Goal: Task Accomplishment & Management: Use online tool/utility

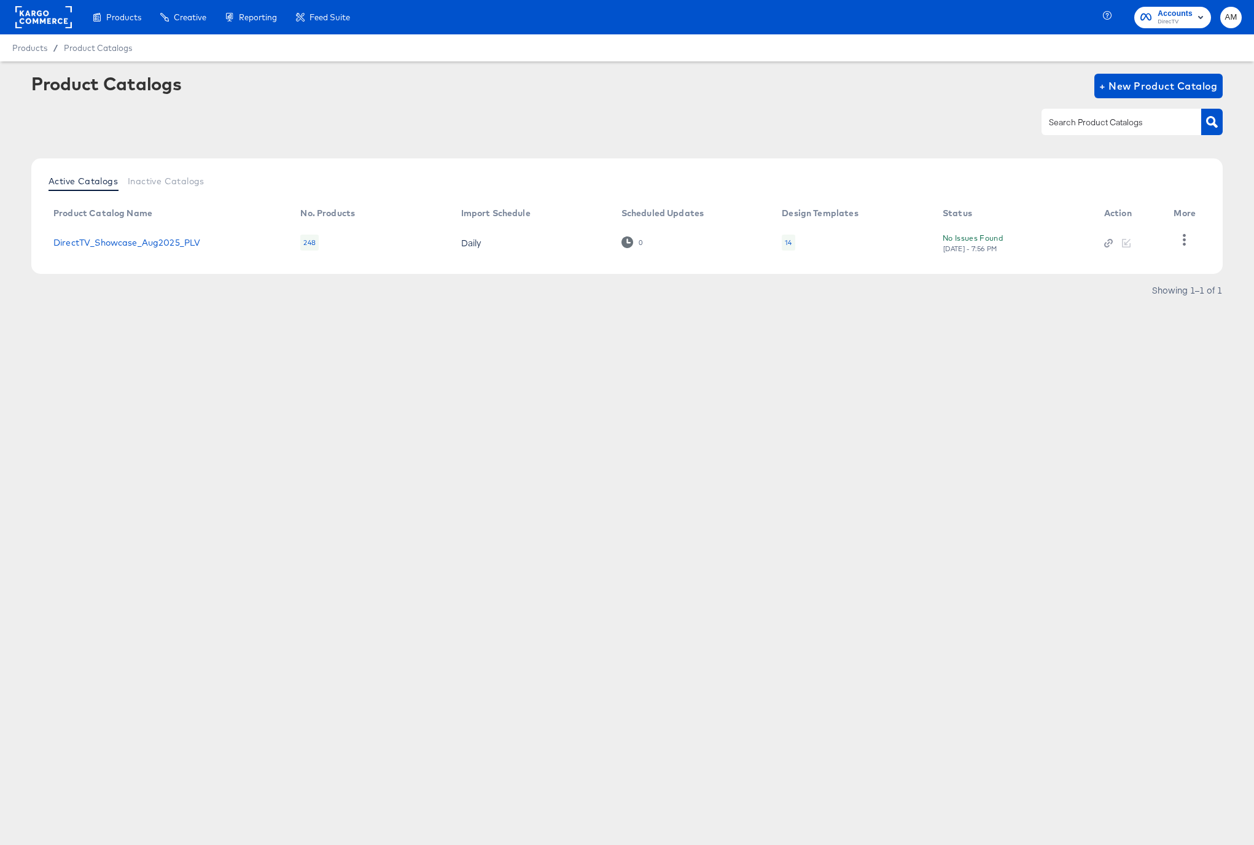
click at [787, 243] on div "14" at bounding box center [788, 243] width 7 height 10
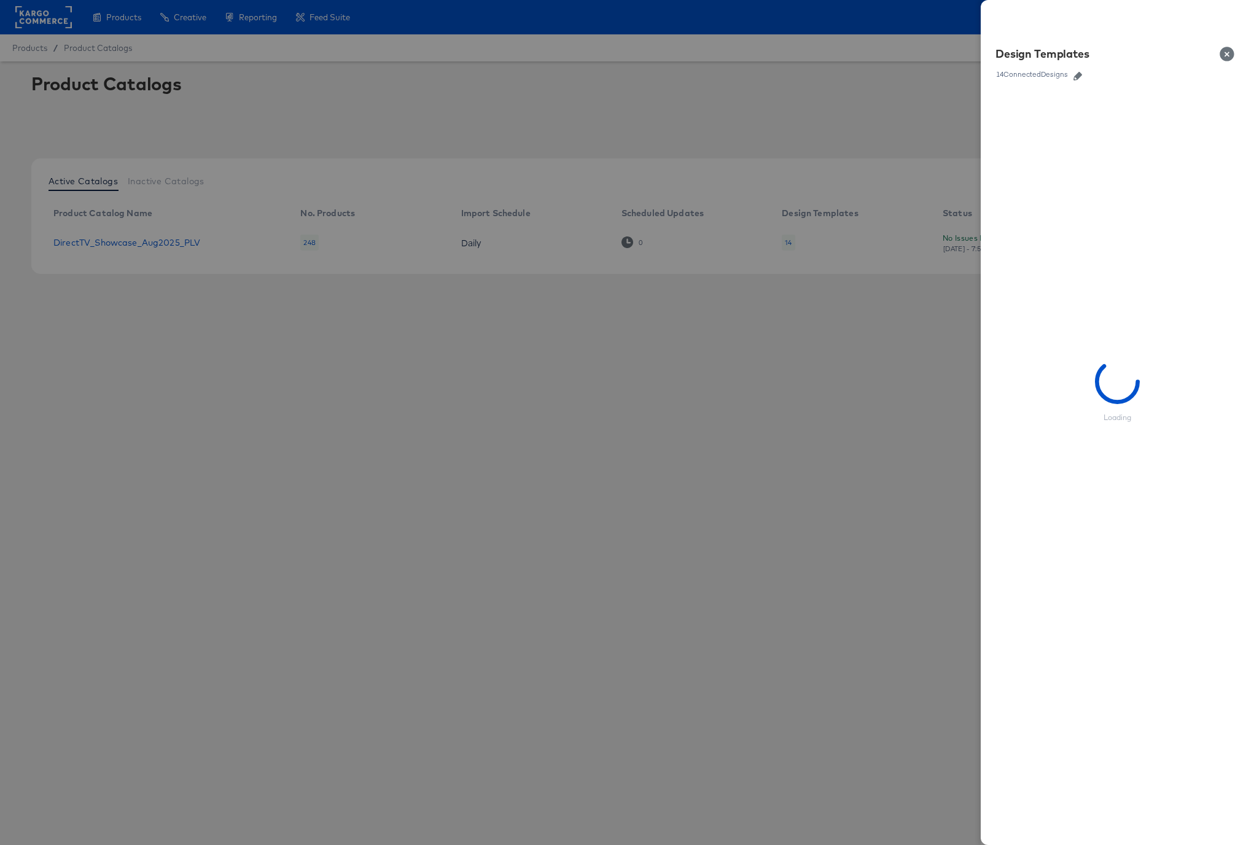
click at [1086, 74] on button "button" at bounding box center [1078, 76] width 18 height 9
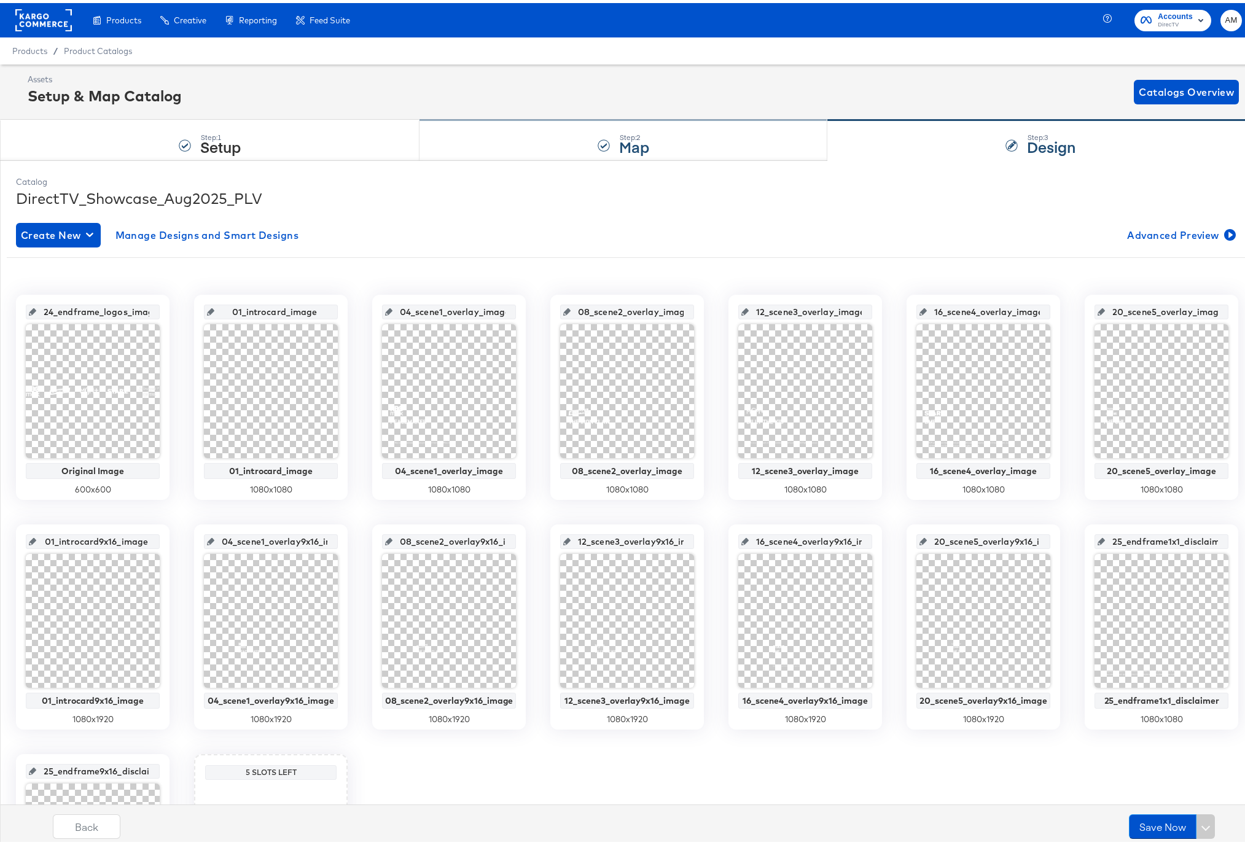
click at [660, 144] on div "Step: 2 Map" at bounding box center [623, 137] width 408 height 41
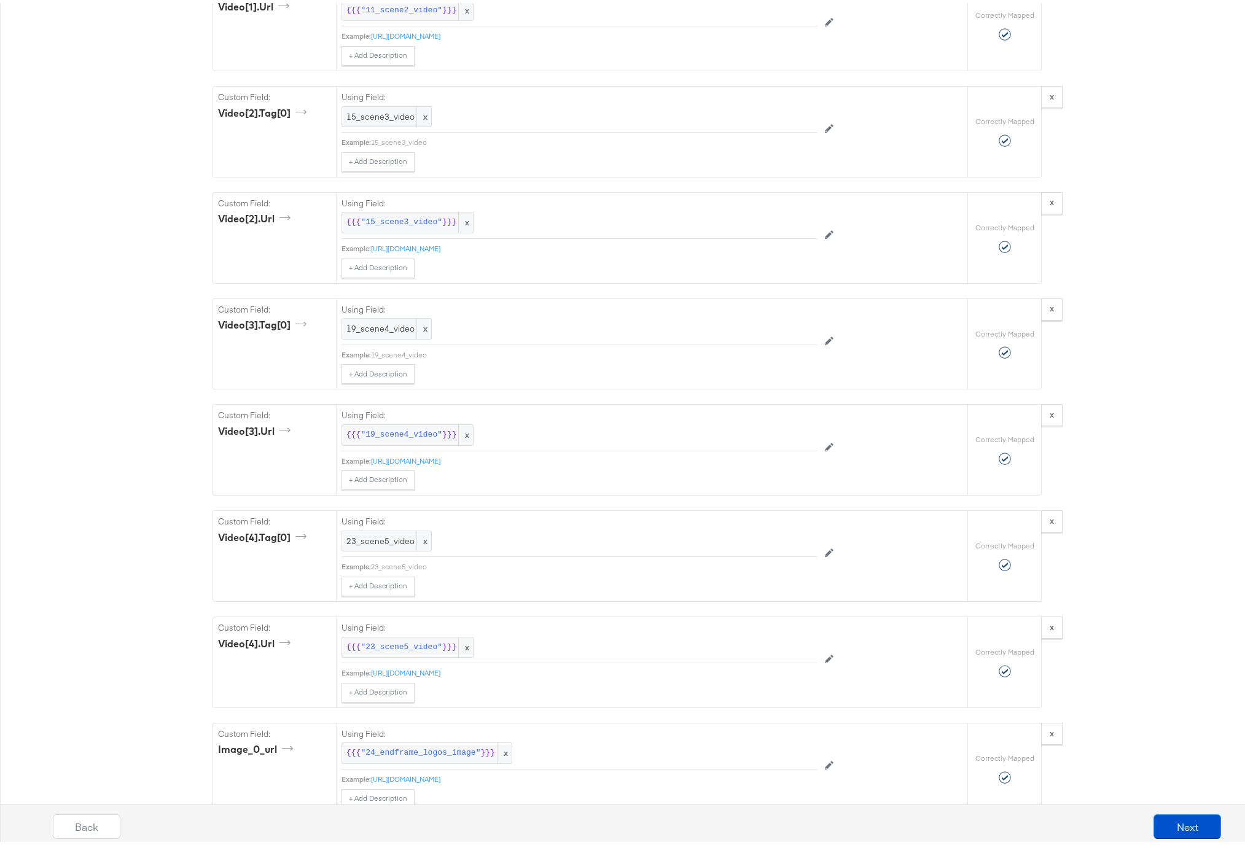
scroll to position [2033, 0]
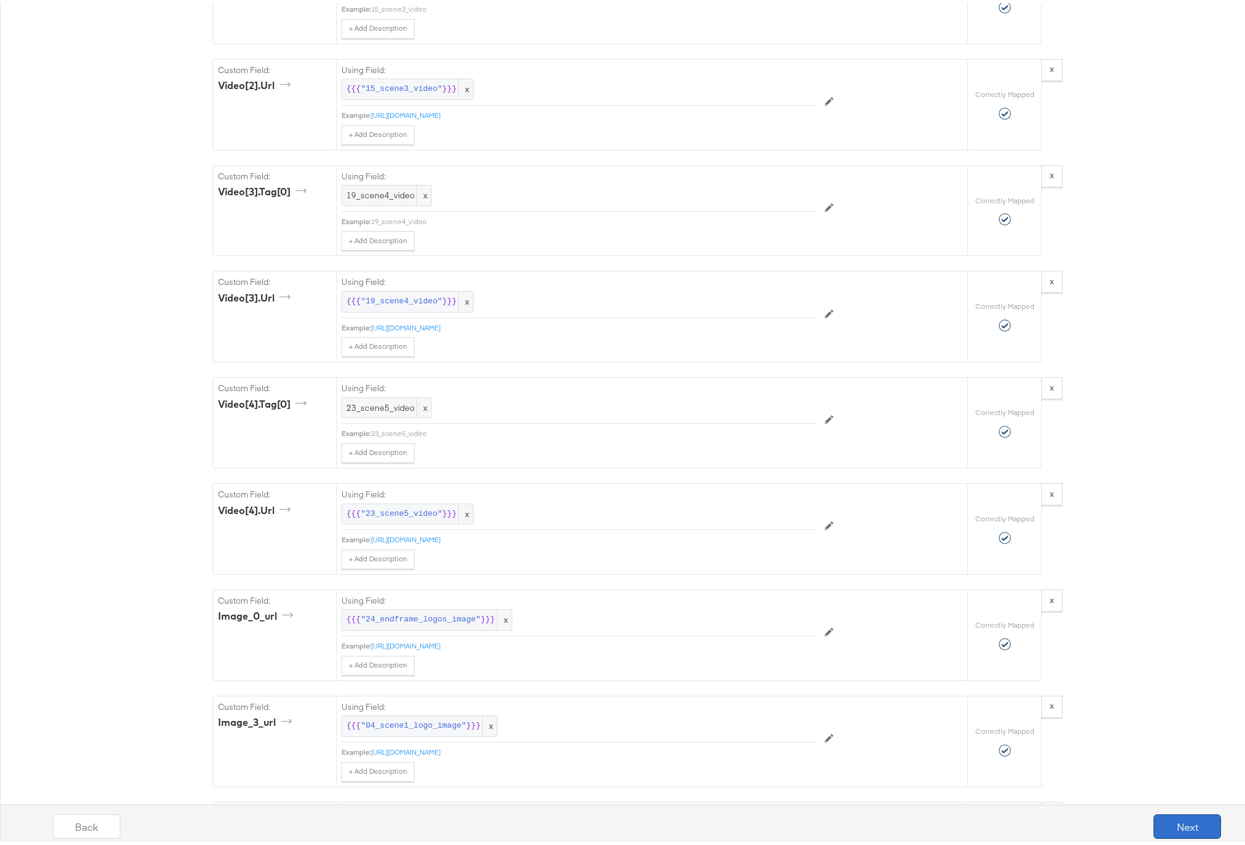
click at [1199, 822] on button "Next" at bounding box center [1187, 823] width 68 height 25
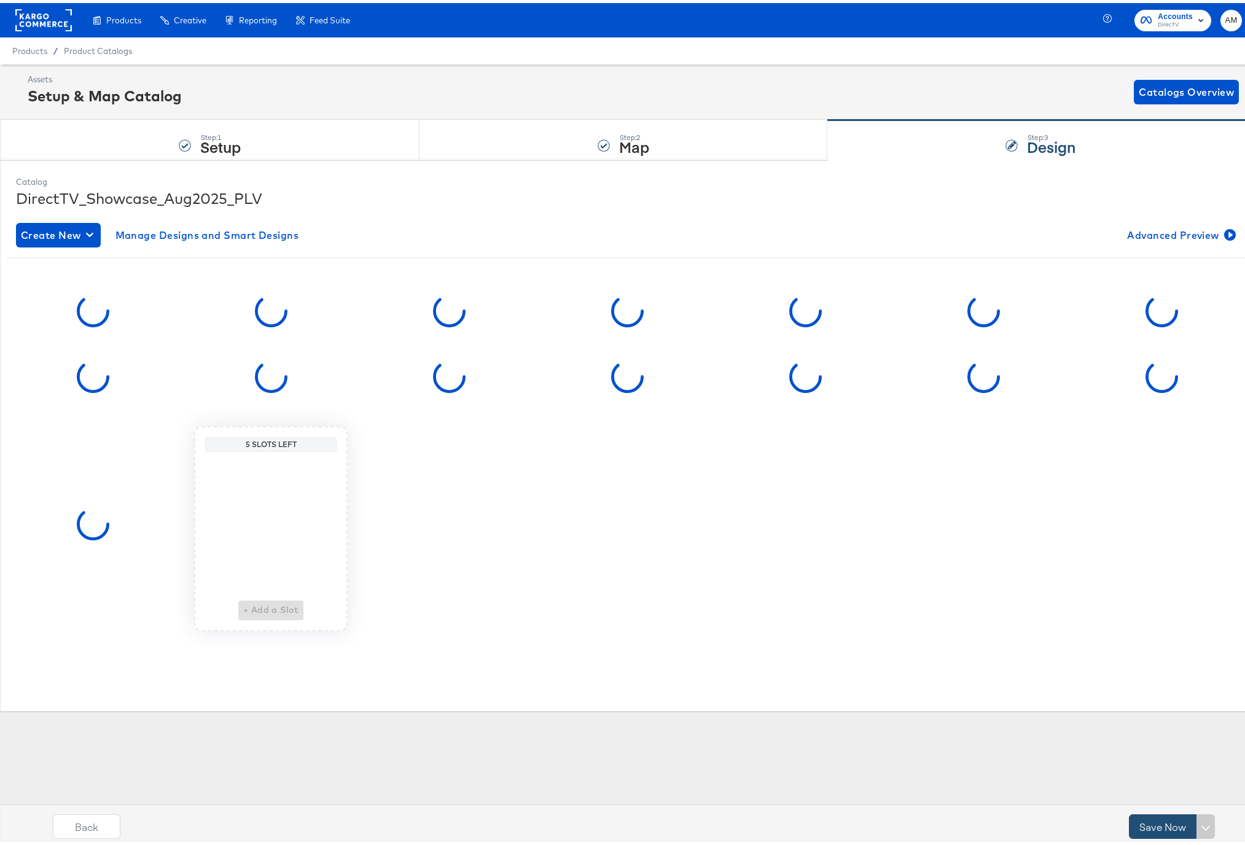
scroll to position [0, 0]
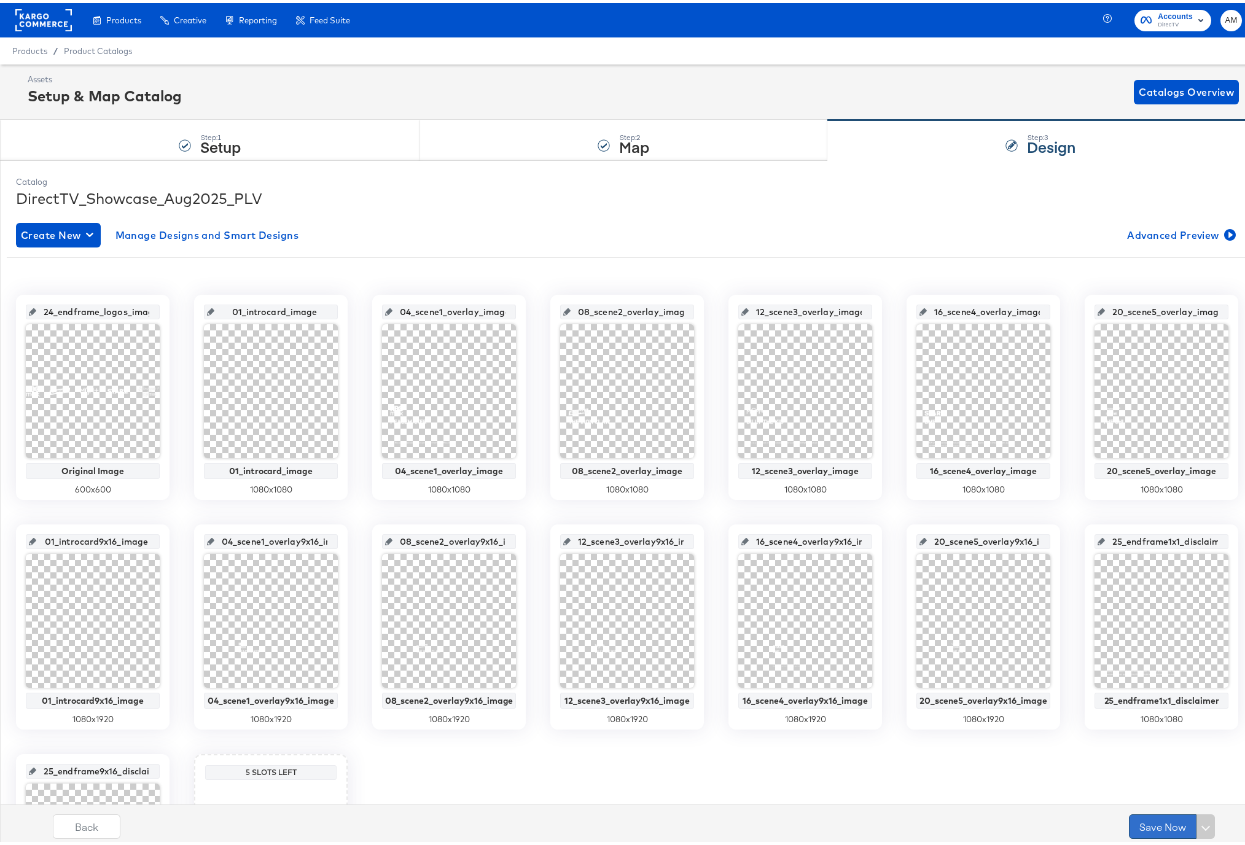
click at [1140, 822] on button "Save Now" at bounding box center [1163, 823] width 68 height 25
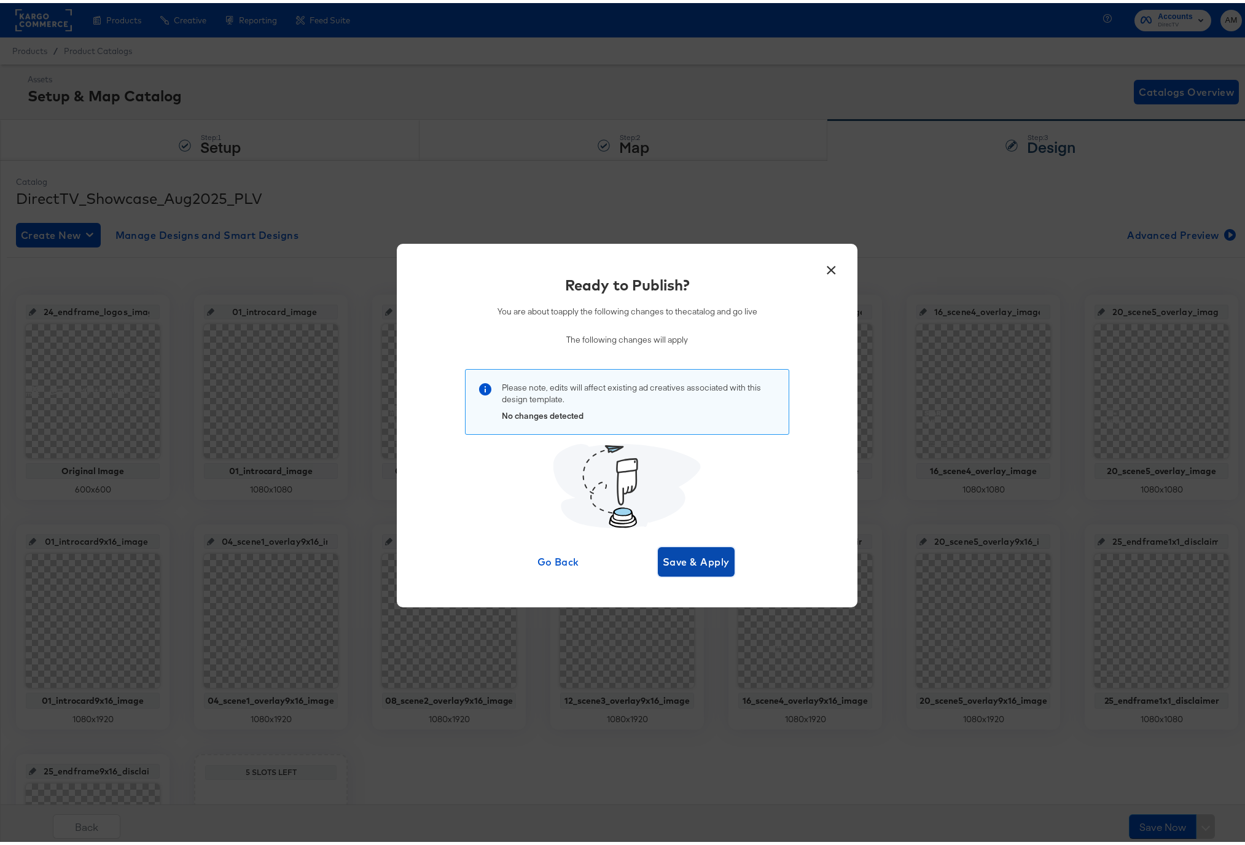
click at [706, 564] on span "Save & Apply" at bounding box center [696, 558] width 67 height 17
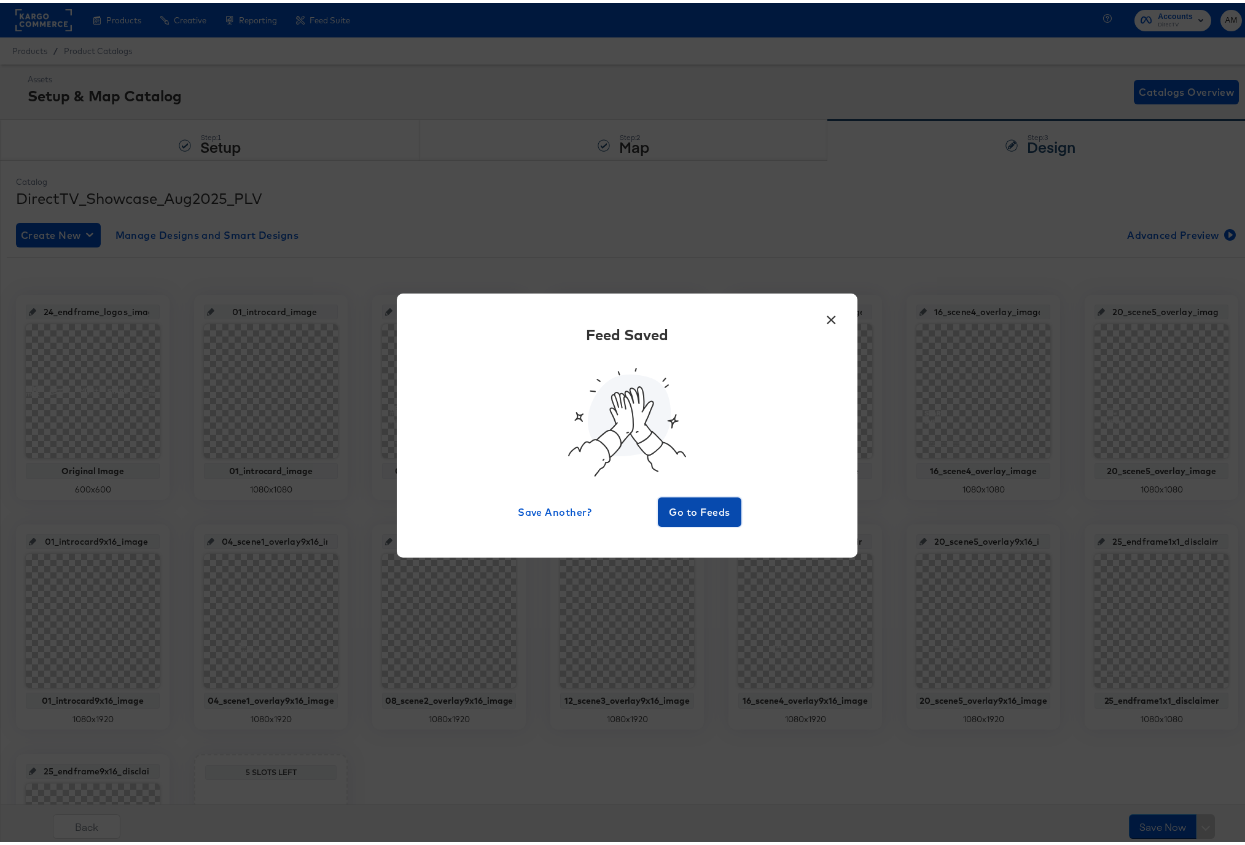
click at [687, 512] on span "Go to Feeds" at bounding box center [700, 509] width 74 height 17
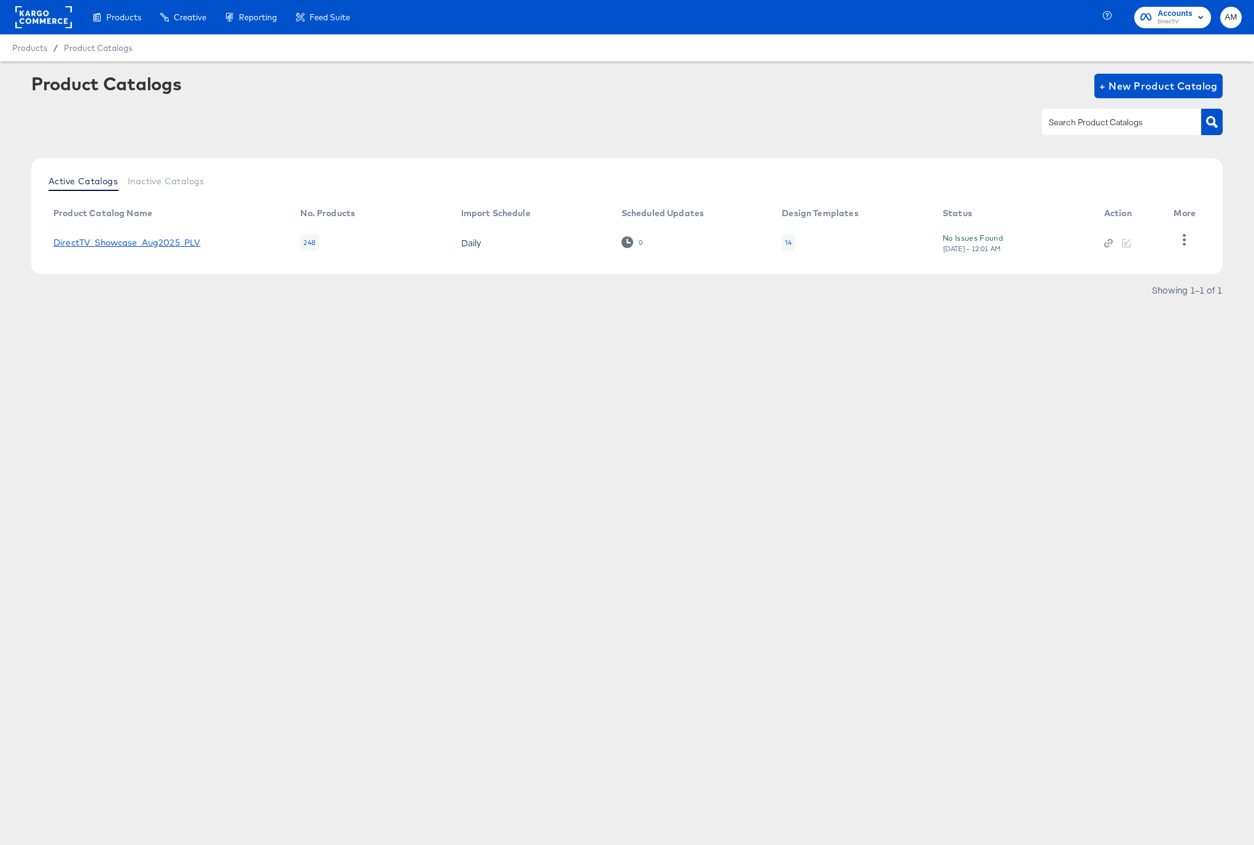
click at [135, 240] on link "DirectTV_Showcase_Aug2025_PLV" at bounding box center [126, 243] width 147 height 10
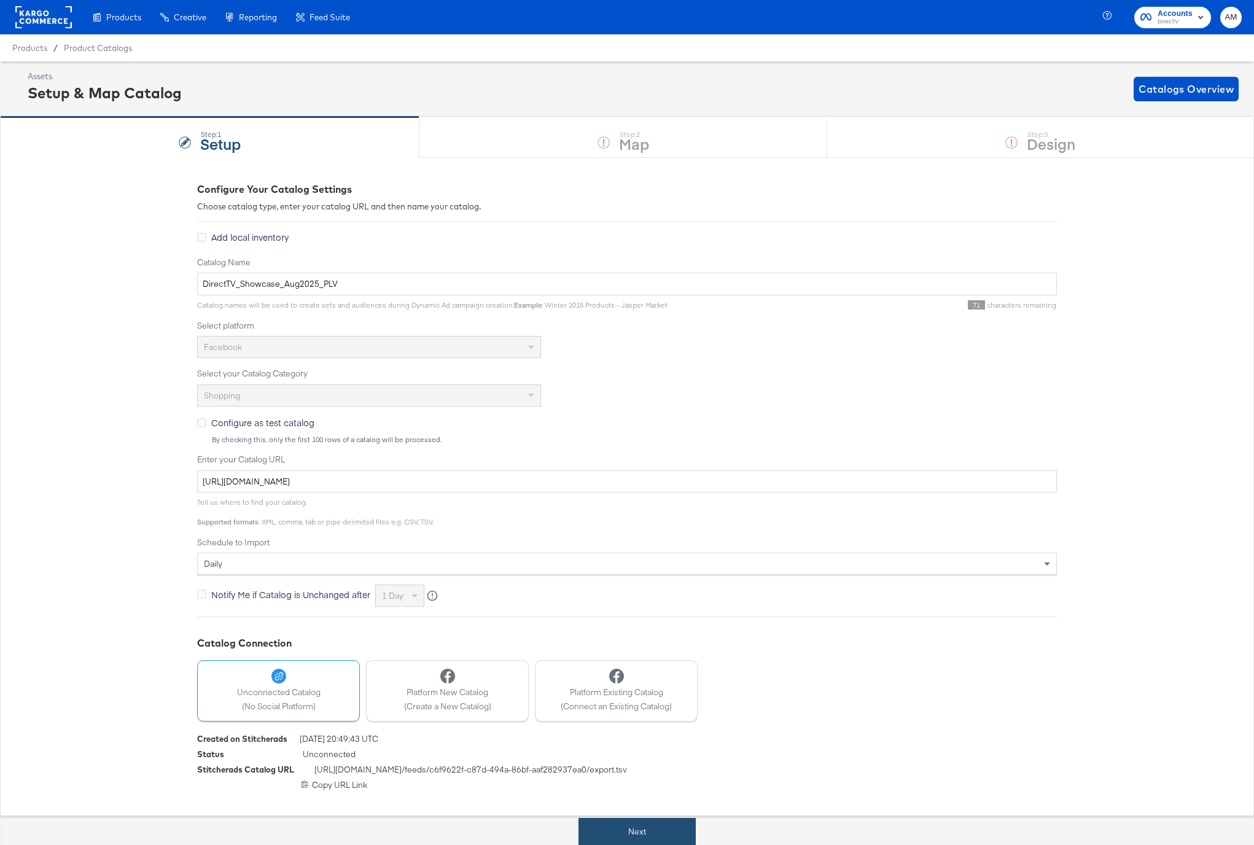
click at [650, 837] on button "Next" at bounding box center [636, 832] width 117 height 28
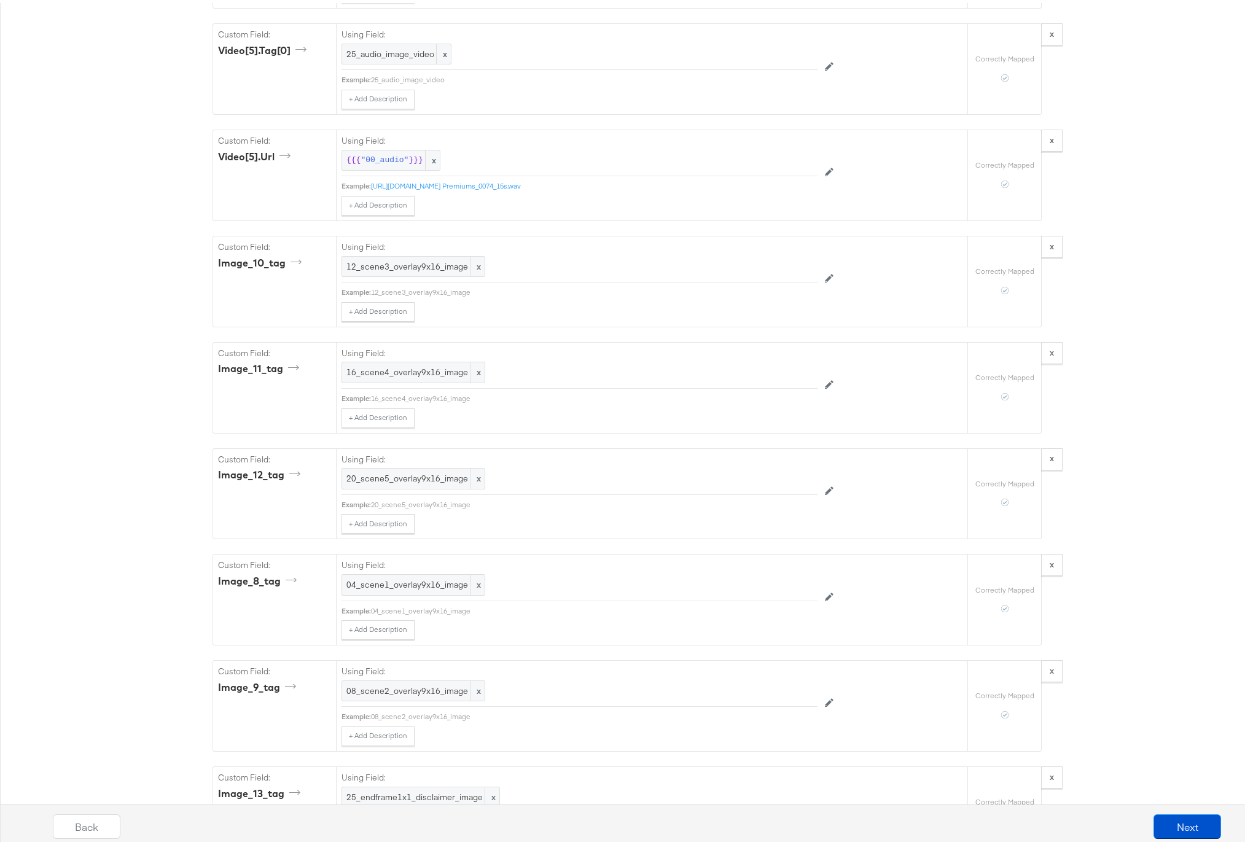
scroll to position [5155, 0]
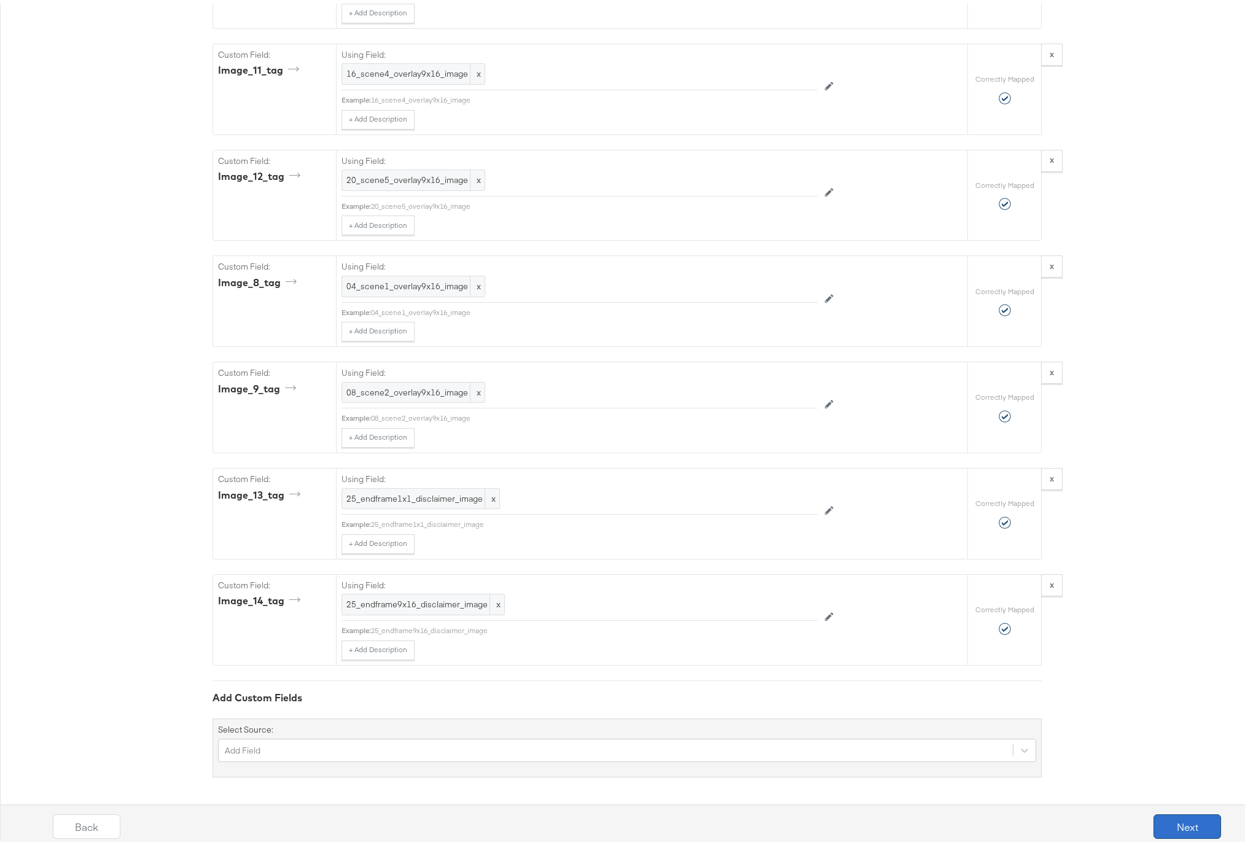
click at [1159, 821] on button "Next" at bounding box center [1187, 823] width 68 height 25
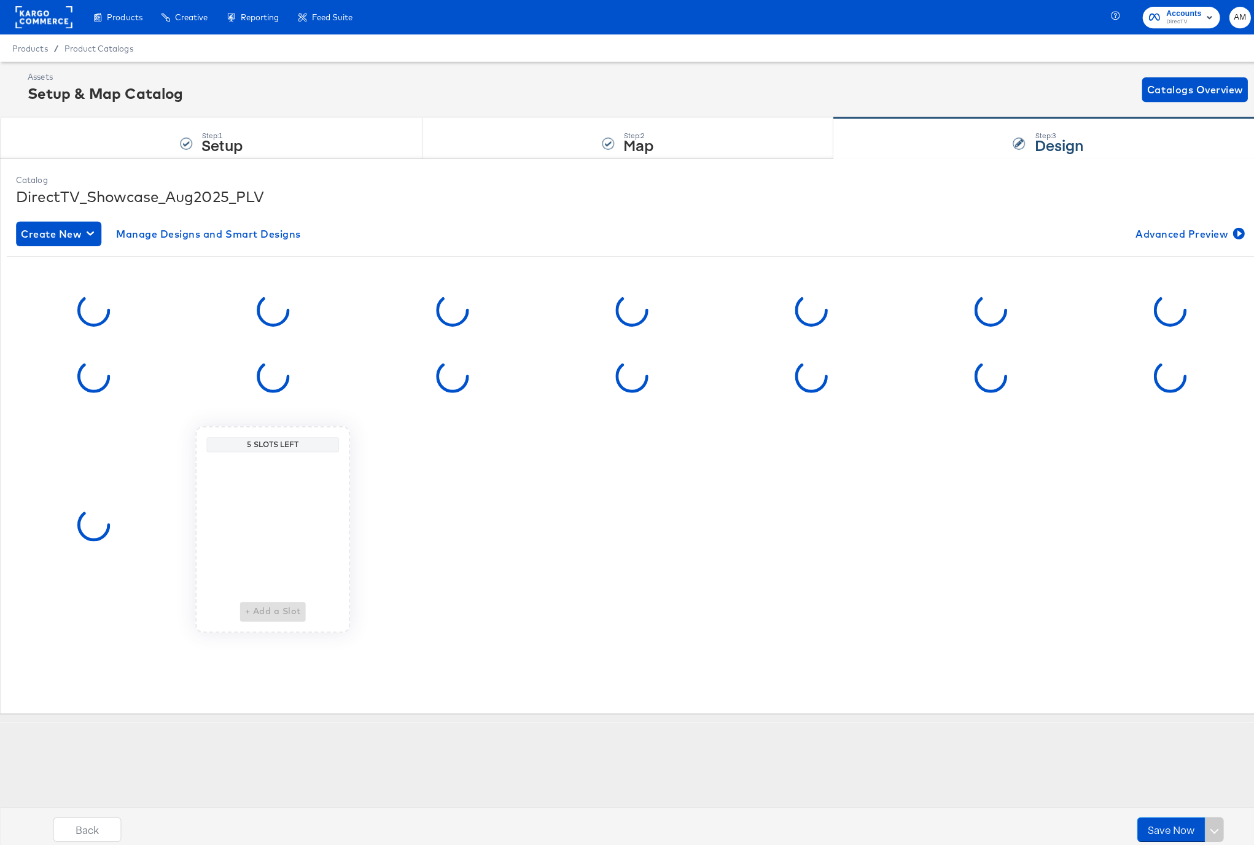
scroll to position [0, 0]
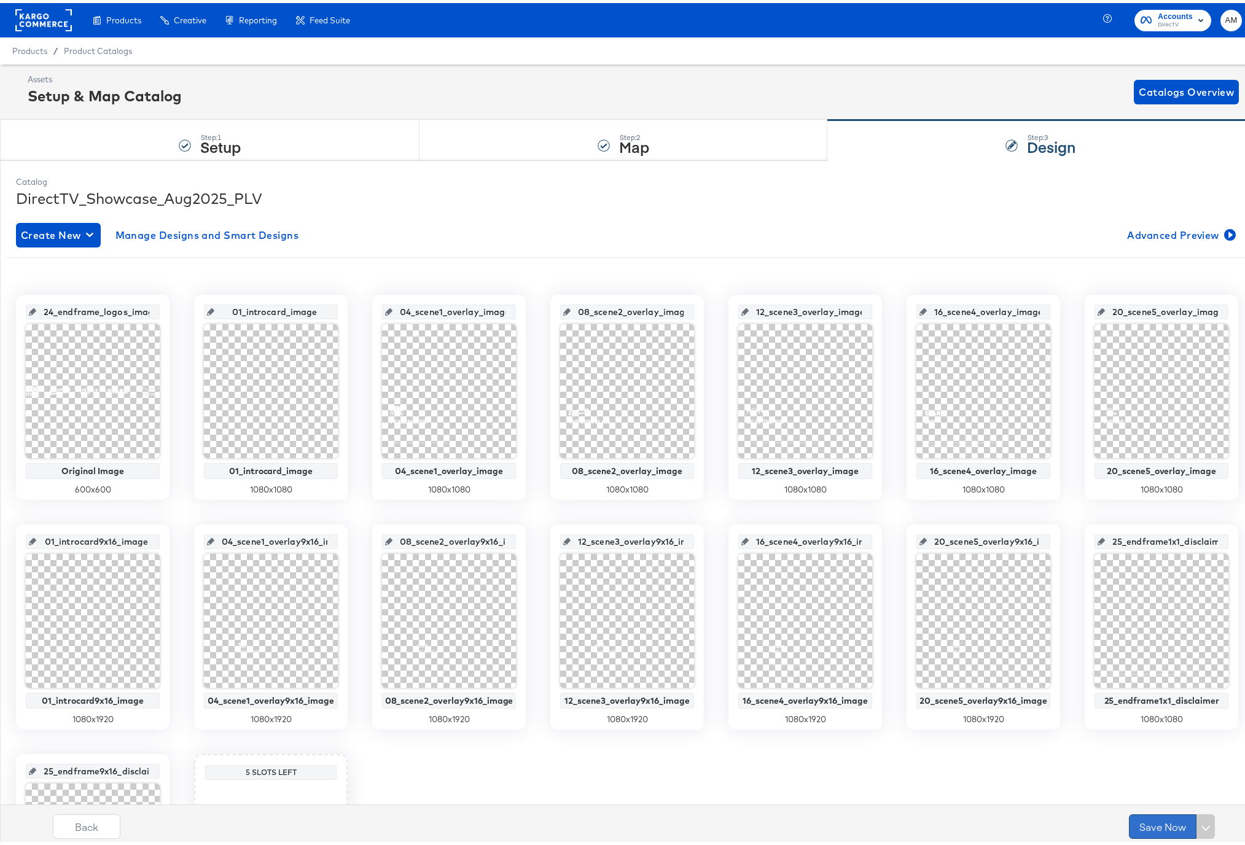
click at [1143, 826] on button "Save Now" at bounding box center [1163, 823] width 68 height 25
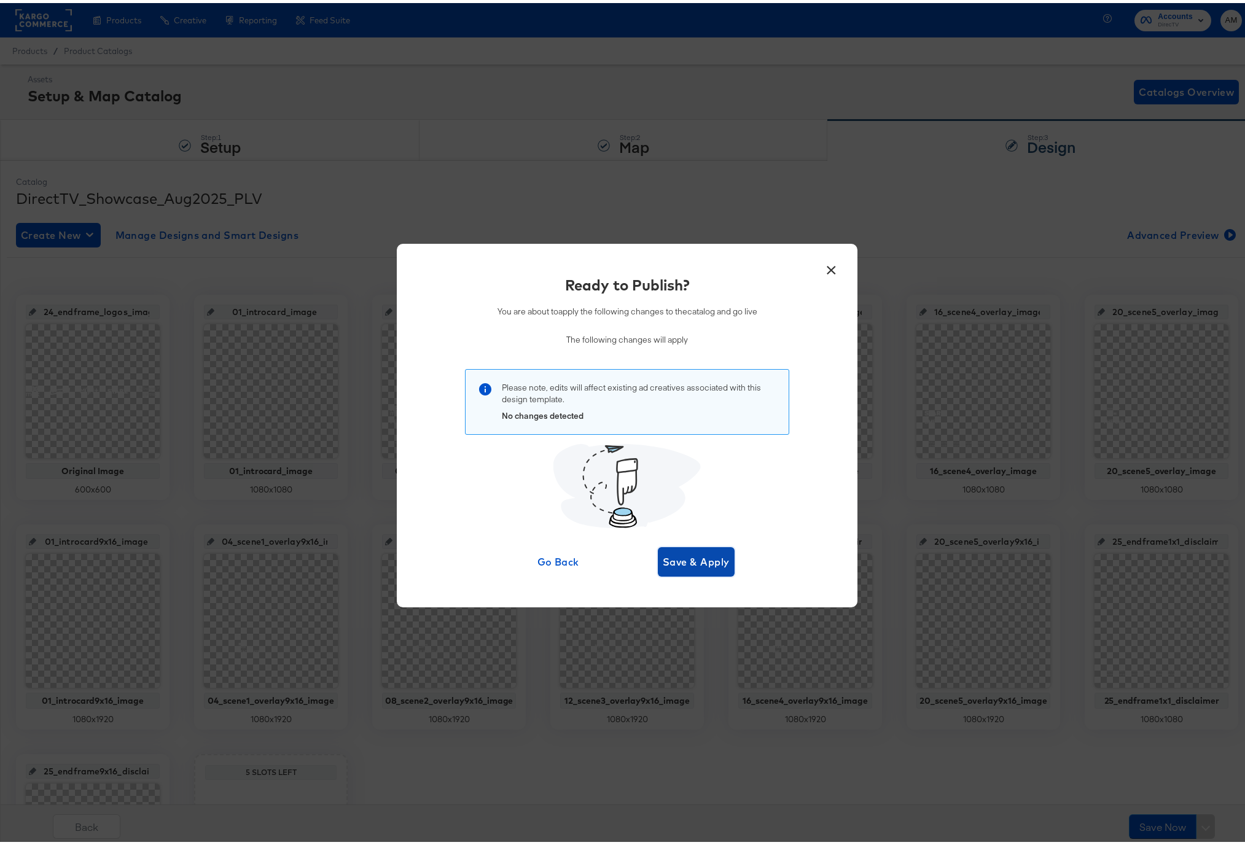
click at [703, 550] on button "Save & Apply" at bounding box center [696, 558] width 77 height 29
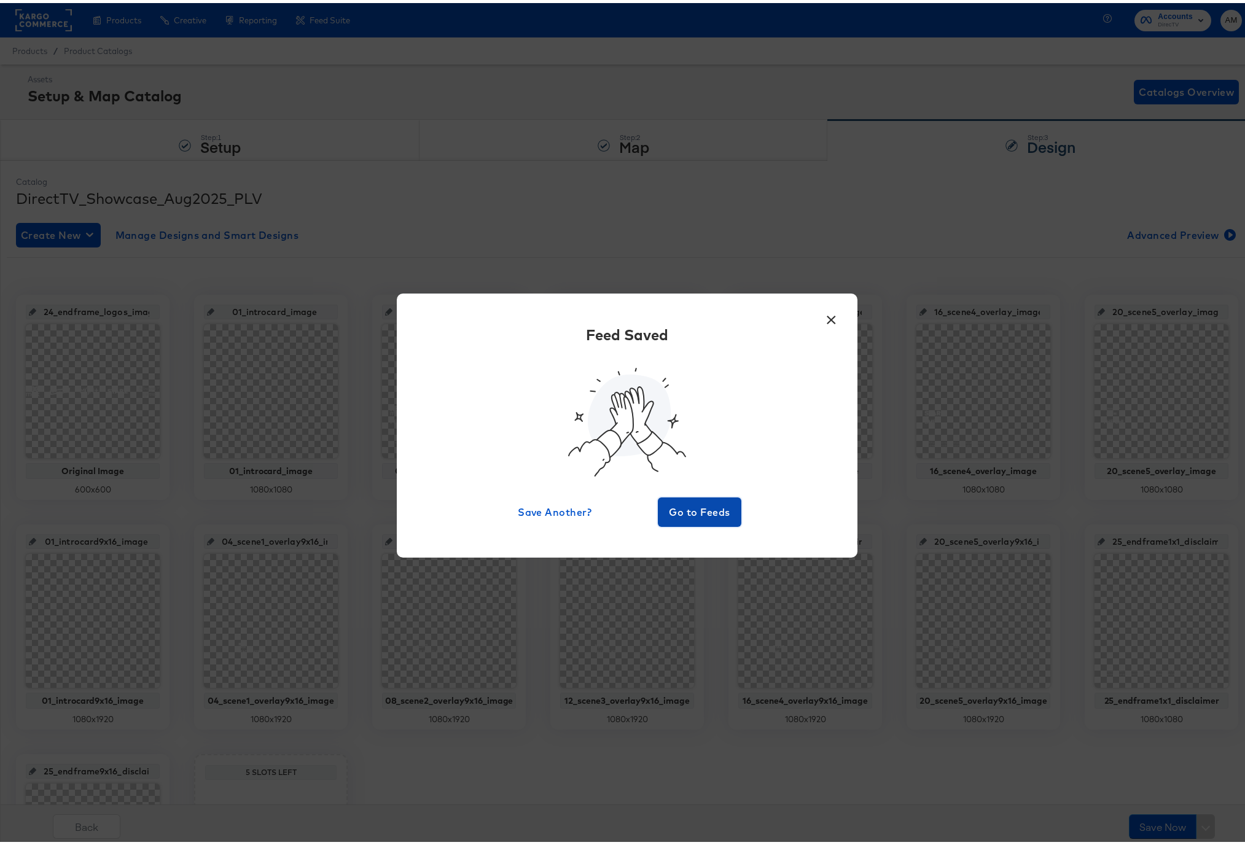
click at [682, 517] on span "Go to Feeds" at bounding box center [700, 509] width 74 height 17
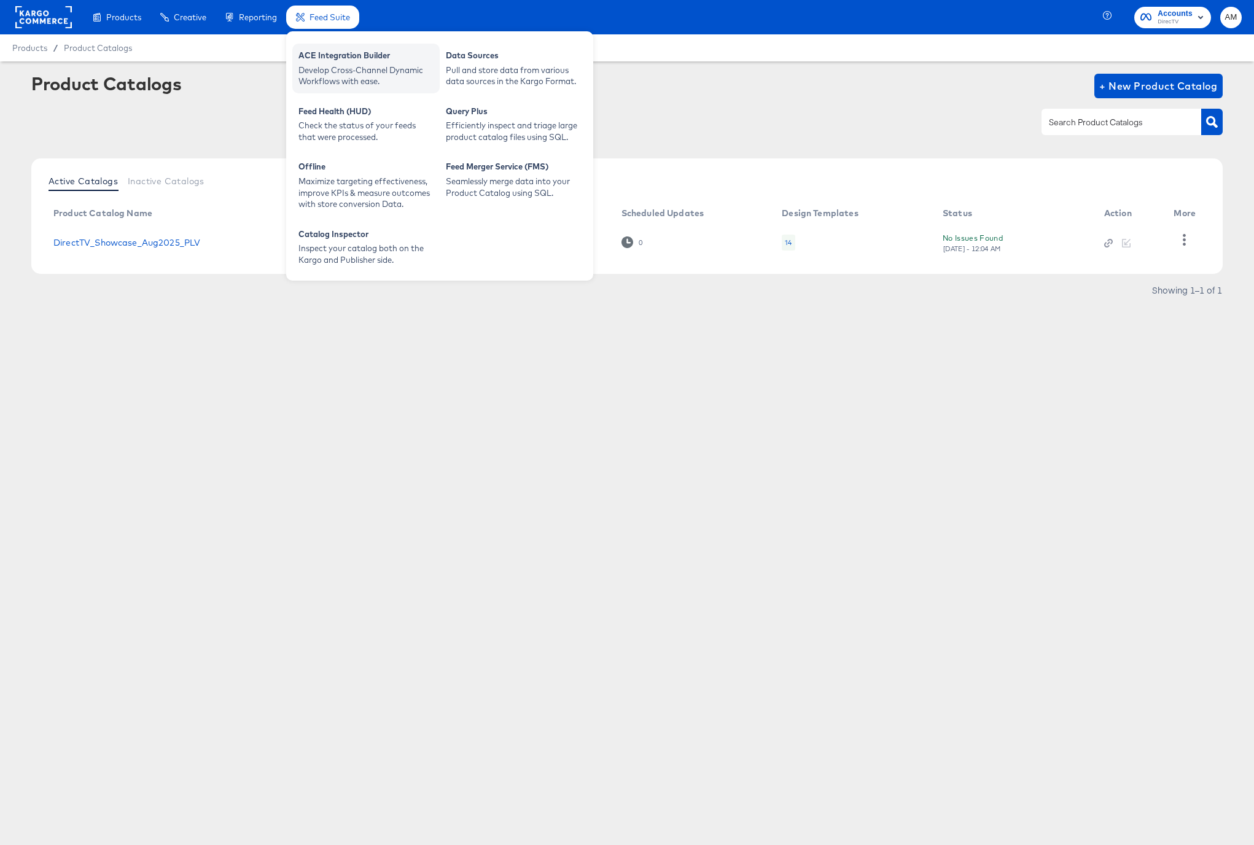
click at [331, 50] on div "ACE Integration Builder" at bounding box center [365, 57] width 135 height 15
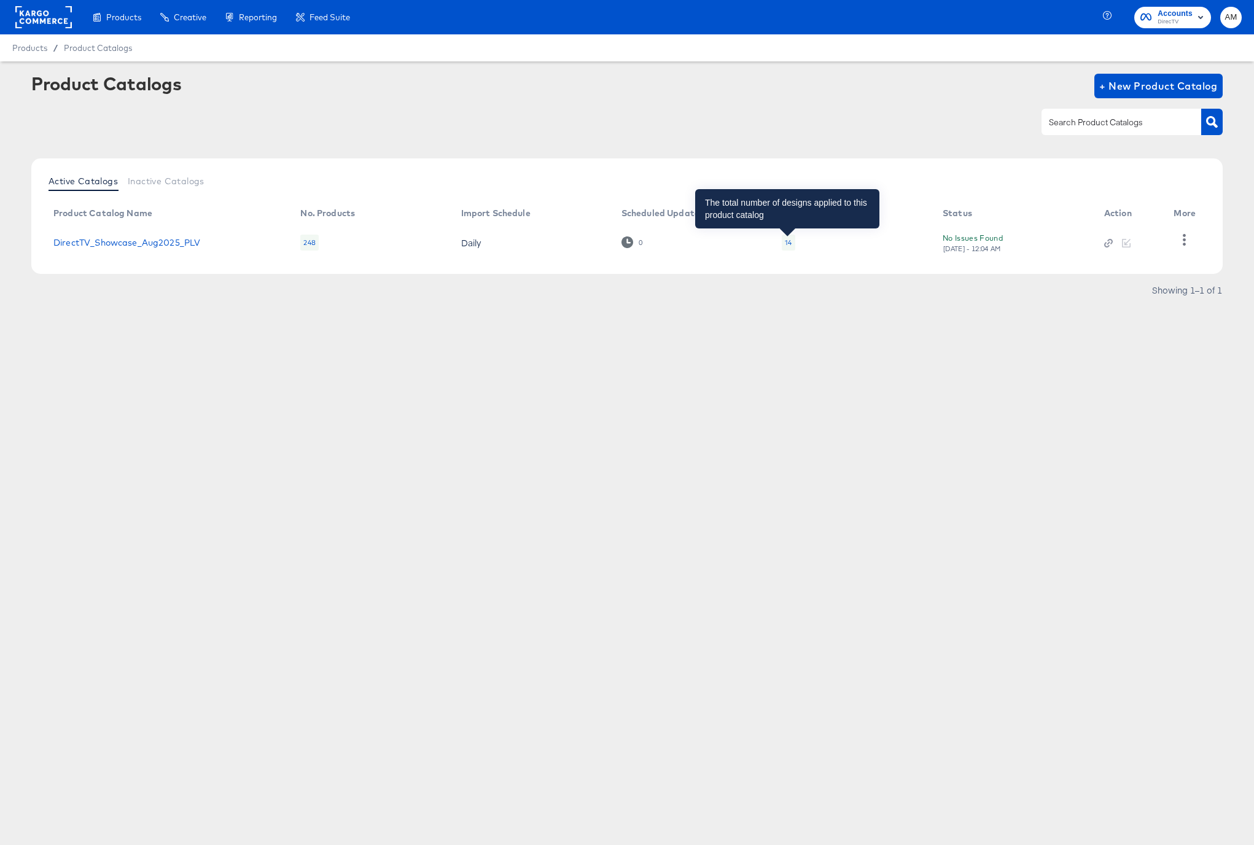
click at [785, 241] on div "14" at bounding box center [788, 243] width 7 height 10
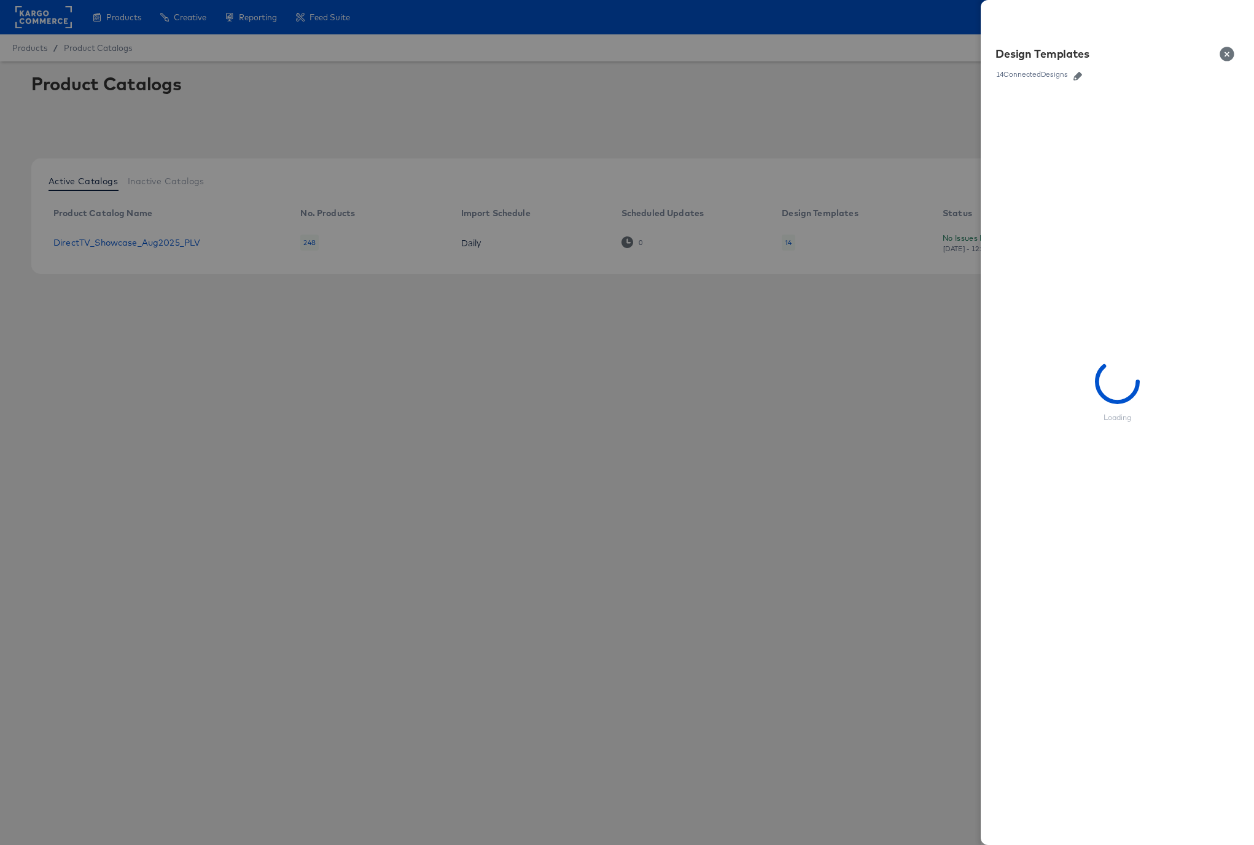
click at [1075, 73] on icon "button" at bounding box center [1077, 76] width 9 height 9
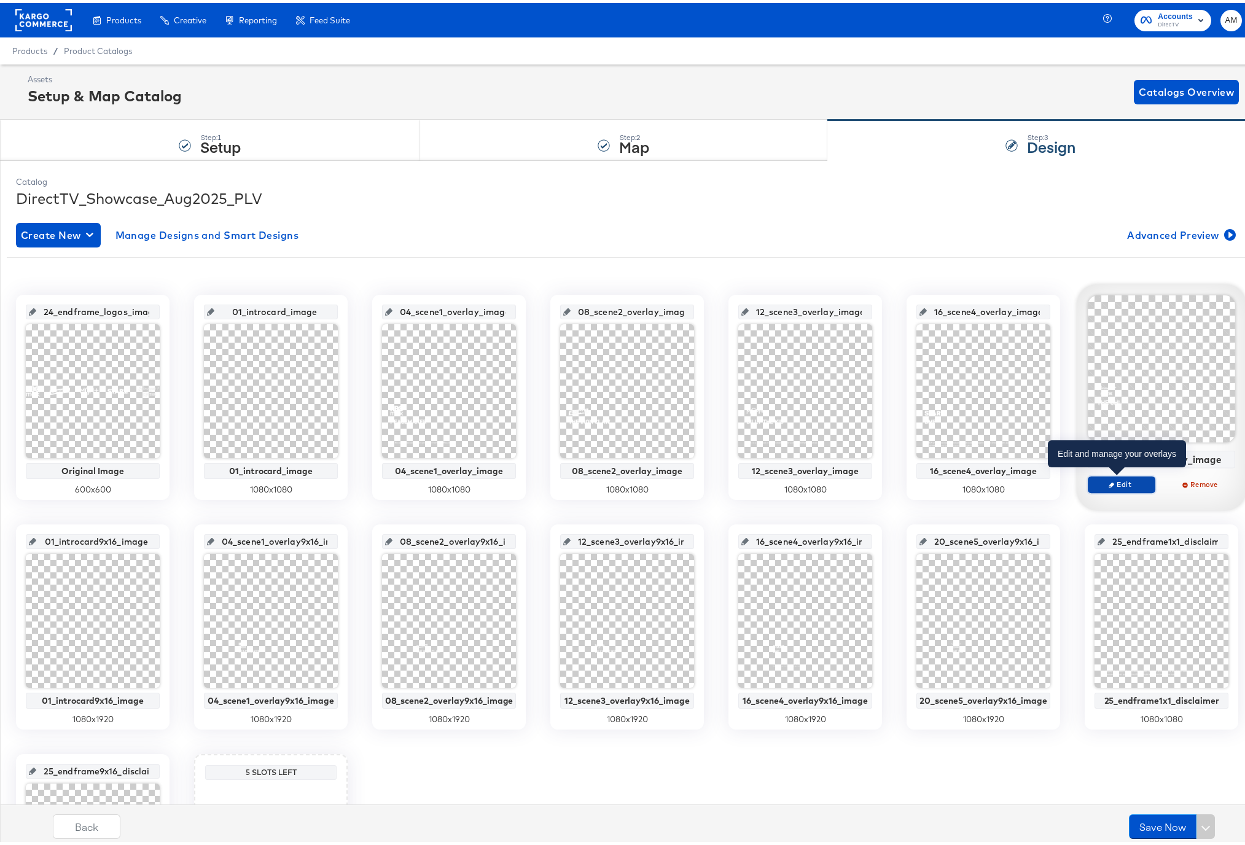
click at [1107, 484] on span "Edit" at bounding box center [1121, 481] width 56 height 9
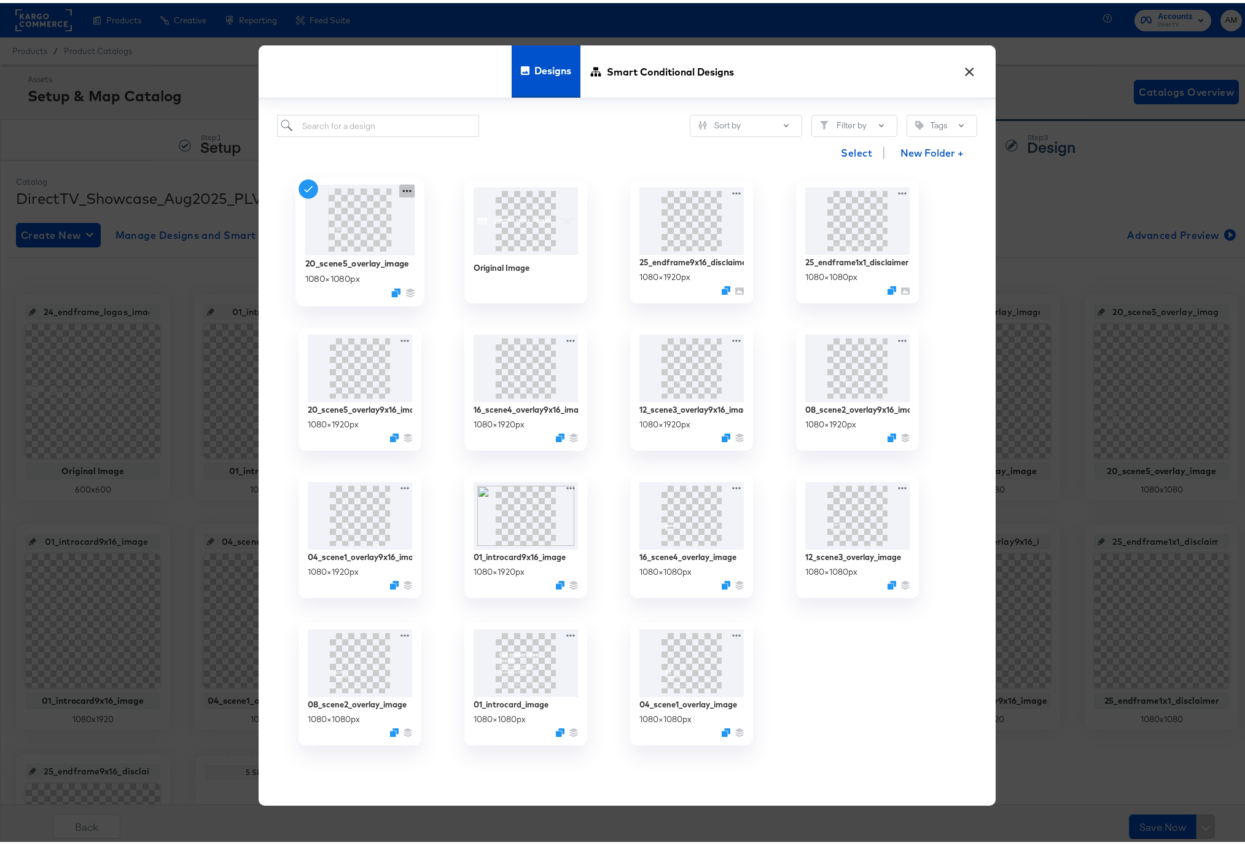
click at [401, 192] on icon at bounding box center [406, 188] width 15 height 13
click at [464, 260] on div "Edit Design Edit Design" at bounding box center [464, 260] width 0 height 0
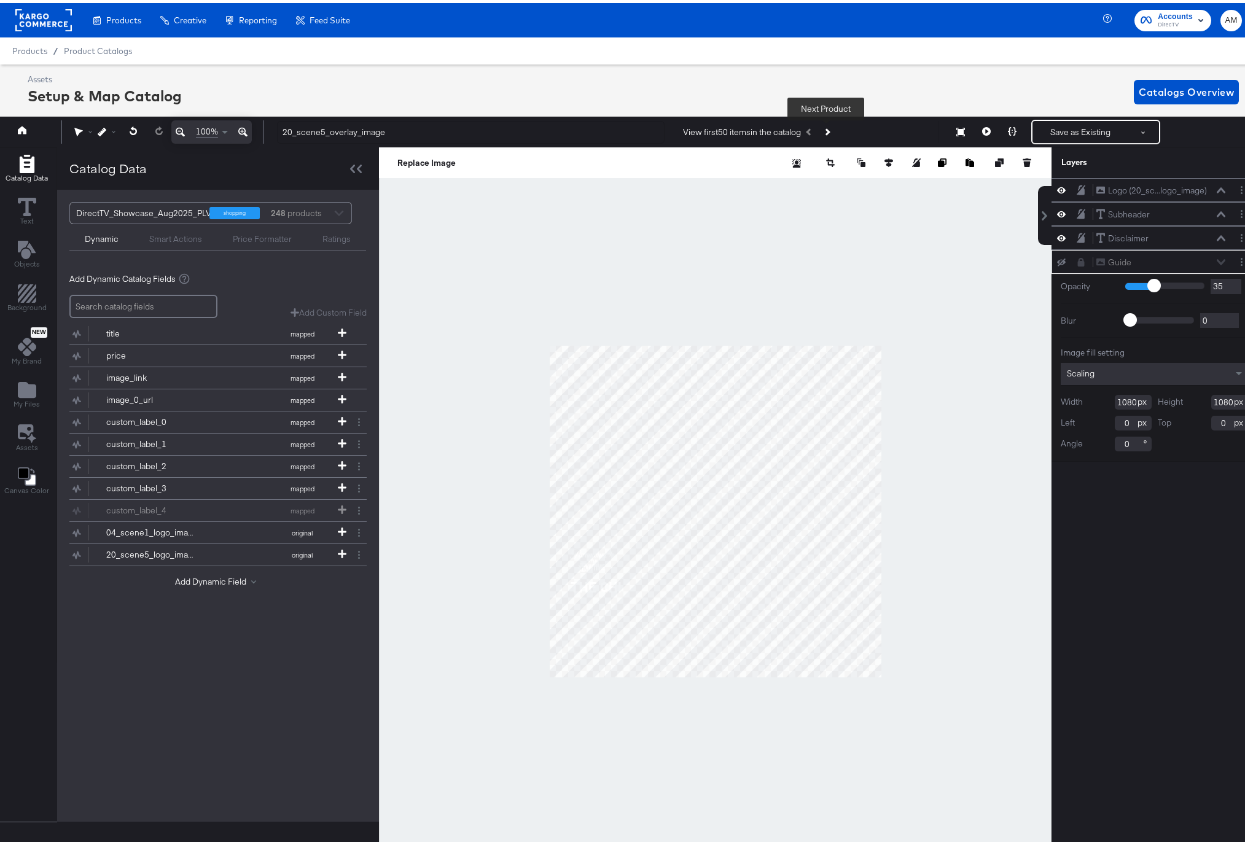
click at [827, 129] on icon "Next Product" at bounding box center [826, 129] width 7 height 7
click at [827, 128] on icon "Next Product" at bounding box center [826, 129] width 7 height 7
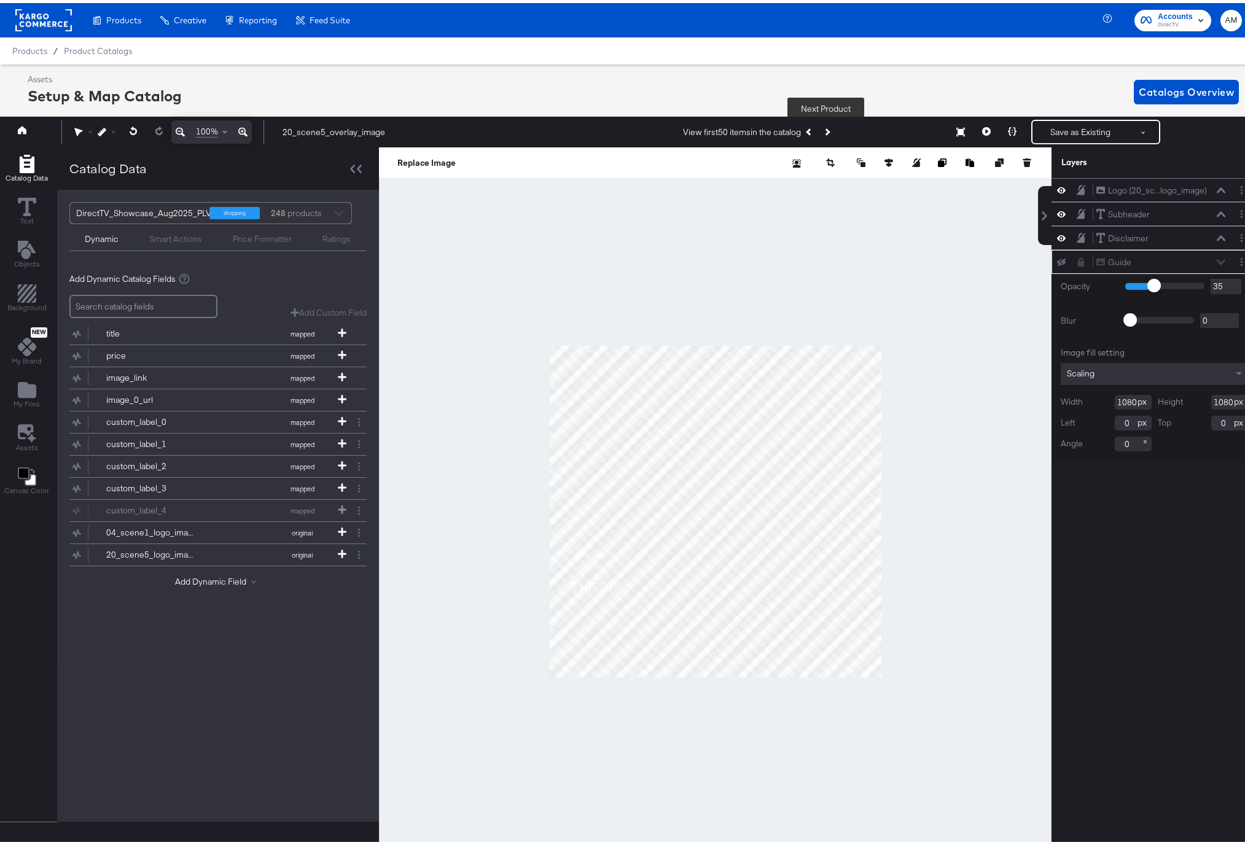
click at [827, 128] on icon "Next Product" at bounding box center [826, 129] width 7 height 7
click at [806, 128] on icon "Previous Product" at bounding box center [809, 129] width 7 height 7
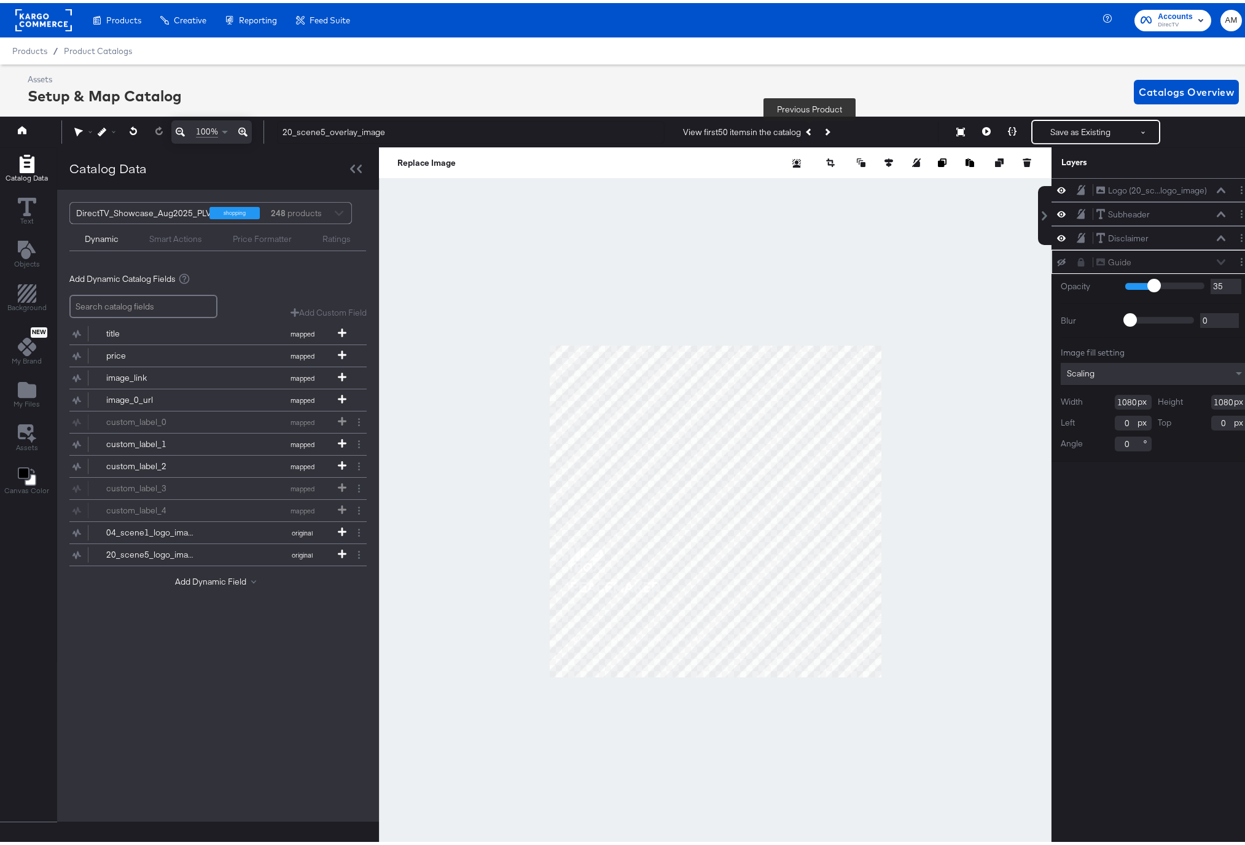
click at [806, 128] on icon "Previous Product" at bounding box center [809, 129] width 7 height 7
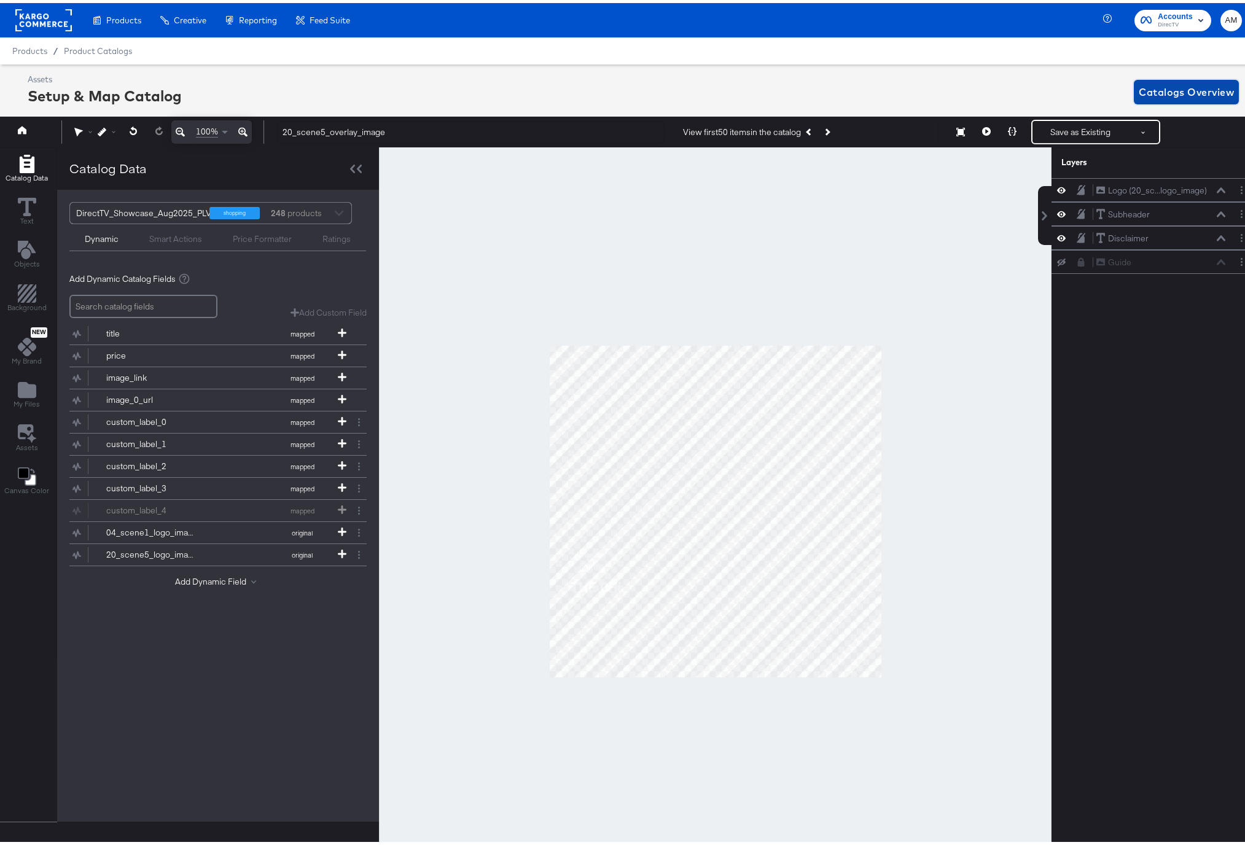
click at [1161, 92] on span "Catalogs Overview" at bounding box center [1186, 88] width 95 height 17
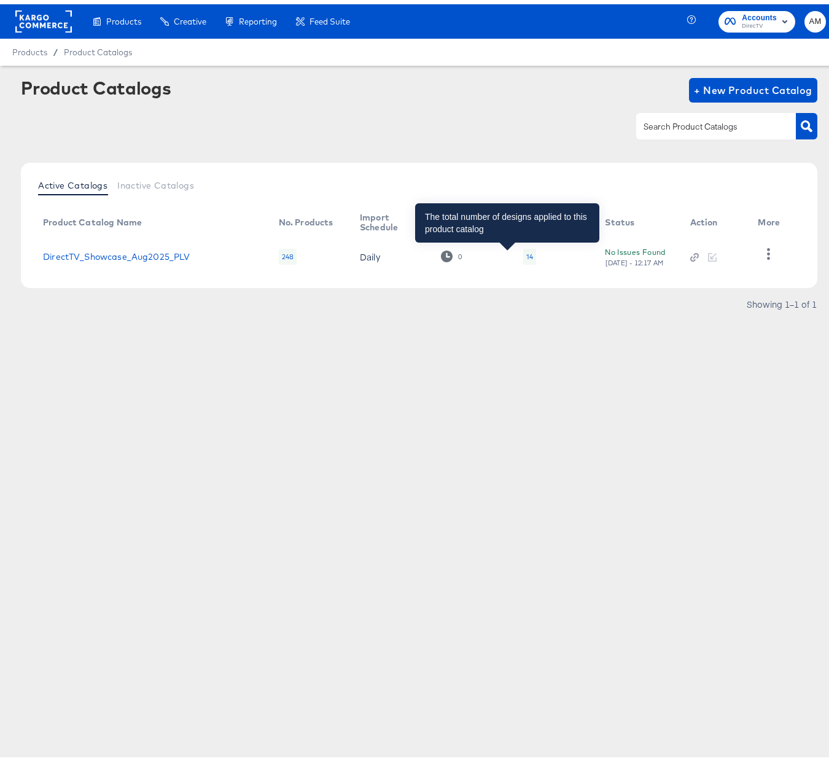
click at [526, 251] on div "14" at bounding box center [529, 252] width 7 height 10
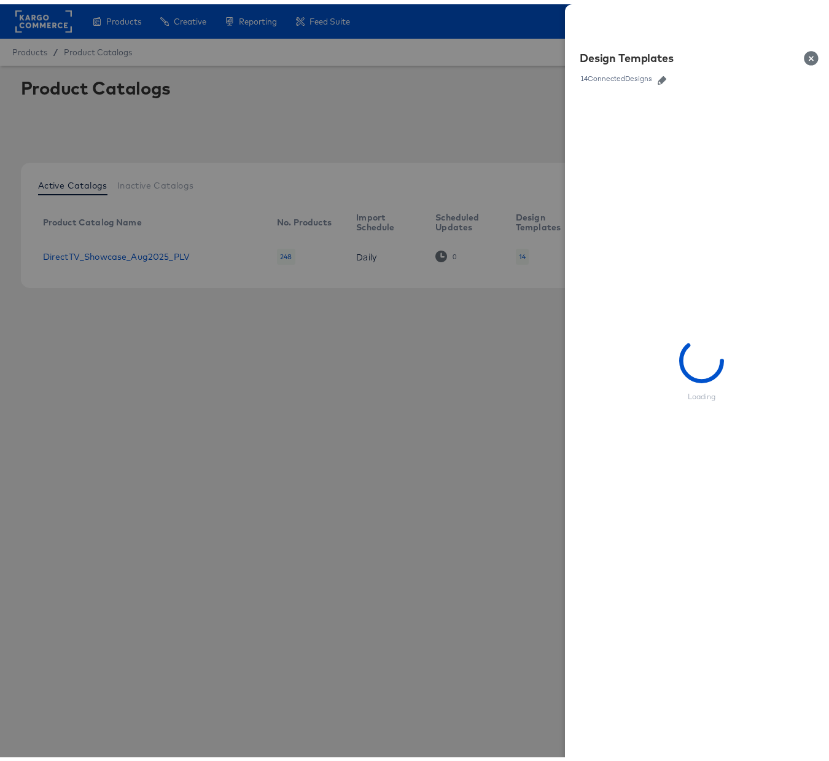
click at [653, 76] on button "button" at bounding box center [662, 76] width 18 height 9
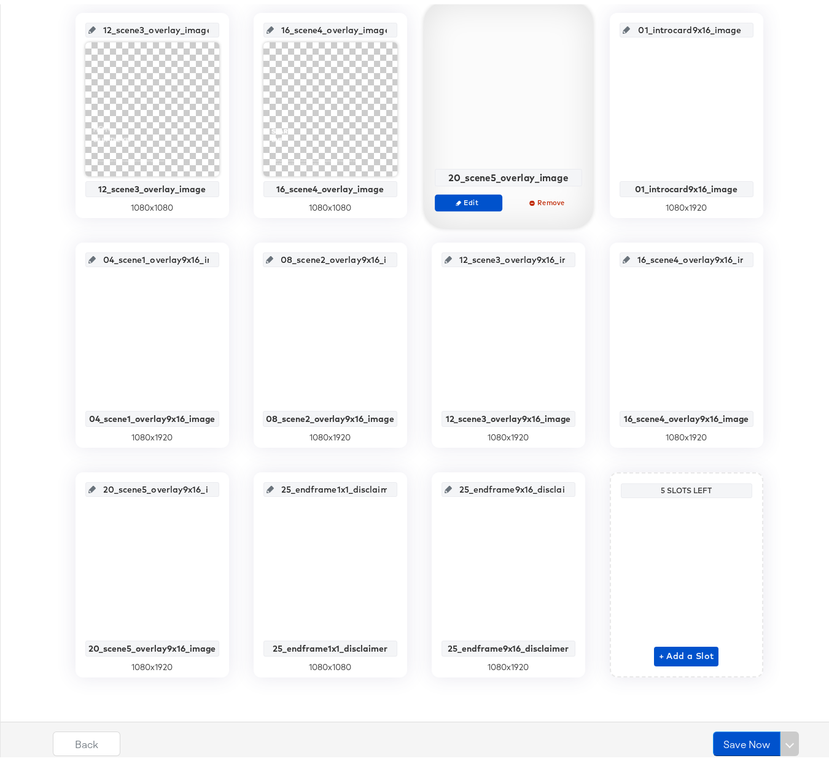
scroll to position [513, 0]
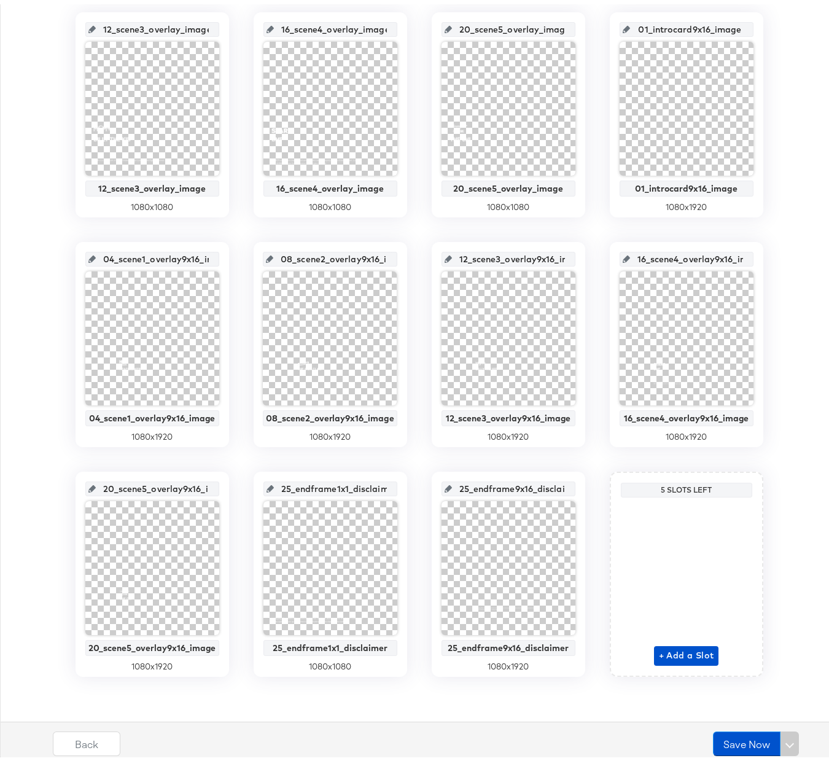
click at [667, 256] on input "16_scene4_overlay9x16_image" at bounding box center [690, 249] width 120 height 33
drag, startPoint x: 667, startPoint y: 256, endPoint x: 781, endPoint y: 257, distance: 114.2
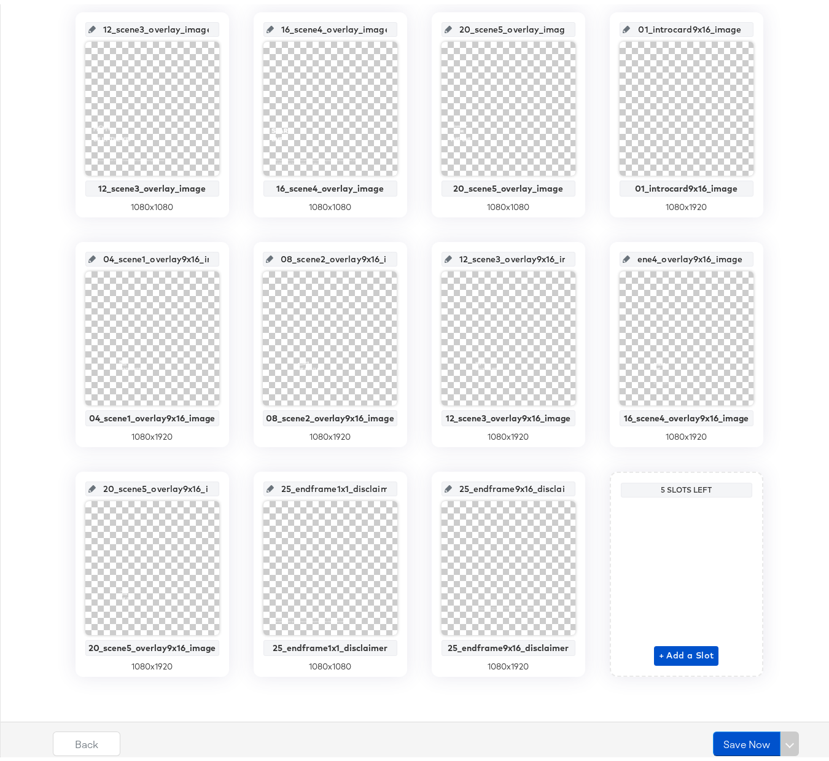
click at [781, 257] on div "24_endframe_logos_image Original Image 600 x 600 01_introcard_image 01_introcar…" at bounding box center [419, 225] width 825 height 894
drag, startPoint x: 512, startPoint y: 484, endPoint x: 610, endPoint y: 483, distance: 98.3
click at [610, 483] on div "24_endframe_logos_image Original Image 600 x 600 01_introcard_image 01_introcar…" at bounding box center [419, 225] width 825 height 894
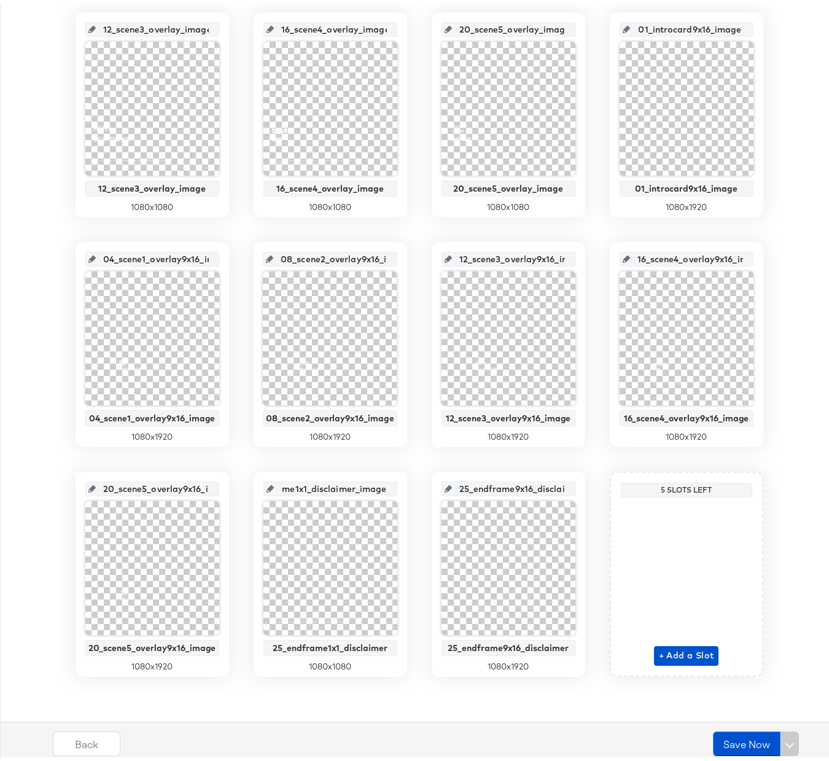
drag, startPoint x: 321, startPoint y: 485, endPoint x: 423, endPoint y: 485, distance: 101.9
click at [423, 485] on div "24_endframe_logos_image Original Image 600 x 600 01_introcard_image 01_introcar…" at bounding box center [419, 225] width 825 height 894
drag, startPoint x: 168, startPoint y: 484, endPoint x: 206, endPoint y: 485, distance: 38.1
click at [206, 485] on input "20_scene5_overlay9x16_image" at bounding box center [156, 479] width 120 height 33
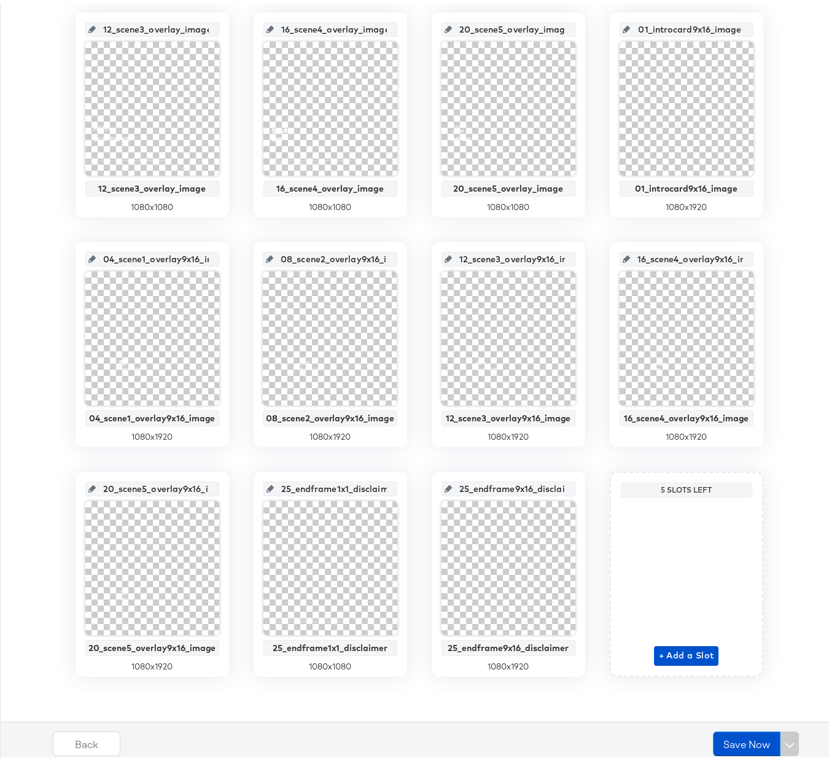
scroll to position [0, 31]
drag, startPoint x: 171, startPoint y: 482, endPoint x: 269, endPoint y: 478, distance: 97.7
click at [269, 478] on div "24_endframe_logos_image Original Image 600 x 600 01_introcard_image 01_introcar…" at bounding box center [419, 225] width 825 height 894
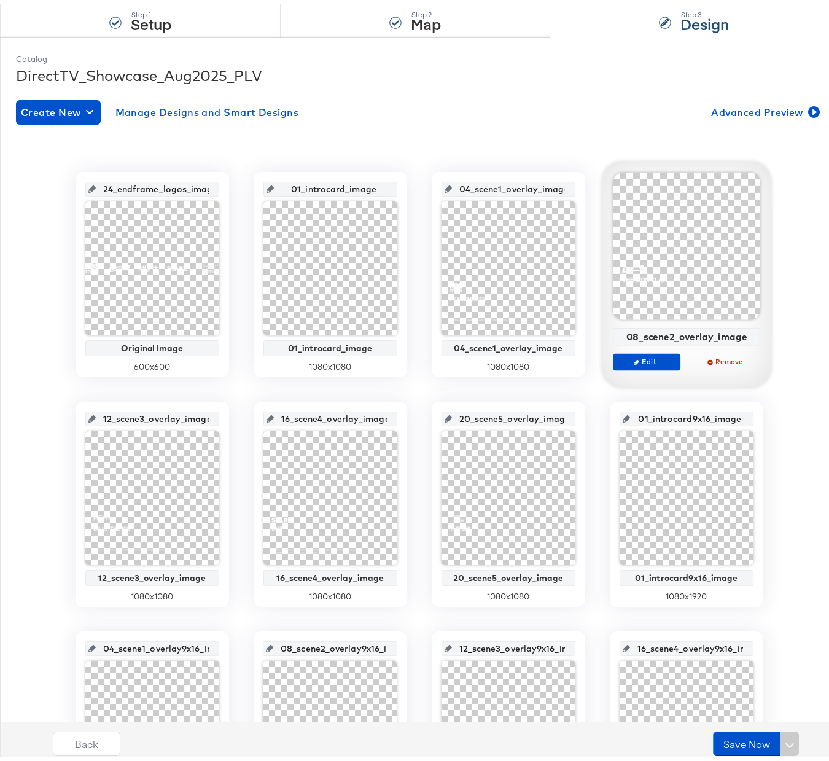
scroll to position [0, 0]
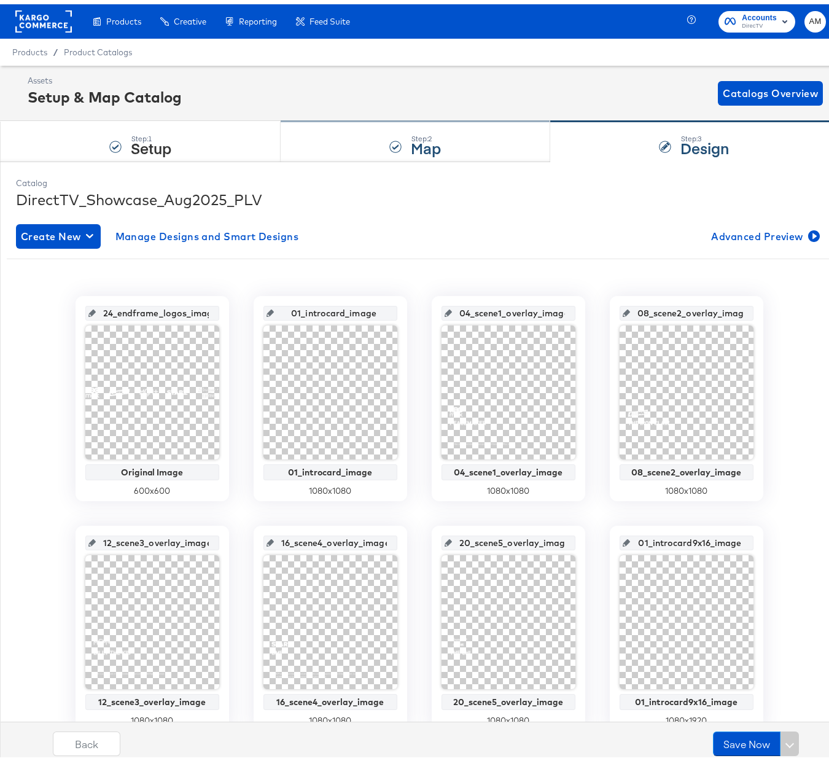
click at [429, 136] on strong "Map" at bounding box center [426, 143] width 30 height 20
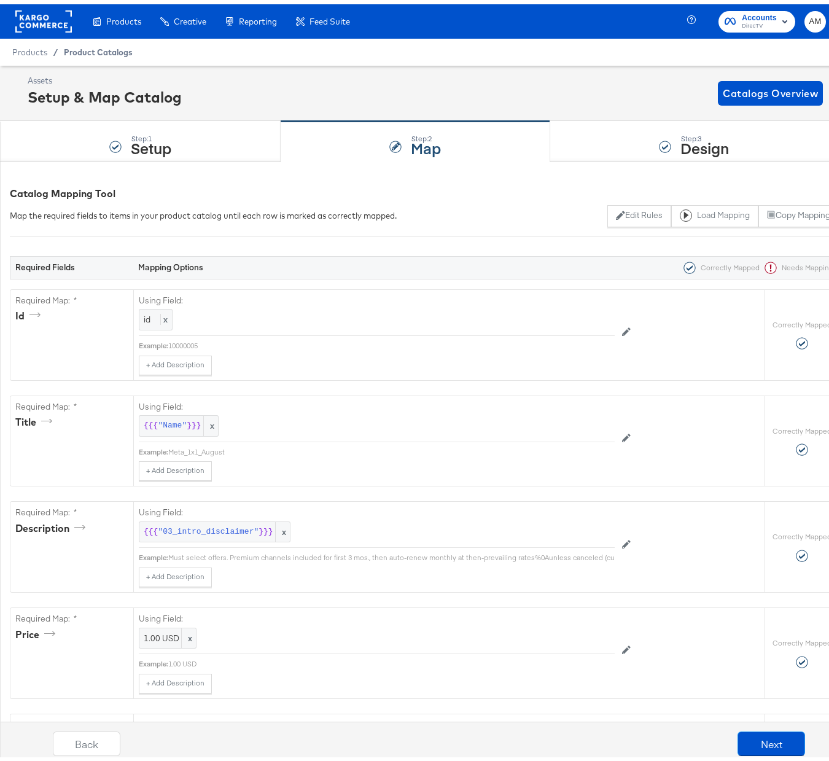
click at [95, 45] on span "Product Catalogs" at bounding box center [98, 48] width 69 height 10
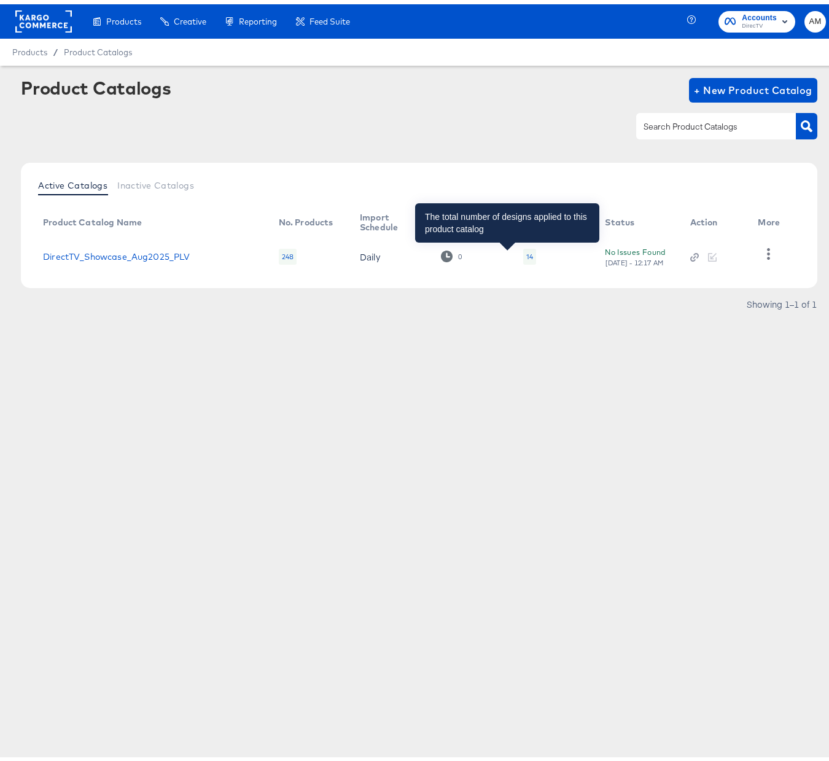
click at [526, 251] on div "14" at bounding box center [529, 252] width 7 height 10
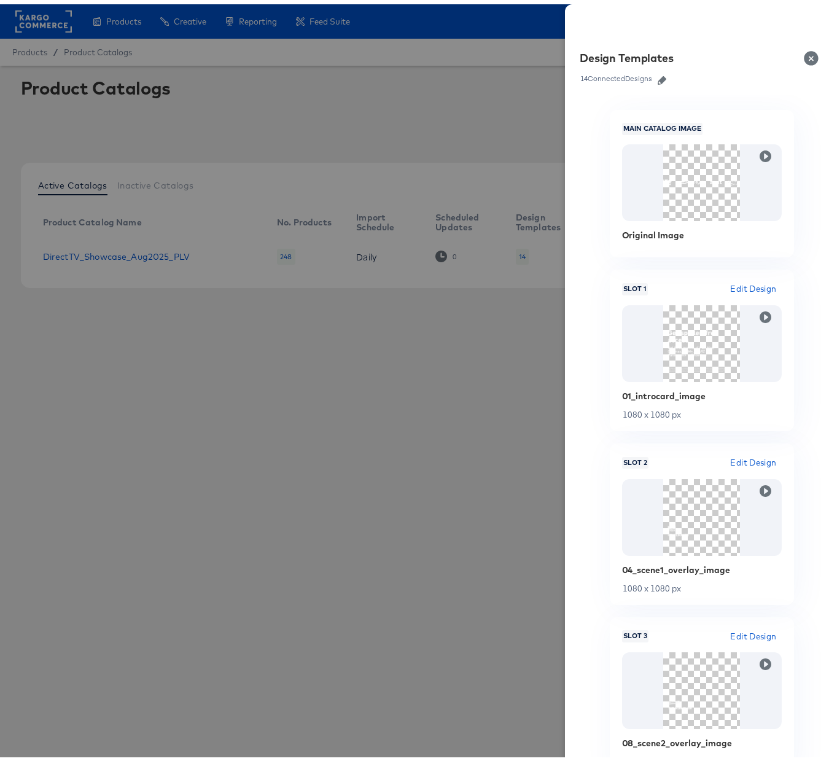
click at [658, 74] on icon "button" at bounding box center [662, 76] width 9 height 9
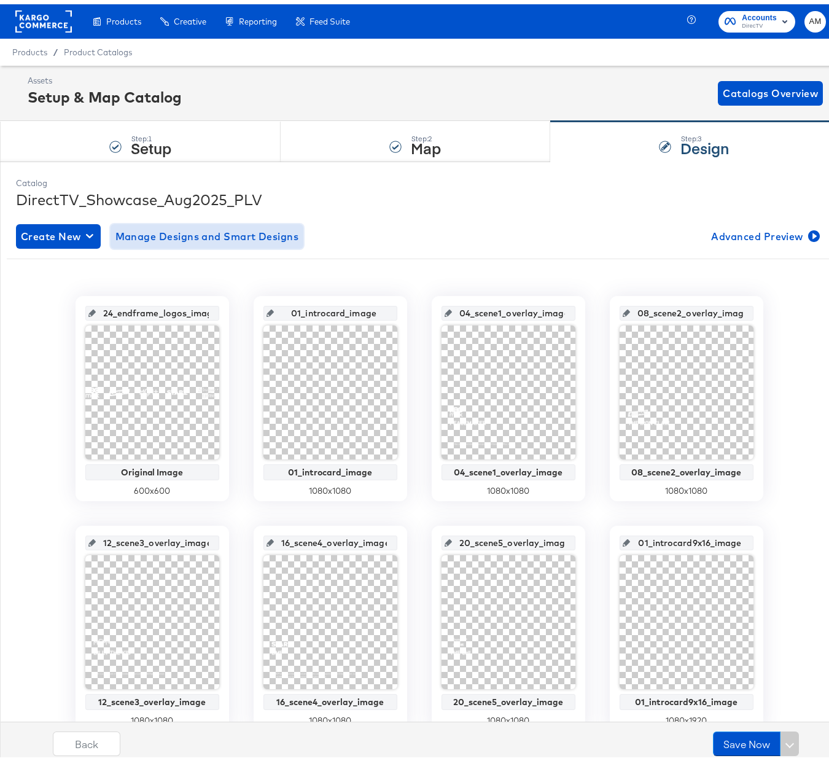
click at [174, 229] on span "Manage Designs and Smart Designs" at bounding box center [207, 232] width 184 height 17
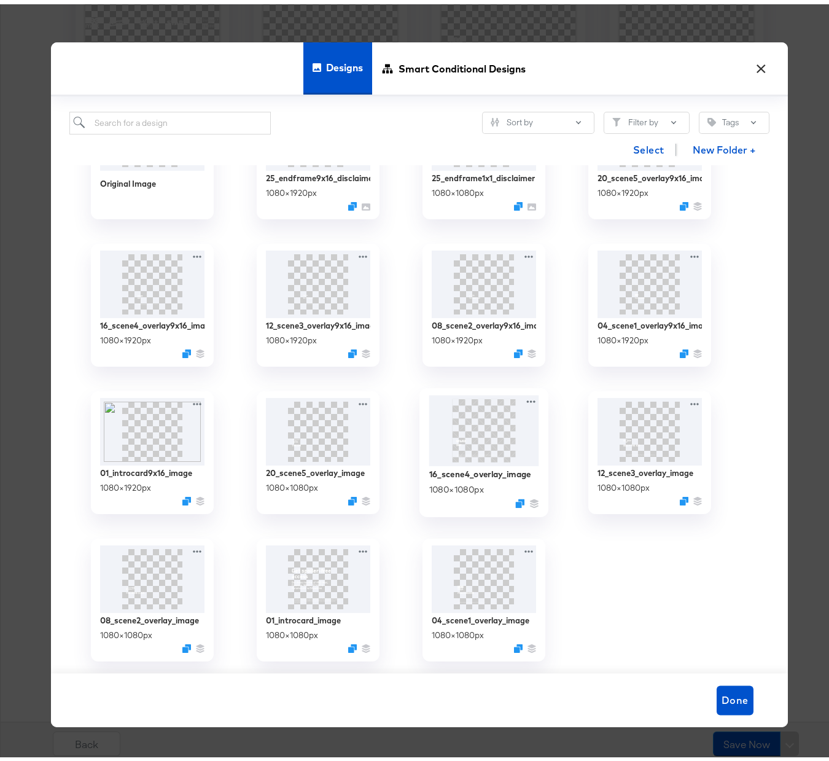
scroll to position [513, 0]
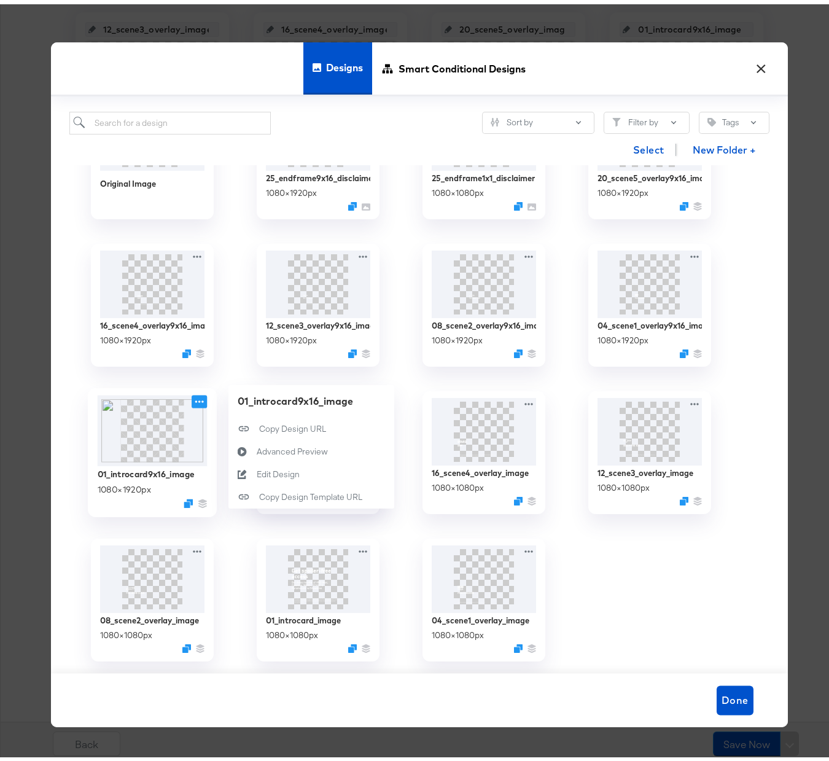
click at [201, 397] on icon at bounding box center [199, 397] width 15 height 13
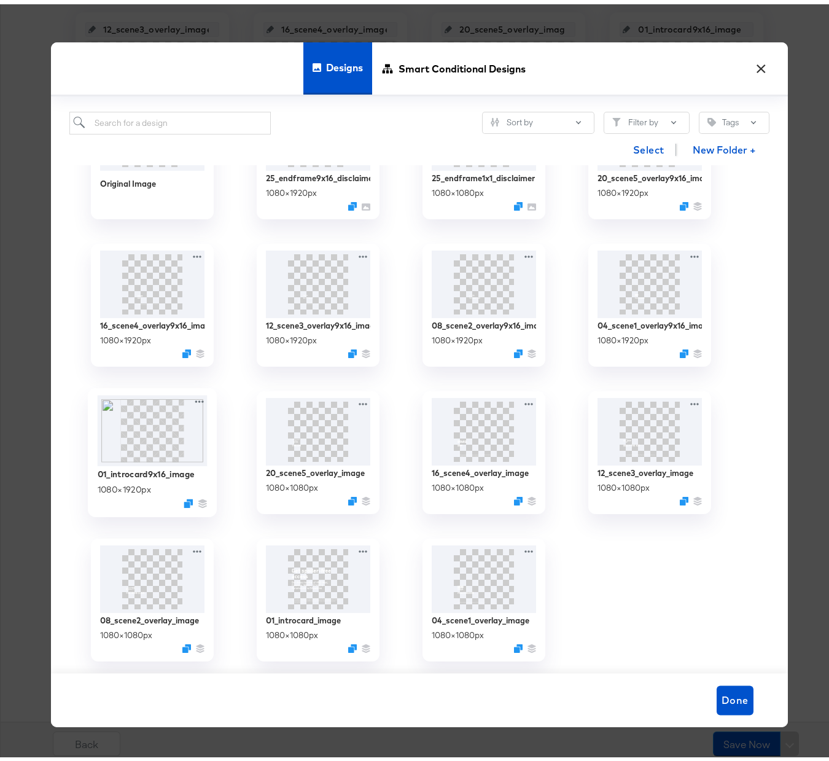
click at [164, 481] on div "01_introcard9x16_image 1080 × 1920 px" at bounding box center [152, 484] width 110 height 44
click at [186, 499] on icon "Duplicate" at bounding box center [188, 499] width 9 height 9
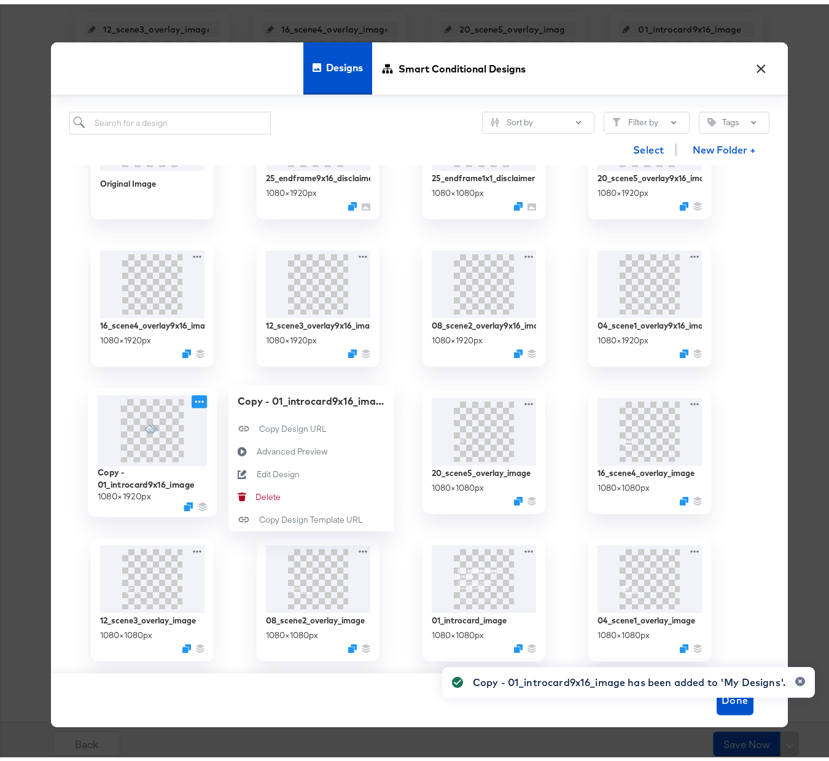
click at [195, 394] on icon at bounding box center [199, 397] width 15 height 13
click at [256, 470] on div "Edit Design Edit Design" at bounding box center [256, 470] width 0 height 0
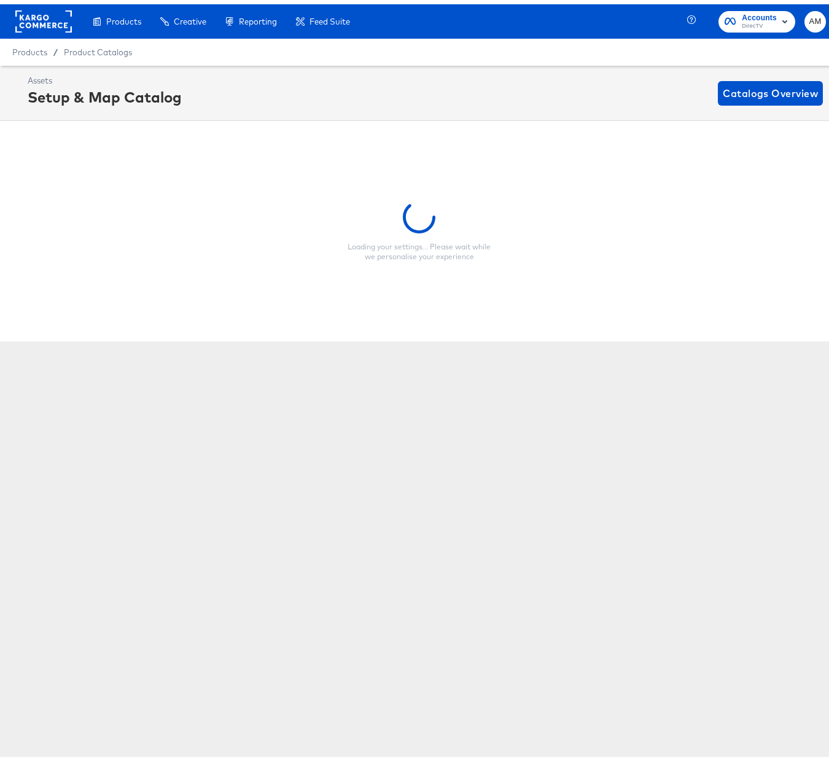
scroll to position [0, 0]
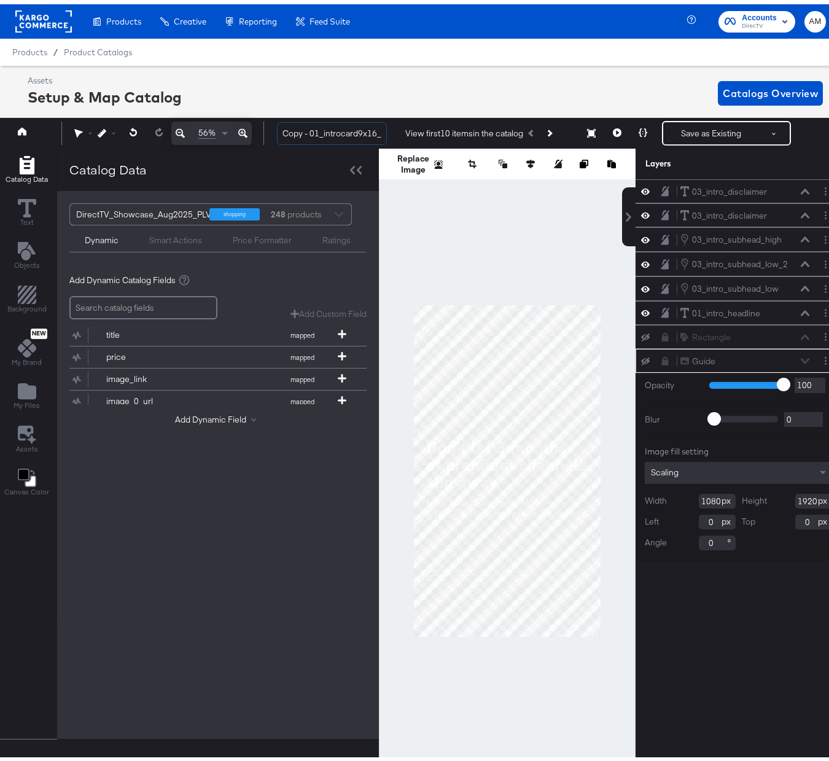
drag, startPoint x: 309, startPoint y: 133, endPoint x: 259, endPoint y: 131, distance: 49.8
click at [259, 131] on div "56% Copy - 01_introcard9x16_image View first 10 items in the catalog Save as Ex…" at bounding box center [419, 129] width 844 height 31
click at [347, 131] on input "01_introcard9x16_image" at bounding box center [332, 129] width 110 height 23
drag, startPoint x: 323, startPoint y: 133, endPoint x: 413, endPoint y: 131, distance: 89.7
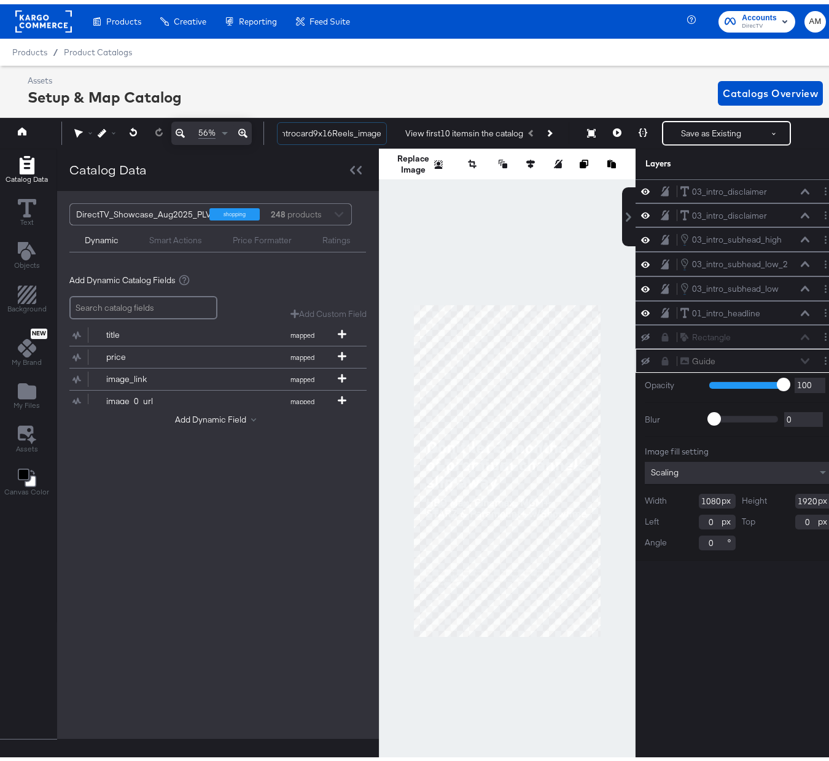
click at [413, 131] on div "01_introcard9x16Reels_image View first 10 items in the catalog Save as Existing…" at bounding box center [548, 129] width 562 height 25
type input "01_introcard9x16Reels_image"
click at [328, 150] on div "Catalog Data" at bounding box center [218, 165] width 322 height 42
click at [26, 384] on icon "Add Files" at bounding box center [27, 387] width 18 height 16
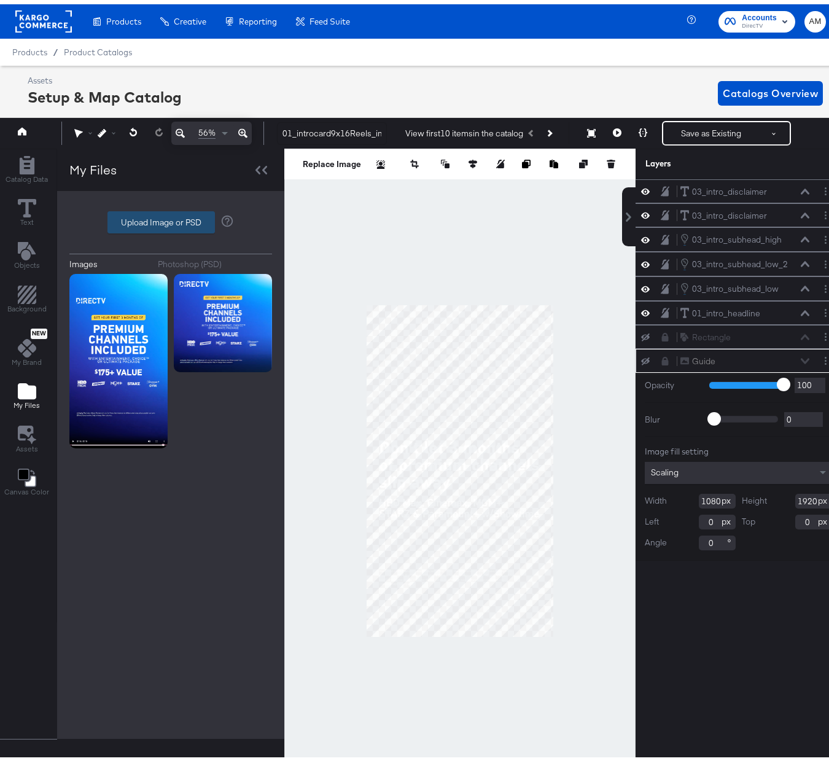
click at [139, 217] on label "Upload Image or PSD" at bounding box center [161, 218] width 106 height 21
click at [171, 218] on input "Upload Image or PSD" at bounding box center [171, 218] width 0 height 0
type input "C:\fakepath\Intro_9x19_Reels.psd"
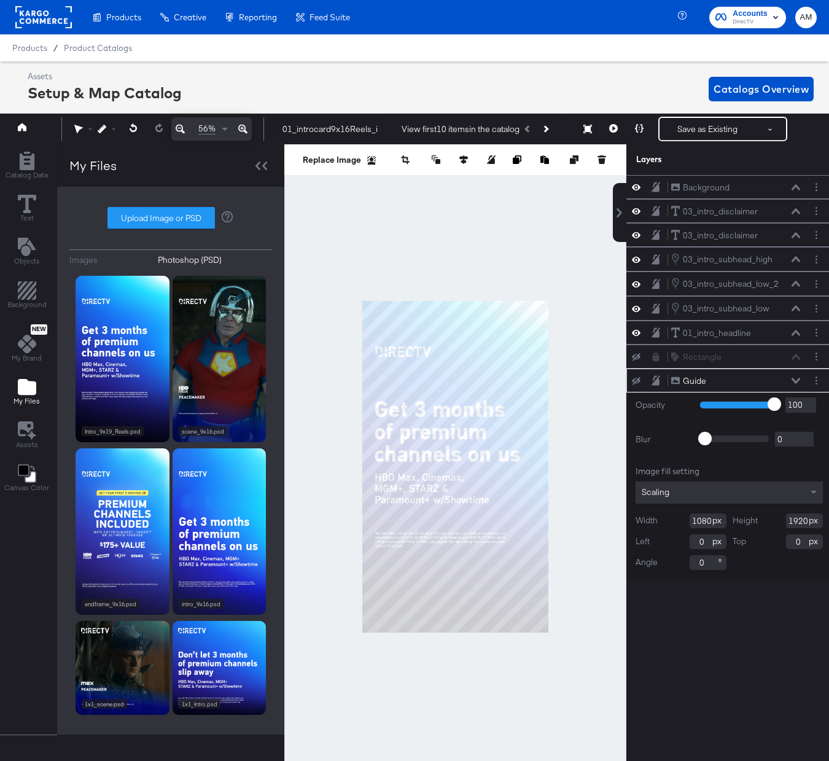
scroll to position [0, 3]
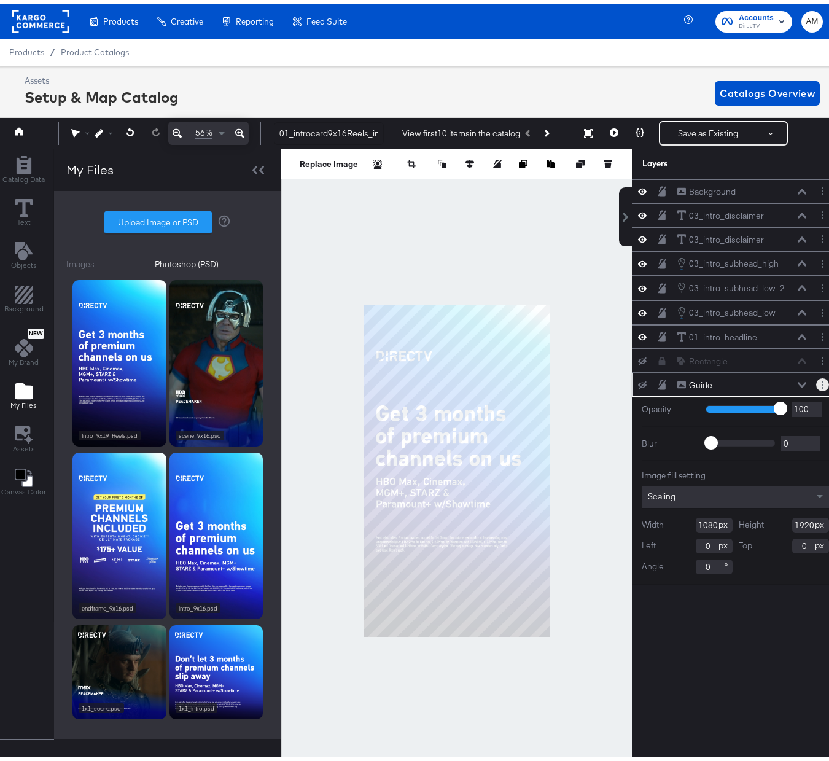
click at [816, 377] on button "Layer Options" at bounding box center [822, 380] width 13 height 13
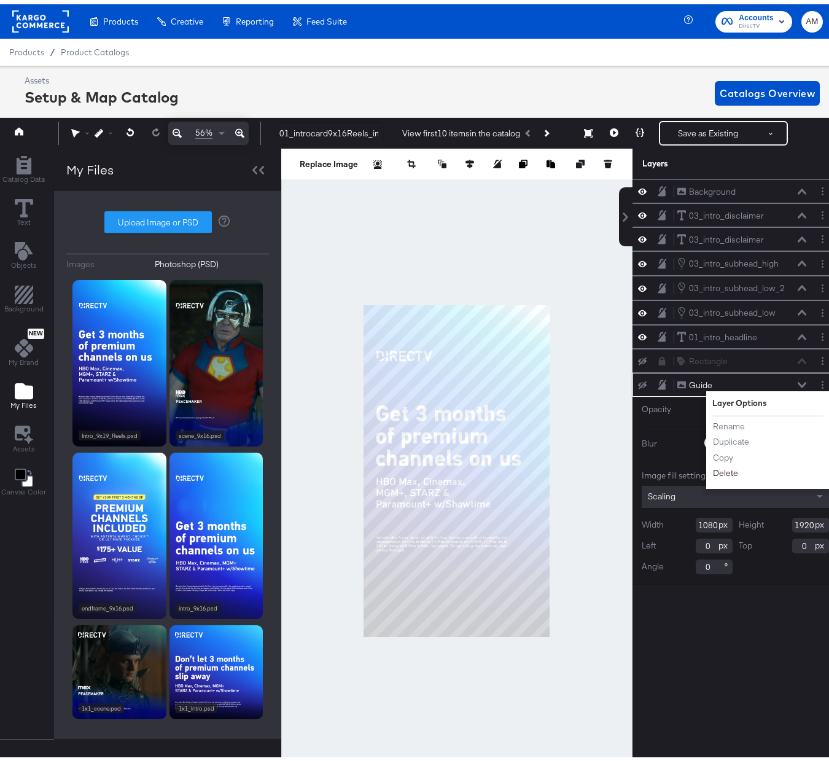
click at [720, 468] on button "Delete" at bounding box center [725, 469] width 26 height 13
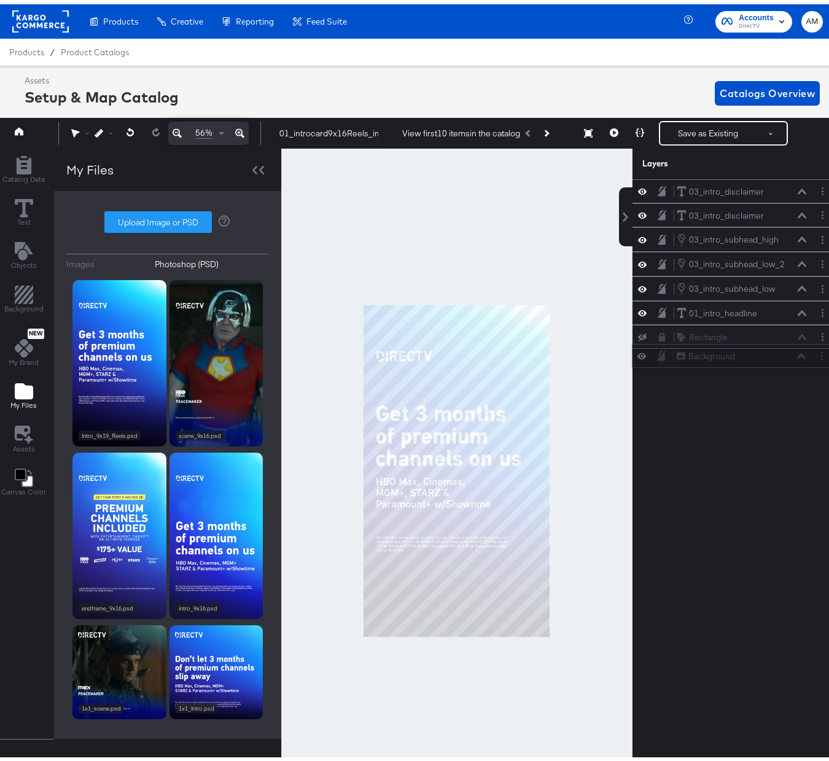
drag, startPoint x: 664, startPoint y: 184, endPoint x: 673, endPoint y: 352, distance: 168.5
click at [673, 352] on div "Background Background 03_intro_disclaimer 03_intro_disclaimer 03_intro_disclaim…" at bounding box center [736, 271] width 206 height 193
click at [638, 357] on icon at bounding box center [642, 356] width 9 height 10
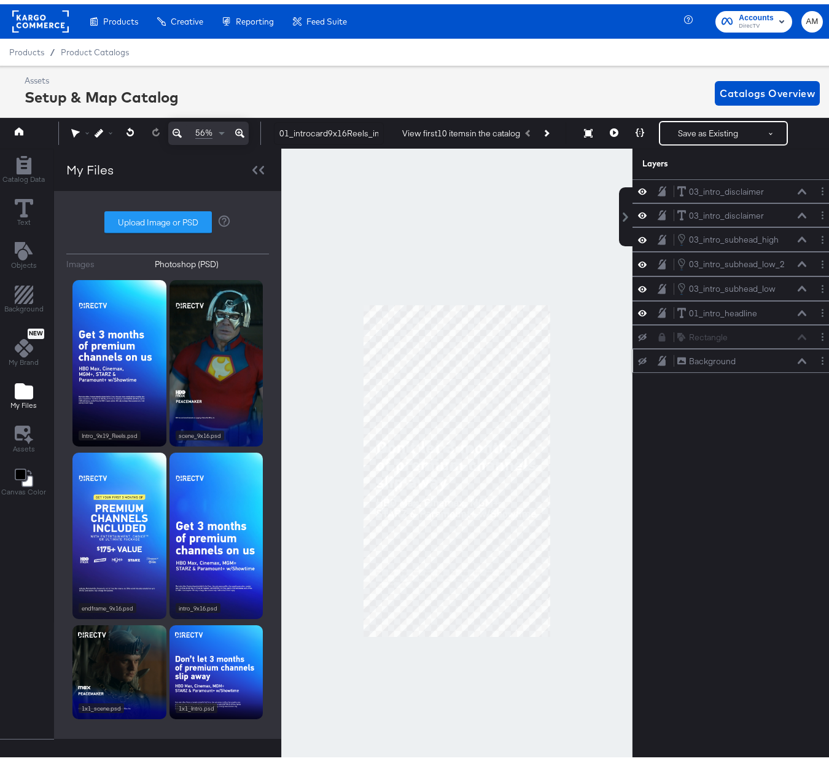
click at [638, 357] on icon at bounding box center [642, 357] width 9 height 8
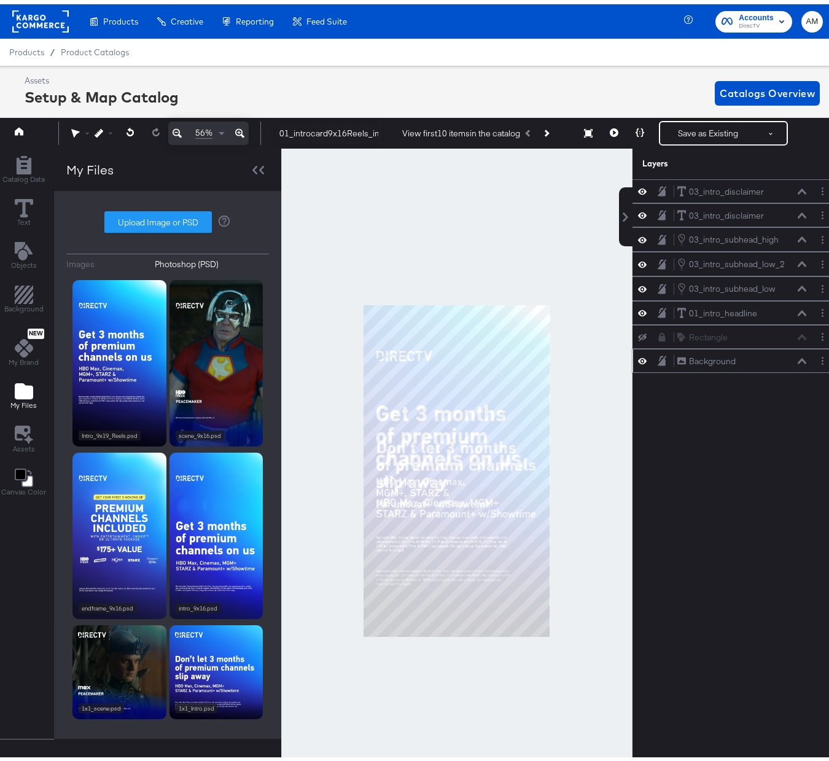
click at [638, 357] on icon at bounding box center [642, 356] width 9 height 10
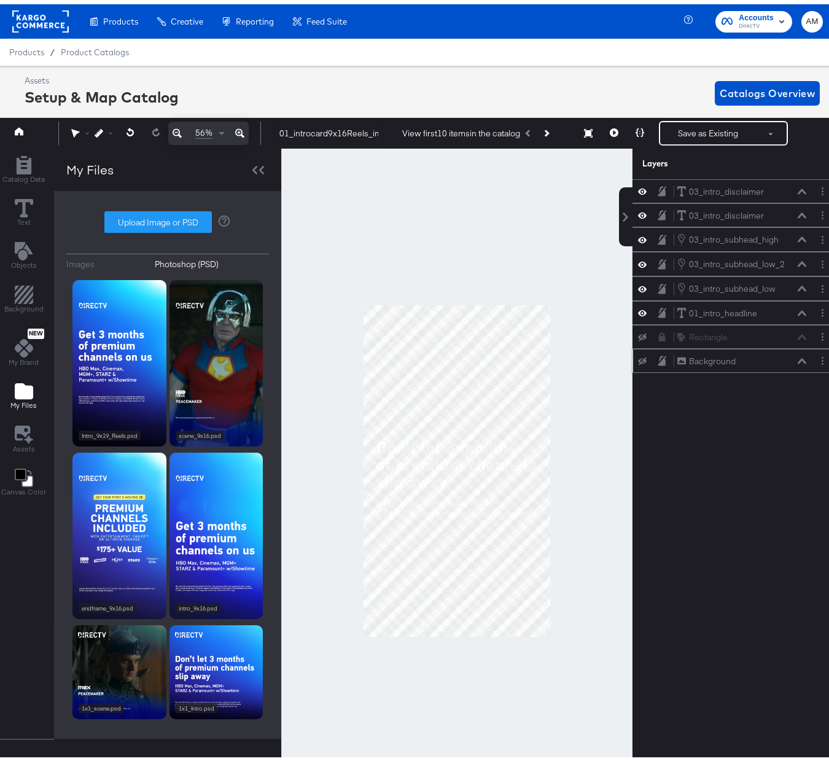
click at [638, 357] on icon at bounding box center [642, 357] width 9 height 8
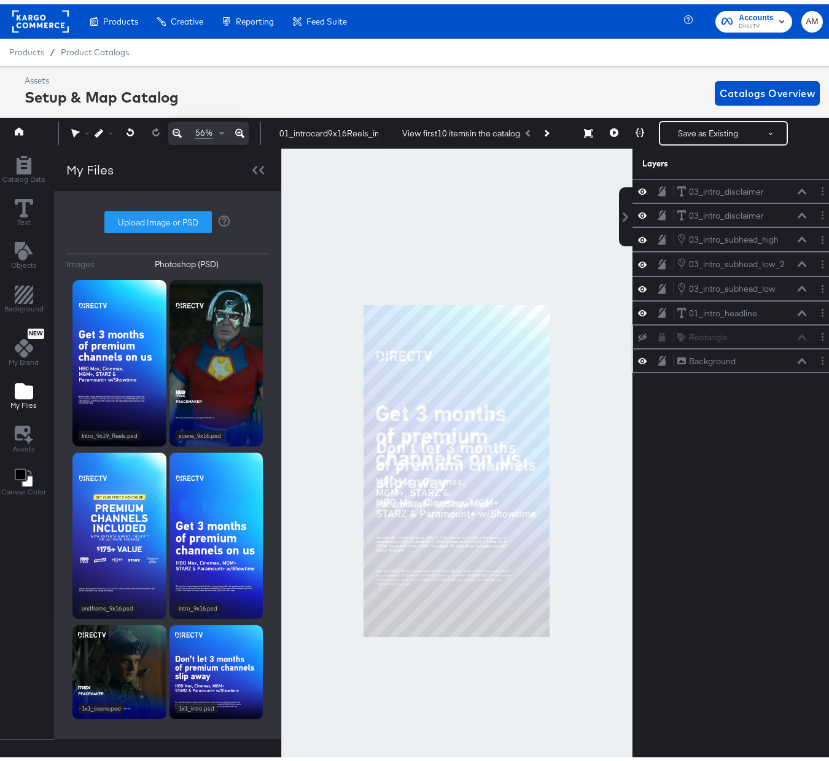
click at [638, 331] on icon at bounding box center [642, 333] width 9 height 8
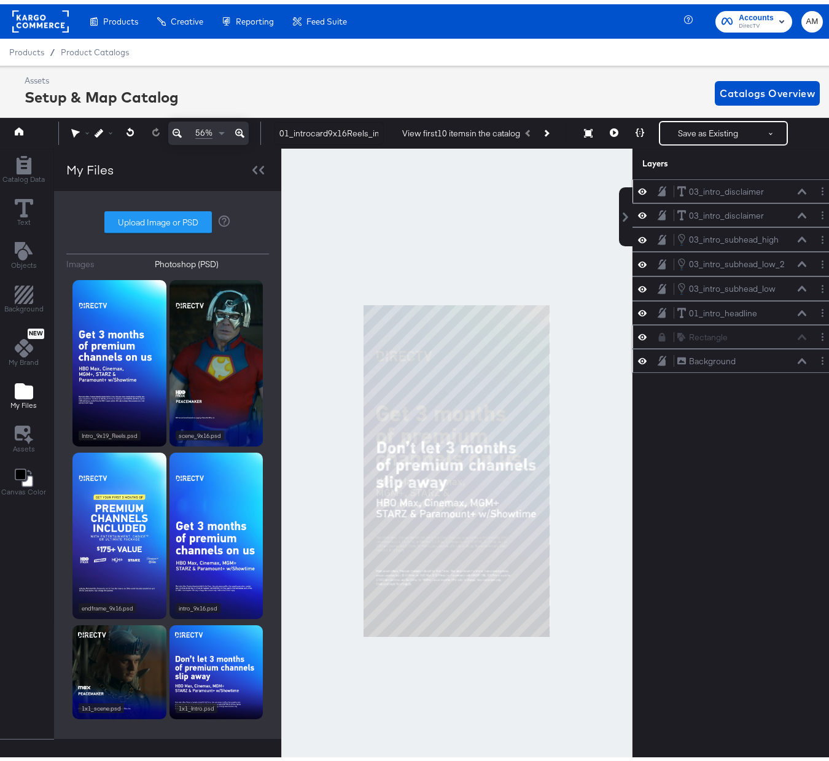
click at [766, 191] on div "03_intro_disclaimer 03_intro_disclaimer" at bounding box center [742, 187] width 130 height 13
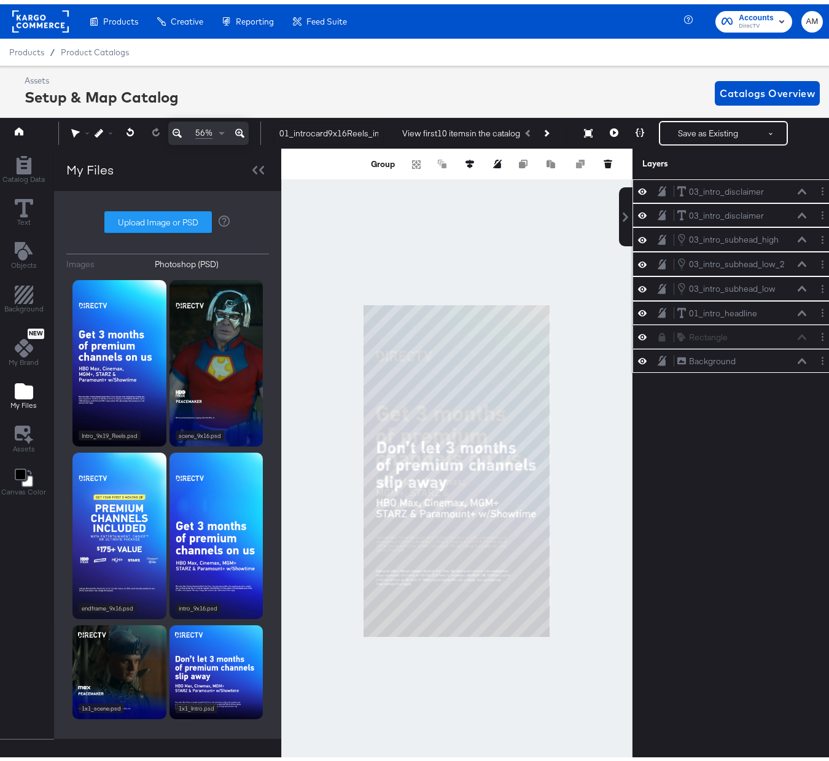
click at [657, 337] on button at bounding box center [662, 333] width 10 height 10
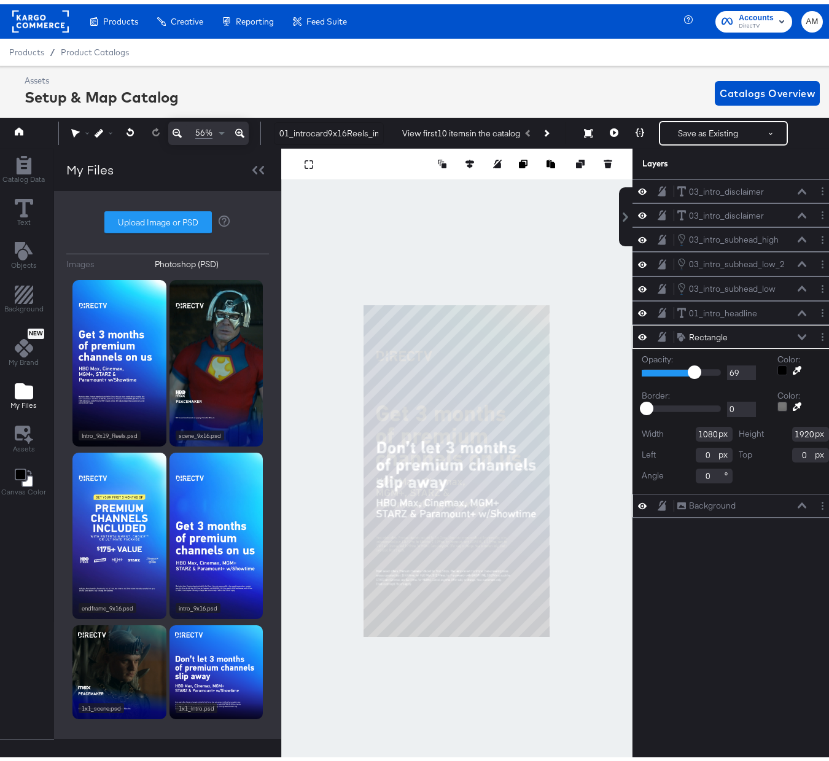
click at [658, 335] on icon at bounding box center [662, 332] width 9 height 10
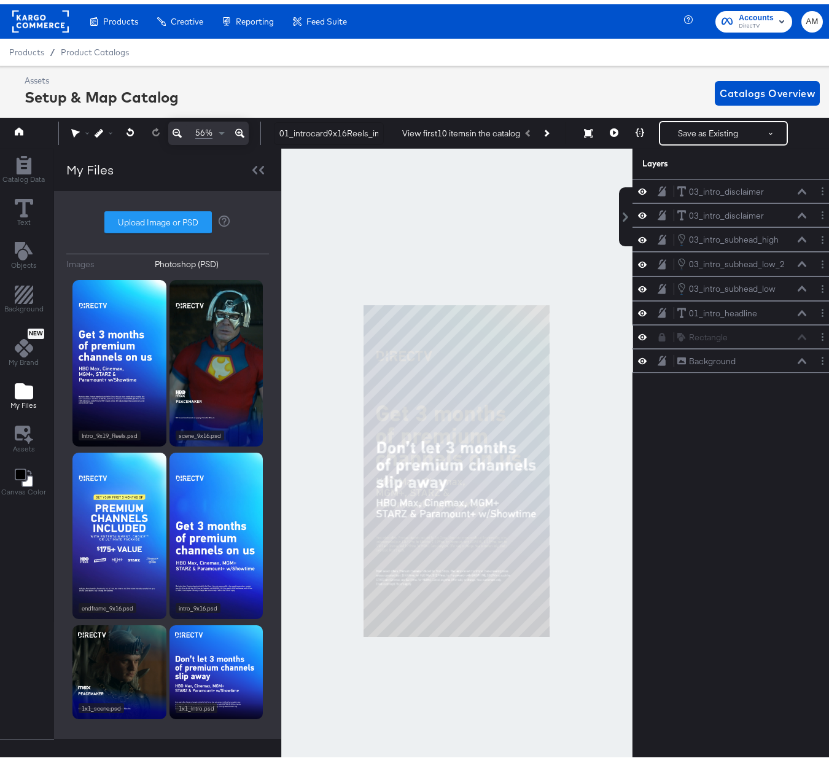
click at [657, 362] on button at bounding box center [662, 357] width 10 height 12
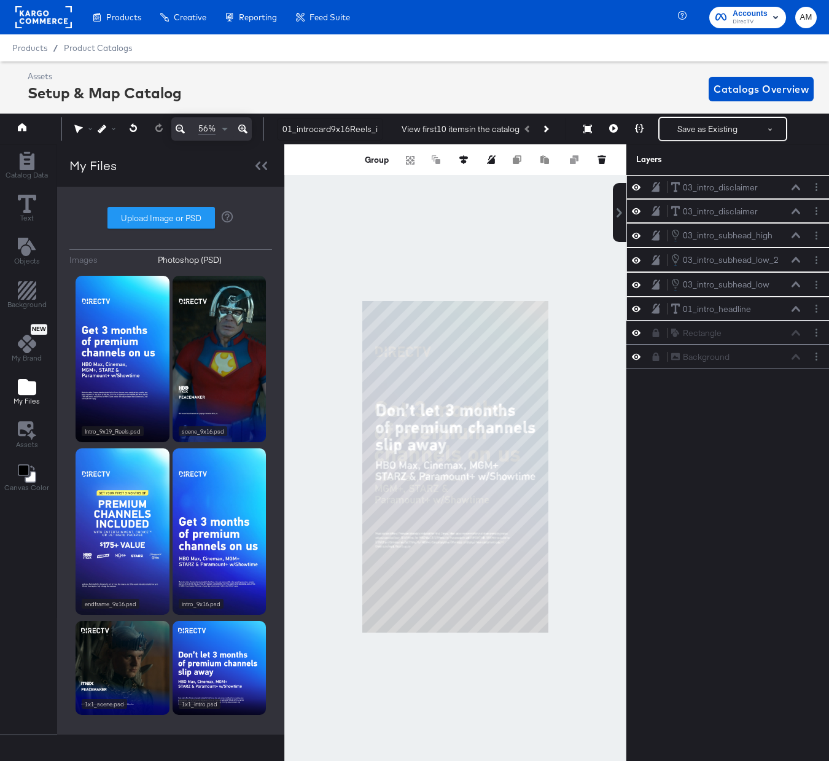
scroll to position [0, 3]
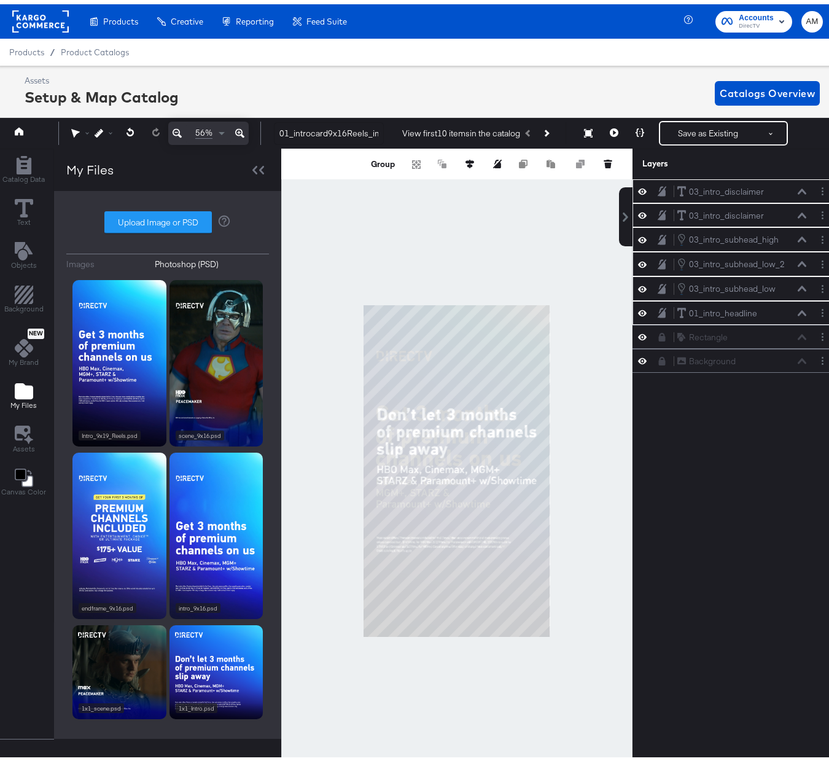
click at [238, 128] on icon at bounding box center [239, 129] width 9 height 9
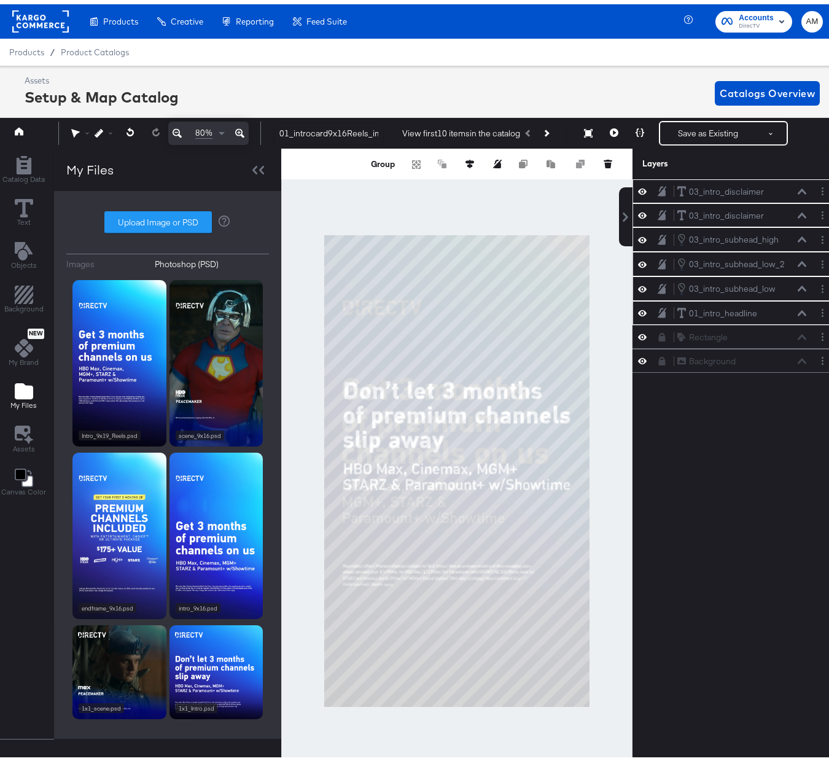
click at [238, 128] on icon at bounding box center [239, 129] width 9 height 9
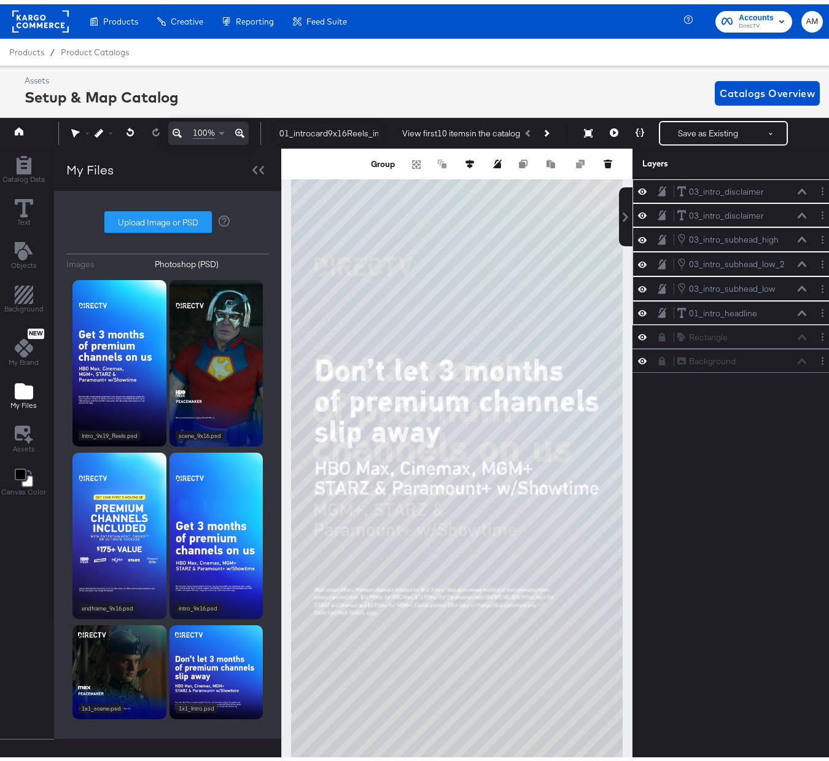
click at [238, 128] on icon at bounding box center [239, 129] width 9 height 9
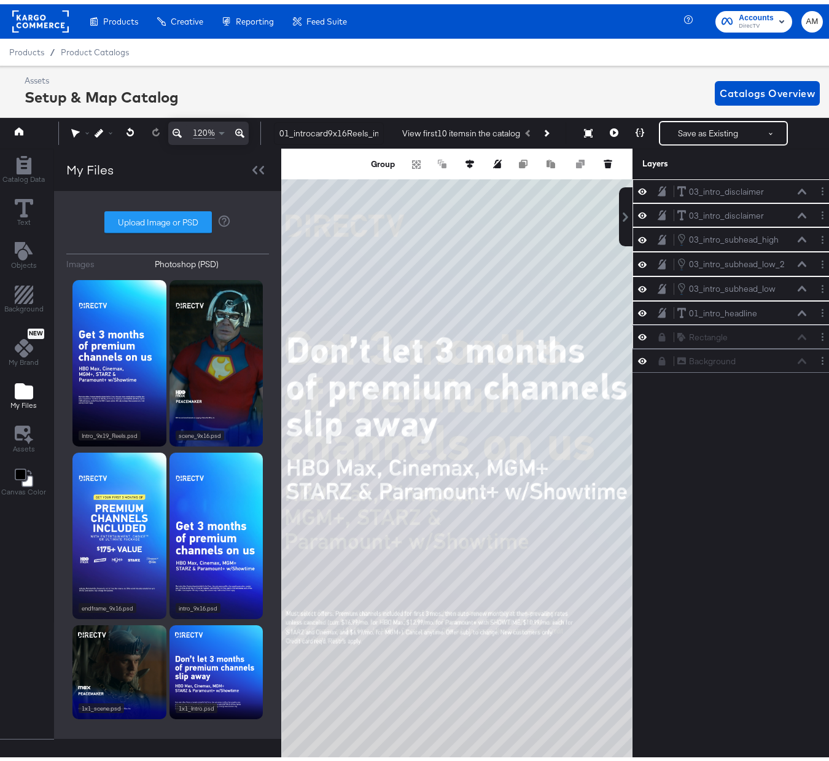
click at [638, 333] on icon at bounding box center [642, 333] width 9 height 6
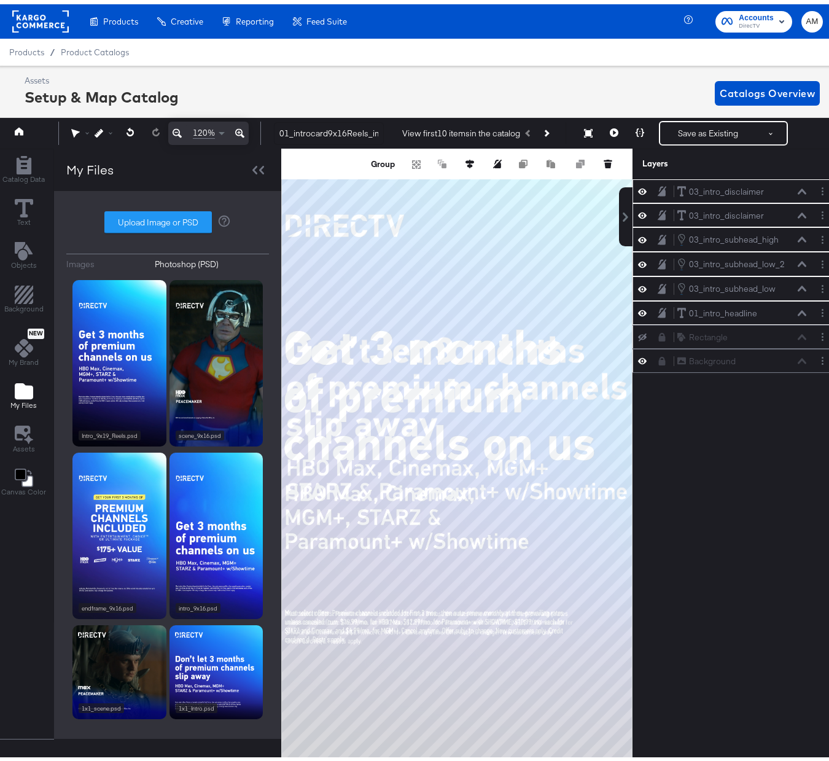
click at [638, 355] on icon at bounding box center [642, 356] width 9 height 10
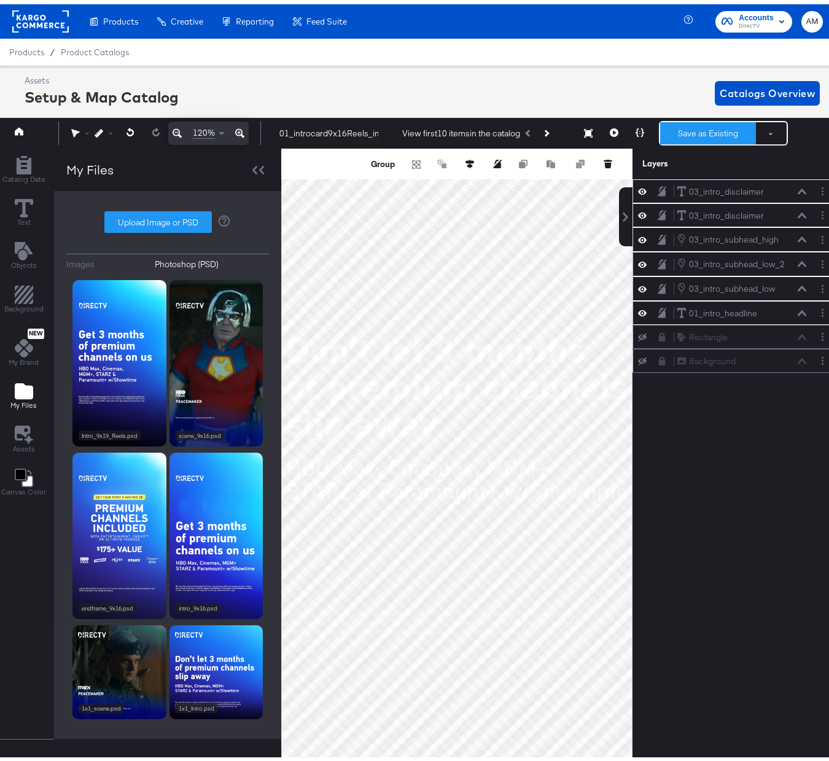
click at [682, 125] on button "Save as Existing" at bounding box center [708, 129] width 96 height 22
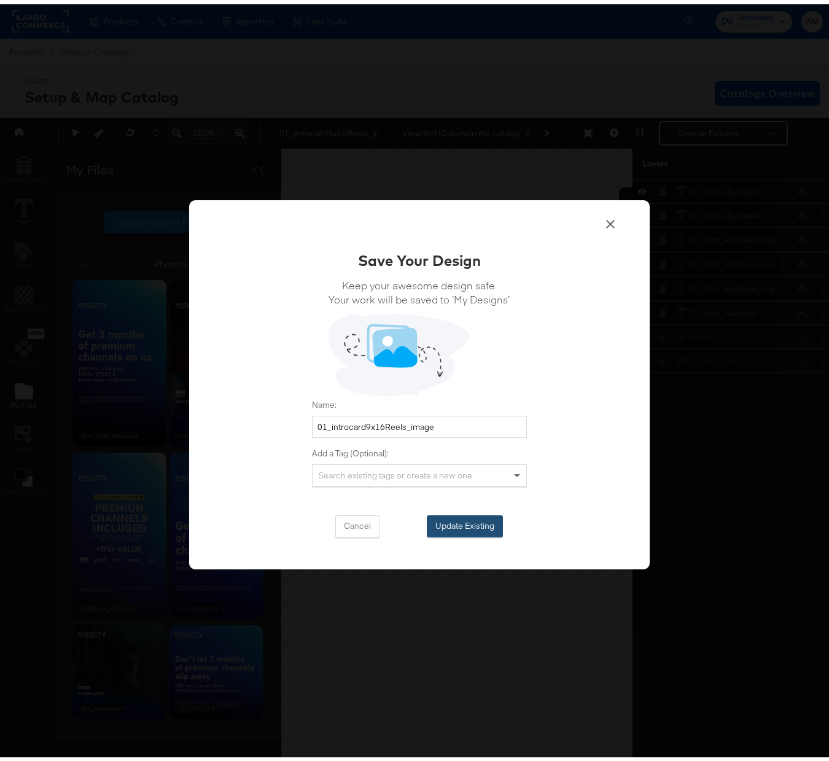
click at [439, 519] on button "Update Existing" at bounding box center [465, 522] width 76 height 22
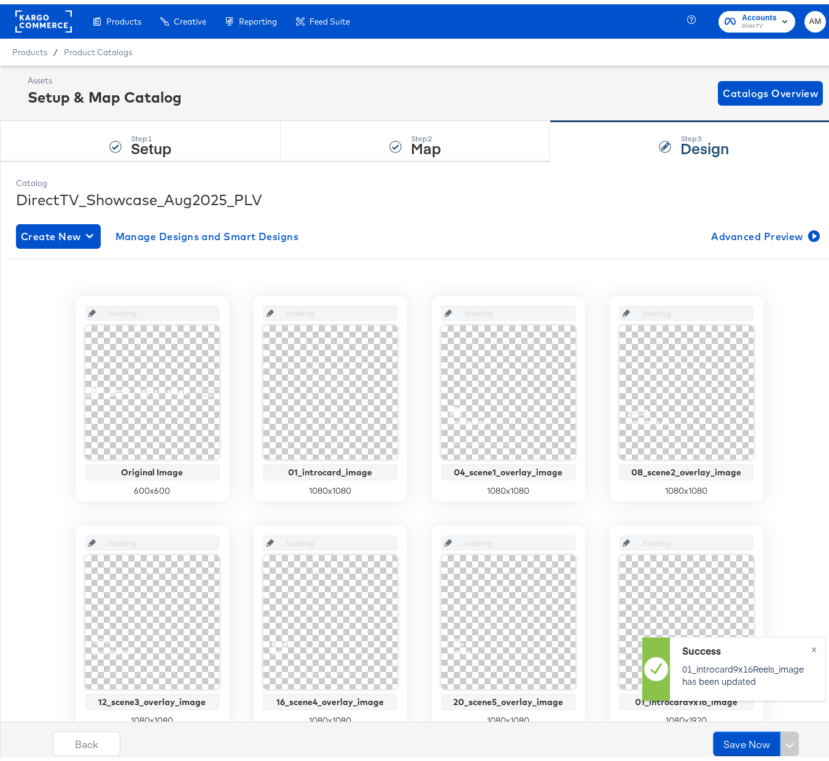
scroll to position [0, 0]
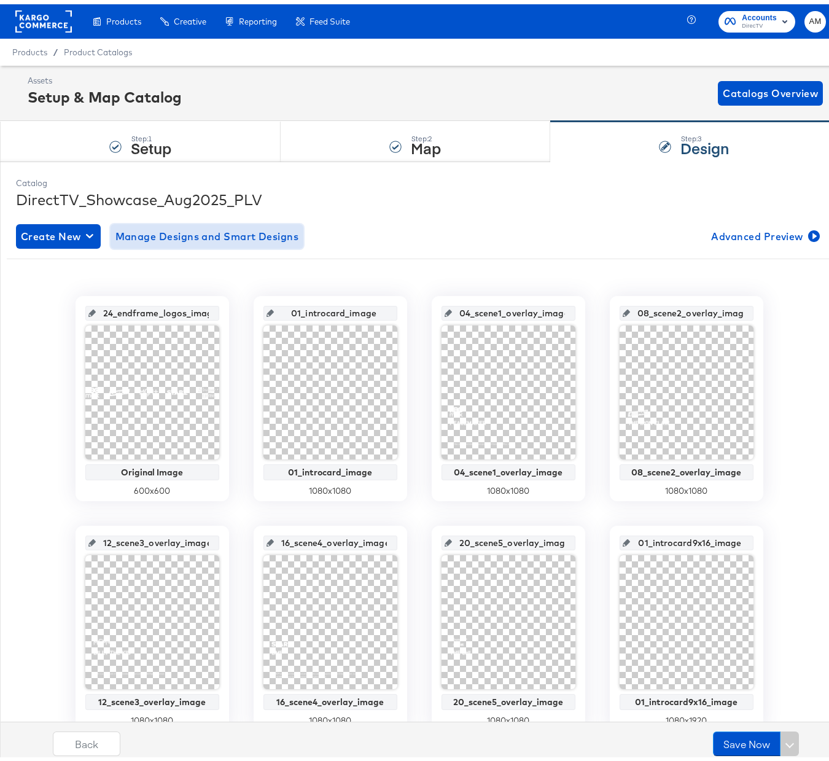
click at [168, 238] on span "Manage Designs and Smart Designs" at bounding box center [207, 232] width 184 height 17
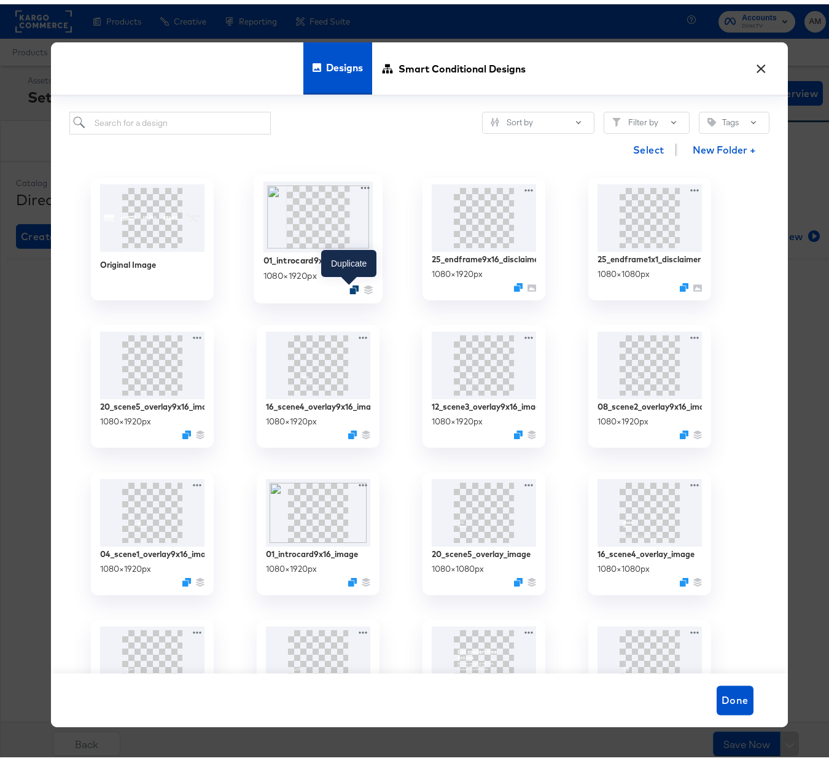
click at [350, 287] on icon "Duplicate" at bounding box center [353, 285] width 9 height 9
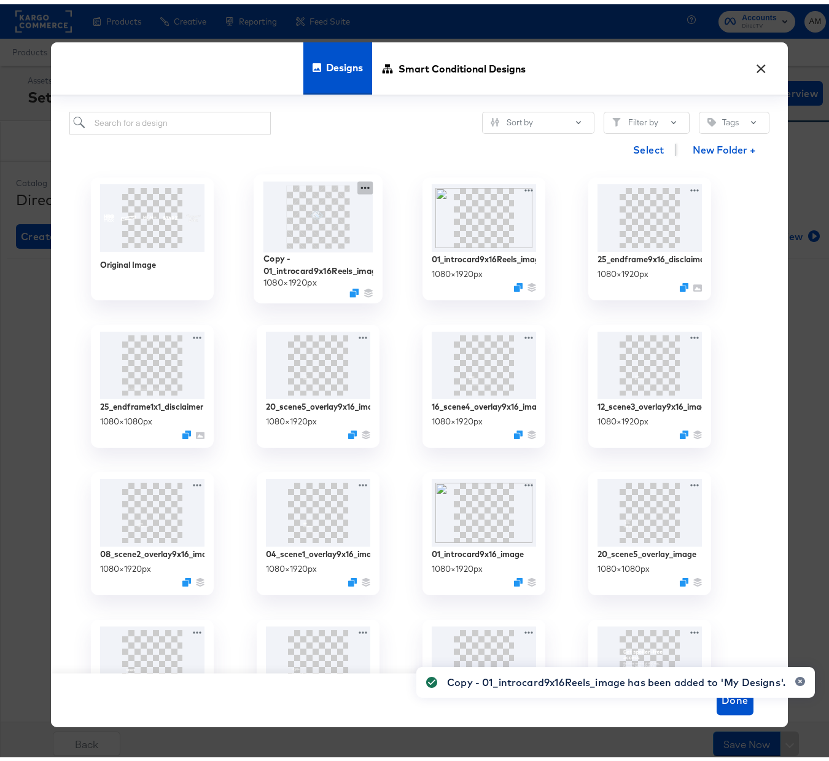
click at [359, 184] on icon at bounding box center [364, 183] width 15 height 13
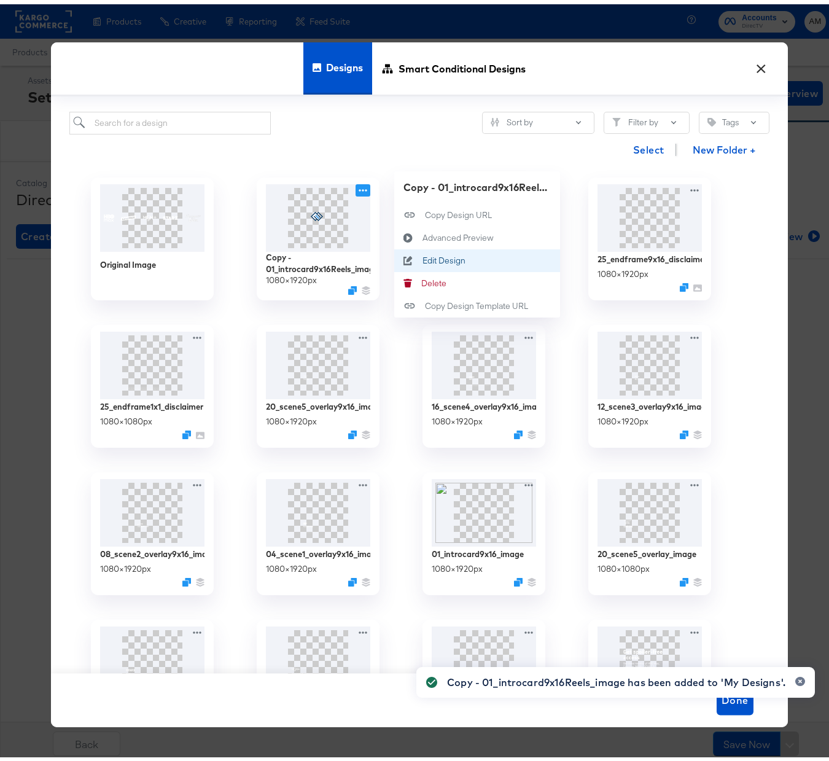
click at [422, 257] on div "Edit Design Edit Design" at bounding box center [422, 257] width 0 height 0
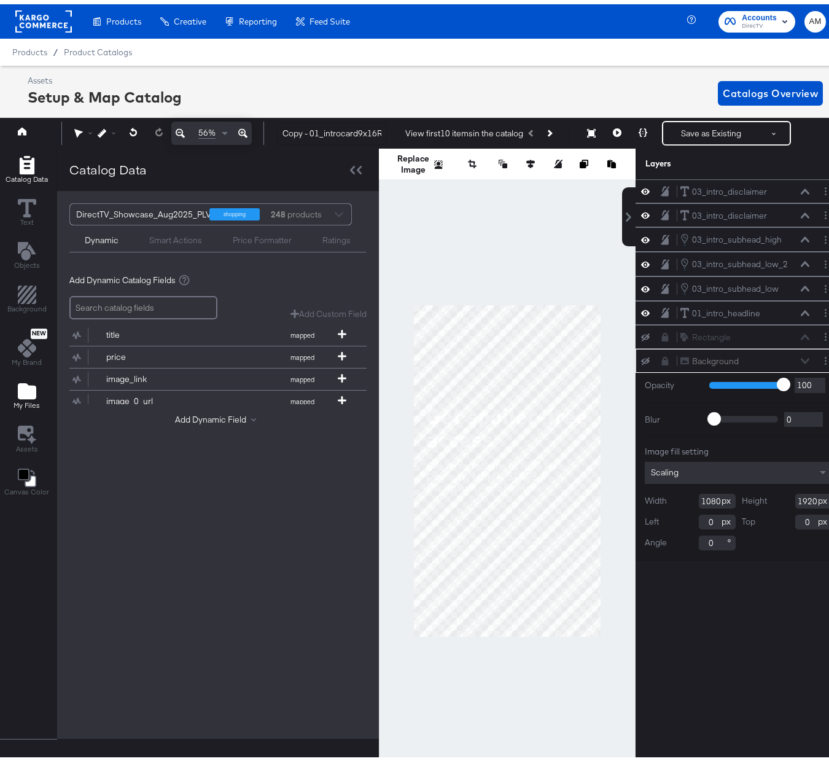
click at [31, 388] on icon "Add Files" at bounding box center [27, 387] width 18 height 16
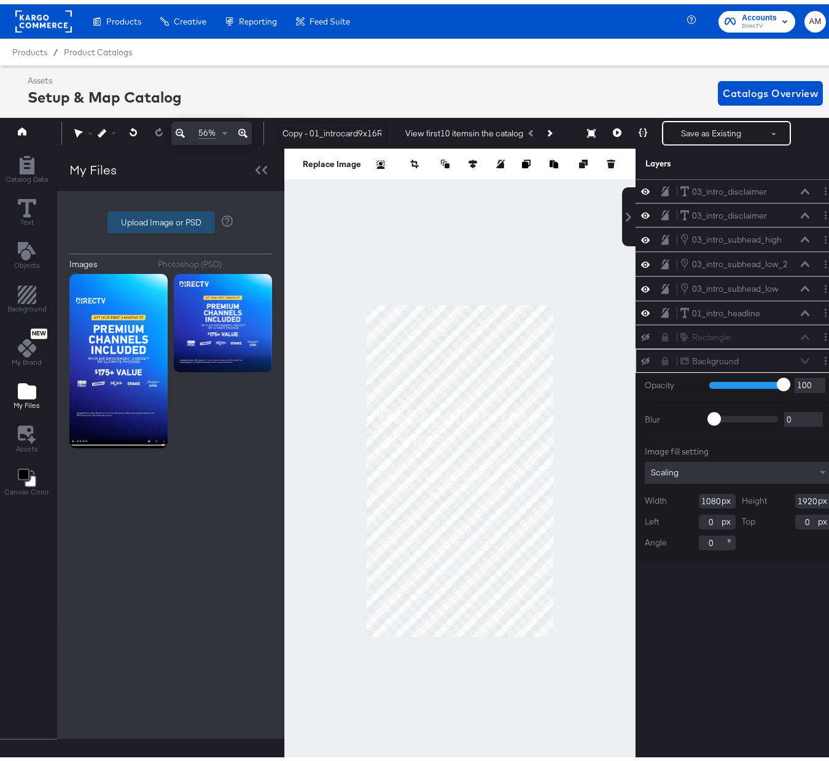
click at [146, 220] on label "Upload Image or PSD" at bounding box center [161, 218] width 106 height 21
click at [171, 218] on input "Upload Image or PSD" at bounding box center [171, 218] width 0 height 0
type input "C:\fakepath\Endframe_9x16_Reels.psd"
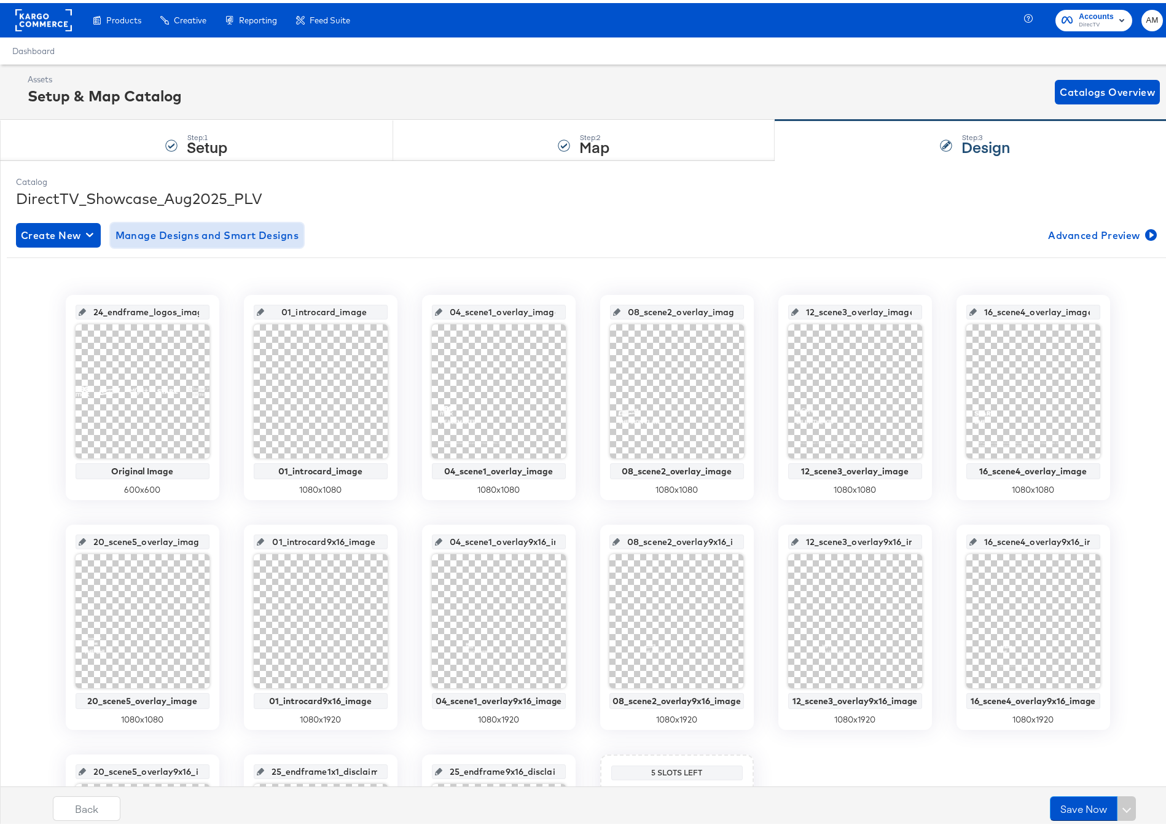
click at [195, 240] on button "Manage Designs and Smart Designs" at bounding box center [207, 232] width 193 height 25
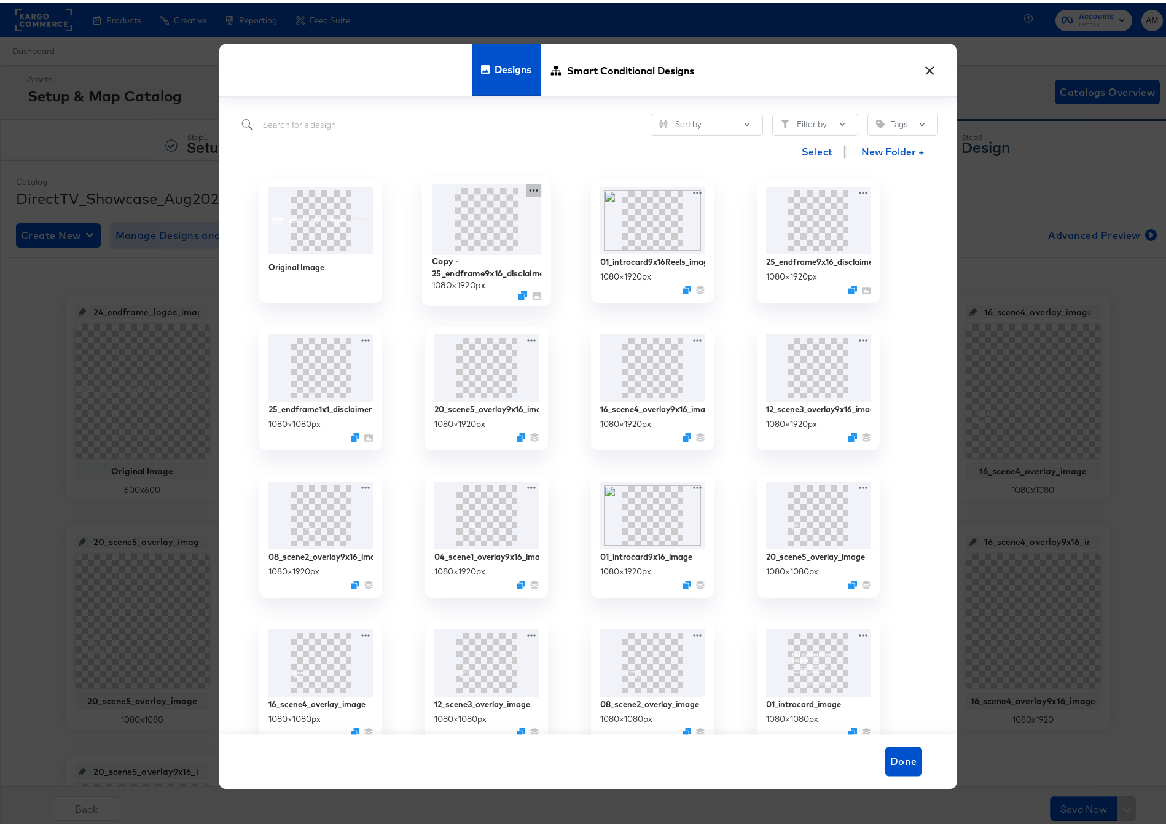
click at [529, 187] on icon at bounding box center [533, 187] width 15 height 13
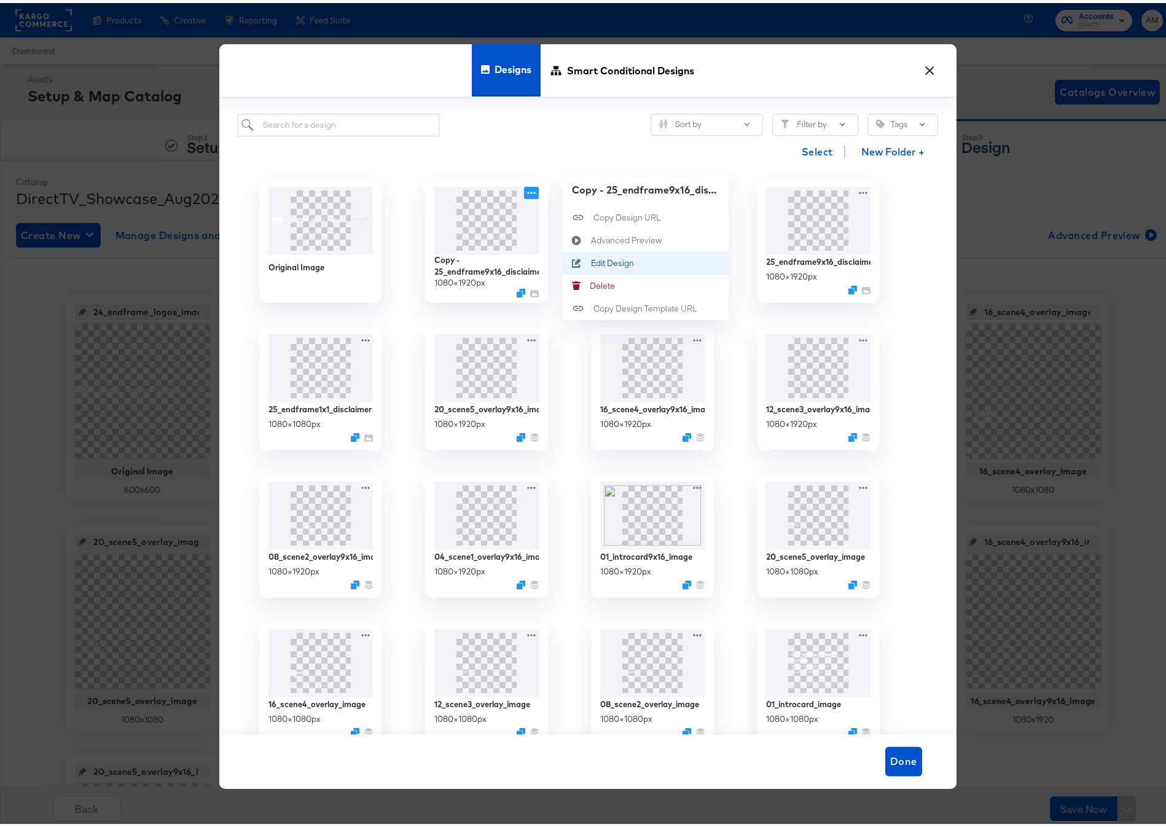
click at [592, 267] on button "Edit Design Edit Design" at bounding box center [646, 259] width 166 height 23
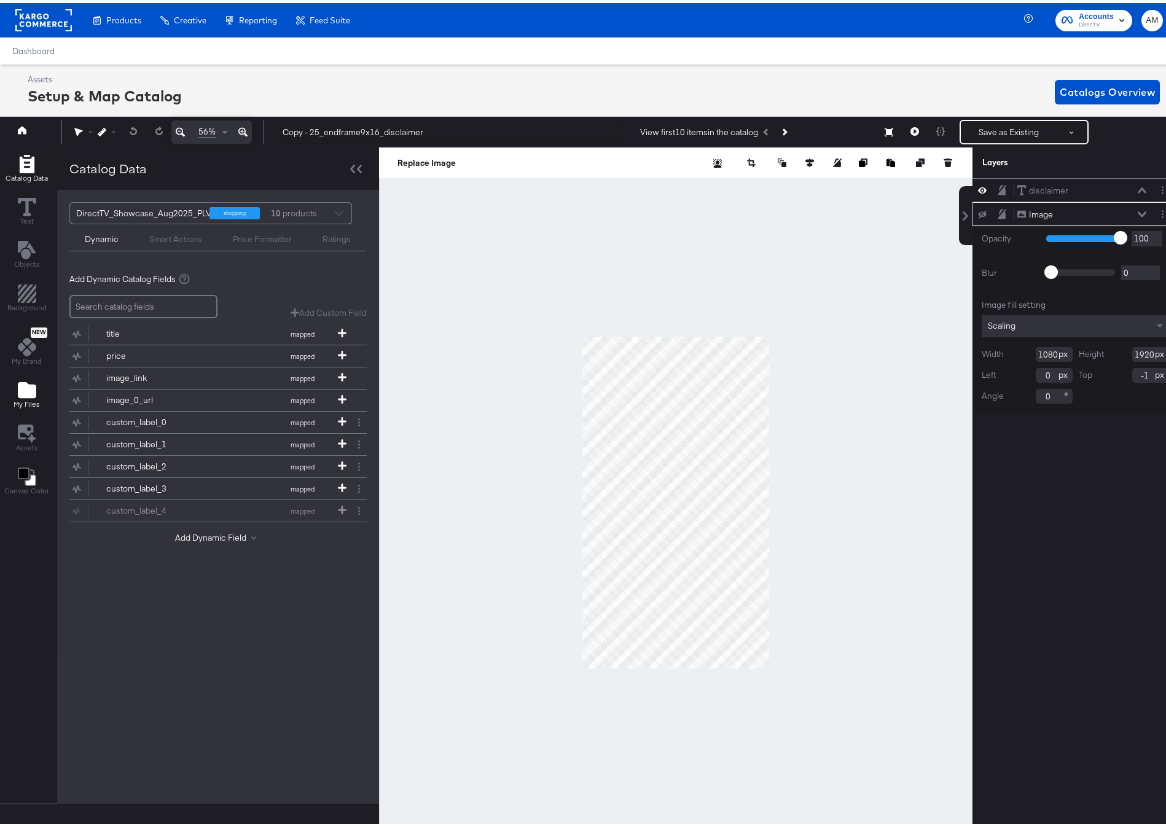
click at [25, 385] on icon "Add Files" at bounding box center [27, 387] width 18 height 16
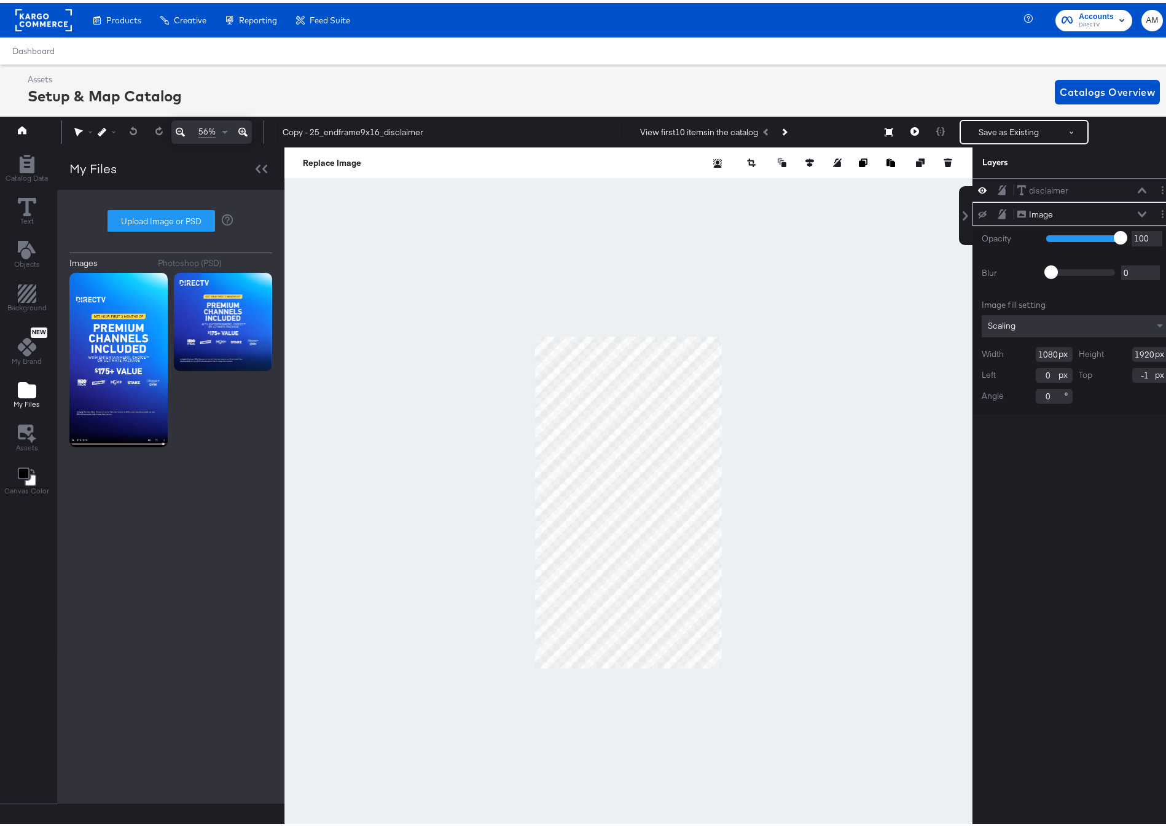
click at [174, 257] on div "Photoshop (PSD)" at bounding box center [190, 260] width 64 height 12
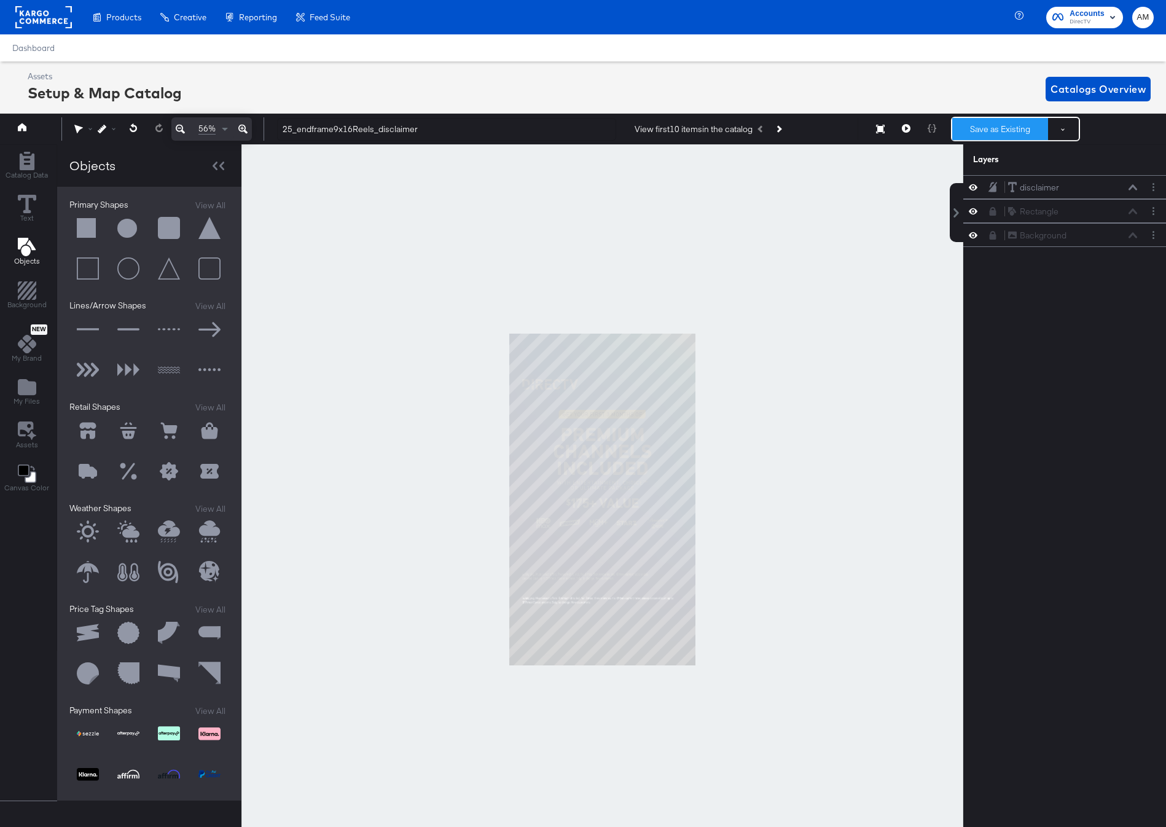
scroll to position [0, 3]
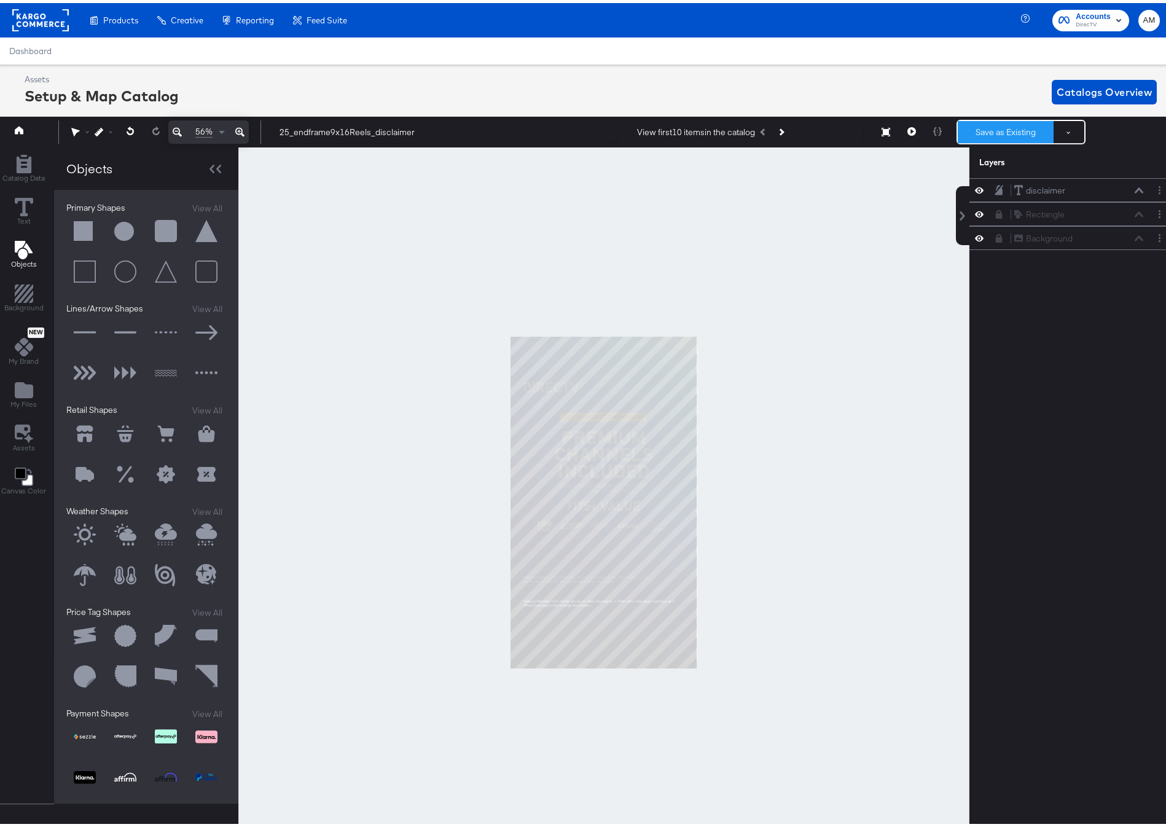
type input "25_endframe9x16Reels_disclaimer"
click at [1001, 128] on button "Save as Existing" at bounding box center [1005, 129] width 96 height 22
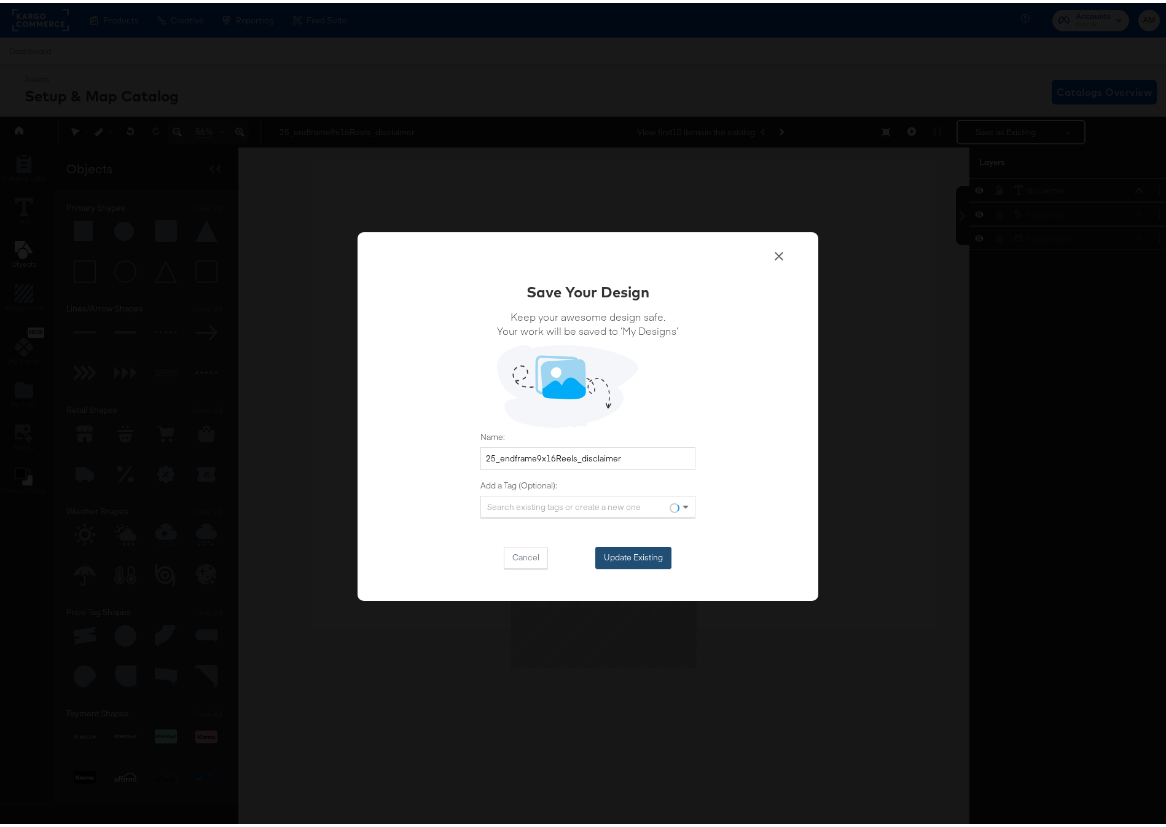
click at [637, 547] on button "Update Existing" at bounding box center [633, 554] width 76 height 22
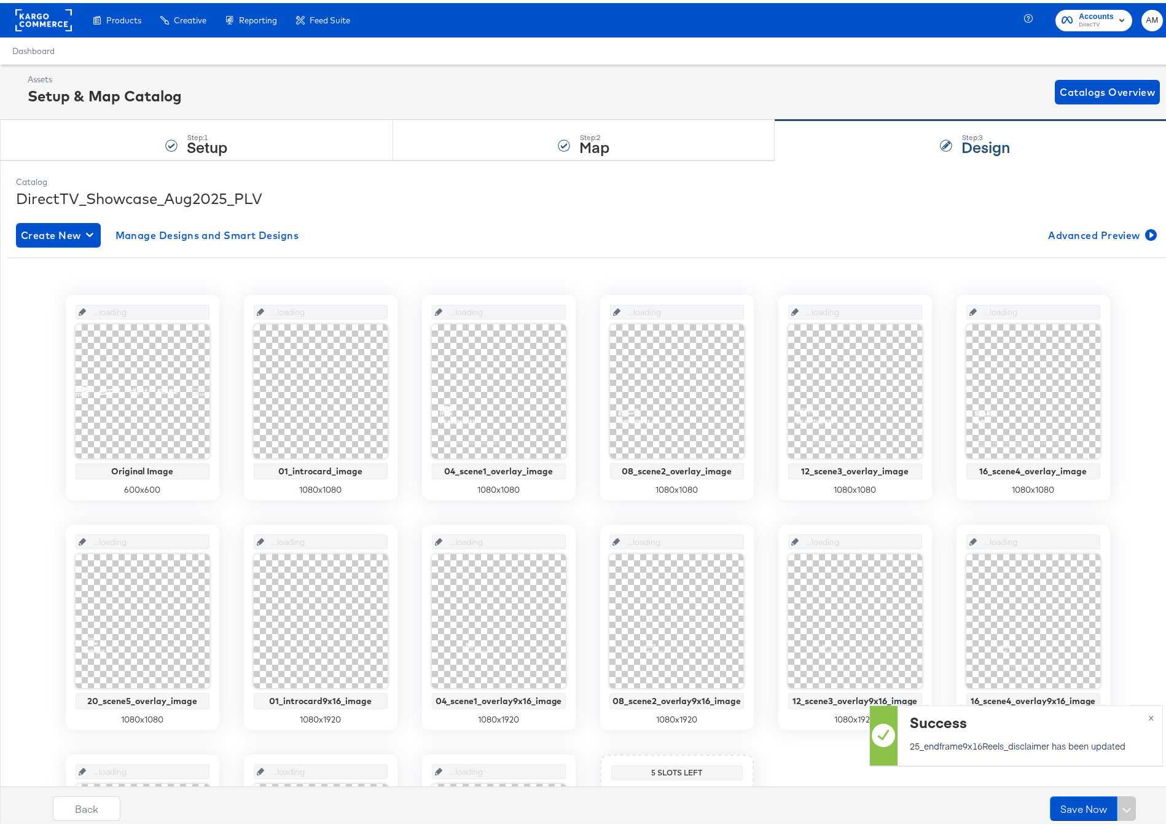
scroll to position [0, 0]
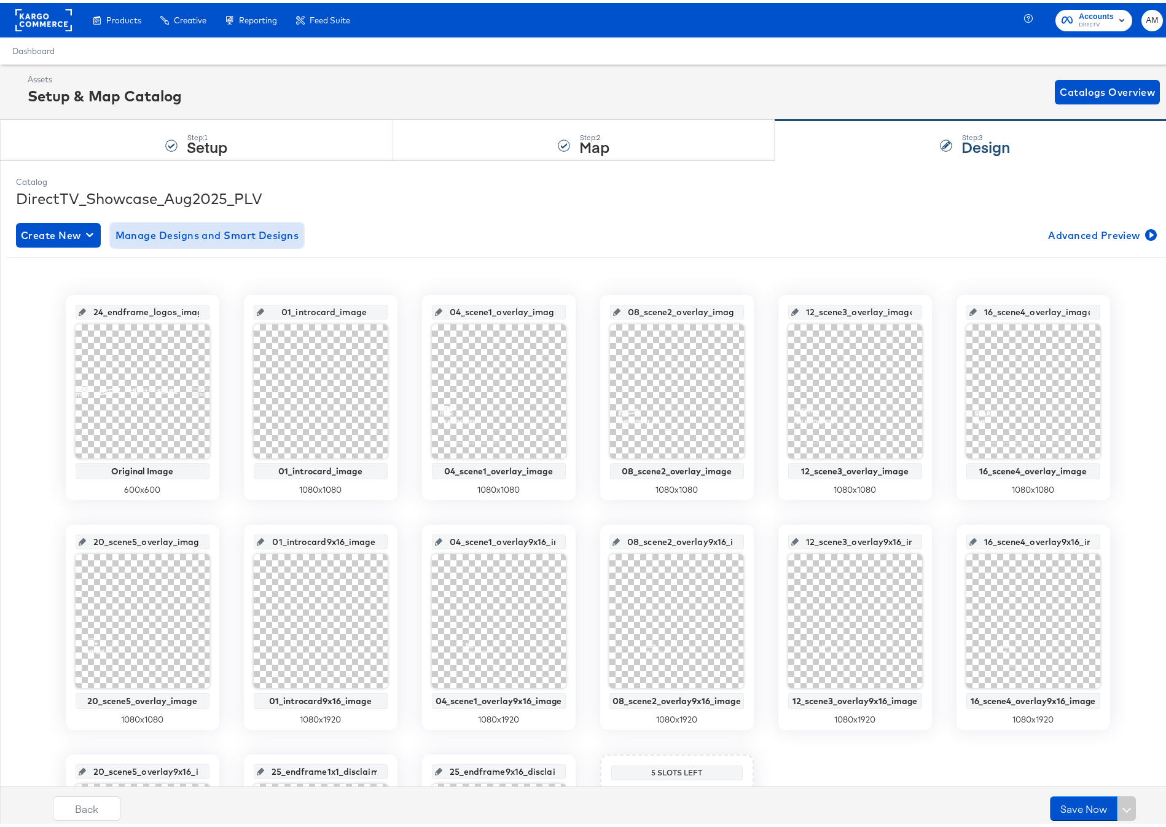
click at [267, 234] on span "Manage Designs and Smart Designs" at bounding box center [207, 232] width 184 height 17
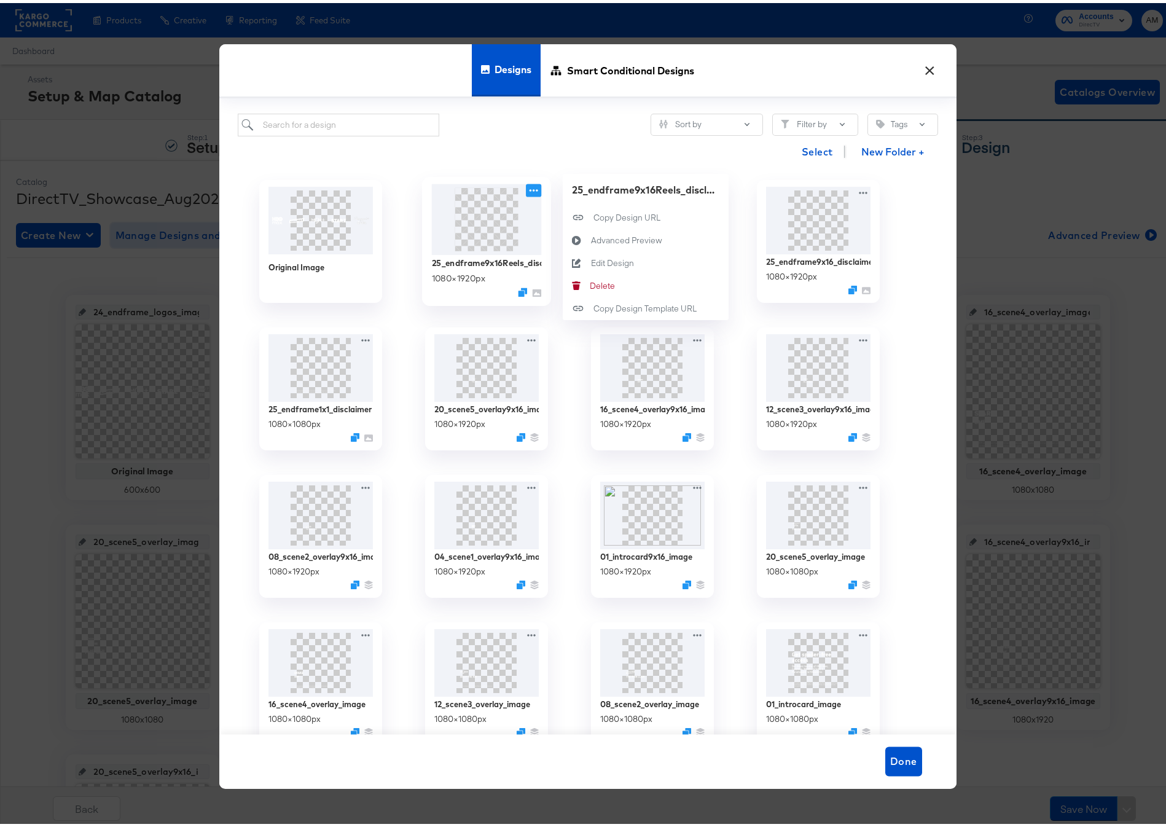
click at [526, 182] on icon at bounding box center [533, 187] width 15 height 13
click at [590, 260] on div "Edit Design Edit Design" at bounding box center [590, 260] width 0 height 0
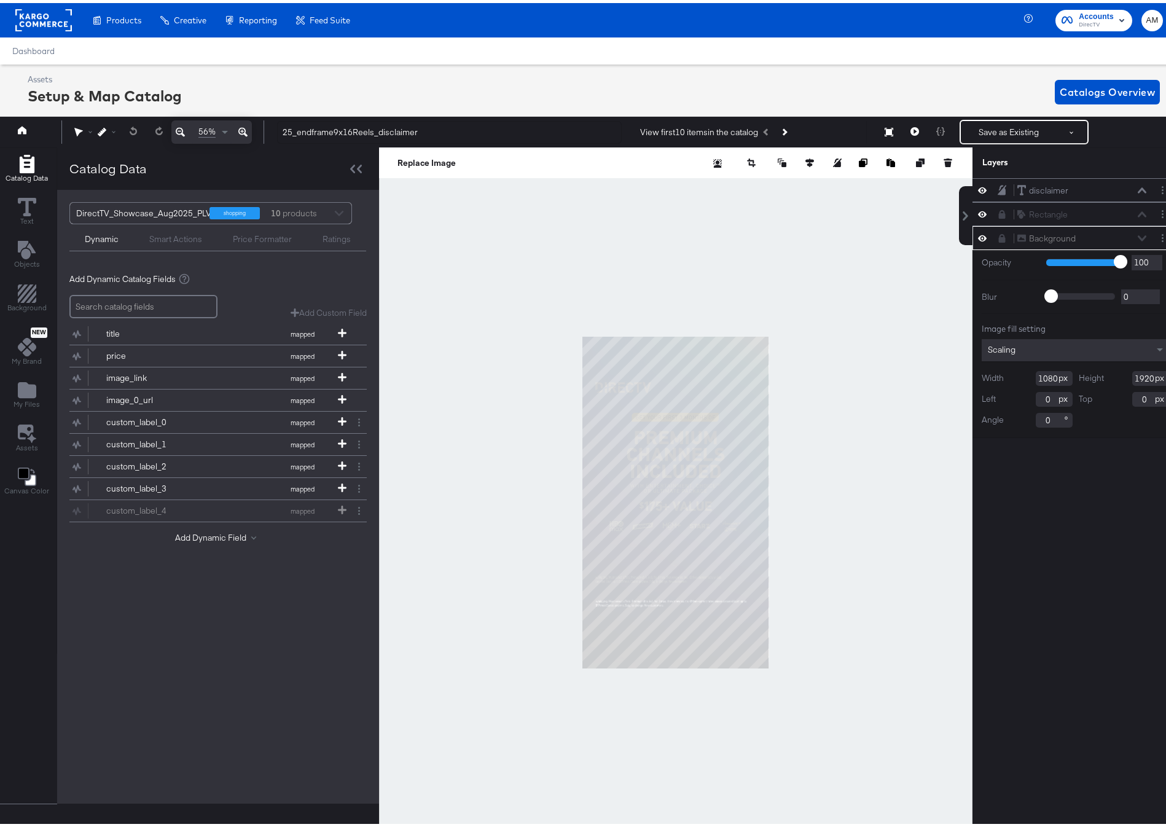
click at [243, 123] on icon at bounding box center [242, 129] width 9 height 15
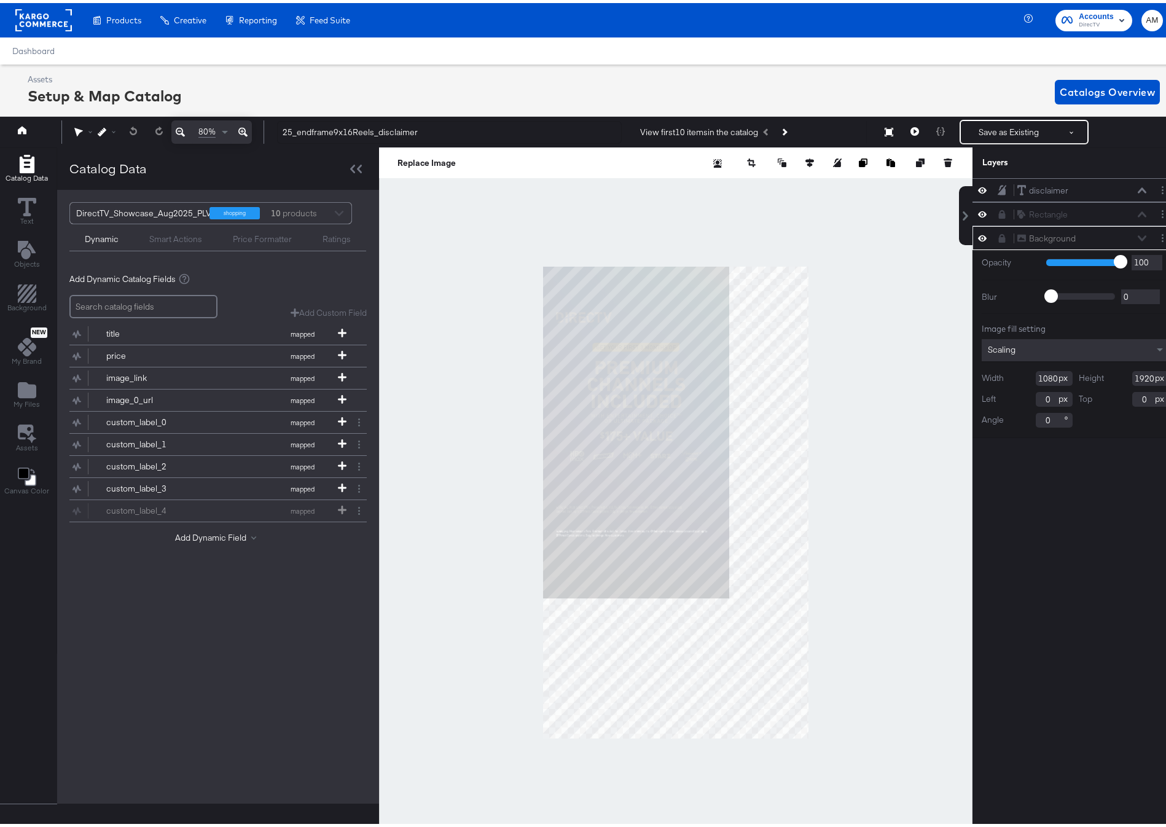
click at [243, 123] on icon at bounding box center [242, 129] width 9 height 15
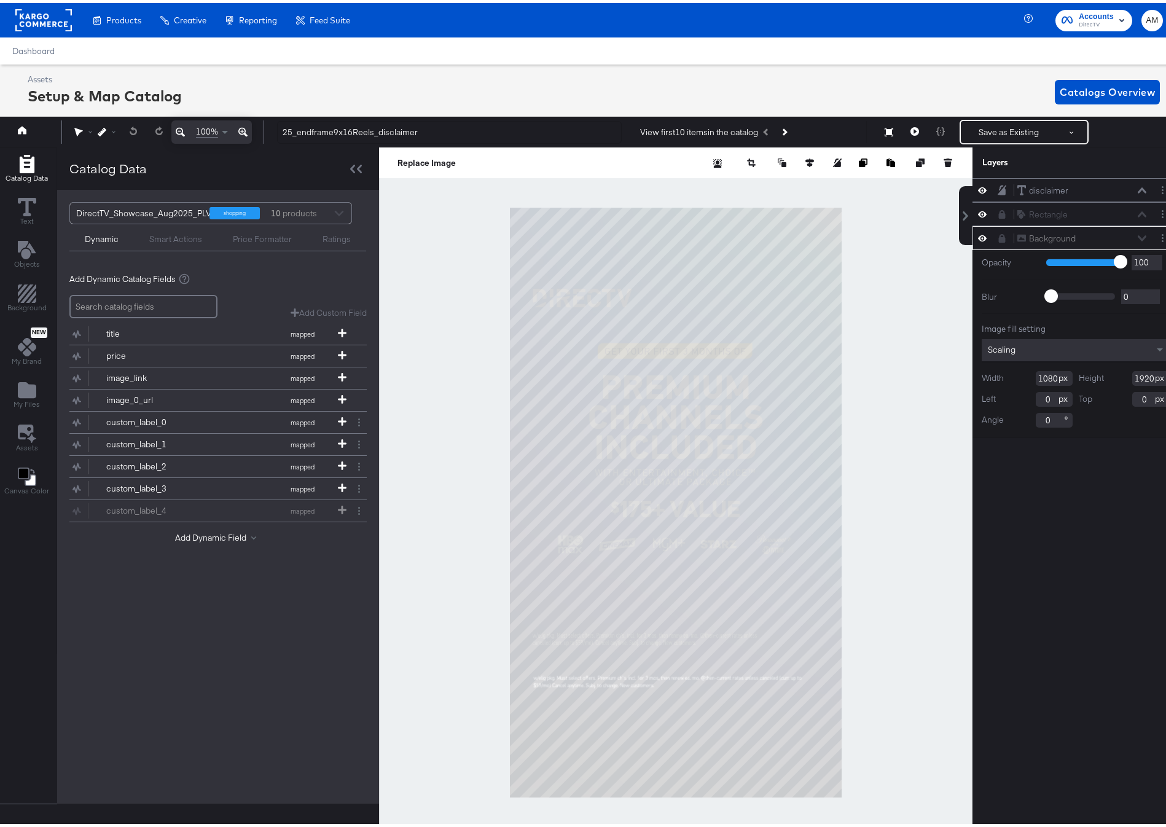
click at [243, 125] on icon at bounding box center [242, 129] width 9 height 9
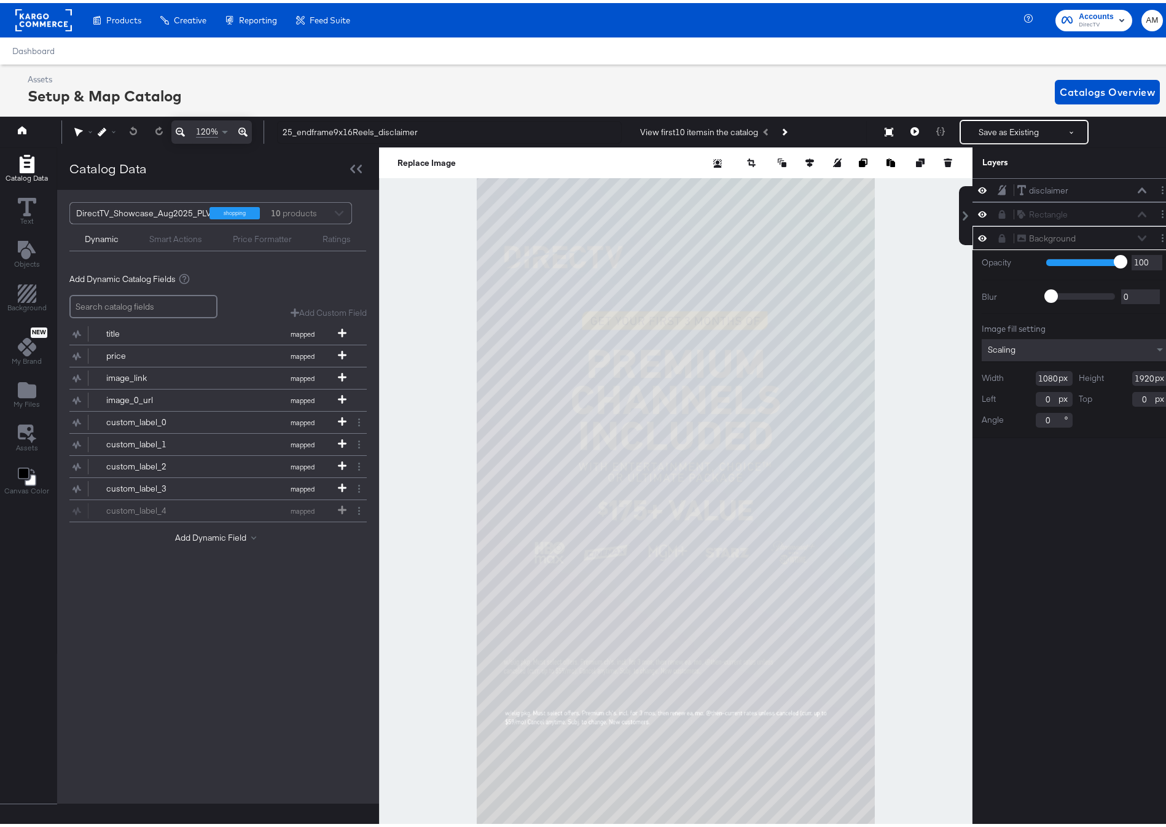
click at [243, 125] on icon at bounding box center [242, 129] width 9 height 9
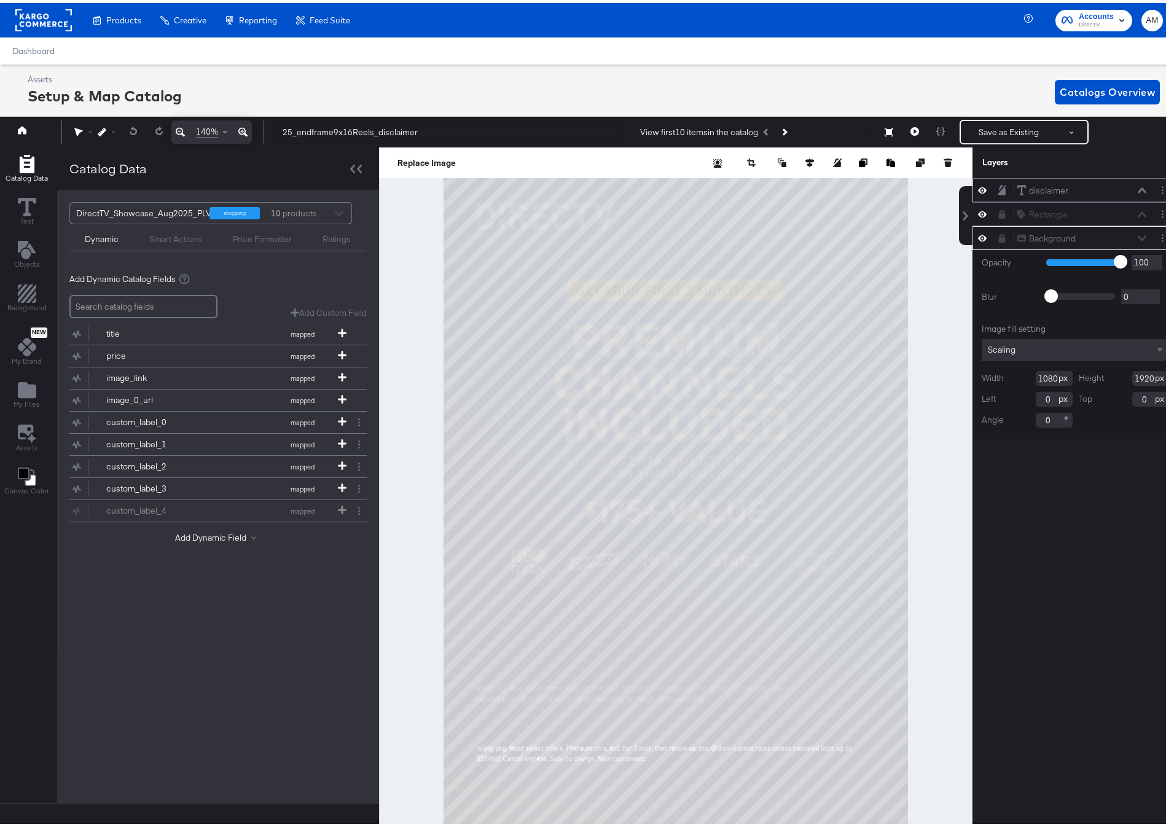
click at [1137, 187] on icon at bounding box center [1141, 187] width 9 height 6
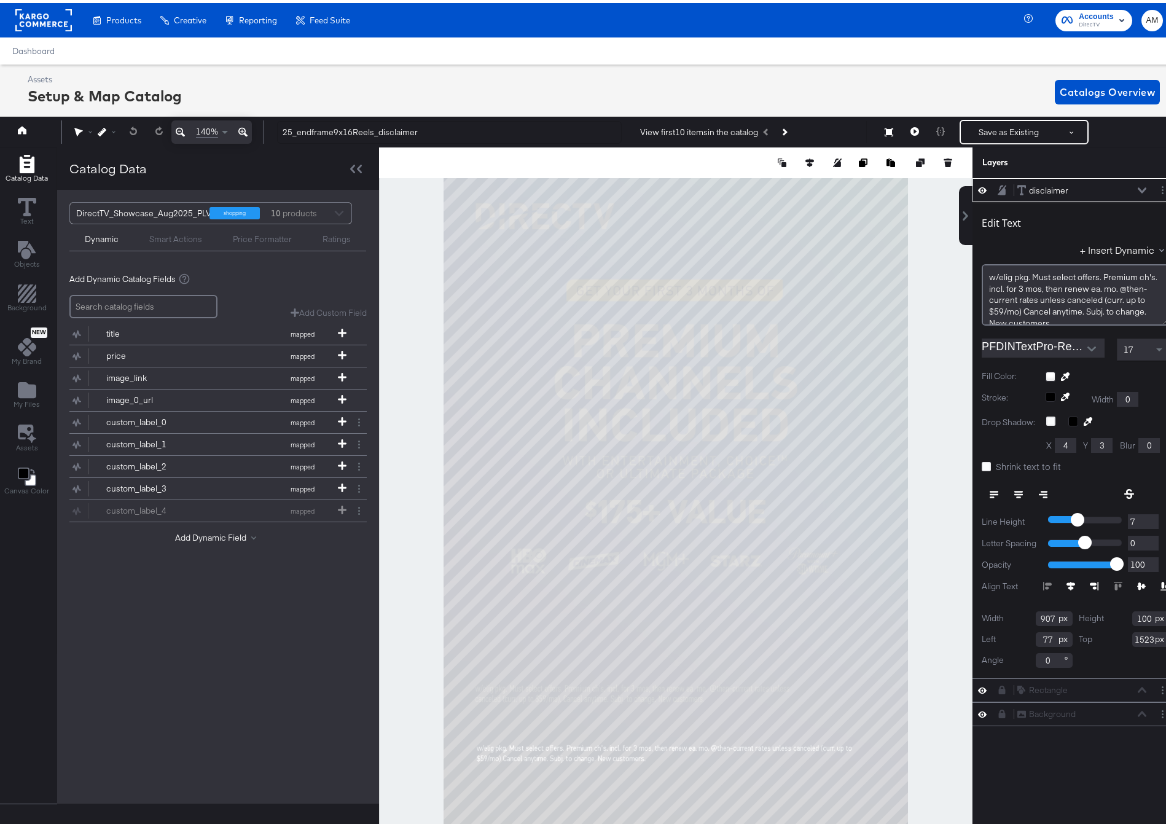
scroll to position [0, 3]
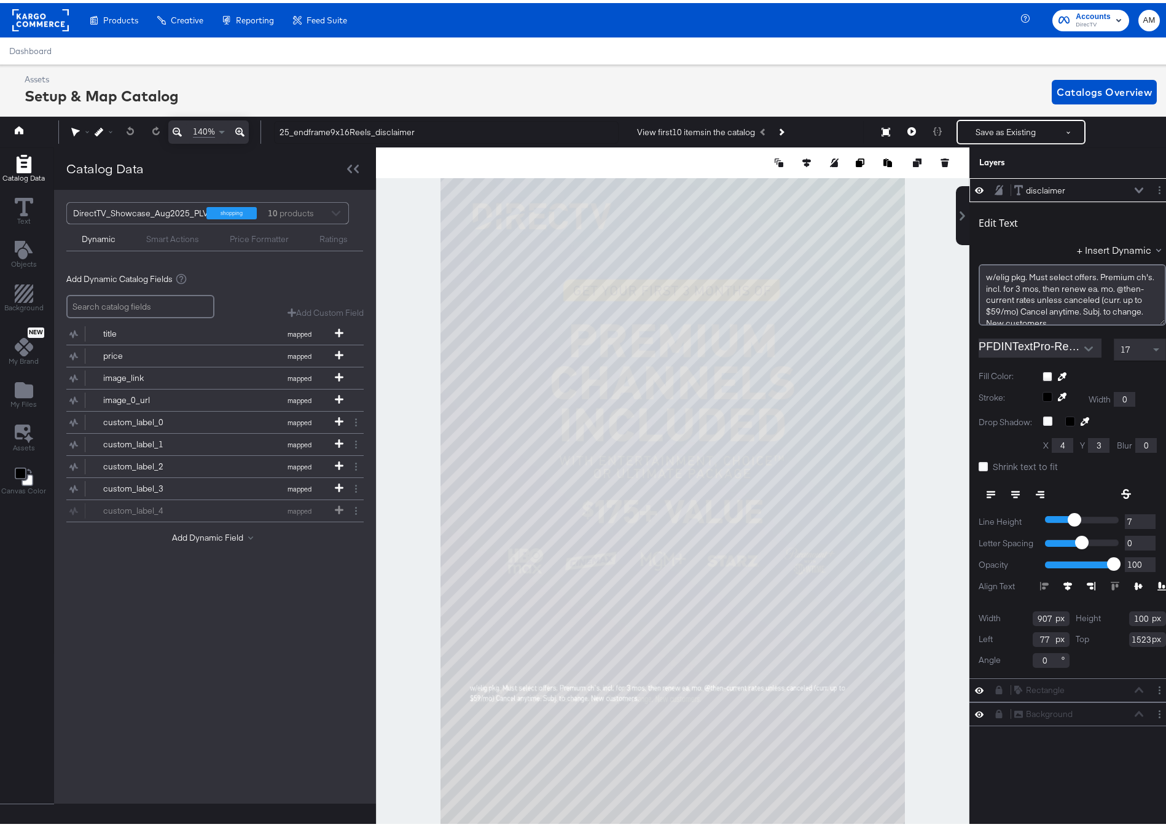
type input "68"
type input "1383"
click at [1134, 185] on icon at bounding box center [1138, 187] width 9 height 6
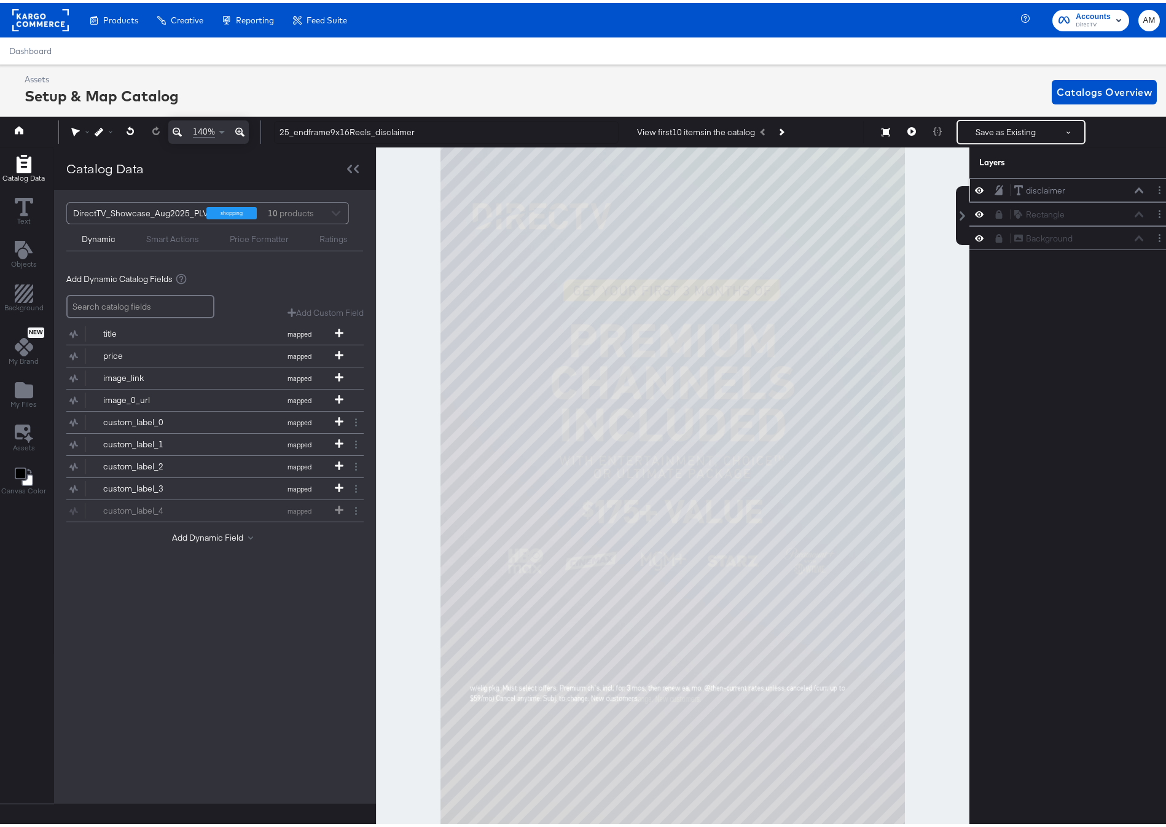
click at [975, 186] on div at bounding box center [982, 187] width 17 height 12
click at [975, 188] on icon at bounding box center [979, 187] width 9 height 10
click at [975, 185] on icon at bounding box center [979, 188] width 9 height 8
click at [975, 185] on icon at bounding box center [979, 187] width 9 height 10
click at [975, 185] on icon at bounding box center [979, 188] width 9 height 8
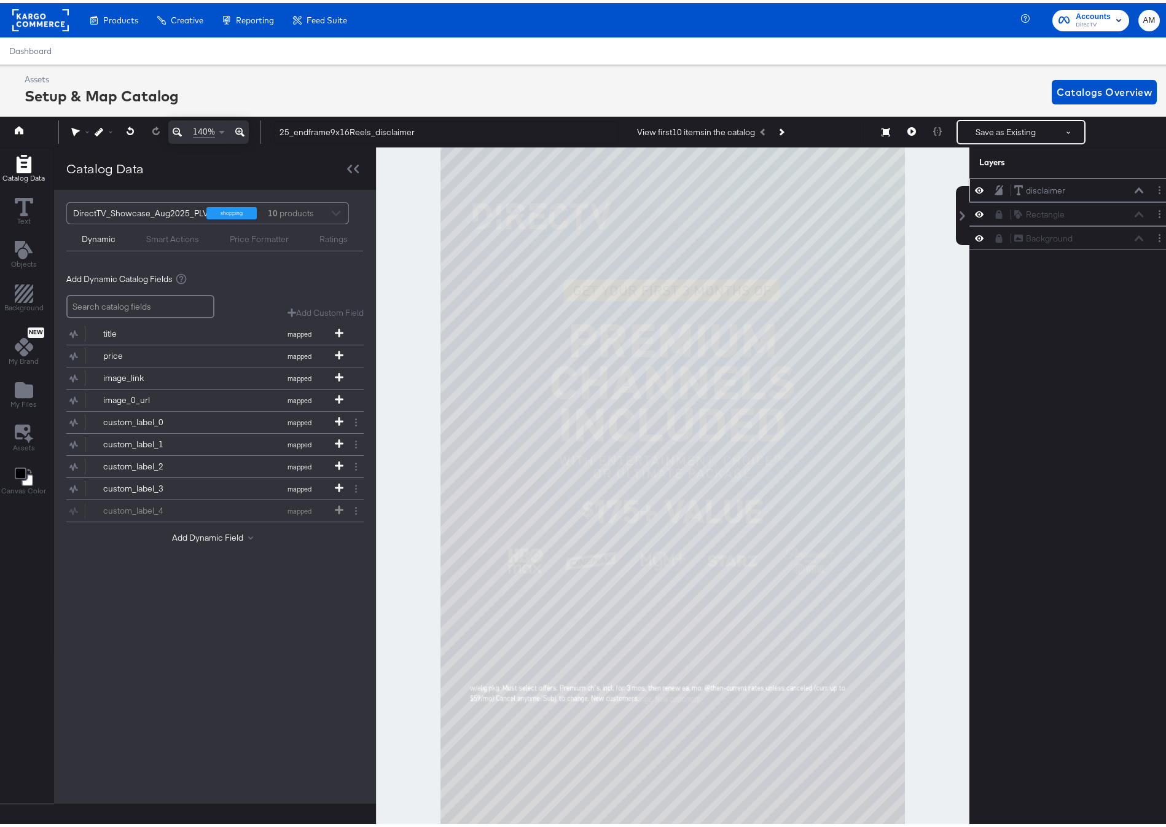
click at [975, 185] on icon at bounding box center [979, 187] width 9 height 10
click at [975, 185] on icon at bounding box center [979, 188] width 9 height 8
click at [975, 185] on icon at bounding box center [979, 187] width 9 height 10
click at [975, 185] on icon at bounding box center [979, 188] width 9 height 8
click at [1134, 190] on icon at bounding box center [1138, 187] width 9 height 6
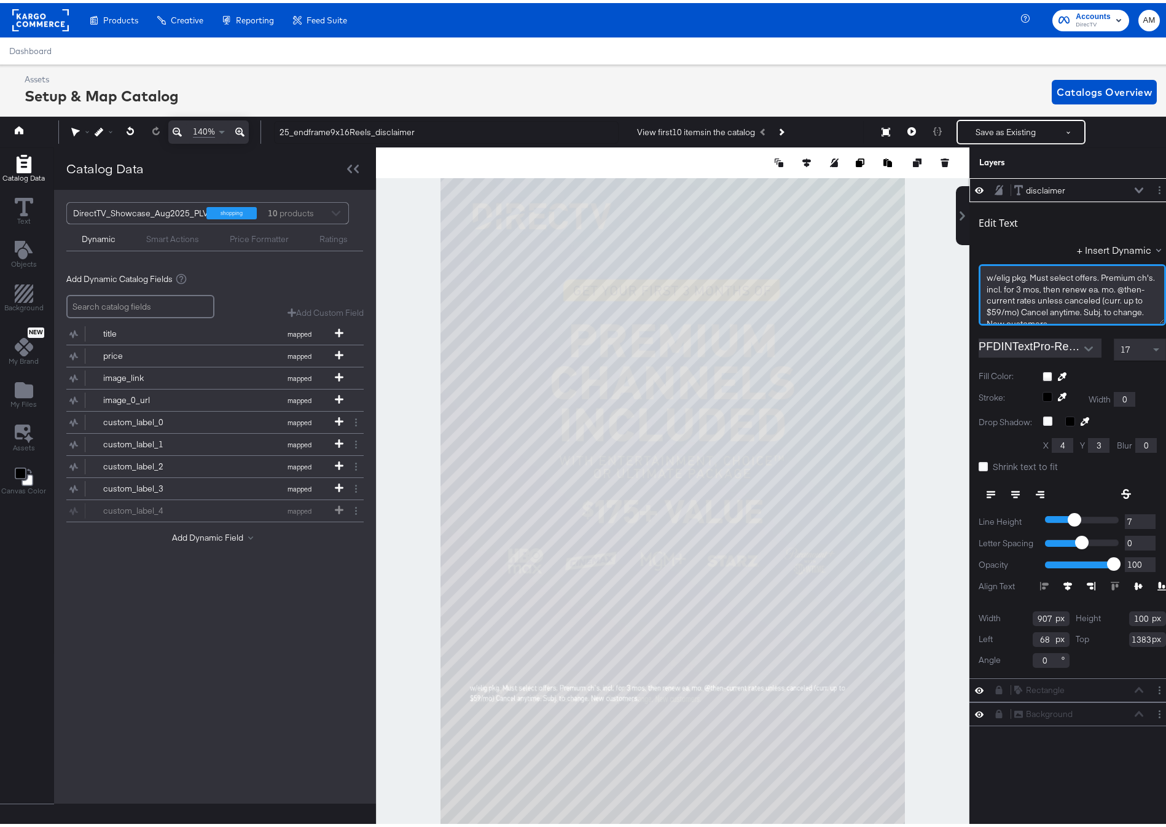
click at [1077, 300] on span "w/elig ﻿pkg. Must select offers. Premium ch's. incl. for 3 mos, then renew ea. …" at bounding box center [1071, 297] width 170 height 56
click at [986, 311] on span "canceled (curr. up to $59/mo) Cancel anytime. Subj. to change. New customers." at bounding box center [1065, 303] width 158 height 23
click at [1134, 185] on icon at bounding box center [1138, 187] width 9 height 6
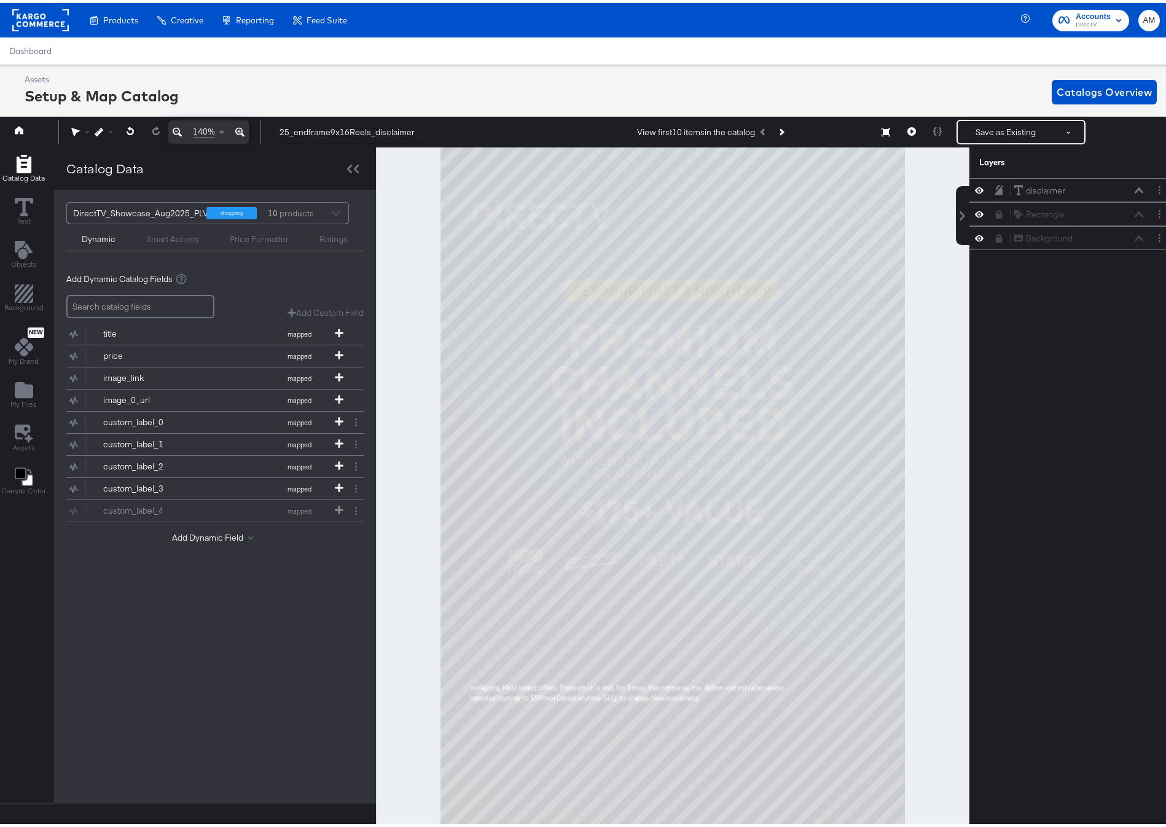
click at [975, 187] on icon at bounding box center [979, 187] width 9 height 10
click at [975, 187] on icon at bounding box center [979, 188] width 9 height 8
drag, startPoint x: 973, startPoint y: 236, endPoint x: 972, endPoint y: 221, distance: 14.8
click at [975, 235] on icon at bounding box center [979, 235] width 9 height 10
click at [975, 207] on icon at bounding box center [979, 211] width 9 height 10
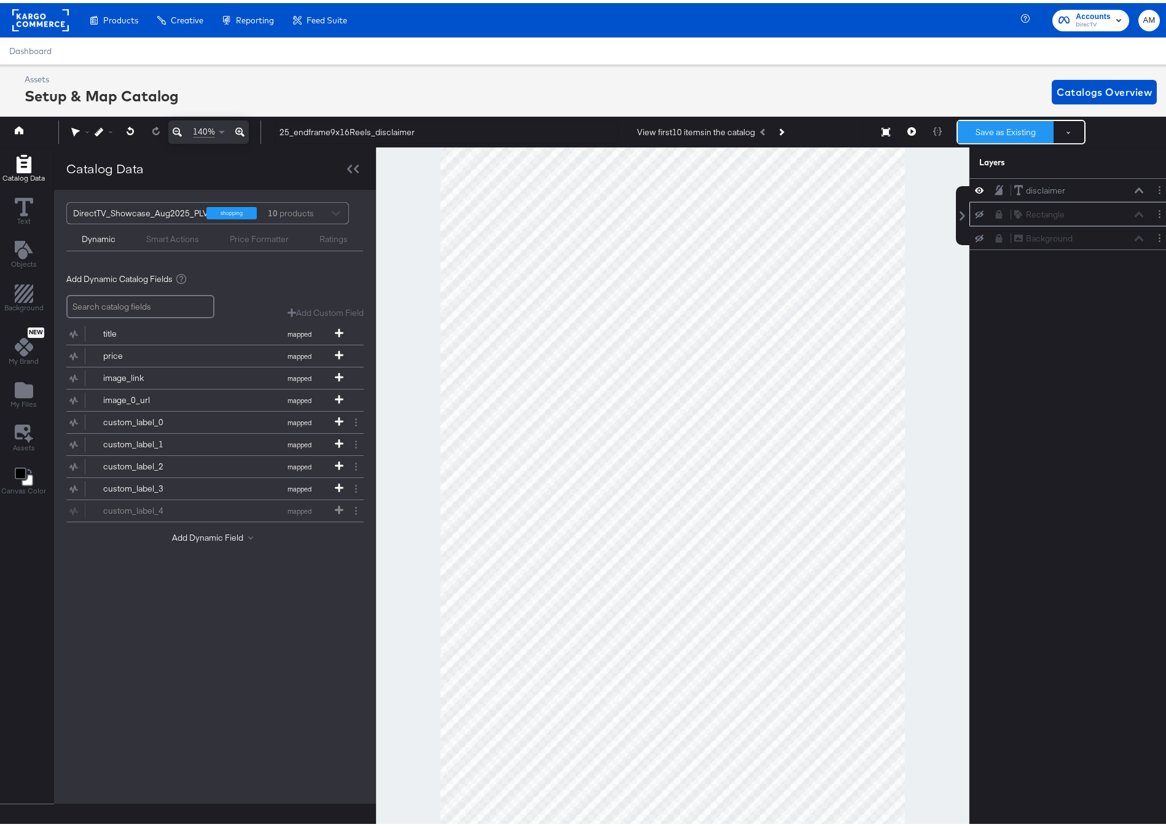
click at [980, 133] on button "Save as Existing" at bounding box center [1005, 129] width 96 height 22
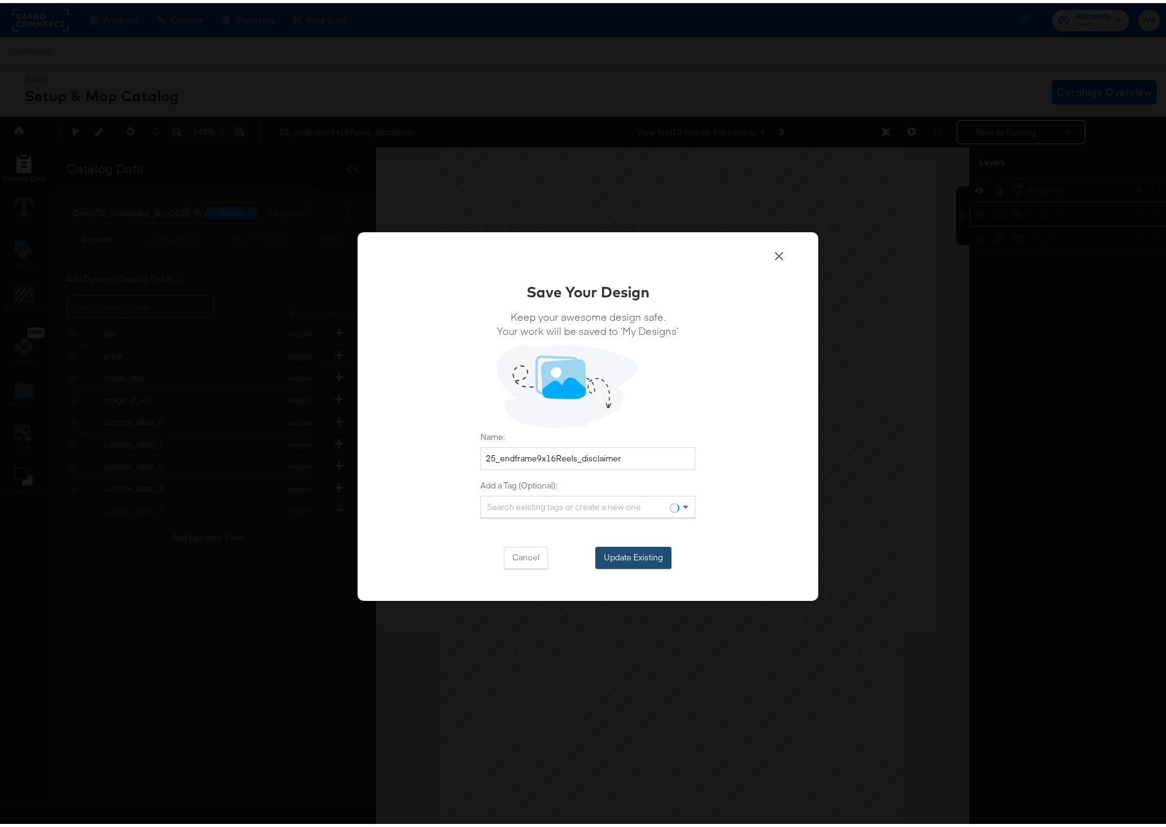
click at [614, 555] on button "Update Existing" at bounding box center [633, 554] width 76 height 22
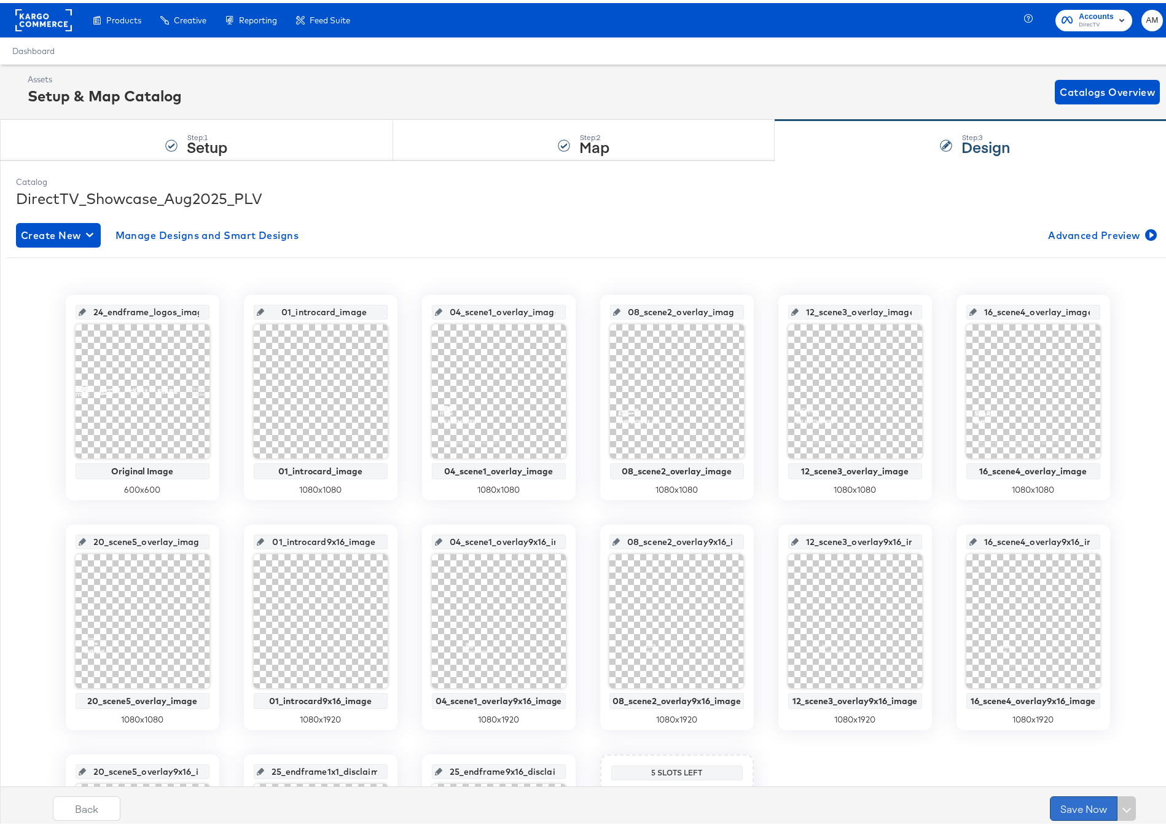
click at [1070, 805] on button "Save Now" at bounding box center [1084, 805] width 68 height 25
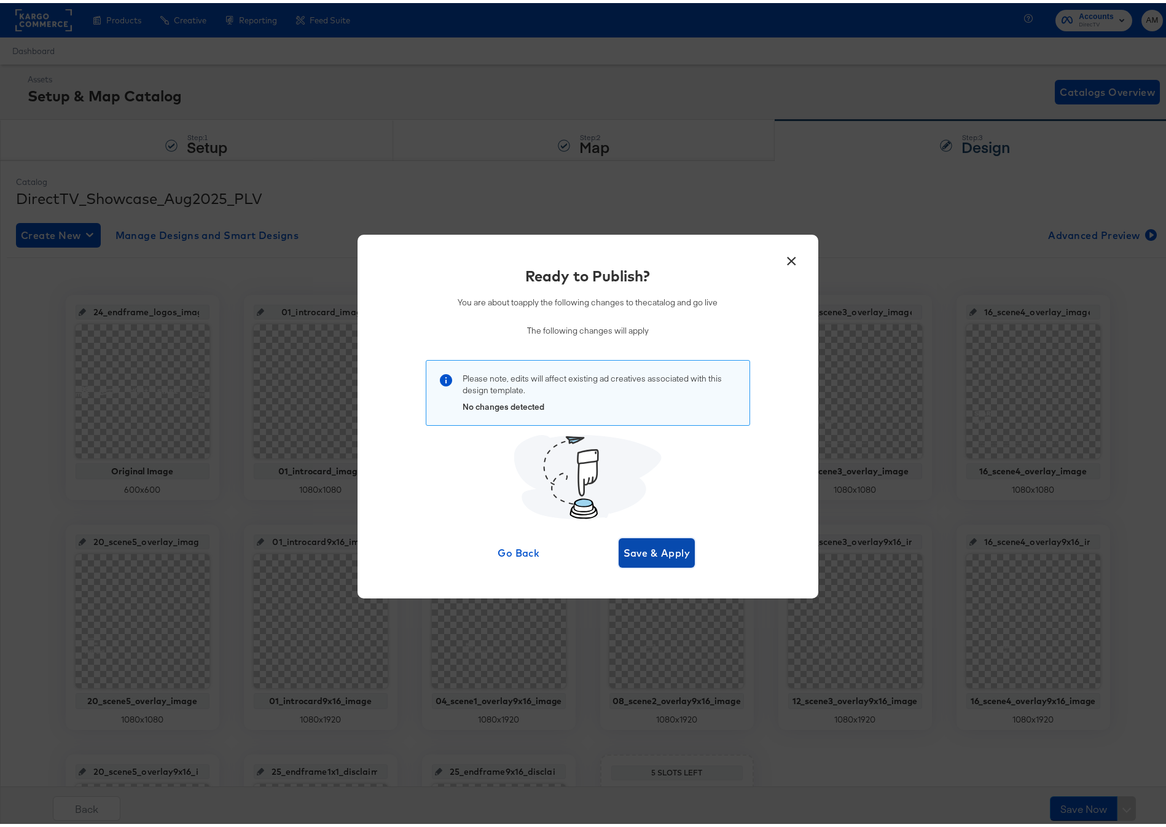
click at [663, 558] on button "Save & Apply" at bounding box center [656, 549] width 77 height 29
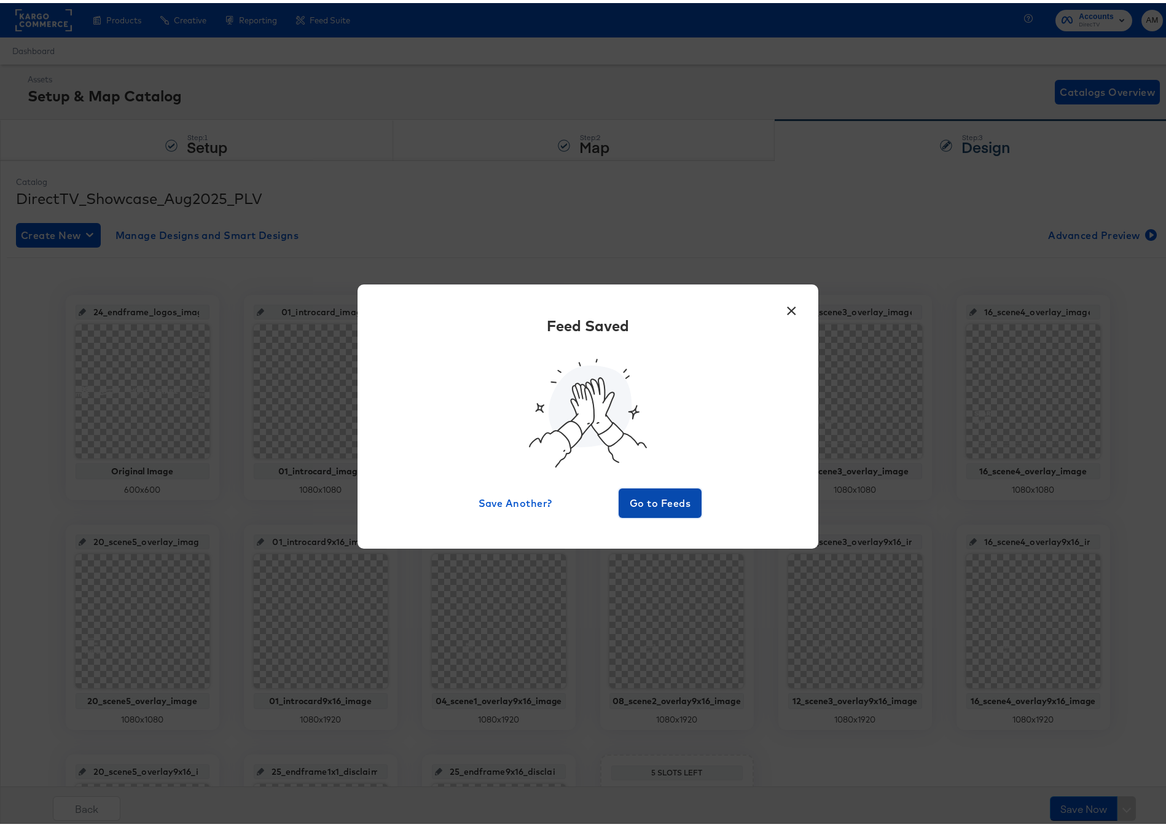
click at [636, 510] on button "Go to Feeds" at bounding box center [660, 499] width 84 height 29
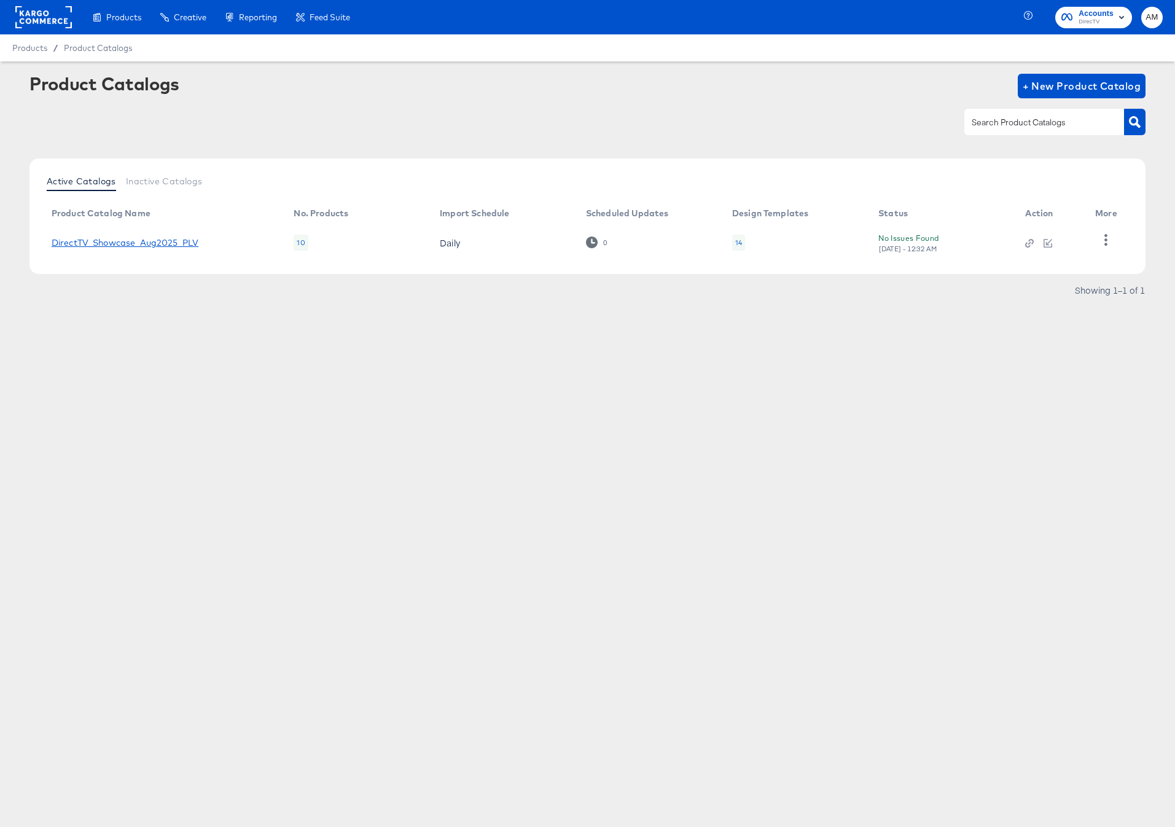
click at [152, 242] on link "DirectTV_Showcase_Aug2025_PLV" at bounding box center [125, 243] width 147 height 10
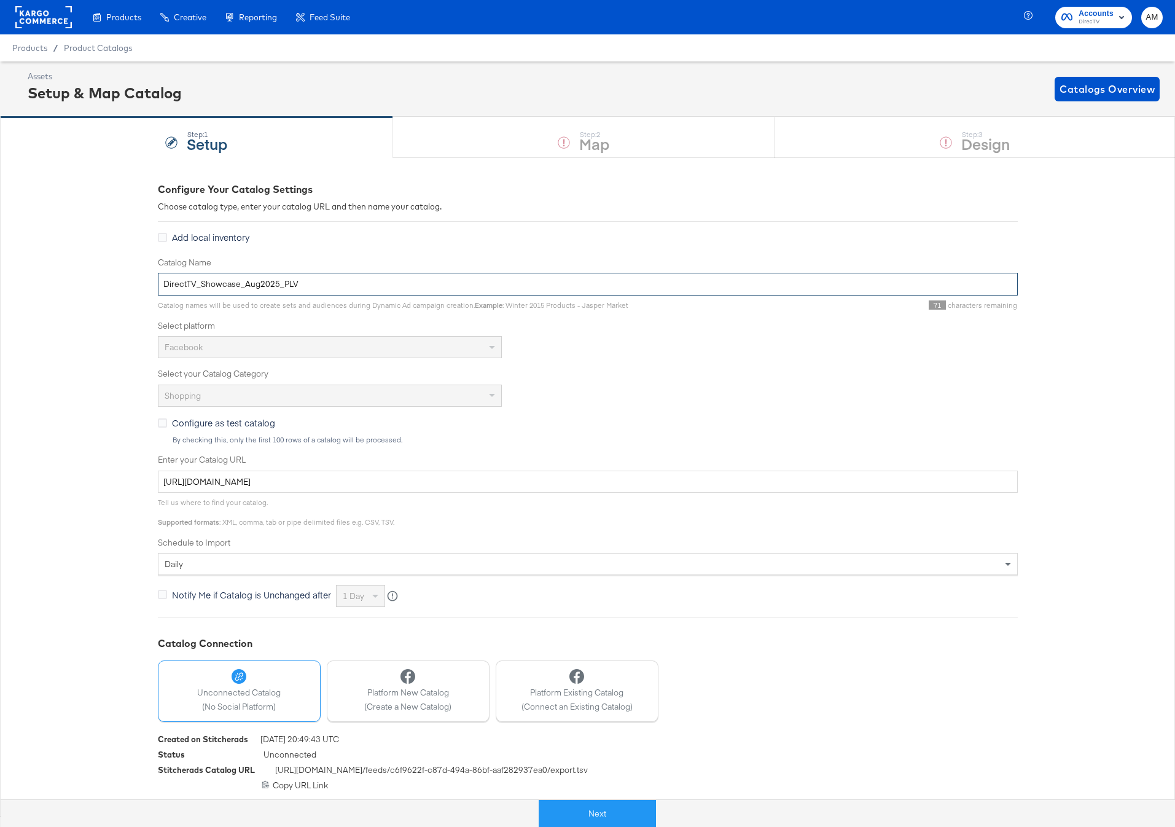
drag, startPoint x: 241, startPoint y: 287, endPoint x: 321, endPoint y: 288, distance: 79.2
click at [321, 288] on input "DirectTV_Showcase_Aug2025_PLV" at bounding box center [588, 284] width 860 height 23
type input "DirectTV_Showcase_1x1_9x16Stories_PLV"
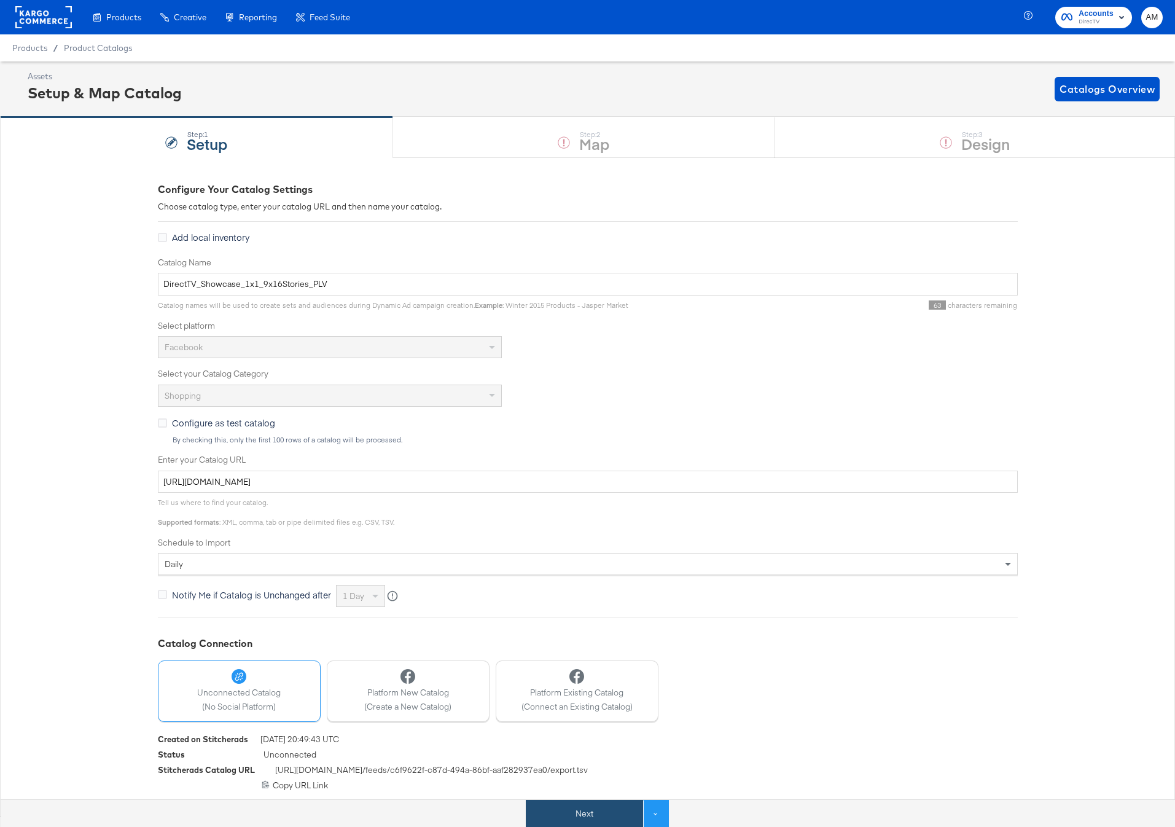
click at [587, 815] on button "Next" at bounding box center [584, 814] width 117 height 28
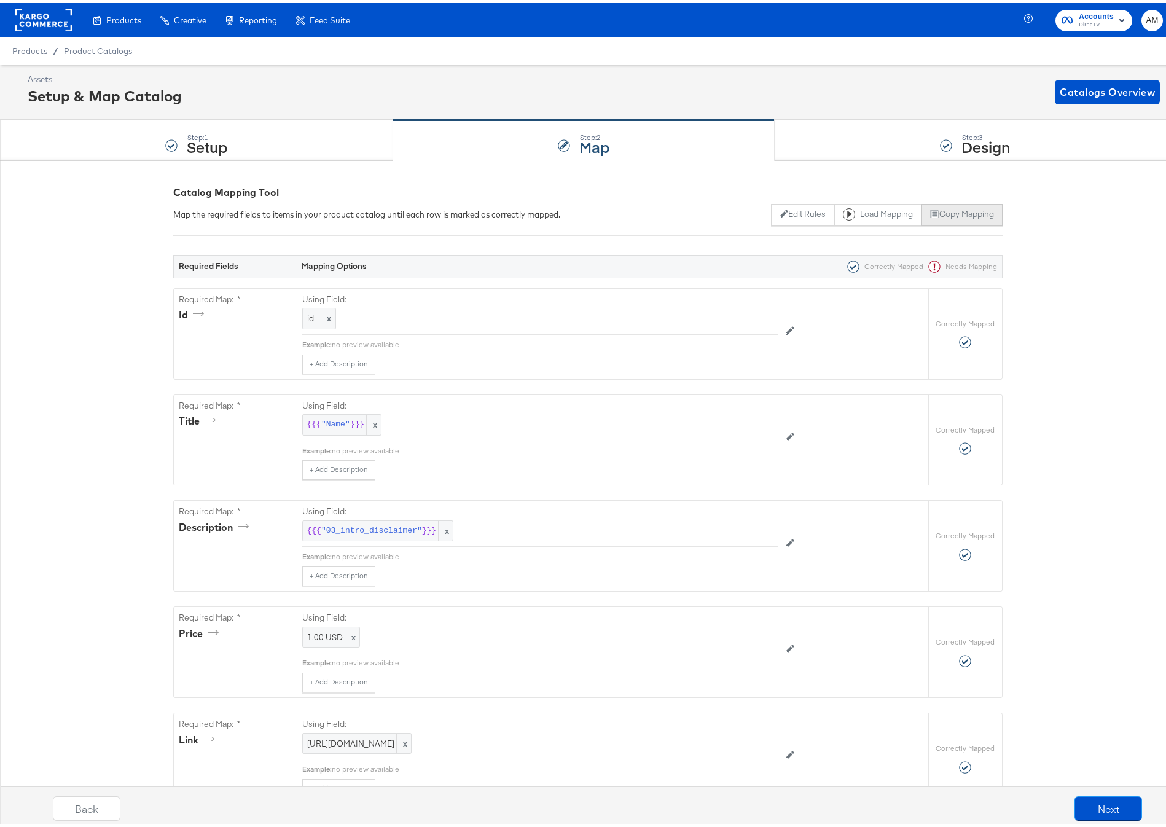
click at [969, 210] on button "Copy Mapping" at bounding box center [961, 212] width 80 height 22
click at [1097, 812] on div "Mapping has been copied to your clipboard. ×" at bounding box center [1016, 794] width 294 height 42
click at [1097, 809] on button "Next" at bounding box center [1108, 805] width 68 height 25
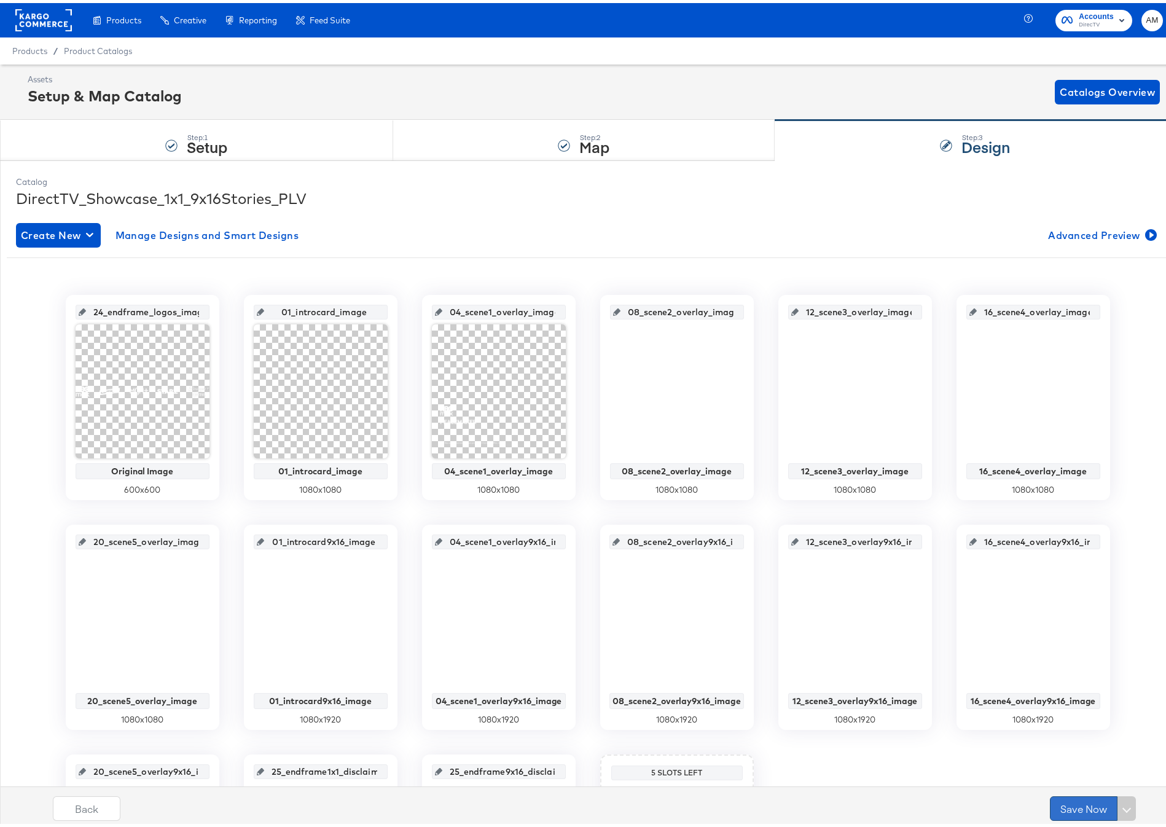
click at [1077, 799] on button "Save Now" at bounding box center [1084, 805] width 68 height 25
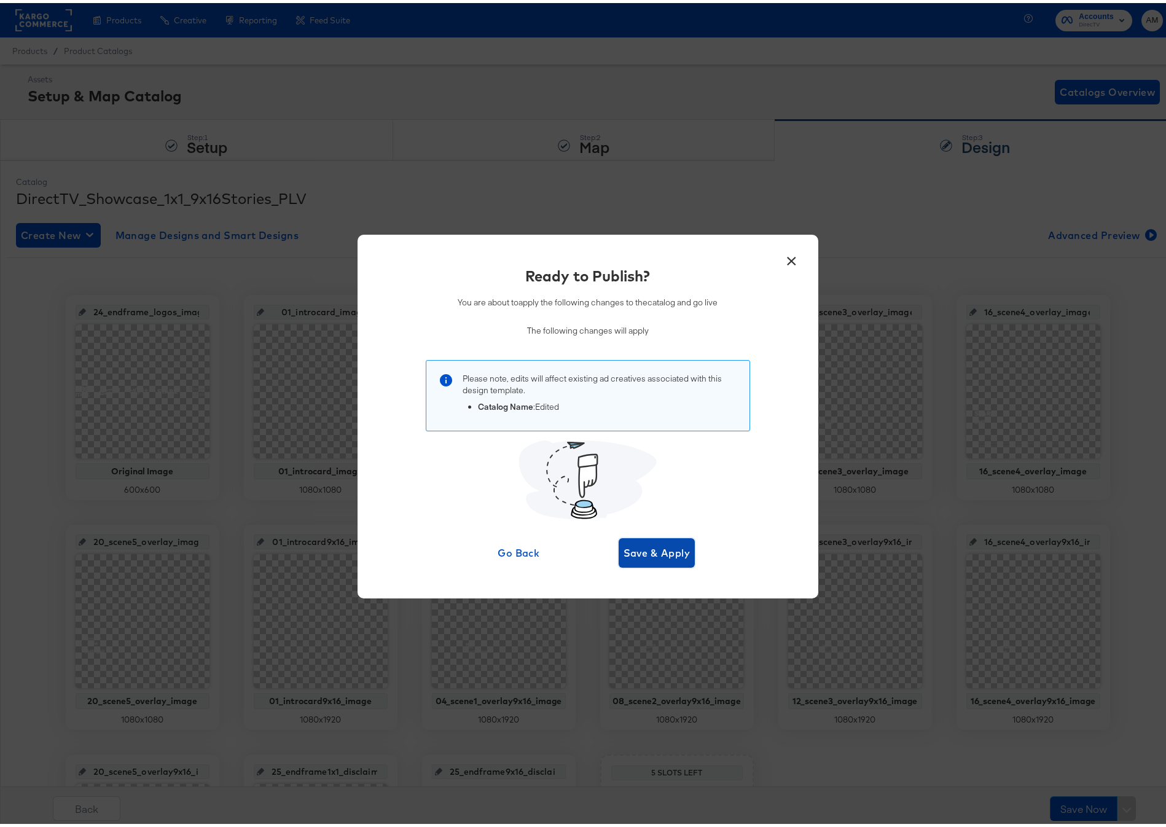
click at [644, 543] on span "Save & Apply" at bounding box center [656, 549] width 67 height 17
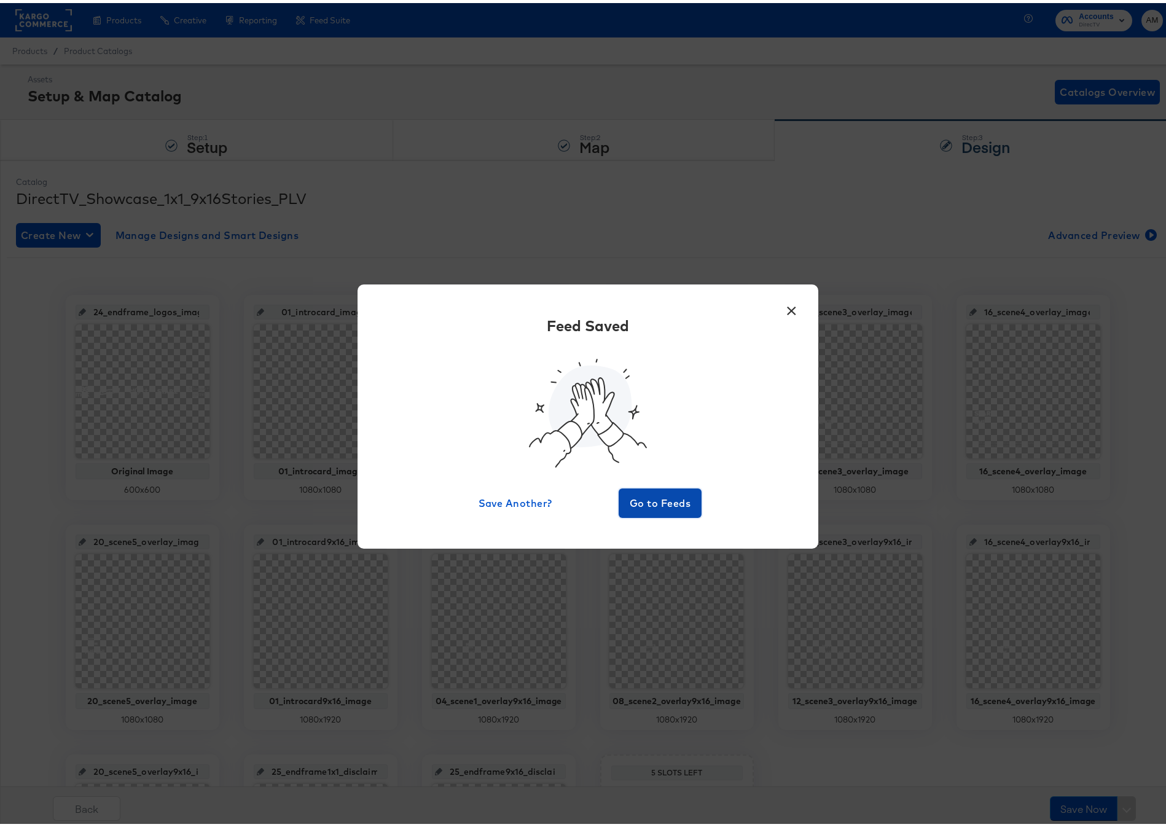
click at [660, 507] on span "Go to Feeds" at bounding box center [660, 499] width 74 height 17
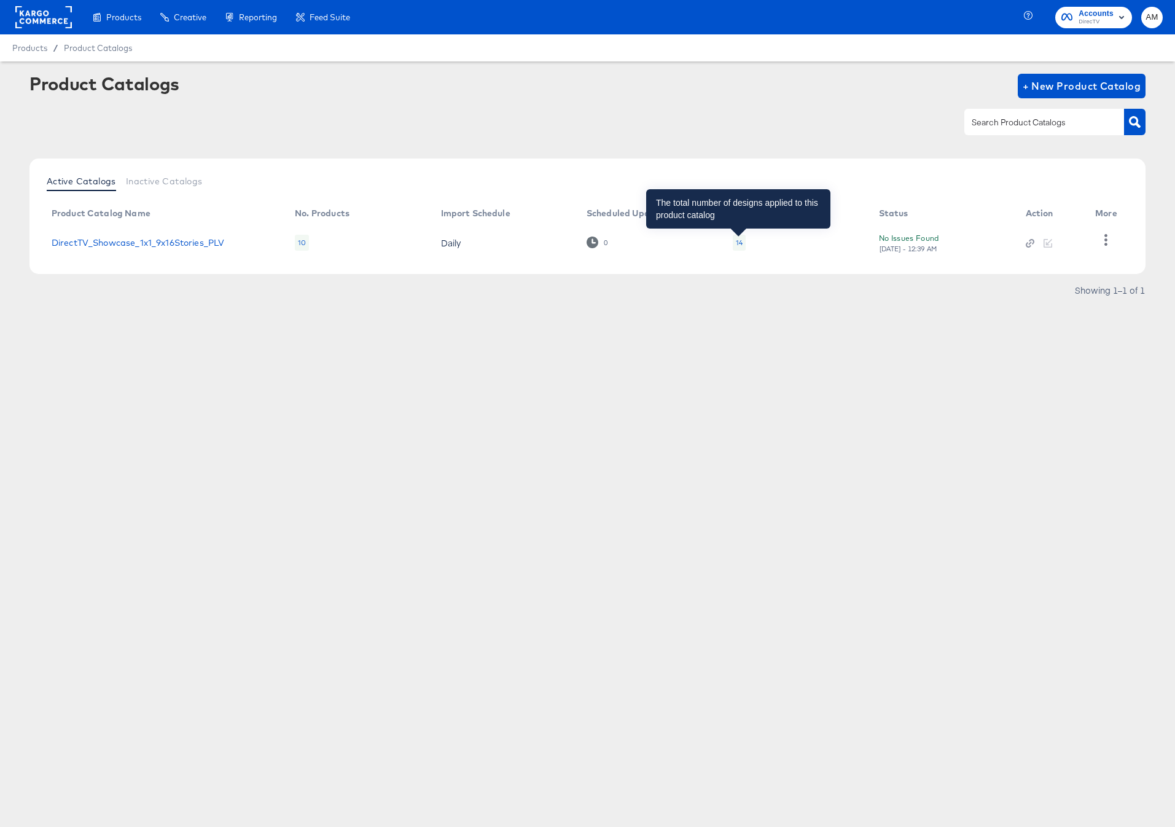
click at [739, 241] on div "14" at bounding box center [739, 243] width 7 height 10
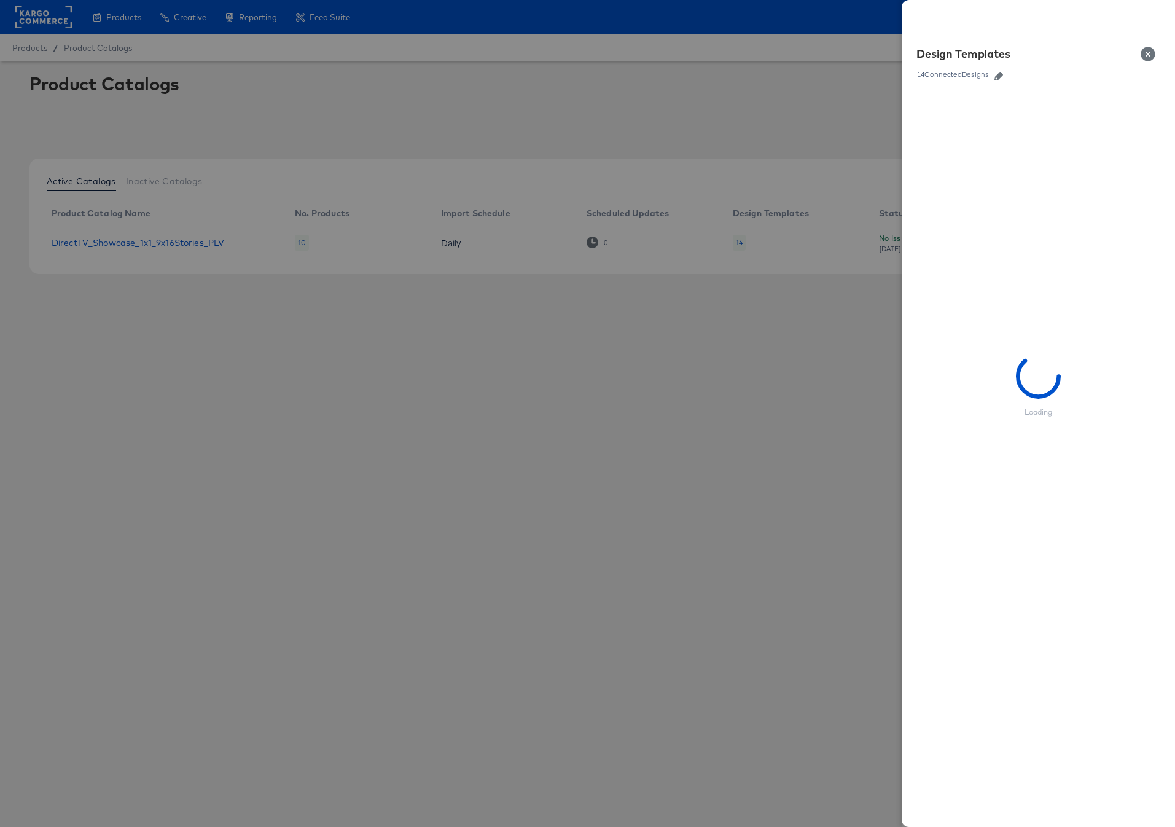
click at [1004, 72] on button "button" at bounding box center [998, 76] width 18 height 9
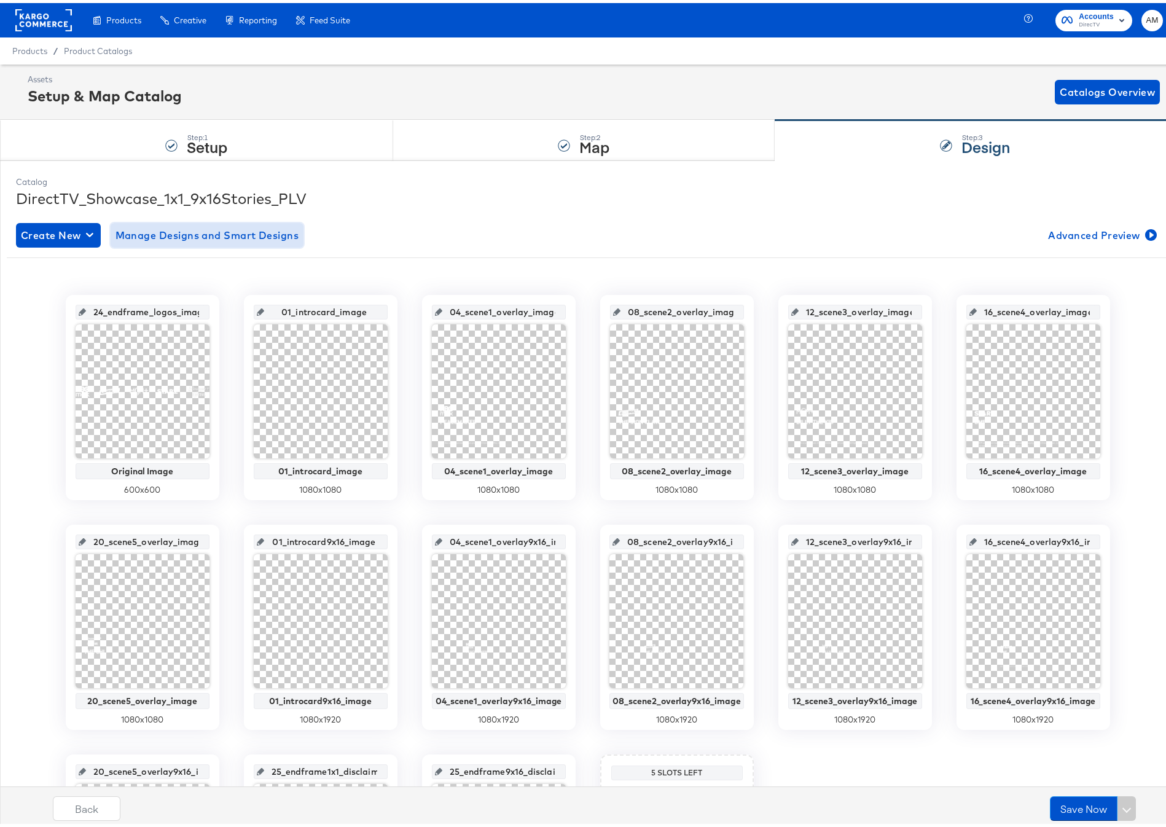
click at [212, 239] on span "Manage Designs and Smart Designs" at bounding box center [207, 232] width 184 height 17
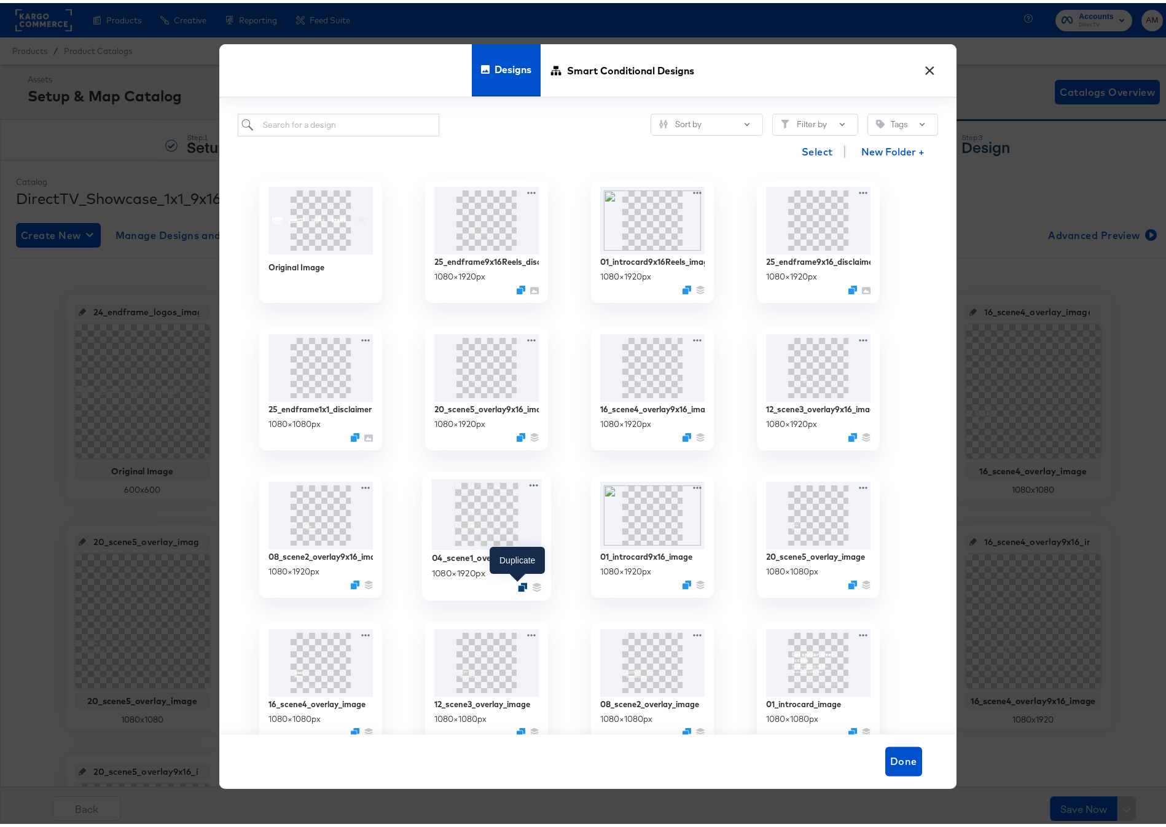
click at [518, 584] on icon "Duplicate" at bounding box center [522, 583] width 9 height 9
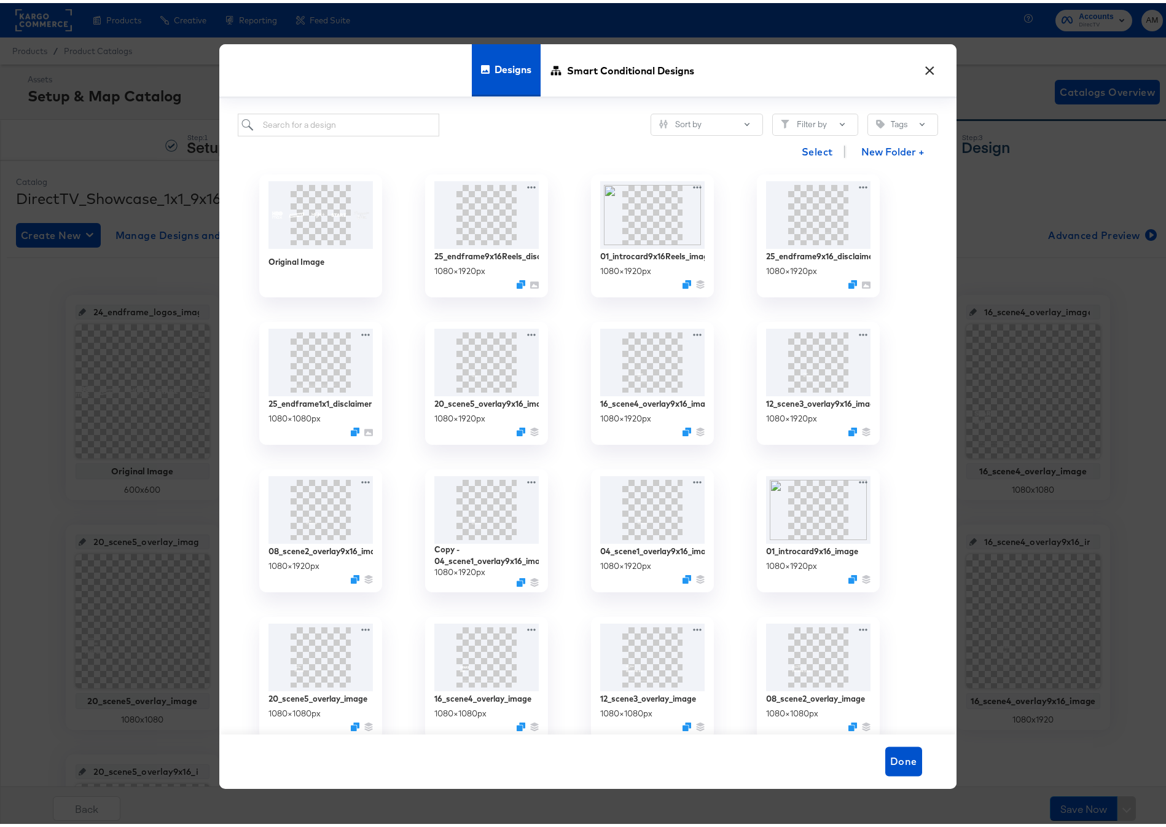
scroll to position [15, 0]
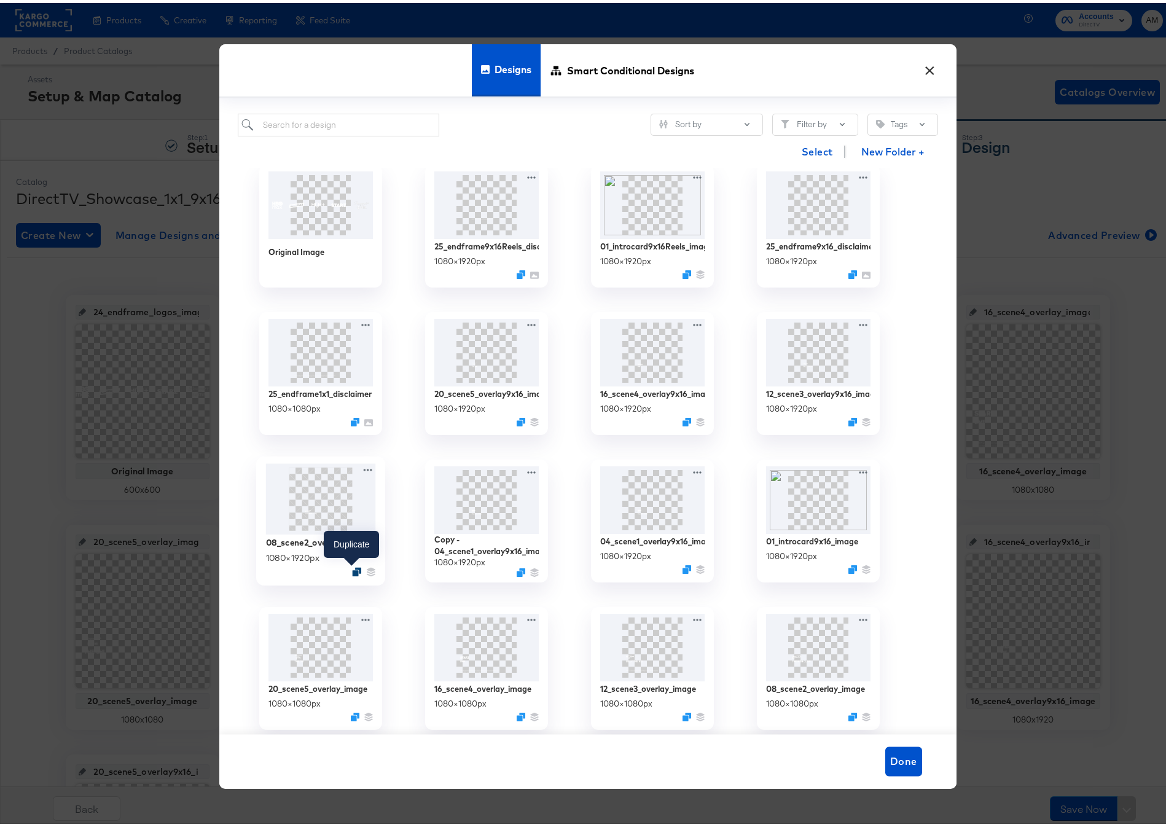
click at [352, 571] on icon "Duplicate" at bounding box center [356, 568] width 9 height 9
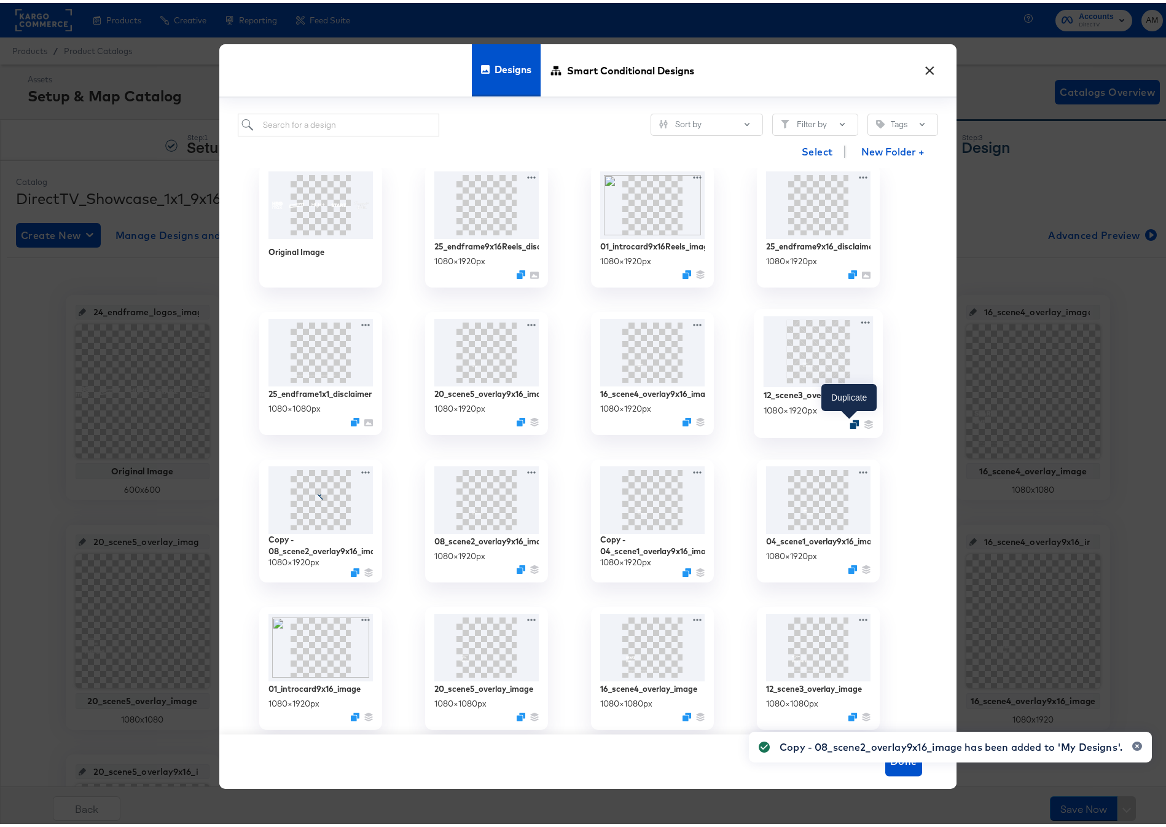
click at [849, 421] on icon "Duplicate" at bounding box center [853, 420] width 9 height 9
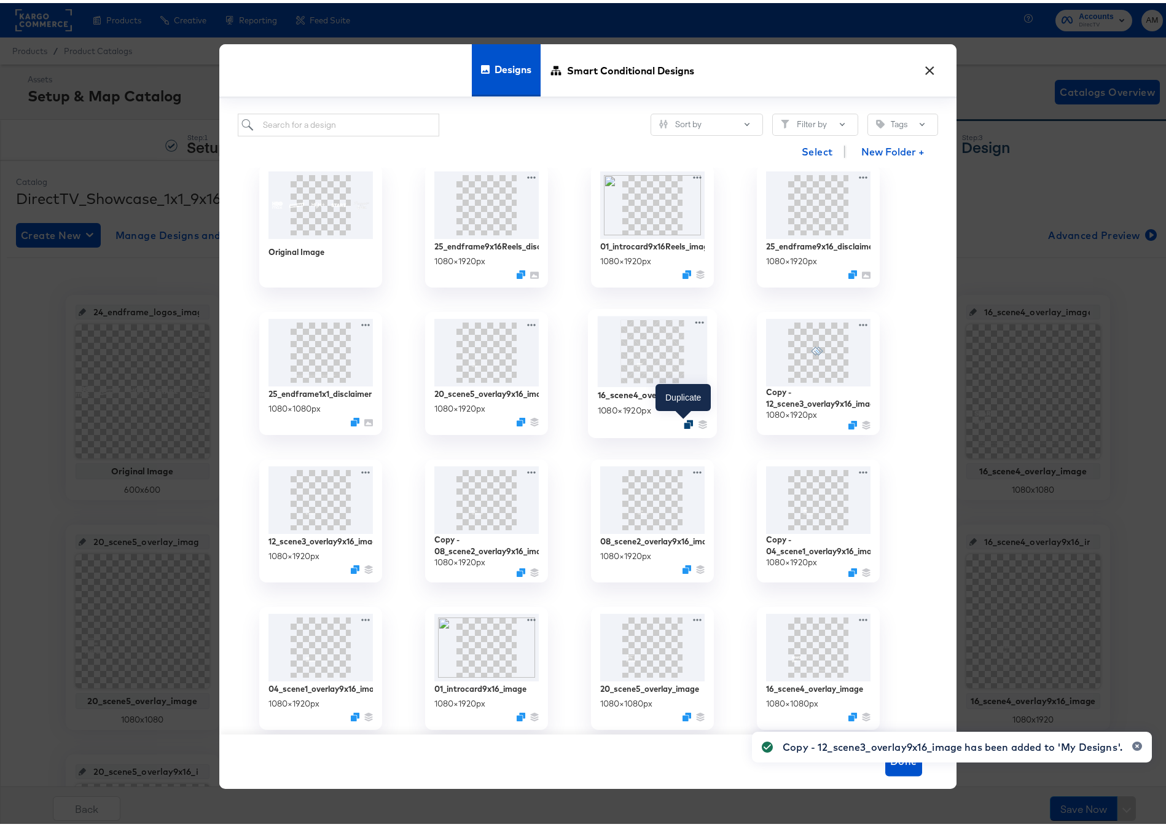
click at [684, 419] on icon "Duplicate" at bounding box center [688, 420] width 9 height 9
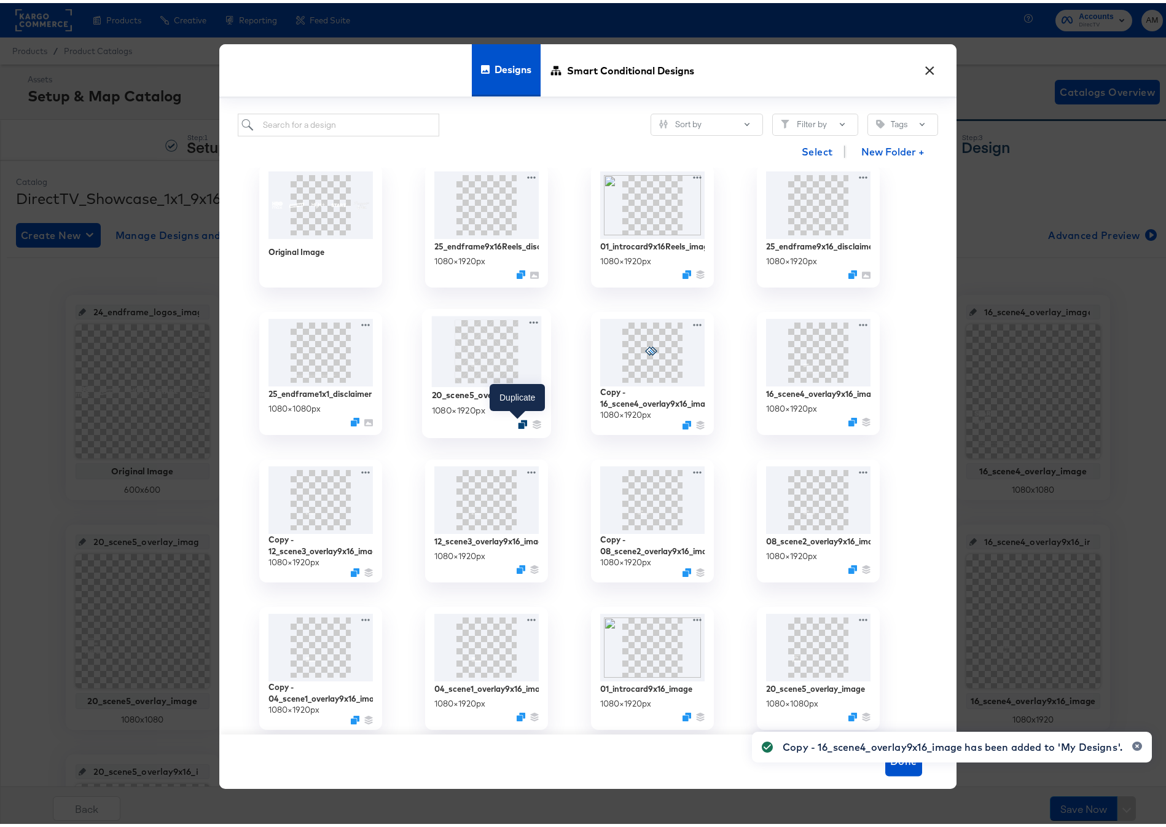
click at [518, 420] on icon "Duplicate" at bounding box center [522, 420] width 9 height 9
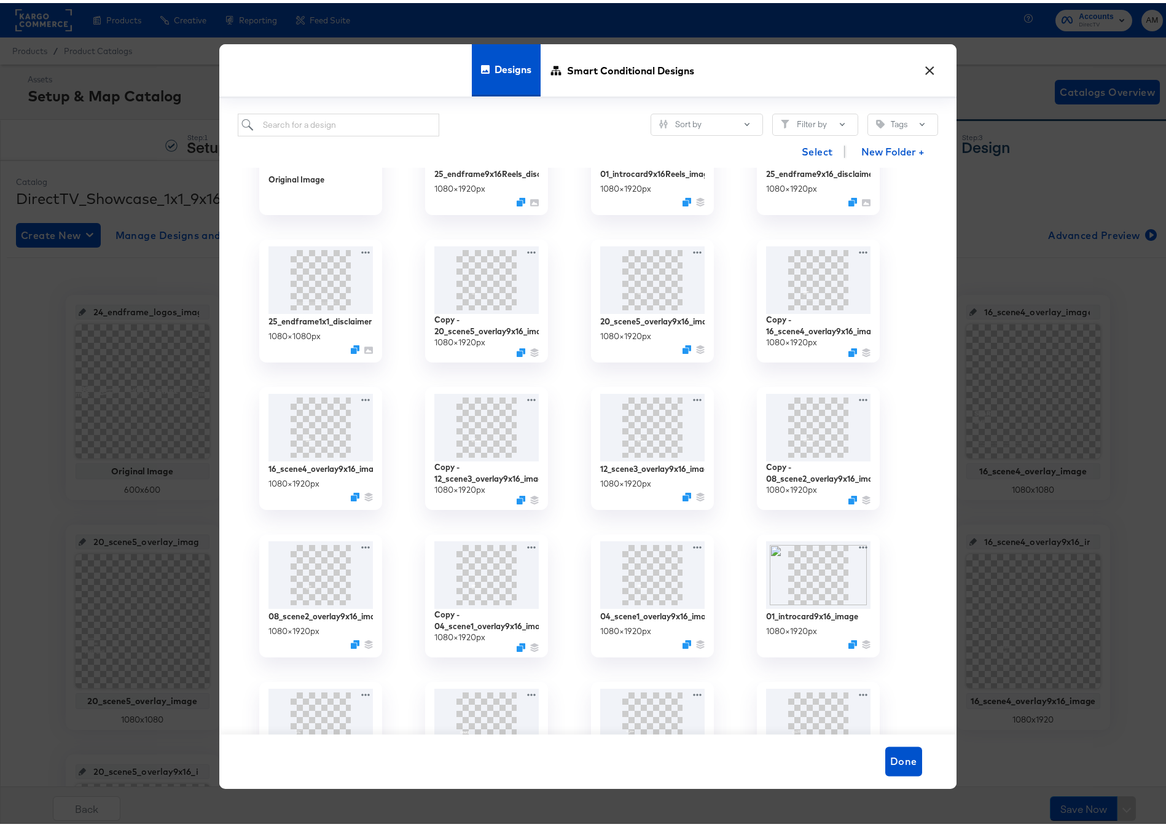
scroll to position [85, 0]
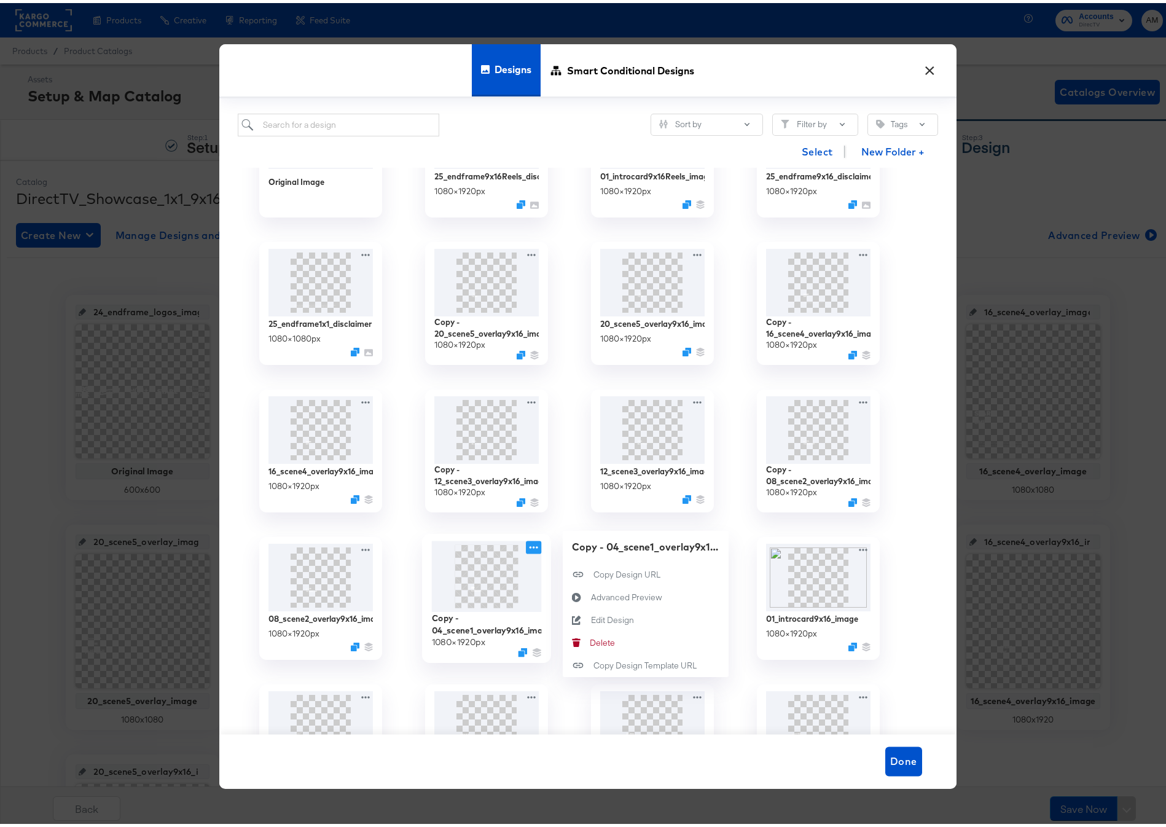
click at [527, 543] on icon at bounding box center [533, 543] width 15 height 13
click at [590, 617] on div "Edit Design Edit Design" at bounding box center [590, 617] width 0 height 0
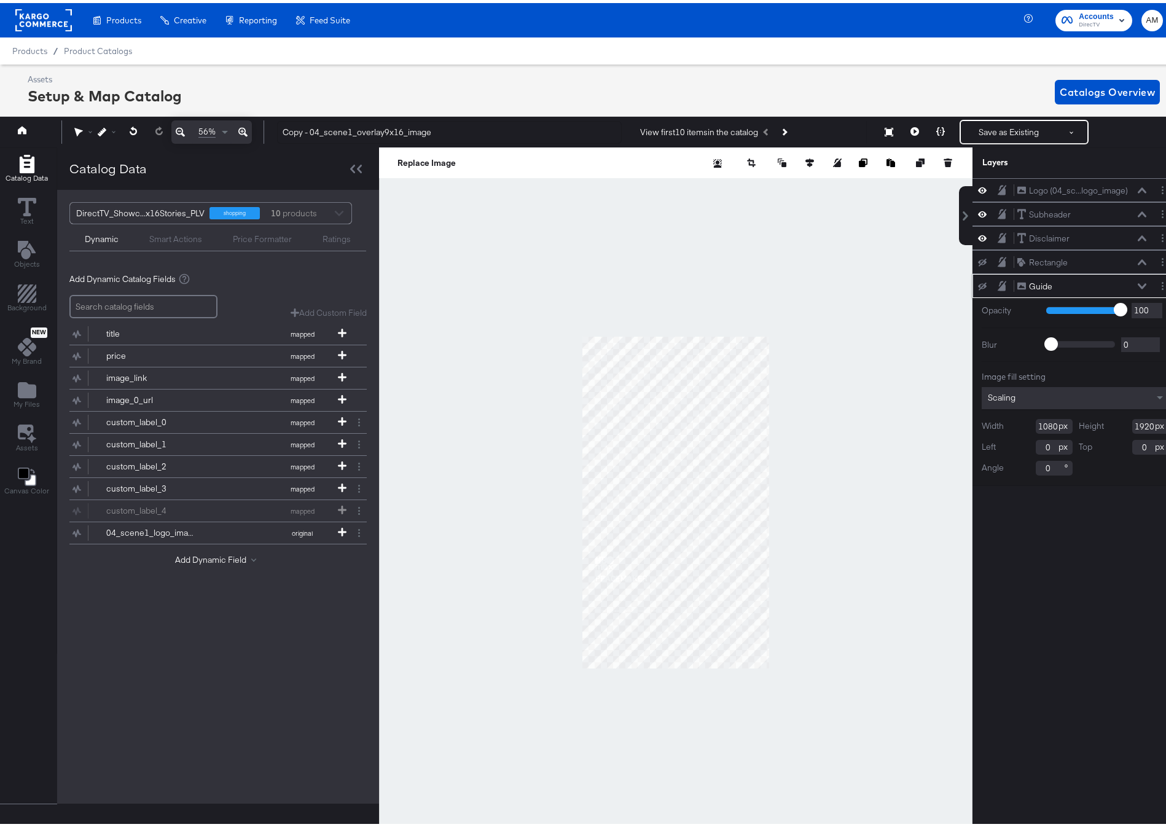
click at [1137, 282] on icon at bounding box center [1141, 283] width 9 height 6
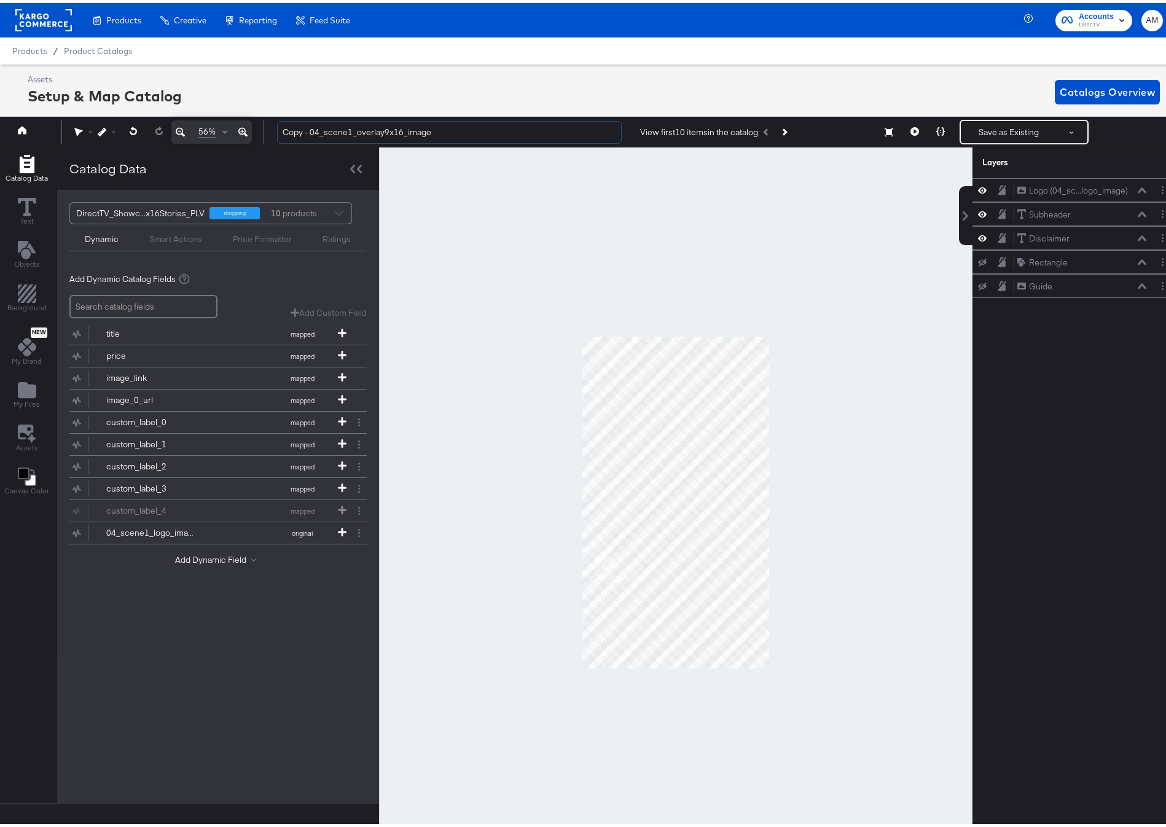
drag, startPoint x: 311, startPoint y: 133, endPoint x: 275, endPoint y: 131, distance: 36.3
click at [275, 131] on div "Copy - 04_scene1_overlay9x16_image View first 10 items in the catalog Save as E…" at bounding box center [716, 129] width 898 height 25
click at [370, 130] on input "04_scene1_overlay9x16_image" at bounding box center [449, 129] width 345 height 23
type input "04_scene1_overlay9x16Reels_image"
click at [33, 383] on icon "Add Files" at bounding box center [27, 387] width 18 height 16
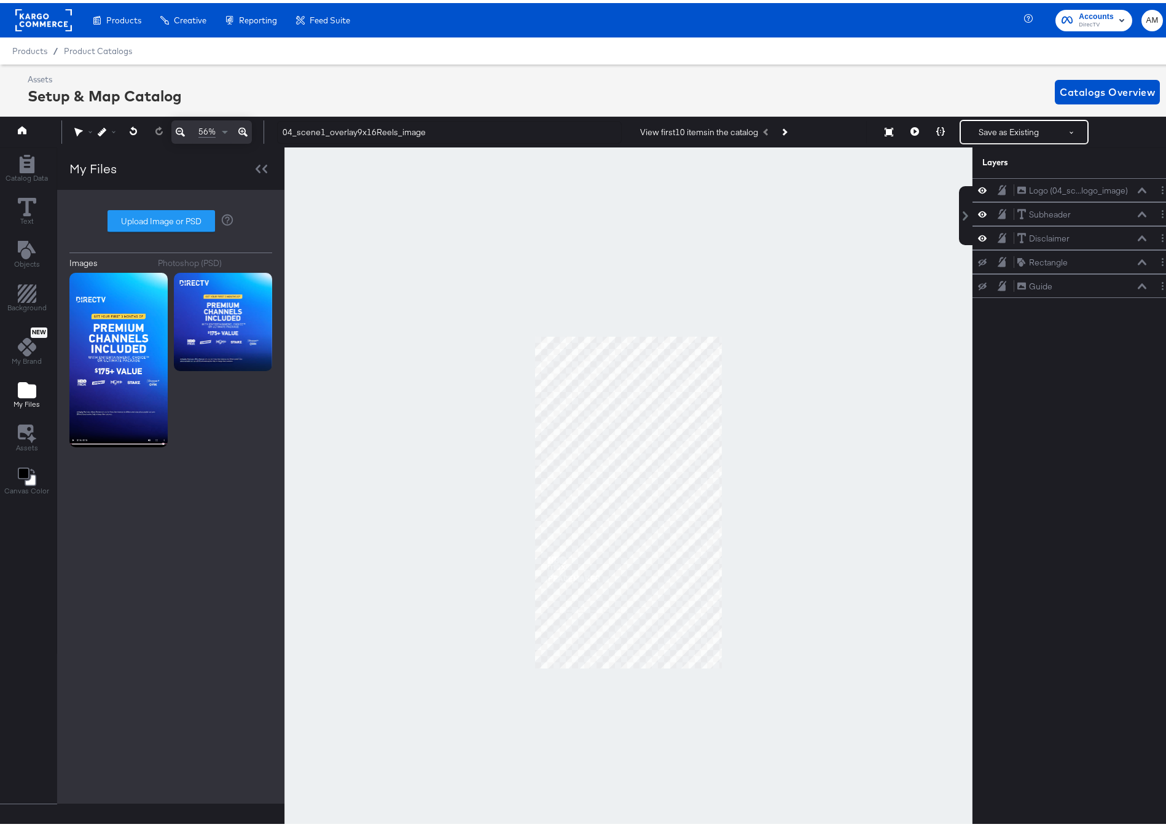
click at [201, 257] on div "Photoshop (PSD)" at bounding box center [190, 260] width 64 height 12
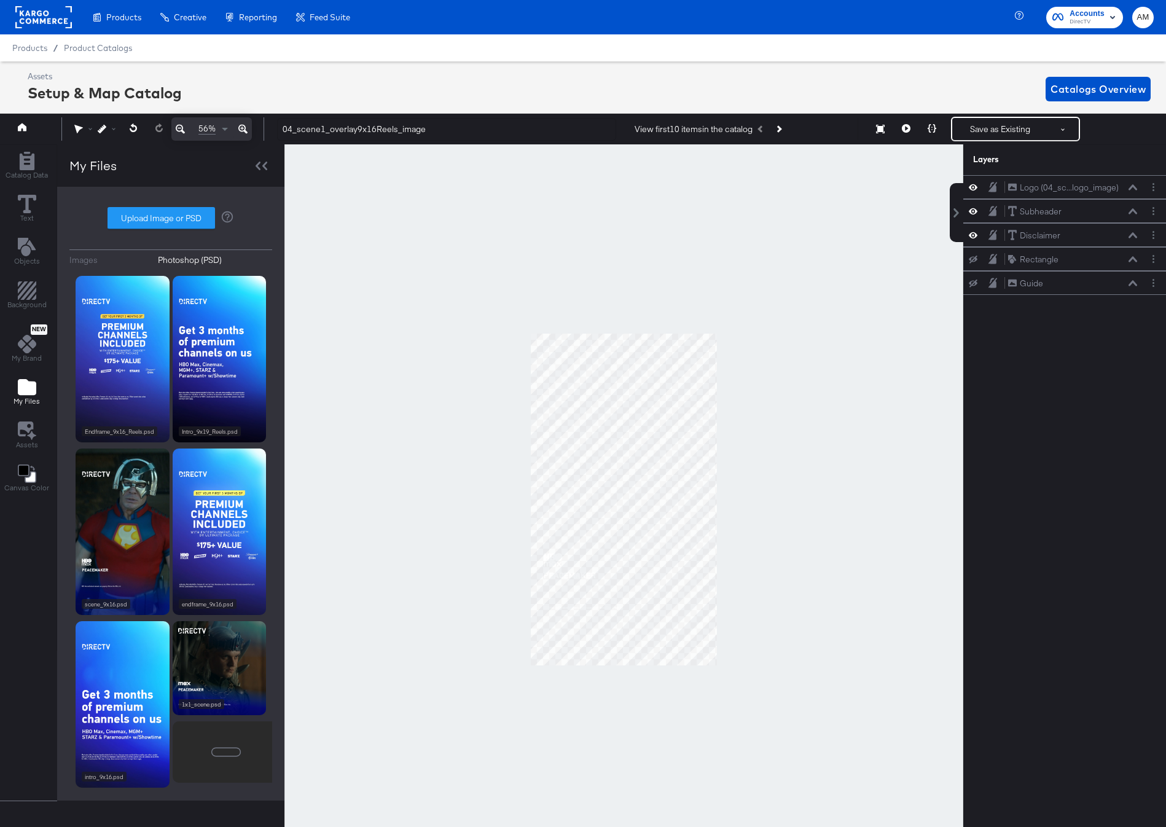
scroll to position [28, 0]
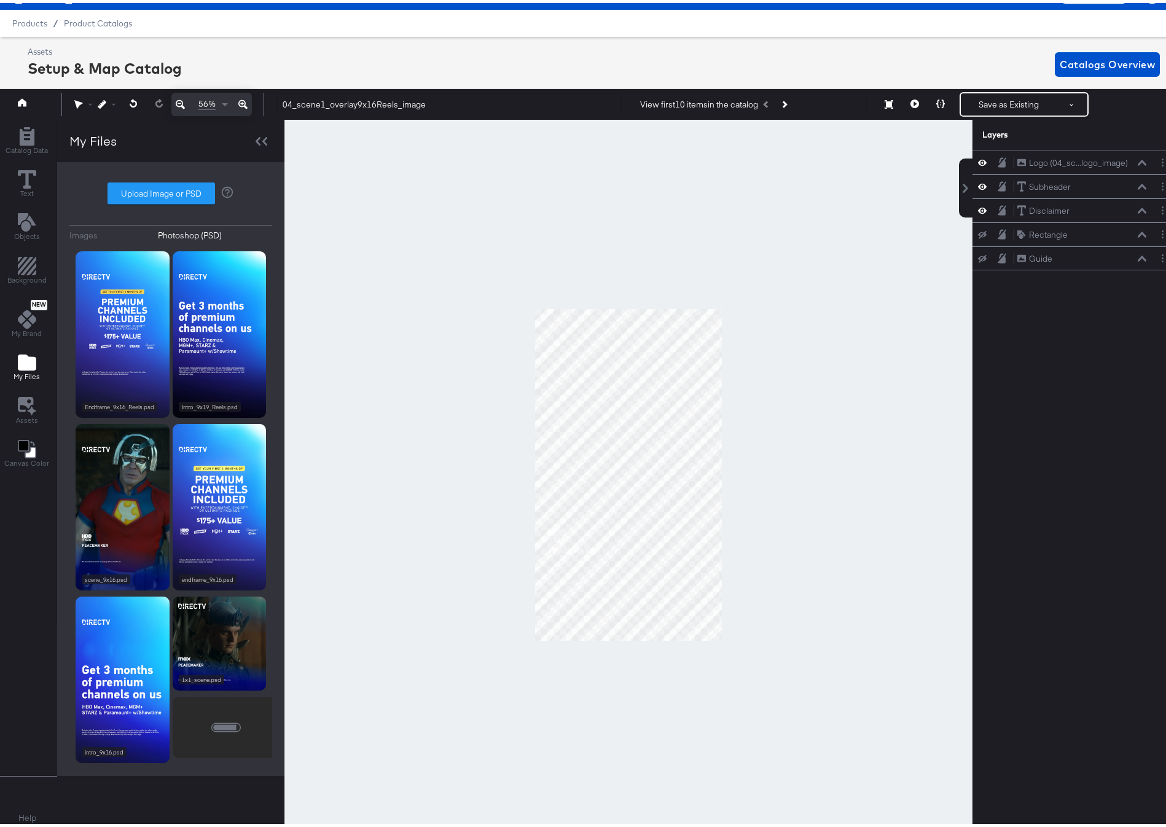
type input "C:\fakepath\Scene_9x16_Reels.psd"
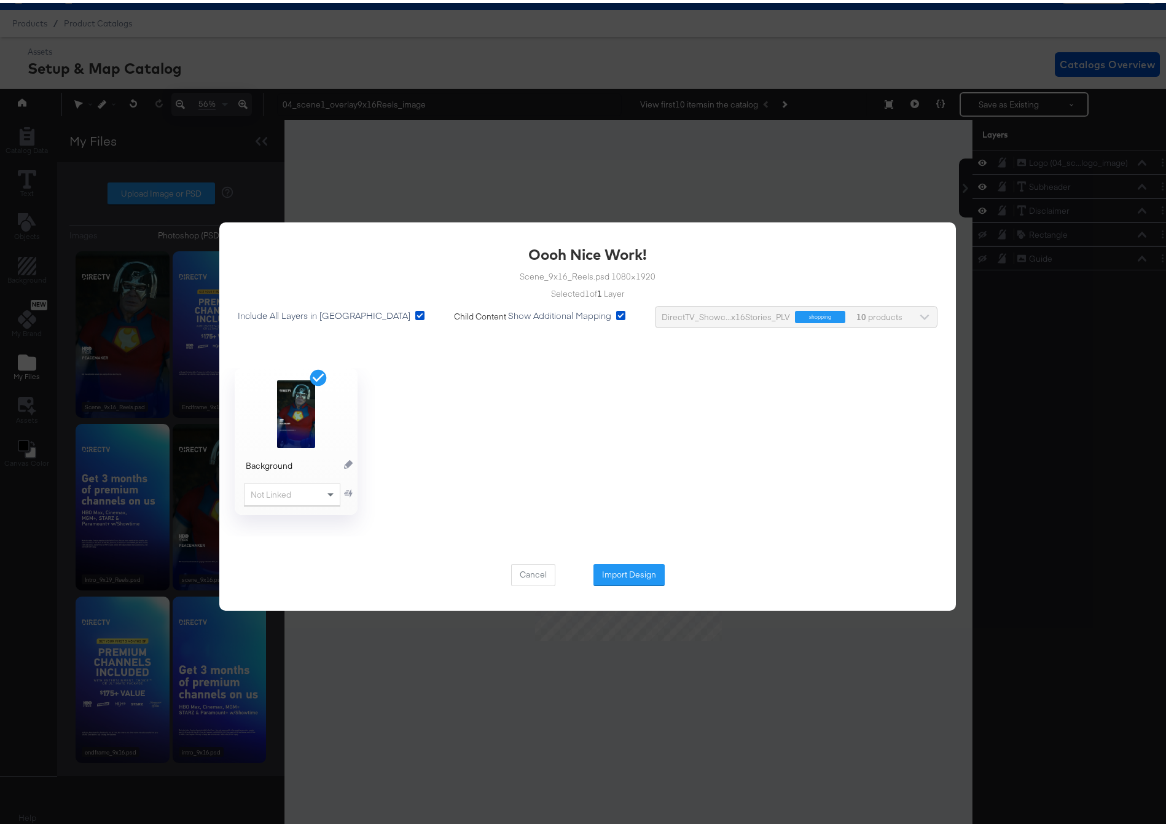
click at [631, 585] on div "Cancel Import Design" at bounding box center [588, 564] width 154 height 44
click at [628, 578] on button "Import Design" at bounding box center [628, 572] width 71 height 22
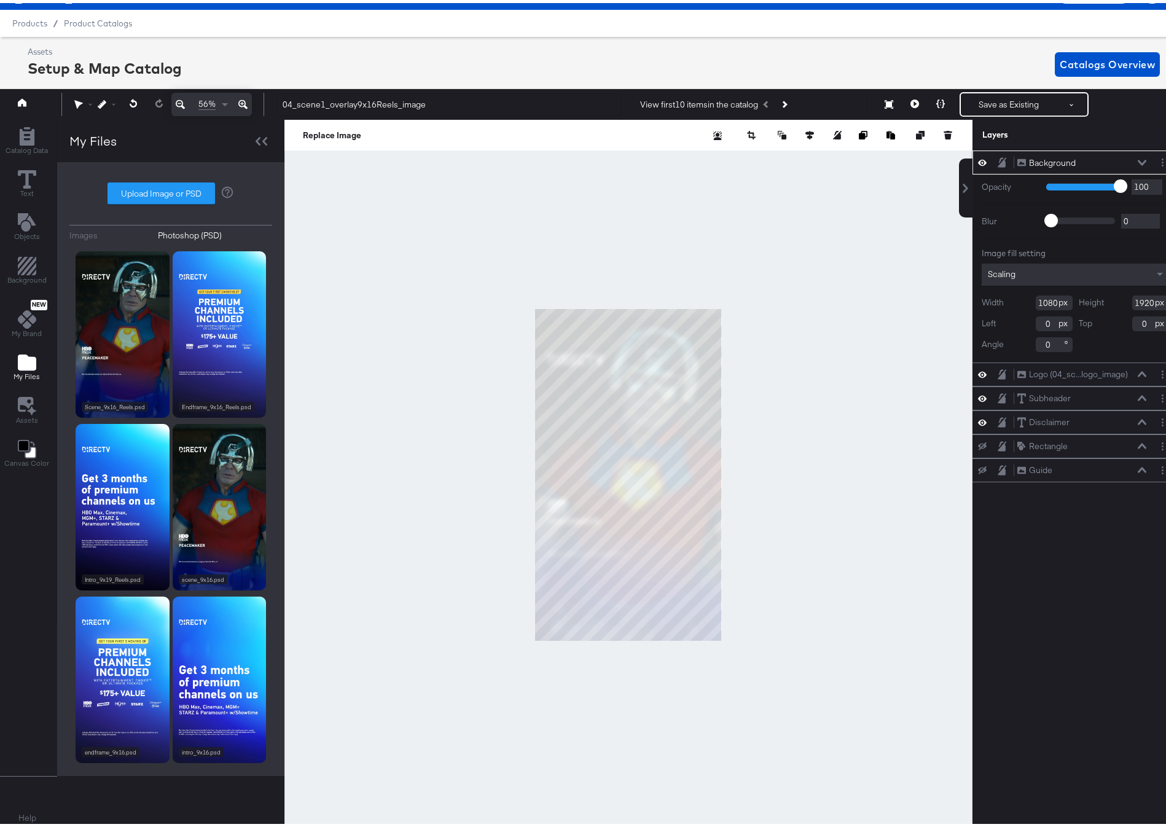
click at [1137, 158] on icon at bounding box center [1141, 160] width 9 height 6
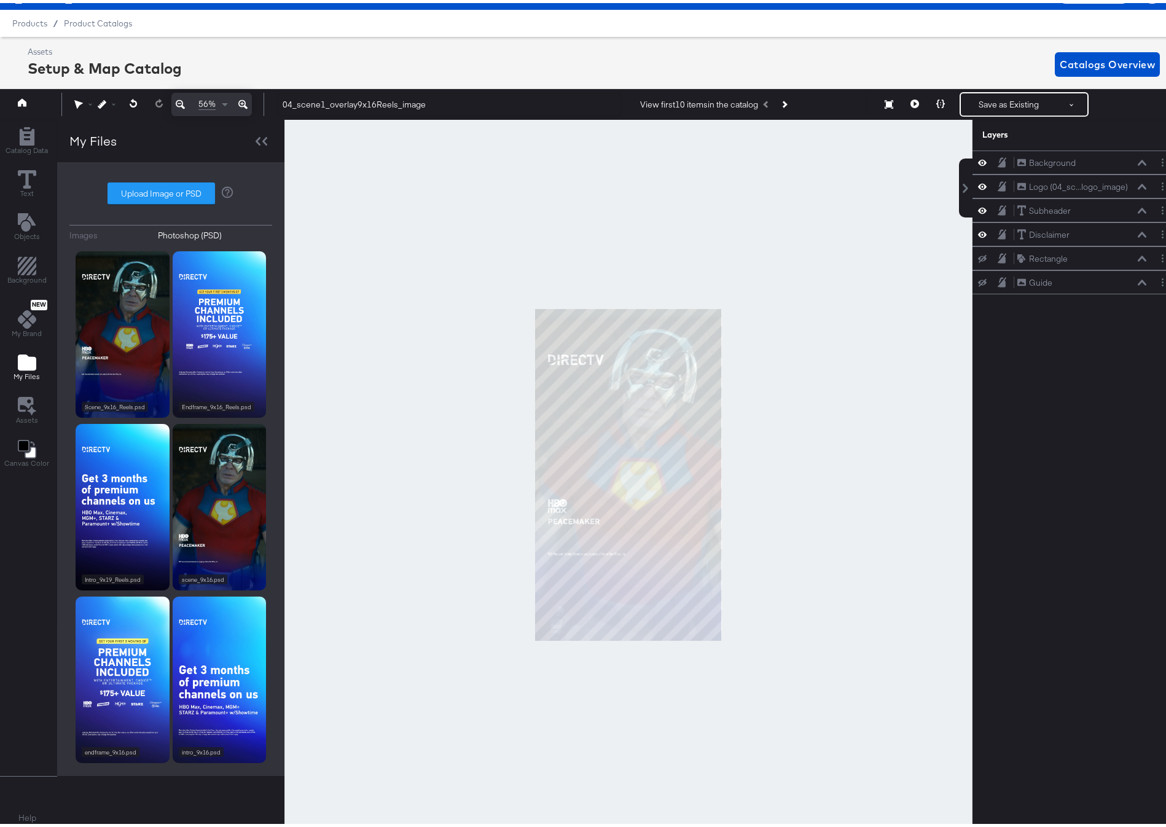
scroll to position [23, 3]
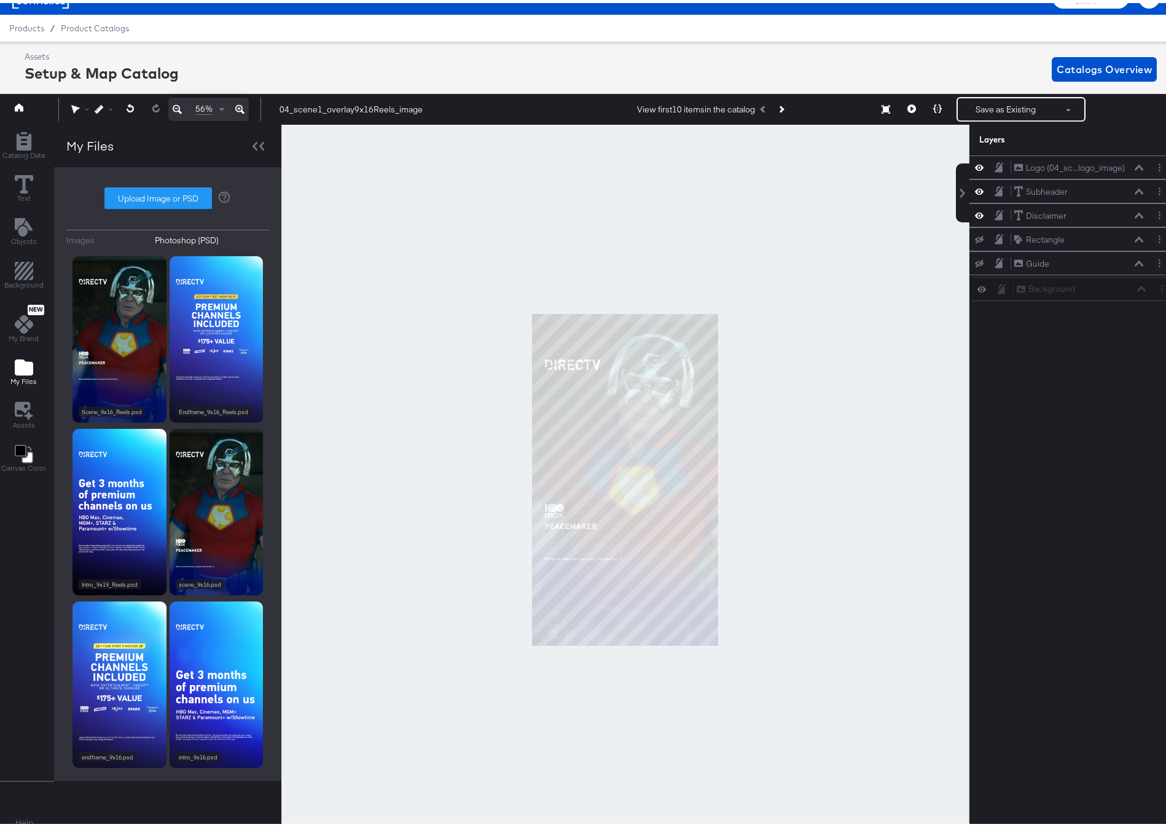
drag, startPoint x: 1002, startPoint y: 163, endPoint x: 1011, endPoint y: 295, distance: 132.9
click at [1011, 295] on div "Background Background Logo (04_sc...logo_image) Logo (04_scene1_logo_image) Sub…" at bounding box center [1072, 224] width 206 height 144
click at [1153, 259] on button "Layer Options" at bounding box center [1159, 260] width 13 height 13
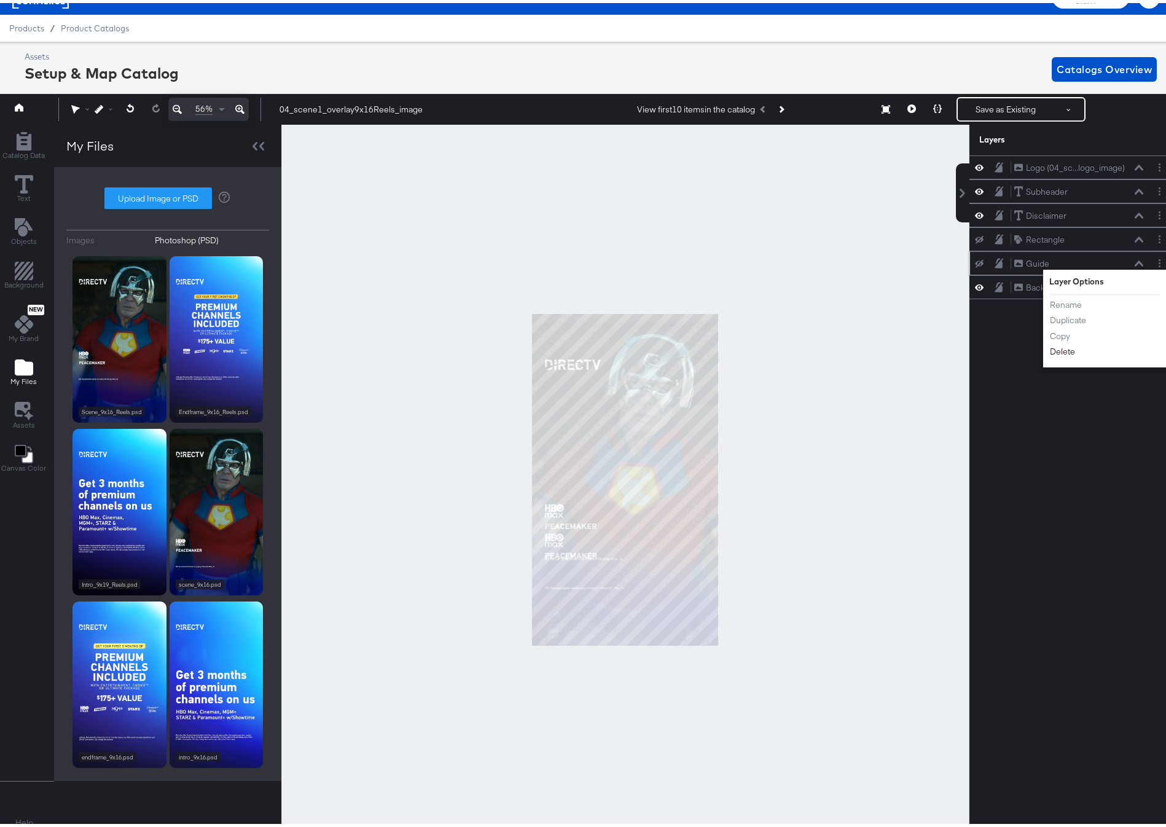
click at [1049, 348] on button "Delete" at bounding box center [1062, 349] width 26 height 13
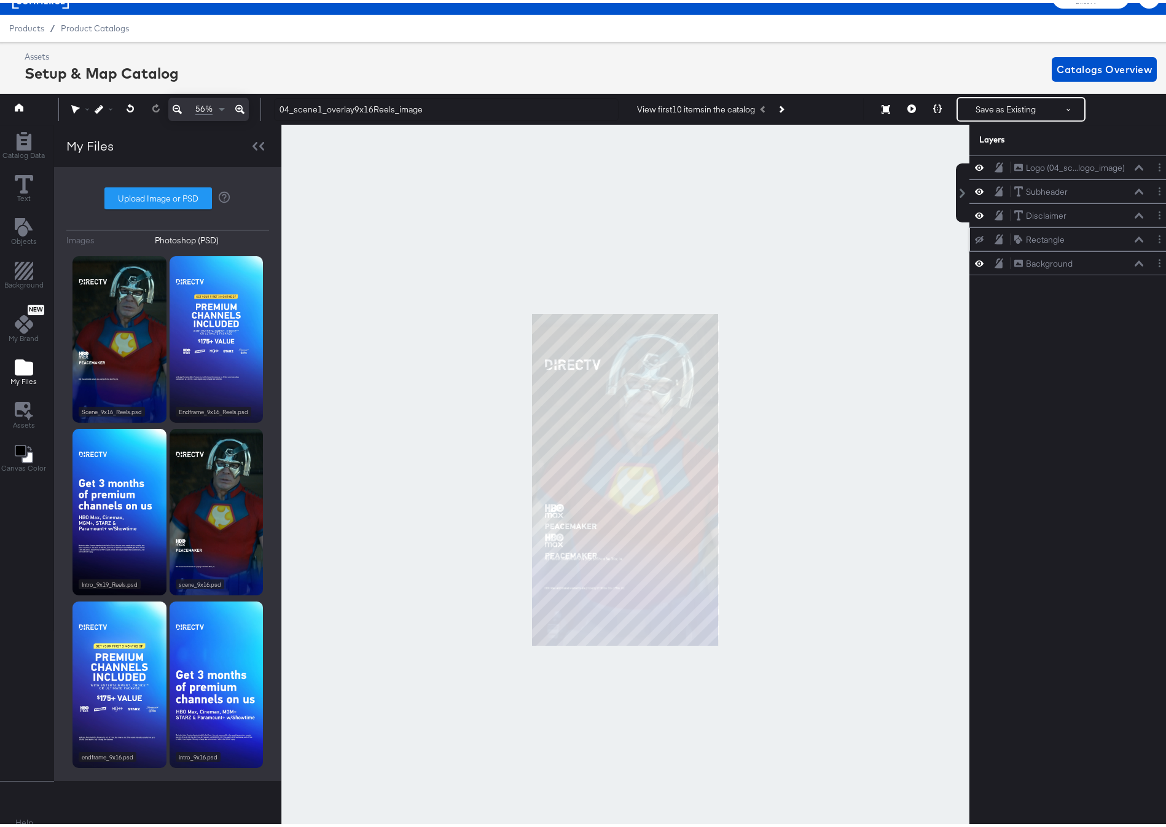
click at [975, 237] on icon at bounding box center [979, 237] width 9 height 8
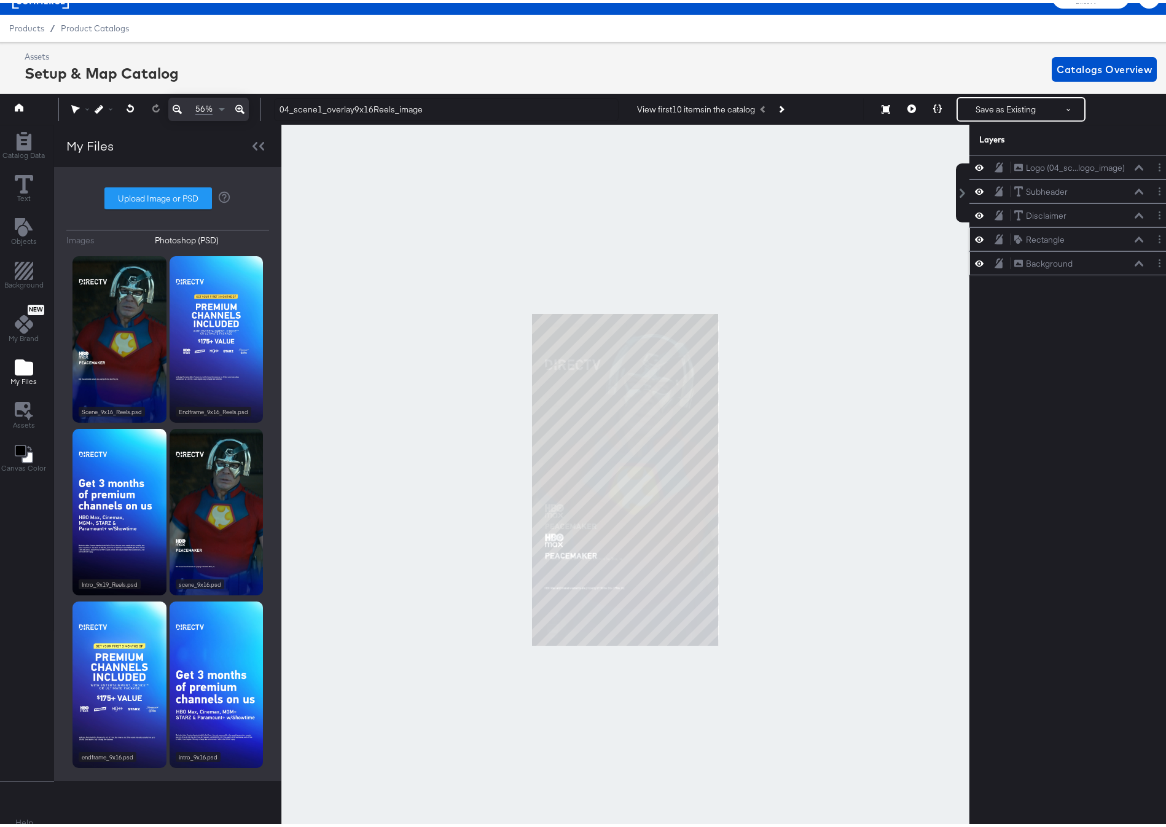
click at [994, 257] on icon at bounding box center [998, 260] width 9 height 10
click at [994, 240] on button at bounding box center [999, 236] width 10 height 12
click at [240, 106] on icon at bounding box center [239, 106] width 9 height 15
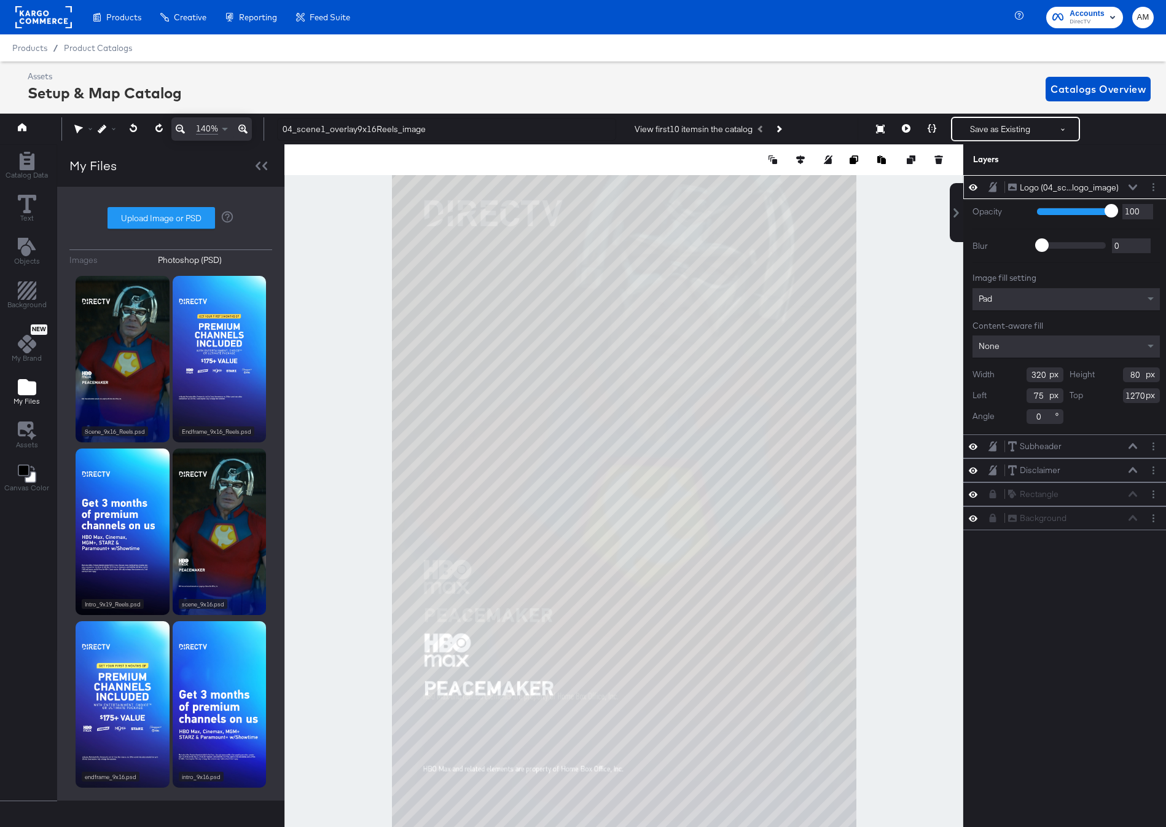
scroll to position [23, 3]
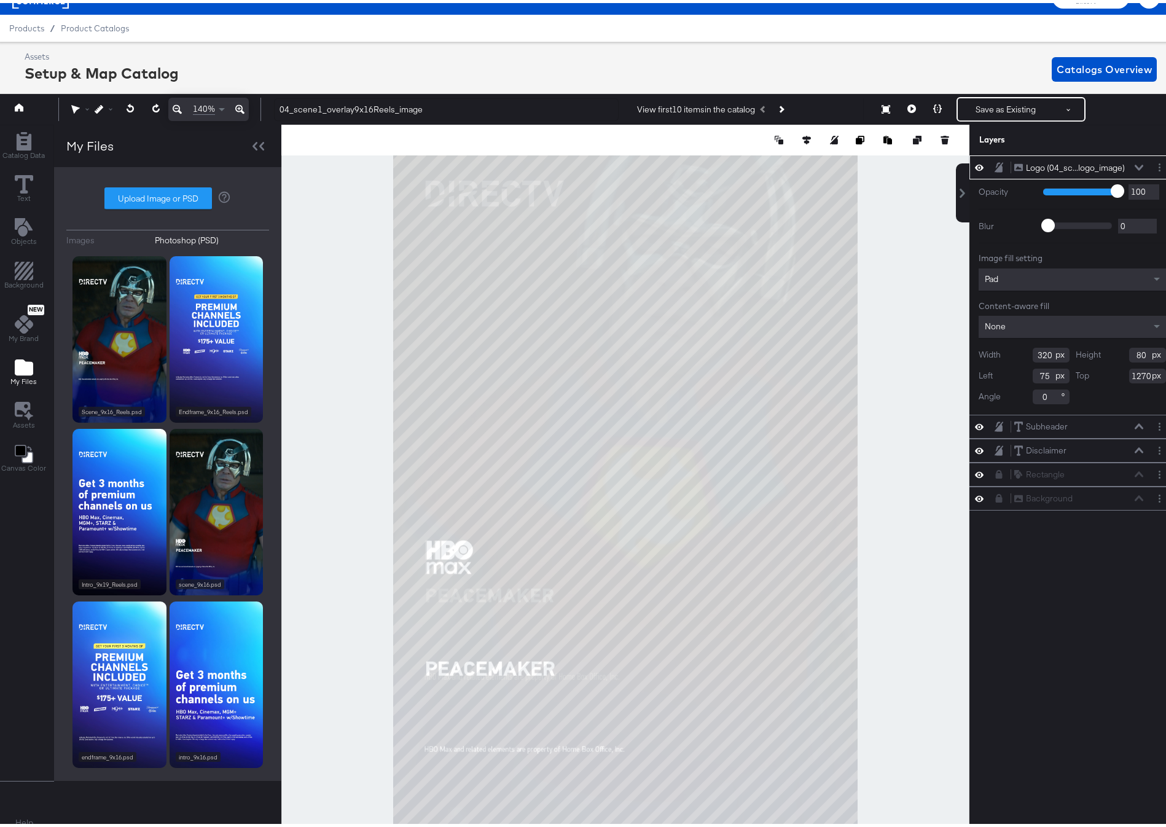
type input "77"
type input "1100"
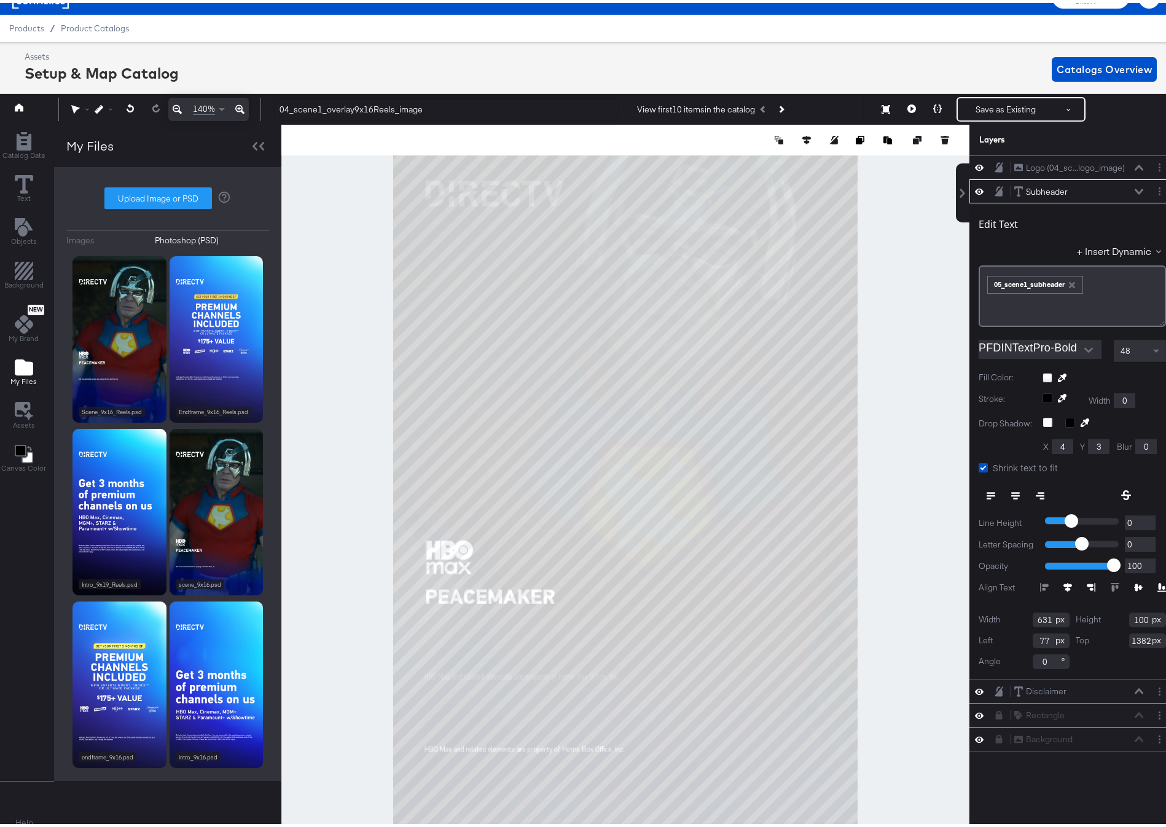
type input "1215"
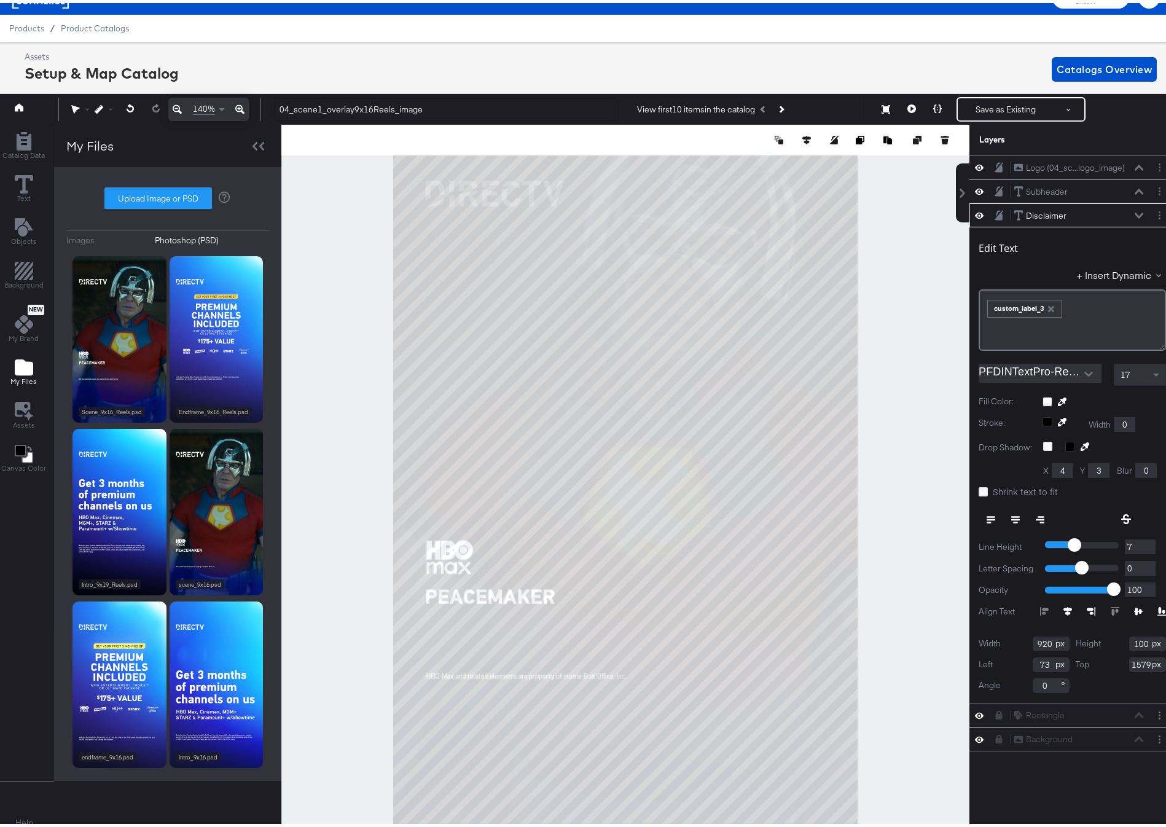
type input "77"
type input "1409"
click at [1134, 212] on icon at bounding box center [1138, 212] width 9 height 6
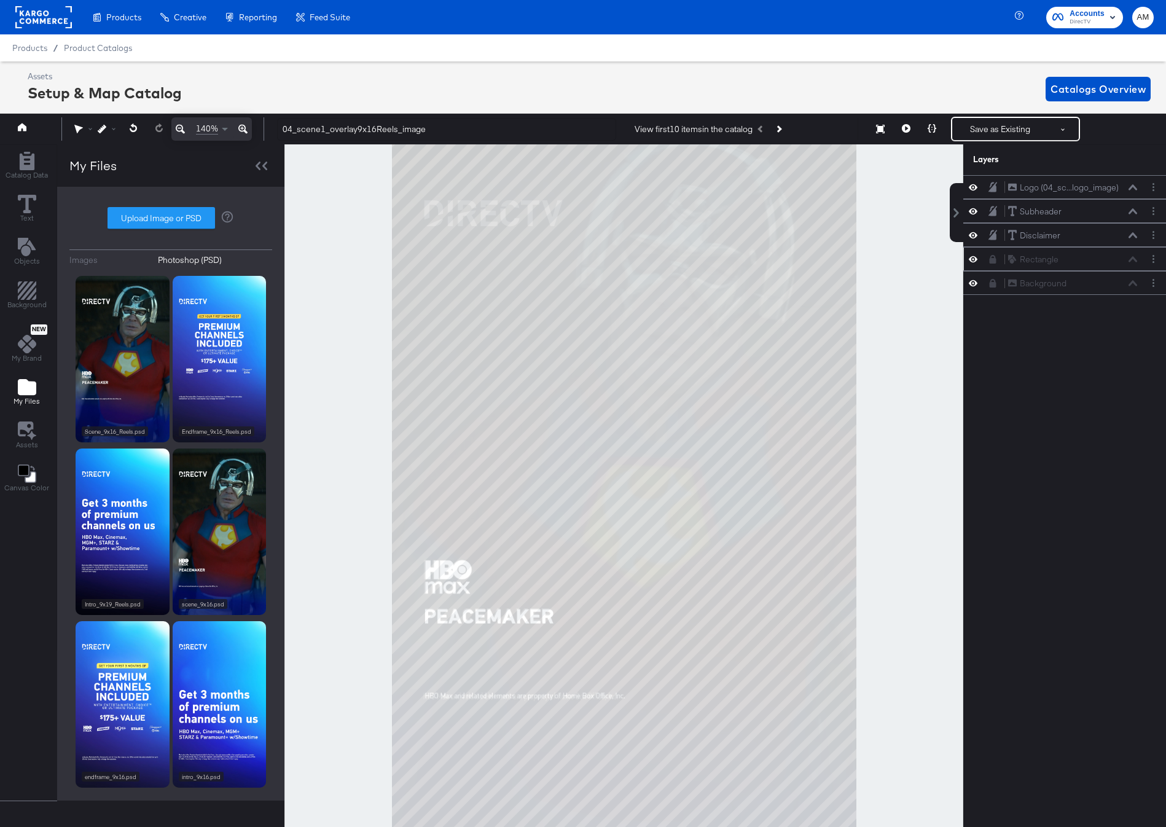
scroll to position [23, 3]
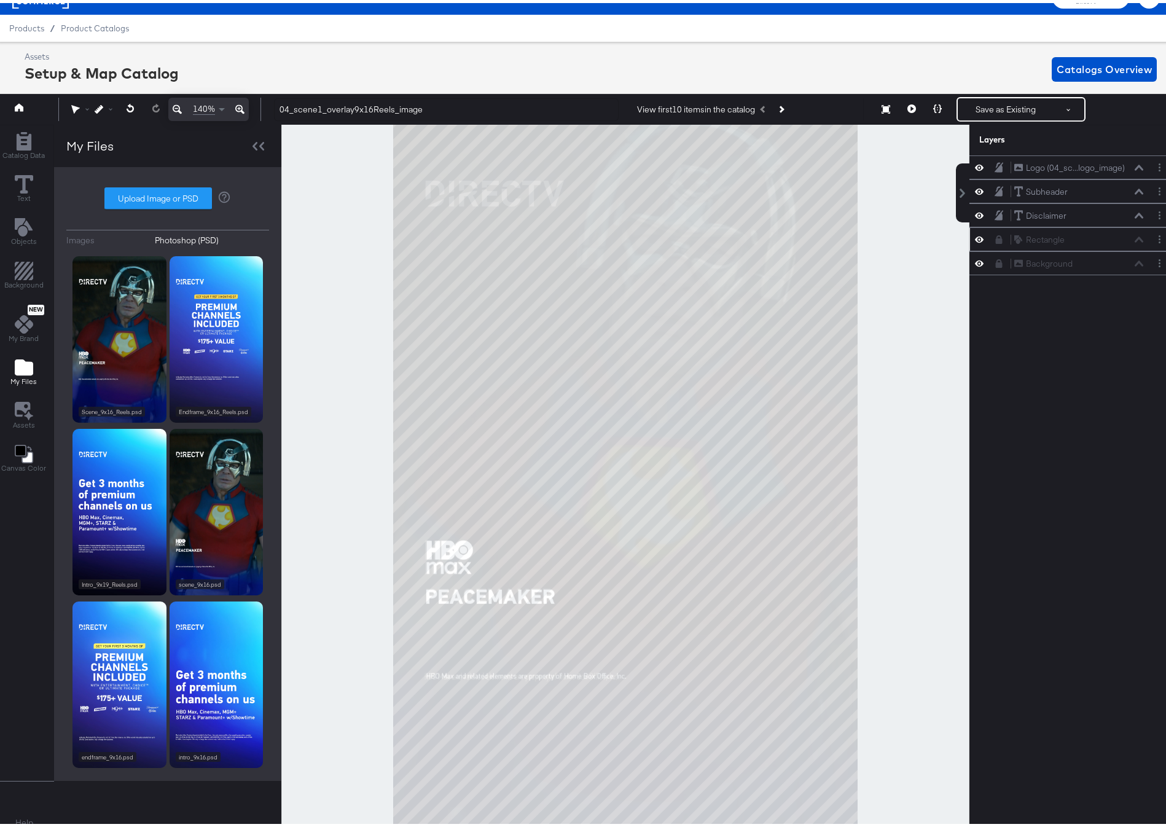
click at [975, 237] on icon at bounding box center [979, 236] width 9 height 6
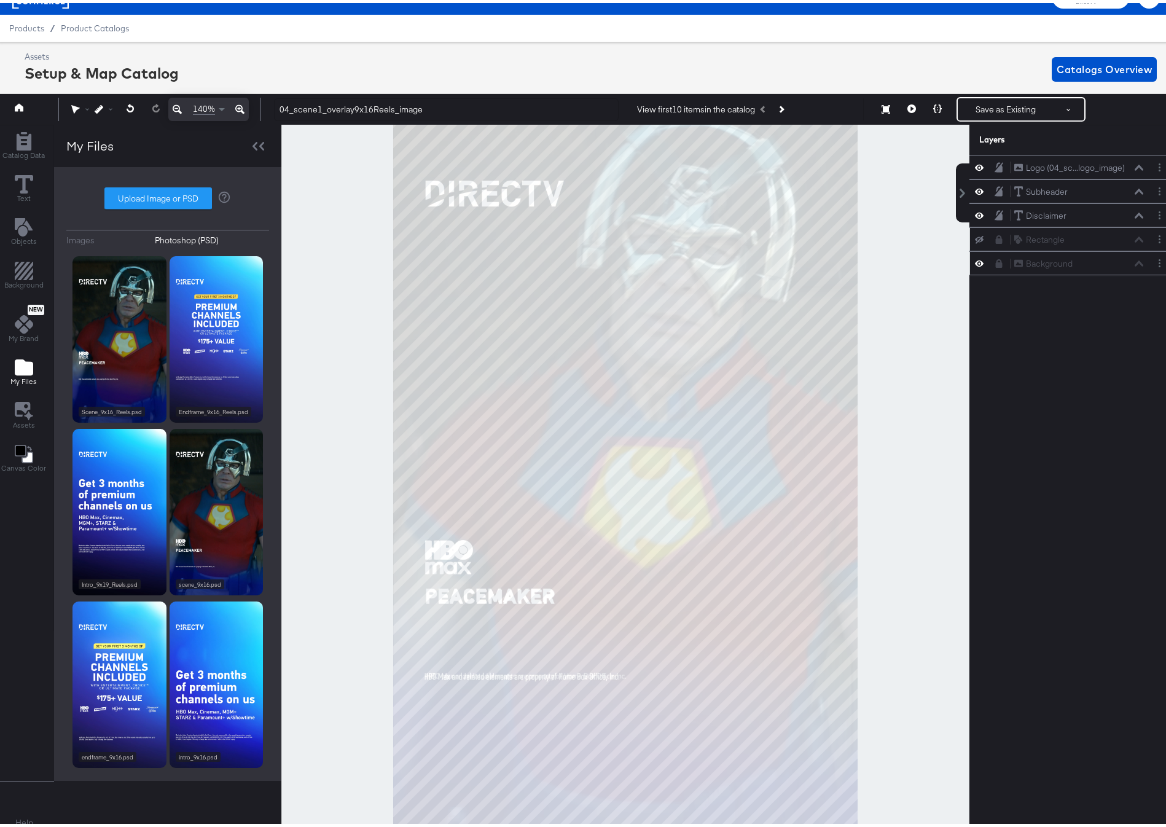
click at [975, 261] on icon at bounding box center [979, 260] width 9 height 10
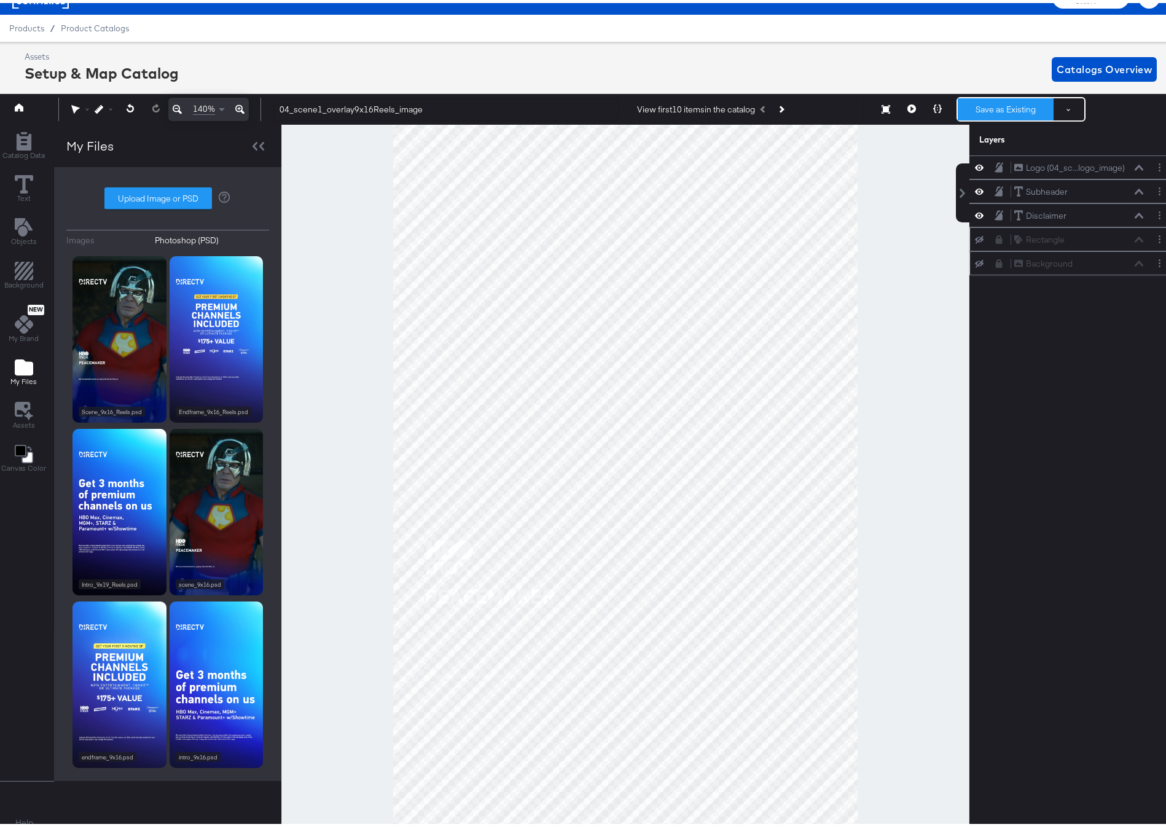
click at [1008, 106] on button "Save as Existing" at bounding box center [1005, 106] width 96 height 22
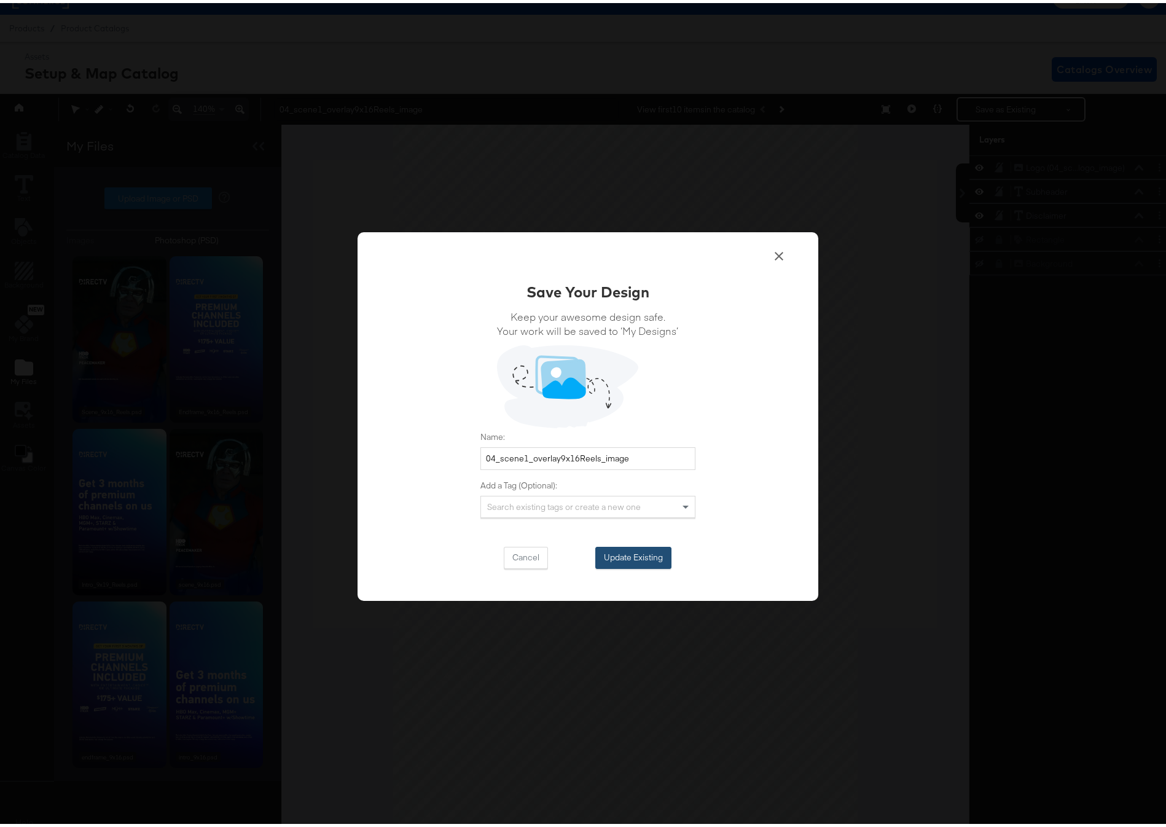
click at [612, 555] on button "Update Existing" at bounding box center [633, 554] width 76 height 22
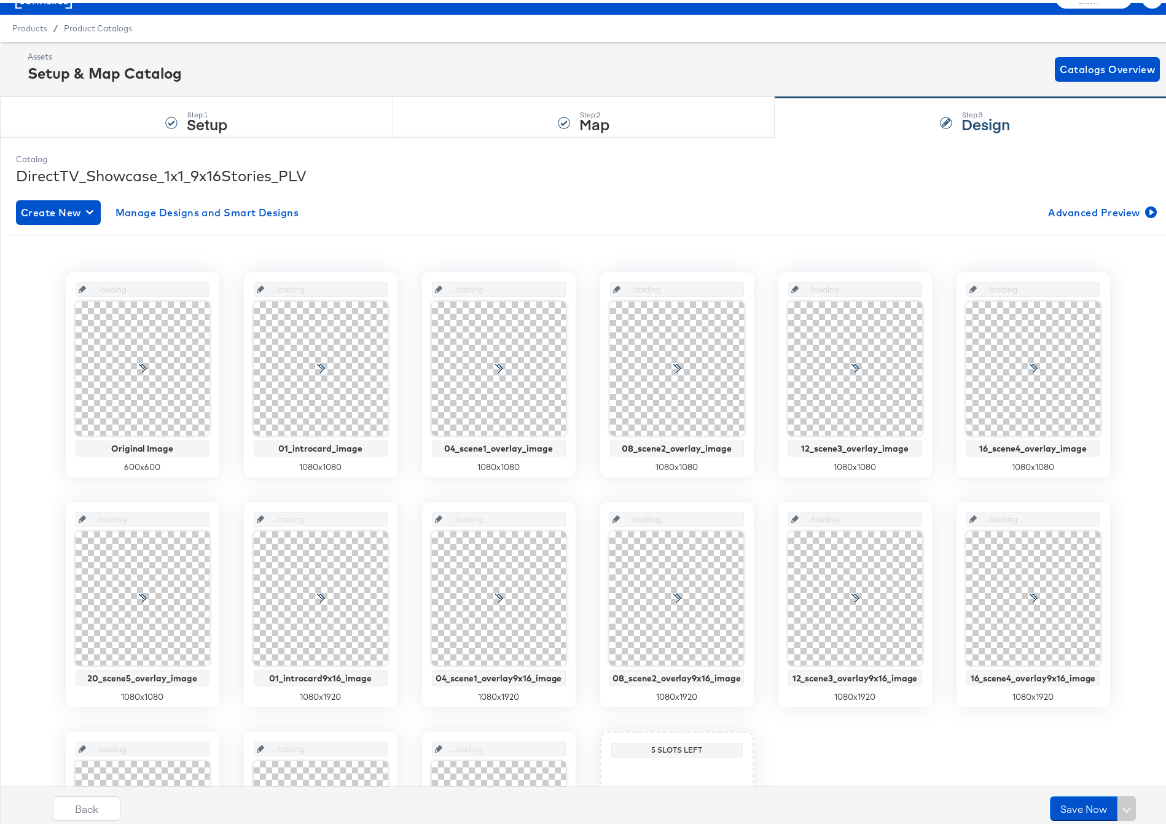
scroll to position [23, 0]
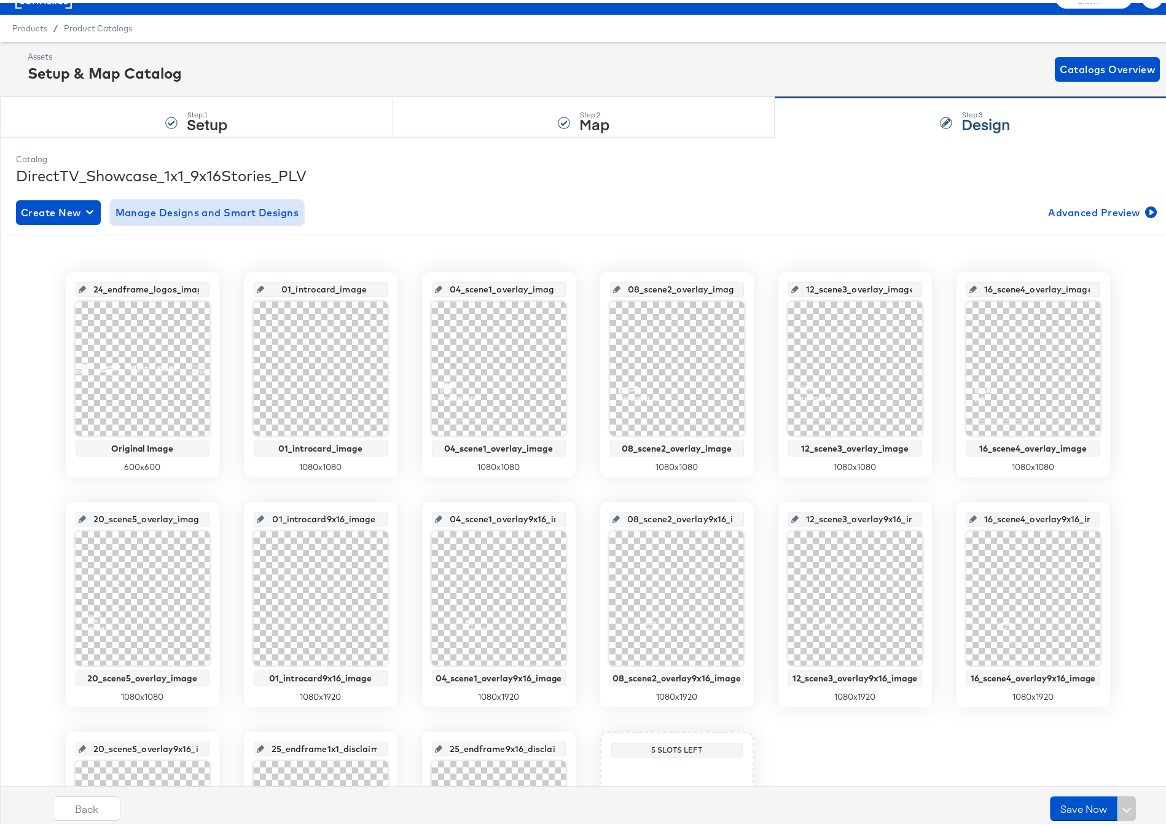
click at [255, 211] on span "Manage Designs and Smart Designs" at bounding box center [207, 209] width 184 height 17
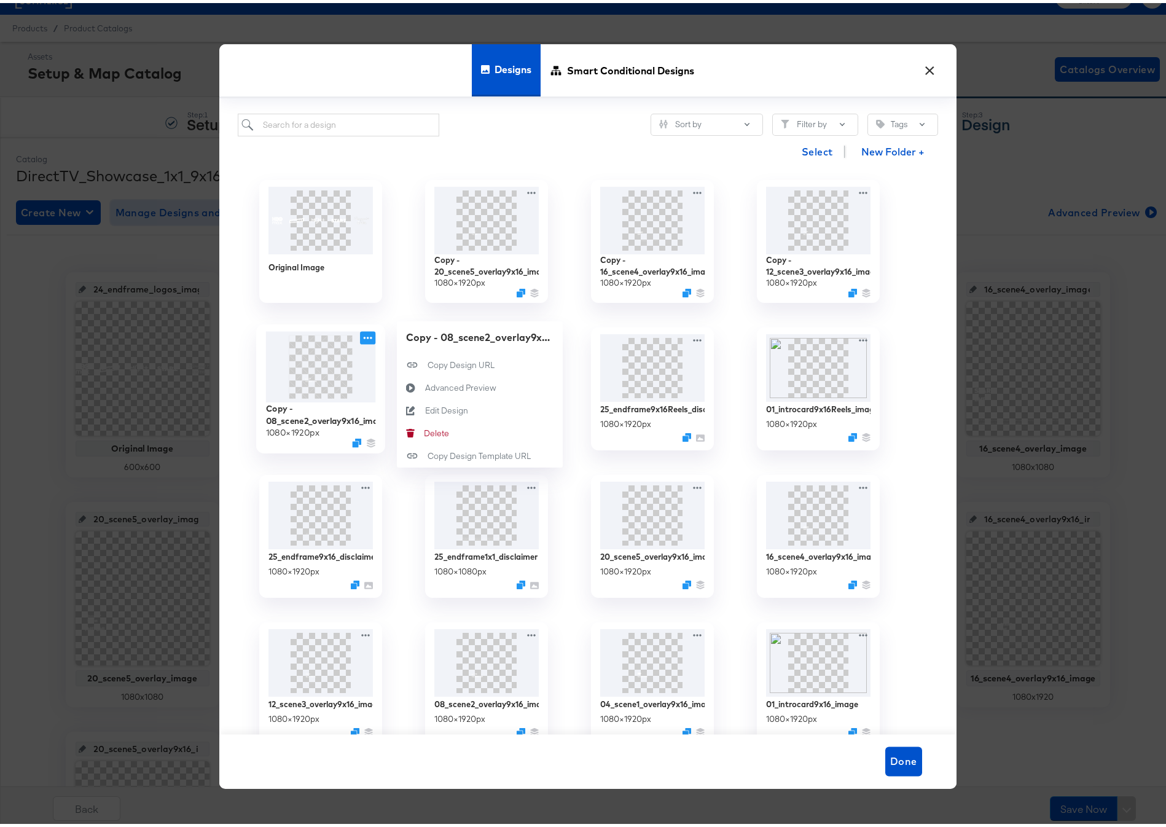
drag, startPoint x: 358, startPoint y: 335, endPoint x: 371, endPoint y: 340, distance: 14.0
click at [360, 335] on icon at bounding box center [367, 334] width 15 height 13
click at [424, 407] on div "Edit Design Edit Design" at bounding box center [424, 407] width 0 height 0
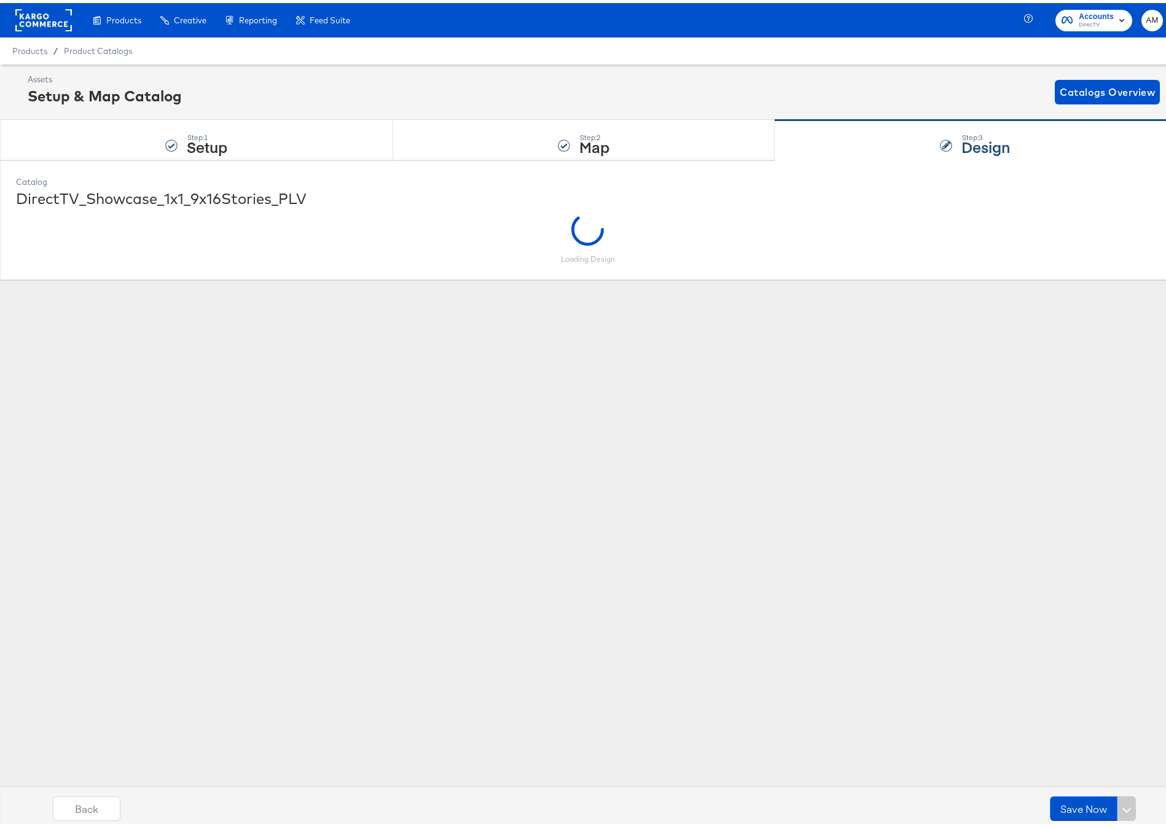
scroll to position [0, 0]
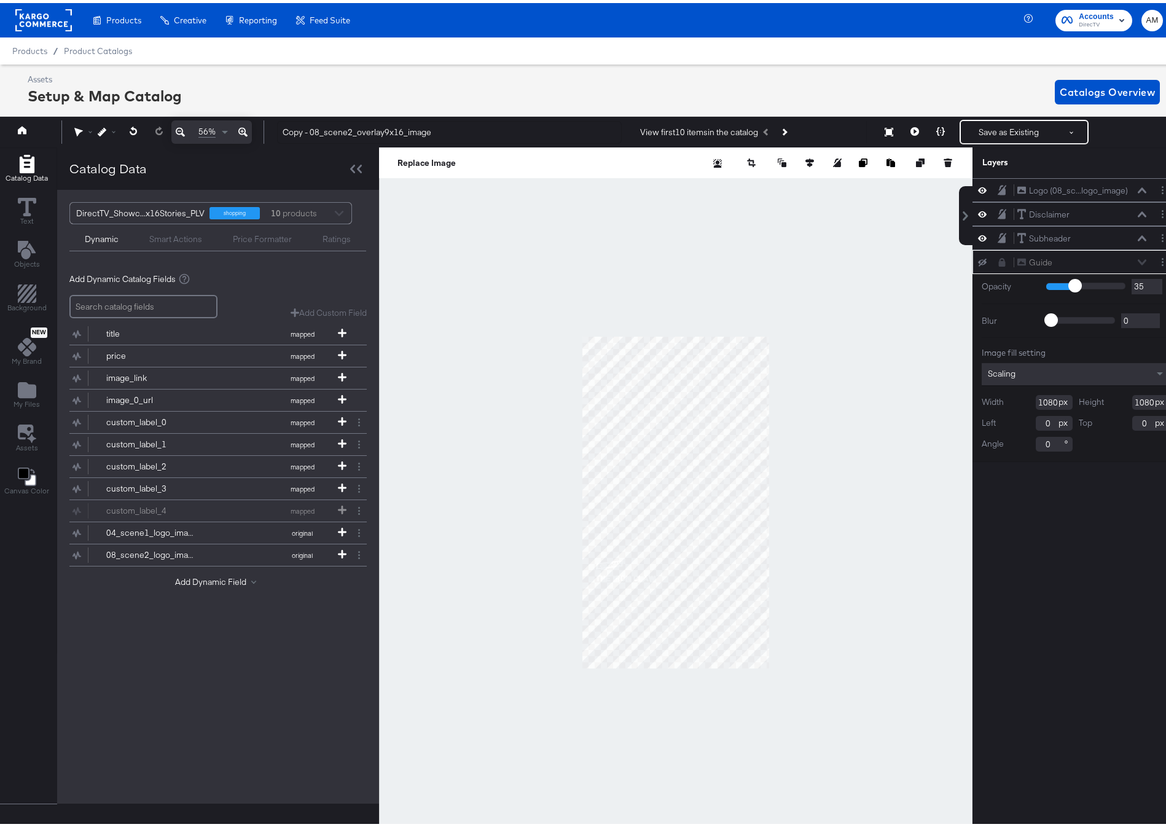
click at [1129, 259] on div "Guide Guide" at bounding box center [1081, 259] width 130 height 13
click at [1158, 257] on button "Layer Options" at bounding box center [1162, 258] width 13 height 13
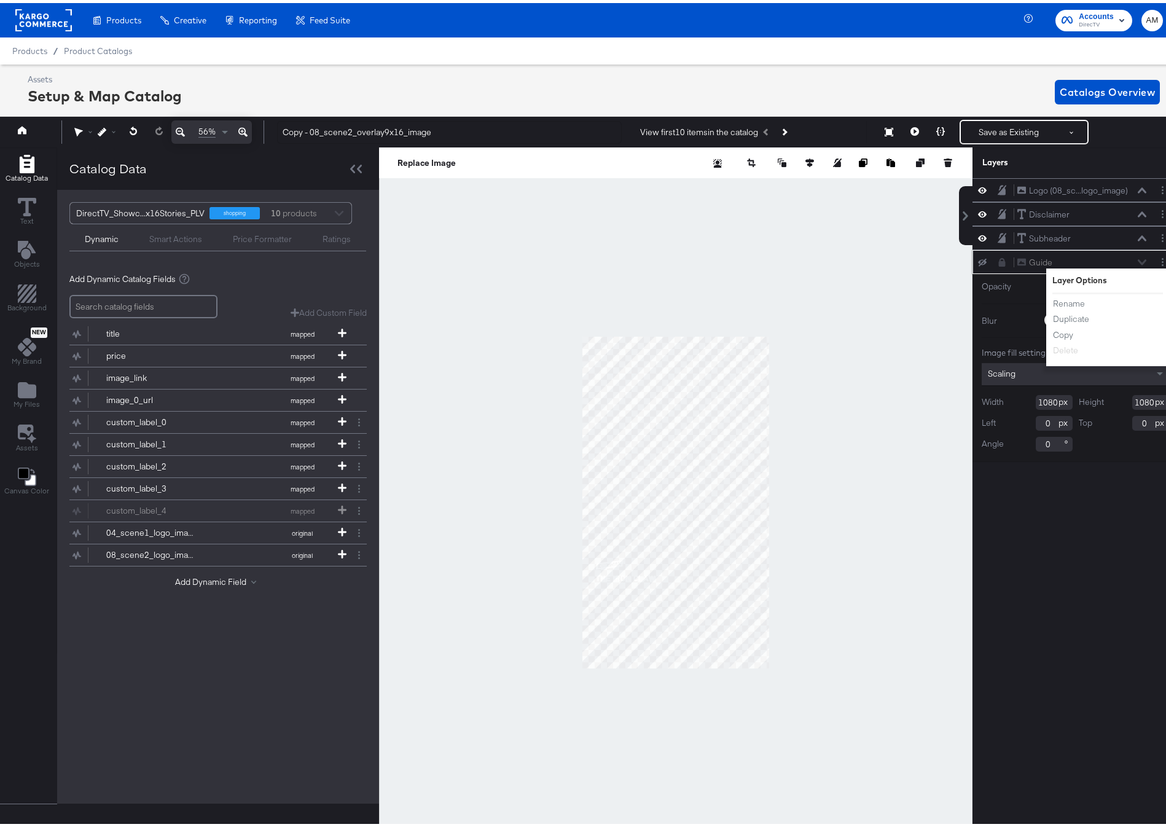
click at [999, 259] on icon at bounding box center [1002, 259] width 7 height 9
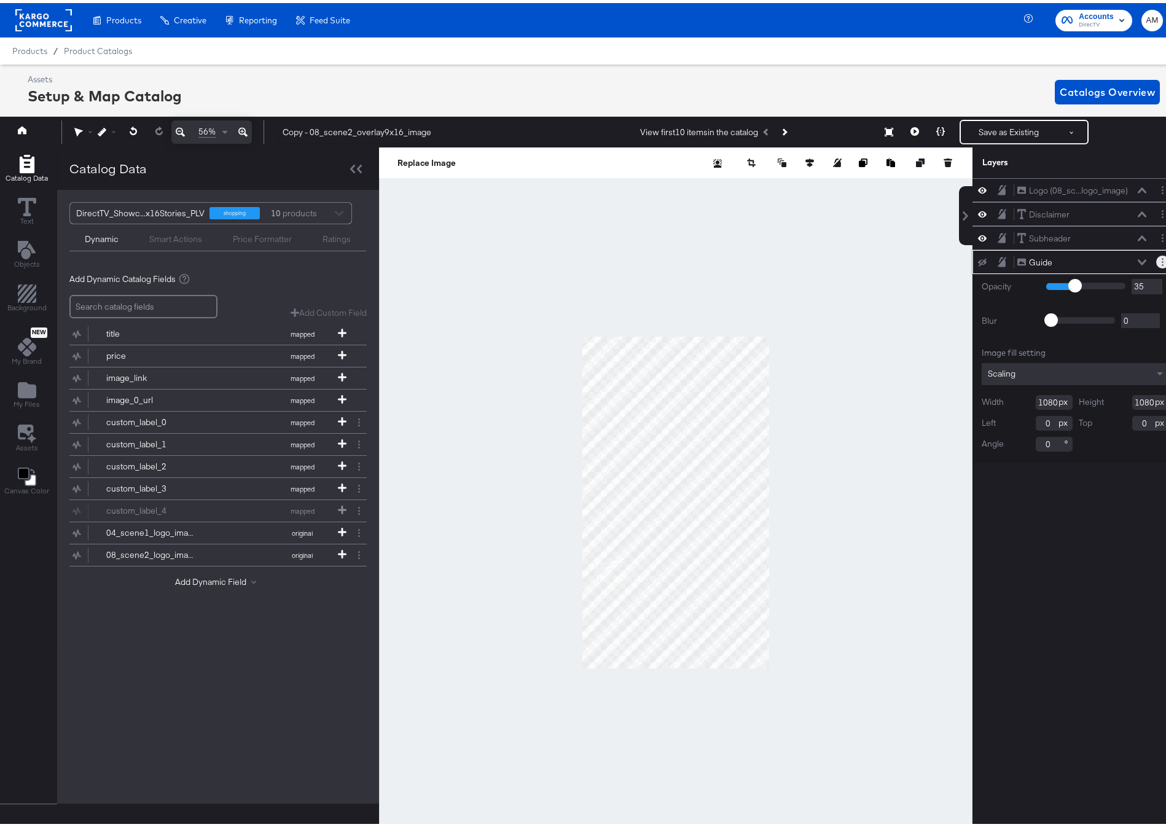
click at [1161, 258] on icon "Layer Options" at bounding box center [1162, 259] width 2 height 8
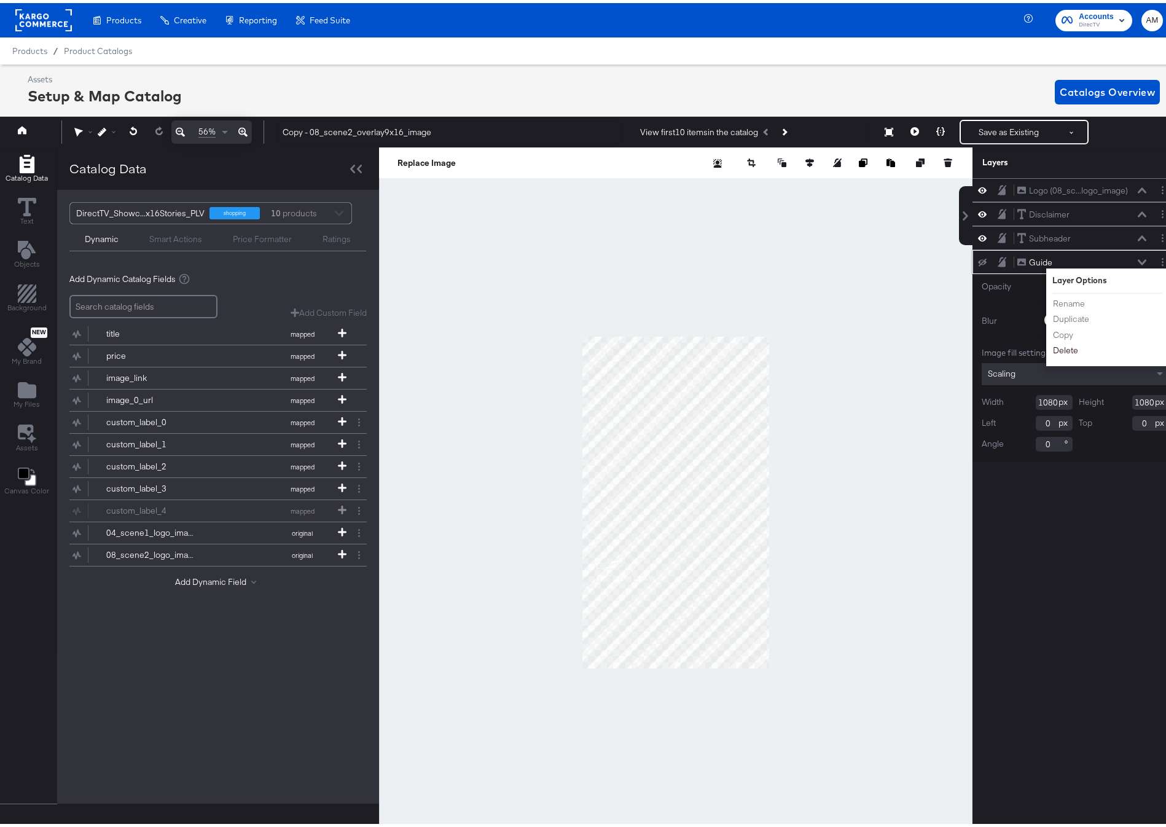
click at [1061, 346] on button "Delete" at bounding box center [1065, 347] width 26 height 13
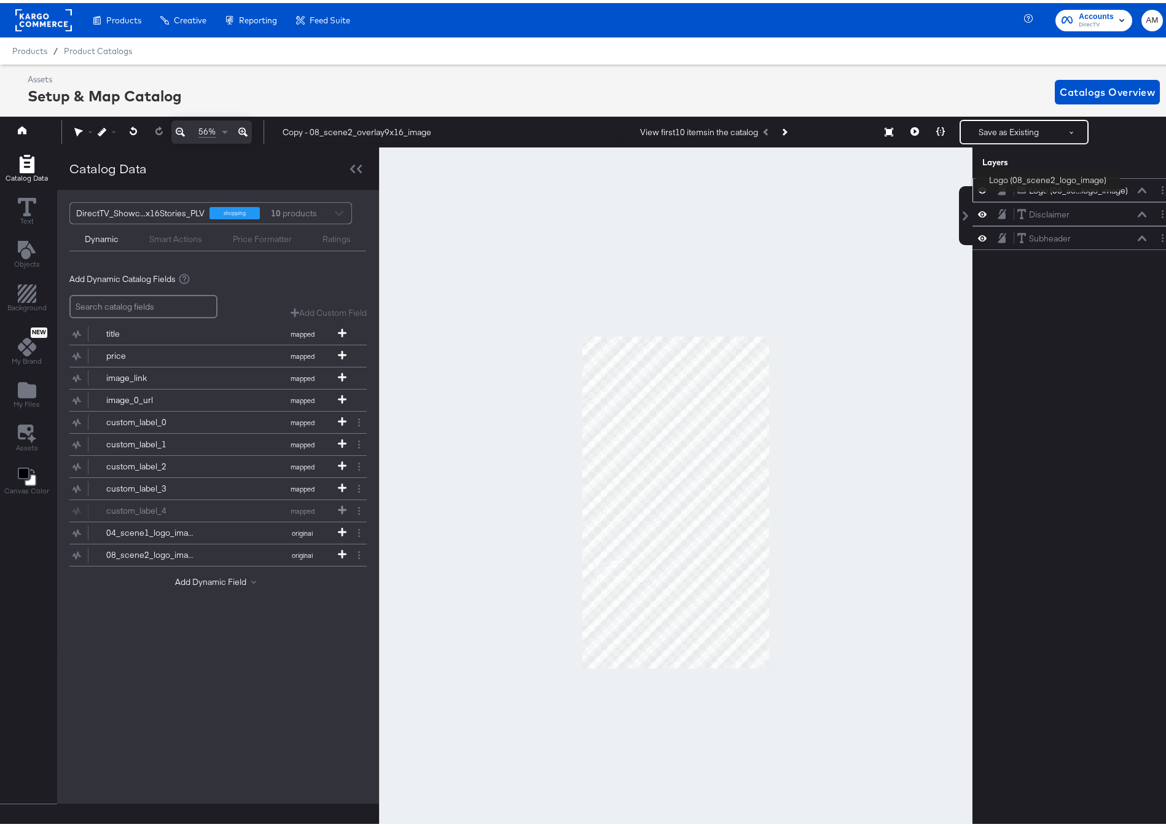
click at [1046, 191] on div "Logo (08_sc...logo_image)" at bounding box center [1078, 188] width 99 height 12
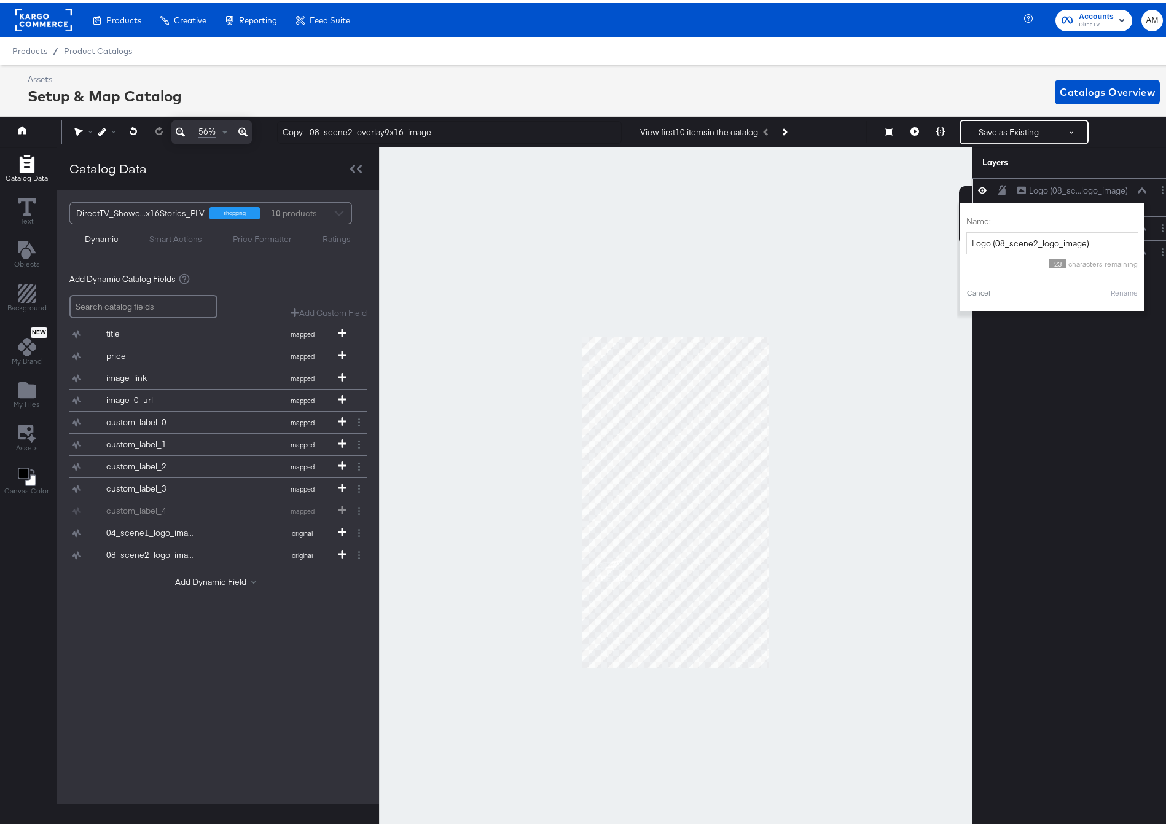
click at [1137, 189] on button at bounding box center [1142, 187] width 10 height 7
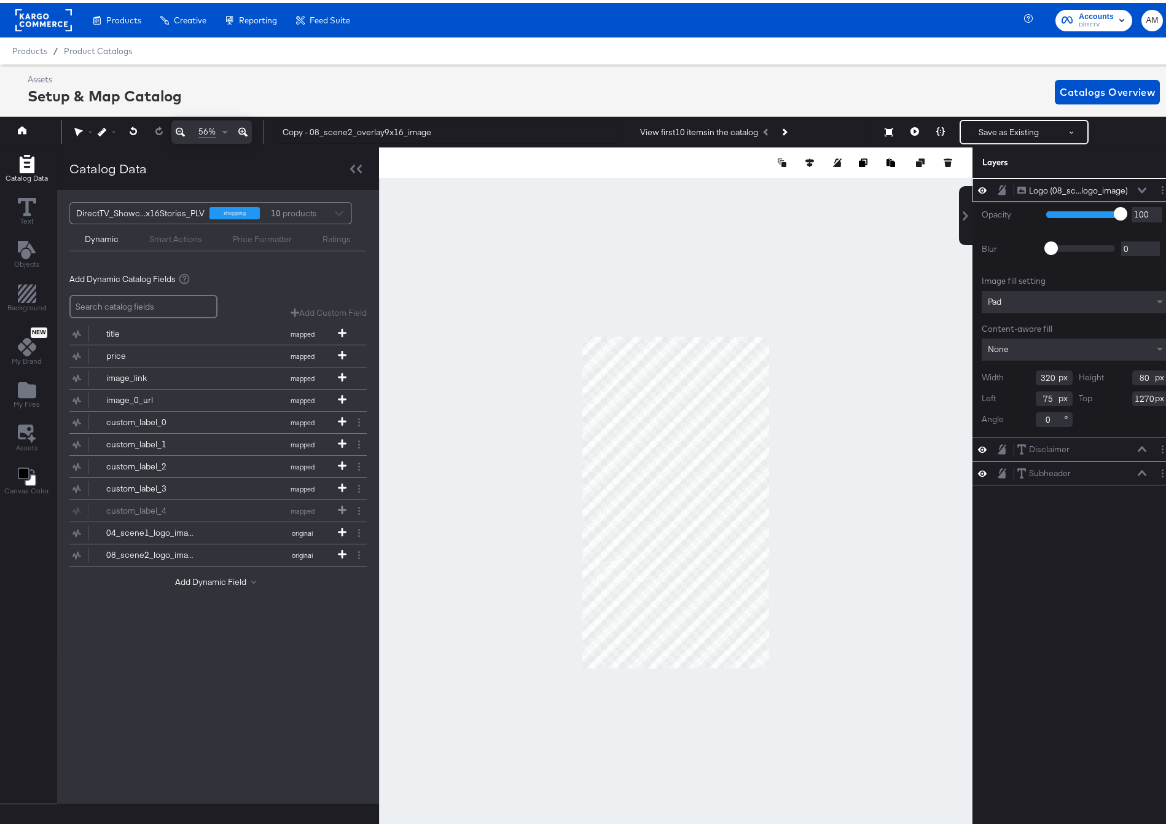
scroll to position [0, 3]
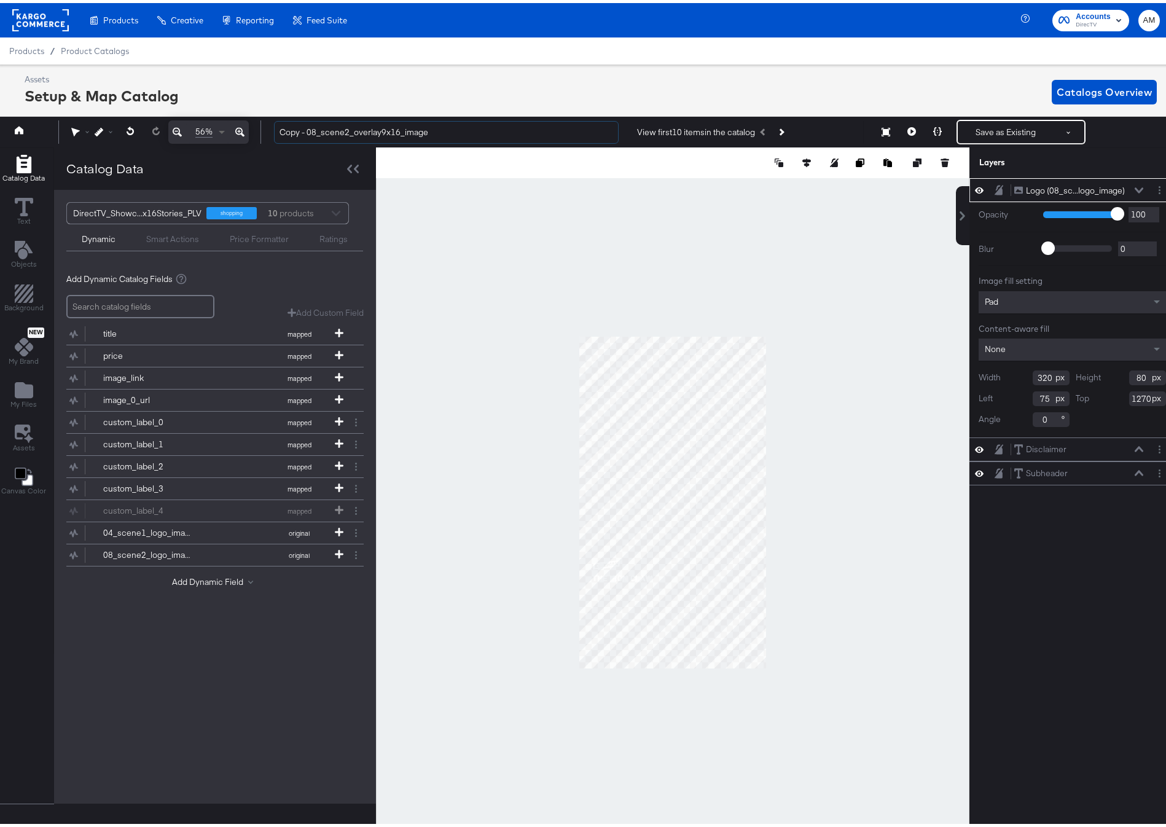
drag, startPoint x: 306, startPoint y: 130, endPoint x: 223, endPoint y: 128, distance: 82.9
click at [223, 128] on div "56% Copy - 08_scene2_overlay9x16_image View first 10 items in the catalog Save …" at bounding box center [584, 129] width 1181 height 31
click at [369, 131] on input "08_scene2_overlay9x16_image" at bounding box center [446, 129] width 345 height 23
type input "08_scene2_overlay9x16Reels_image"
click at [1131, 395] on input "1270" at bounding box center [1147, 395] width 37 height 15
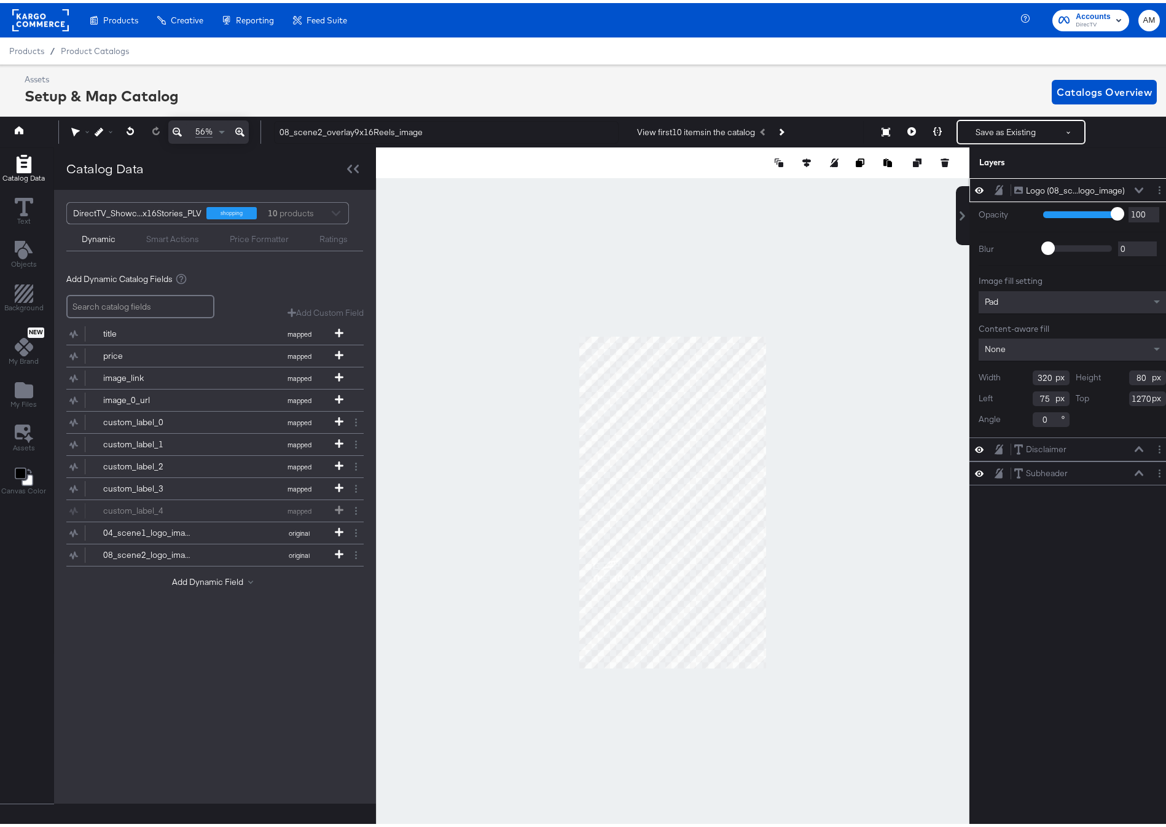
click at [1131, 395] on input "1270" at bounding box center [1147, 395] width 37 height 15
click at [1034, 395] on input "75" at bounding box center [1050, 395] width 37 height 15
type input "77"
click at [1129, 397] on input "1270" at bounding box center [1147, 395] width 37 height 15
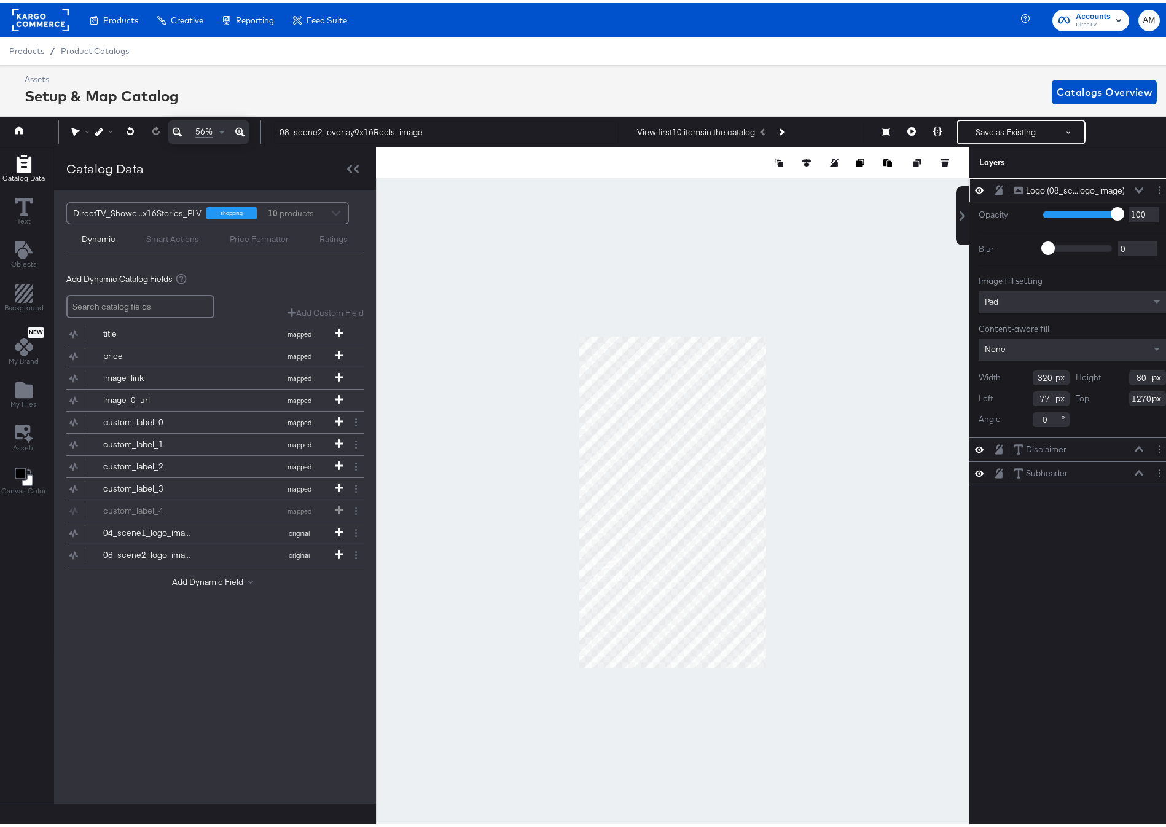
click at [1129, 397] on input "1270" at bounding box center [1147, 395] width 37 height 15
type input "1100"
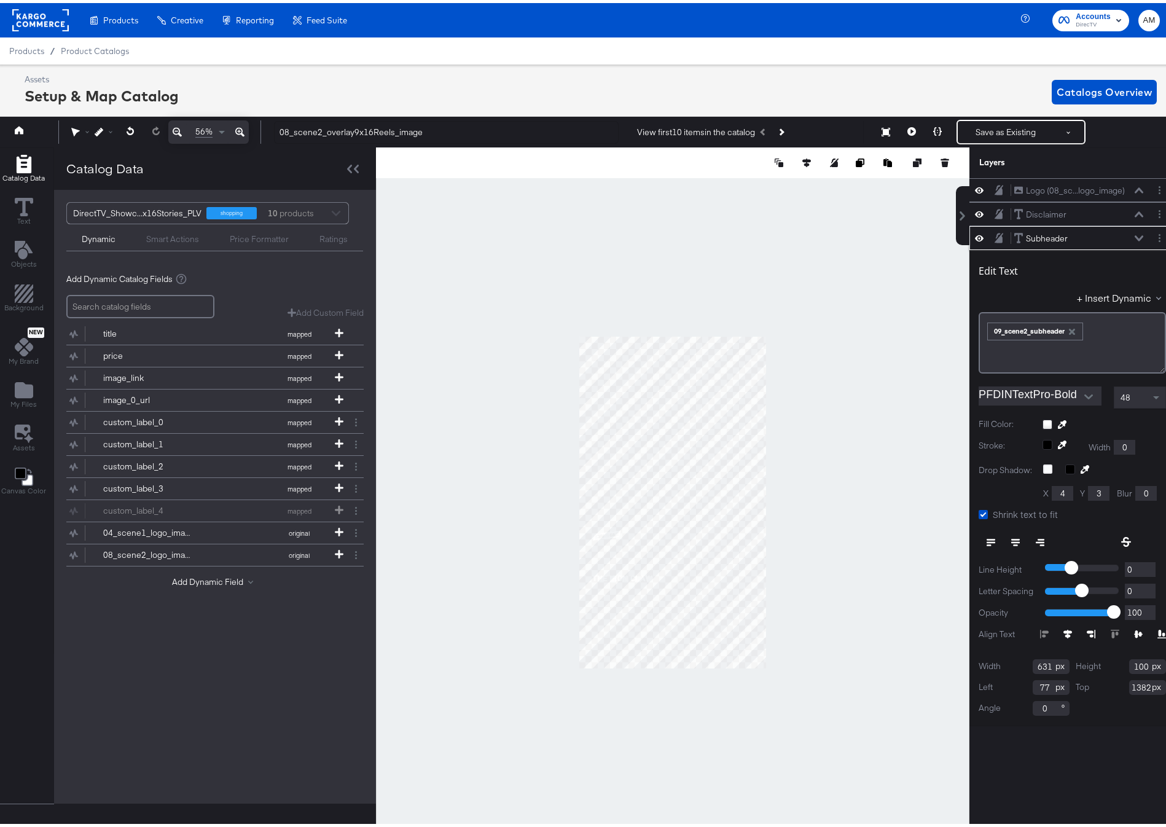
click at [1035, 683] on input "77" at bounding box center [1050, 684] width 37 height 15
click at [1130, 684] on input "1382" at bounding box center [1147, 684] width 37 height 15
type input "1215"
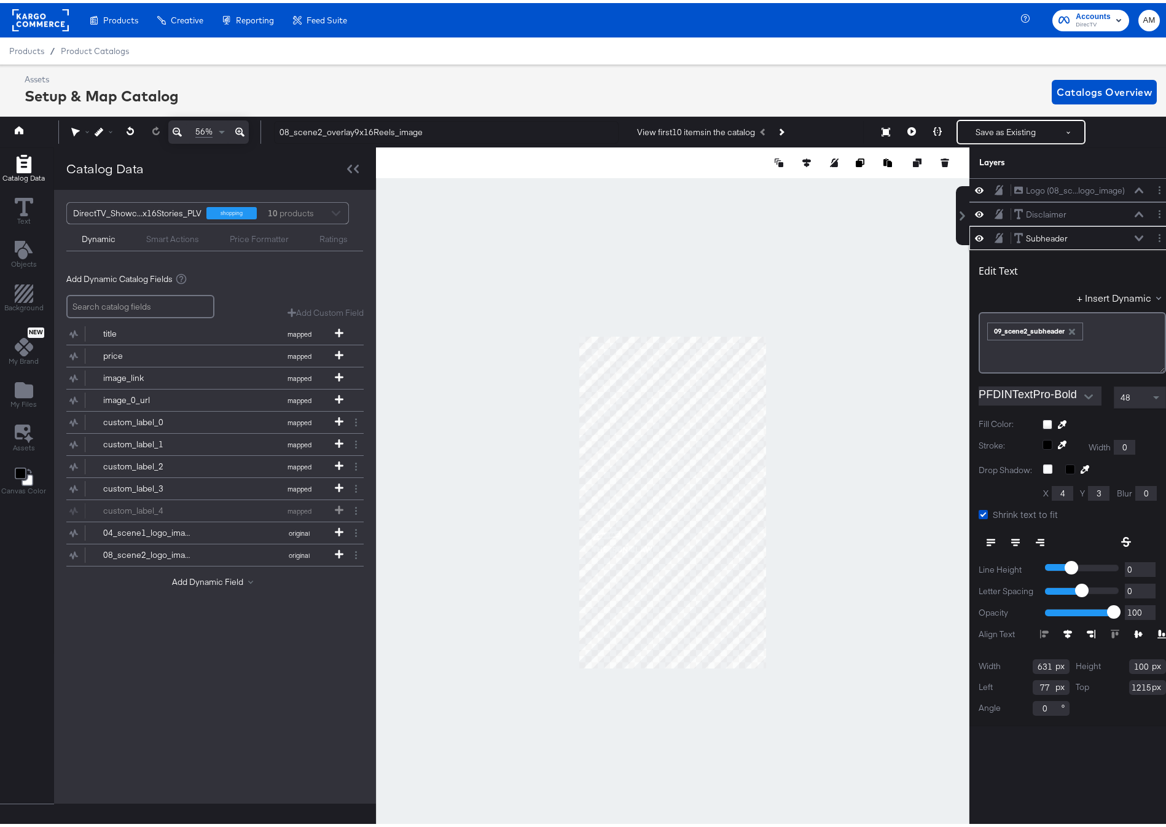
click at [1134, 235] on icon at bounding box center [1138, 235] width 9 height 6
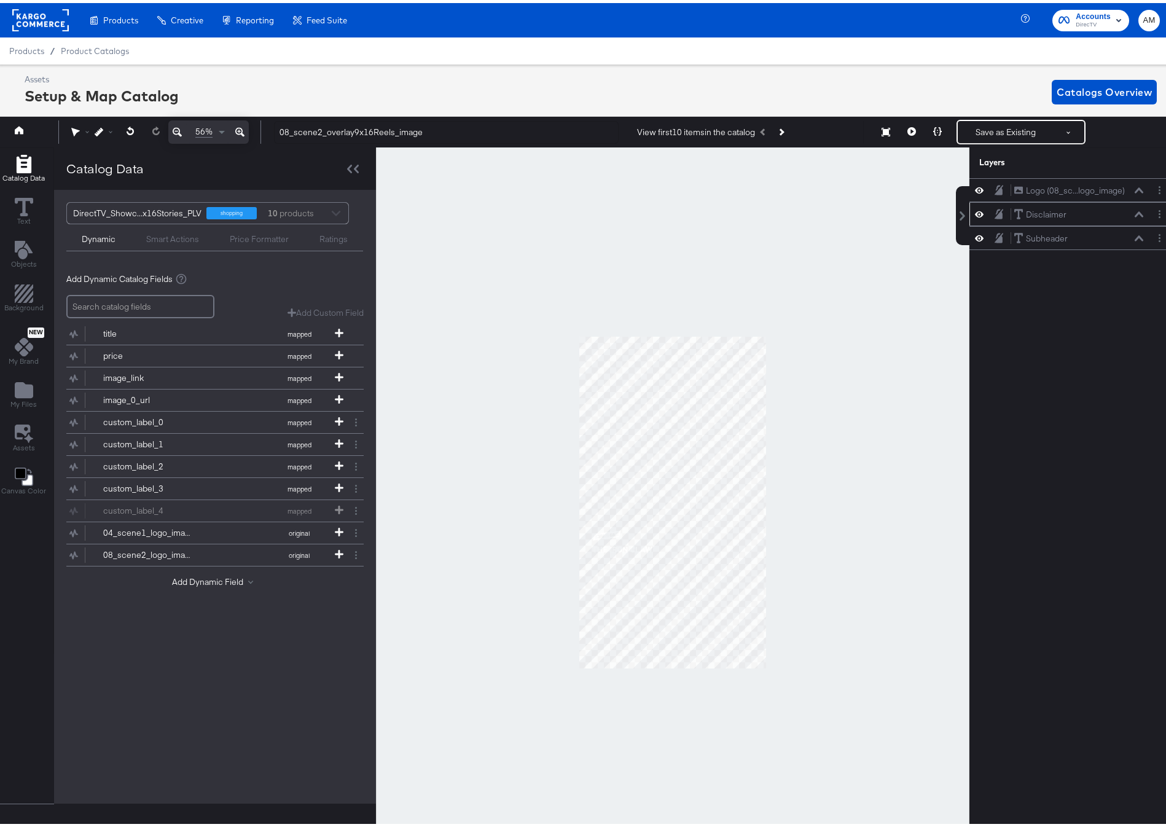
click at [1134, 212] on icon at bounding box center [1138, 211] width 9 height 6
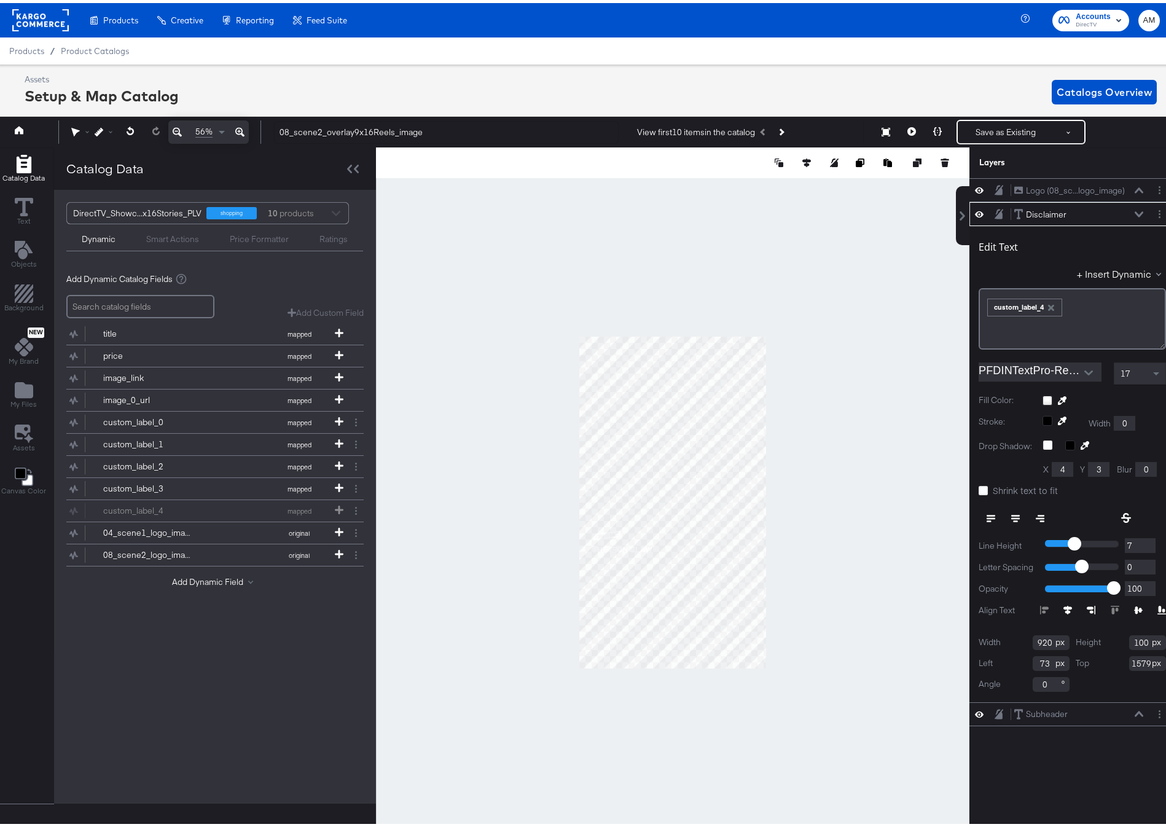
click at [1038, 661] on input "73" at bounding box center [1050, 660] width 37 height 15
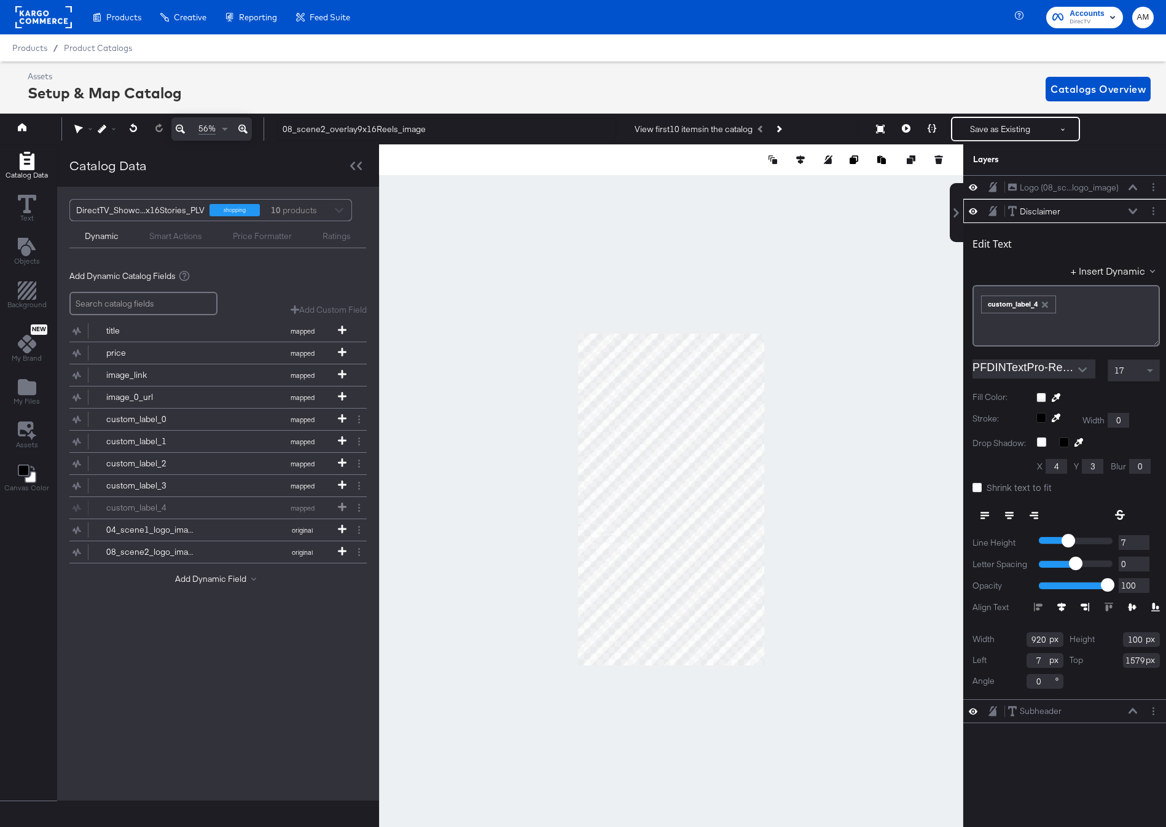
scroll to position [0, 3]
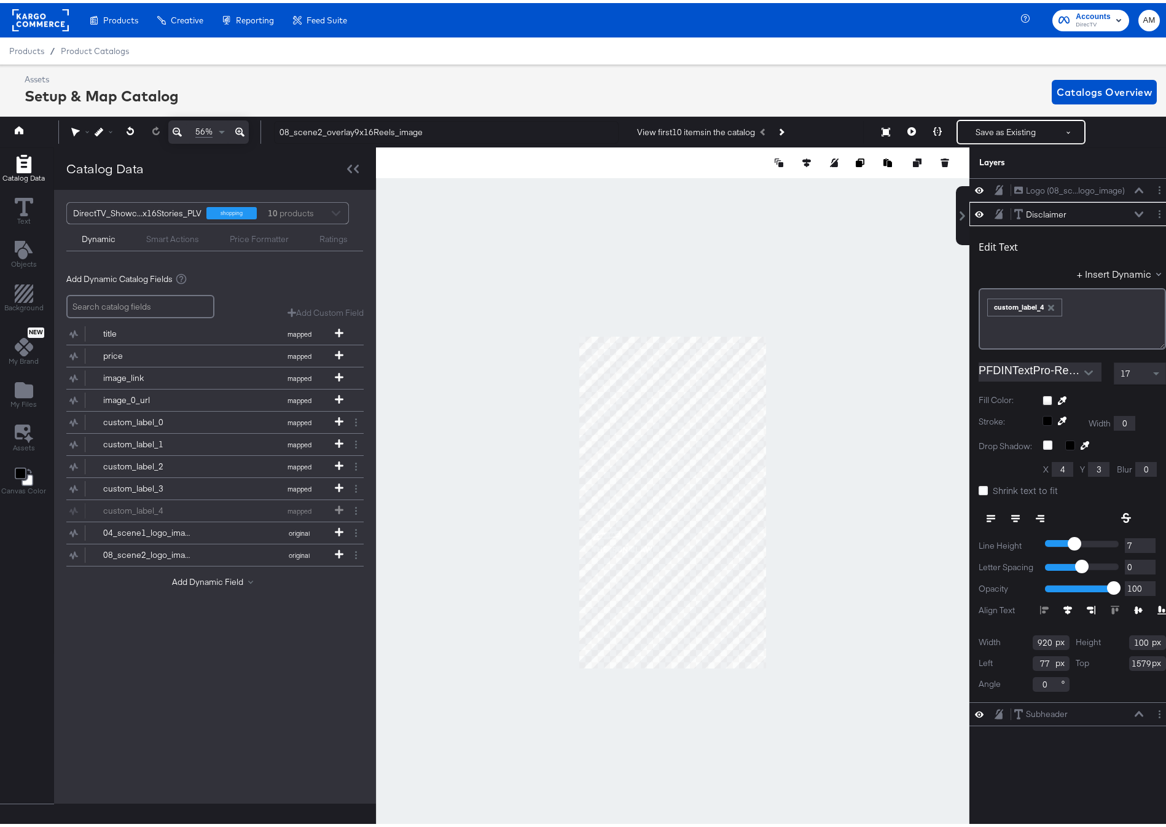
type input "77"
click at [1132, 661] on input "1579" at bounding box center [1147, 660] width 37 height 15
type input "1409"
click at [1134, 210] on icon at bounding box center [1138, 211] width 9 height 6
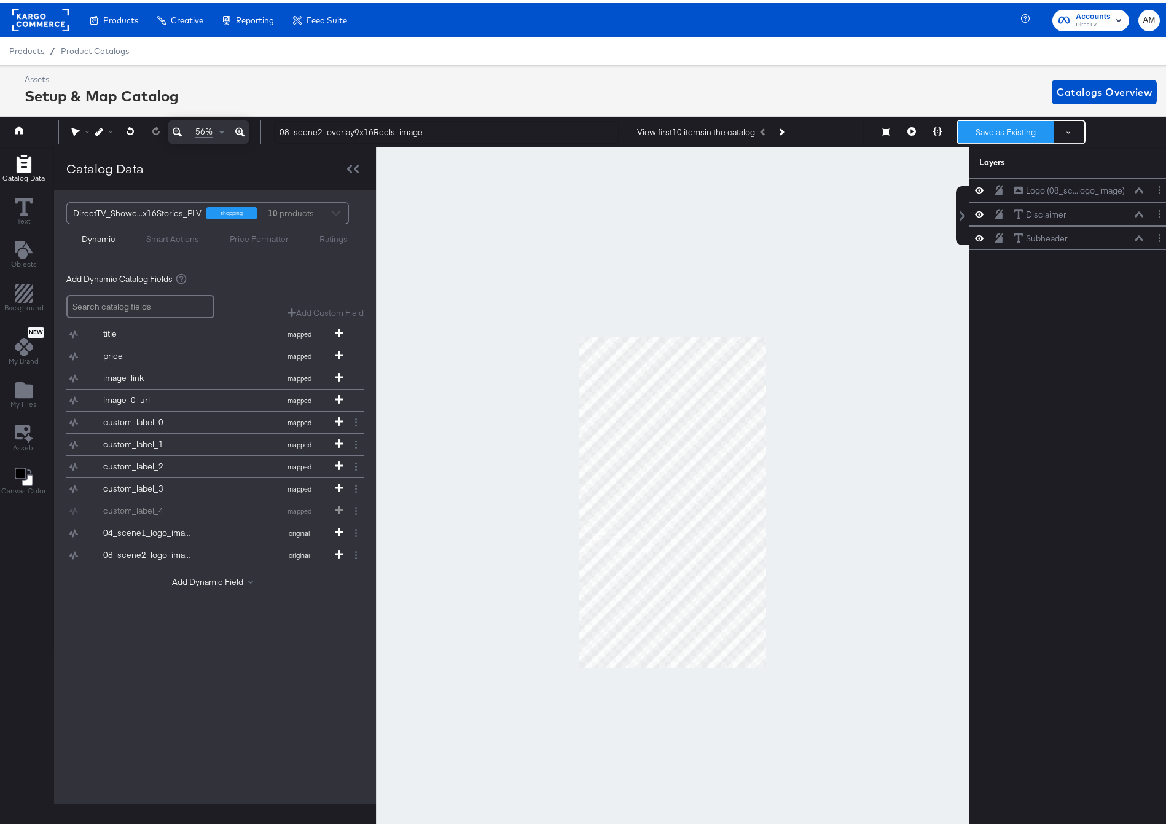
click at [982, 128] on button "Save as Existing" at bounding box center [1005, 129] width 96 height 22
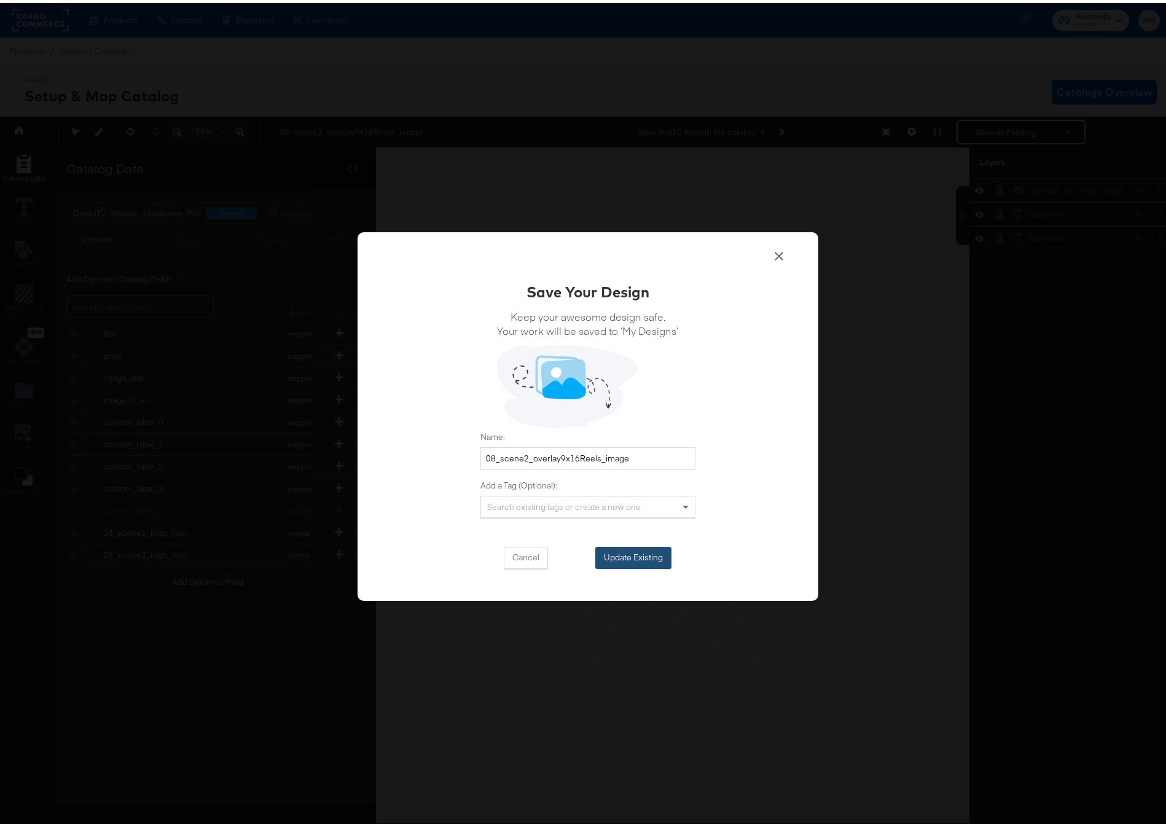
click at [611, 558] on button "Update Existing" at bounding box center [633, 554] width 76 height 22
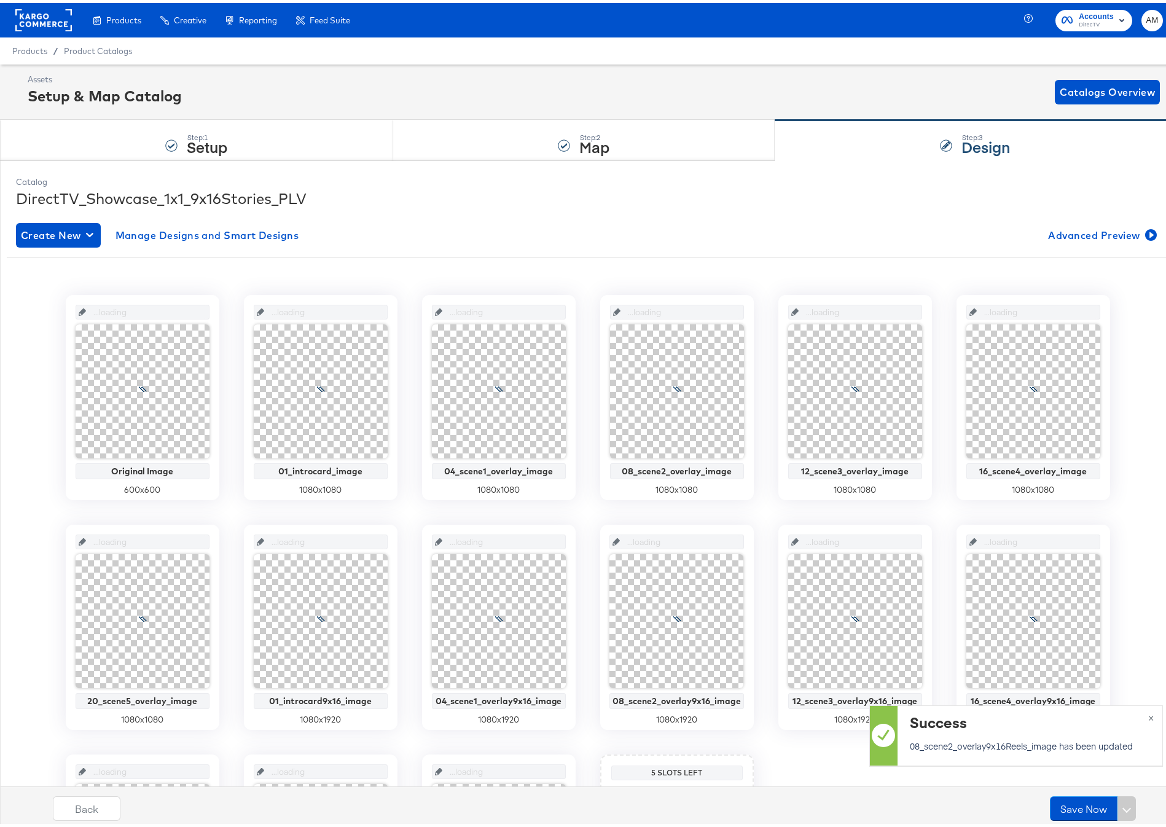
scroll to position [0, 0]
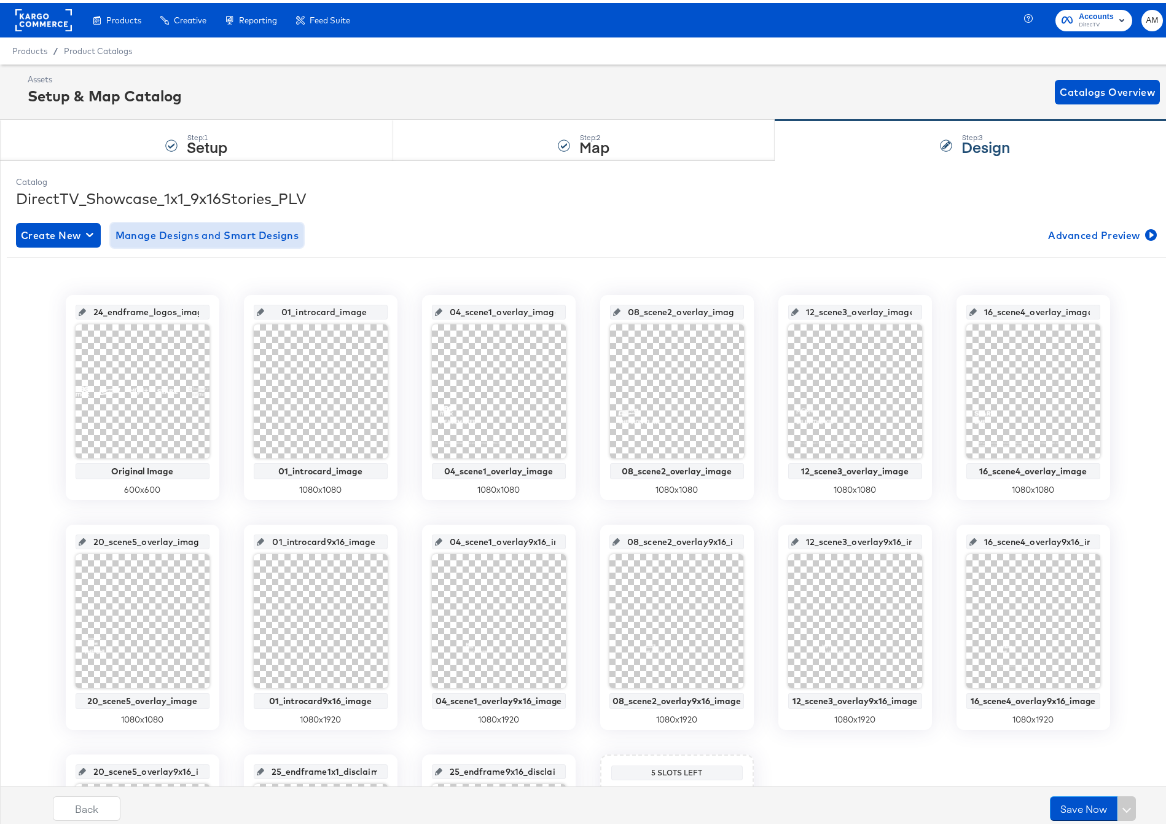
click at [183, 235] on span "Manage Designs and Smart Designs" at bounding box center [207, 232] width 184 height 17
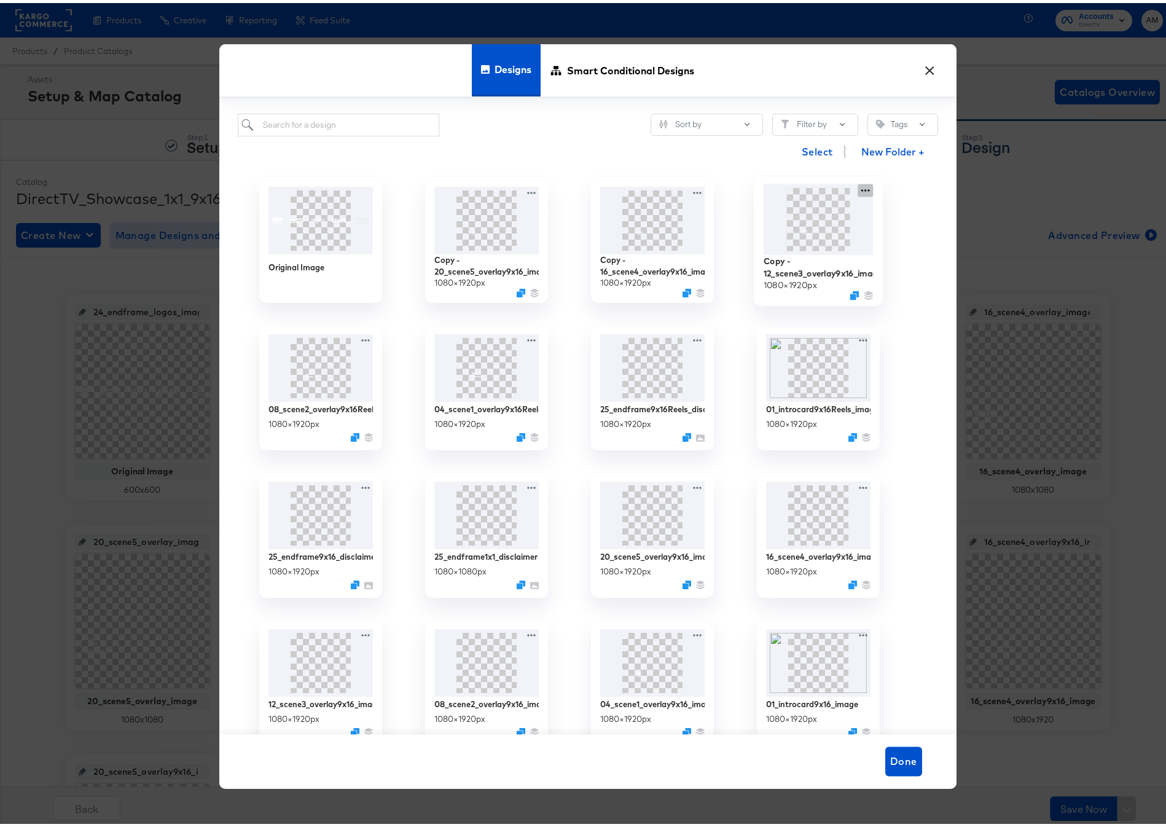
click at [858, 189] on div "Copy - 12_scene3_overlay9x16_image 1080 × 1920 px" at bounding box center [818, 238] width 166 height 147
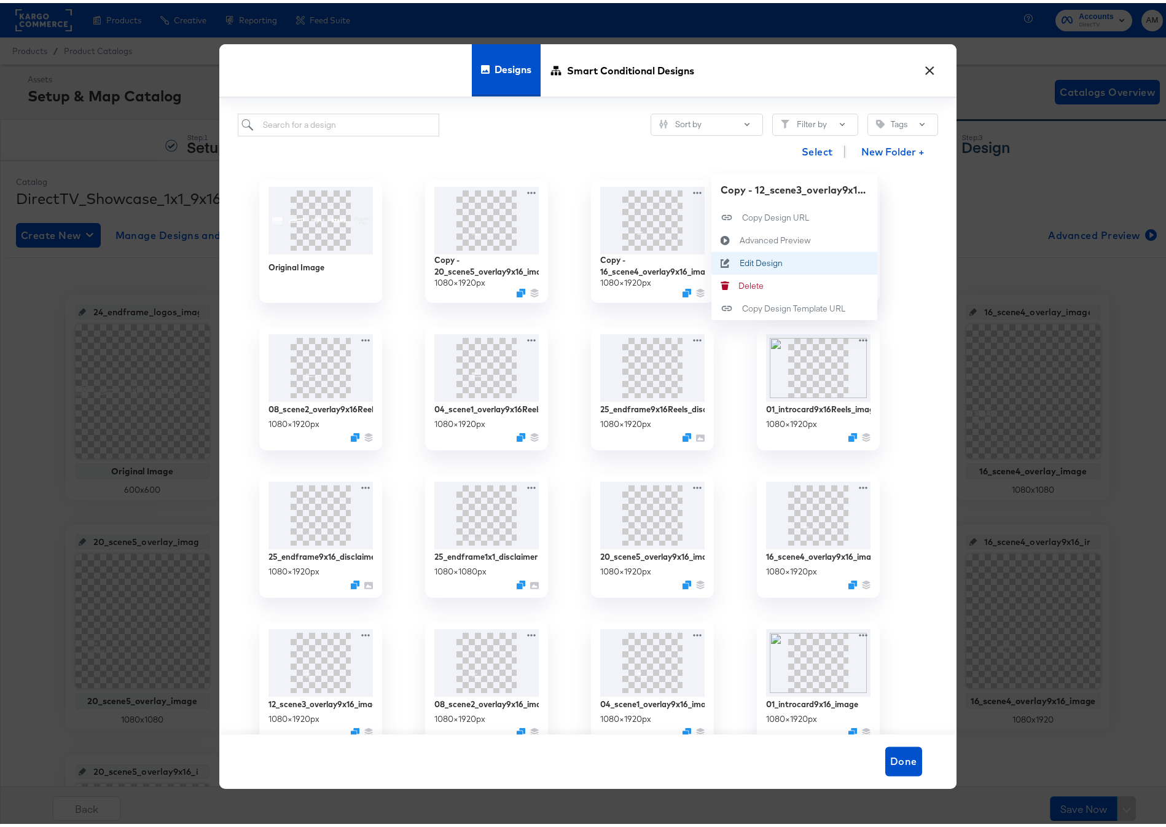
click at [739, 260] on div "Edit Design Edit Design" at bounding box center [739, 260] width 0 height 0
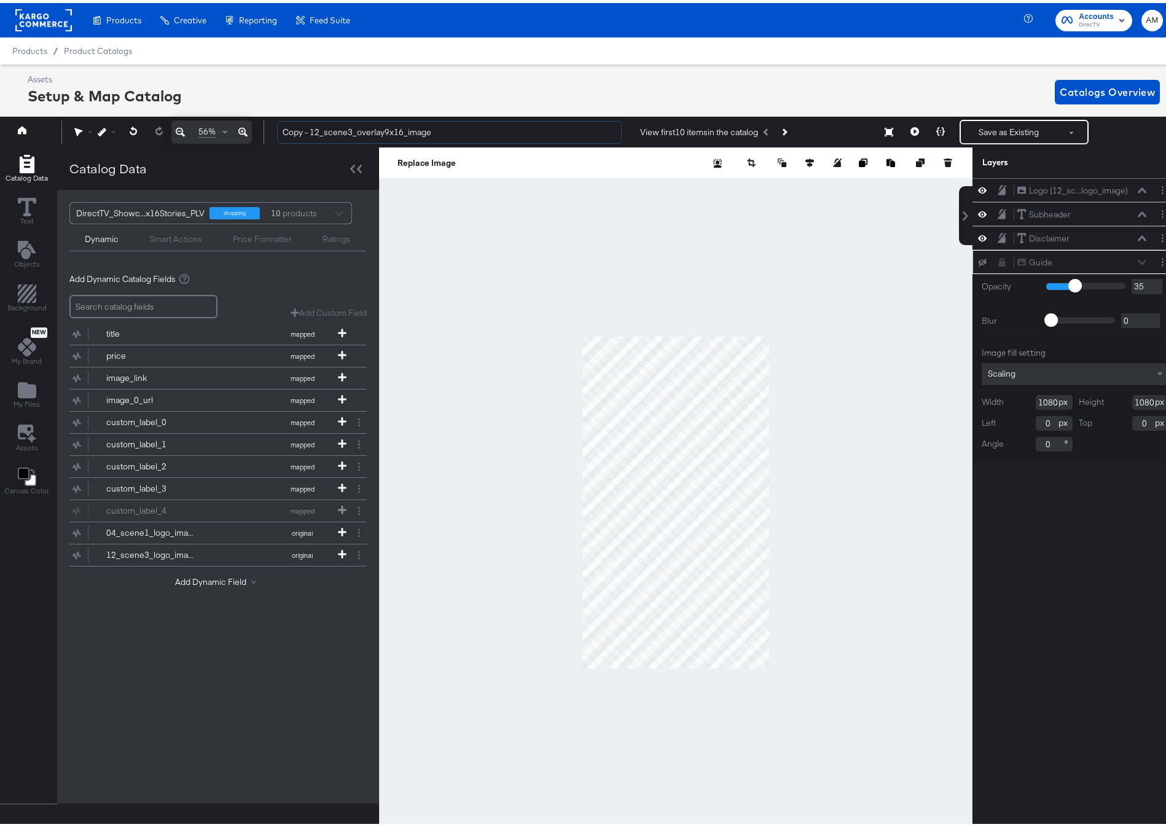
drag, startPoint x: 312, startPoint y: 129, endPoint x: 275, endPoint y: 130, distance: 36.9
click at [275, 130] on div "Copy - 12_scene3_overlay9x16_image View first 10 items in the catalog Save as E…" at bounding box center [716, 129] width 898 height 25
click at [372, 131] on input "12_scene3_overlay9x16_image" at bounding box center [449, 129] width 345 height 23
type input "12_scene3_overlay9x16Reels_image"
click at [1158, 259] on button "Layer Options" at bounding box center [1162, 258] width 13 height 13
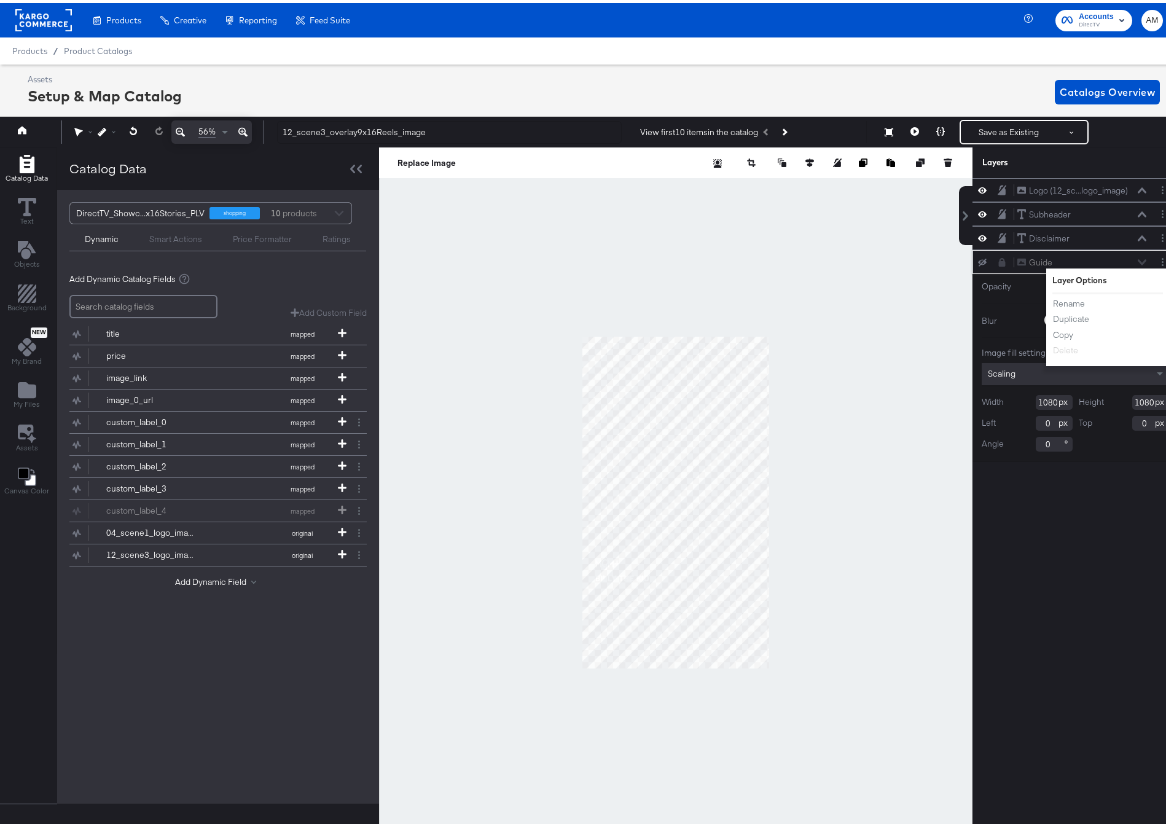
click at [997, 258] on icon at bounding box center [1001, 259] width 9 height 9
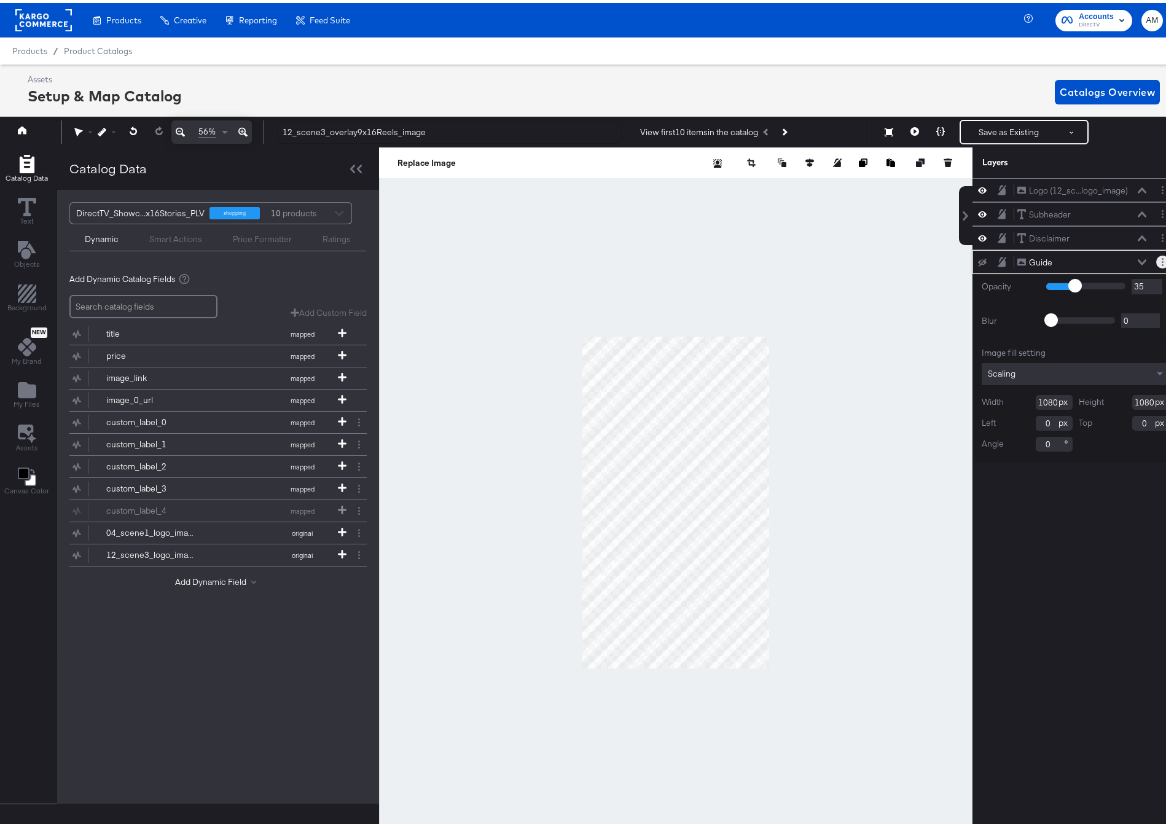
click at [1161, 257] on icon "Layer Options" at bounding box center [1162, 259] width 2 height 8
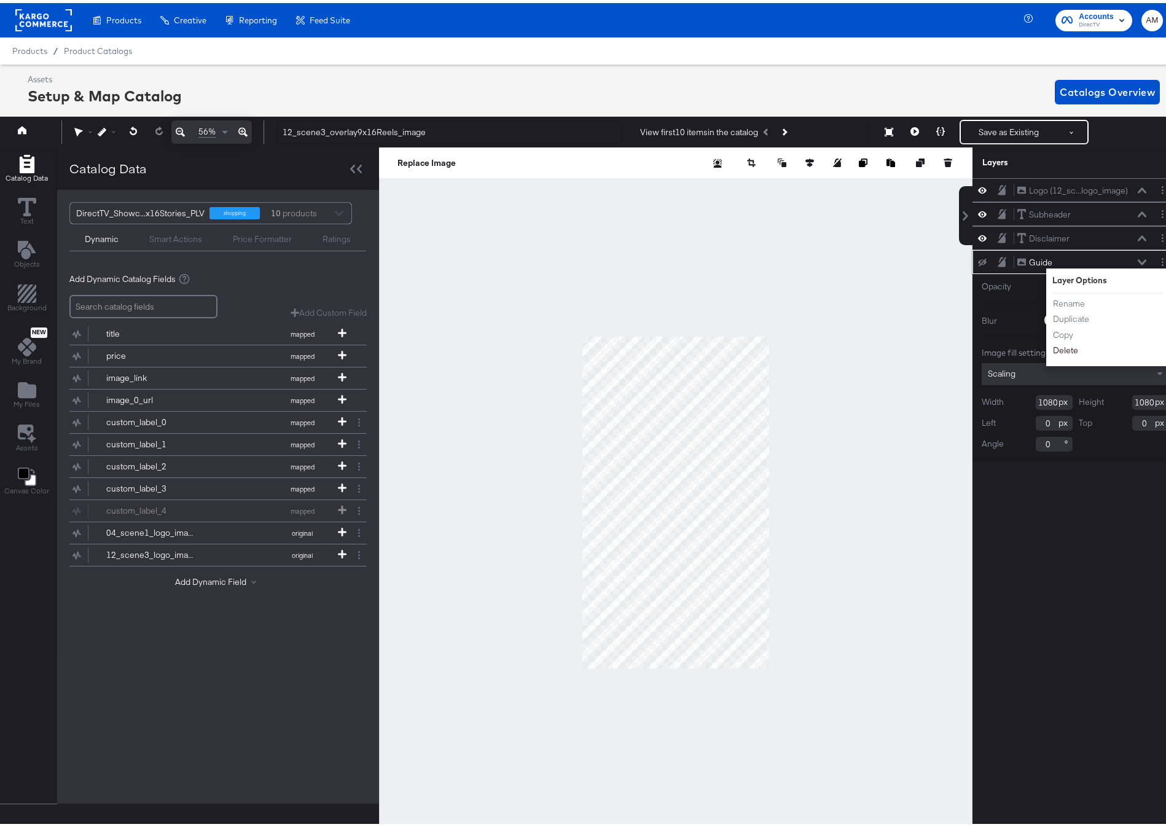
click at [1053, 349] on button "Delete" at bounding box center [1065, 347] width 26 height 13
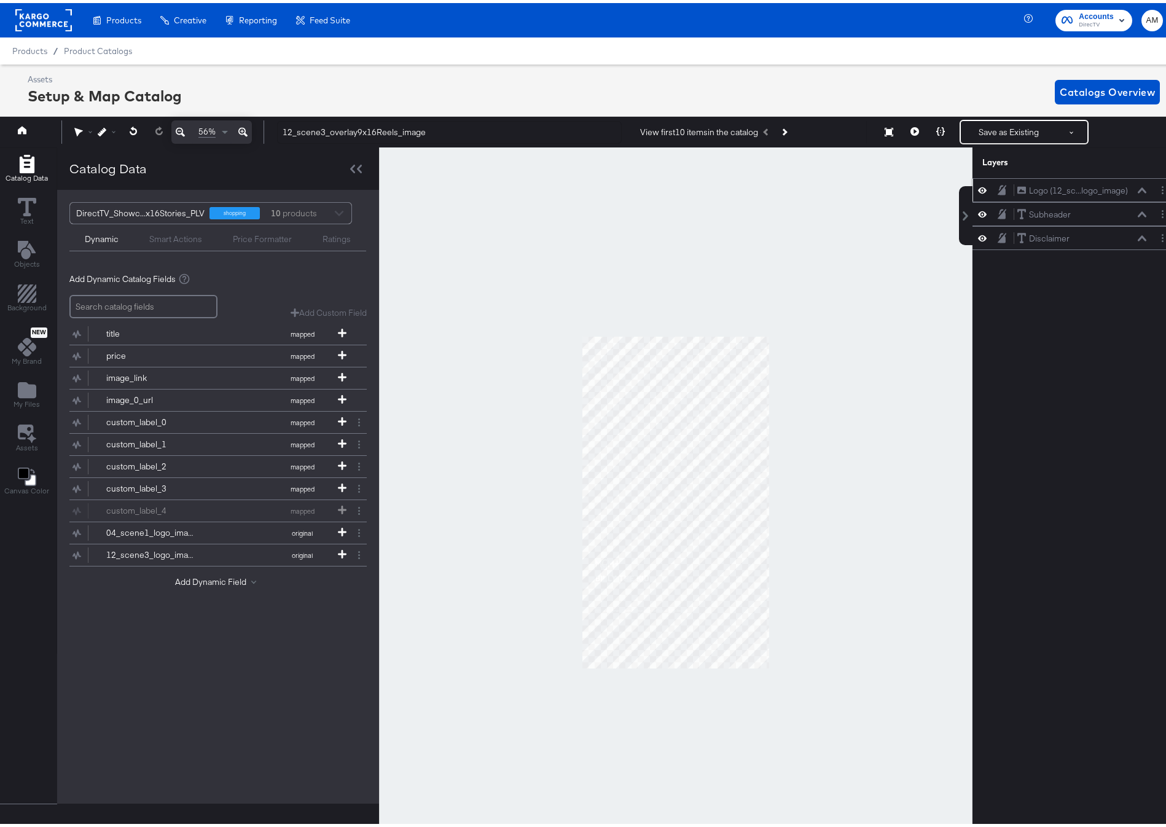
click at [1137, 188] on icon at bounding box center [1141, 187] width 9 height 6
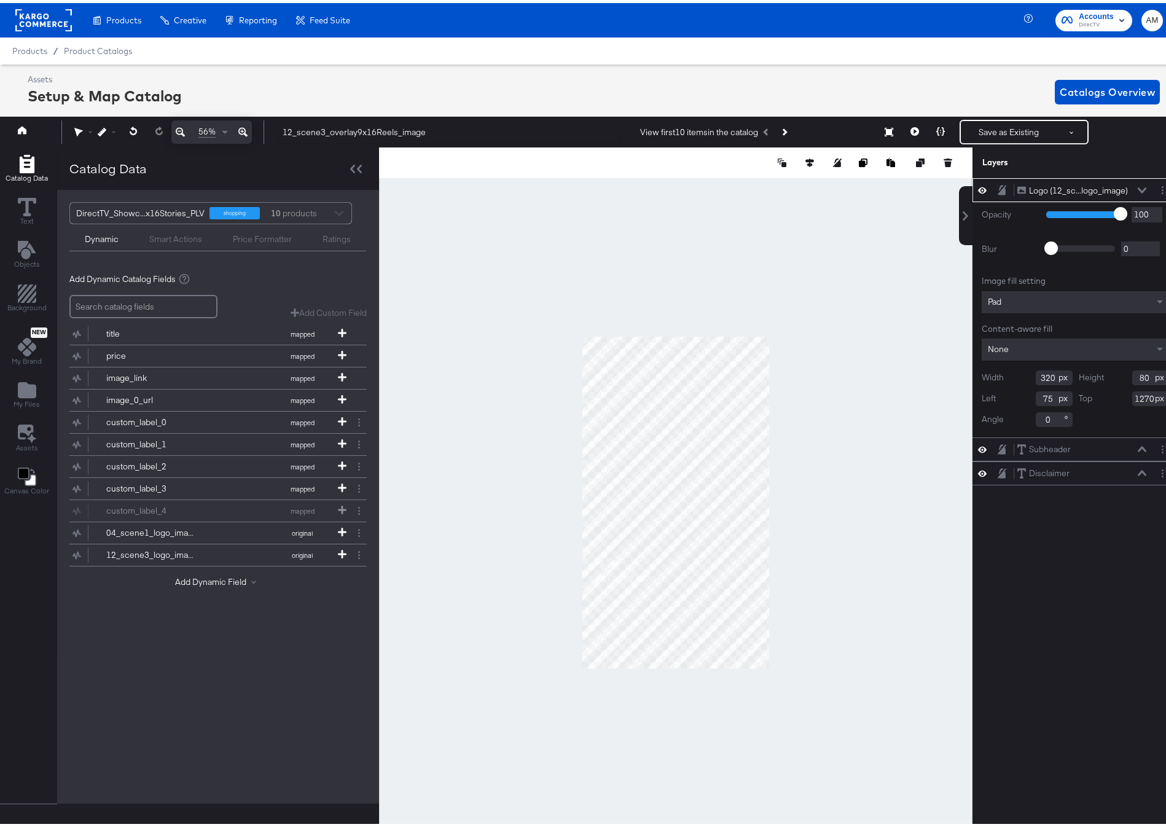
scroll to position [0, 3]
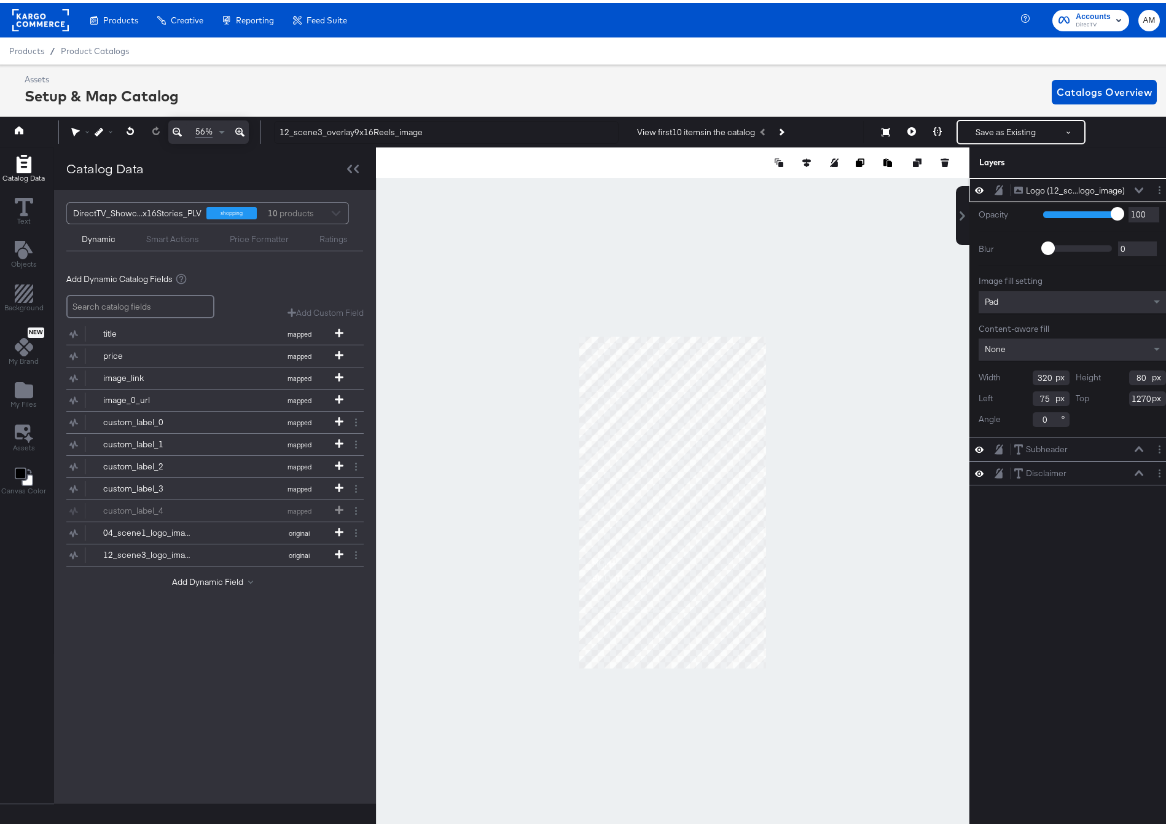
click at [1036, 398] on input "75" at bounding box center [1050, 395] width 37 height 15
type input "77"
type input "1100"
click at [1134, 184] on icon at bounding box center [1138, 187] width 9 height 6
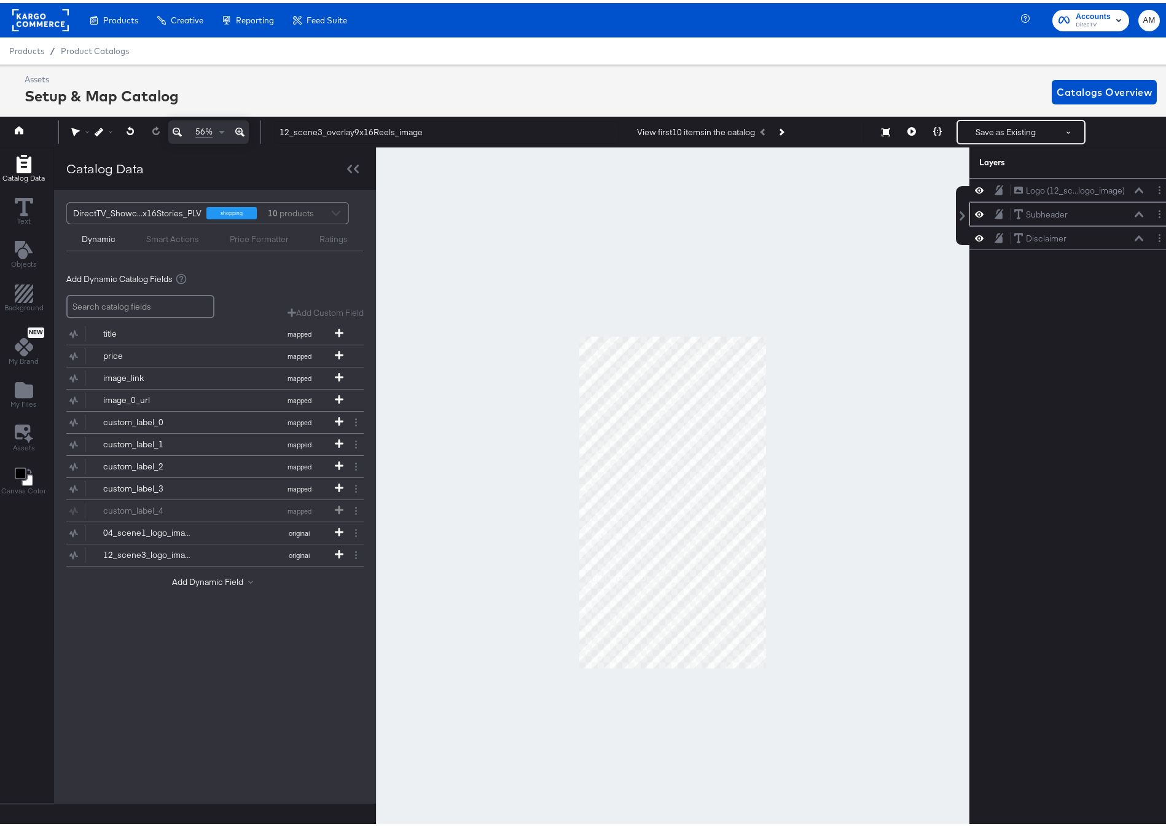
click at [1134, 211] on icon at bounding box center [1138, 211] width 9 height 6
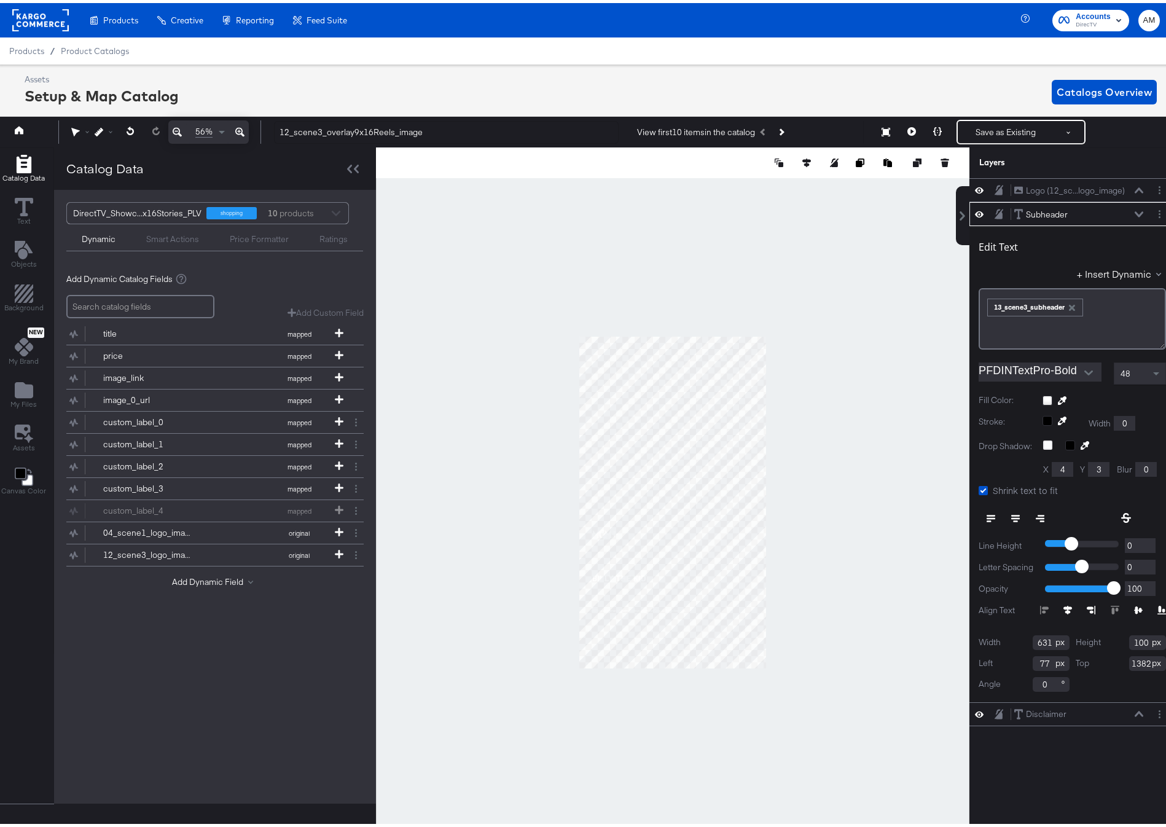
click at [1034, 663] on input "77" at bounding box center [1050, 660] width 37 height 15
click at [1135, 664] on input "1382" at bounding box center [1147, 660] width 37 height 15
type input "1215"
click at [1134, 209] on icon at bounding box center [1138, 211] width 9 height 6
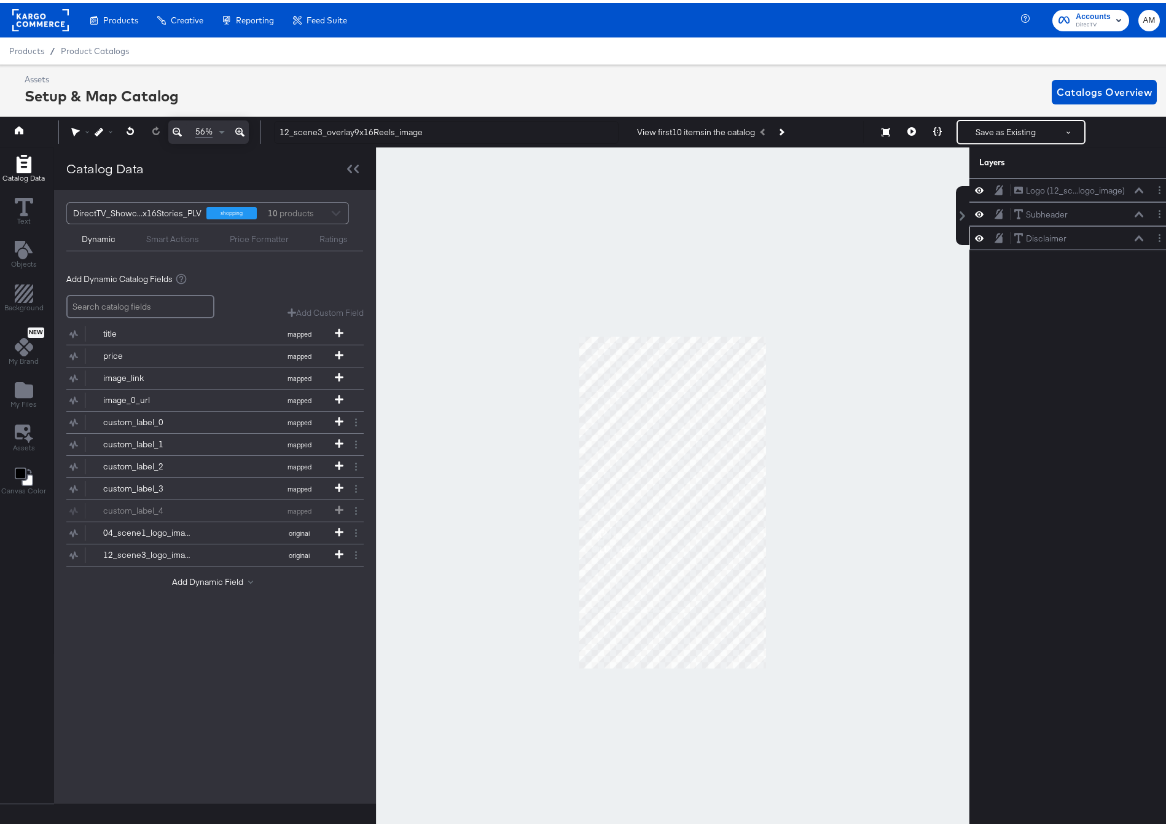
click at [1134, 238] on button at bounding box center [1139, 235] width 10 height 7
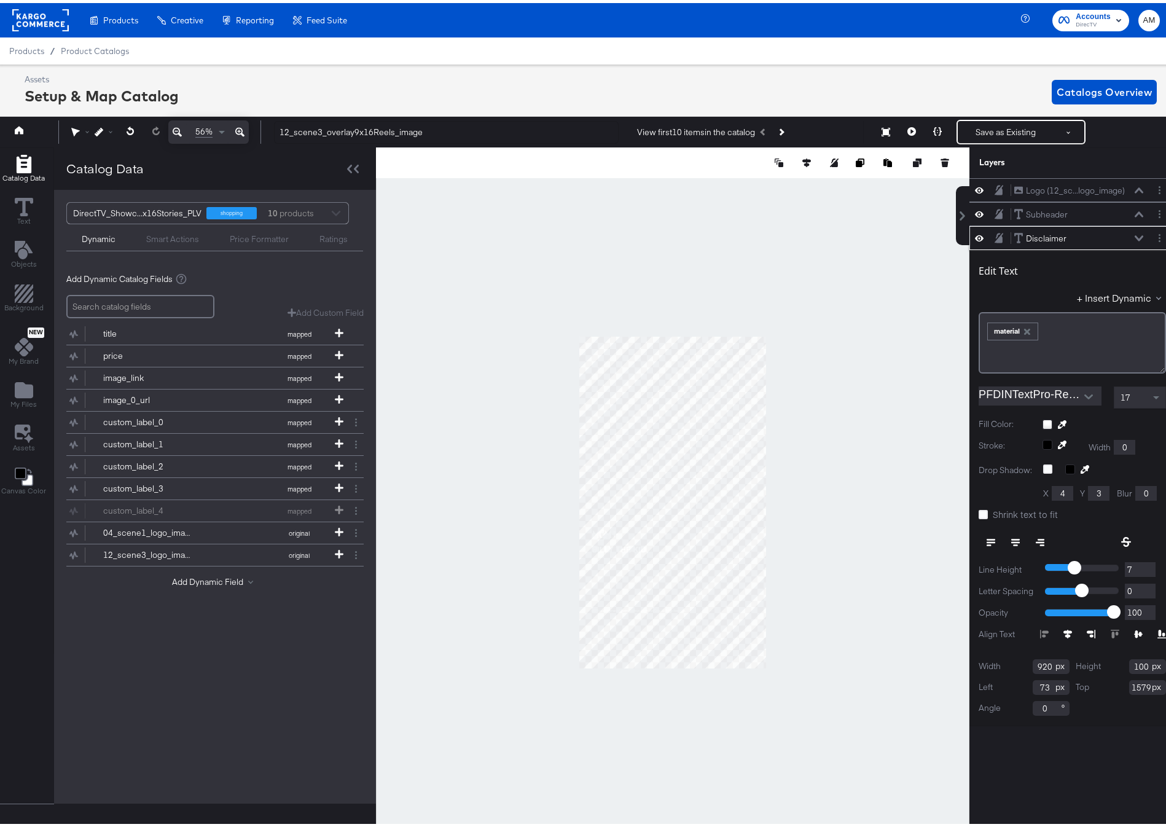
click at [1037, 684] on input "73" at bounding box center [1050, 684] width 37 height 15
type input "77"
click at [1137, 684] on input "1579" at bounding box center [1147, 684] width 37 height 15
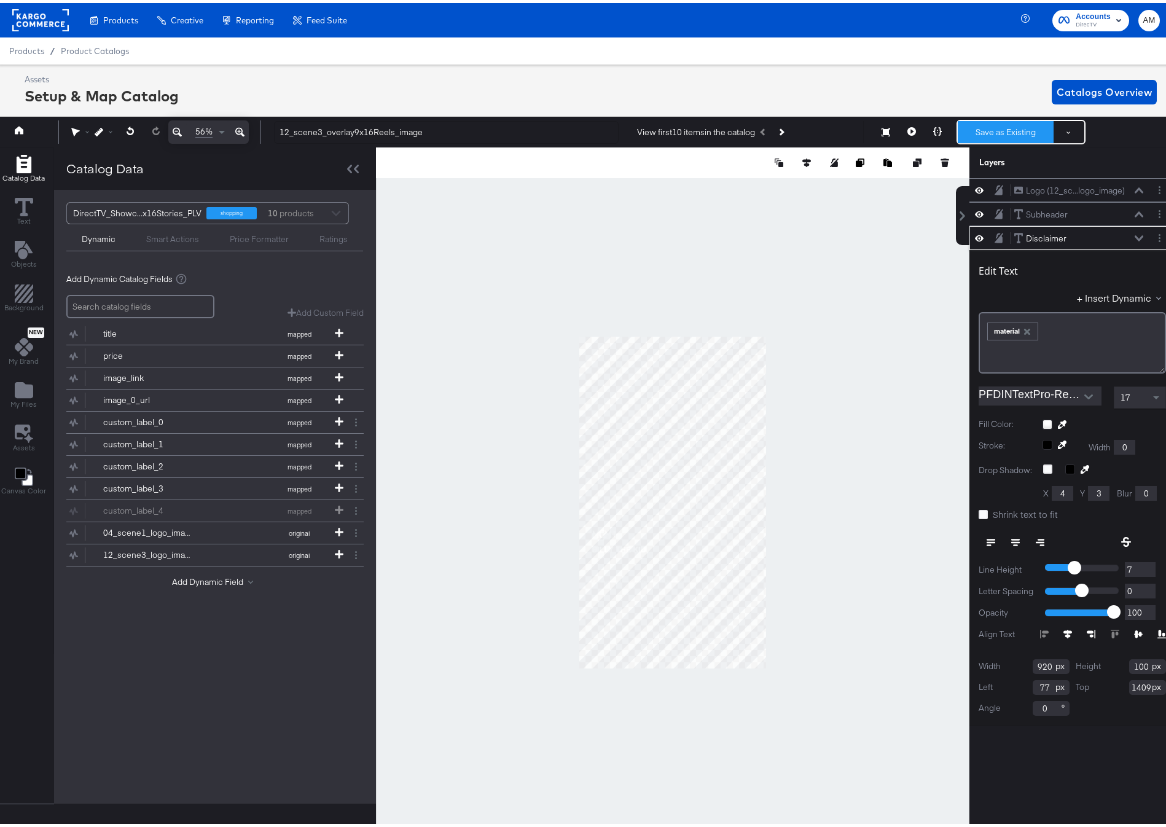
type input "1409"
click at [992, 131] on button "Save as Existing" at bounding box center [1005, 129] width 96 height 22
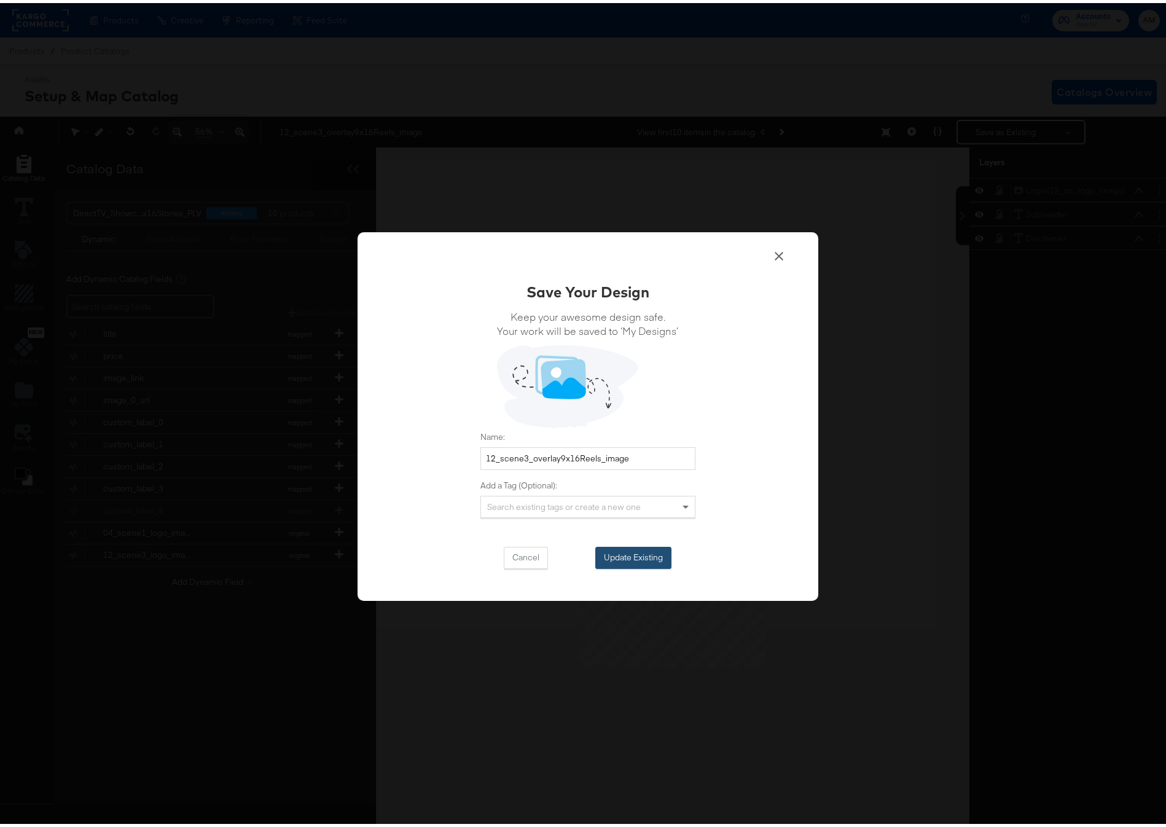
click at [634, 553] on button "Update Existing" at bounding box center [633, 554] width 76 height 22
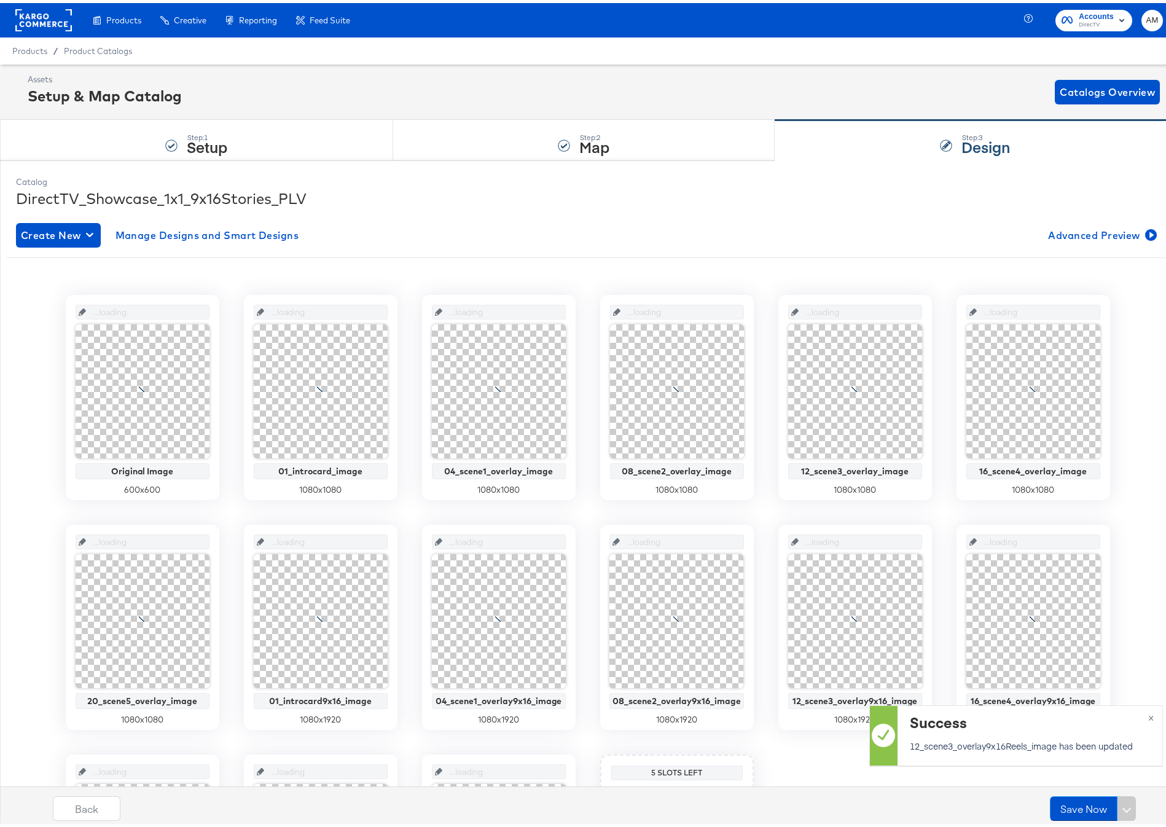
scroll to position [0, 0]
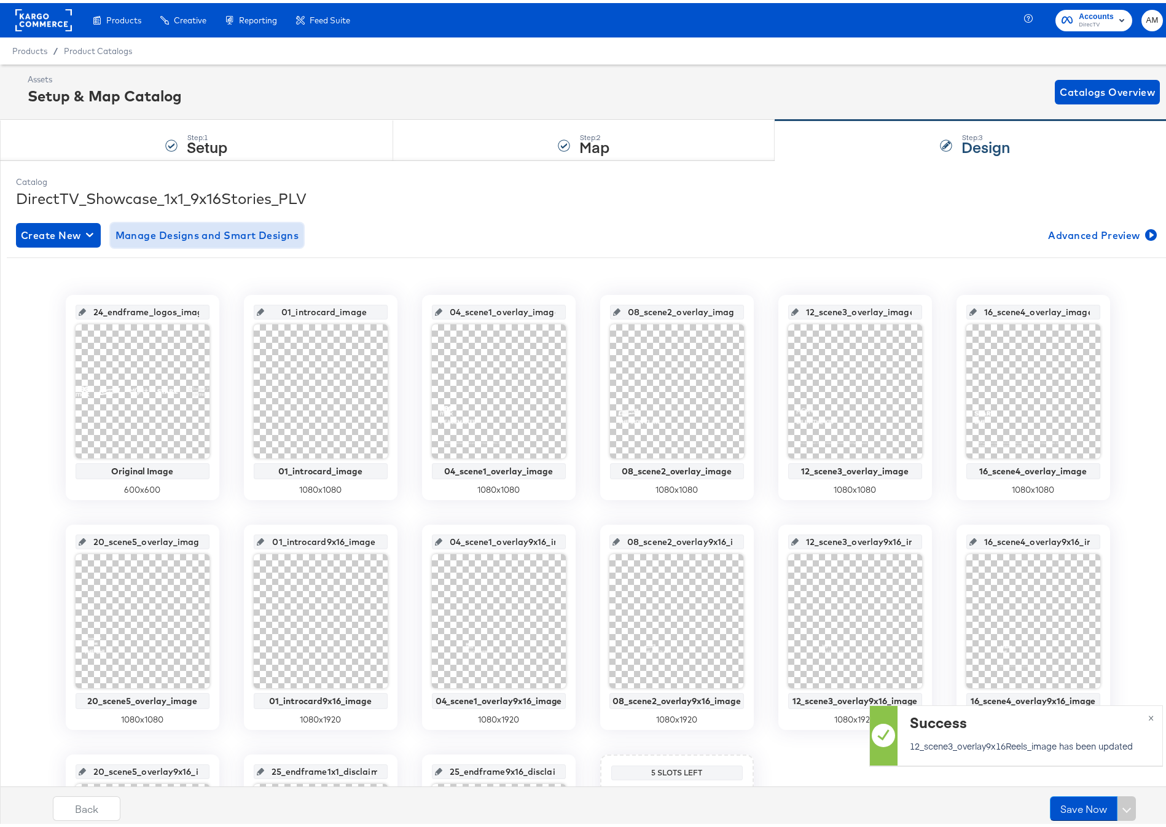
click at [246, 235] on span "Manage Designs and Smart Designs" at bounding box center [207, 232] width 184 height 17
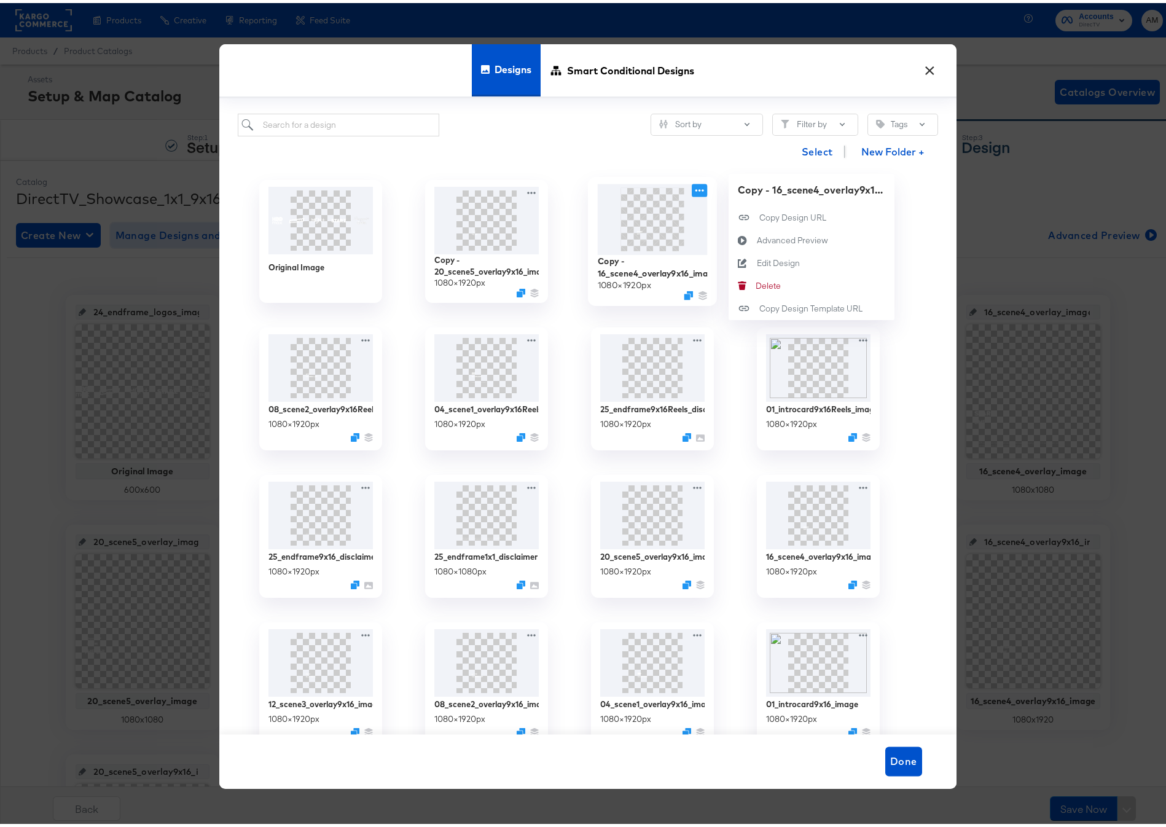
click at [696, 187] on icon at bounding box center [698, 187] width 15 height 13
click at [756, 260] on div "Edit Design Edit Design" at bounding box center [756, 260] width 0 height 0
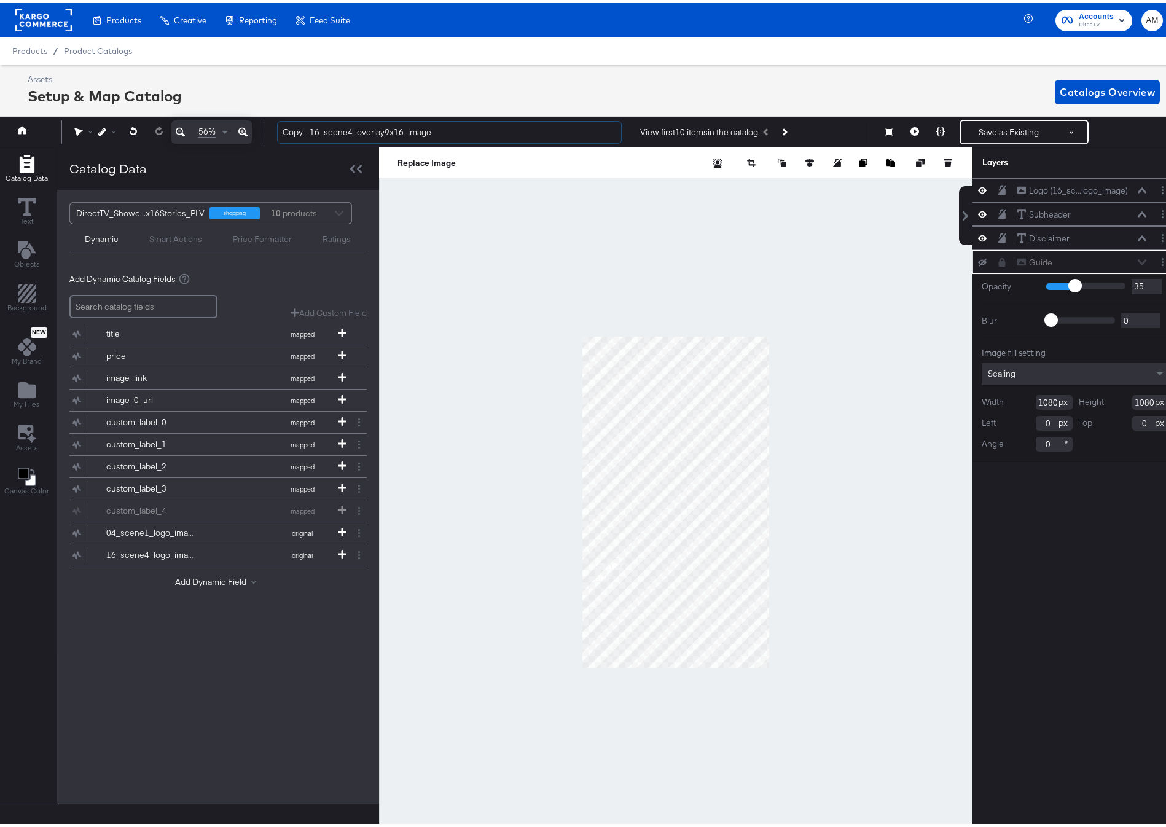
drag, startPoint x: 311, startPoint y: 131, endPoint x: 258, endPoint y: 130, distance: 52.8
click at [258, 130] on div "56% Copy - 16_scene4_overlay9x16_image View first 10 items in the catalog Save …" at bounding box center [587, 129] width 1181 height 31
click at [372, 131] on input "16_scene4_overlay9x16_image" at bounding box center [449, 129] width 345 height 23
type input "16_scene4_overlay9x16Reels_image"
click at [1161, 258] on icon "Layer Options" at bounding box center [1162, 259] width 2 height 8
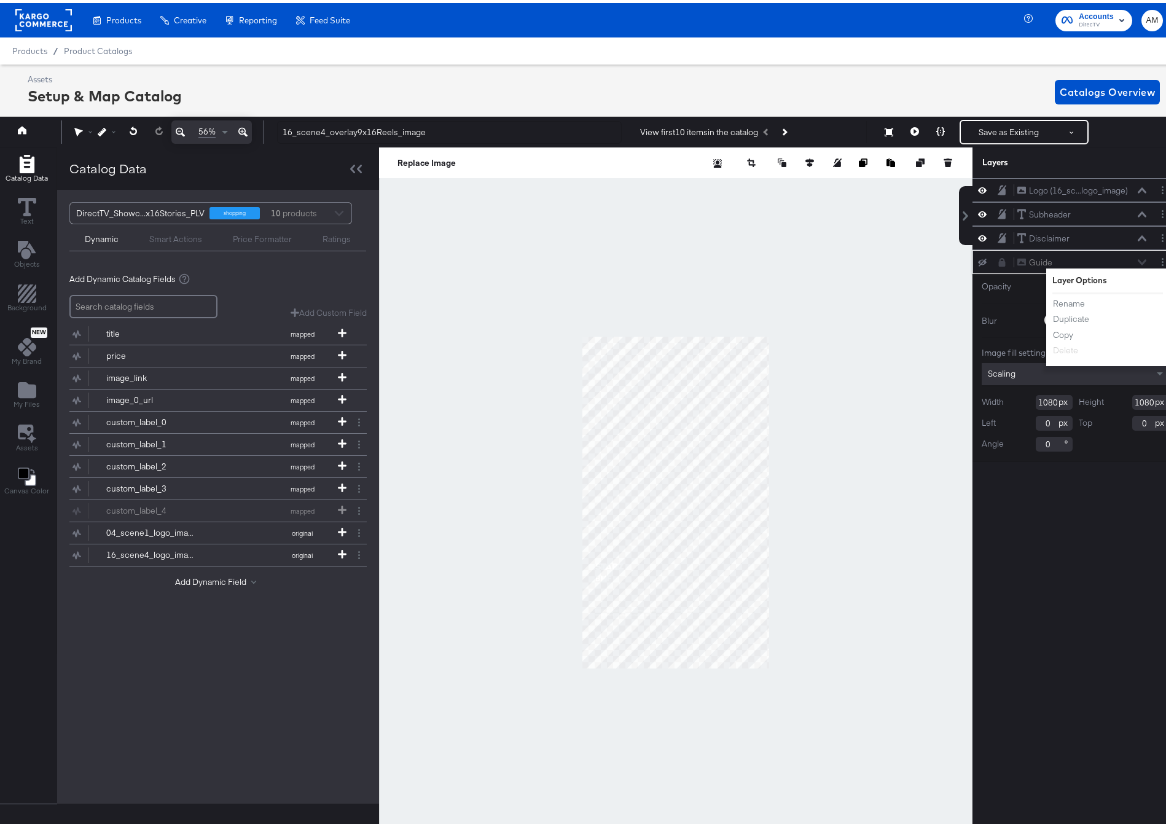
click at [999, 259] on icon at bounding box center [1002, 259] width 7 height 9
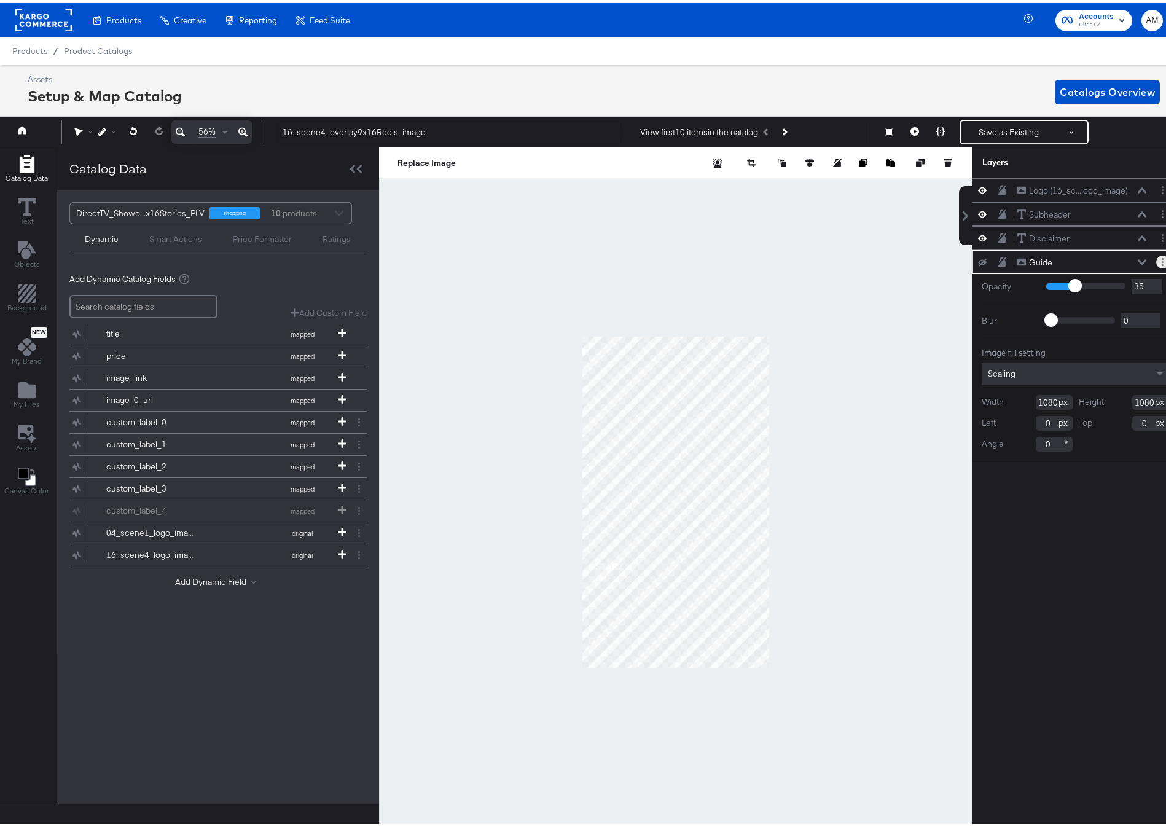
click at [1156, 255] on button "Layer Options" at bounding box center [1162, 258] width 13 height 13
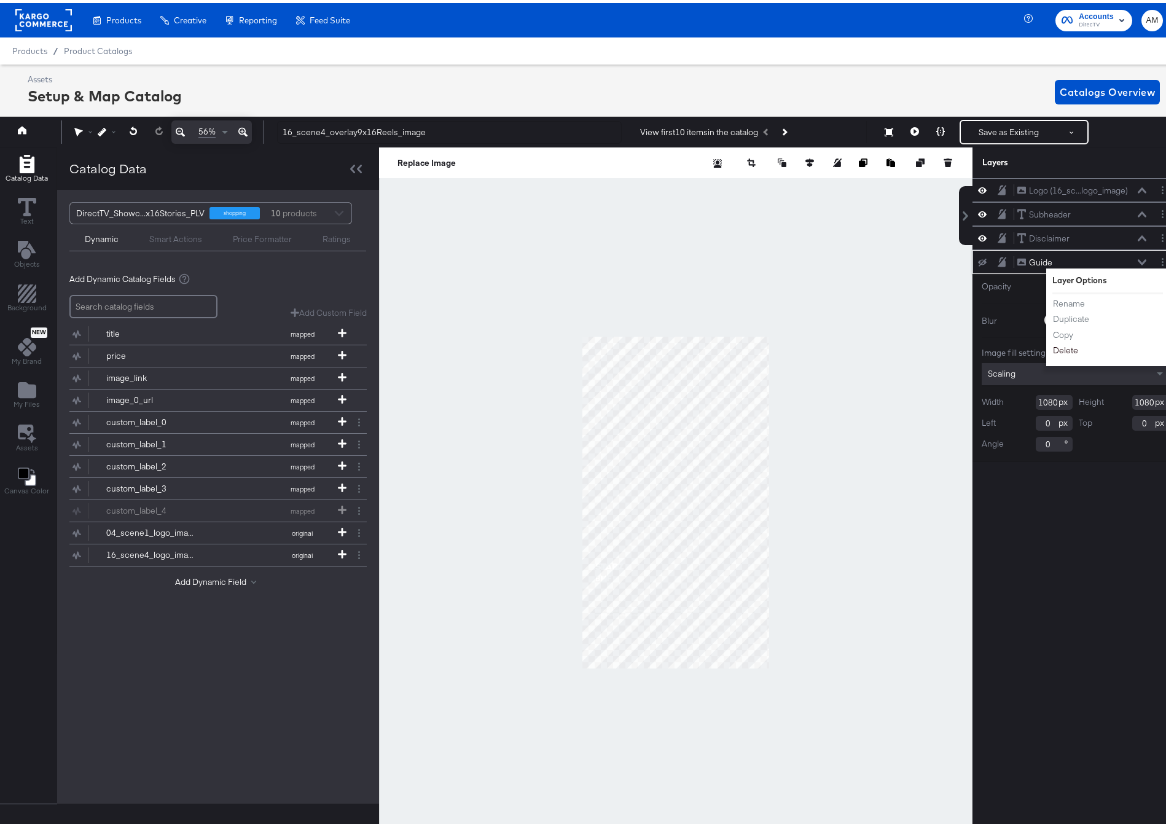
click at [1060, 346] on button "Delete" at bounding box center [1065, 347] width 26 height 13
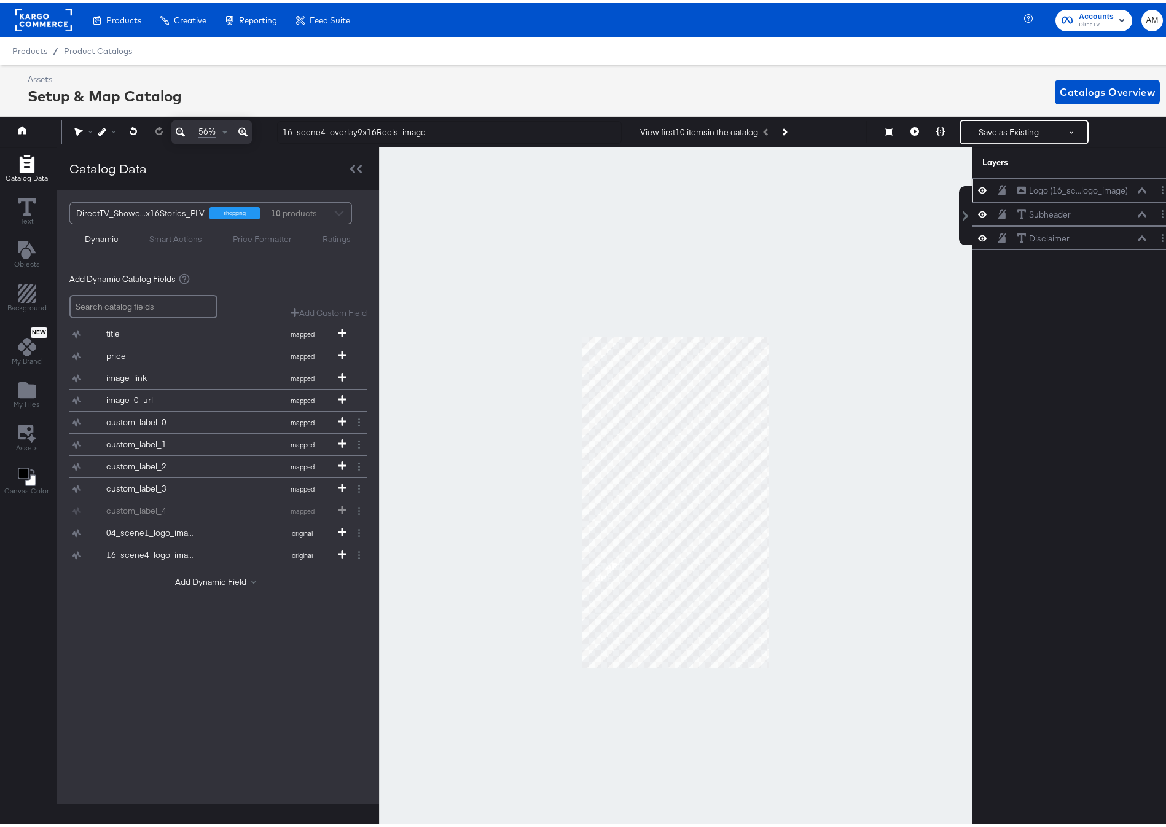
click at [1137, 187] on icon at bounding box center [1141, 187] width 9 height 6
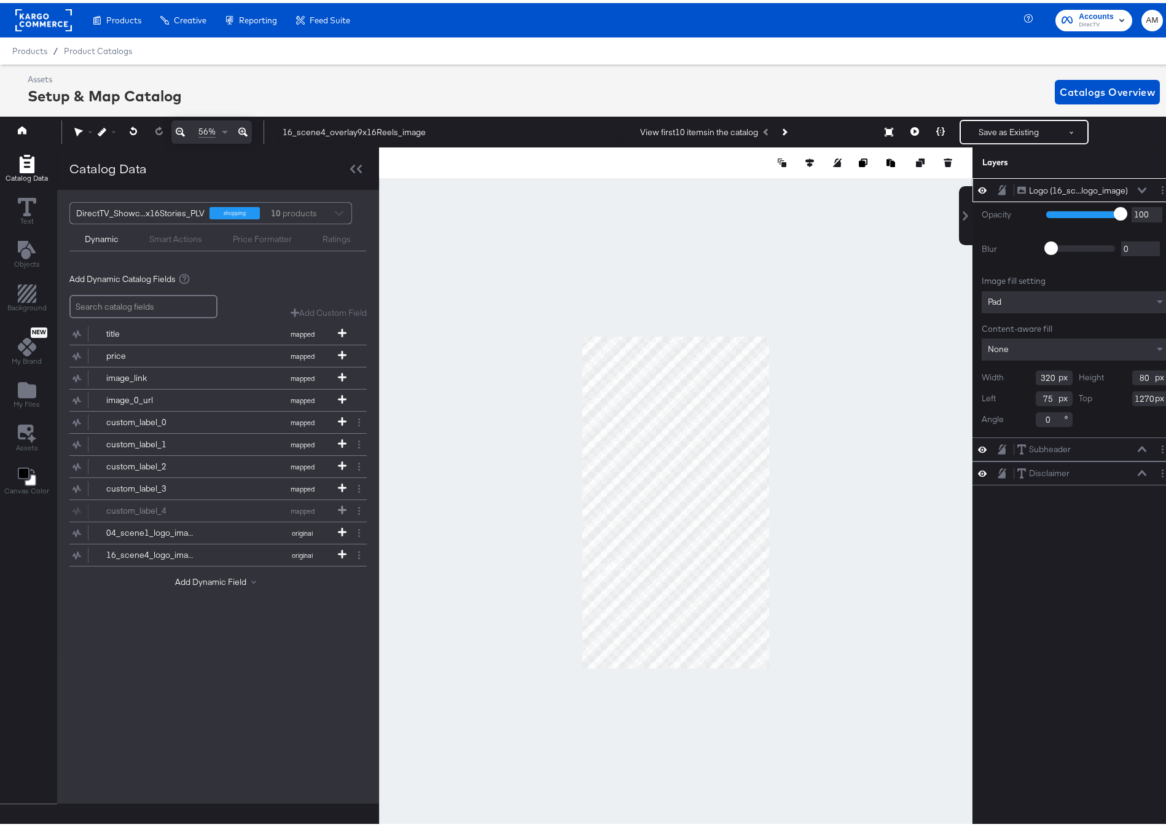
scroll to position [0, 3]
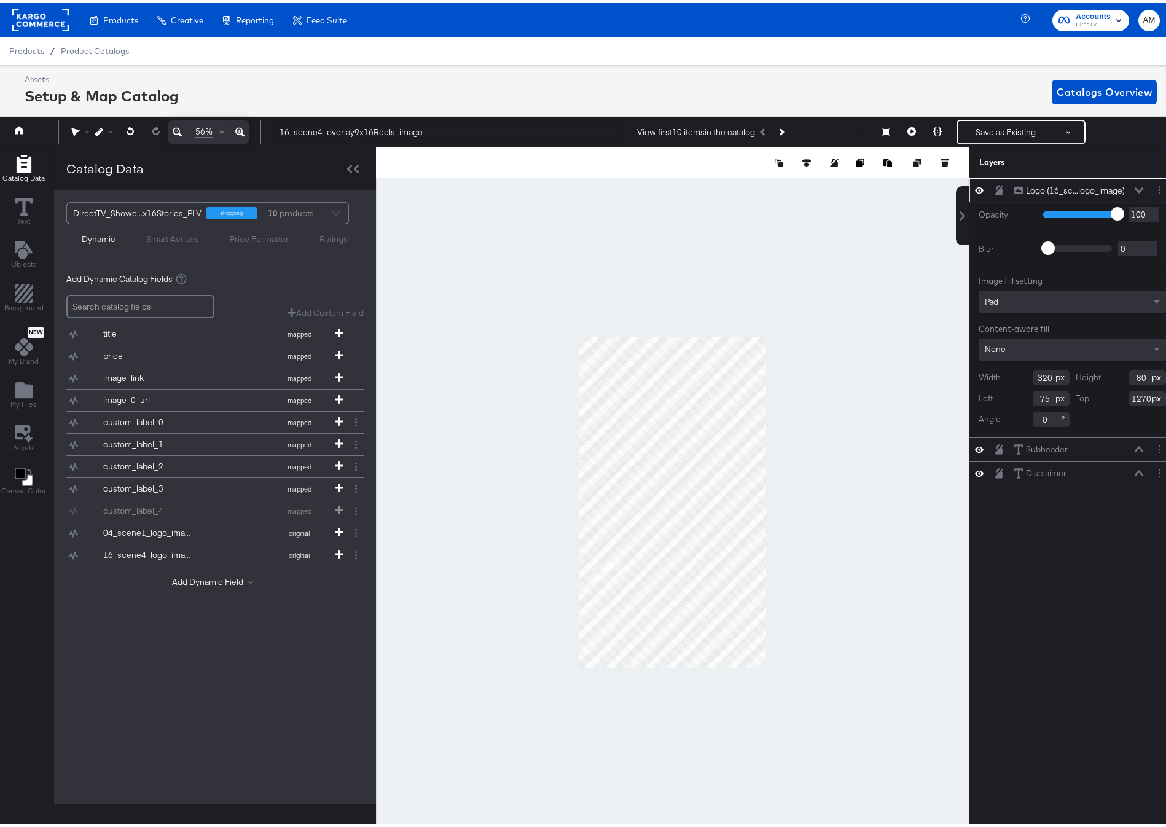
click at [1035, 397] on input "75" at bounding box center [1050, 395] width 37 height 15
type input "77"
click at [1135, 395] on input "1270" at bounding box center [1147, 395] width 37 height 15
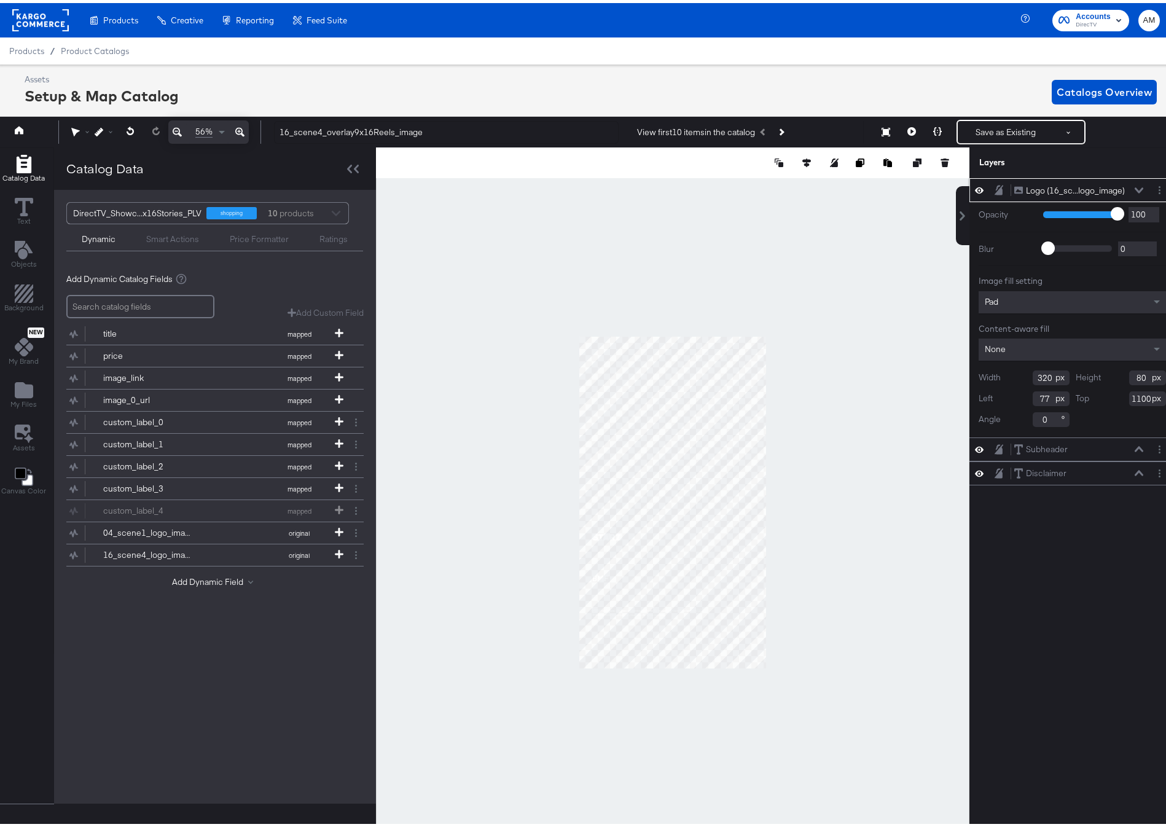
type input "1100"
click at [1134, 187] on icon at bounding box center [1138, 187] width 9 height 6
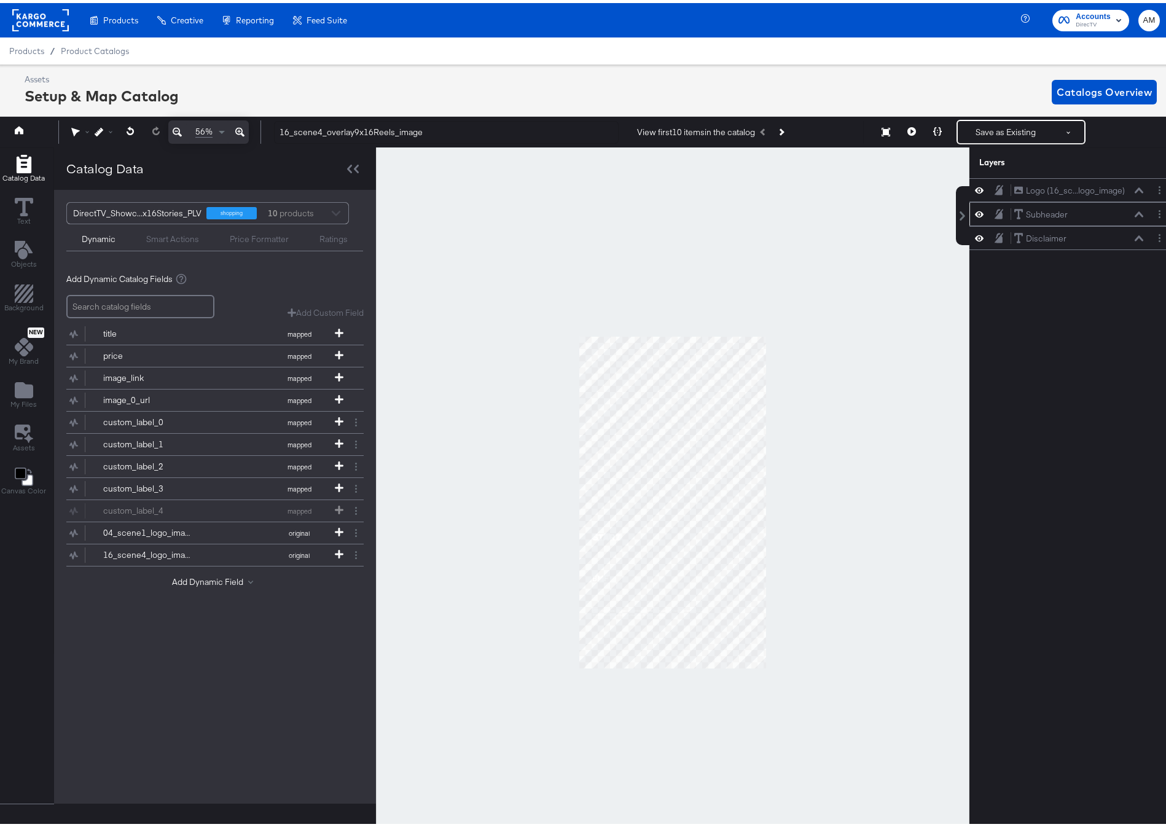
click at [1134, 211] on div "Subheader Subheader" at bounding box center [1081, 211] width 137 height 13
click at [1134, 212] on icon at bounding box center [1138, 211] width 9 height 6
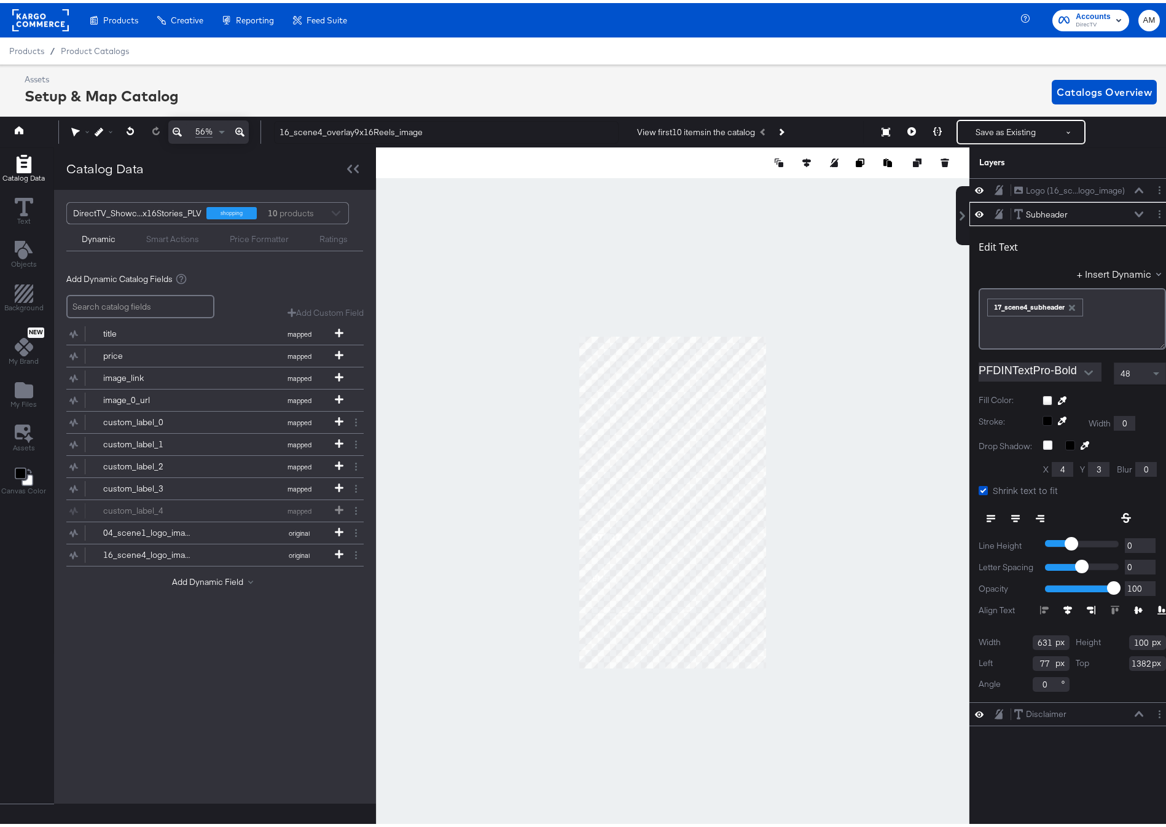
click at [1129, 661] on input "1382" at bounding box center [1147, 660] width 37 height 15
type input "1215"
click at [1134, 210] on icon at bounding box center [1138, 211] width 9 height 6
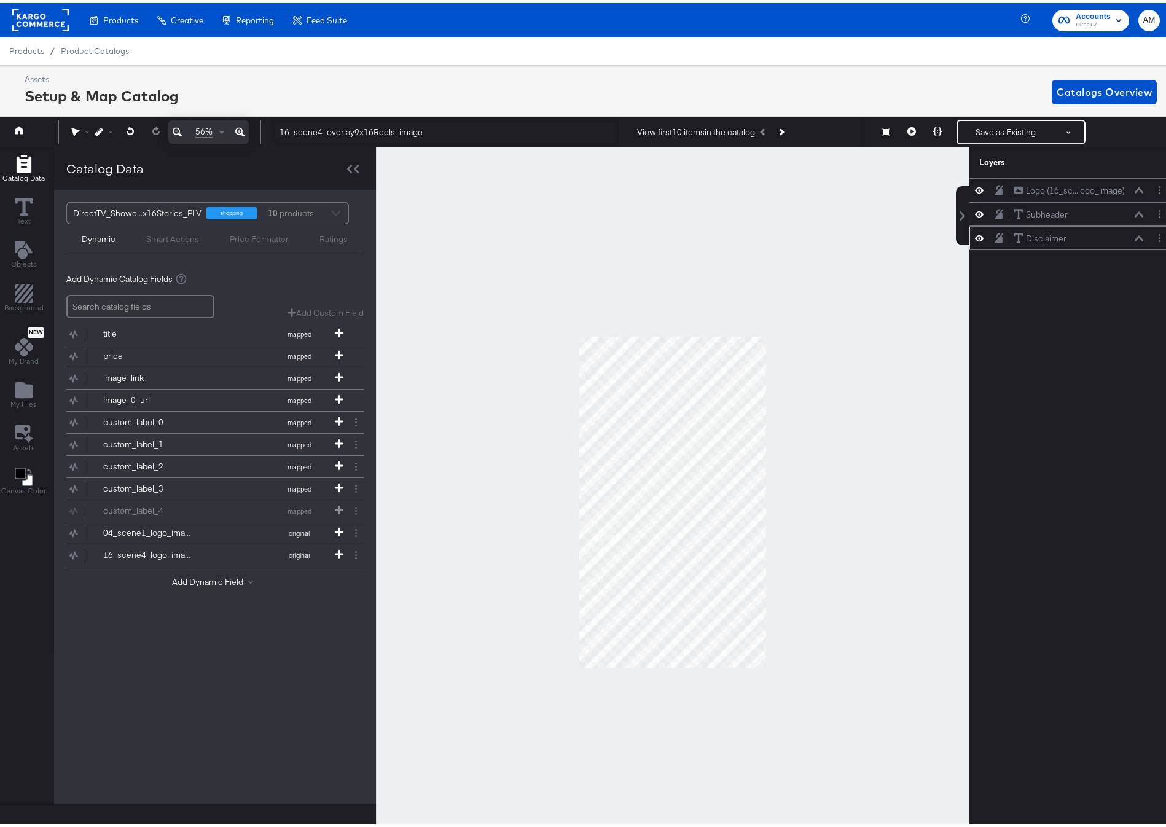
click at [1134, 232] on button at bounding box center [1139, 235] width 10 height 7
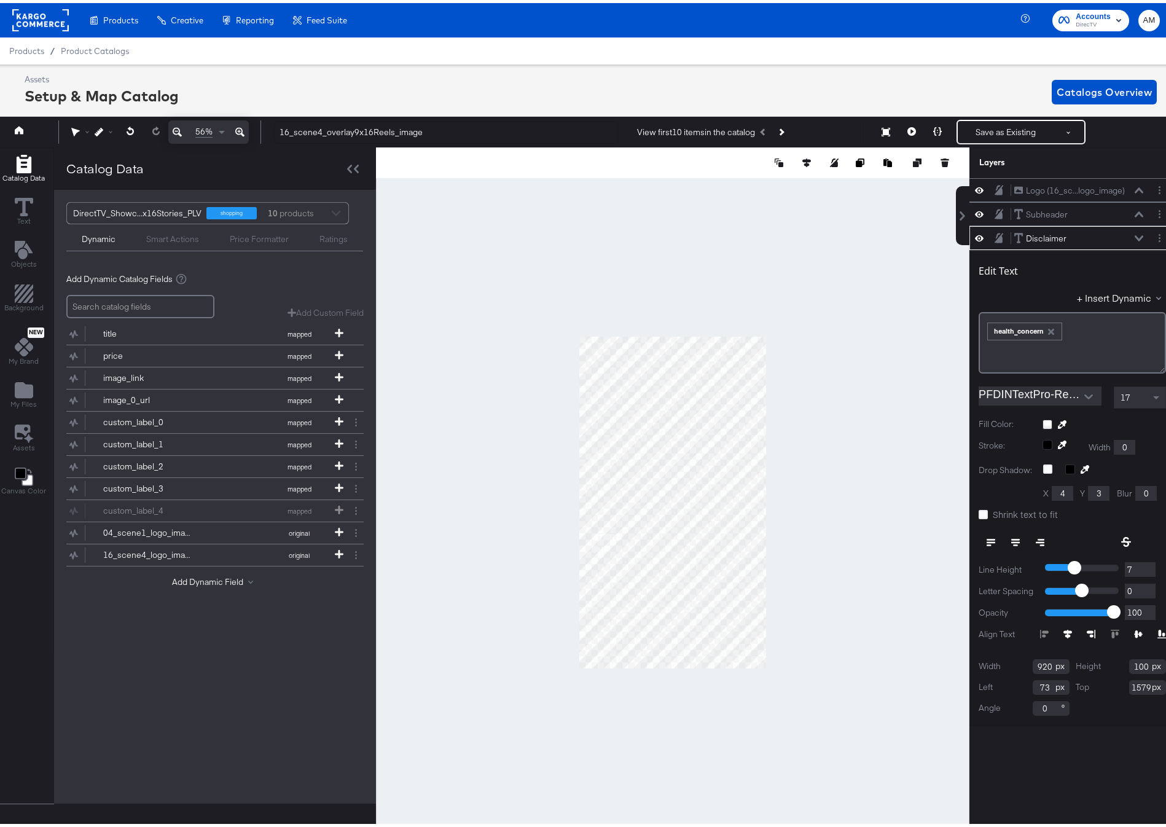
click at [1034, 682] on input "73" at bounding box center [1050, 684] width 37 height 15
type input "77"
click at [1132, 685] on input "1579" at bounding box center [1147, 684] width 37 height 15
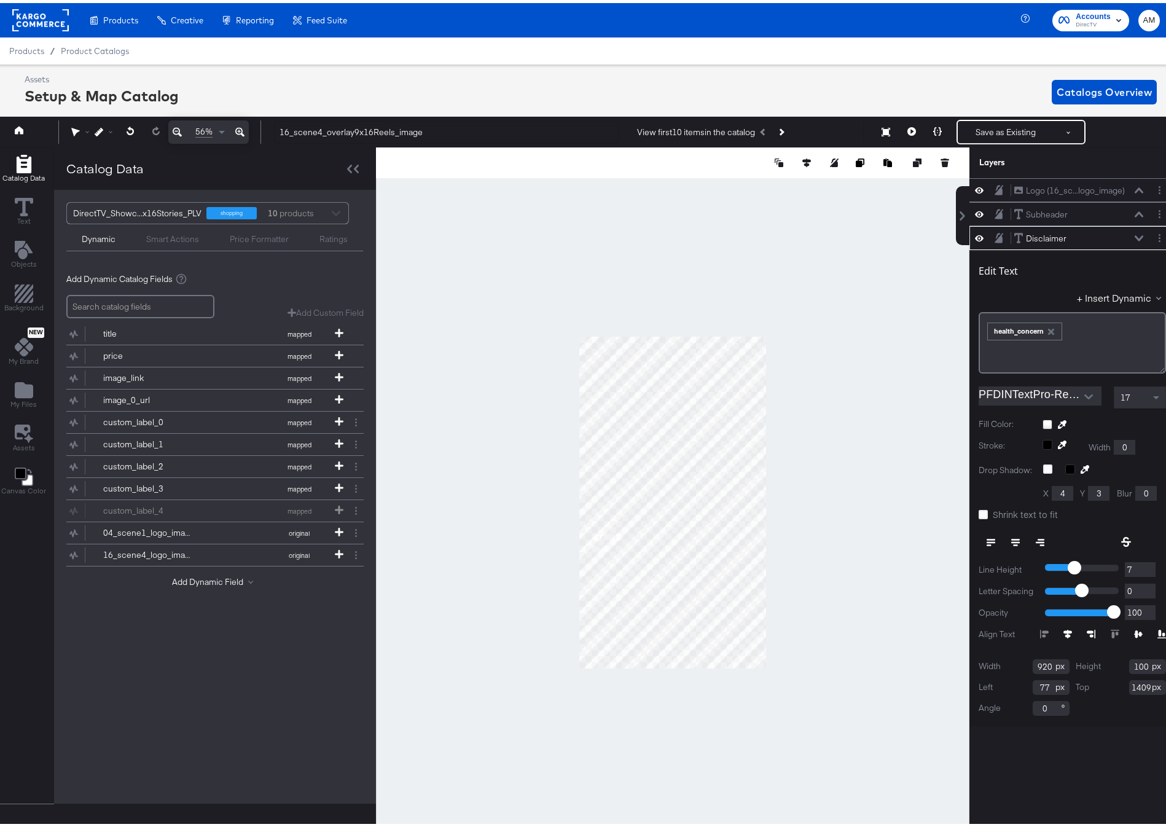
type input "1409"
click at [996, 115] on div "56% 16_scene4_overlay9x16Reels_image View first 10 items in the catalog Save as…" at bounding box center [584, 129] width 1181 height 31
click at [995, 128] on button "Save as Existing" at bounding box center [1005, 129] width 96 height 22
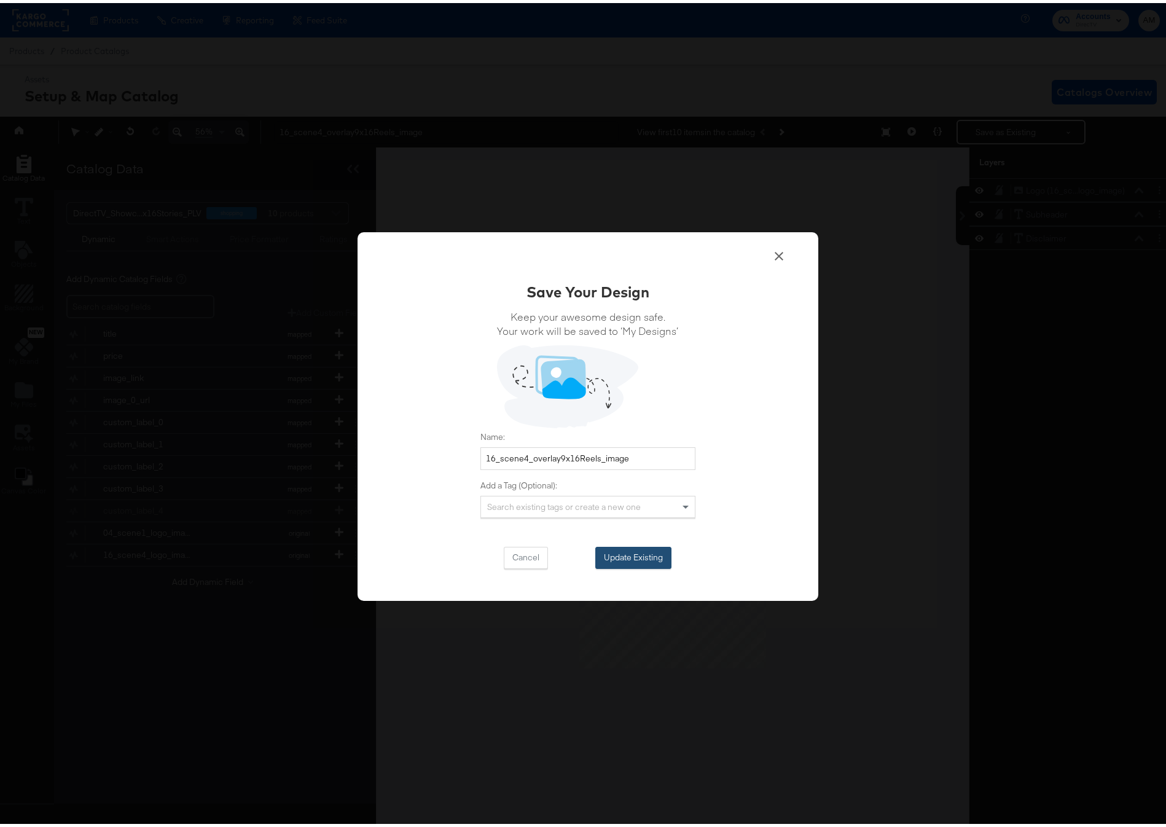
click at [626, 554] on button "Update Existing" at bounding box center [633, 554] width 76 height 22
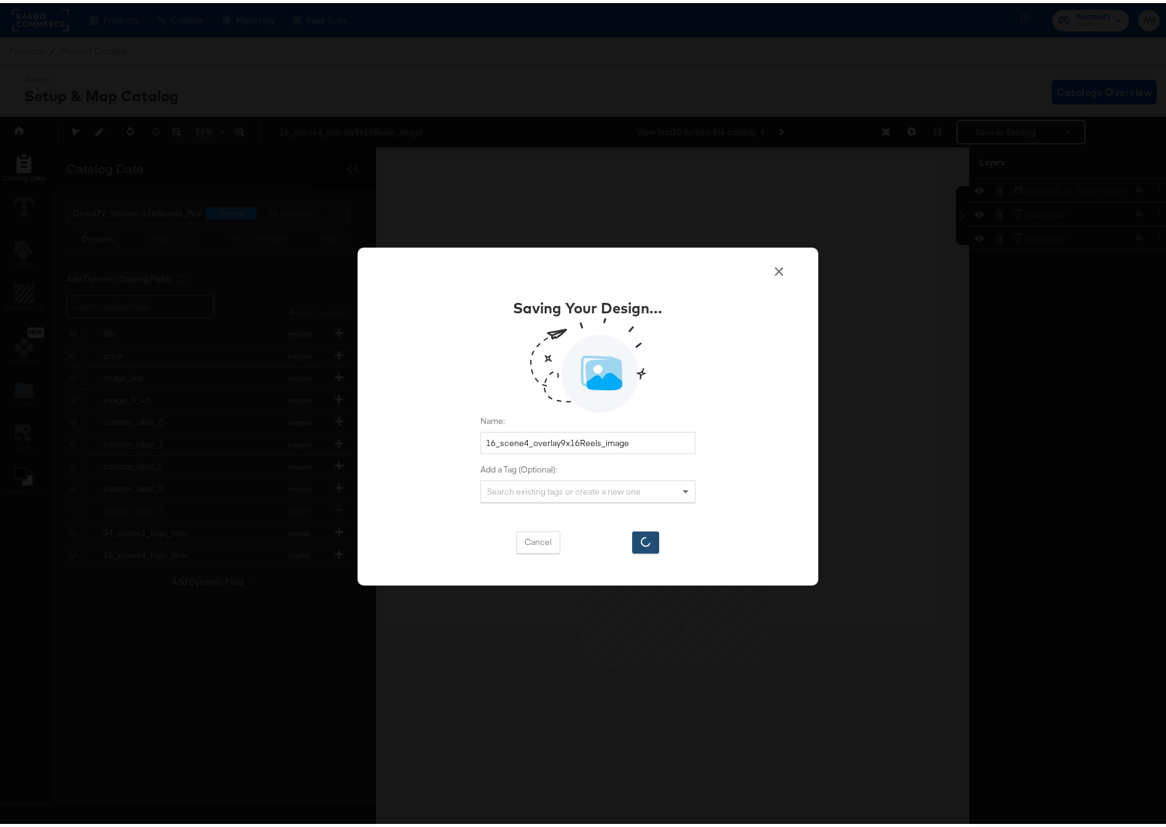
scroll to position [0, 0]
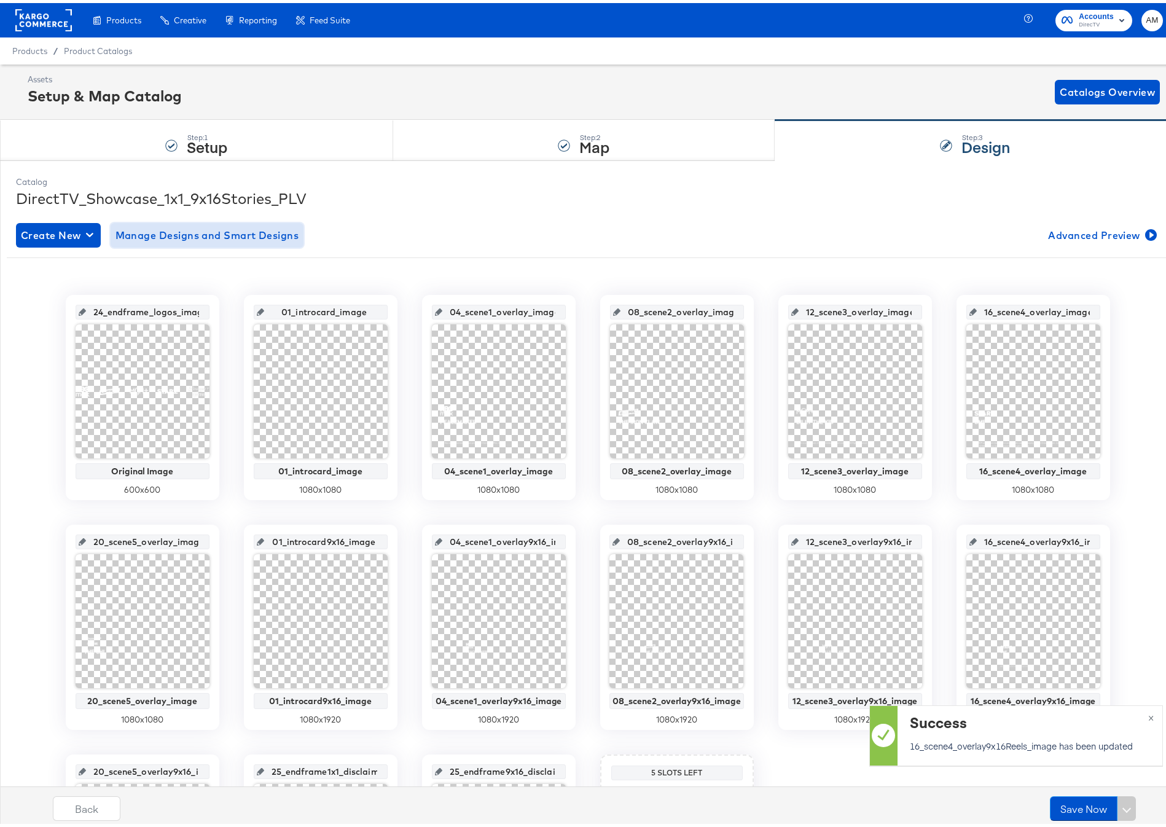
click at [252, 240] on span "Manage Designs and Smart Designs" at bounding box center [207, 232] width 184 height 17
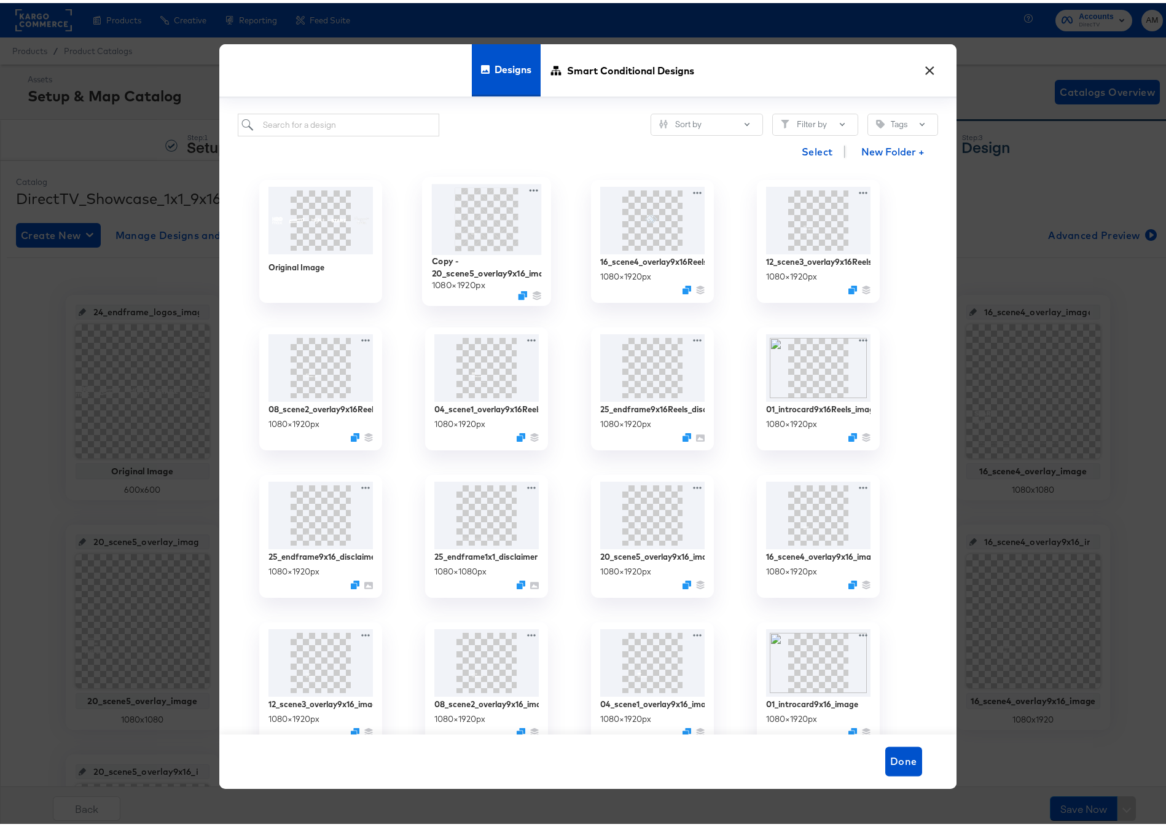
click at [520, 186] on img at bounding box center [486, 216] width 110 height 71
click at [528, 186] on icon at bounding box center [533, 187] width 15 height 13
click at [590, 260] on div "Edit Design Edit Design" at bounding box center [590, 260] width 0 height 0
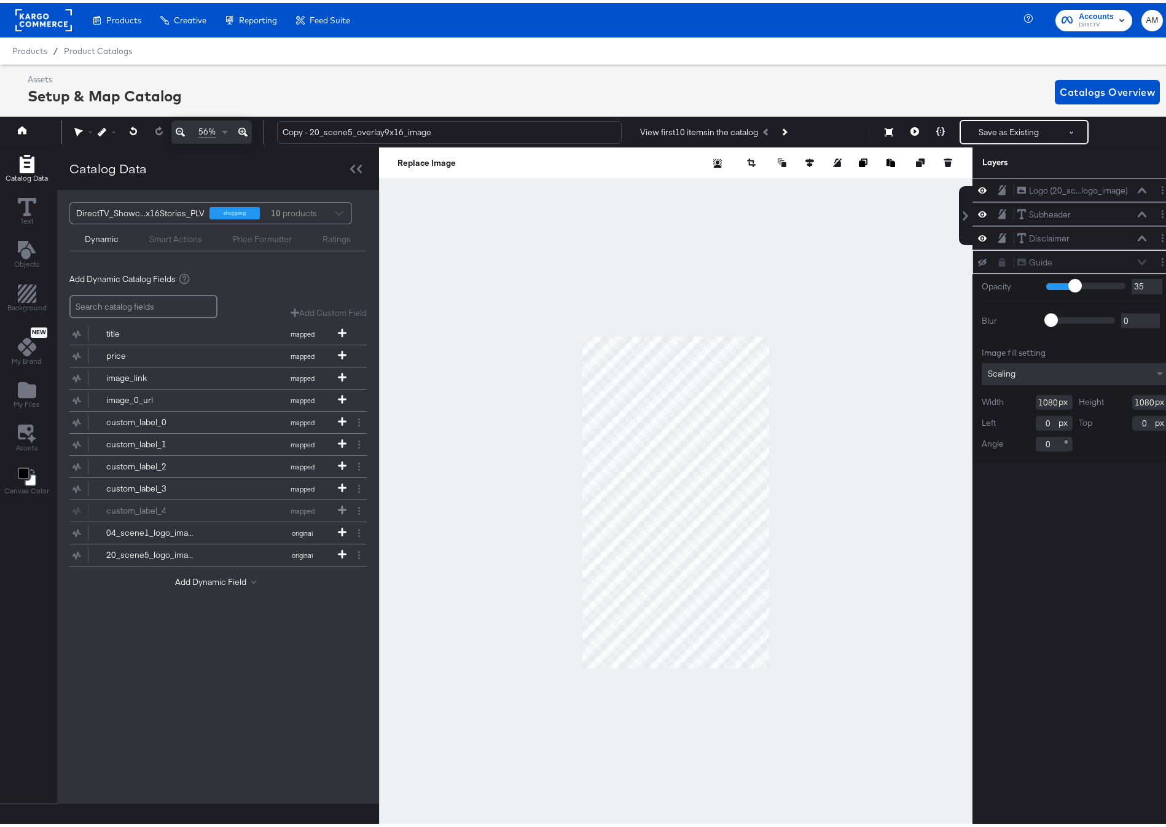
drag, startPoint x: 311, startPoint y: 131, endPoint x: 235, endPoint y: 133, distance: 76.2
click at [235, 133] on div "56% Copy - 20_scene5_overlay9x16_image View first 10 items in the catalog Save …" at bounding box center [587, 129] width 1181 height 31
click at [375, 132] on input "20_scene5_overlay9x16_image" at bounding box center [449, 129] width 345 height 23
type input "20_scene5_overlay9x16Reels_image"
click at [1156, 256] on button "Layer Options" at bounding box center [1162, 258] width 13 height 13
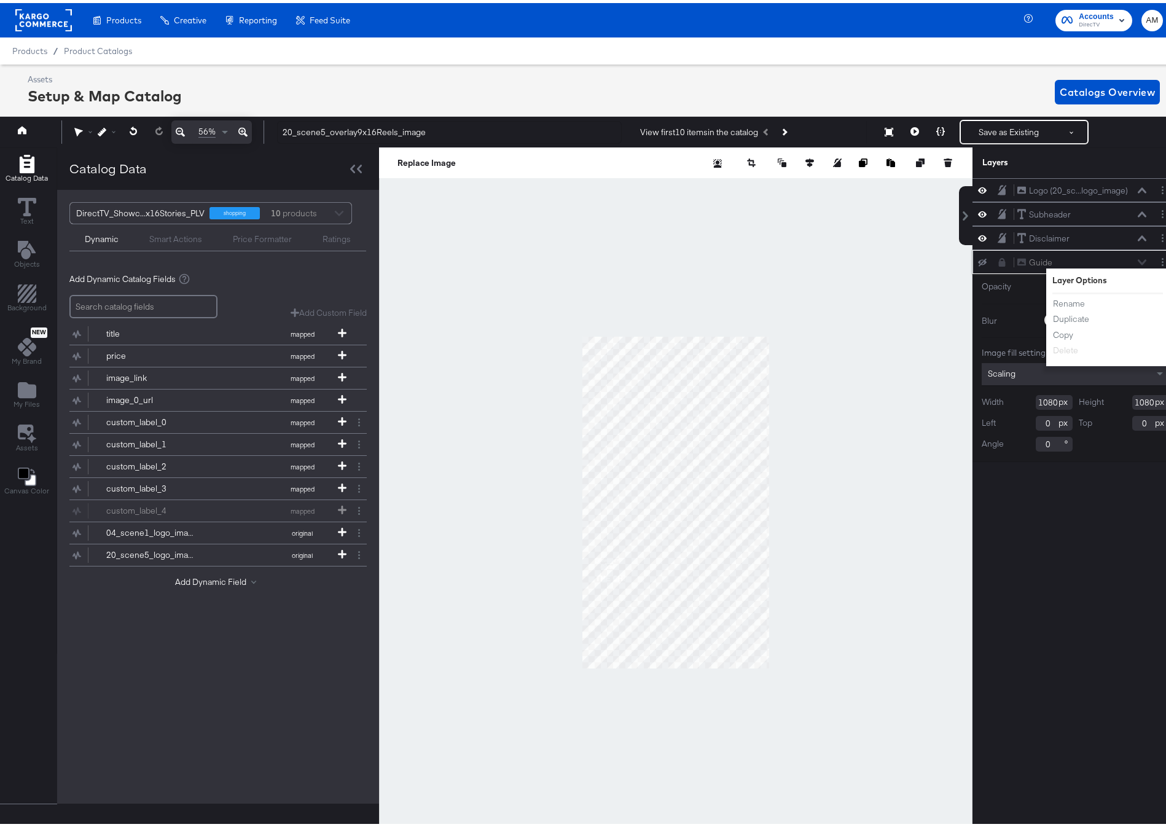
click at [999, 262] on icon at bounding box center [1002, 259] width 7 height 9
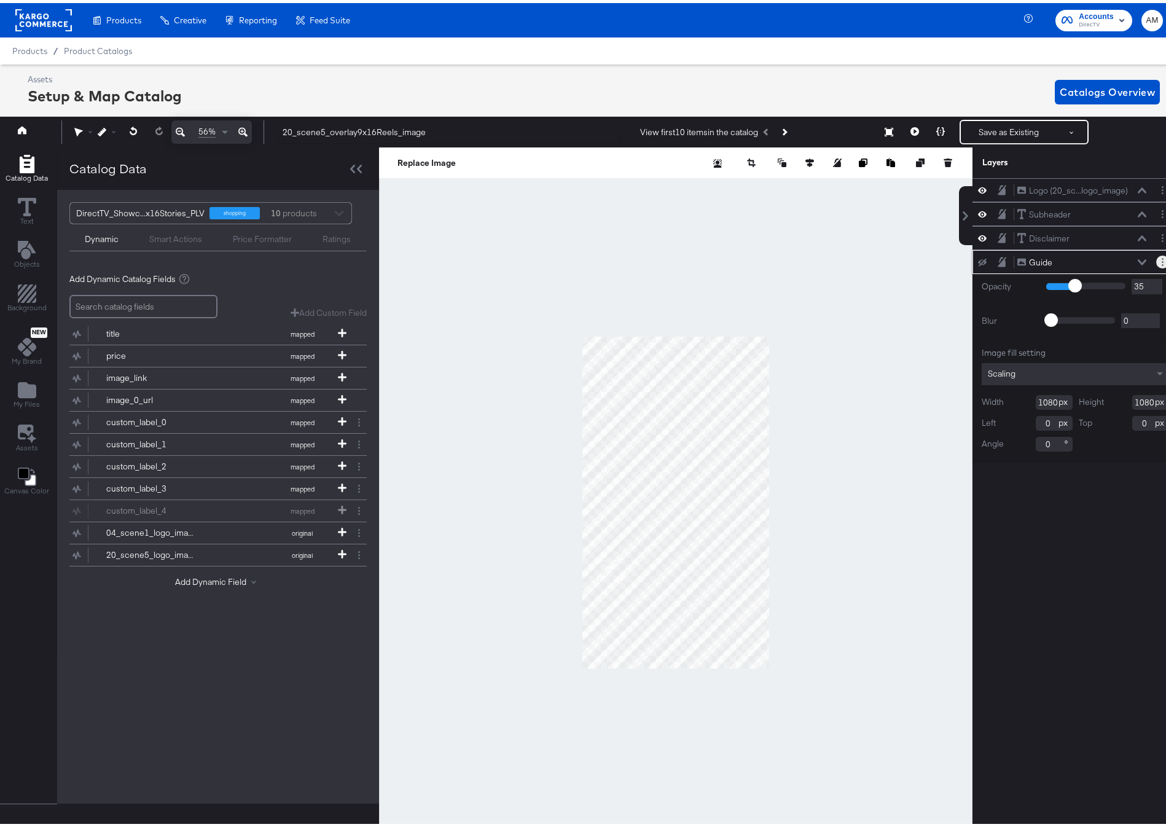
click at [1156, 260] on button "Layer Options" at bounding box center [1162, 258] width 13 height 13
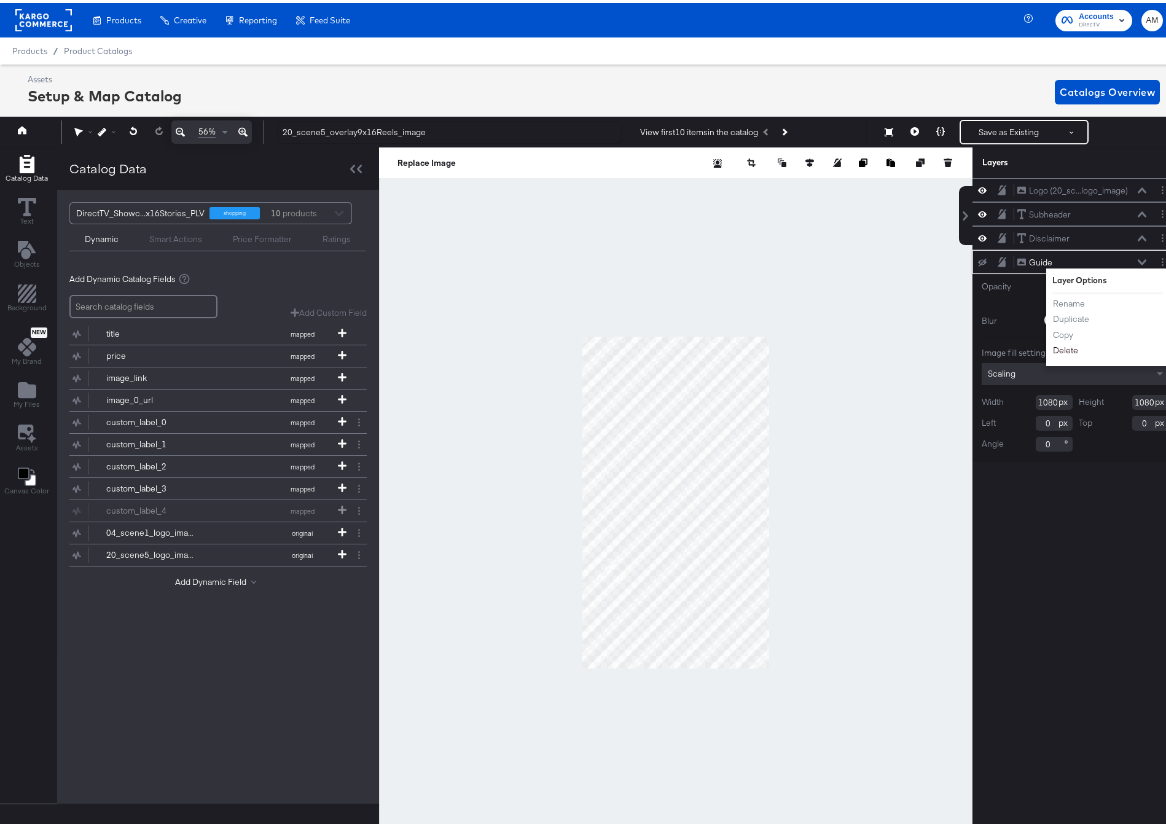
click at [1054, 349] on button "Delete" at bounding box center [1065, 347] width 26 height 13
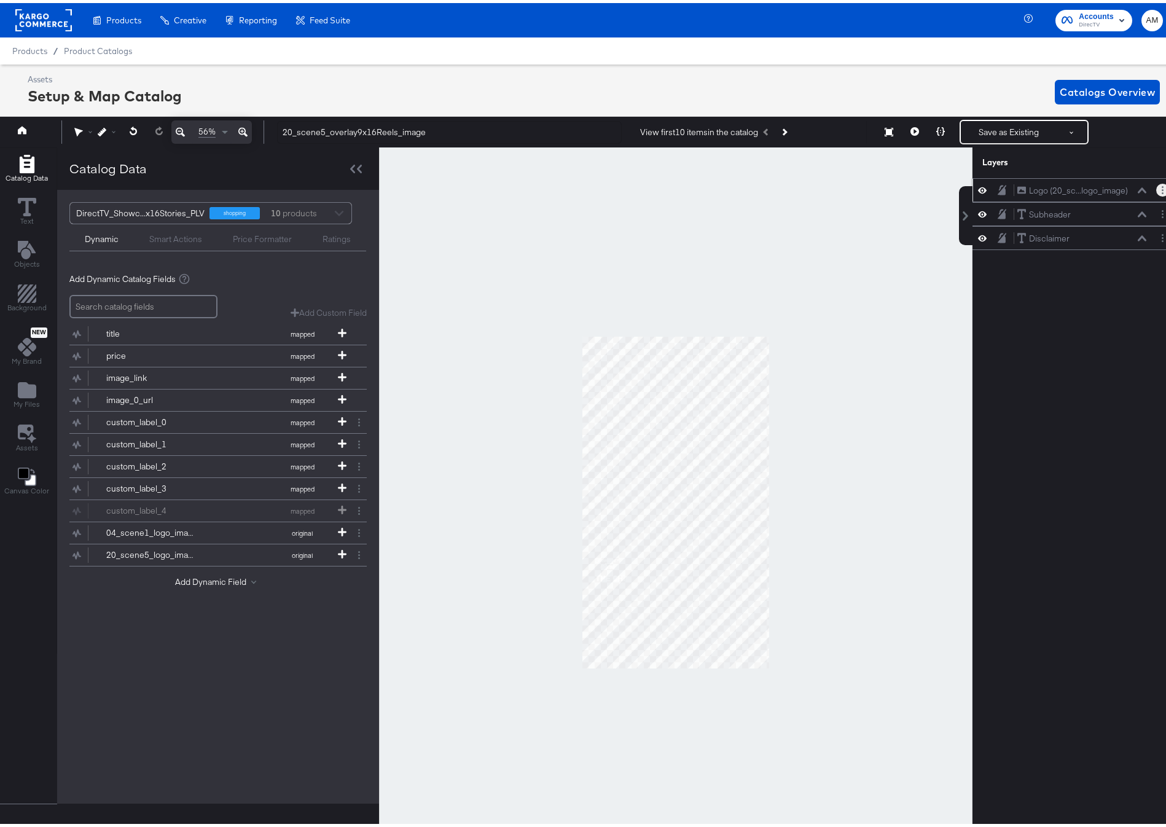
click at [1161, 188] on icon "Layer Options" at bounding box center [1162, 187] width 2 height 8
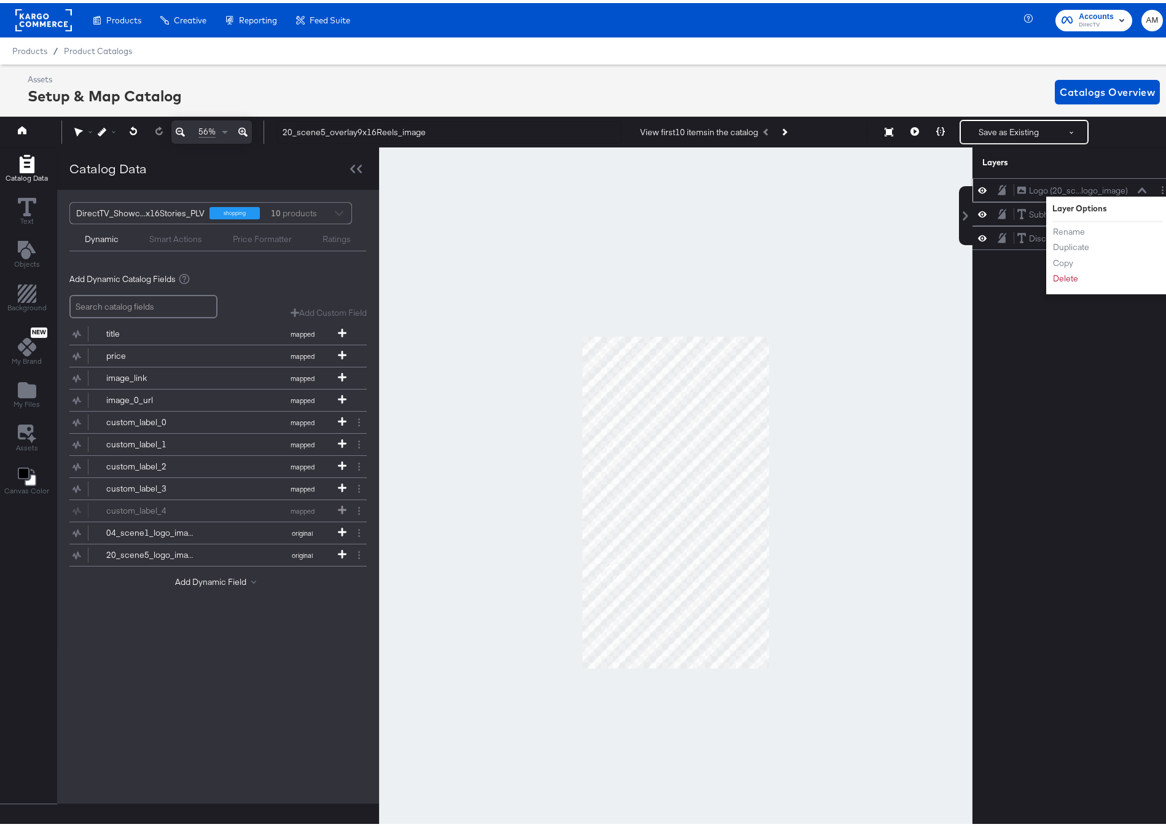
click at [1125, 190] on div "Logo (20_sc...logo_image) Logo (20_scene5_logo_image)" at bounding box center [1081, 187] width 130 height 13
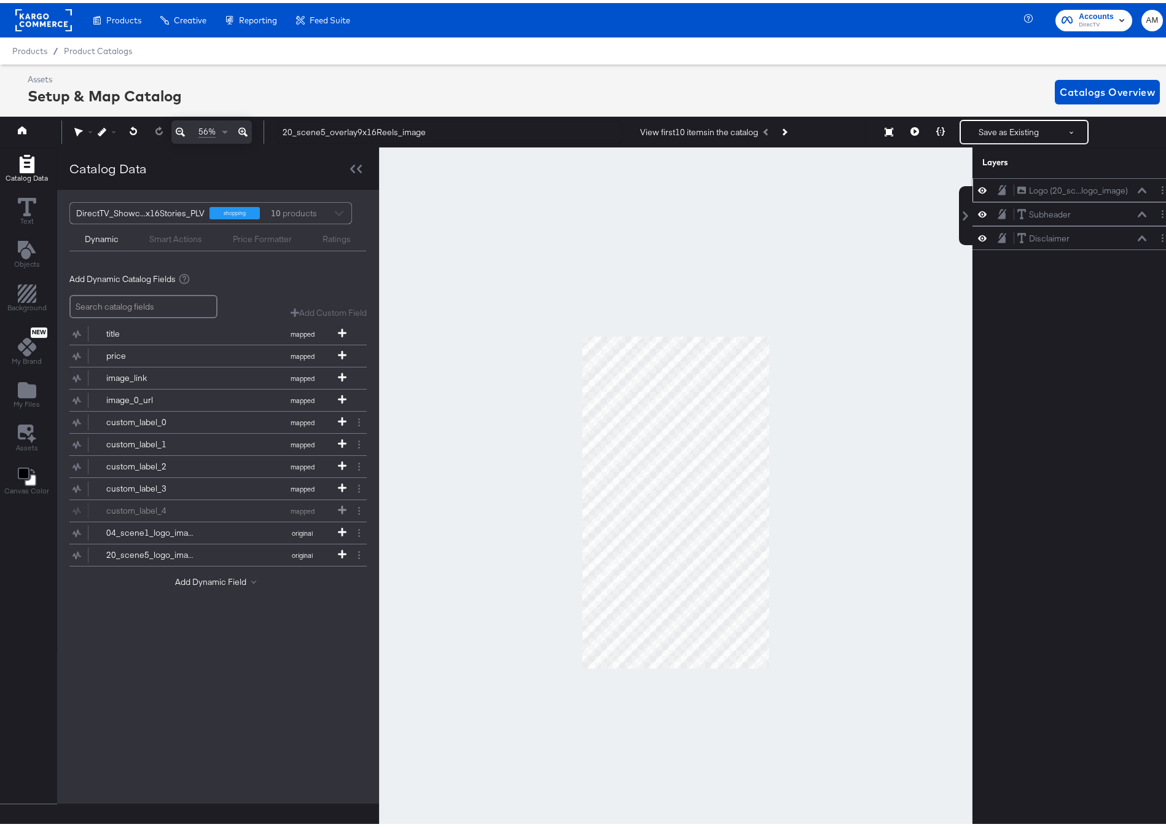
click at [1137, 189] on icon at bounding box center [1141, 187] width 9 height 6
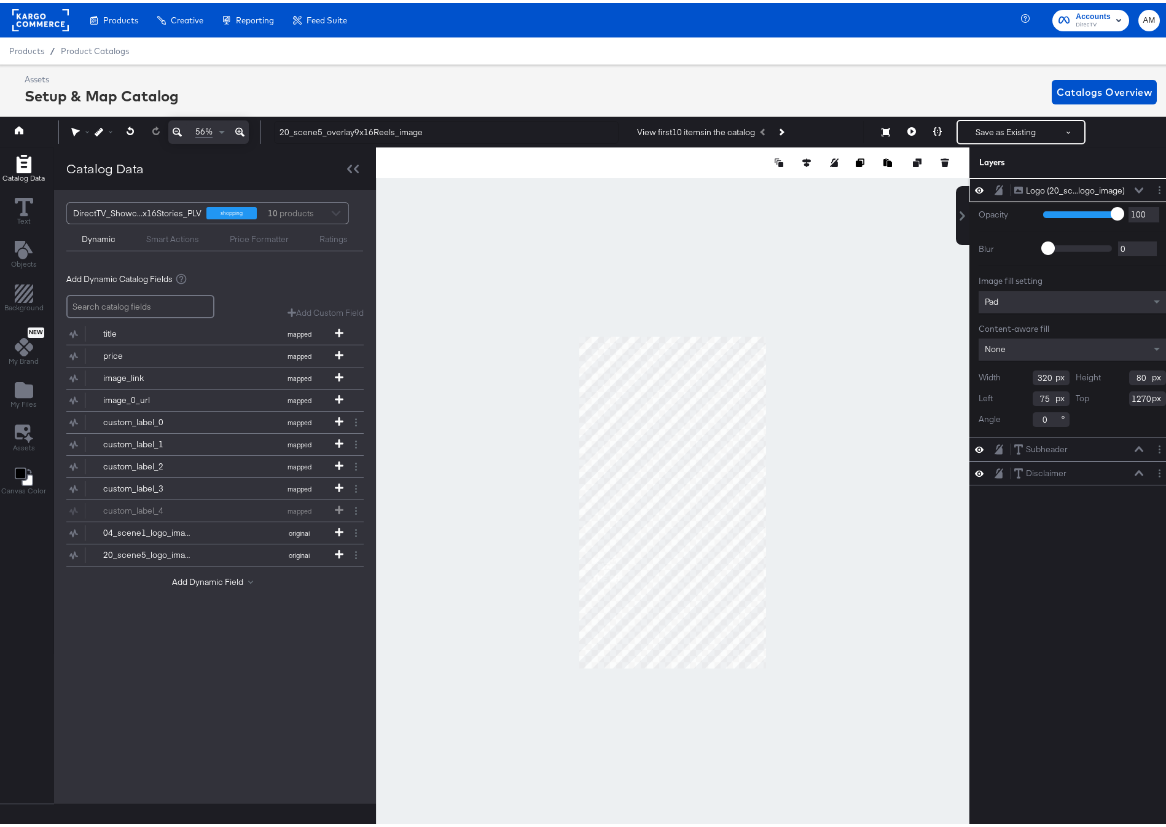
click at [1032, 395] on input "75" at bounding box center [1050, 395] width 37 height 15
type input "77"
click at [1129, 392] on input "1270" at bounding box center [1147, 395] width 37 height 15
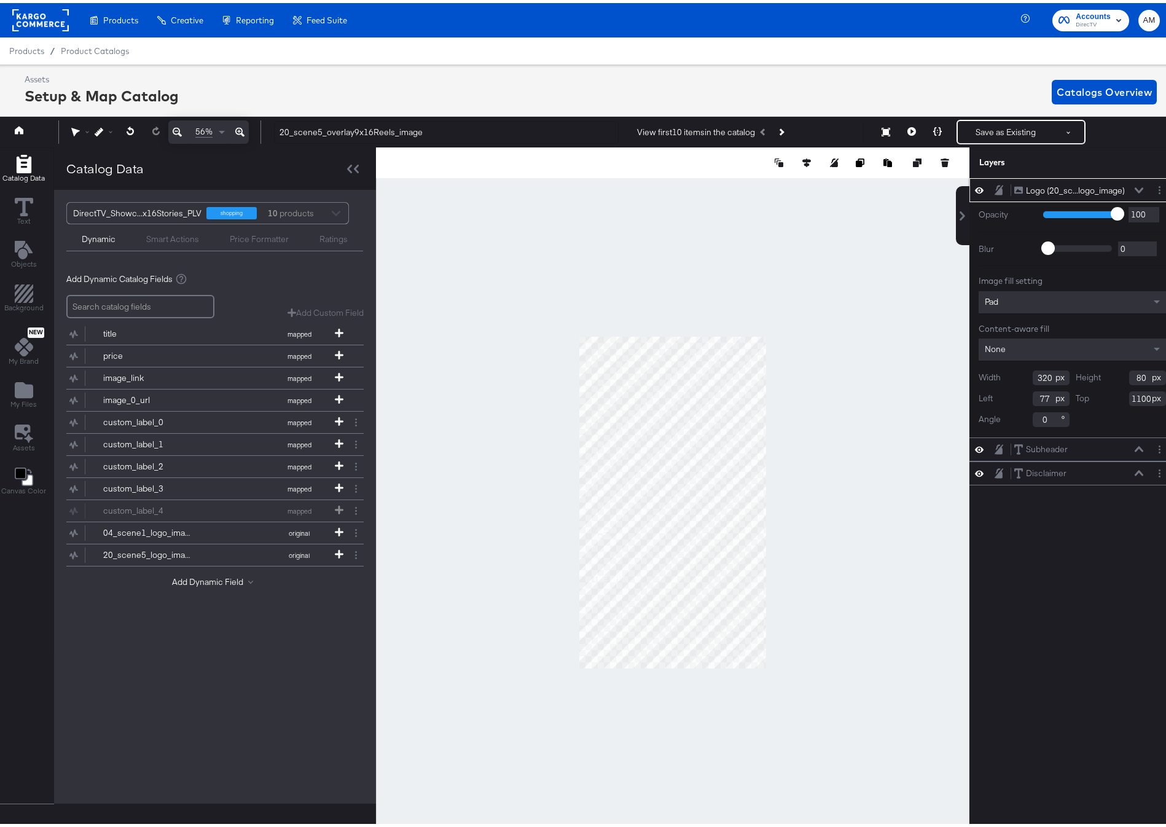
type input "1100"
click at [1134, 185] on icon at bounding box center [1138, 187] width 9 height 6
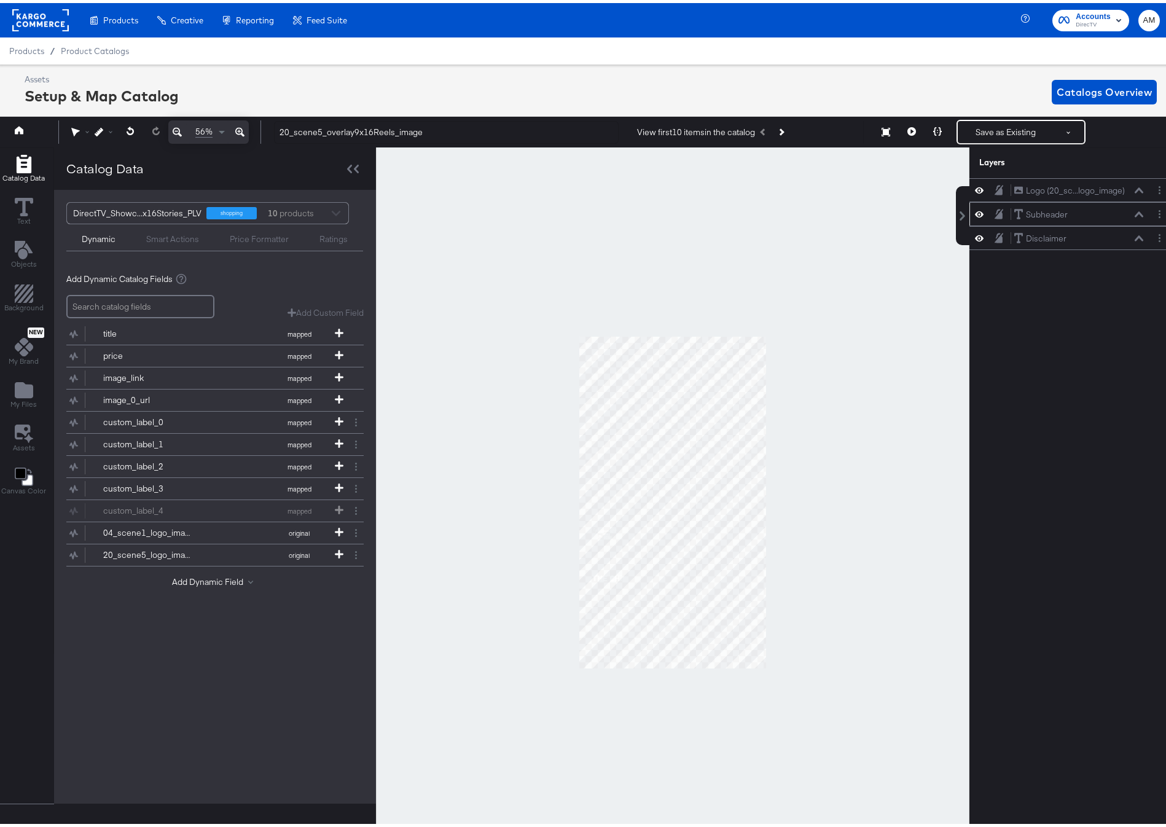
click at [1132, 215] on div "Subheader Subheader" at bounding box center [1078, 211] width 130 height 13
click at [1134, 212] on icon at bounding box center [1138, 211] width 9 height 6
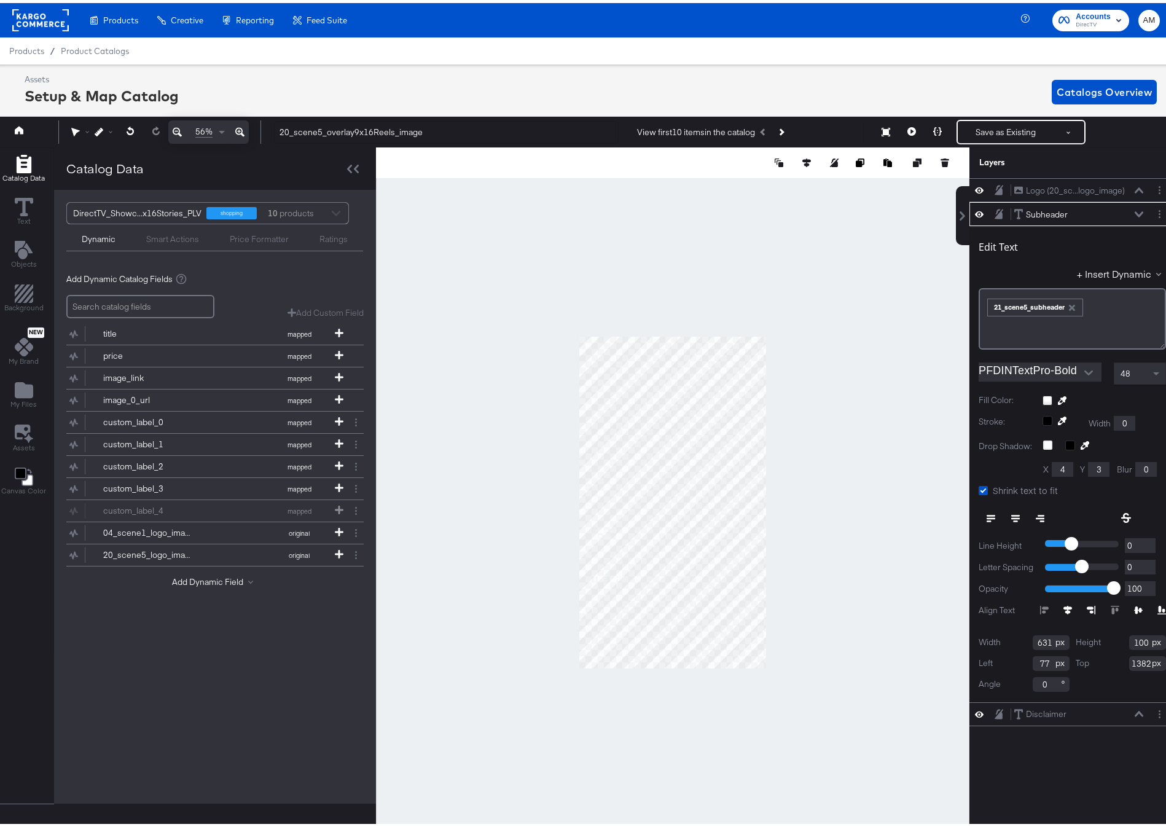
click at [1129, 658] on input "1382" at bounding box center [1147, 660] width 37 height 15
type input "1215"
click at [1132, 208] on div "Subheader Subheader" at bounding box center [1078, 211] width 130 height 13
click at [1134, 212] on icon at bounding box center [1138, 211] width 9 height 6
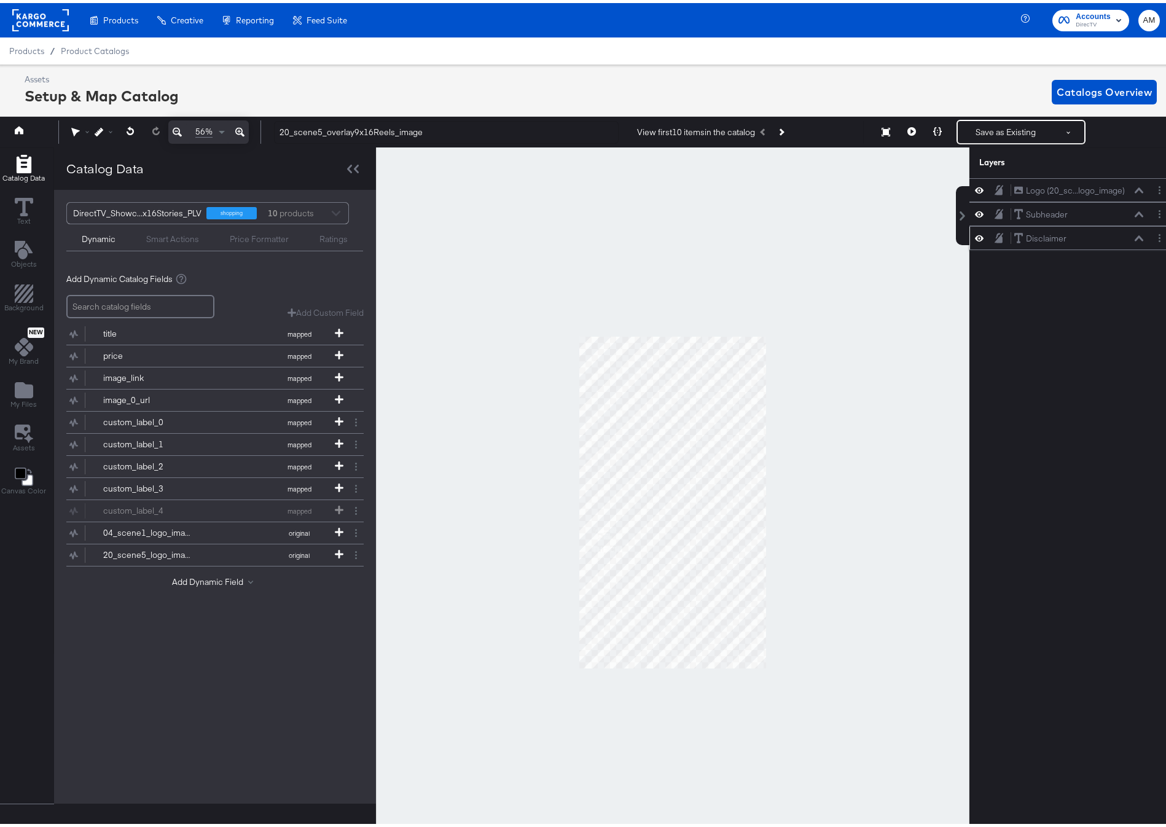
click at [1134, 238] on icon at bounding box center [1138, 235] width 9 height 6
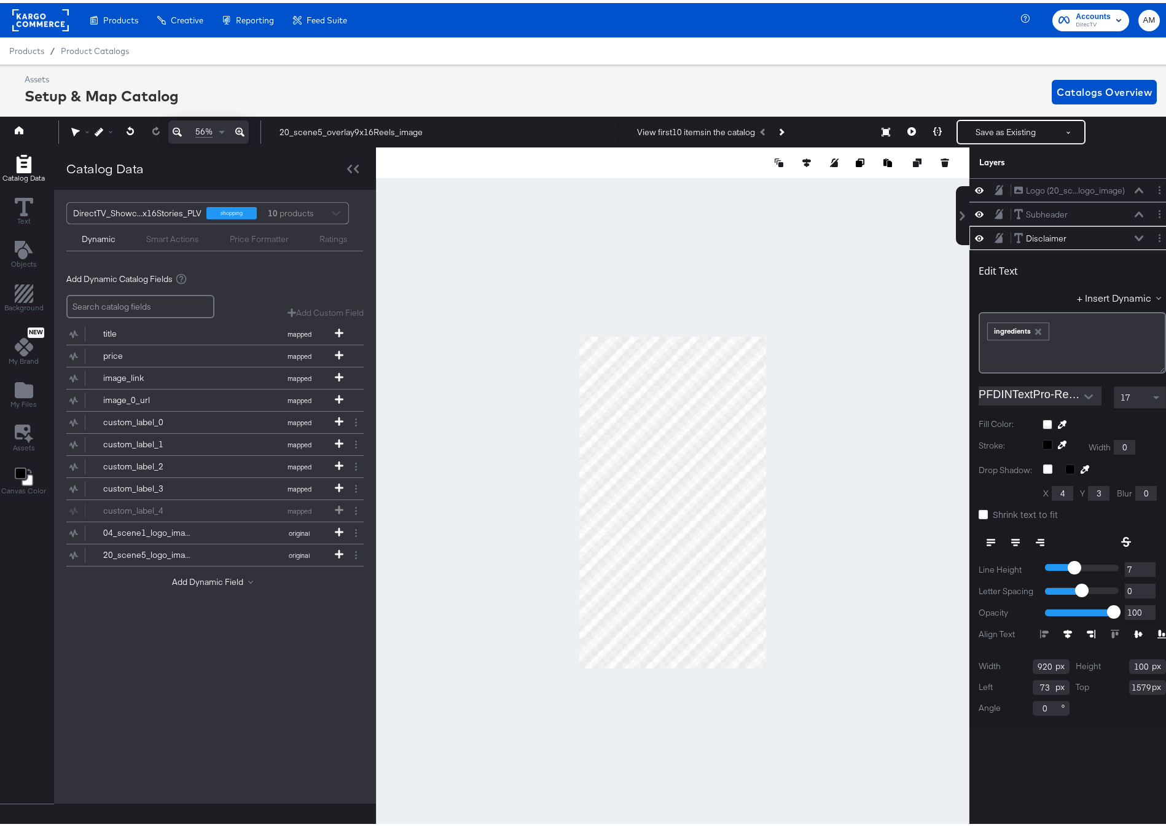
click at [1035, 685] on input "73" at bounding box center [1050, 684] width 37 height 15
type input "77"
click at [1129, 683] on input "1579" at bounding box center [1147, 684] width 37 height 15
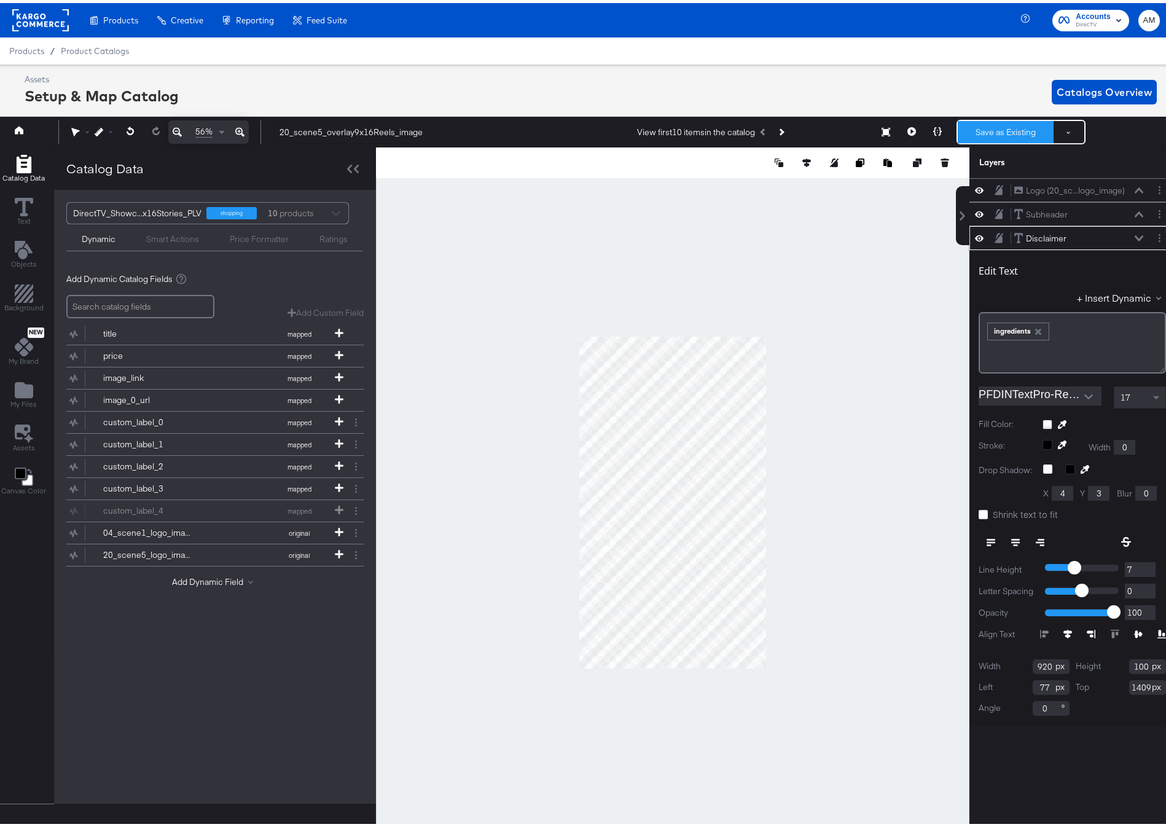
type input "1409"
click at [1015, 128] on button "Save as Existing" at bounding box center [1005, 129] width 96 height 22
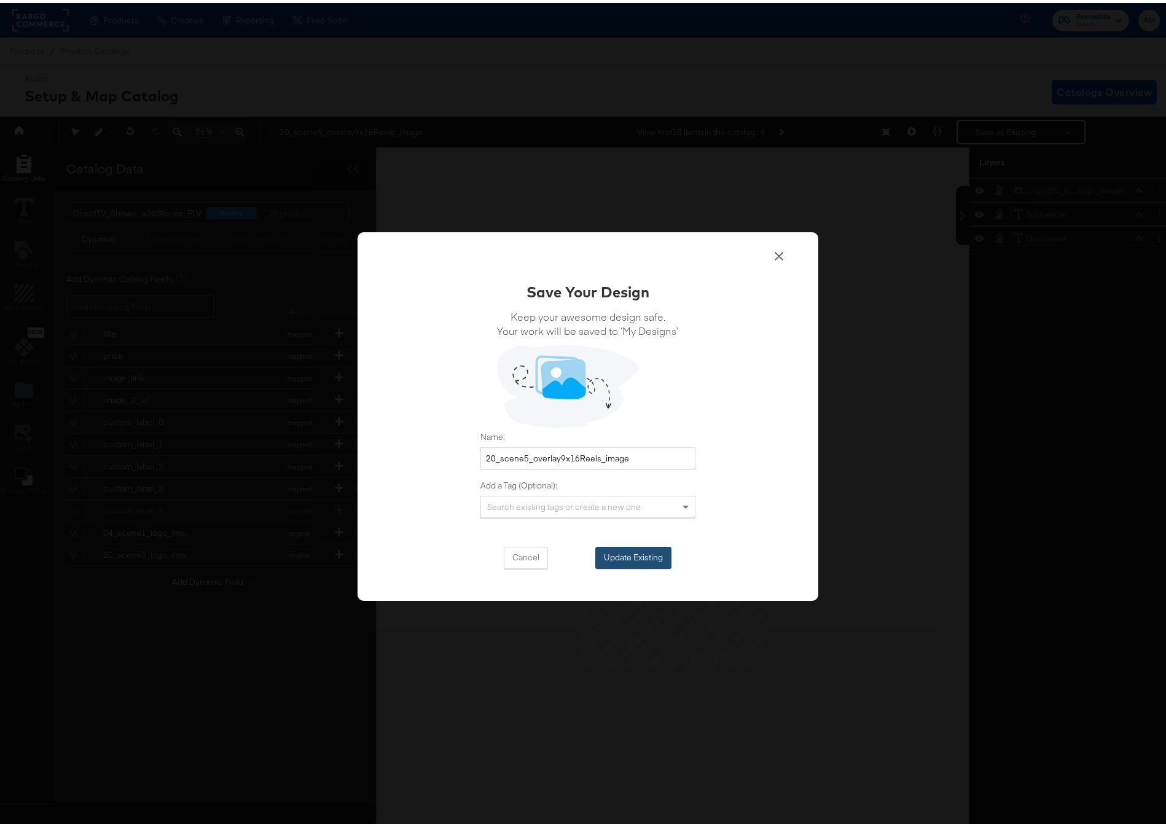
click at [616, 559] on button "Update Existing" at bounding box center [633, 554] width 76 height 22
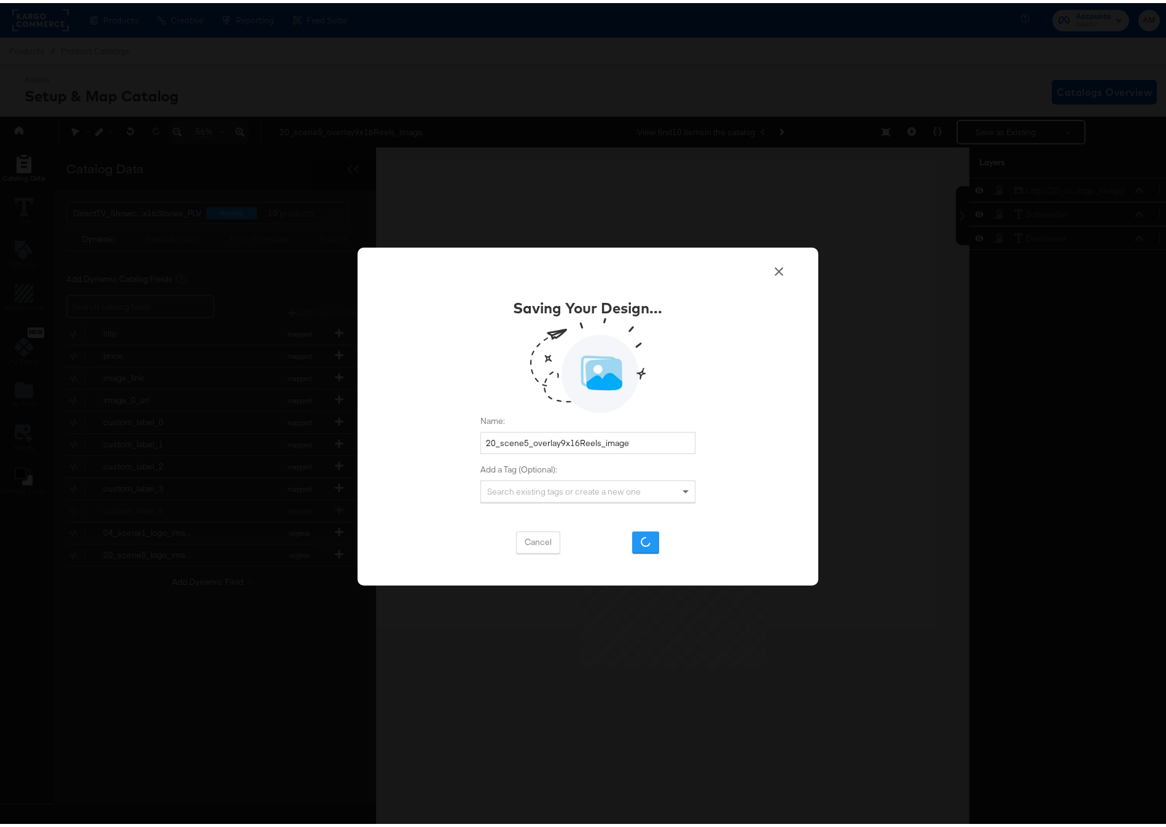
scroll to position [0, 0]
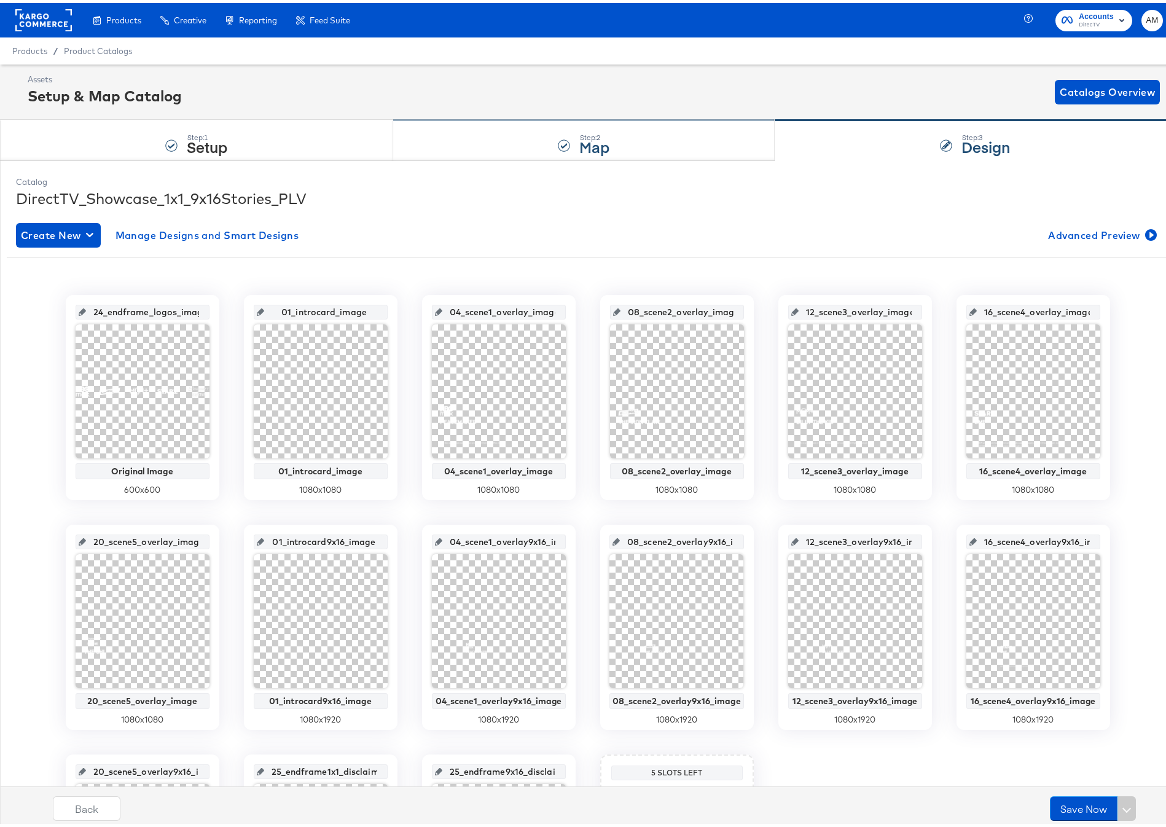
click at [543, 133] on div "Step: 2 Map" at bounding box center [584, 137] width 382 height 41
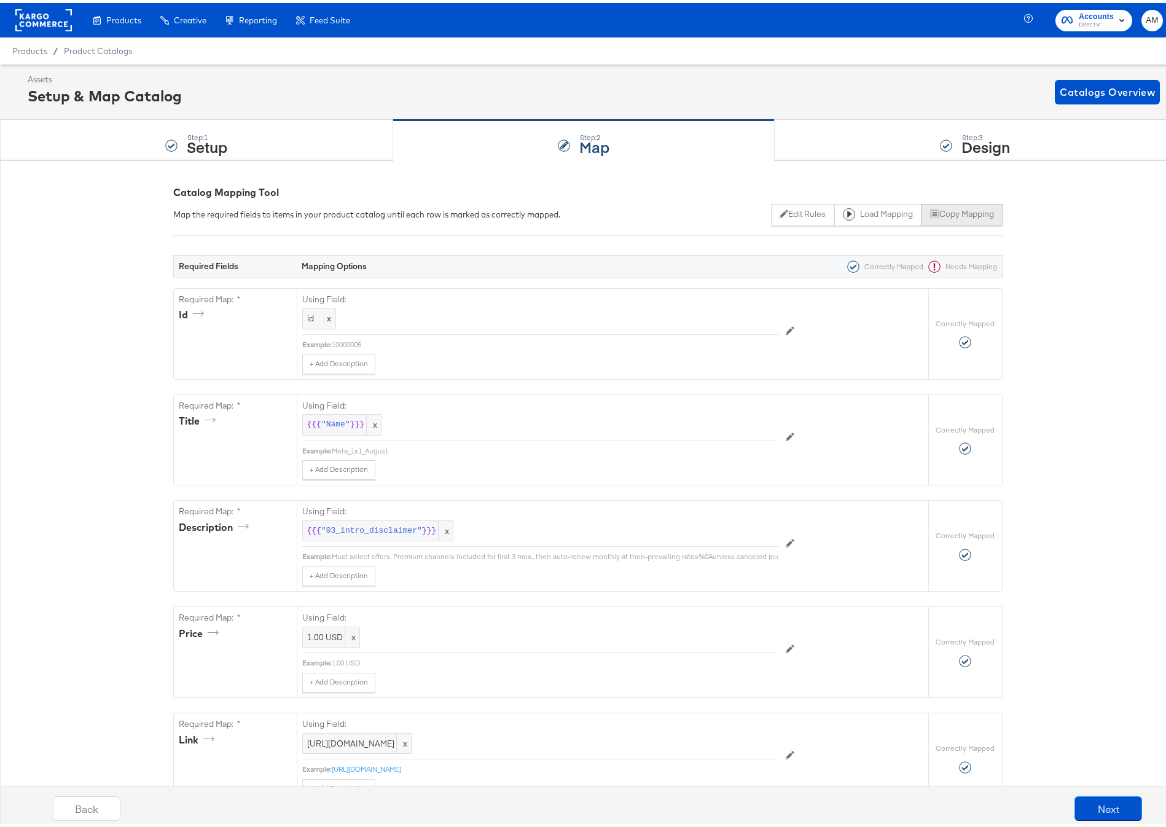
click at [952, 211] on button "Copy Mapping" at bounding box center [961, 212] width 80 height 22
click at [260, 134] on div "Step: 1 Setup" at bounding box center [196, 137] width 393 height 41
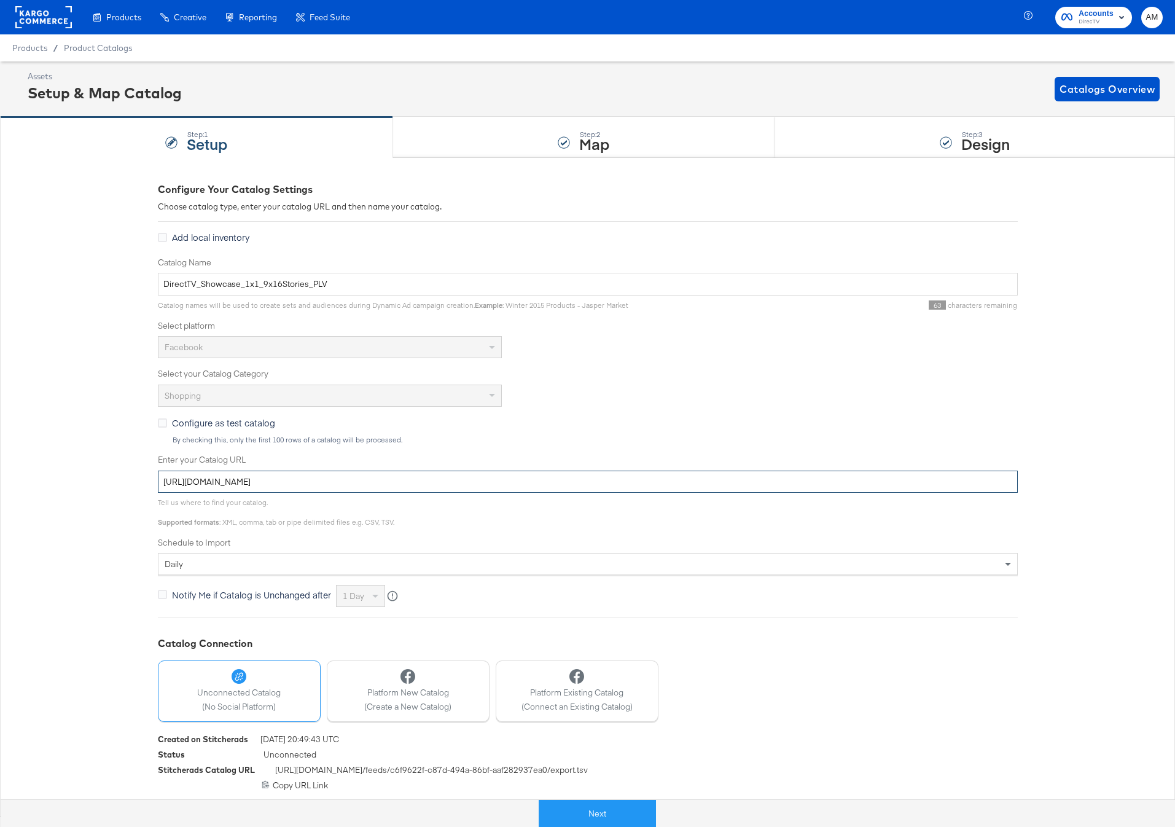
drag, startPoint x: 474, startPoint y: 483, endPoint x: 130, endPoint y: 480, distance: 343.9
click at [130, 480] on div "Configure Your Catalog Settings Choose catalog type, enter your catalog URL and…" at bounding box center [587, 486] width 1175 height 658
click at [79, 49] on span "Product Catalogs" at bounding box center [98, 48] width 69 height 10
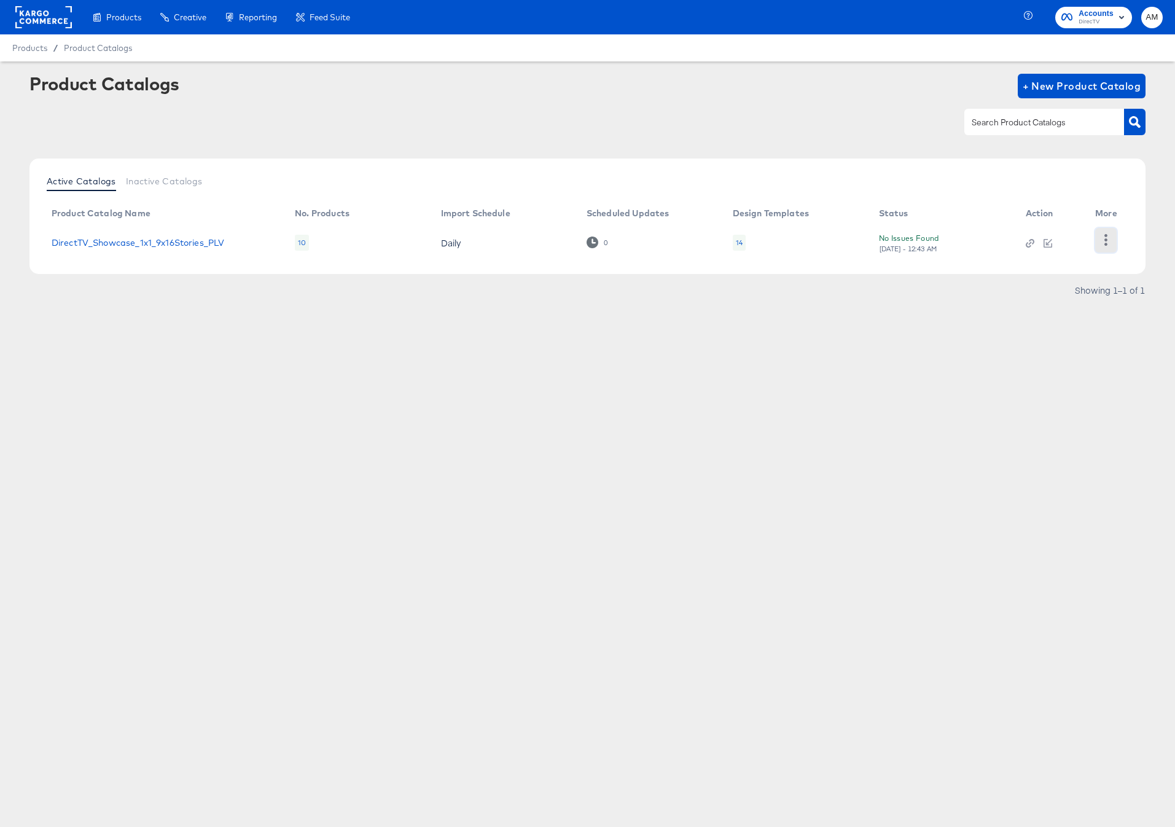
click at [1108, 236] on icon "button" at bounding box center [1106, 240] width 12 height 12
click at [1084, 195] on div "Active Catalogs Inactive Catalogs Product Catalog Name No. Products Import Sche…" at bounding box center [587, 215] width 1116 height 115
drag, startPoint x: 235, startPoint y: 235, endPoint x: 244, endPoint y: 243, distance: 11.8
click at [244, 243] on td "DirectTV_Showcase_1x1_9x16Stories_PLV" at bounding box center [163, 243] width 243 height 38
copy link "DirectTV_Showcase_1x1_9x16Stories_PLV"
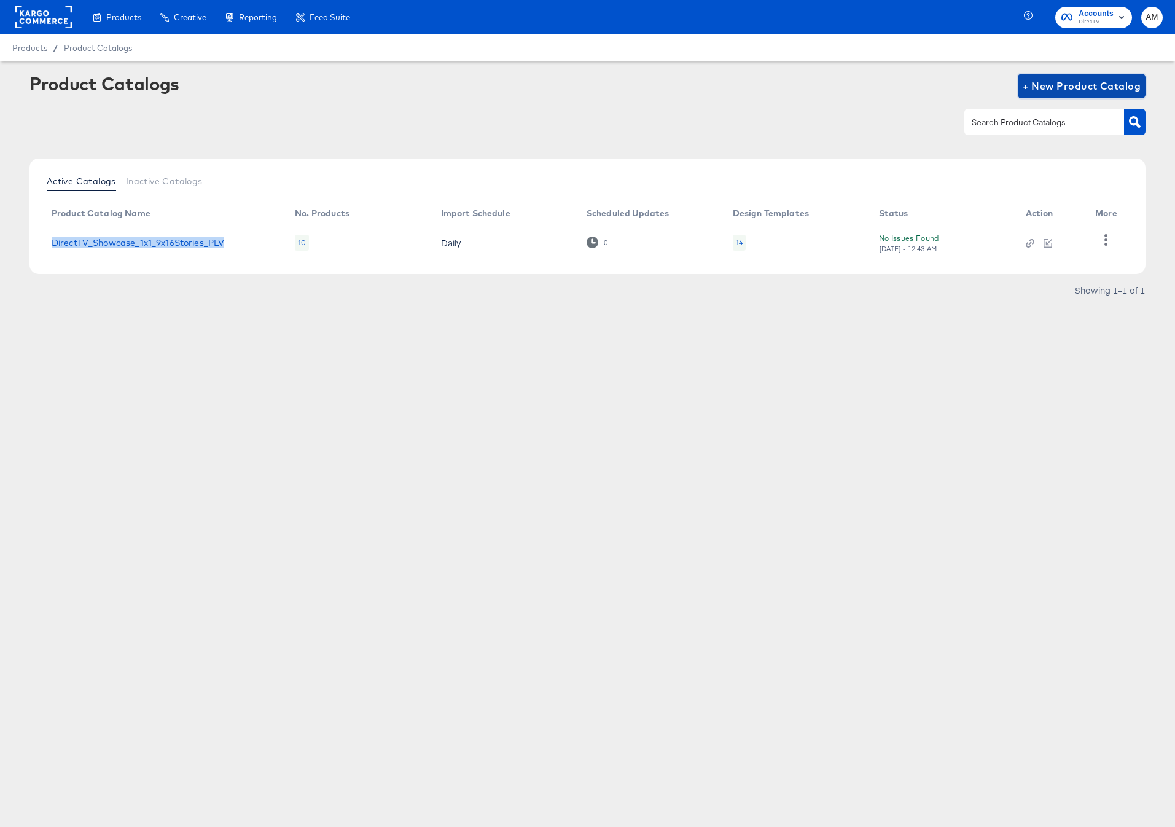
click at [1078, 85] on span "+ New Product Catalog" at bounding box center [1081, 85] width 119 height 17
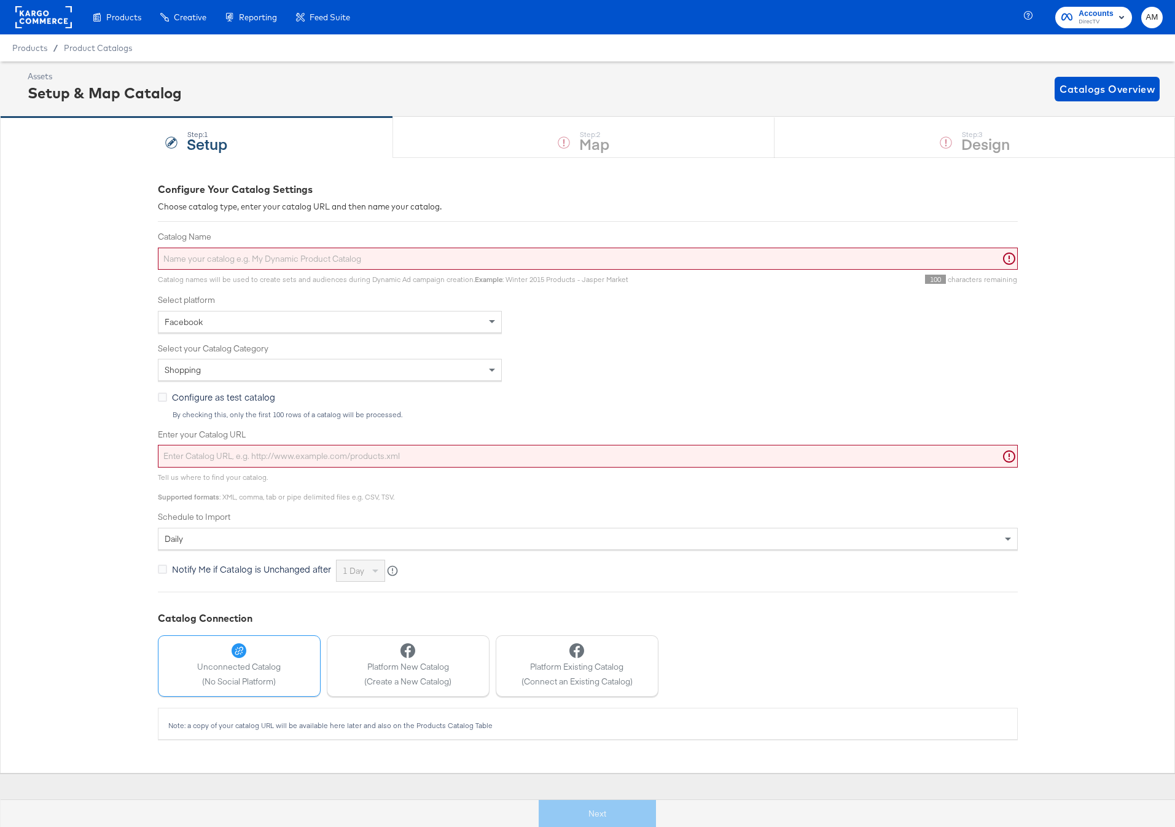
click at [340, 253] on input "Catalog Name" at bounding box center [588, 258] width 860 height 23
paste input "DirectTV_Showcase_1x1_9x16Stories_PLV"
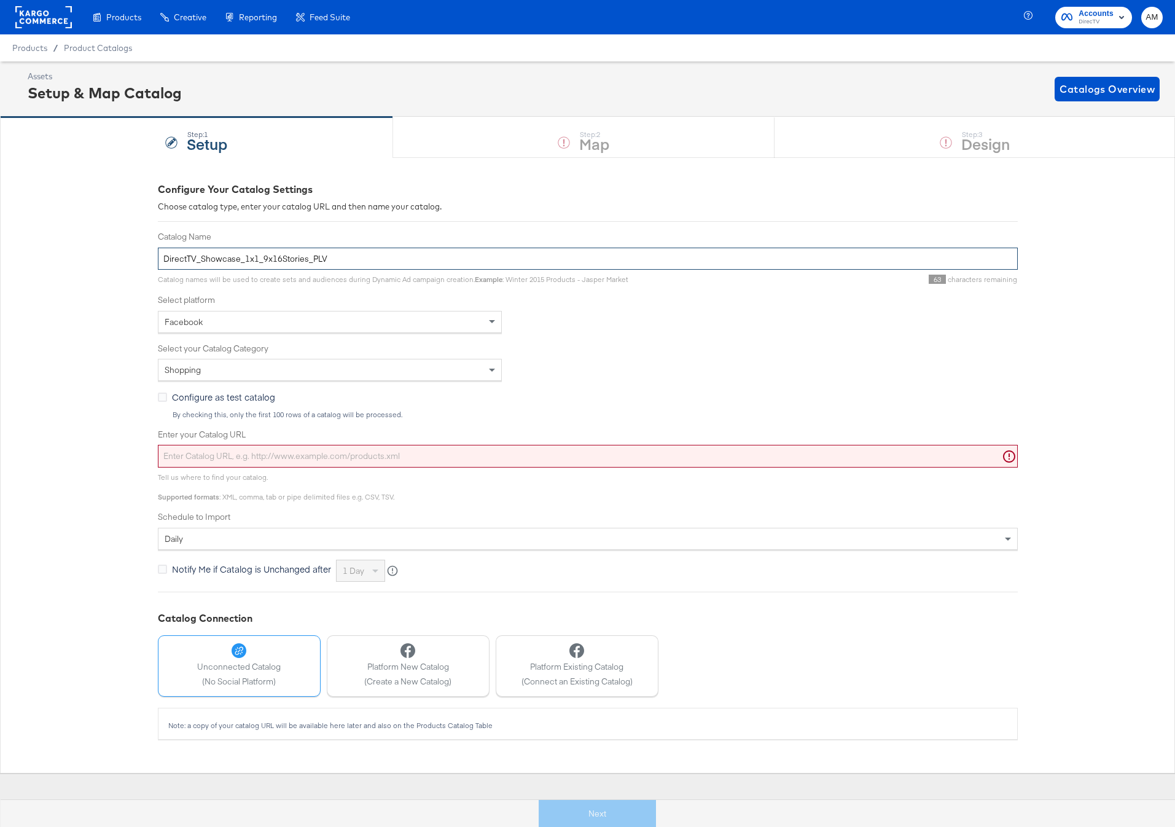
drag, startPoint x: 262, startPoint y: 261, endPoint x: 244, endPoint y: 262, distance: 18.4
click at [244, 262] on input "DirectTV_Showcase_1x1_9x16Stories_PLV" at bounding box center [588, 258] width 860 height 23
drag, startPoint x: 257, startPoint y: 260, endPoint x: 281, endPoint y: 262, distance: 24.7
click at [281, 262] on input "DirectTV_Showcase_x16Stories_PLV" at bounding box center [588, 258] width 860 height 23
click at [241, 261] on input "DirectTV_Showcase_x16Reels_PLV" at bounding box center [588, 258] width 860 height 23
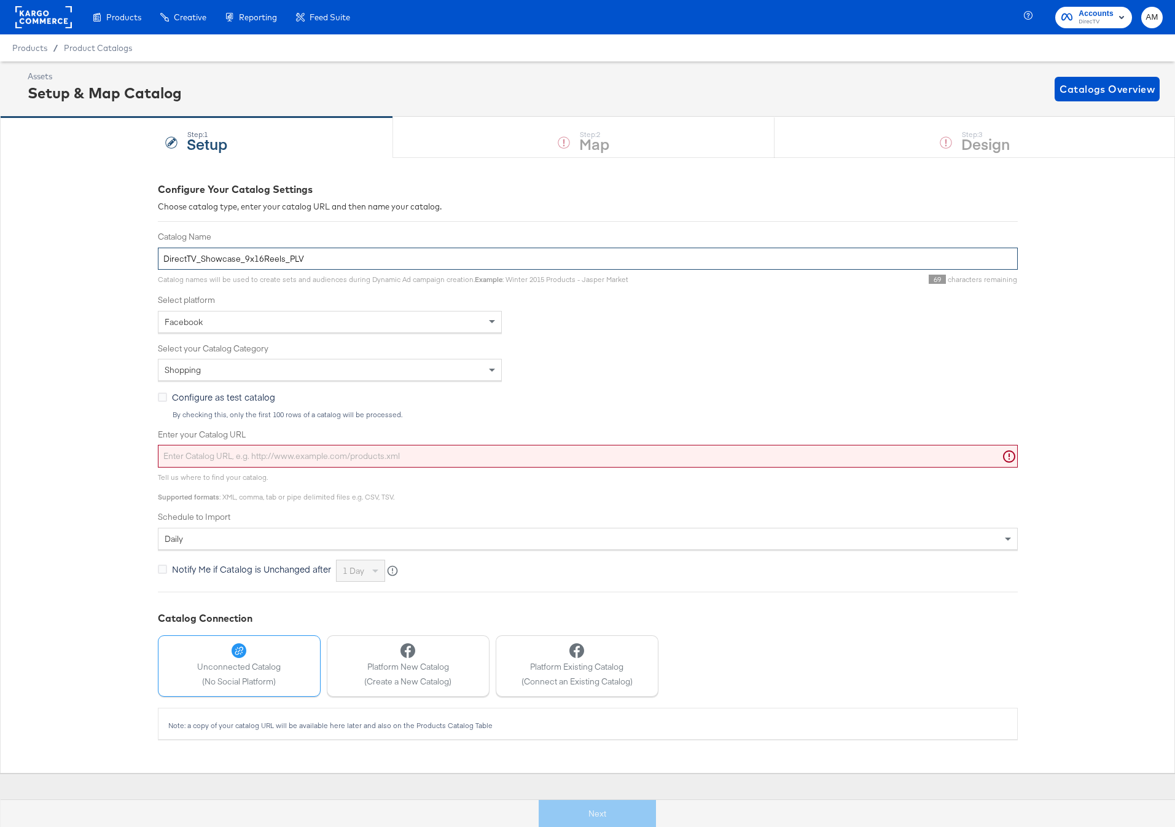
type input "DirectTV_Showcase_9x16Reels_PLV"
click at [264, 460] on input "Enter your Catalog URL" at bounding box center [588, 456] width 860 height 23
paste input "https://ace.stitcherads.com/exports/1385/universal/none/universal/export.tsv.gz"
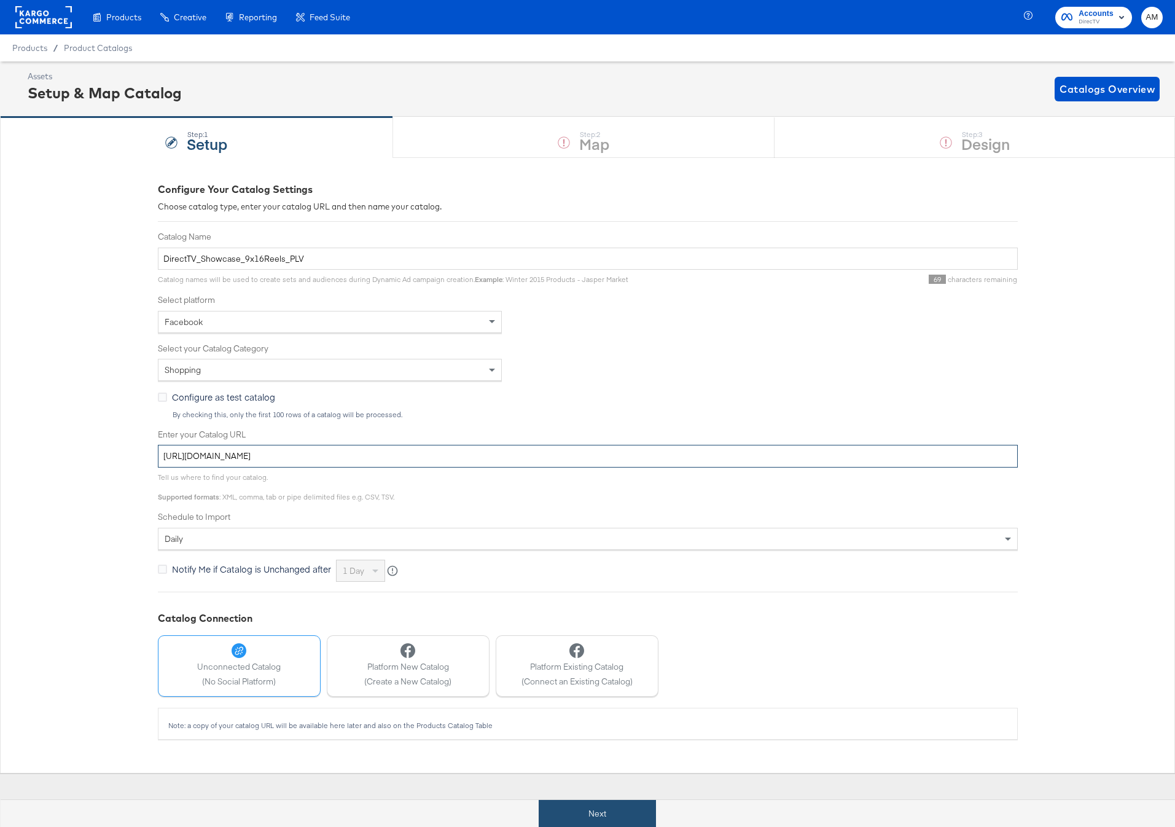
type input "https://ace.stitcherads.com/exports/1385/universal/none/universal/export.tsv.gz"
click at [641, 806] on button "Next" at bounding box center [597, 814] width 117 height 28
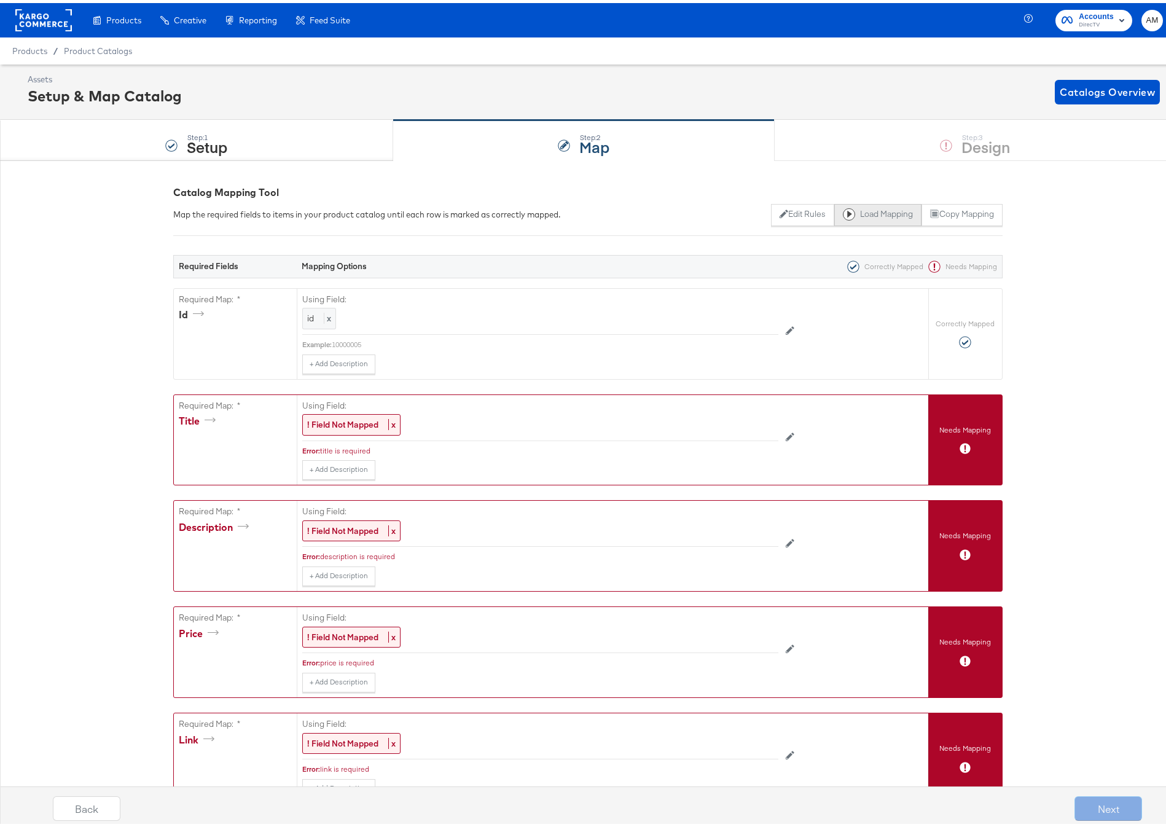
click at [873, 214] on button "Load Mapping" at bounding box center [877, 212] width 87 height 22
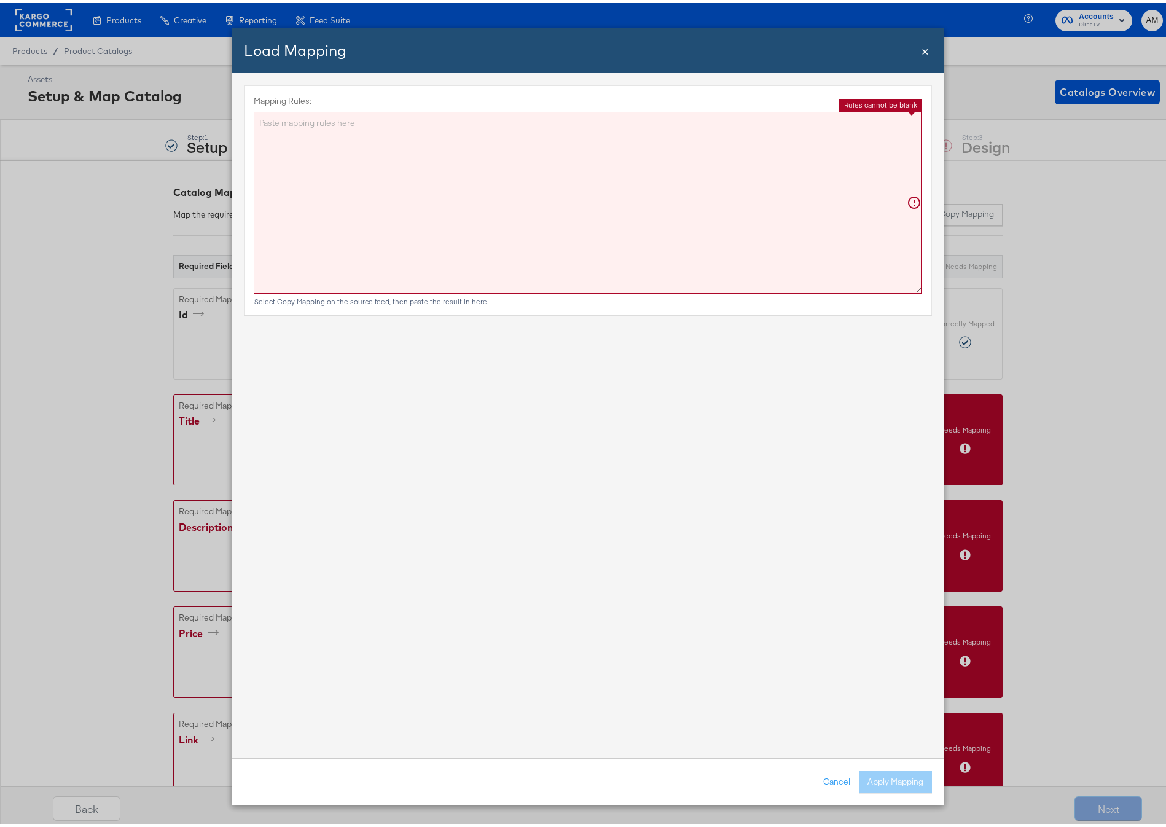
click at [656, 149] on textarea "Mapping Rules:" at bounding box center [588, 200] width 668 height 182
paste textarea "{"id":"{{{\"id\"}}}","title":"{{{\"Name\"}}}","description":"{{{\"03_intro_disc…"
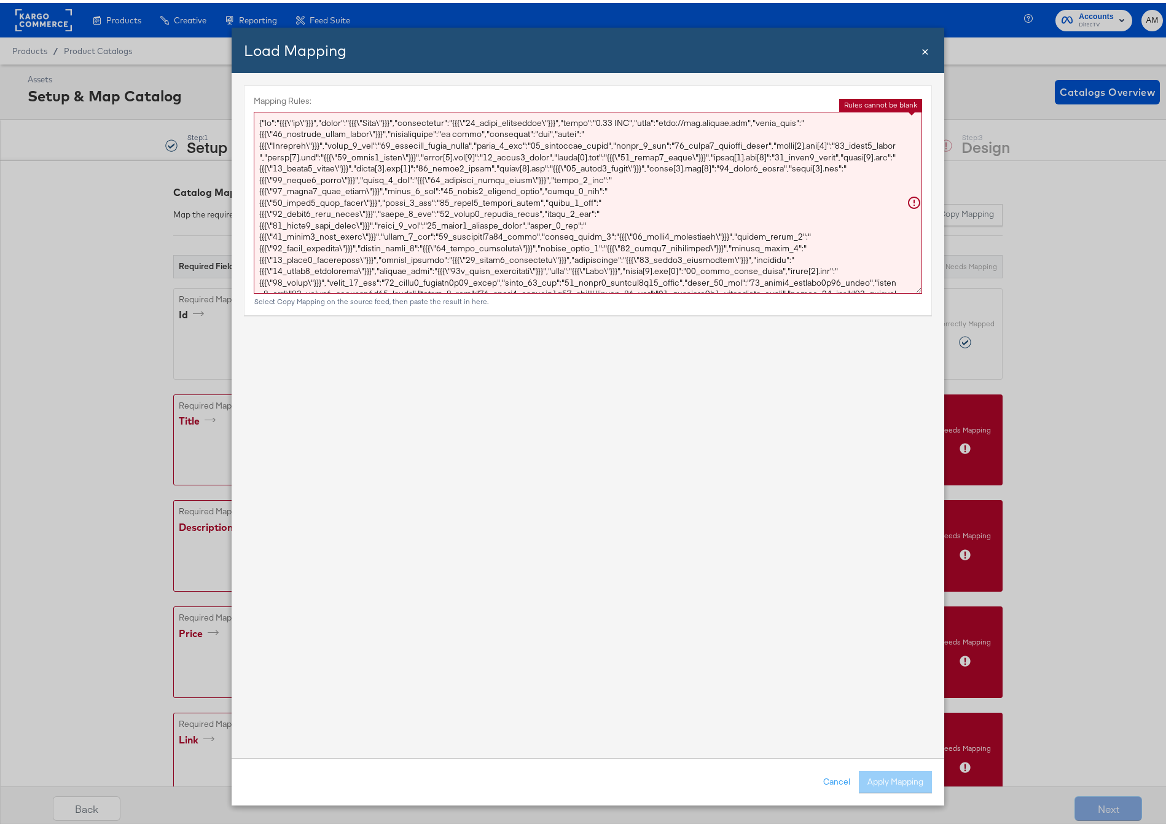
scroll to position [17, 0]
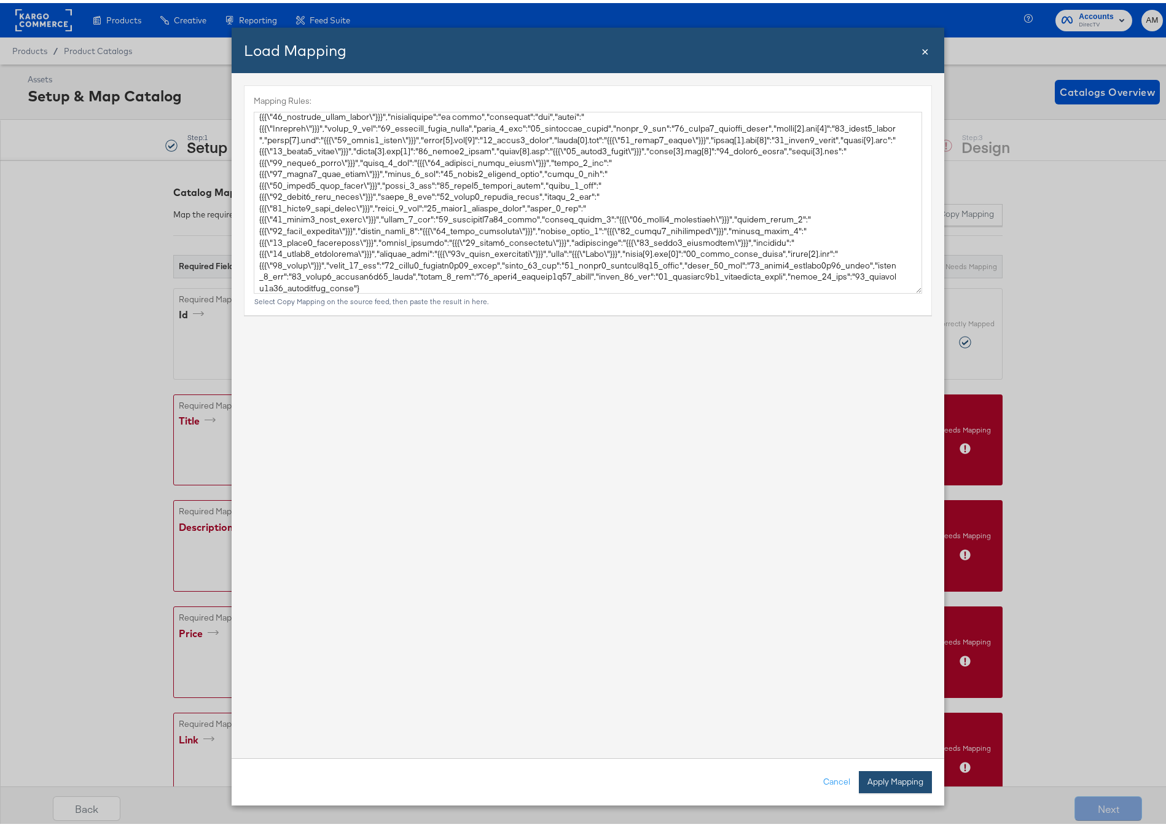
type textarea "{ "id": "{{{\"id\"}}}", "title": "{{{\"Name\"}}}", "description": "{{{\"03_intr…"
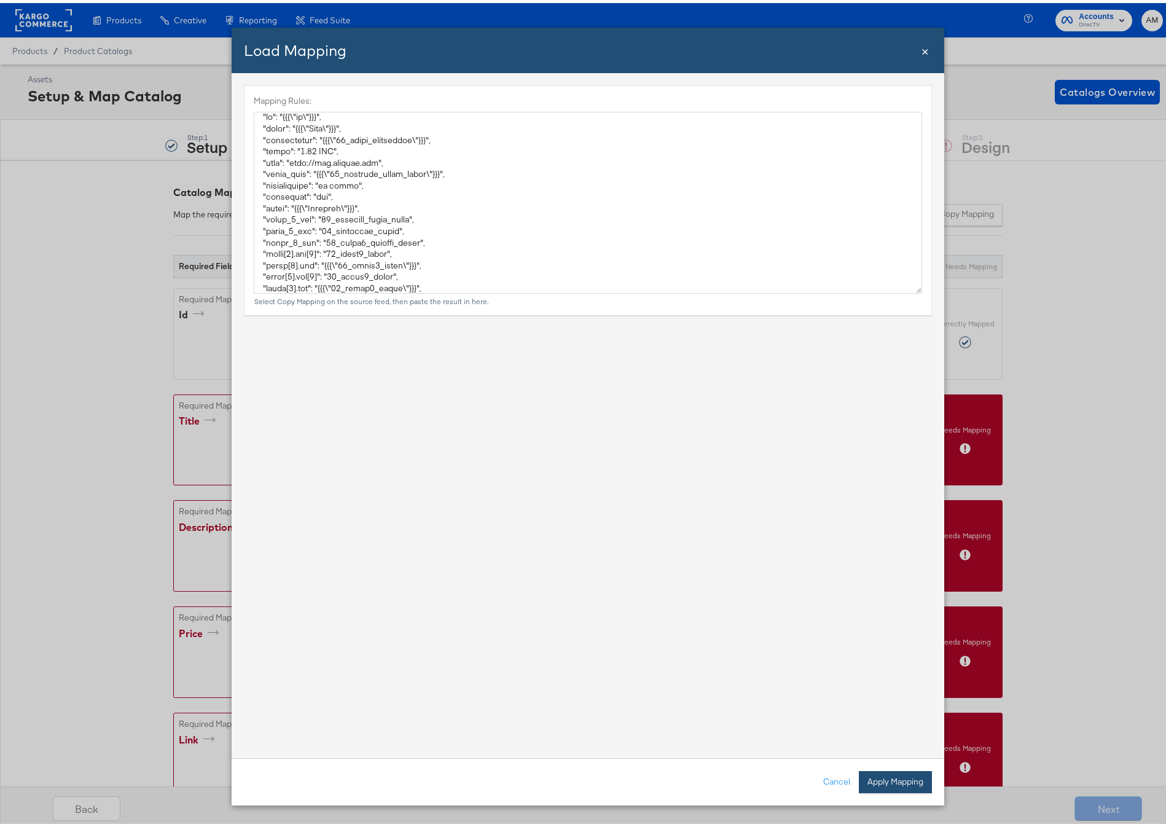
click at [873, 780] on button "Apply Mapping" at bounding box center [895, 779] width 73 height 22
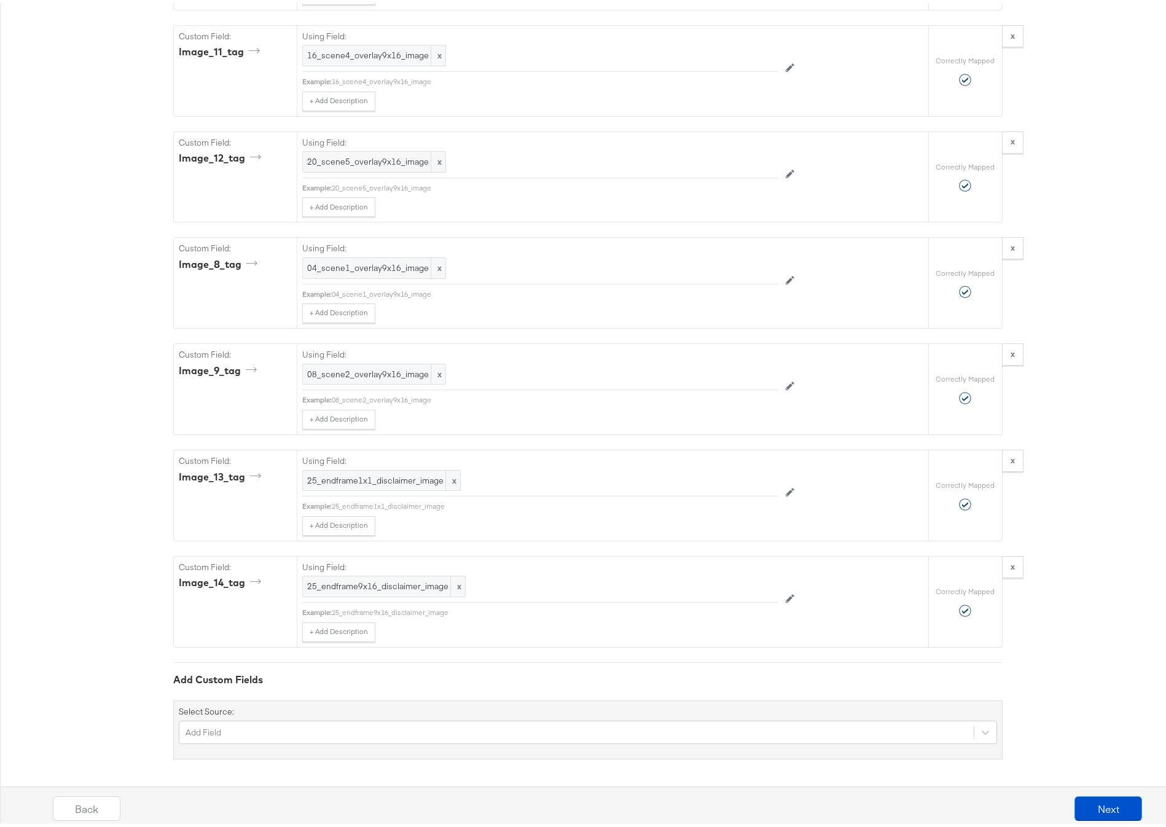
scroll to position [5173, 0]
click at [1095, 806] on button "Next" at bounding box center [1108, 805] width 68 height 25
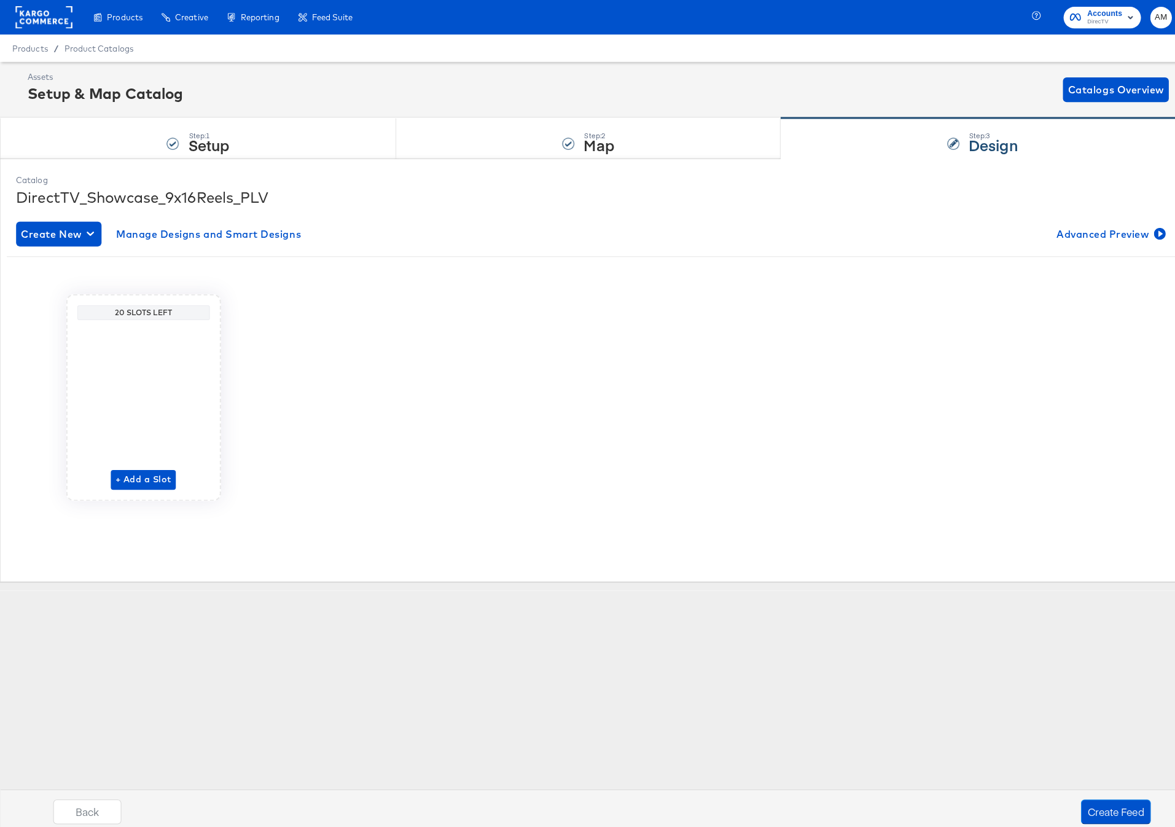
scroll to position [0, 0]
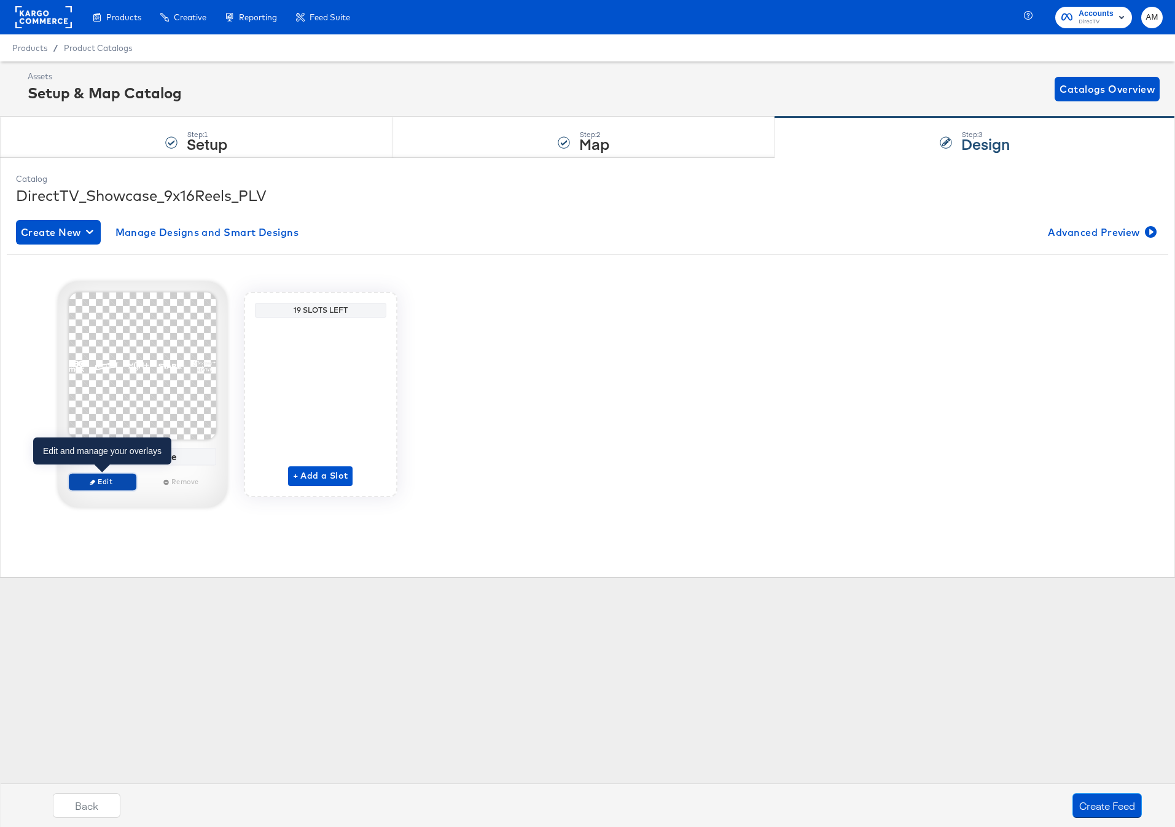
click at [101, 485] on span "Edit" at bounding box center [102, 481] width 56 height 9
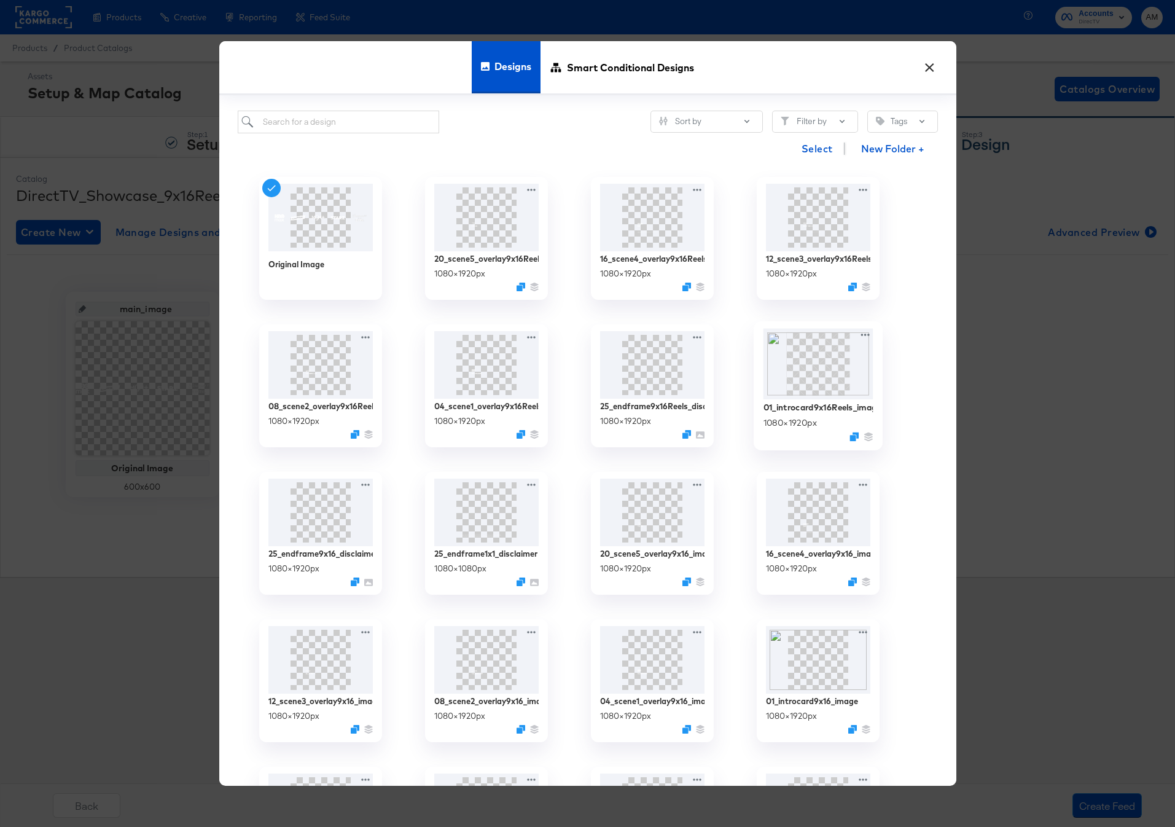
click at [775, 383] on img at bounding box center [818, 363] width 110 height 71
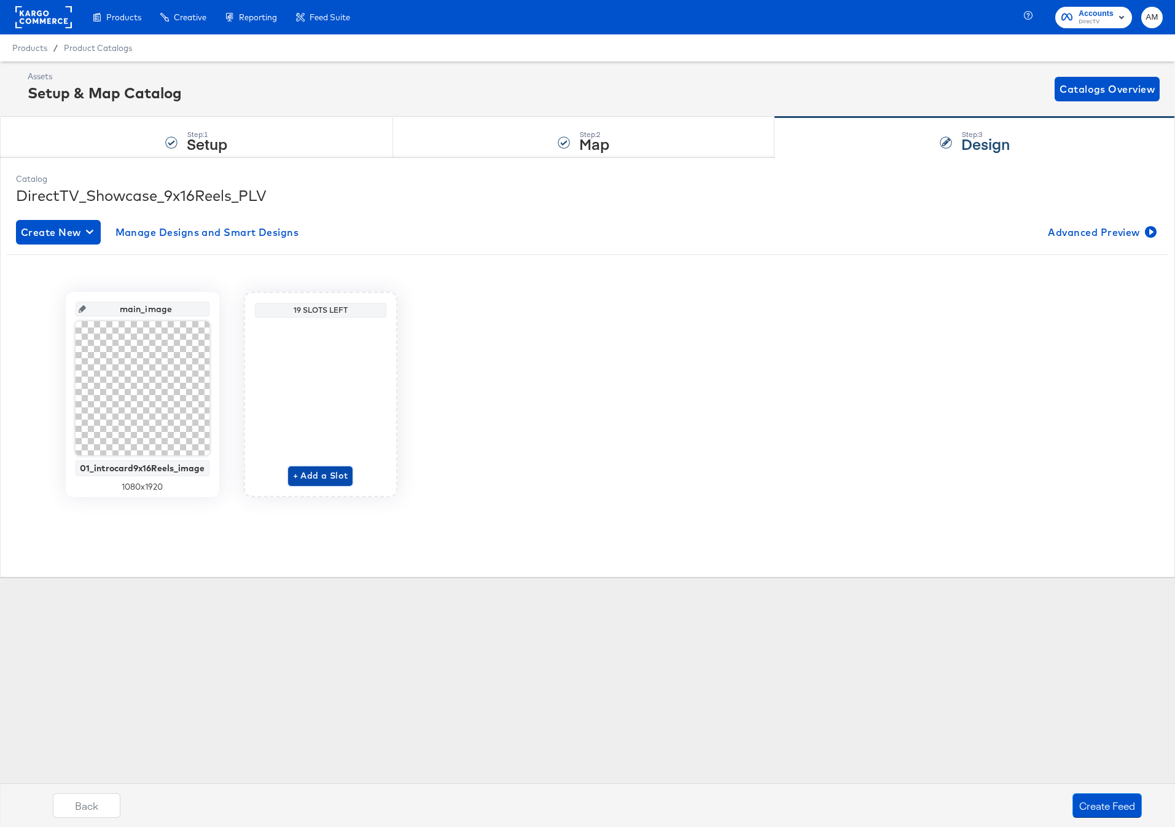
click at [312, 477] on span "+ Add a Slot" at bounding box center [320, 475] width 55 height 15
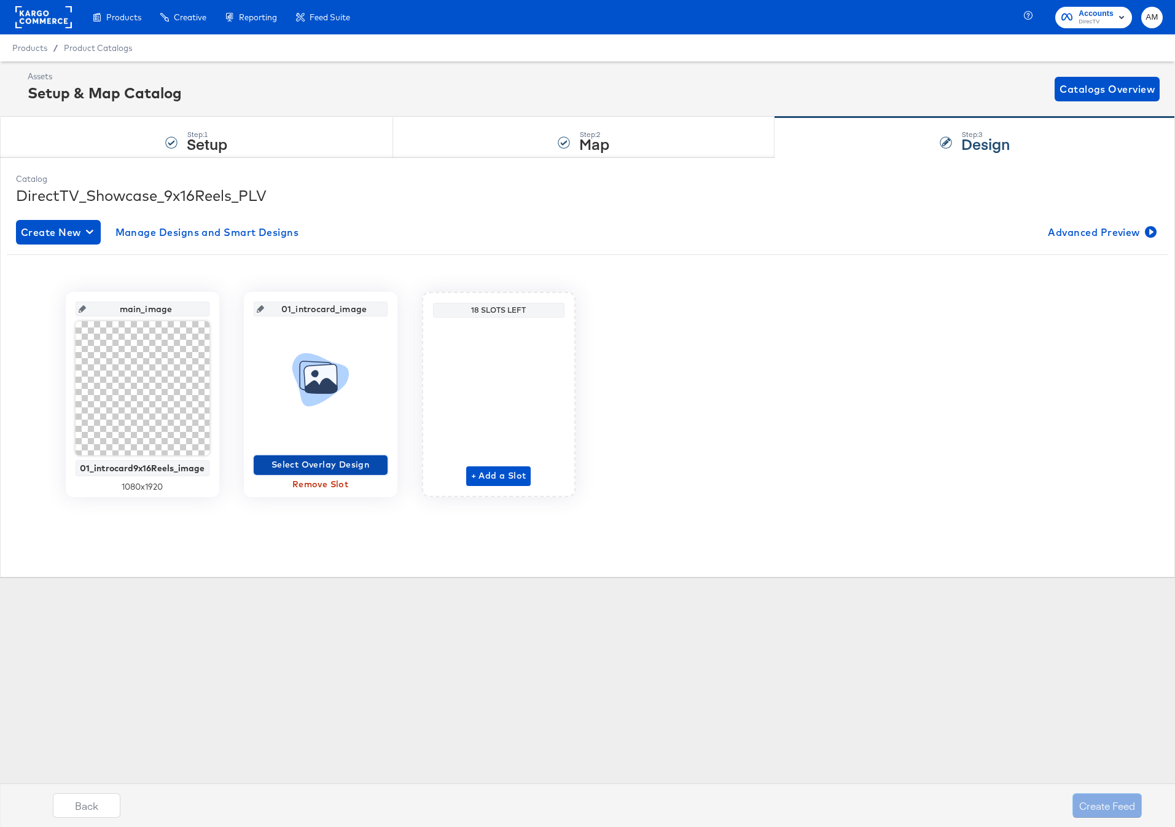
click at [314, 465] on span "Select Overlay Design" at bounding box center [321, 464] width 124 height 15
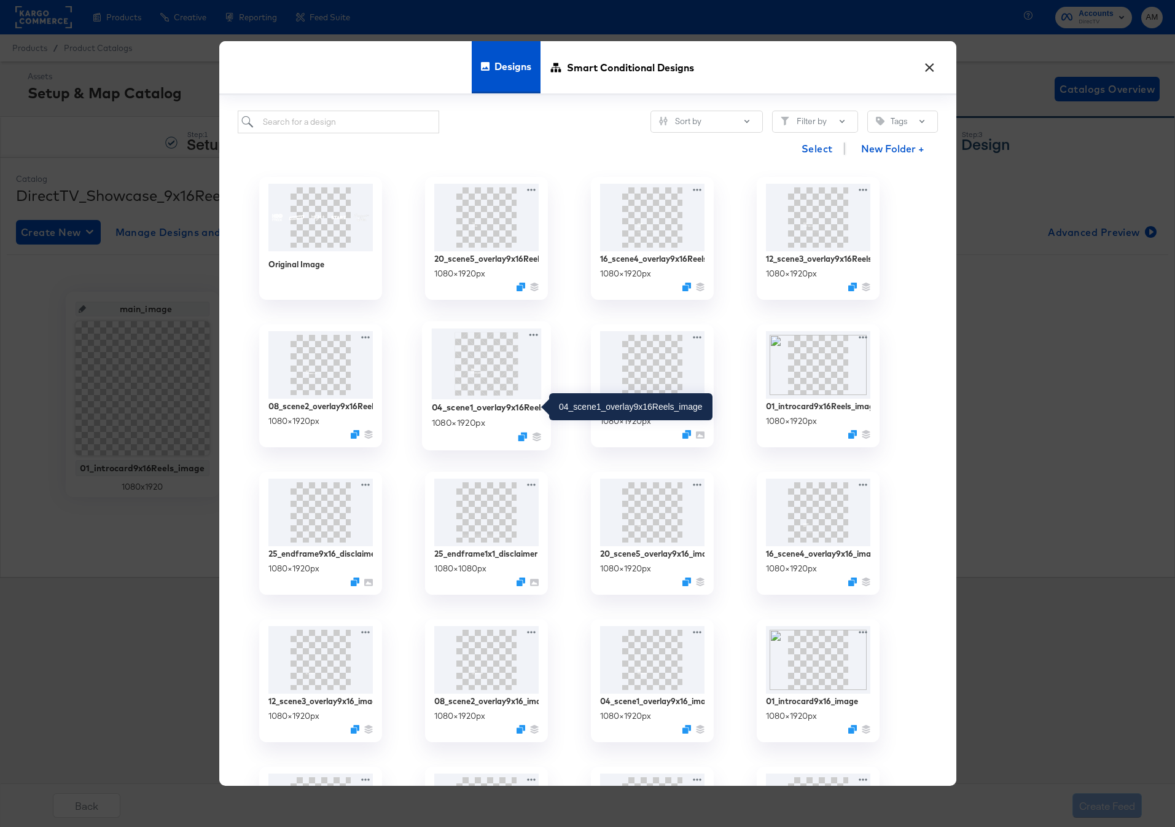
click at [499, 410] on div "04_scene1_overlay9x16Reels_image" at bounding box center [486, 407] width 110 height 12
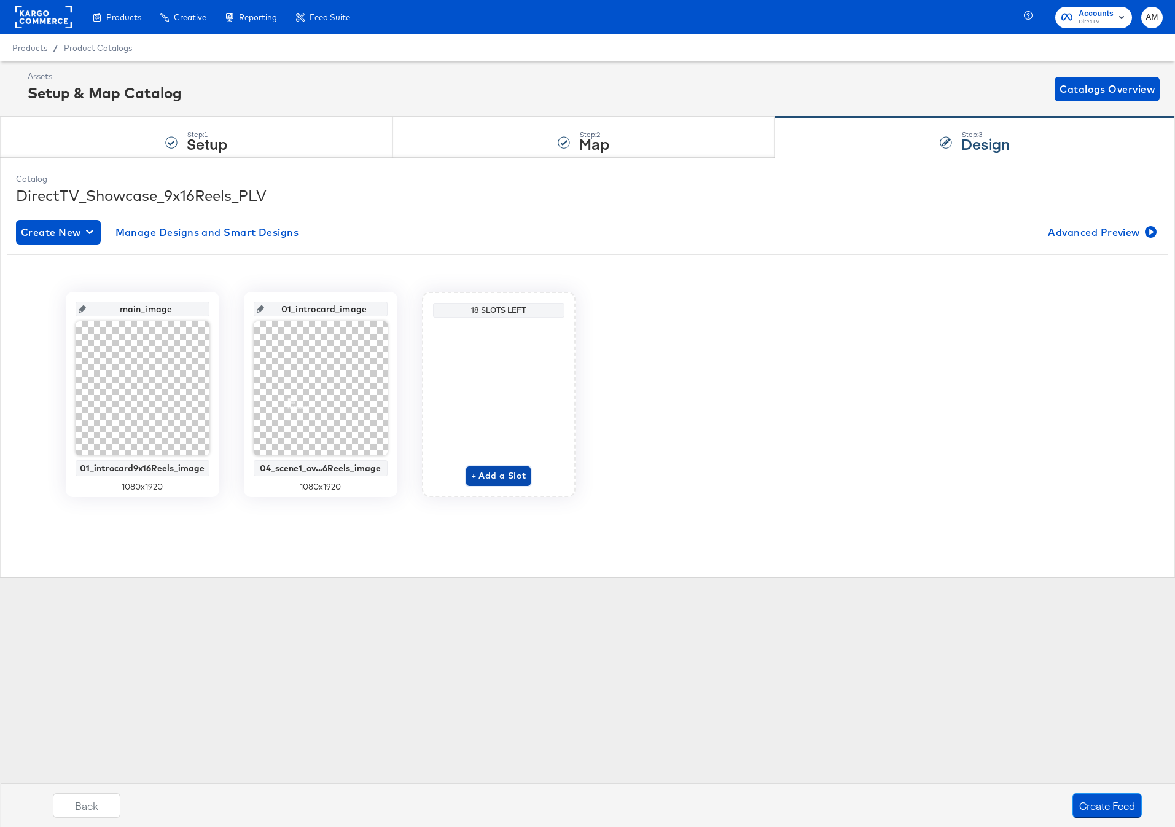
click at [485, 475] on span "+ Add a Slot" at bounding box center [498, 475] width 55 height 15
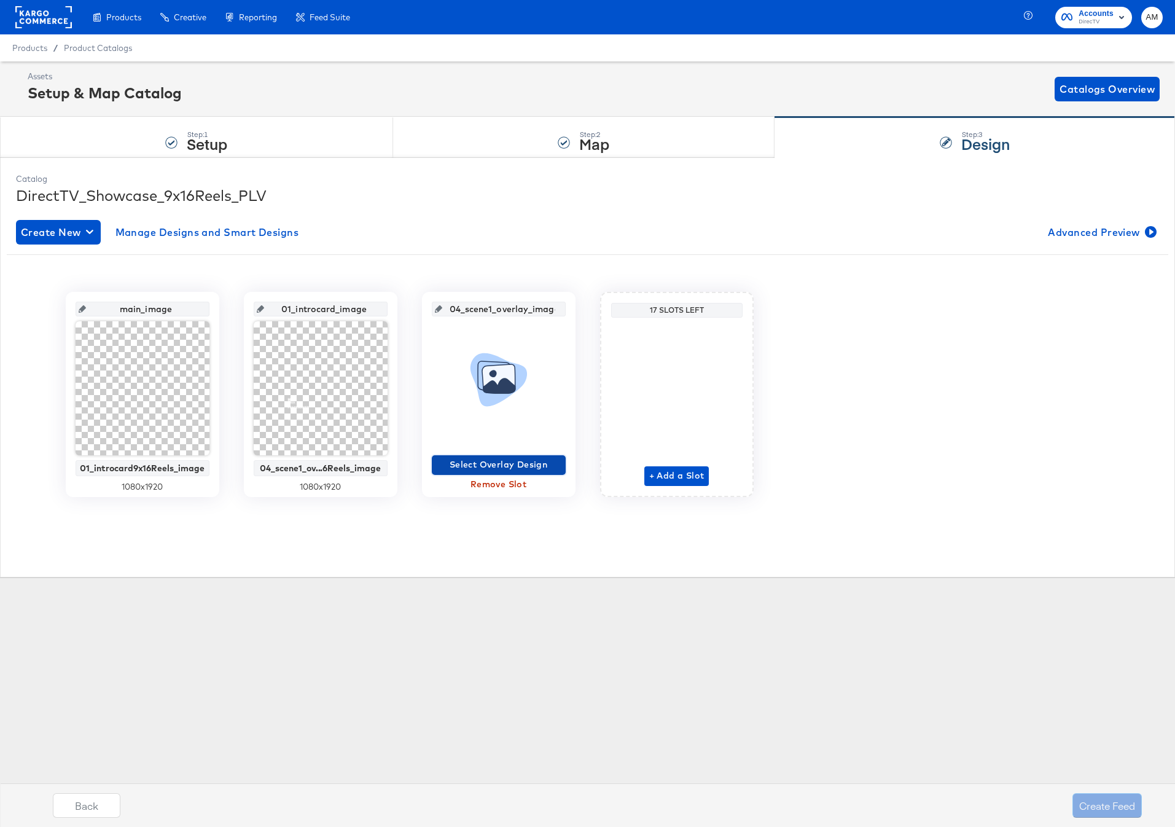
click at [478, 461] on span "Select Overlay Design" at bounding box center [499, 464] width 124 height 15
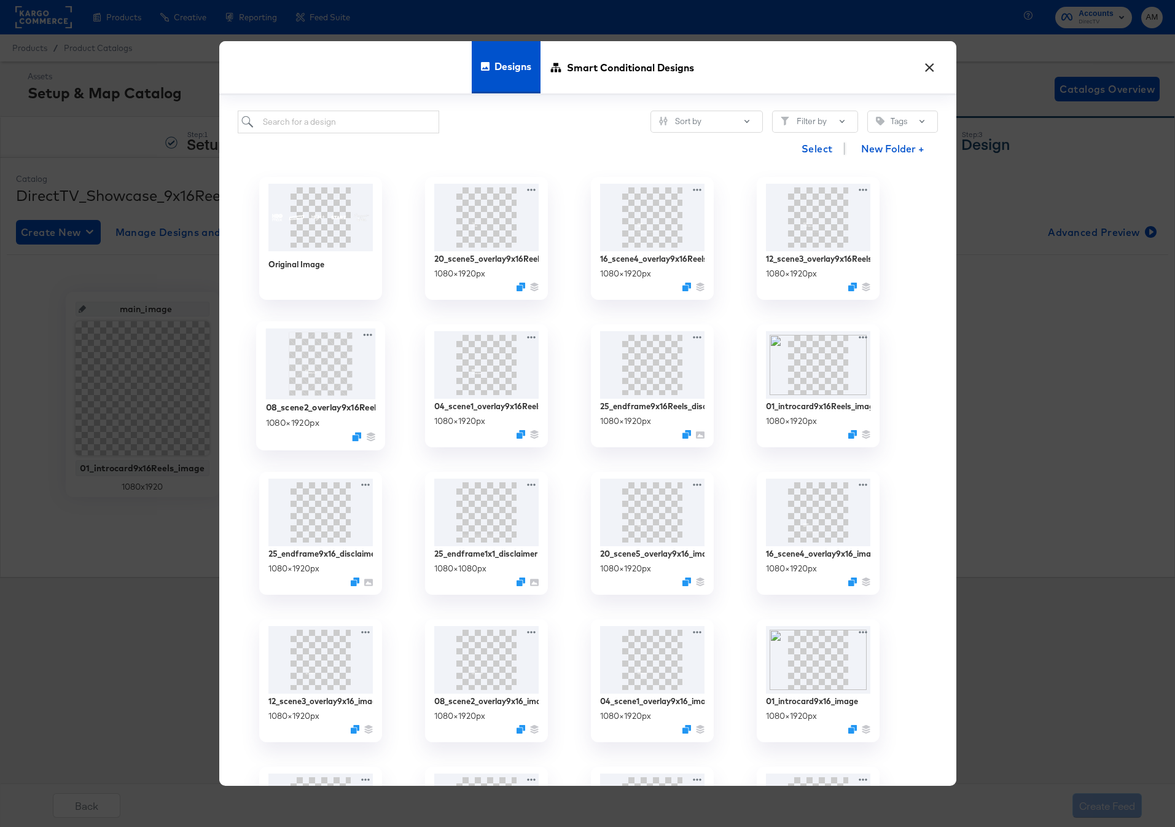
click at [305, 389] on img at bounding box center [320, 363] width 110 height 71
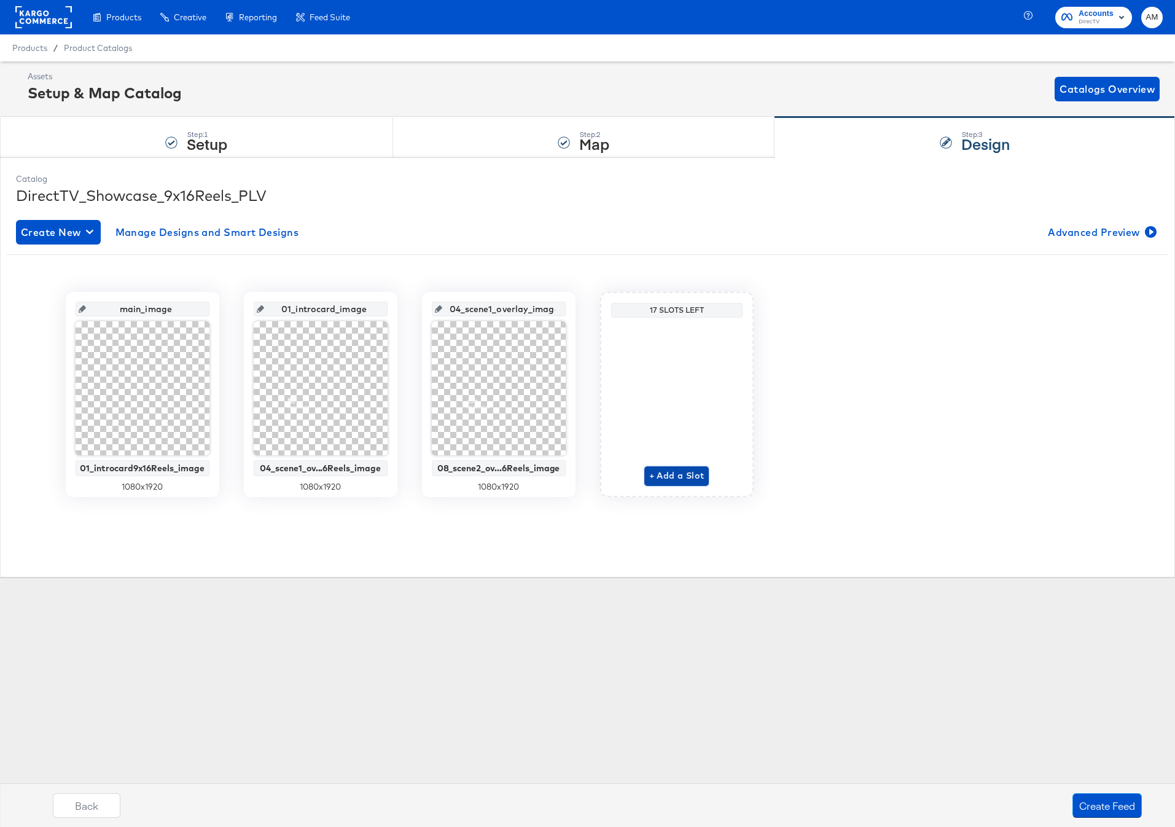
click at [665, 474] on span "+ Add a Slot" at bounding box center [676, 475] width 55 height 15
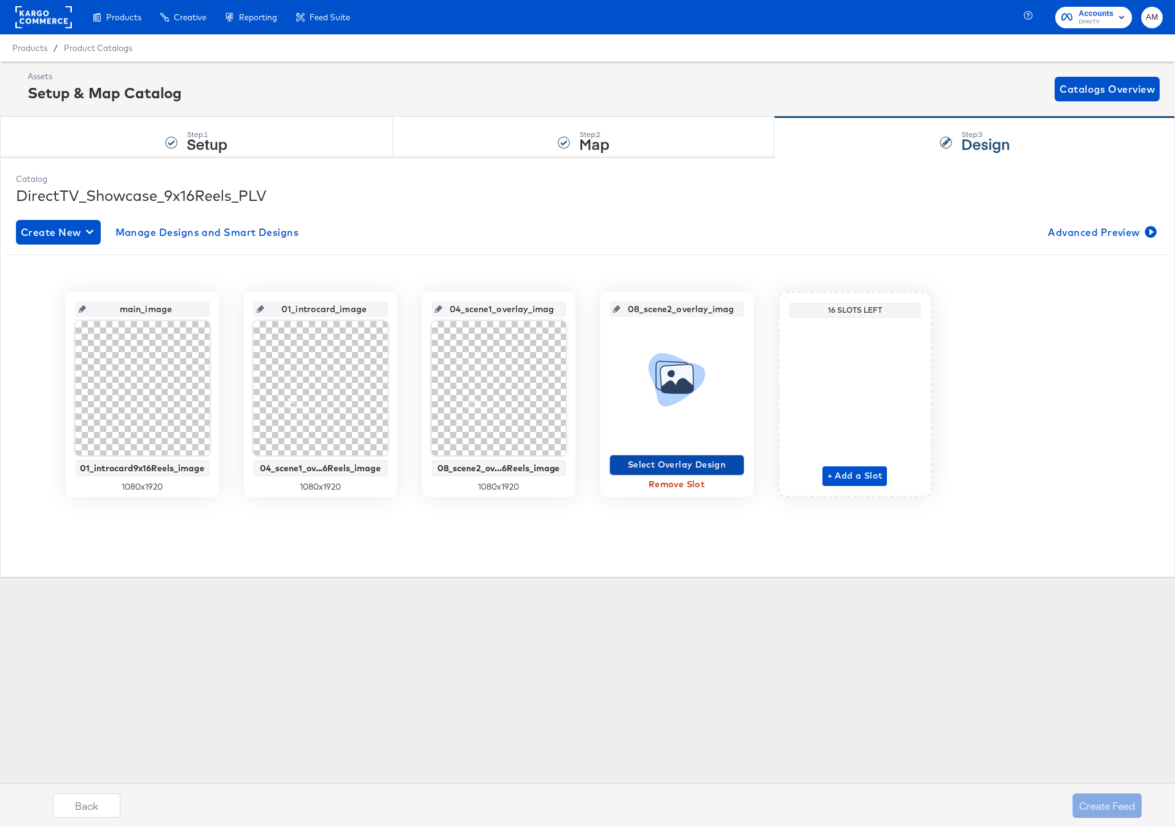
click at [625, 463] on span "Select Overlay Design" at bounding box center [677, 464] width 124 height 15
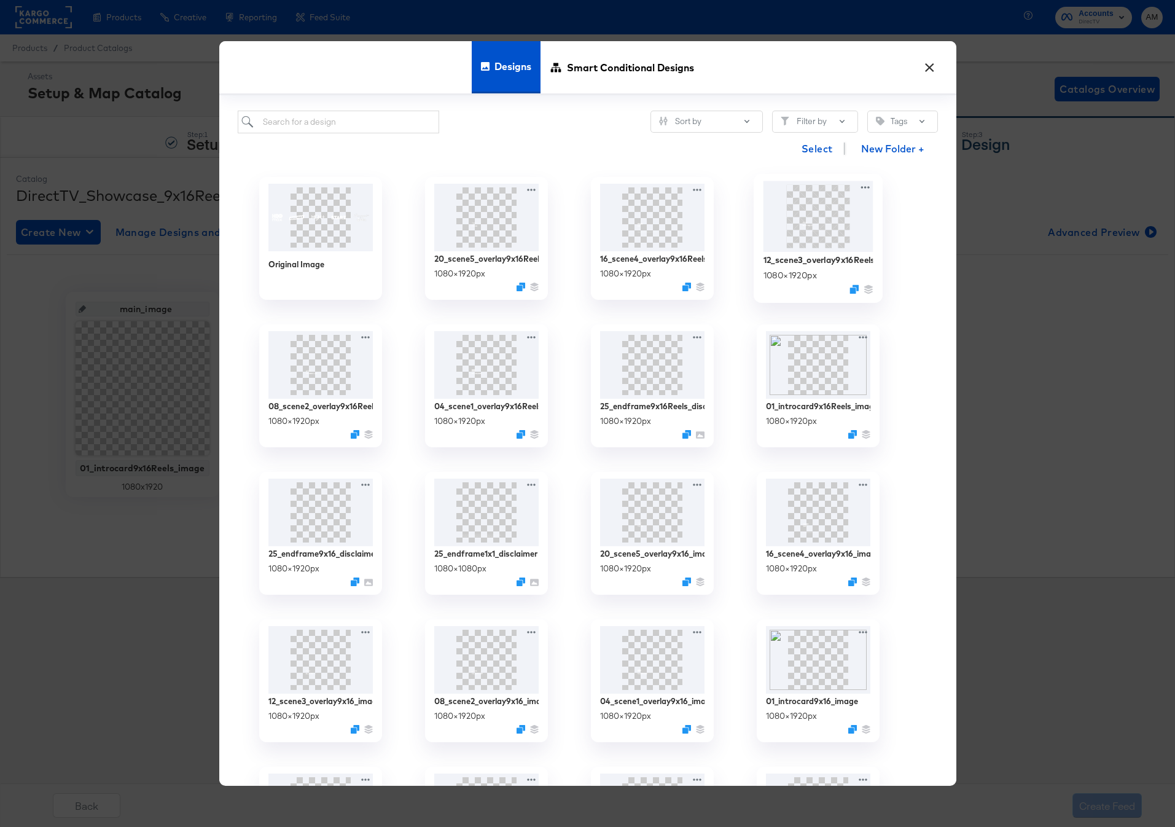
click at [781, 240] on img at bounding box center [818, 216] width 110 height 71
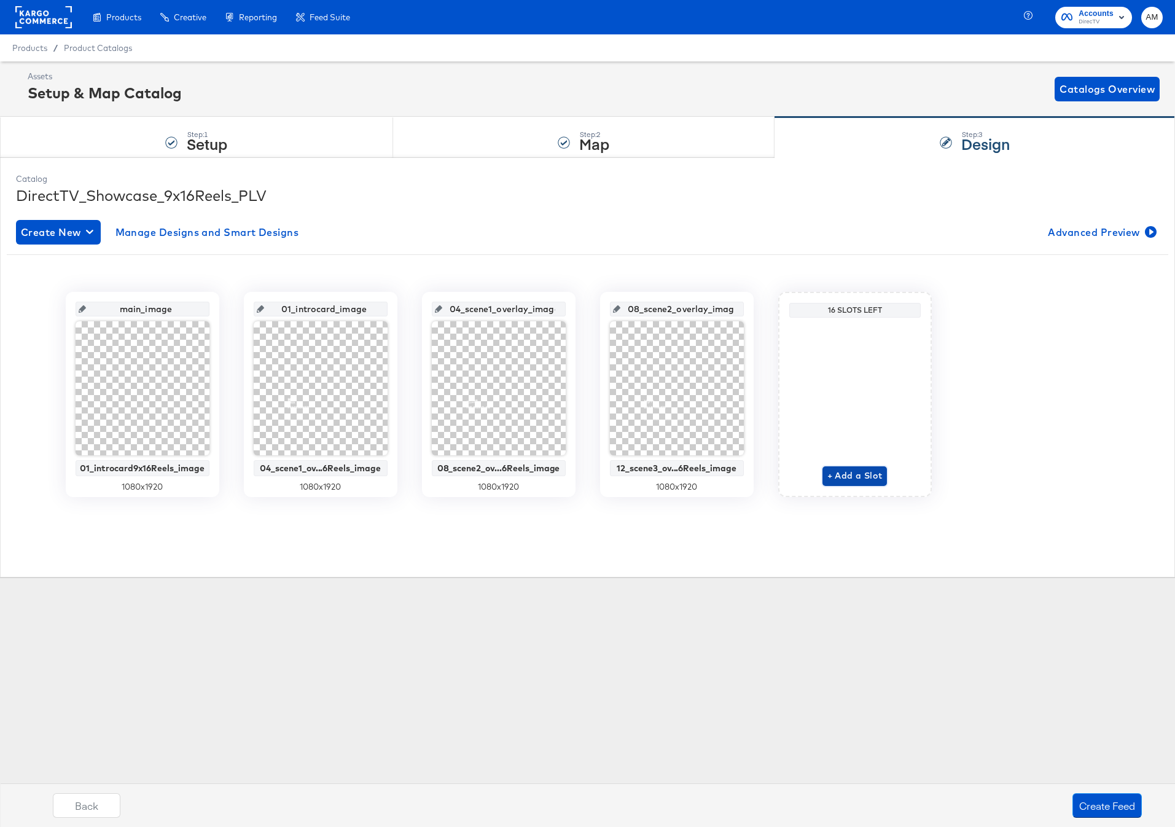
click at [846, 475] on span "+ Add a Slot" at bounding box center [854, 475] width 55 height 15
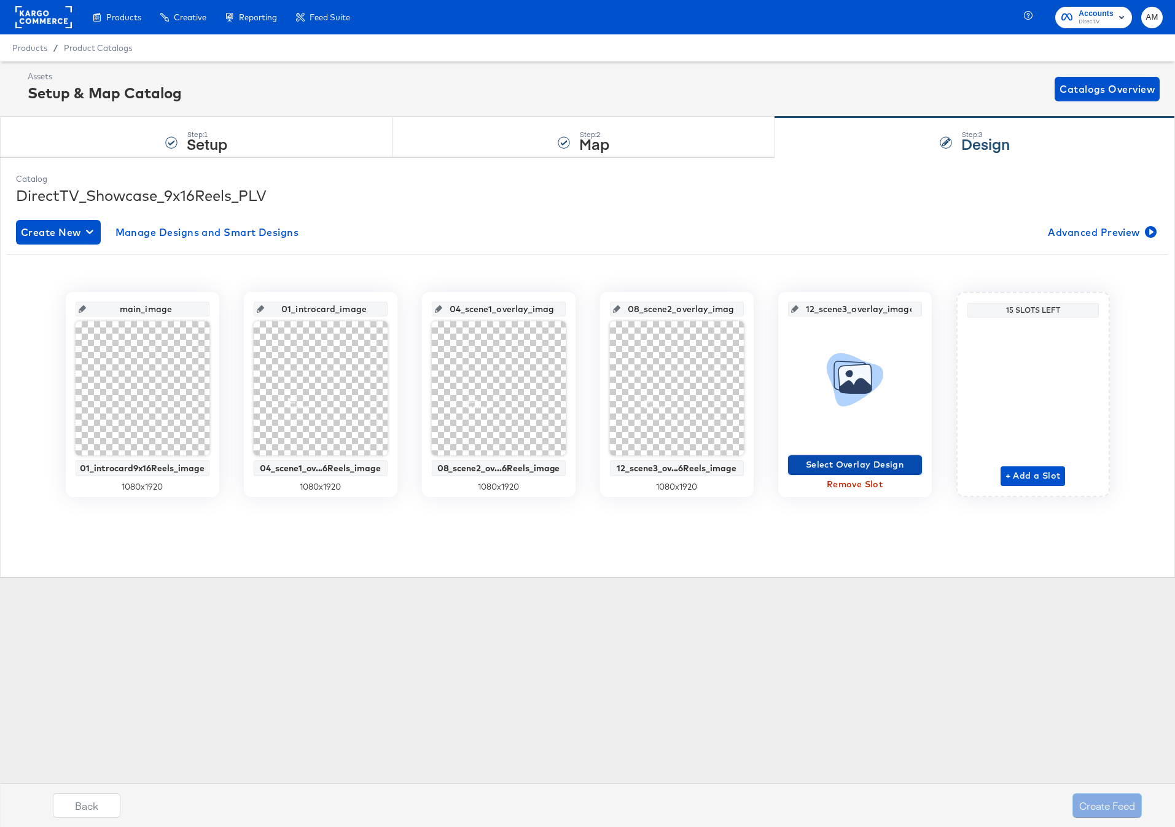
click at [820, 469] on span "Select Overlay Design" at bounding box center [855, 464] width 124 height 15
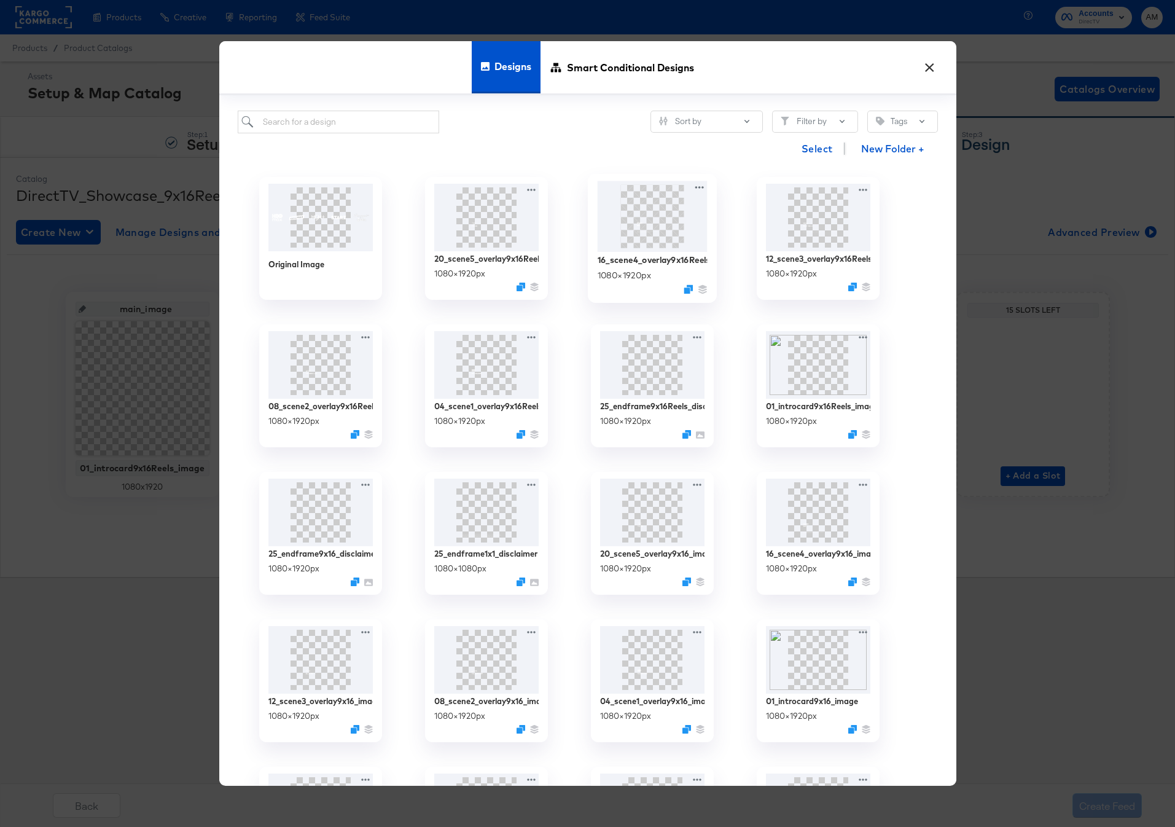
click at [653, 249] on img at bounding box center [652, 216] width 110 height 71
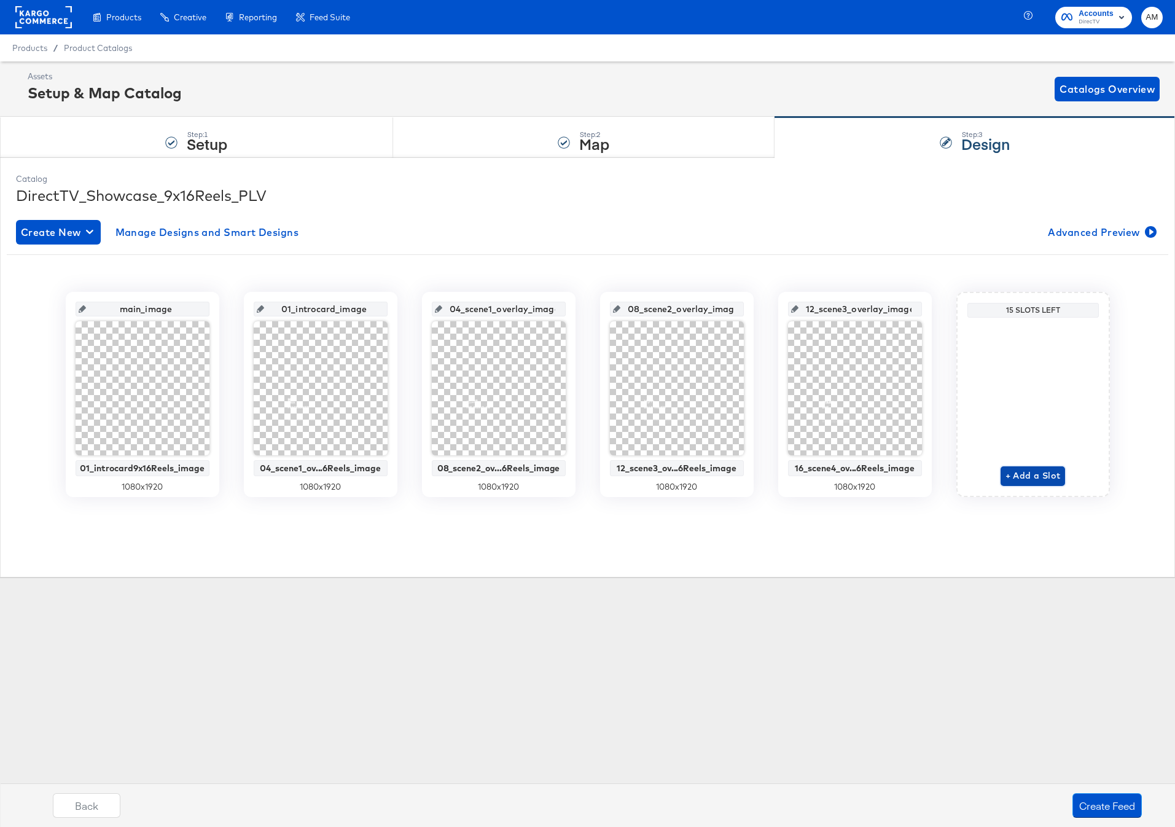
click at [1024, 473] on span "+ Add a Slot" at bounding box center [1032, 475] width 55 height 15
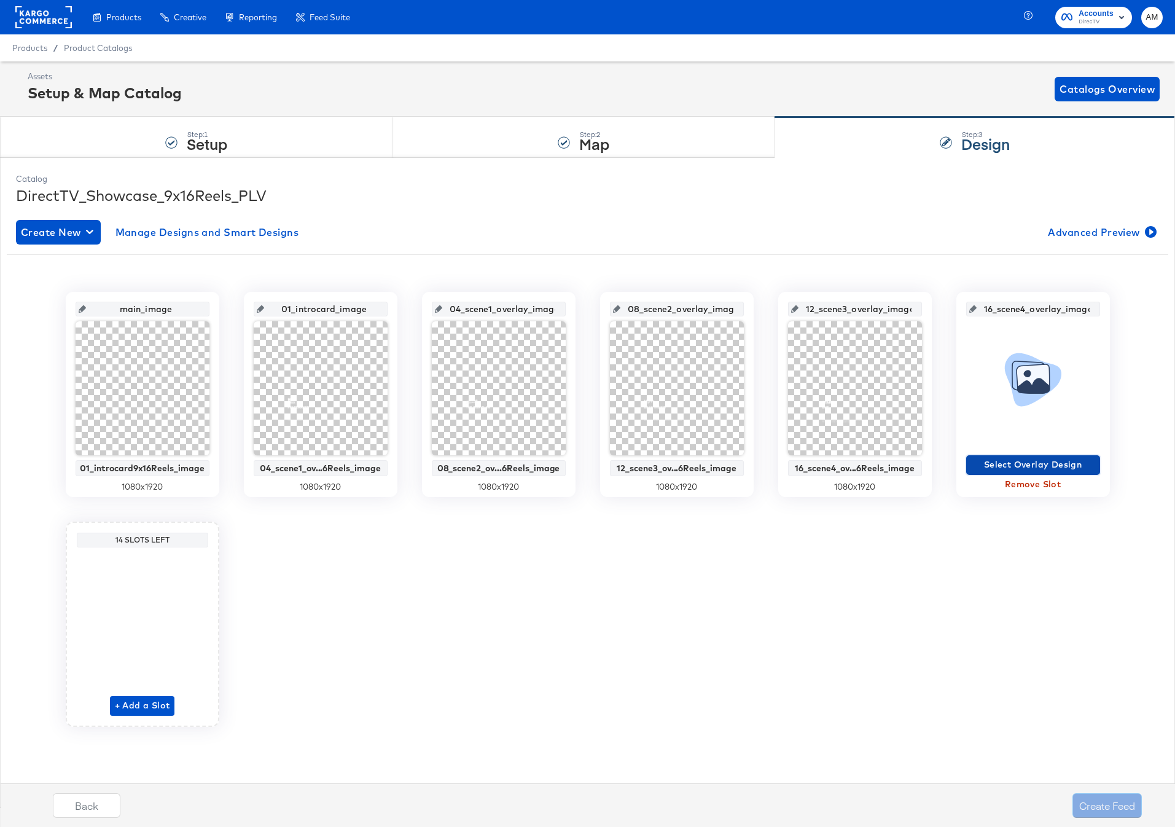
click at [983, 467] on span "Select Overlay Design" at bounding box center [1033, 464] width 124 height 15
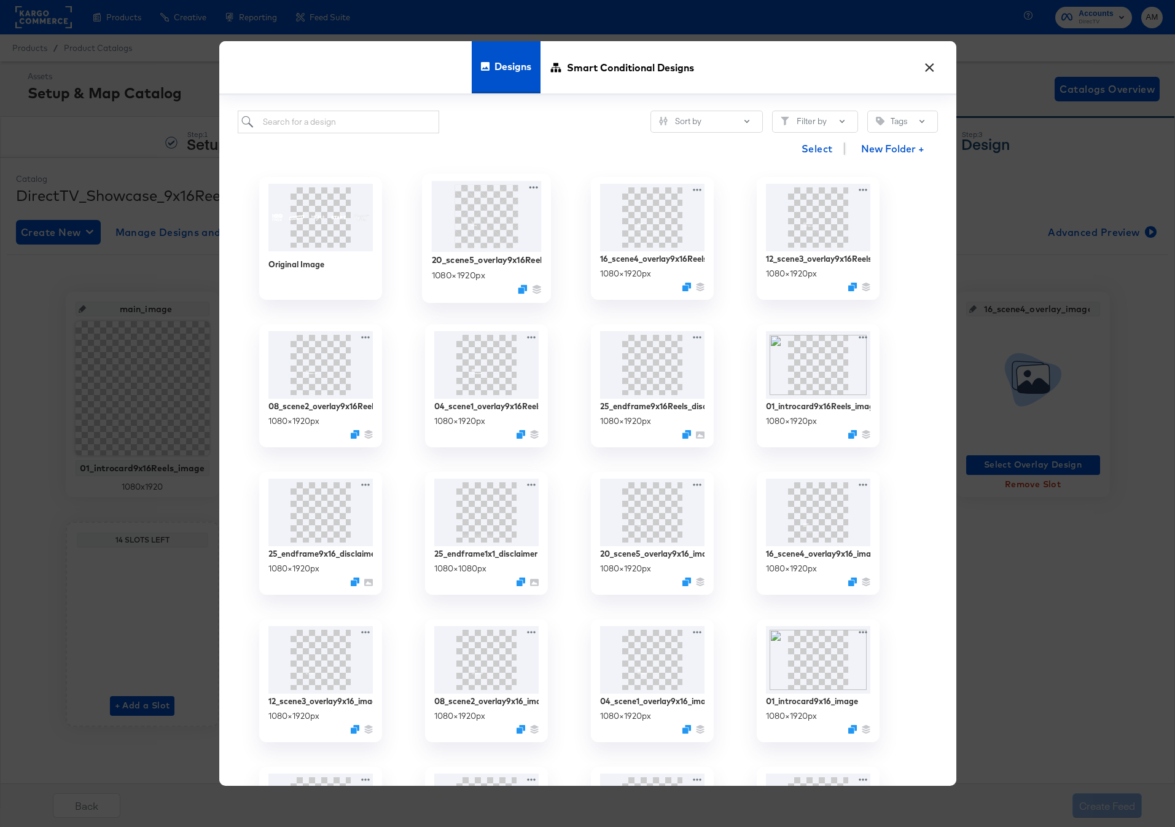
click at [486, 227] on img at bounding box center [486, 216] width 110 height 71
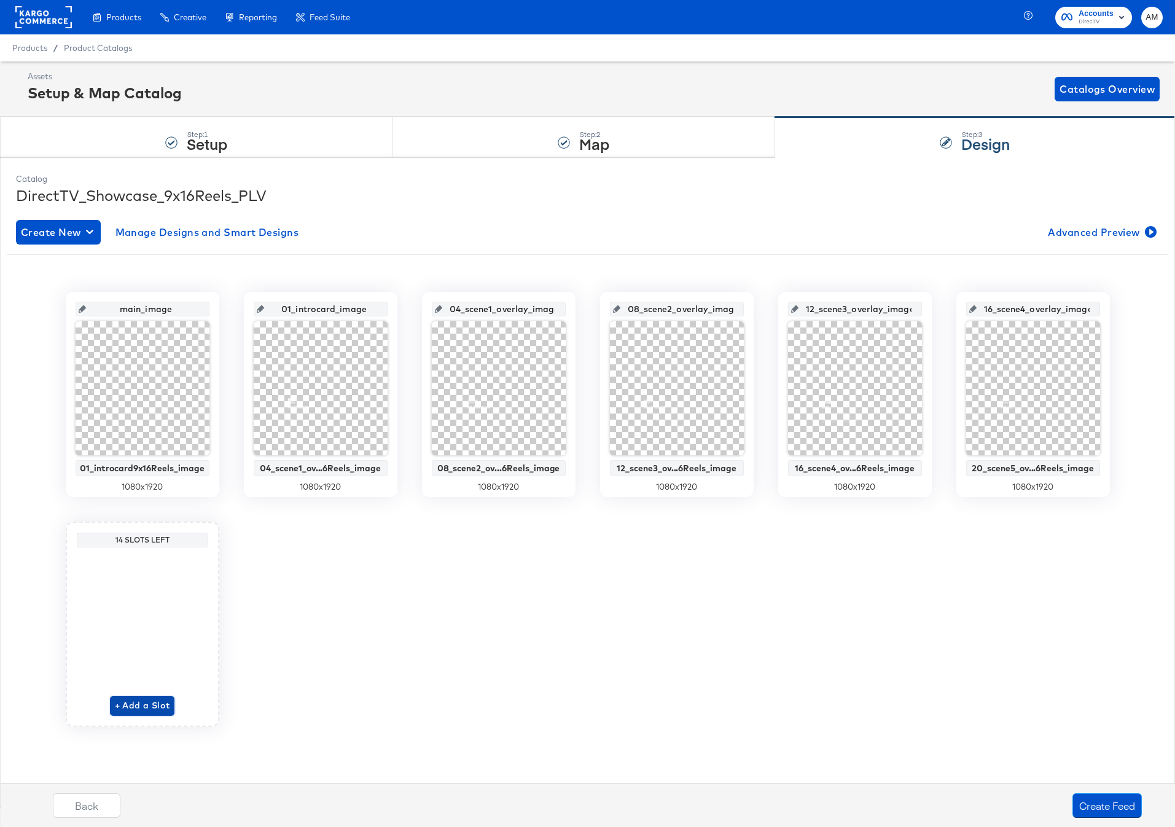
click at [128, 709] on span "+ Add a Slot" at bounding box center [142, 705] width 55 height 15
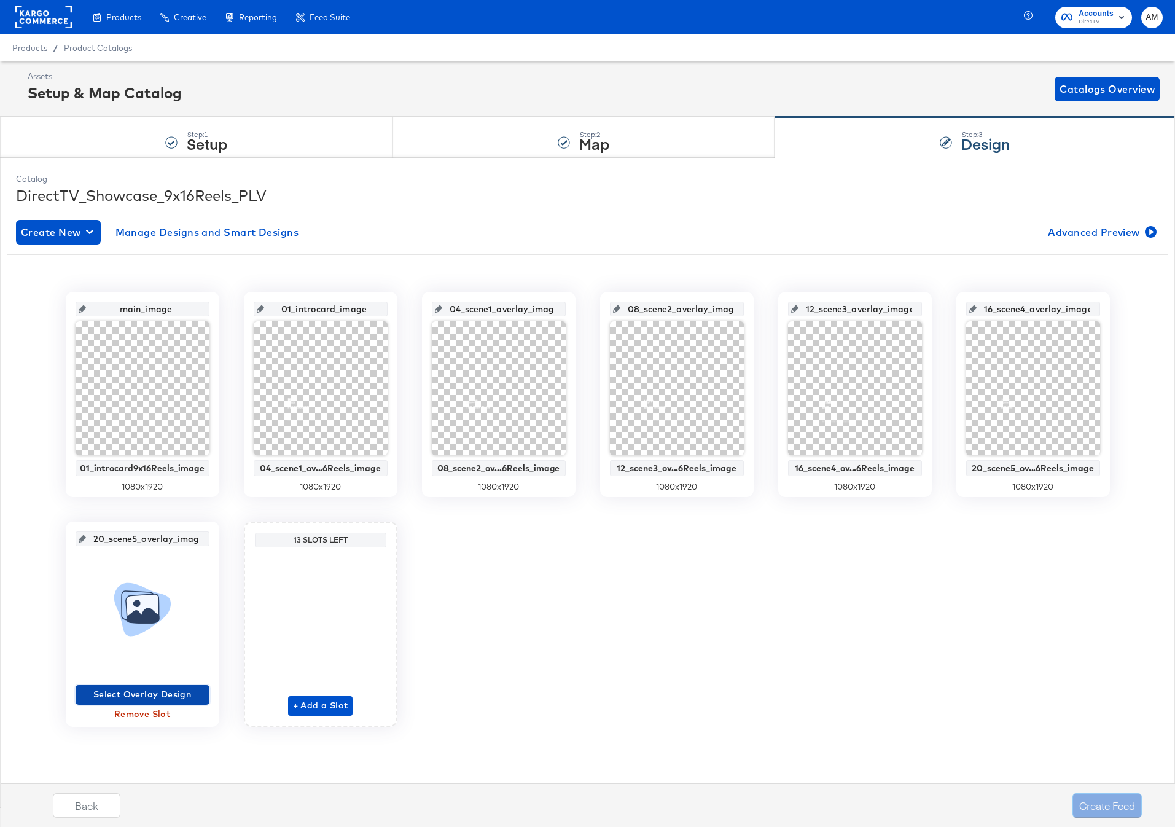
click at [171, 693] on span "Select Overlay Design" at bounding box center [142, 694] width 124 height 15
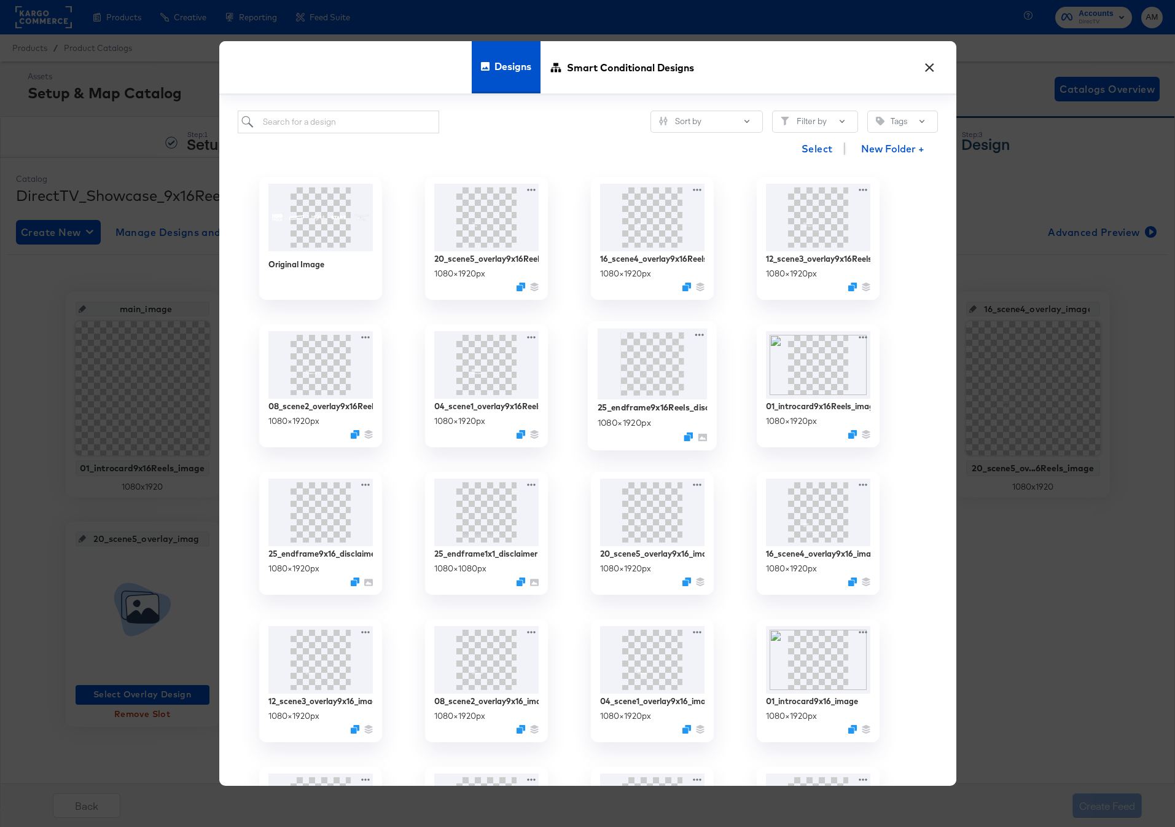
click at [643, 368] on img at bounding box center [652, 363] width 110 height 71
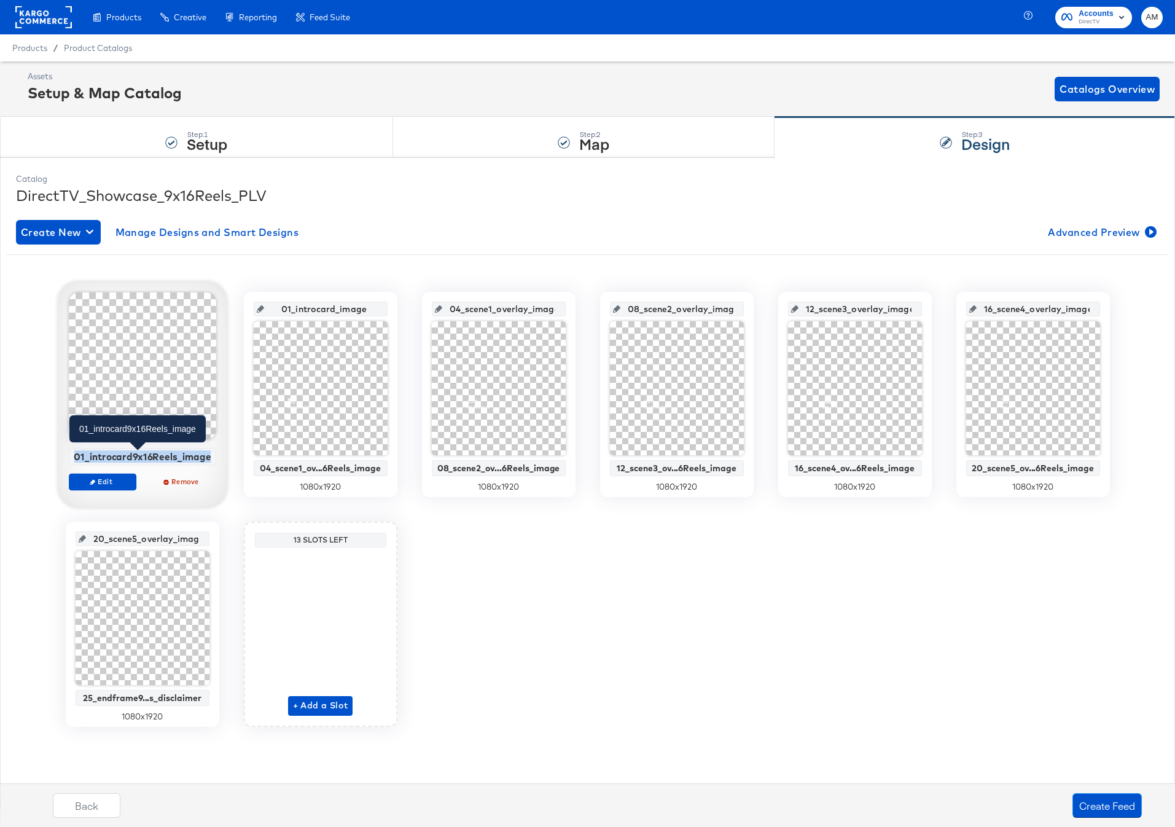
drag, startPoint x: 76, startPoint y: 457, endPoint x: 209, endPoint y: 461, distance: 133.9
click at [209, 461] on div "01_introcard9x16Reels_image" at bounding box center [142, 456] width 141 height 11
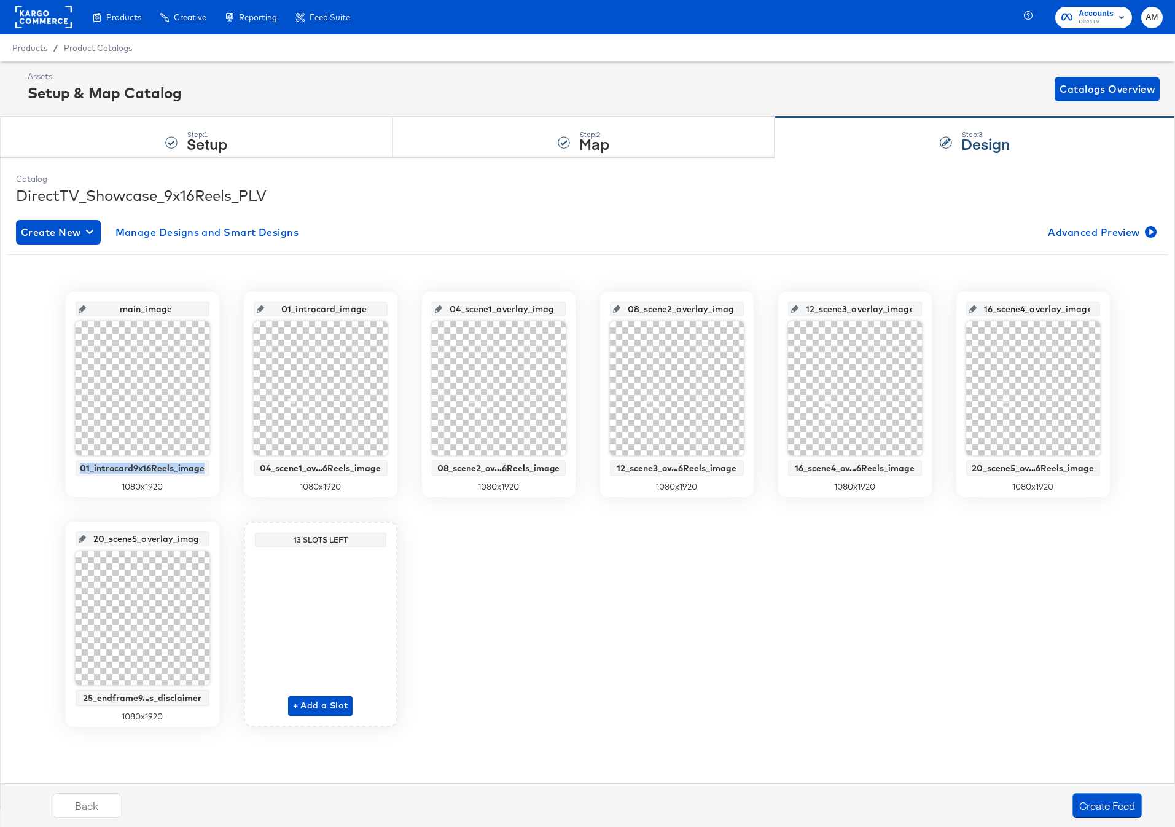
copy div "01_introcard9x16Reels_image"
click at [120, 308] on input "main_image" at bounding box center [146, 303] width 120 height 33
drag, startPoint x: 120, startPoint y: 308, endPoint x: 193, endPoint y: 309, distance: 73.1
click at [193, 309] on input "main_image" at bounding box center [146, 303] width 120 height 33
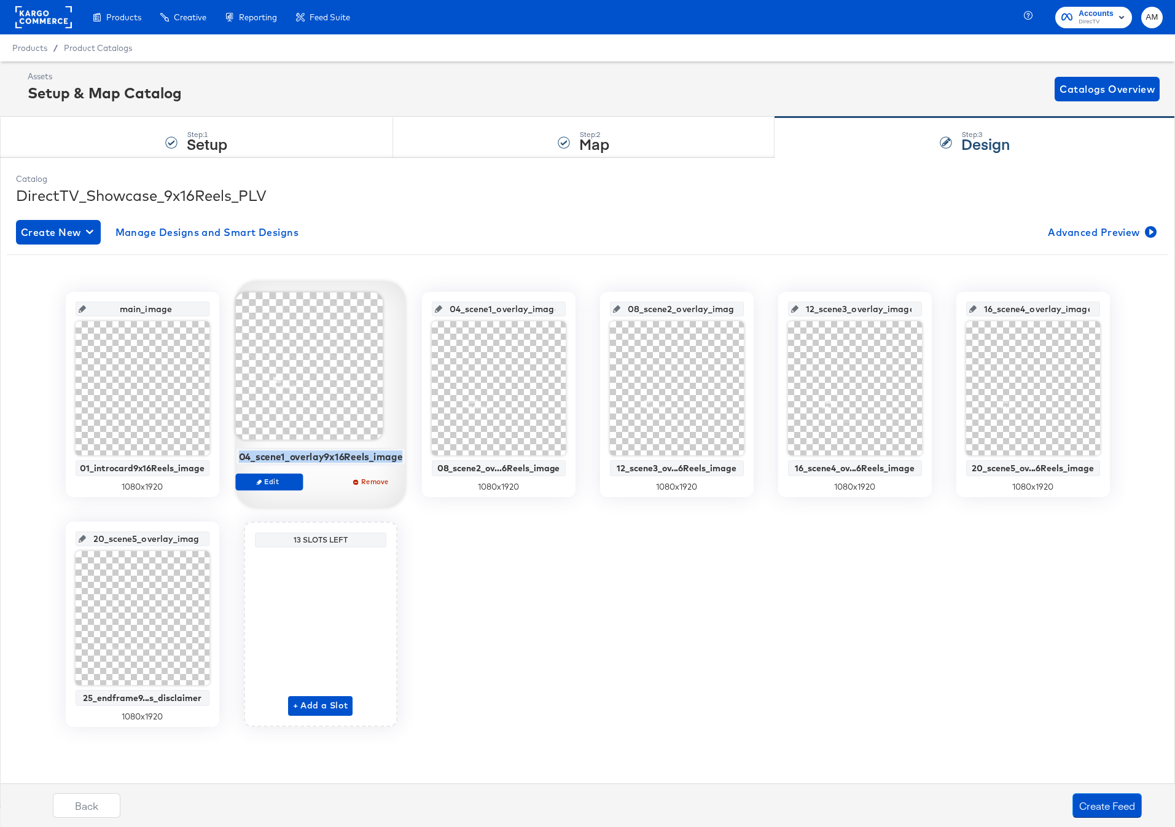
drag, startPoint x: 243, startPoint y: 458, endPoint x: 393, endPoint y: 465, distance: 150.0
click at [393, 465] on div "04_scene1_overlay9x16Reels_image Edit Remove" at bounding box center [320, 396] width 171 height 209
copy div "04_scene1_overlay9x16Reels_image"
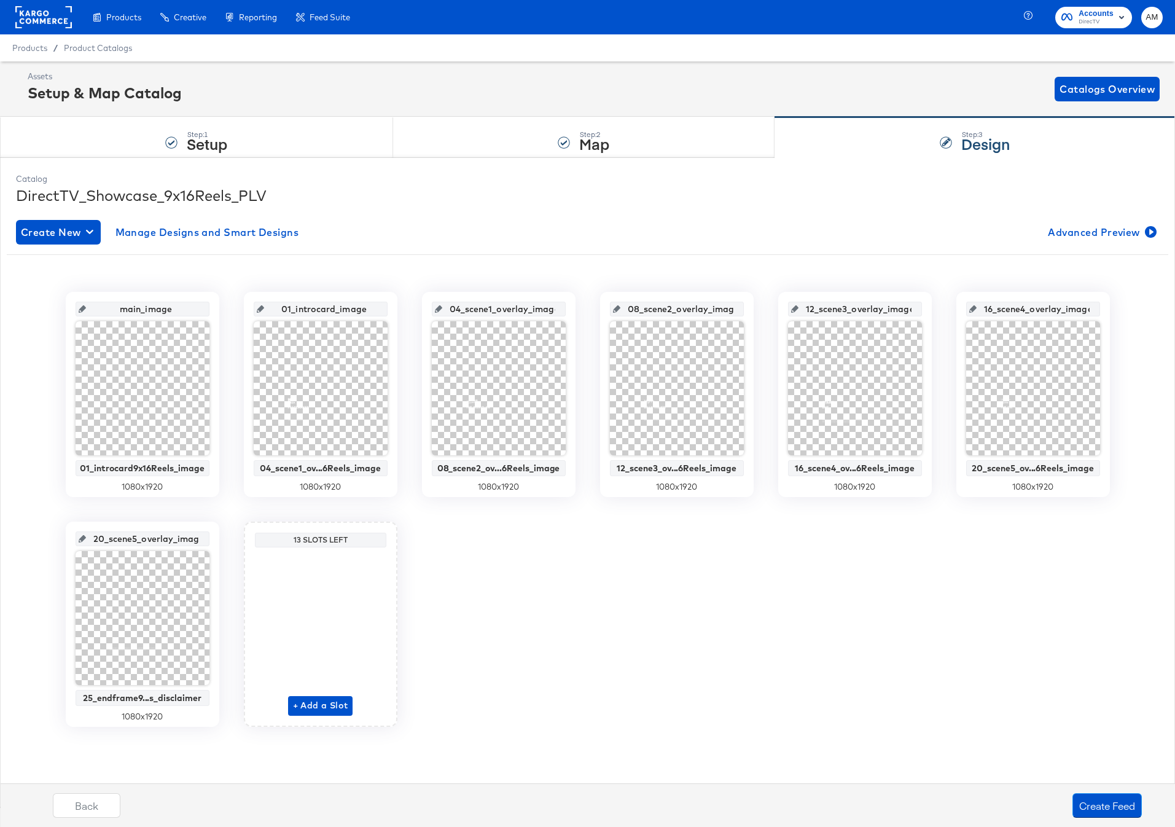
drag, startPoint x: 281, startPoint y: 308, endPoint x: 368, endPoint y: 312, distance: 87.3
click at [368, 312] on input "01_introcard_image" at bounding box center [324, 303] width 120 height 33
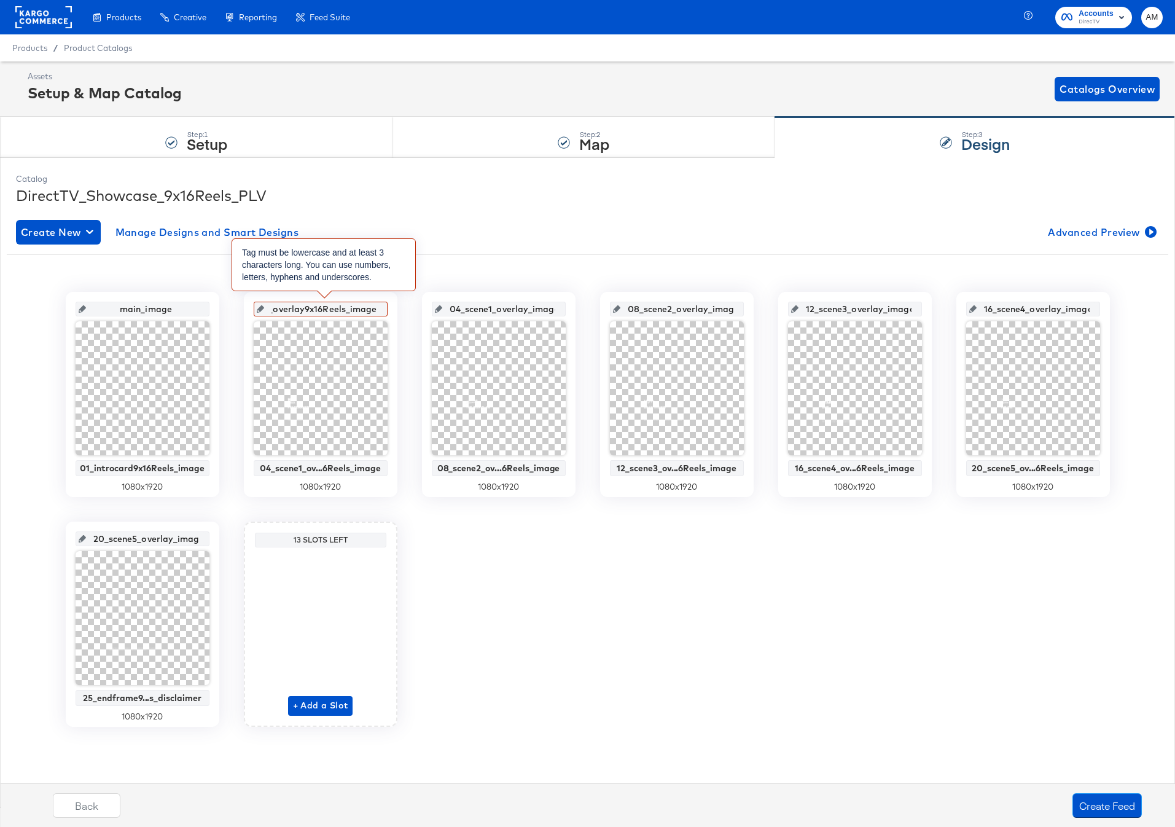
click at [323, 312] on input "04_scene1_overlay9x16Reels_image" at bounding box center [324, 303] width 120 height 33
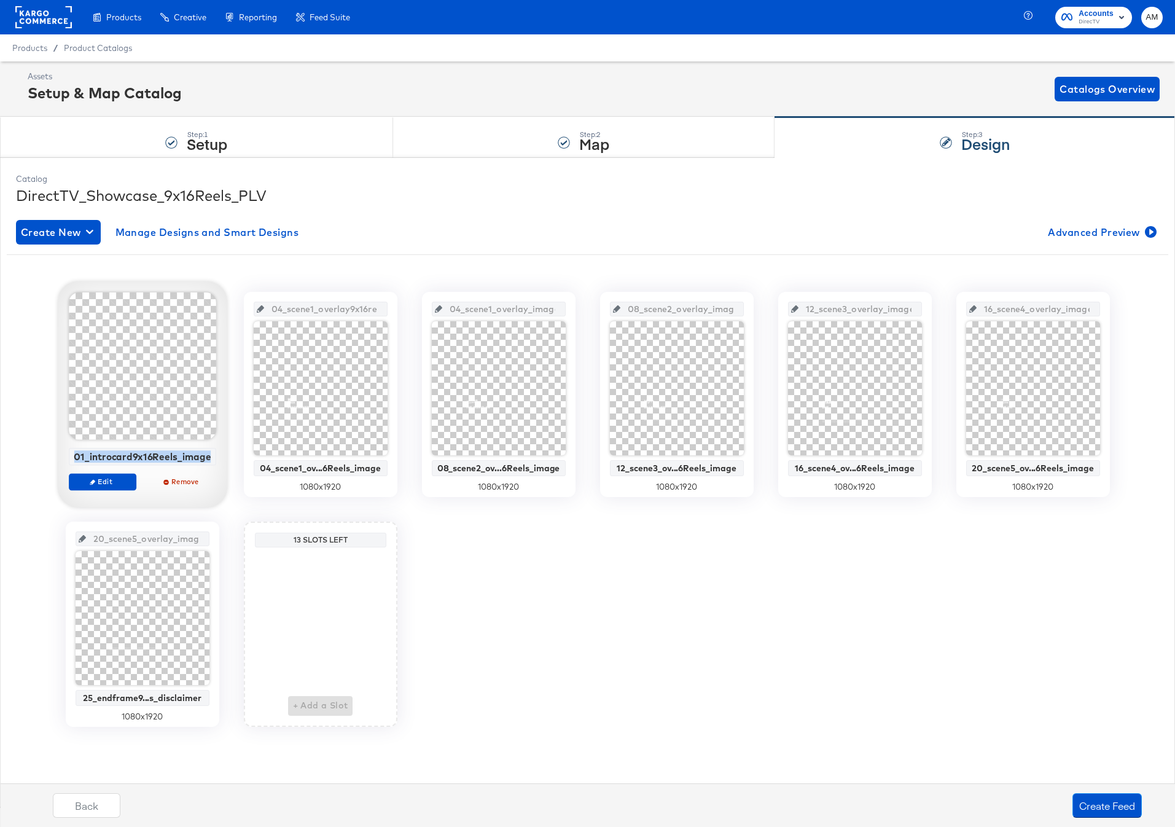
drag, startPoint x: 77, startPoint y: 455, endPoint x: 211, endPoint y: 461, distance: 134.6
click at [211, 461] on div "01_introcard9x16Reels_image" at bounding box center [142, 457] width 147 height 18
copy div "01_introcard9x16Reels_image"
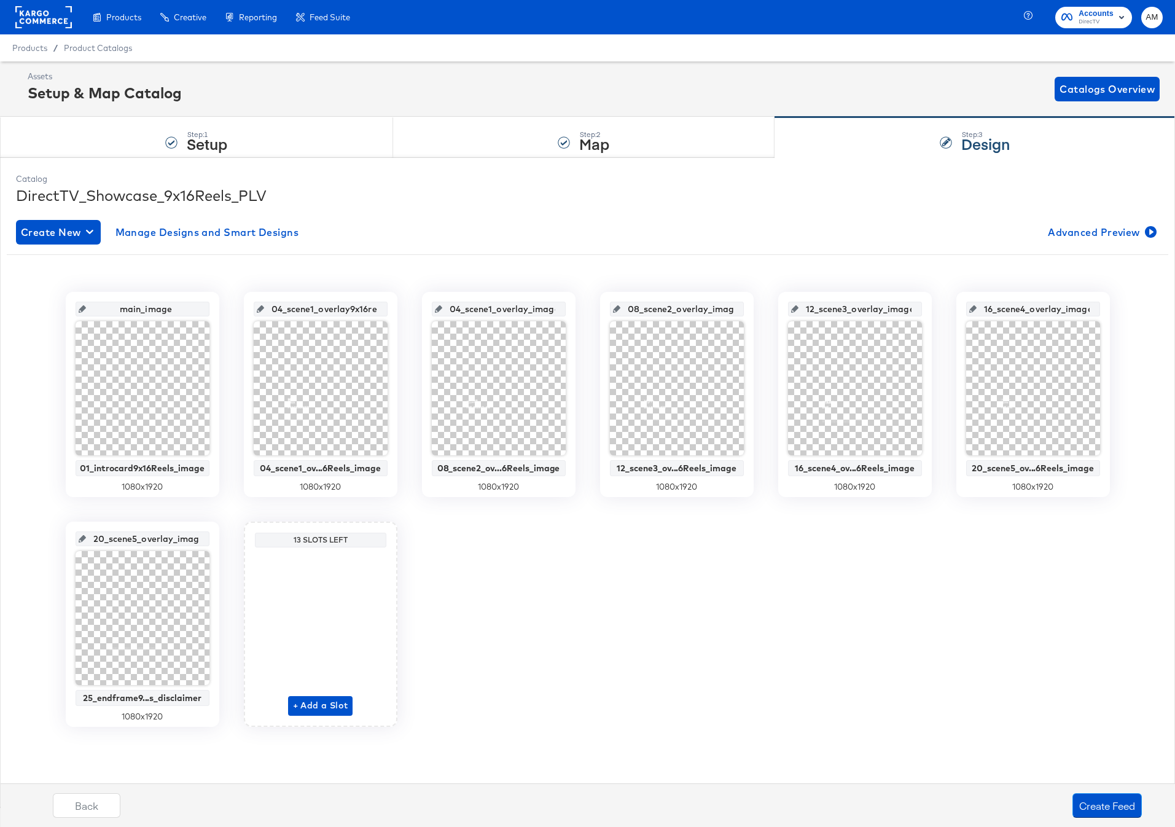
drag, startPoint x: 120, startPoint y: 305, endPoint x: 175, endPoint y: 310, distance: 54.9
click at [175, 310] on input "main_image" at bounding box center [146, 303] width 120 height 33
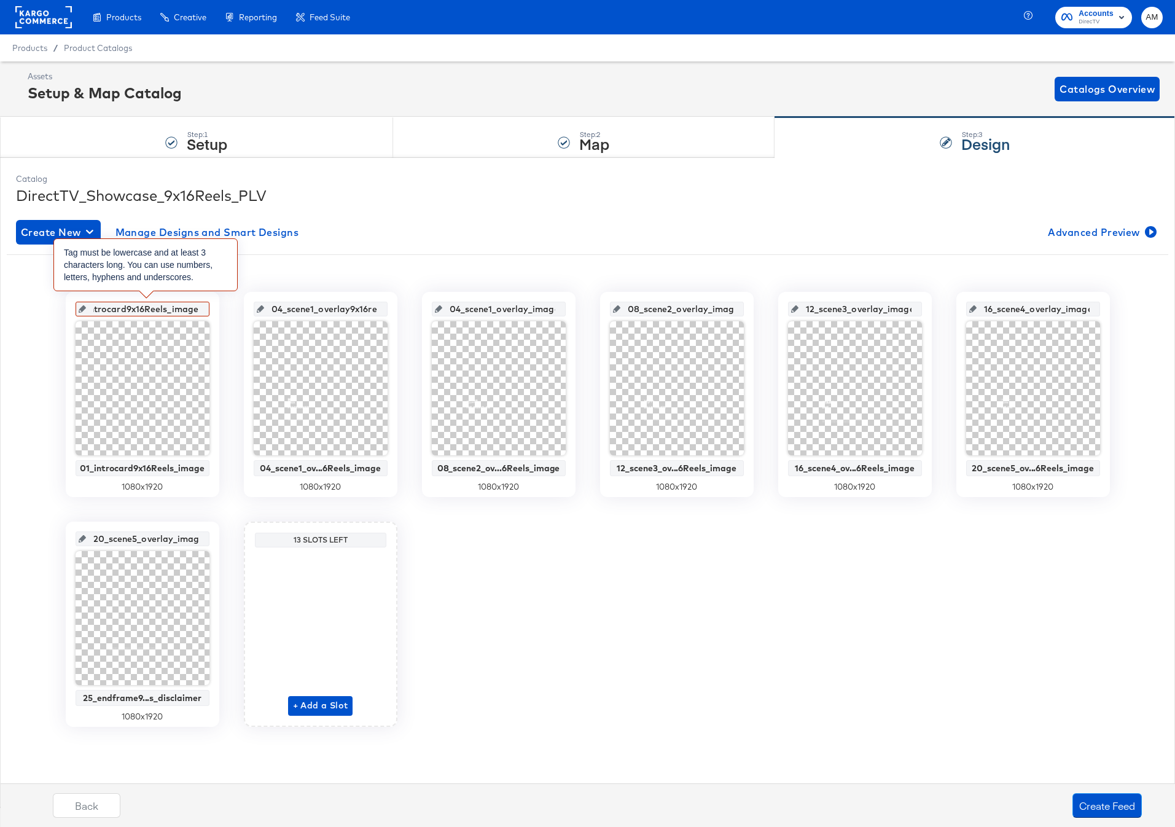
click at [146, 311] on input "01_introcard9x16Reels_image" at bounding box center [146, 303] width 120 height 33
drag, startPoint x: 163, startPoint y: 309, endPoint x: 209, endPoint y: 311, distance: 46.7
click at [209, 311] on div "01_introcard9x16reels_image 01_introcard9x16Reels_image 1080 x 1920" at bounding box center [143, 394] width 154 height 205
drag, startPoint x: 286, startPoint y: 311, endPoint x: 356, endPoint y: 311, distance: 69.4
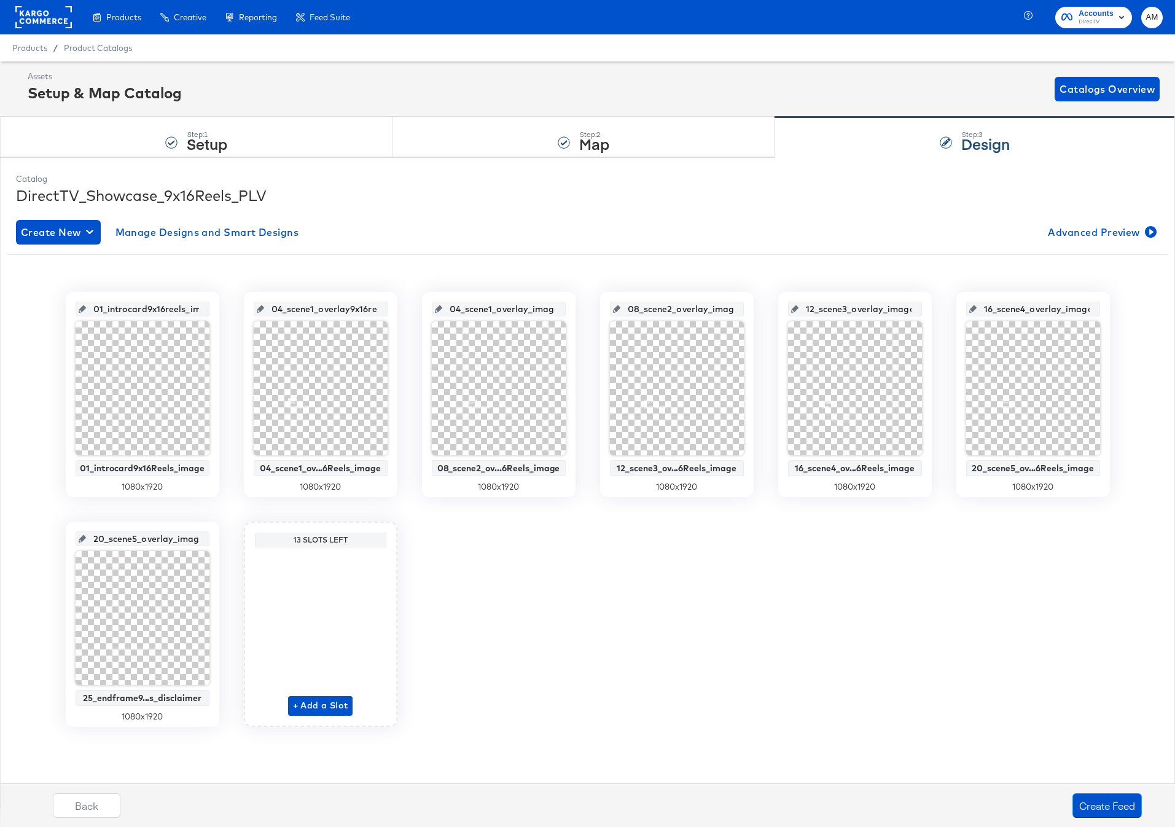
click at [373, 313] on input "04_scene1_overlay9x16reels_image" at bounding box center [324, 303] width 120 height 33
drag, startPoint x: 327, startPoint y: 309, endPoint x: 413, endPoint y: 309, distance: 86.0
click at [413, 309] on div "01_introcard9x16reels_image 01_introcard9x16Reels_image 1080 x 1920 04_scene1_o…" at bounding box center [587, 509] width 1161 height 435
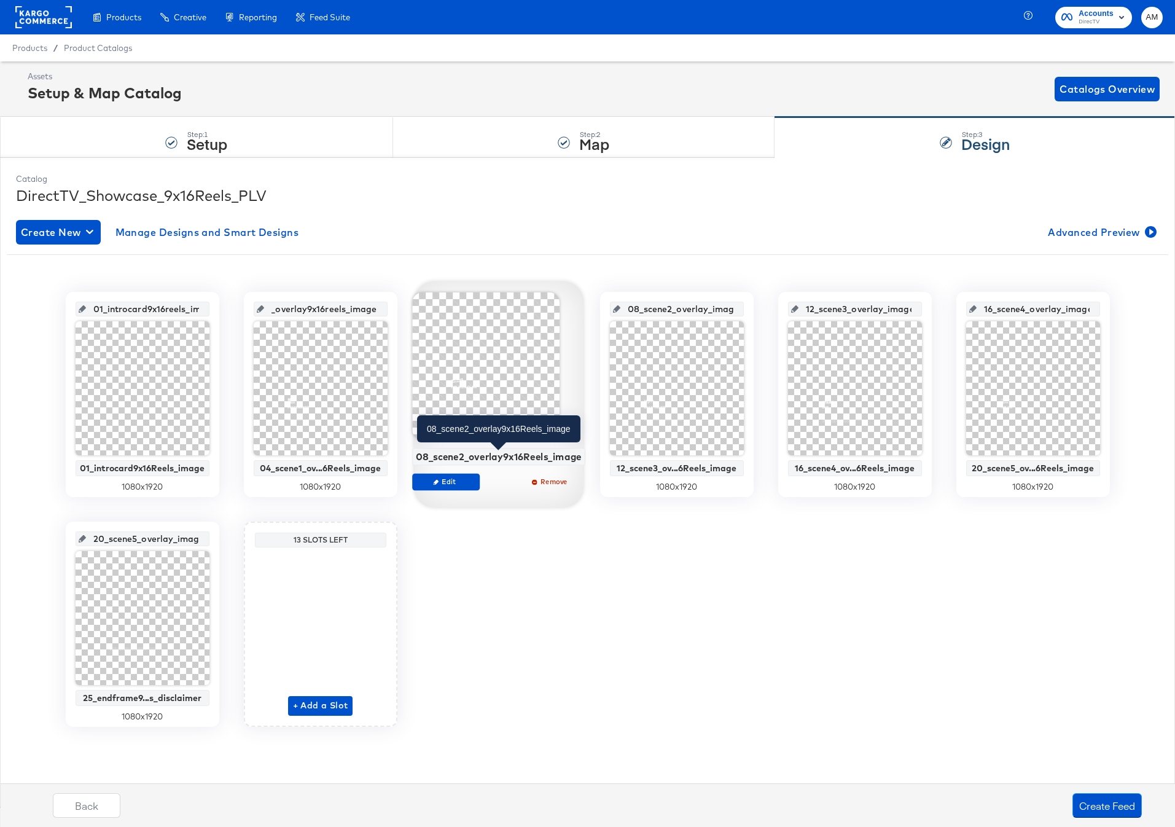
scroll to position [0, 0]
drag, startPoint x: 419, startPoint y: 456, endPoint x: 582, endPoint y: 459, distance: 163.4
click at [582, 459] on div "08_scene2_overlay9x16Reels_image" at bounding box center [498, 457] width 173 height 18
copy div "08_scene2_overlay9x16Reels_image"
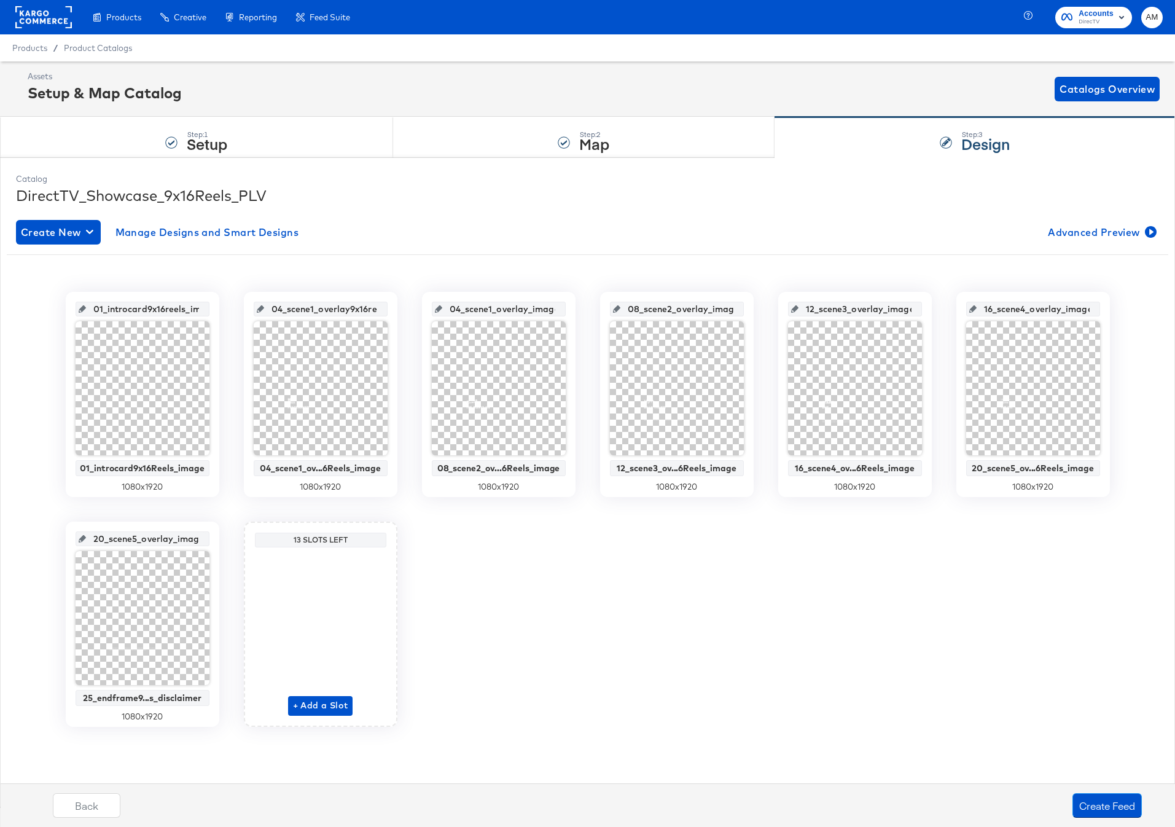
scroll to position [0, 12]
drag, startPoint x: 456, startPoint y: 313, endPoint x: 570, endPoint y: 314, distance: 114.2
click at [570, 314] on div "04_scene1_overlay_image 08_scene2_ov...6Reels_image 1080 x 1920" at bounding box center [499, 394] width 154 height 205
drag, startPoint x: 530, startPoint y: 311, endPoint x: 552, endPoint y: 311, distance: 22.1
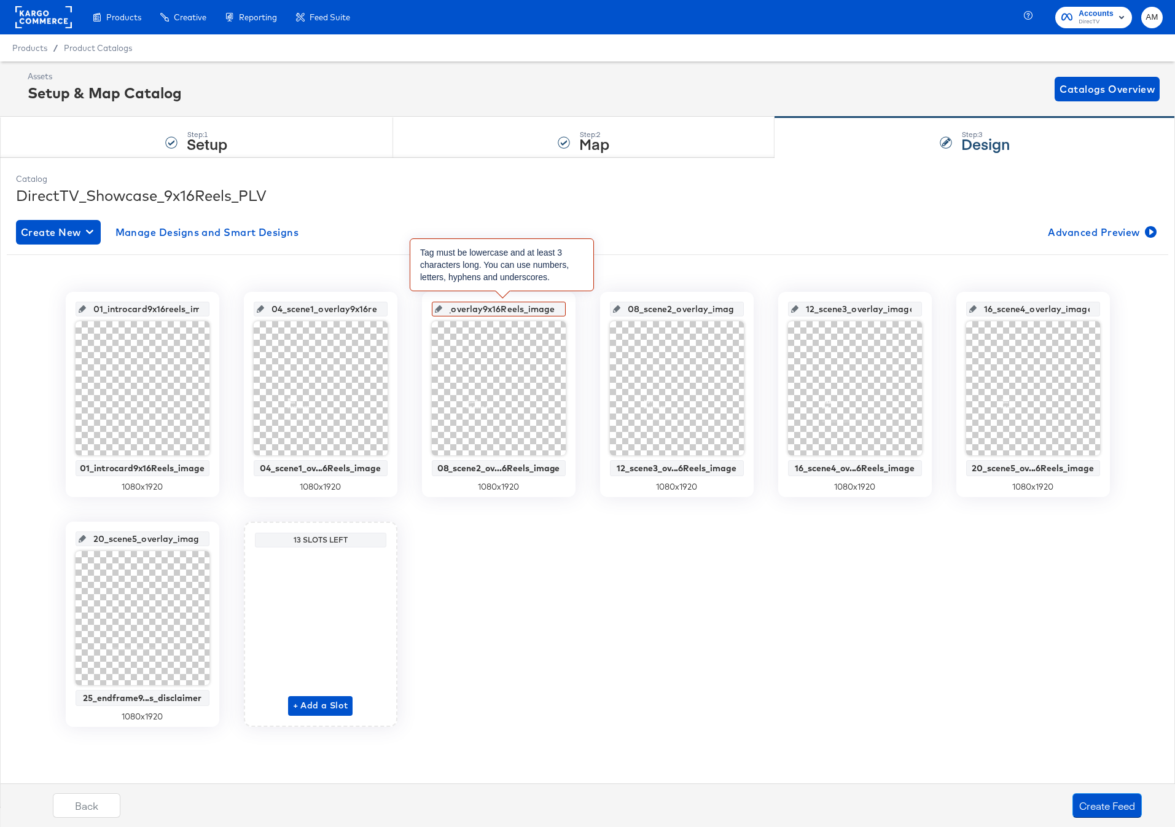
click at [554, 312] on input "08_scene2_overlay9x16Reels_image" at bounding box center [502, 303] width 120 height 33
click at [501, 311] on input "08_scene2_overlay9x16Reels_image" at bounding box center [502, 303] width 120 height 33
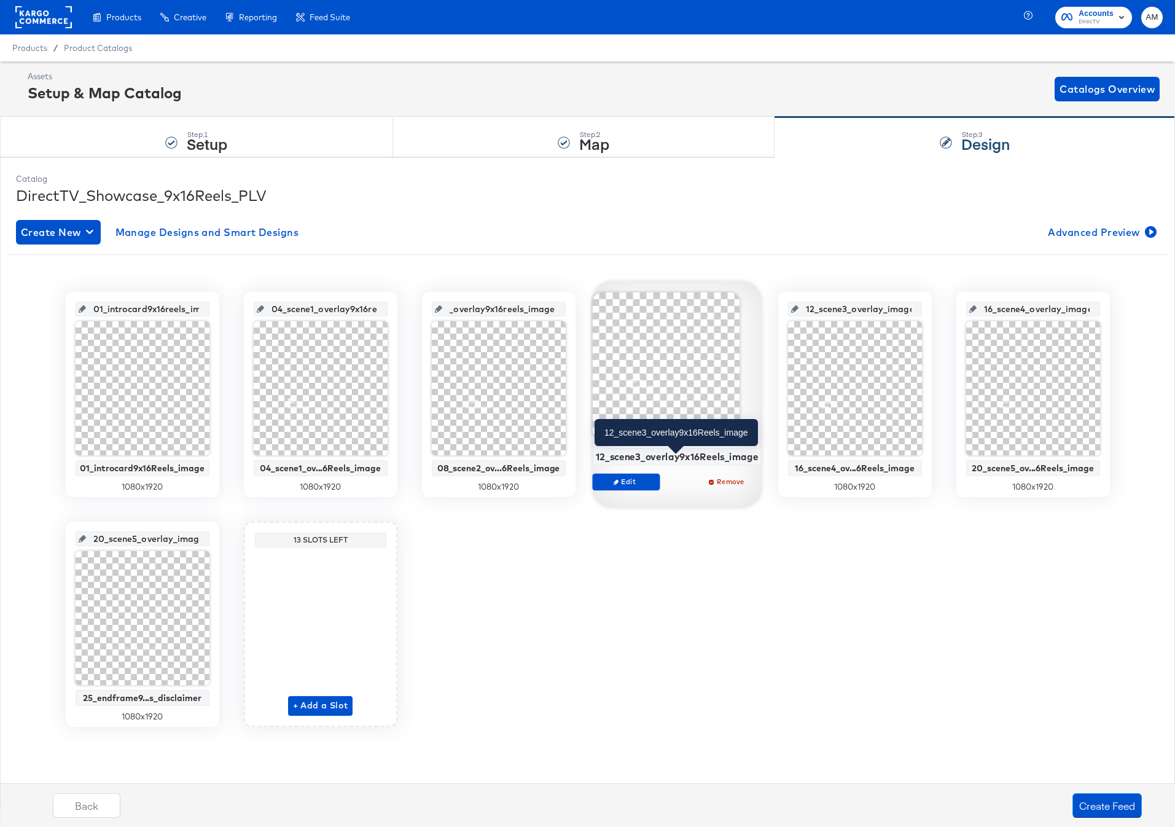
scroll to position [0, 0]
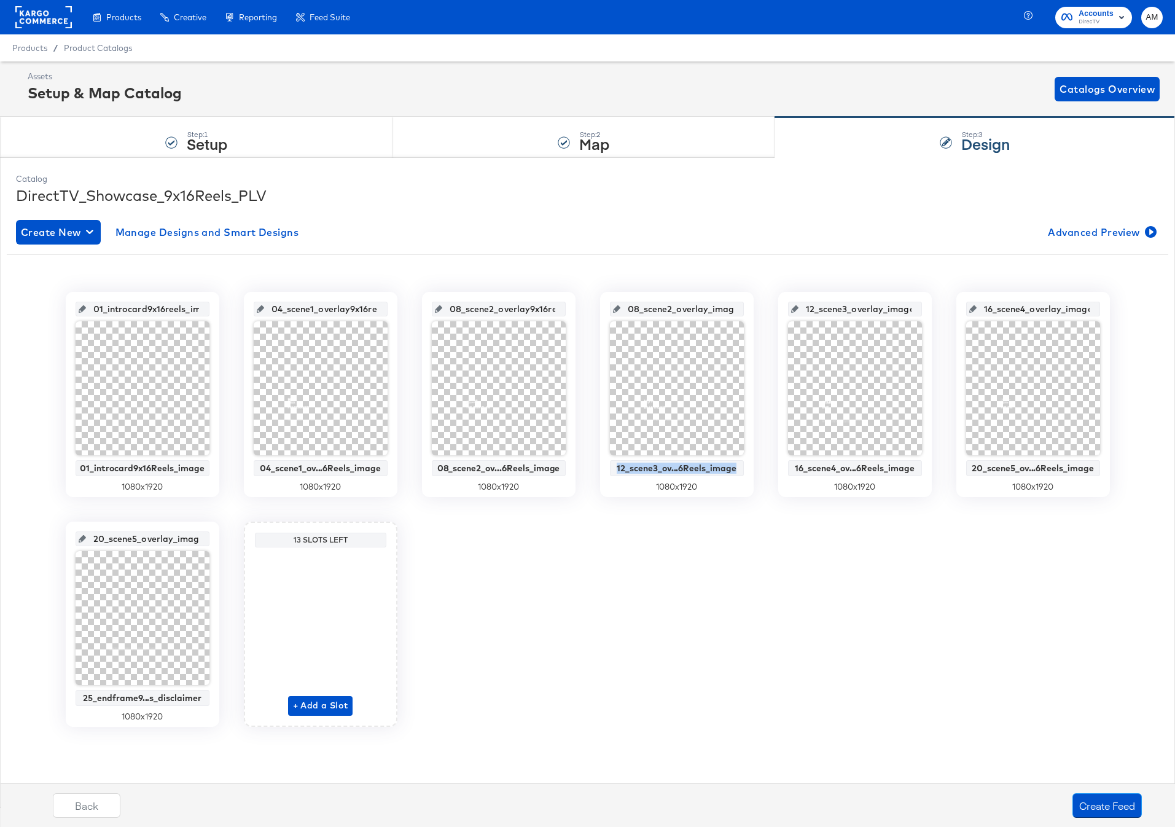
drag, startPoint x: 598, startPoint y: 458, endPoint x: 762, endPoint y: 465, distance: 164.1
click at [762, 465] on div "01_introcard9x16reels_image 01_introcard9x16Reels_image 1080 x 1920 04_scene1_o…" at bounding box center [587, 509] width 1161 height 435
copy div "12_scene3_ov...6Reels_image"
drag, startPoint x: 633, startPoint y: 312, endPoint x: 737, endPoint y: 315, distance: 103.8
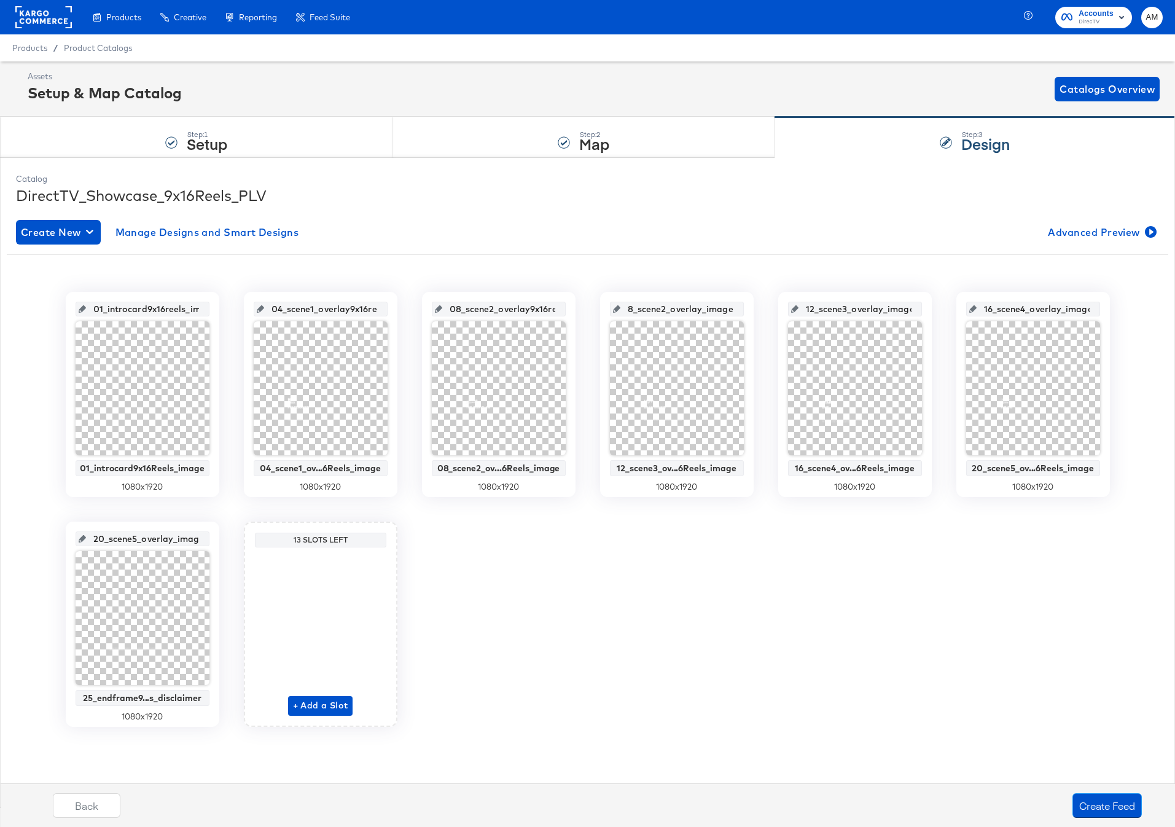
click at [737, 315] on div "08_scene2_overlay_image" at bounding box center [677, 309] width 134 height 15
click at [704, 311] on input "12_scene3_ov...6Reels_image" at bounding box center [680, 303] width 120 height 33
type input "12_scene3_ov...6reels_image"
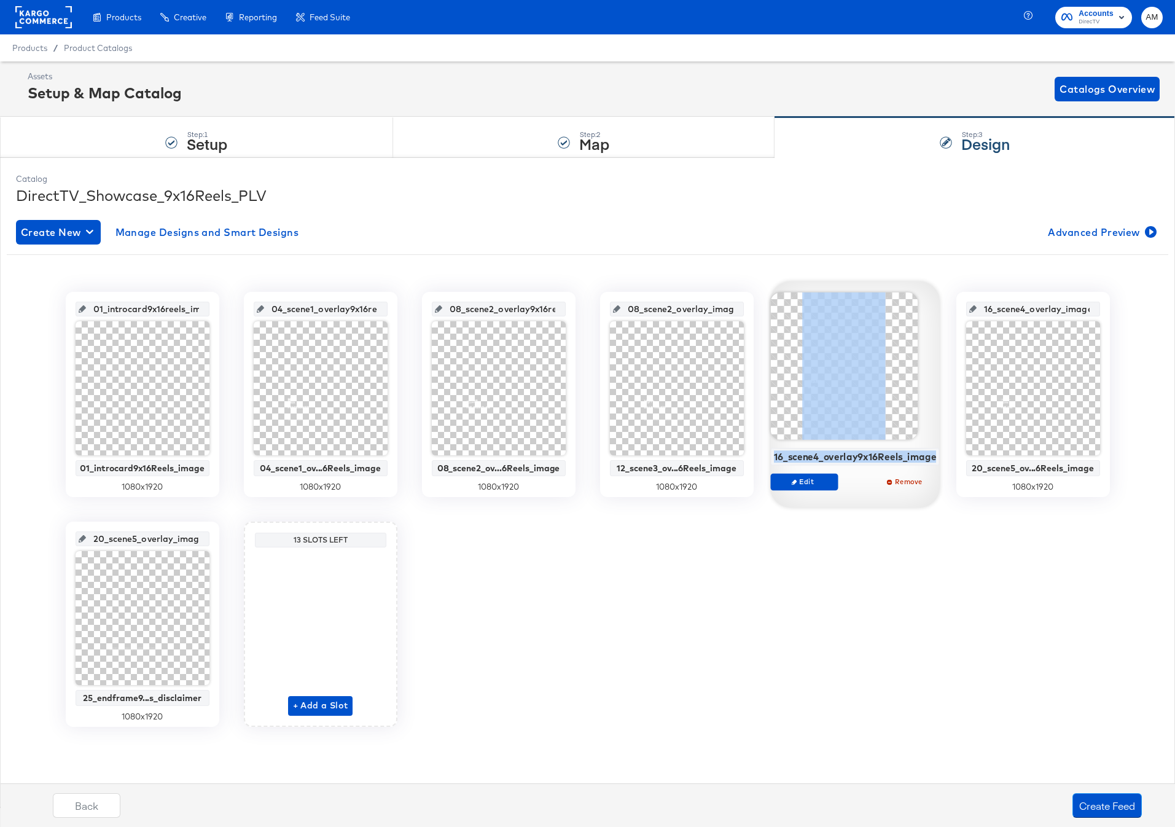
drag, startPoint x: 776, startPoint y: 456, endPoint x: 924, endPoint y: 464, distance: 147.6
click at [924, 464] on div "16_scene4_overlay9x16Reels_image" at bounding box center [854, 457] width 169 height 18
copy div "16_scene4_overlay9x16Reels_image"
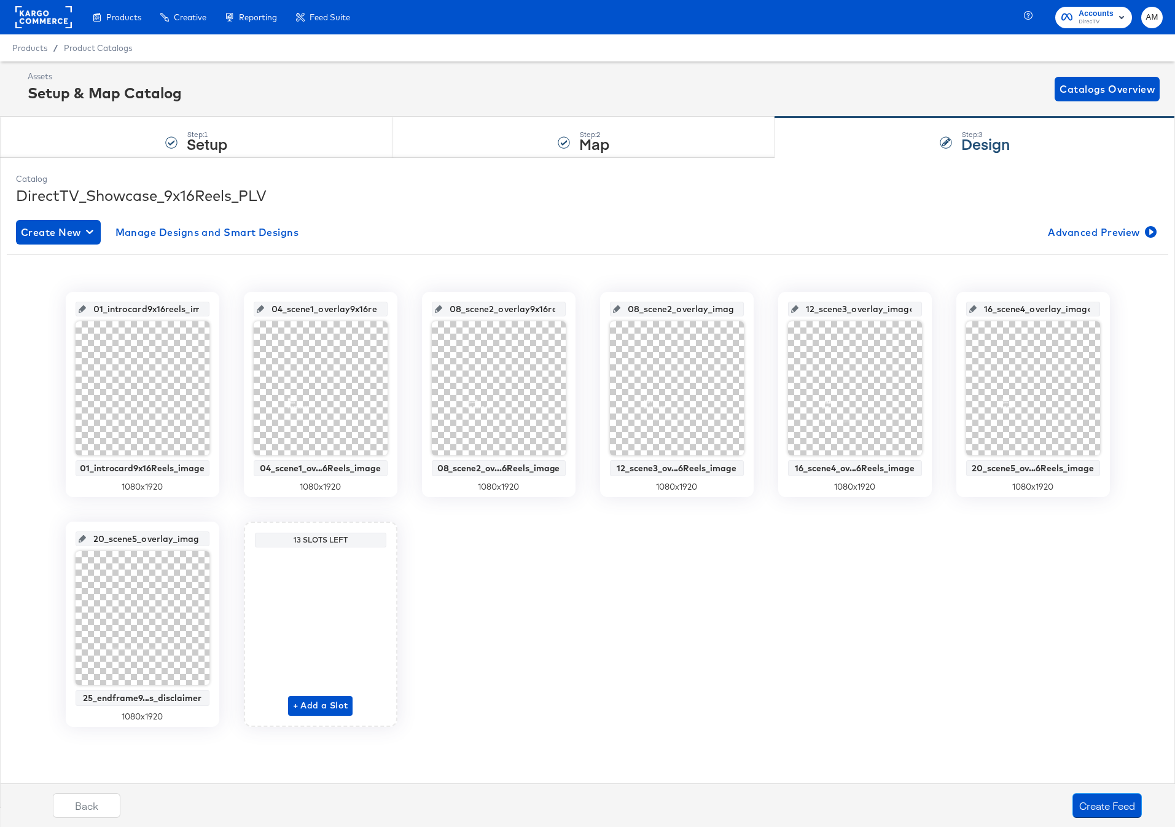
scroll to position [0, 10]
drag, startPoint x: 811, startPoint y: 307, endPoint x: 919, endPoint y: 313, distance: 108.2
click at [919, 313] on div "12_scene3_overlay_image" at bounding box center [855, 309] width 134 height 15
drag, startPoint x: 882, startPoint y: 305, endPoint x: 910, endPoint y: 306, distance: 28.3
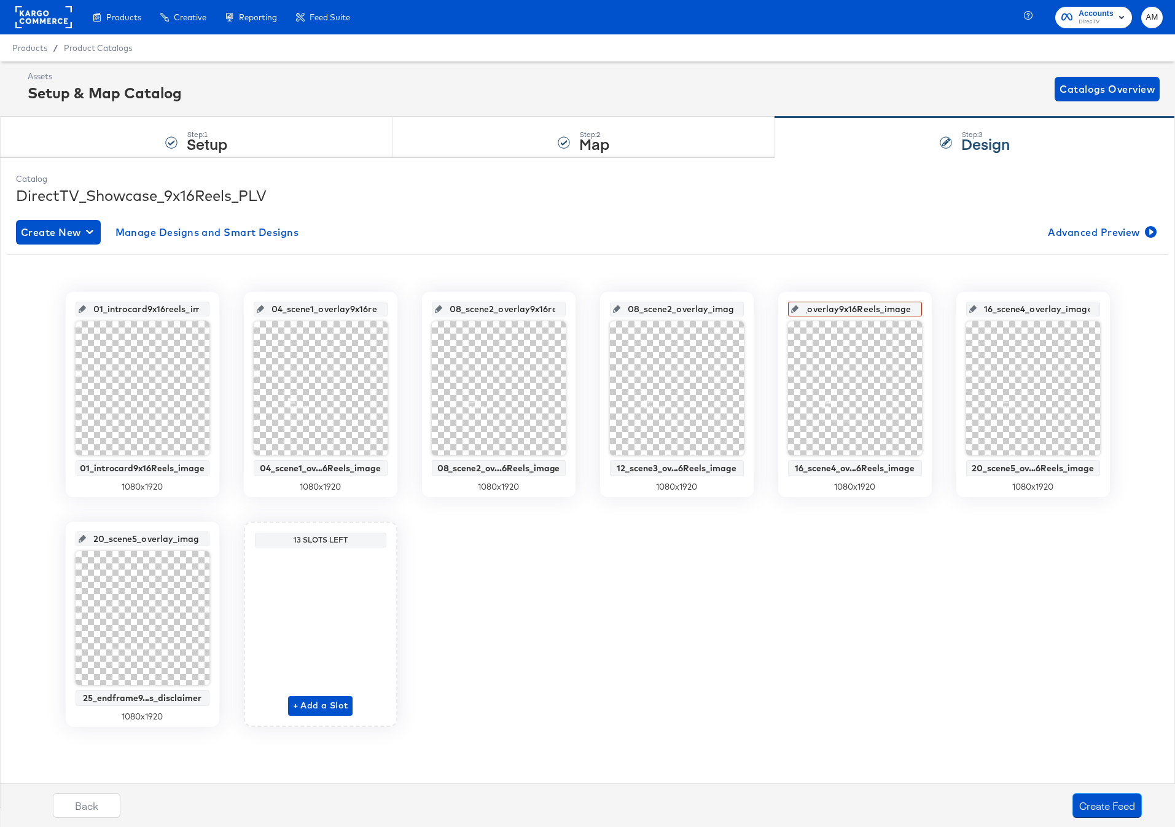
click at [972, 308] on div "01_introcard9x16reels_image 01_introcard9x16Reels_image 1080 x 1920 04_scene1_o…" at bounding box center [587, 509] width 1161 height 435
click at [855, 309] on input "16_scene4_overlay9x16Reels_image" at bounding box center [858, 303] width 120 height 33
type input "16_scene4_overlay9x16reels_image"
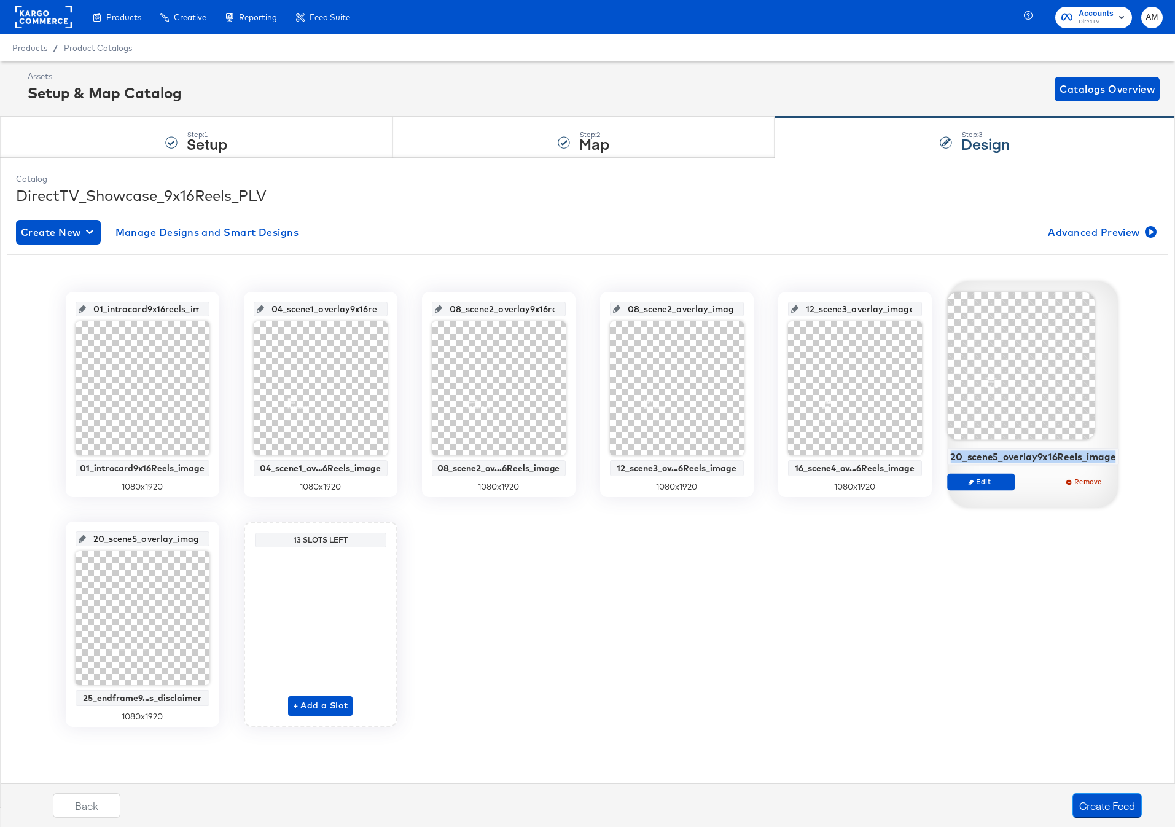
drag, startPoint x: 960, startPoint y: 456, endPoint x: 1100, endPoint y: 462, distance: 139.6
click at [1100, 462] on div "20_scene5_overlay9x16Reels_image" at bounding box center [1032, 457] width 172 height 18
copy div "20_scene5_overlay9x16Reels_image"
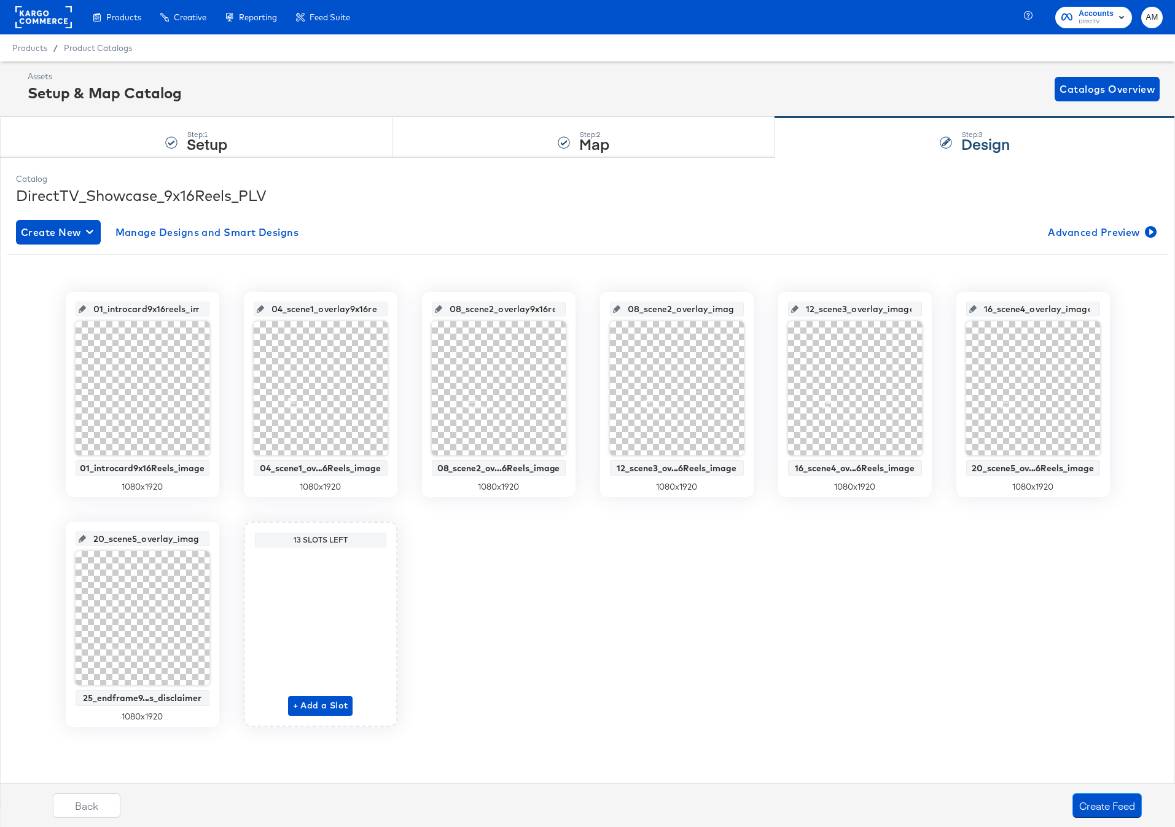
scroll to position [0, 11]
drag, startPoint x: 988, startPoint y: 306, endPoint x: 1089, endPoint y: 307, distance: 100.7
click at [1089, 307] on input "16_scene4_overlay_image" at bounding box center [1036, 303] width 120 height 33
click at [1037, 311] on input "20_scene5_overlay9x16Reels_image" at bounding box center [1036, 303] width 120 height 33
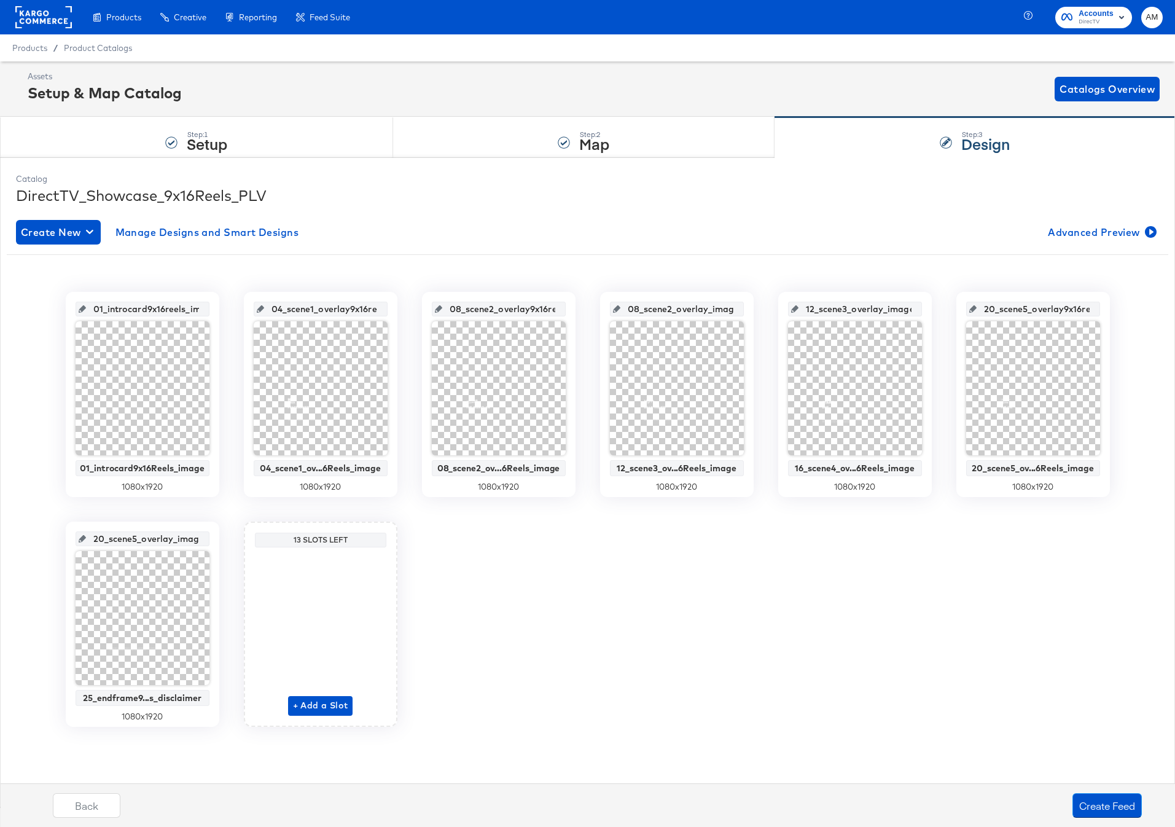
scroll to position [0, 52]
click at [1133, 331] on div "01_introcard9x16reels_image 01_introcard9x16Reels_image 1080 x 1920 04_scene1_o…" at bounding box center [587, 509] width 1161 height 435
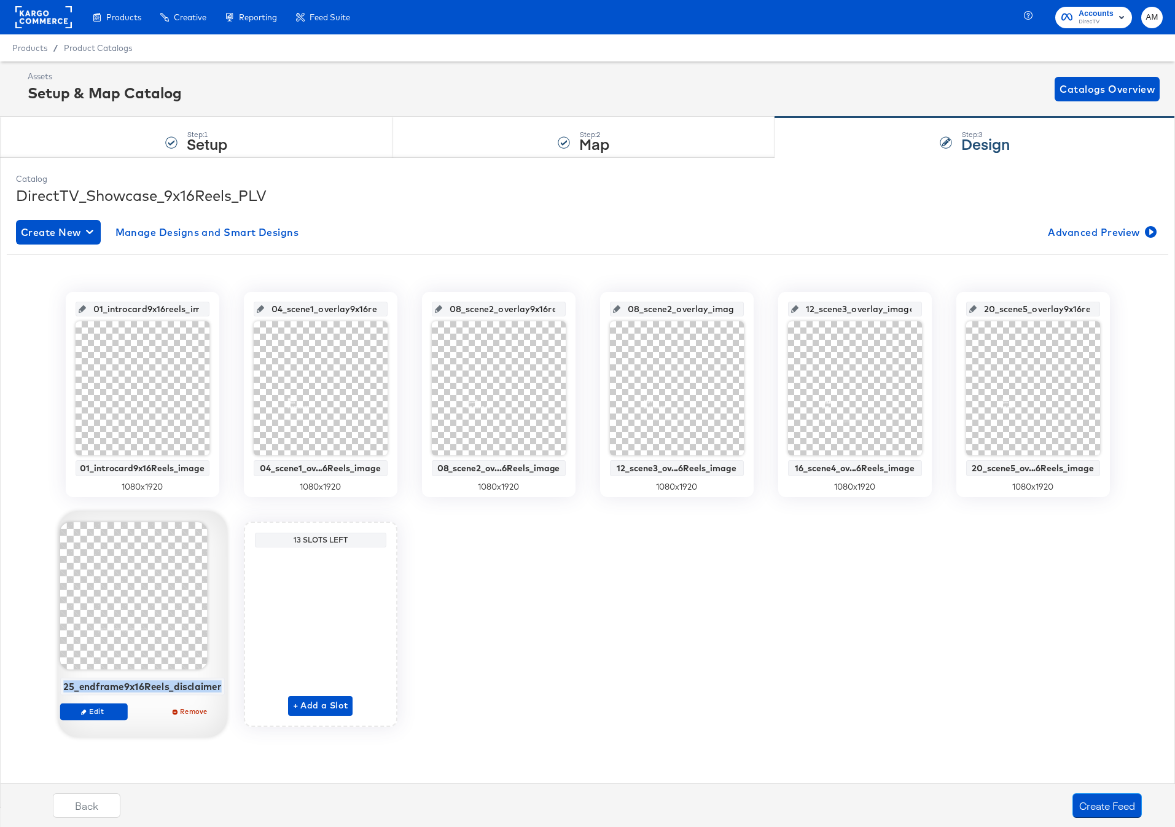
drag, startPoint x: 98, startPoint y: 688, endPoint x: 221, endPoint y: 693, distance: 122.9
click at [221, 693] on div "25_endframe9x16Reels_disclaimer" at bounding box center [142, 686] width 165 height 18
click at [182, 688] on div "25_endframe9x16Reels_disclaimer" at bounding box center [142, 685] width 158 height 11
drag, startPoint x: 67, startPoint y: 685, endPoint x: 221, endPoint y: 691, distance: 154.2
click at [221, 691] on div "25_endframe9x16Reels_disclaimer" at bounding box center [142, 686] width 165 height 18
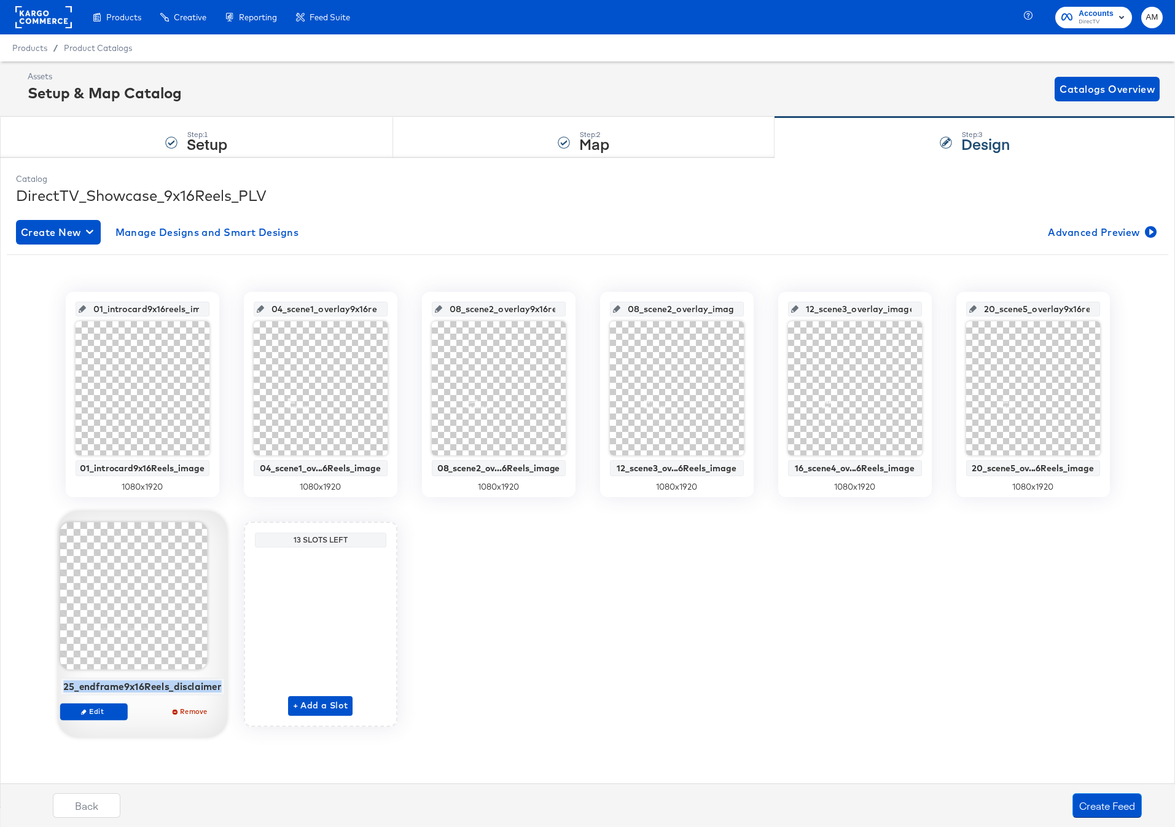
copy div "25_endframe9x16Reels_disclaimer"
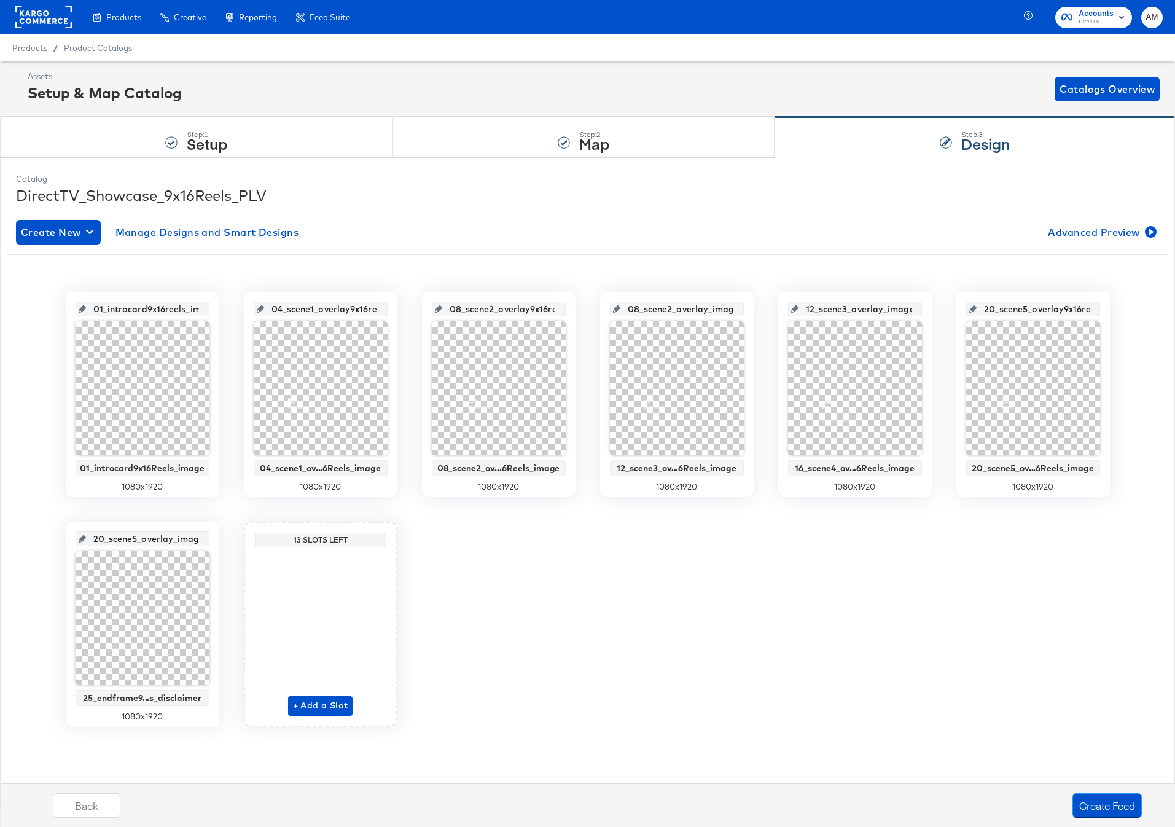
scroll to position [0, 13]
drag, startPoint x: 99, startPoint y: 539, endPoint x: 237, endPoint y: 550, distance: 138.1
click at [237, 550] on div "01_introcard9x16reels_image 01_introcard9x16Reels_image 1080 x 1920 04_scene1_o…" at bounding box center [587, 509] width 1161 height 435
click at [176, 540] on input "25_endframe9x16Reels_disclaimer" at bounding box center [146, 533] width 120 height 33
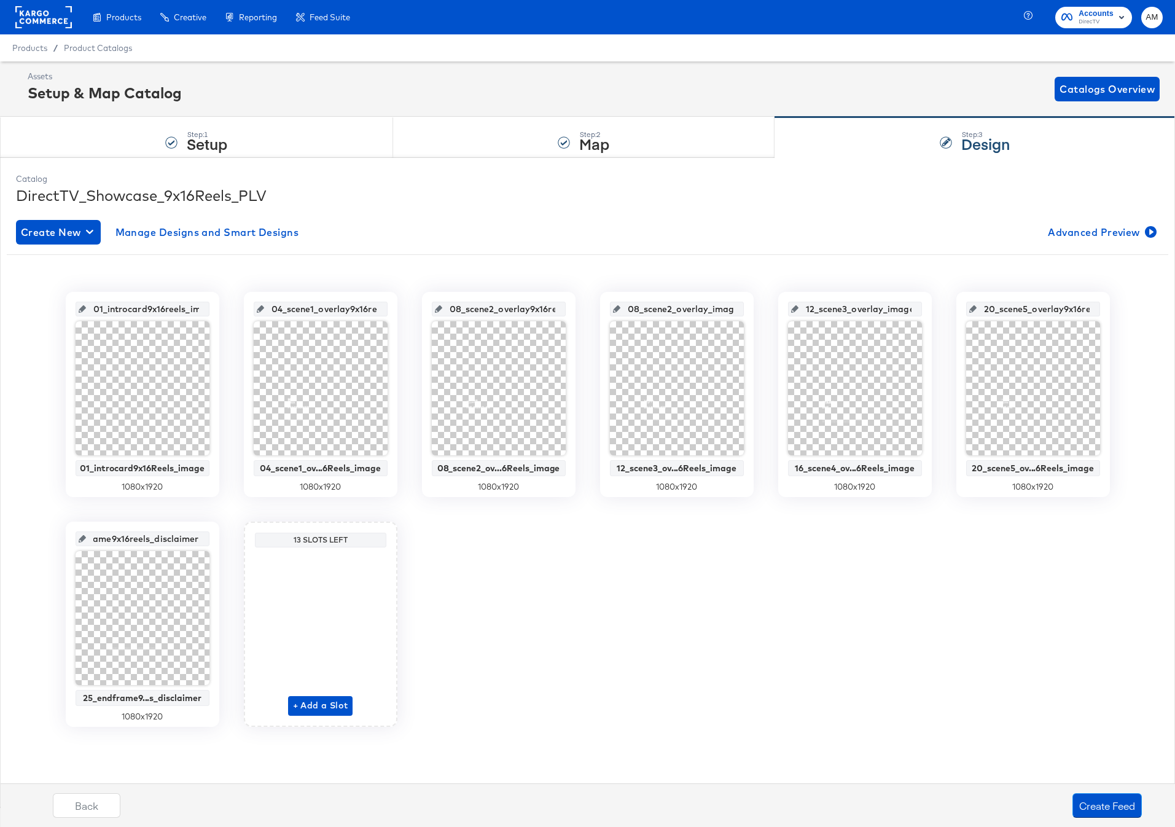
click at [195, 540] on input "25_endframe9x16reels_disclaimer" at bounding box center [146, 533] width 120 height 33
type input "25_endframe9x16reels_disclaimer_image"
click at [1120, 310] on div "01_introcard9x16reels_image 01_introcard9x16Reels_image 1080 x 1920 04_scene1_o…" at bounding box center [587, 509] width 1161 height 435
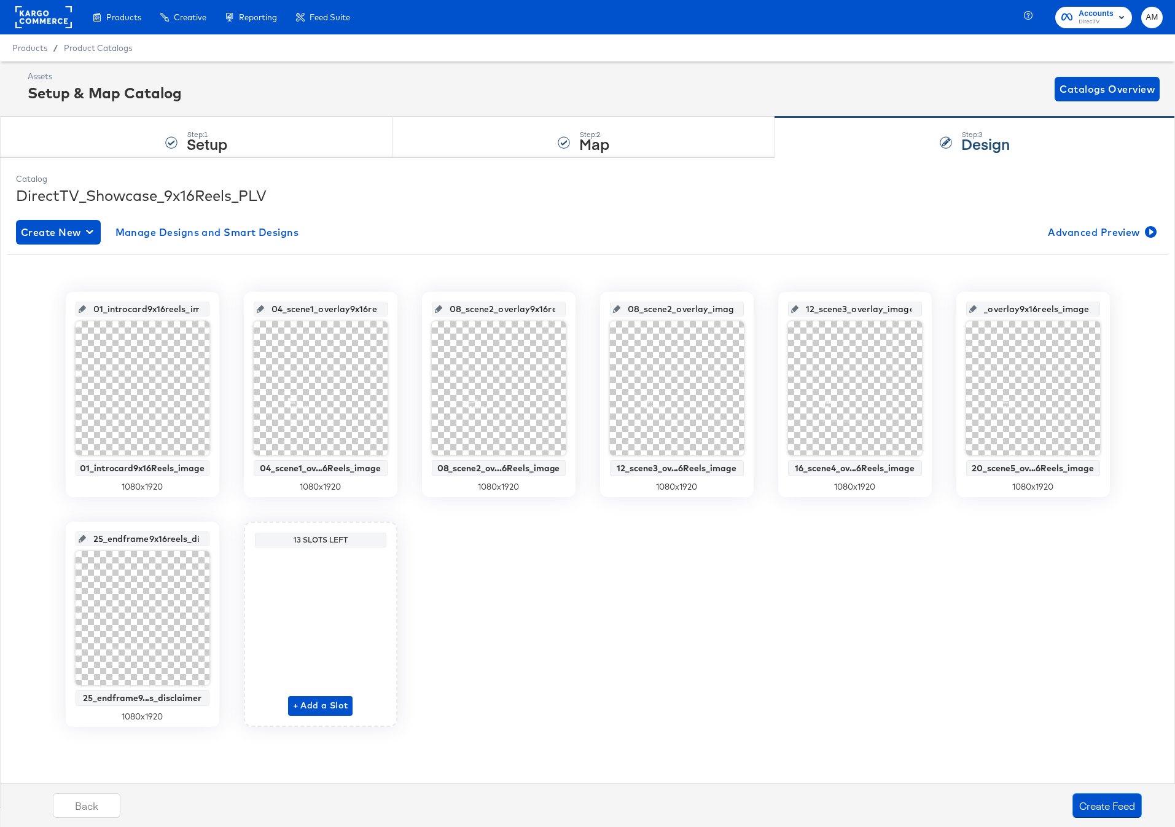
drag, startPoint x: 1062, startPoint y: 309, endPoint x: 1123, endPoint y: 310, distance: 61.4
click at [1123, 310] on div "01_introcard9x16reels_image 01_introcard9x16Reels_image 1080 x 1920 04_scene1_o…" at bounding box center [587, 509] width 1161 height 435
click at [837, 310] on input "12_scene3_overlay_image" at bounding box center [858, 303] width 120 height 33
drag, startPoint x: 843, startPoint y: 308, endPoint x: 938, endPoint y: 313, distance: 94.7
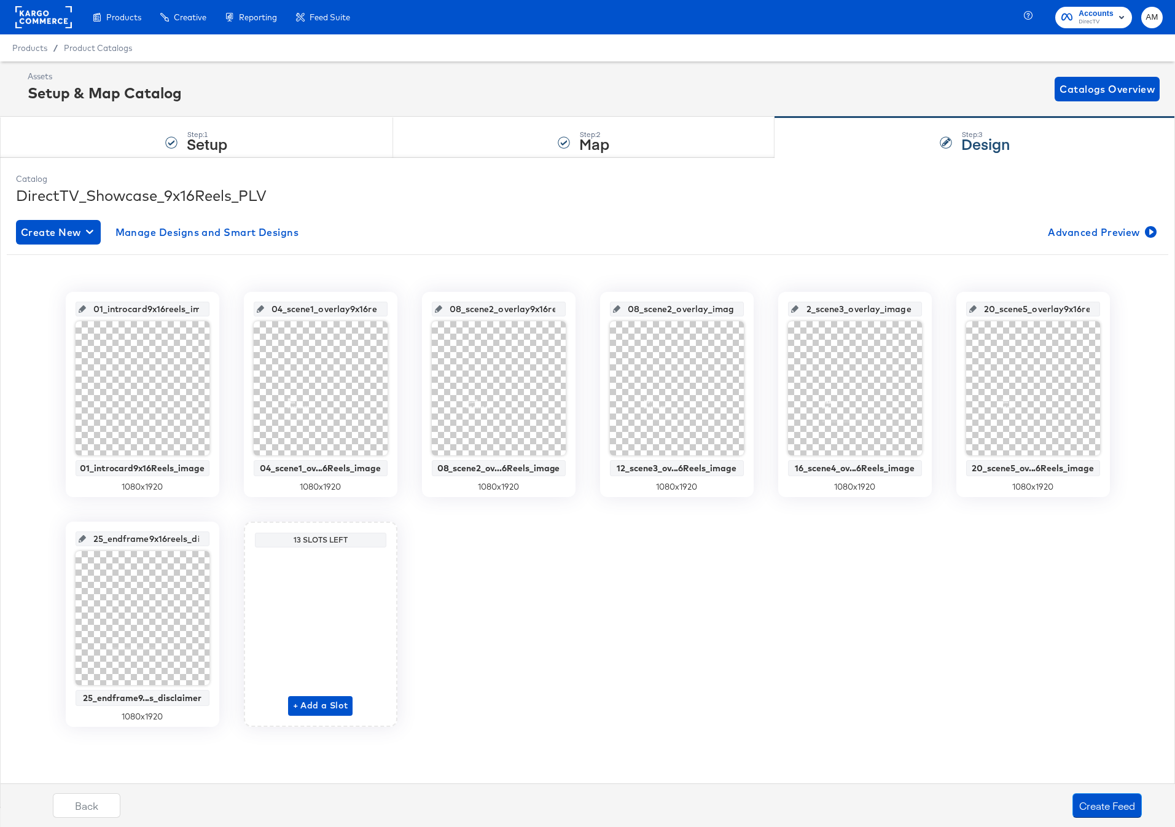
click at [938, 313] on div "01_introcard9x16reels_image 01_introcard9x16Reels_image 1080 x 1920 04_scene1_o…" at bounding box center [587, 509] width 1161 height 435
click at [703, 311] on input "08_scene2_overlay_image" at bounding box center [680, 303] width 120 height 33
drag, startPoint x: 689, startPoint y: 309, endPoint x: 773, endPoint y: 311, distance: 84.2
click at [773, 311] on div "01_introcard9x16reels_image 01_introcard9x16Reels_image 1080 x 1920 04_scene1_o…" at bounding box center [587, 509] width 1161 height 435
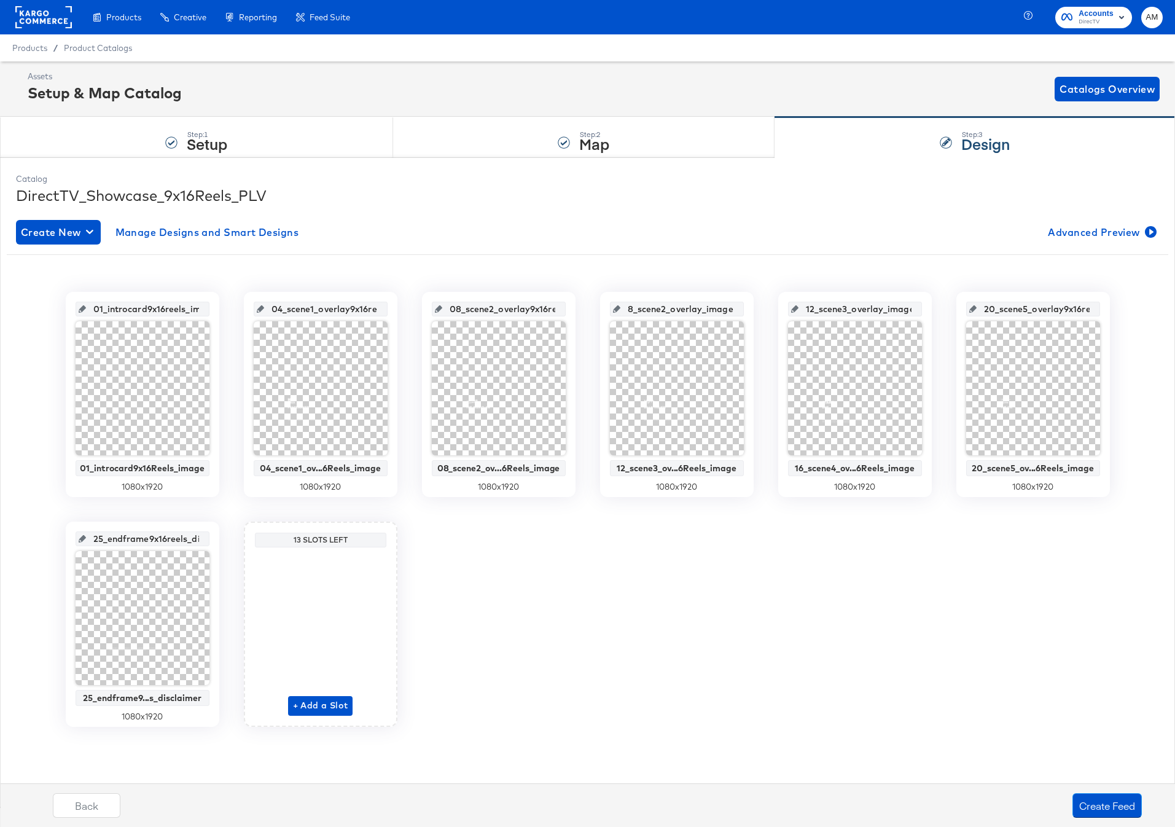
click at [514, 305] on input "08_scene2_overlay9x16reels_image" at bounding box center [502, 303] width 120 height 33
drag, startPoint x: 516, startPoint y: 306, endPoint x: 585, endPoint y: 309, distance: 68.8
click at [585, 309] on div "01_introcard9x16reels_image 01_introcard9x16Reels_image 1080 x 1920 04_scene1_o…" at bounding box center [587, 509] width 1161 height 435
click at [341, 306] on input "04_scene1_overlay9x16reels_image" at bounding box center [324, 303] width 120 height 33
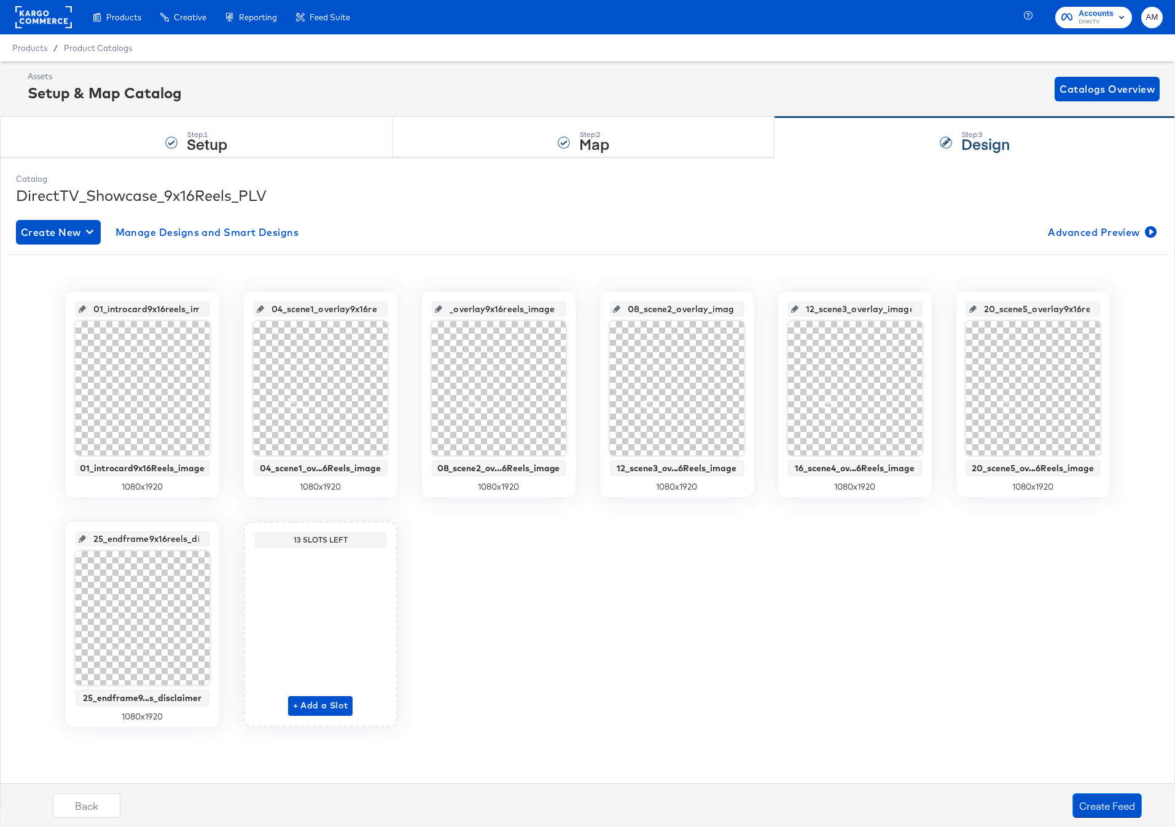
scroll to position [0, 0]
drag, startPoint x: 349, startPoint y: 308, endPoint x: 412, endPoint y: 310, distance: 62.7
click at [412, 310] on div "01_introcard9x16reels_image 01_introcard9x16Reels_image 1080 x 1920 04_scene1_o…" at bounding box center [587, 509] width 1161 height 435
drag, startPoint x: 345, startPoint y: 310, endPoint x: 439, endPoint y: 311, distance: 94.6
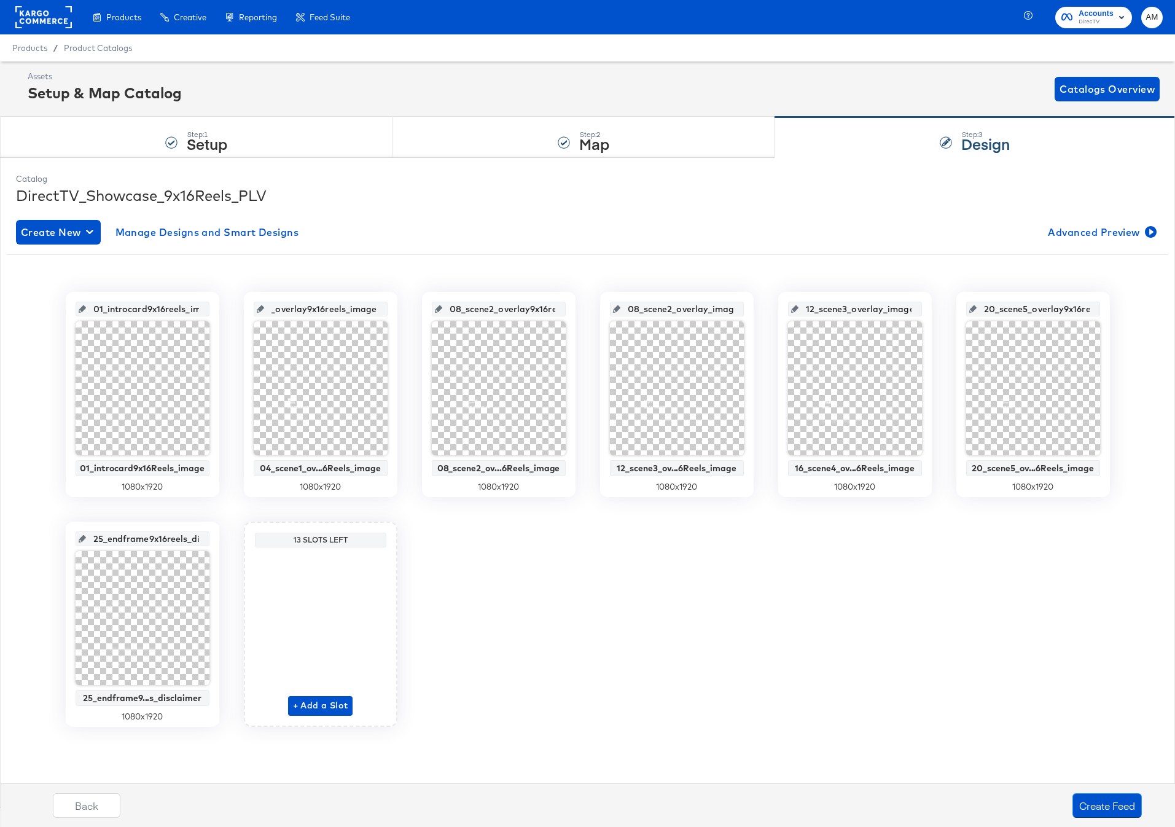
click at [439, 311] on div "01_introcard9x16reels_image 01_introcard9x16Reels_image 1080 x 1920 04_scene1_o…" at bounding box center [587, 509] width 1161 height 435
click at [163, 308] on input "01_introcard9x16reels_image" at bounding box center [146, 303] width 120 height 33
drag, startPoint x: 163, startPoint y: 308, endPoint x: 233, endPoint y: 310, distance: 70.0
click at [233, 310] on div "01_introcard9x16reels_image 01_introcard9x16Reels_image 1080 x 1920 04_scene1_o…" at bounding box center [587, 509] width 1161 height 435
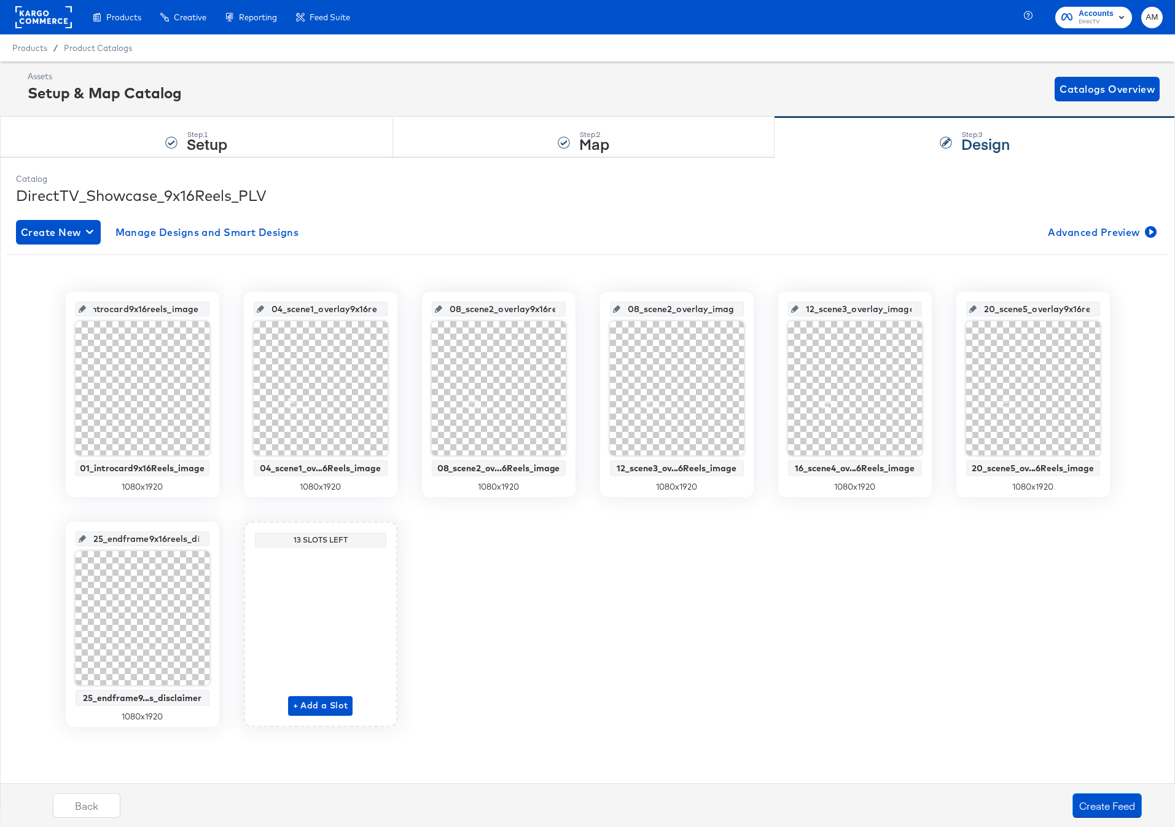
click at [197, 311] on input "01_introcard9x16reels_image" at bounding box center [146, 303] width 120 height 33
click at [1107, 804] on button "Create Feed" at bounding box center [1106, 805] width 69 height 25
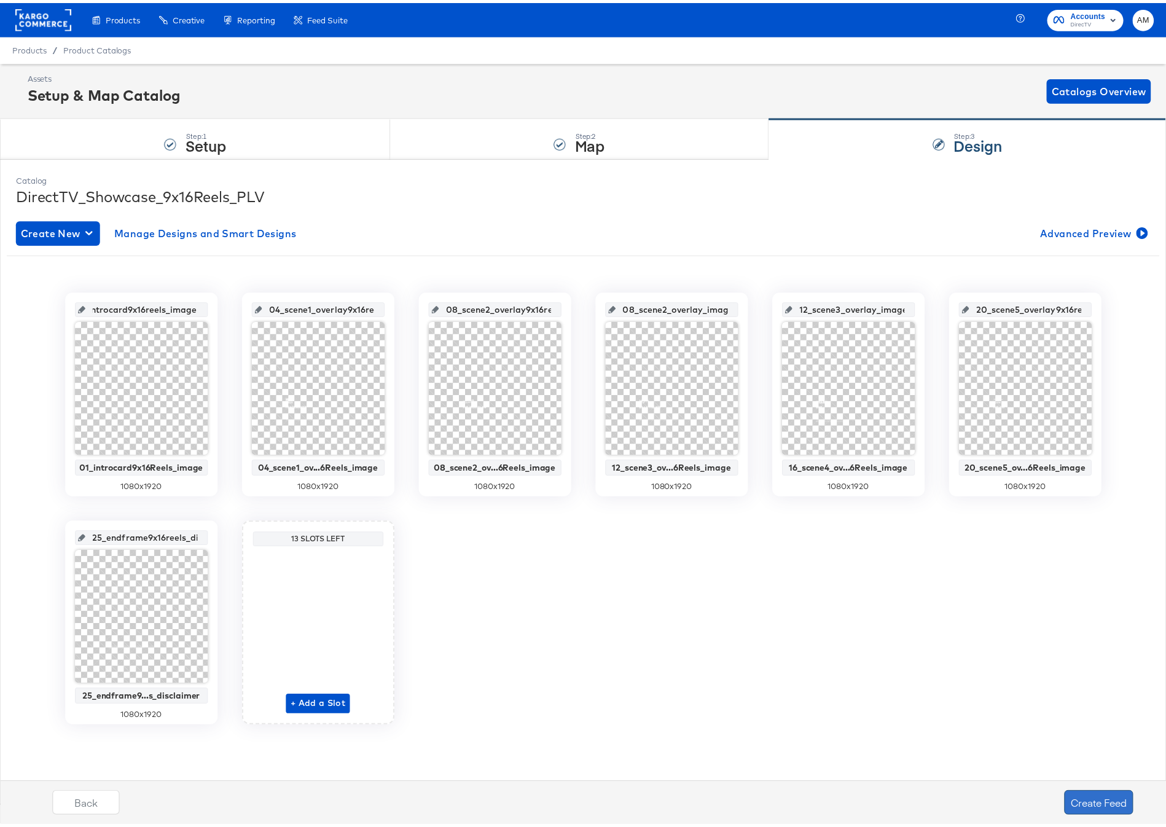
scroll to position [0, 0]
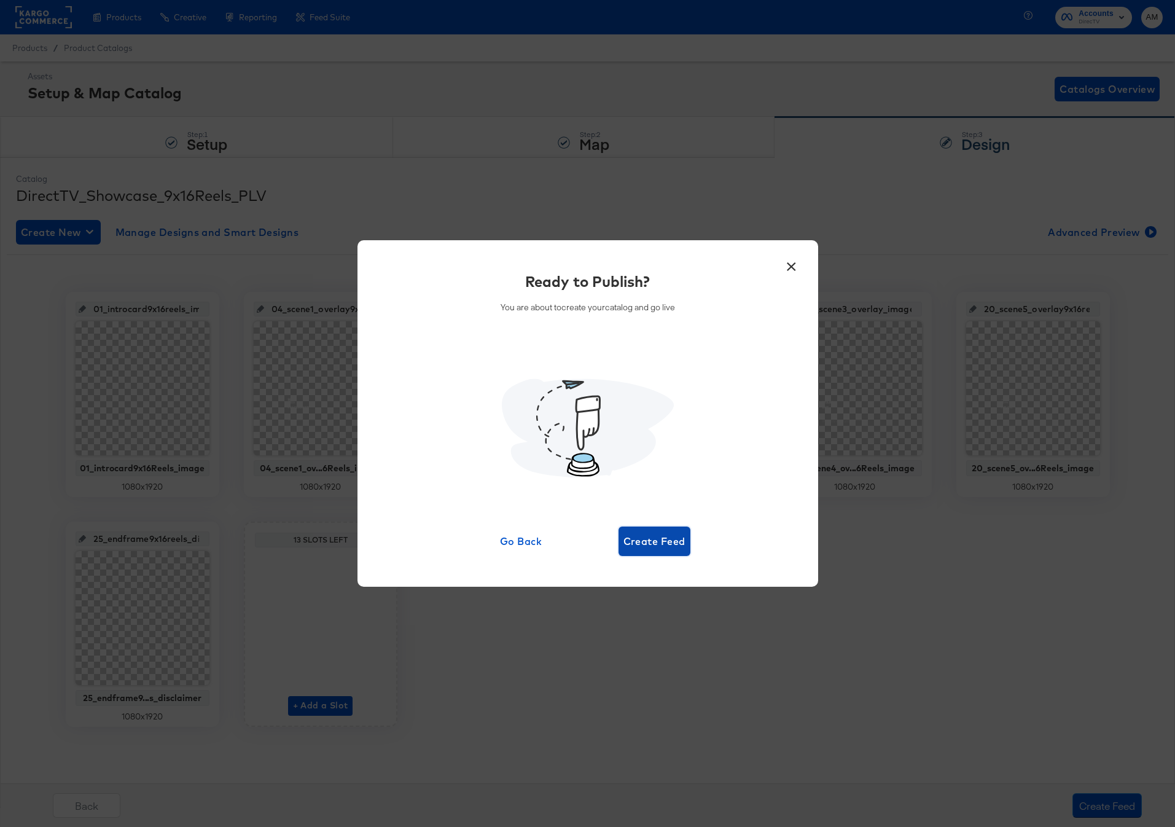
click at [660, 542] on span "Create Feed" at bounding box center [654, 540] width 62 height 17
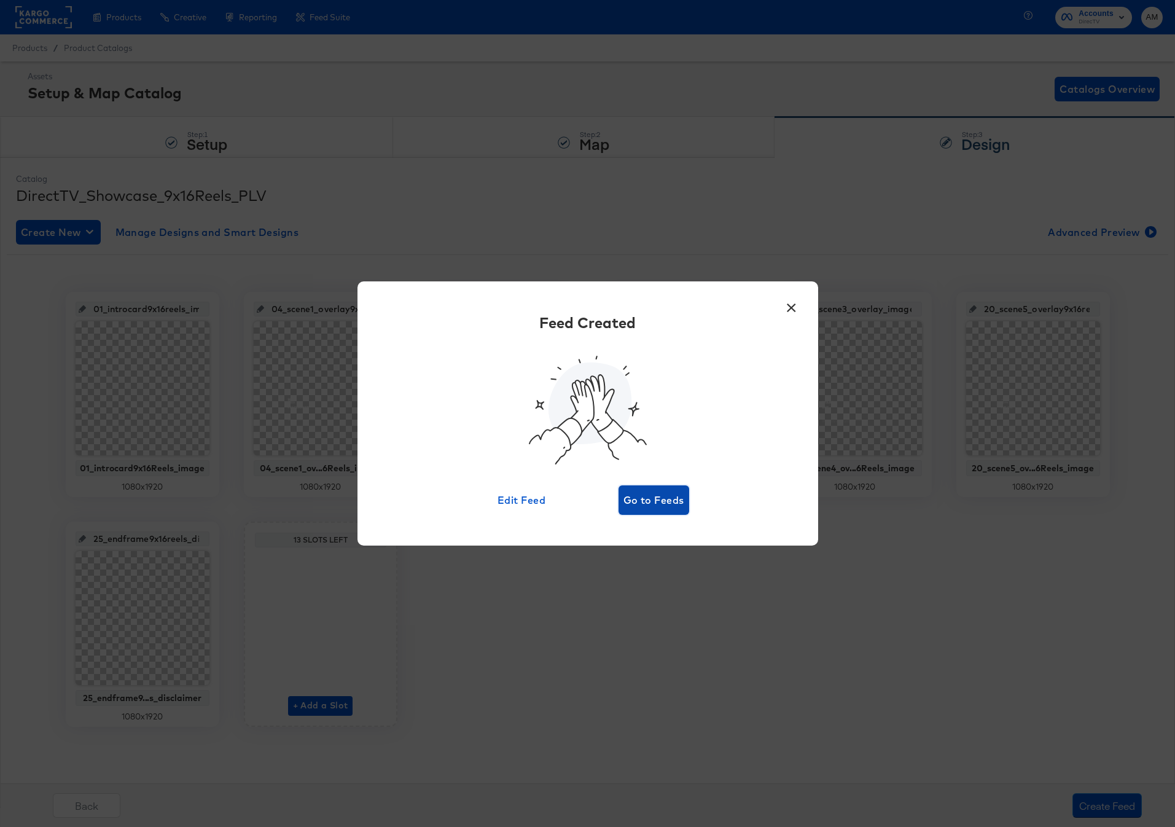
click at [669, 497] on span "Go to Feeds" at bounding box center [653, 499] width 61 height 17
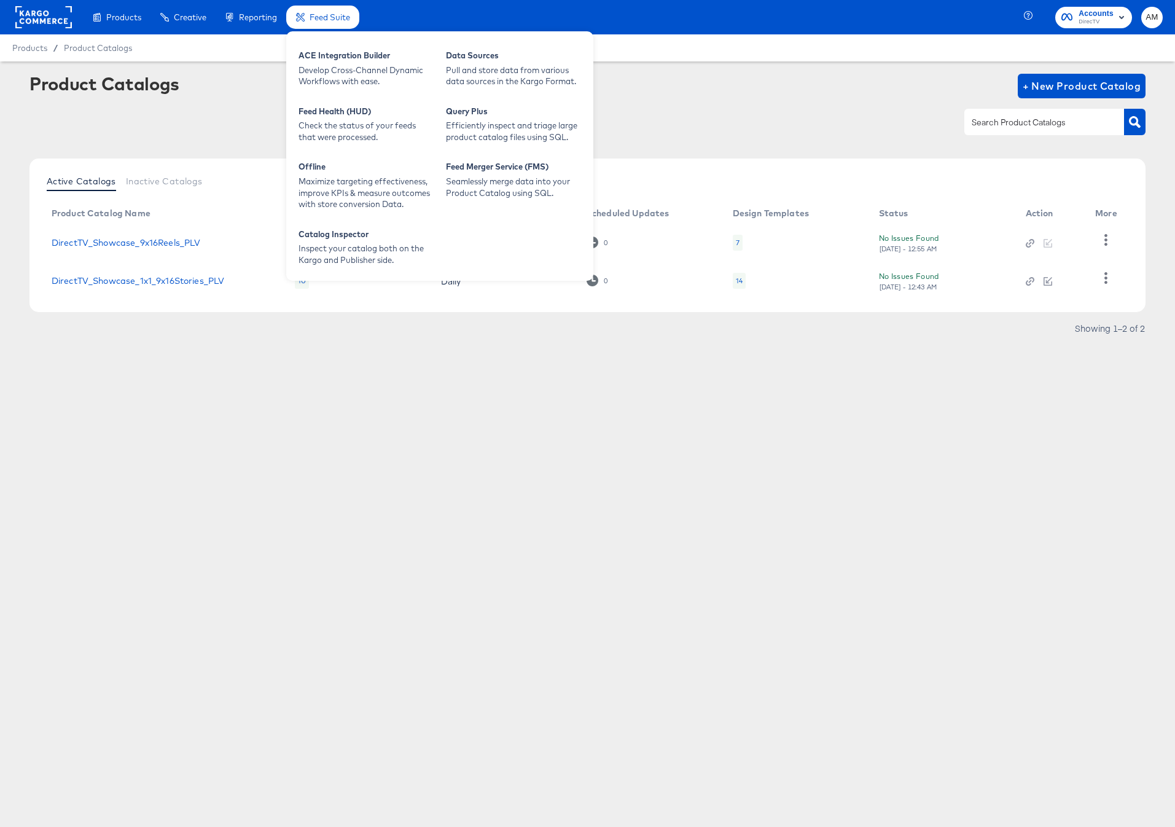
click at [323, 18] on span "Feed Suite" at bounding box center [330, 17] width 41 height 10
click at [340, 74] on div "Develop Cross-Channel Dynamic Workflows with ease." at bounding box center [365, 75] width 135 height 23
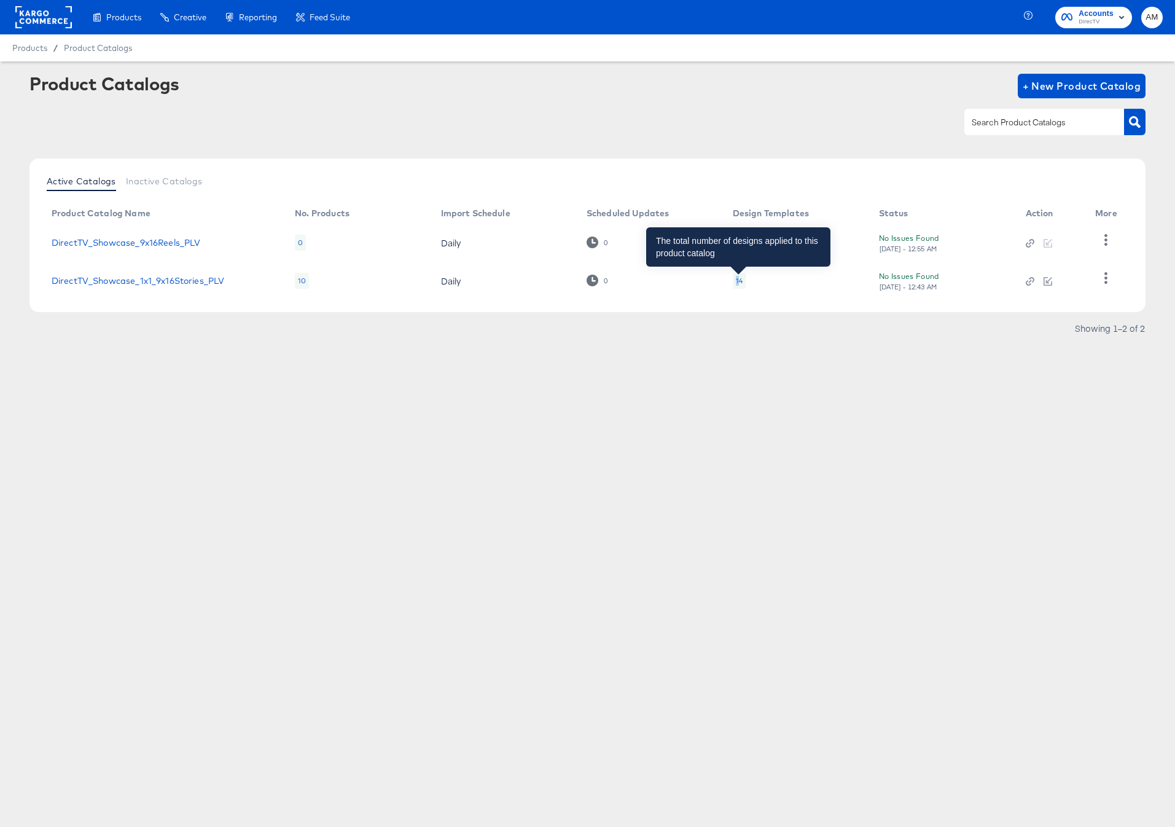
click at [736, 276] on div "14" at bounding box center [739, 281] width 7 height 10
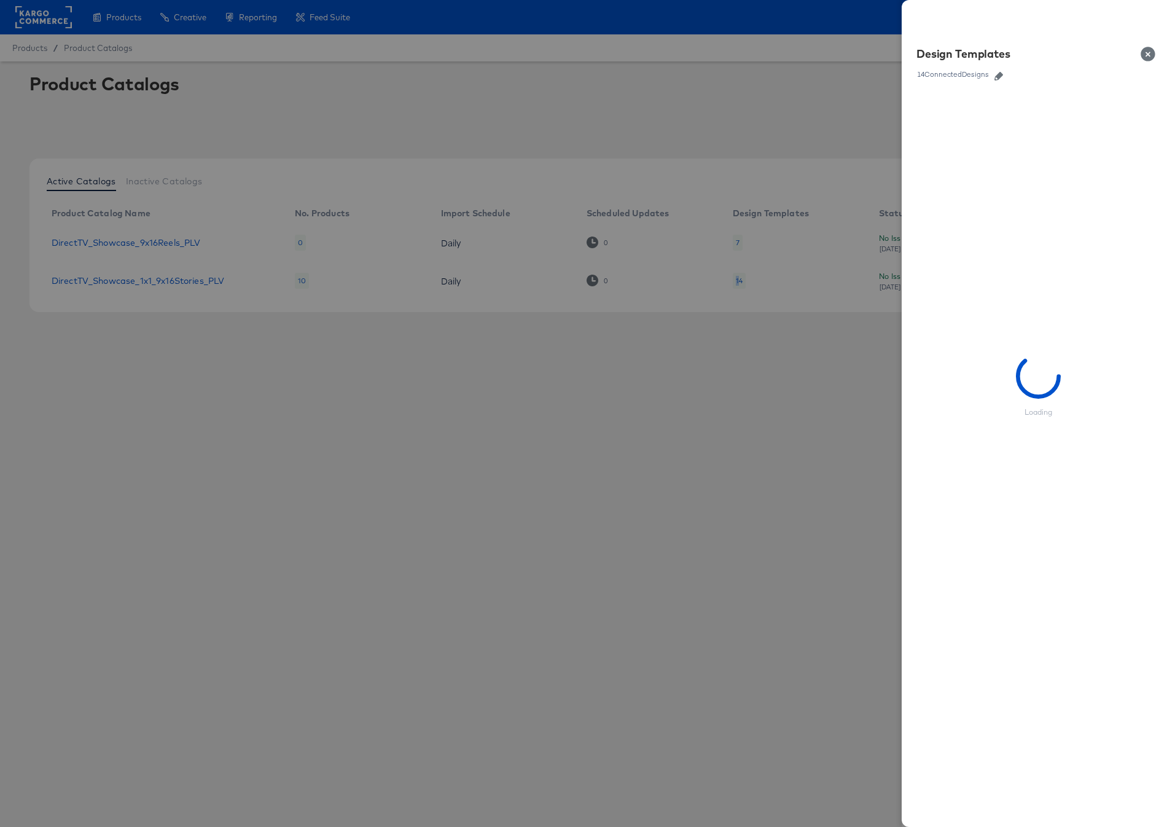
click at [1001, 74] on icon "button" at bounding box center [998, 76] width 9 height 9
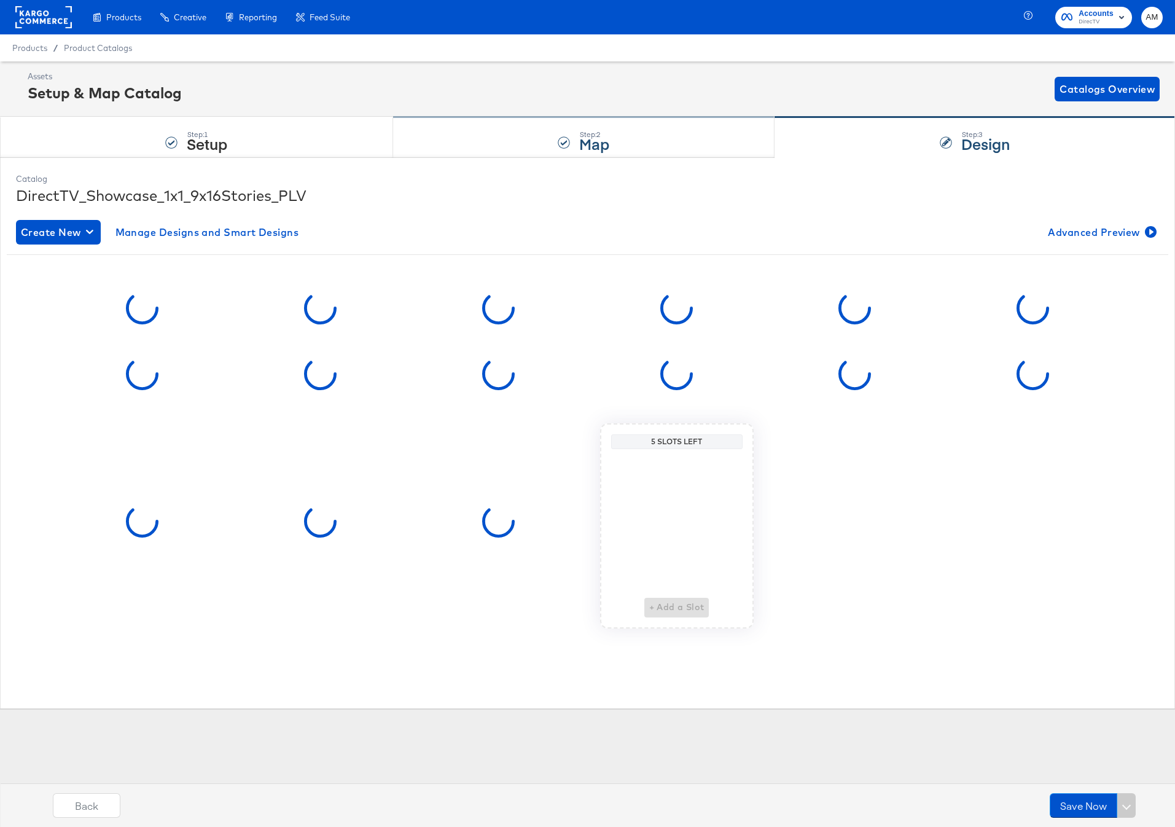
click at [570, 140] on div "Step: 2 Map" at bounding box center [584, 137] width 382 height 41
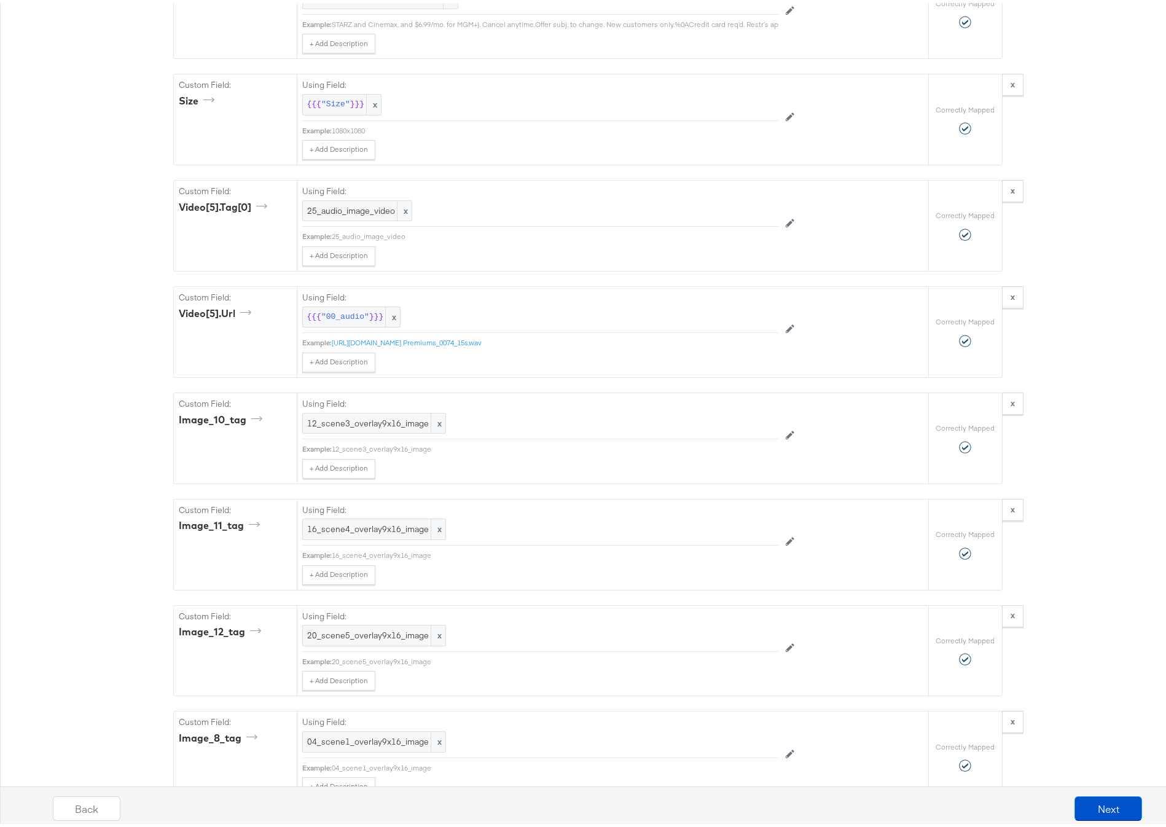
scroll to position [4632, 0]
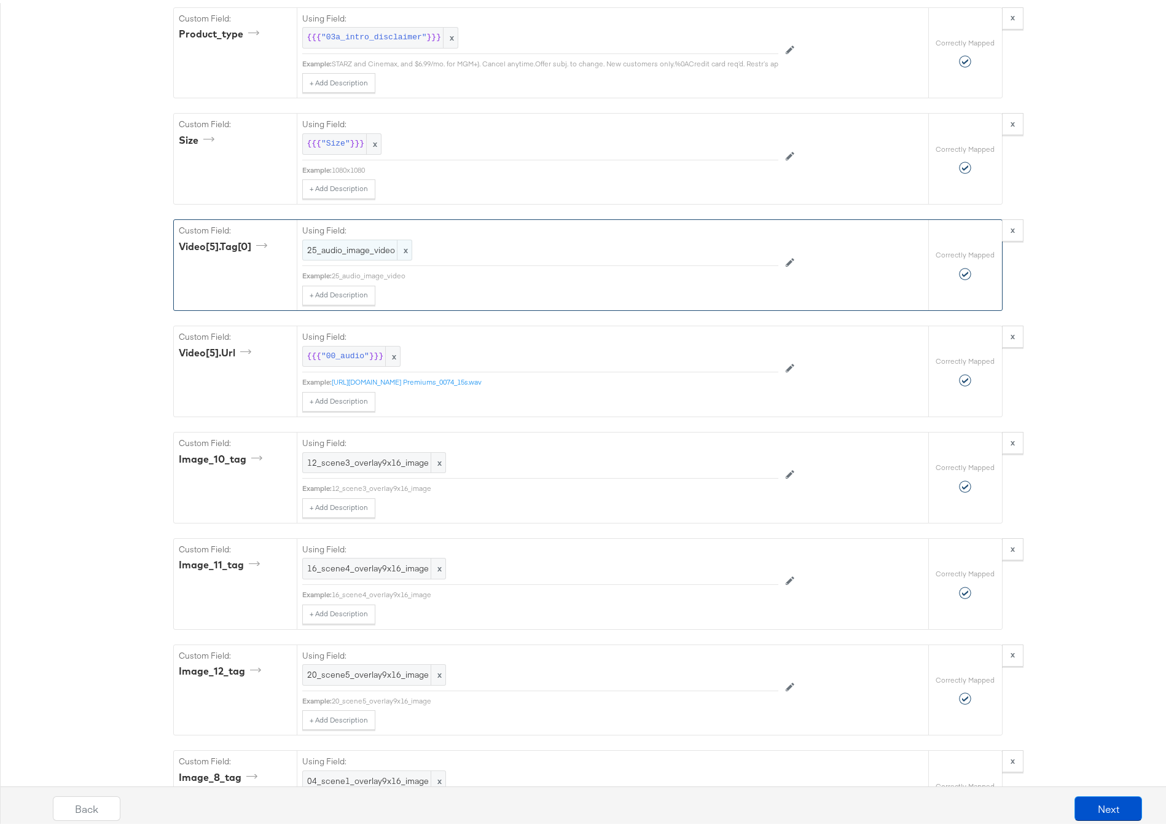
click at [323, 253] on span "25_audio_image_video" at bounding box center [357, 247] width 100 height 12
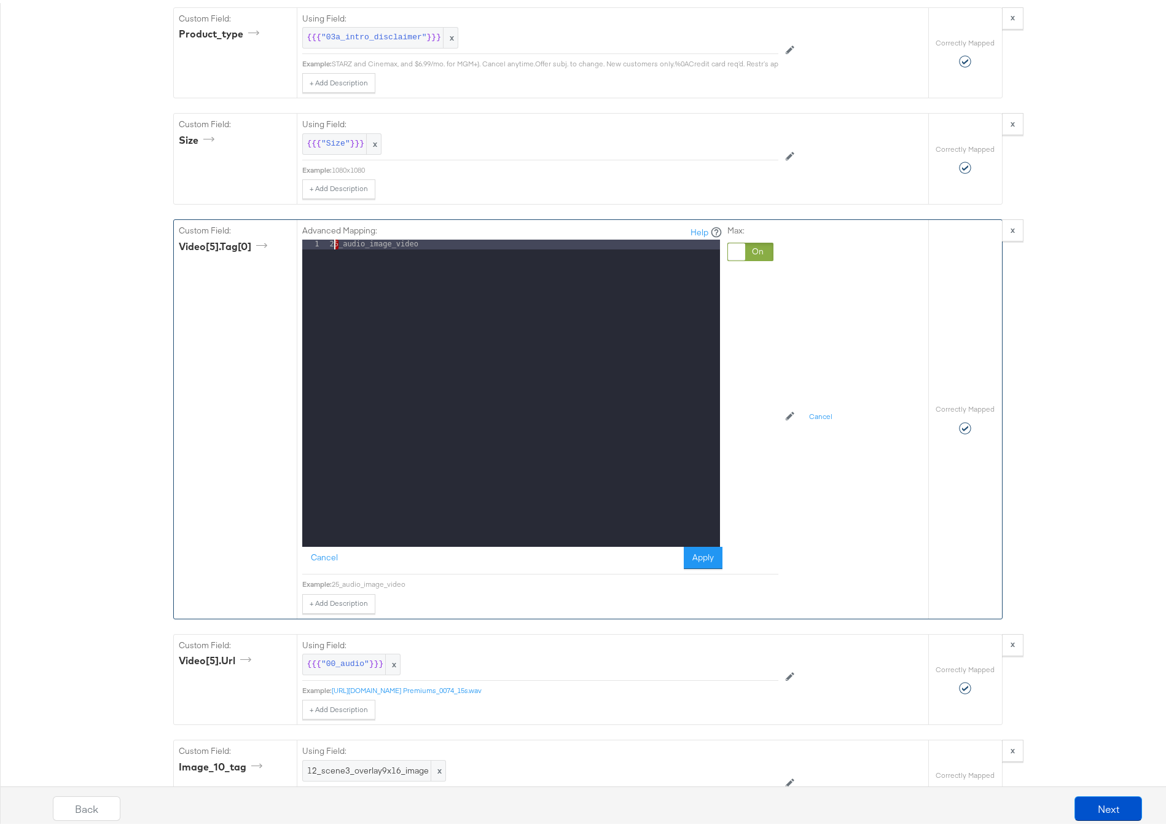
drag, startPoint x: 332, startPoint y: 271, endPoint x: 317, endPoint y: 271, distance: 14.8
click at [317, 271] on div "1 25_audio_image_video XXXXXXXXXXXXXXXXXXXXXXXXXXXXXXXXXXXXXXXXXXXXXXXXXX" at bounding box center [511, 389] width 418 height 307
click at [707, 566] on button "Apply" at bounding box center [703, 554] width 39 height 22
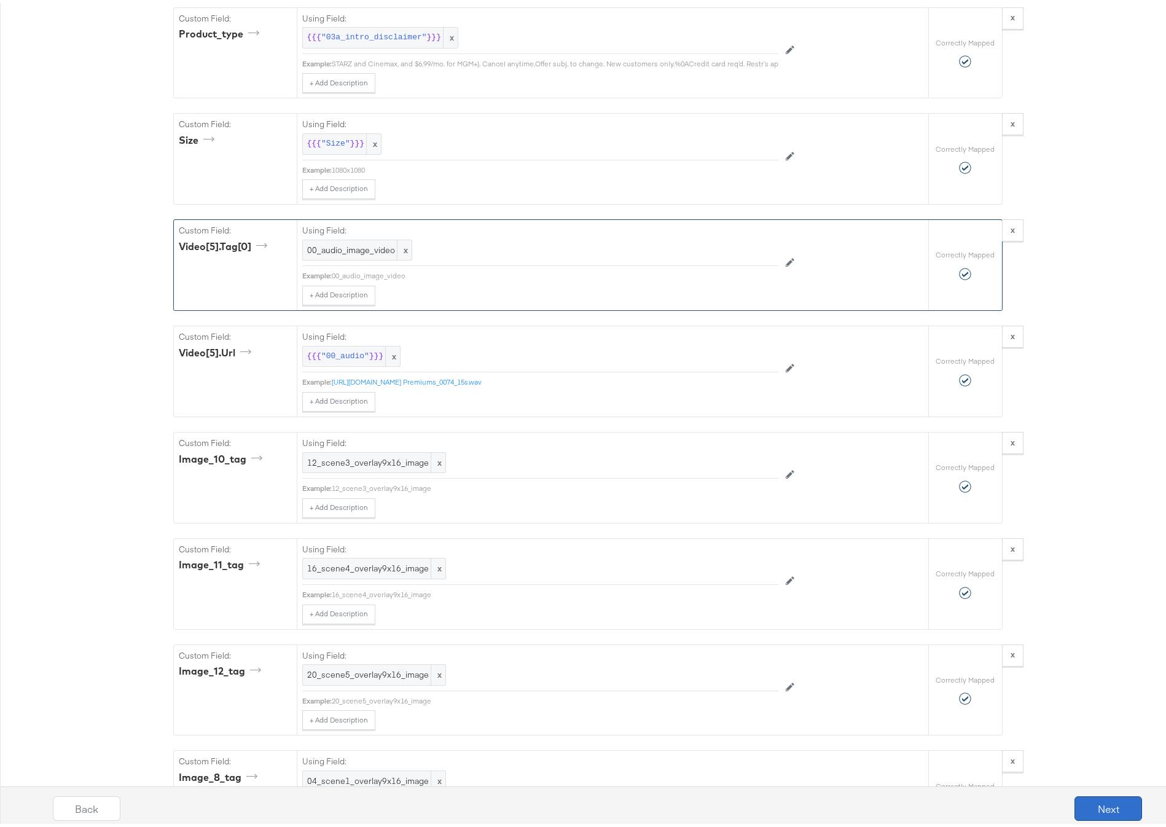
click at [1081, 804] on button "Next" at bounding box center [1108, 805] width 68 height 25
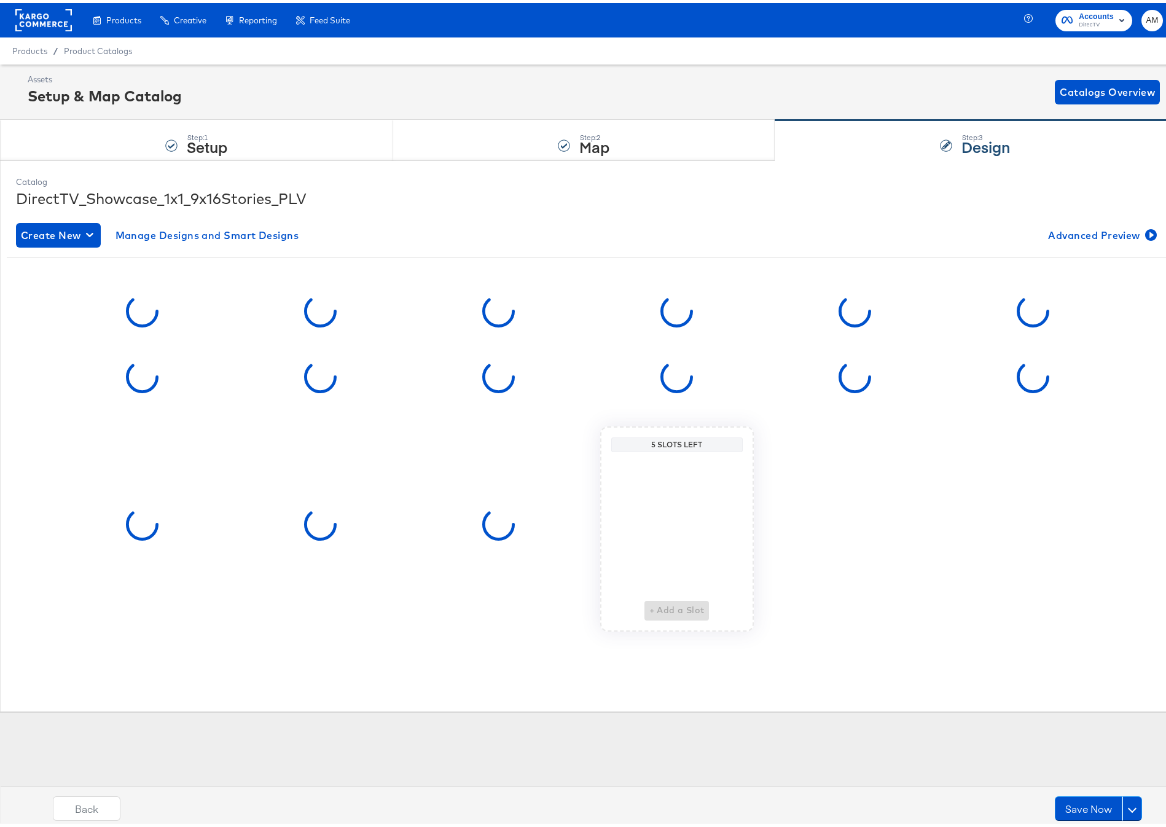
scroll to position [0, 0]
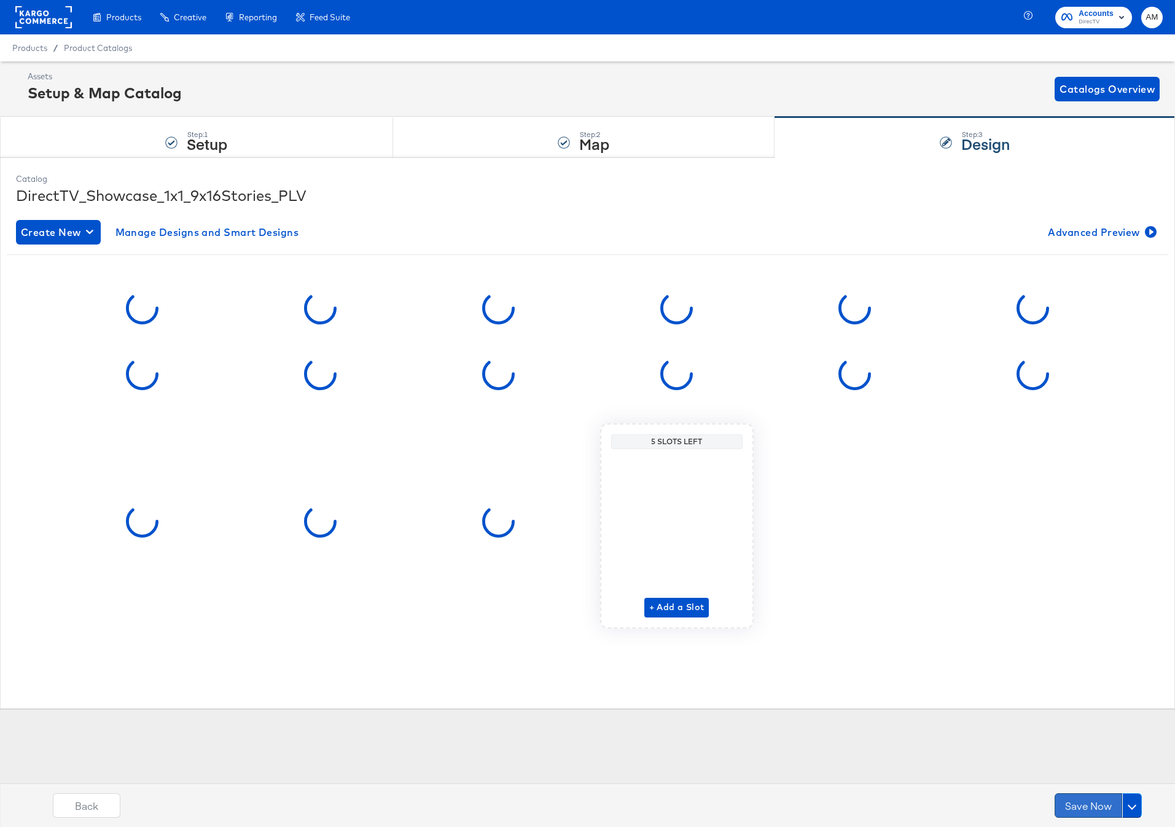
click at [1085, 807] on button "Save Now" at bounding box center [1088, 805] width 68 height 25
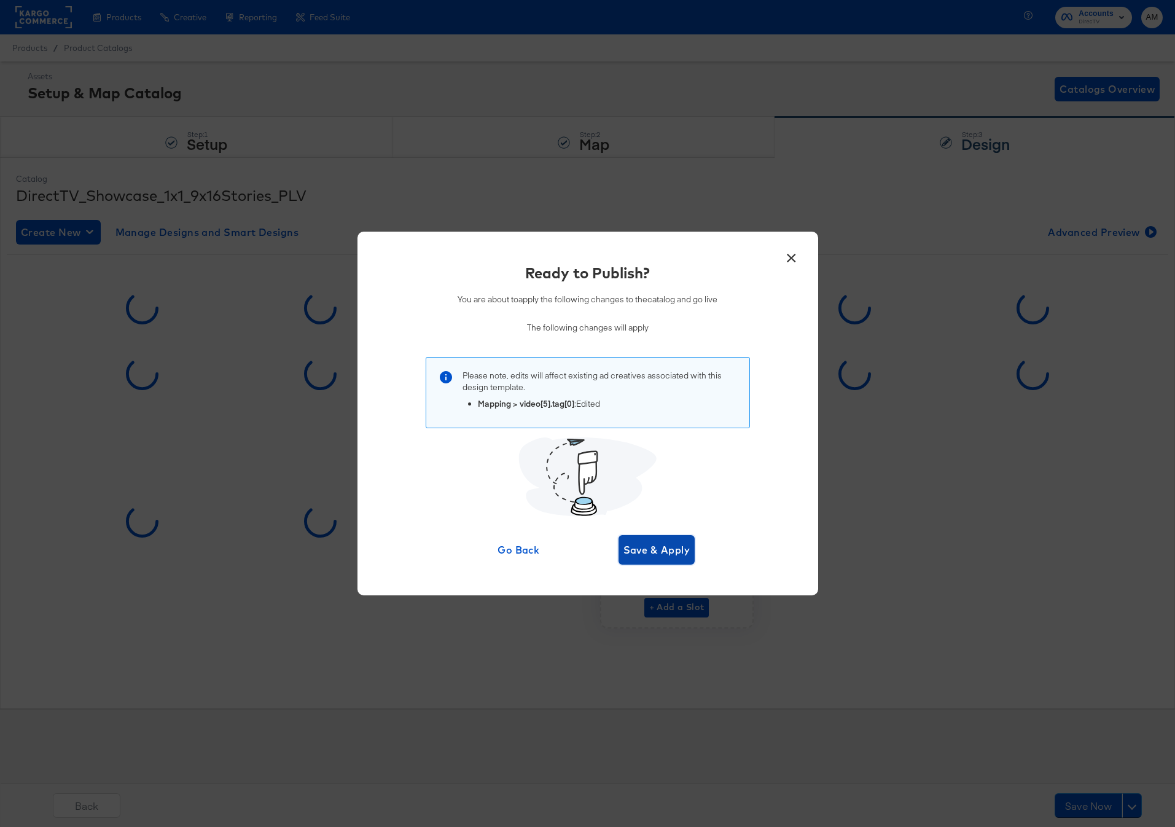
click at [650, 551] on span "Save & Apply" at bounding box center [656, 549] width 67 height 17
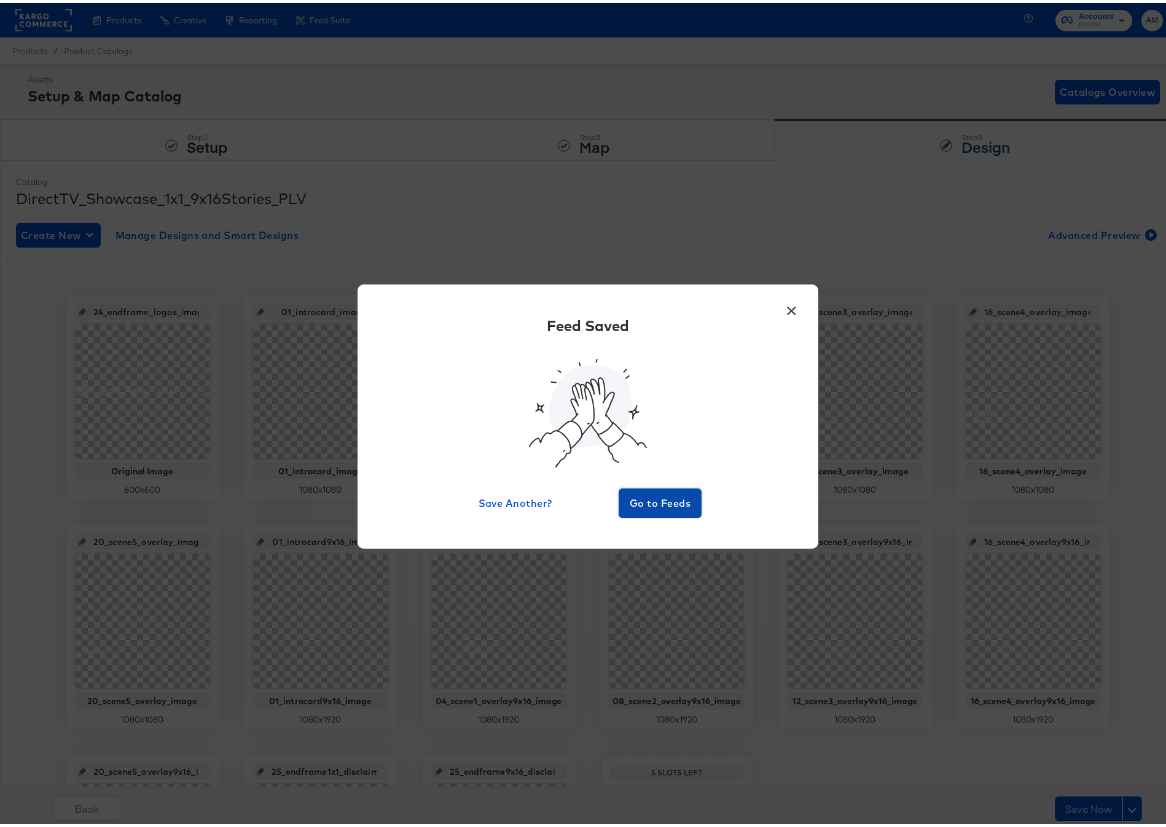
click at [646, 495] on span "Go to Feeds" at bounding box center [660, 499] width 74 height 17
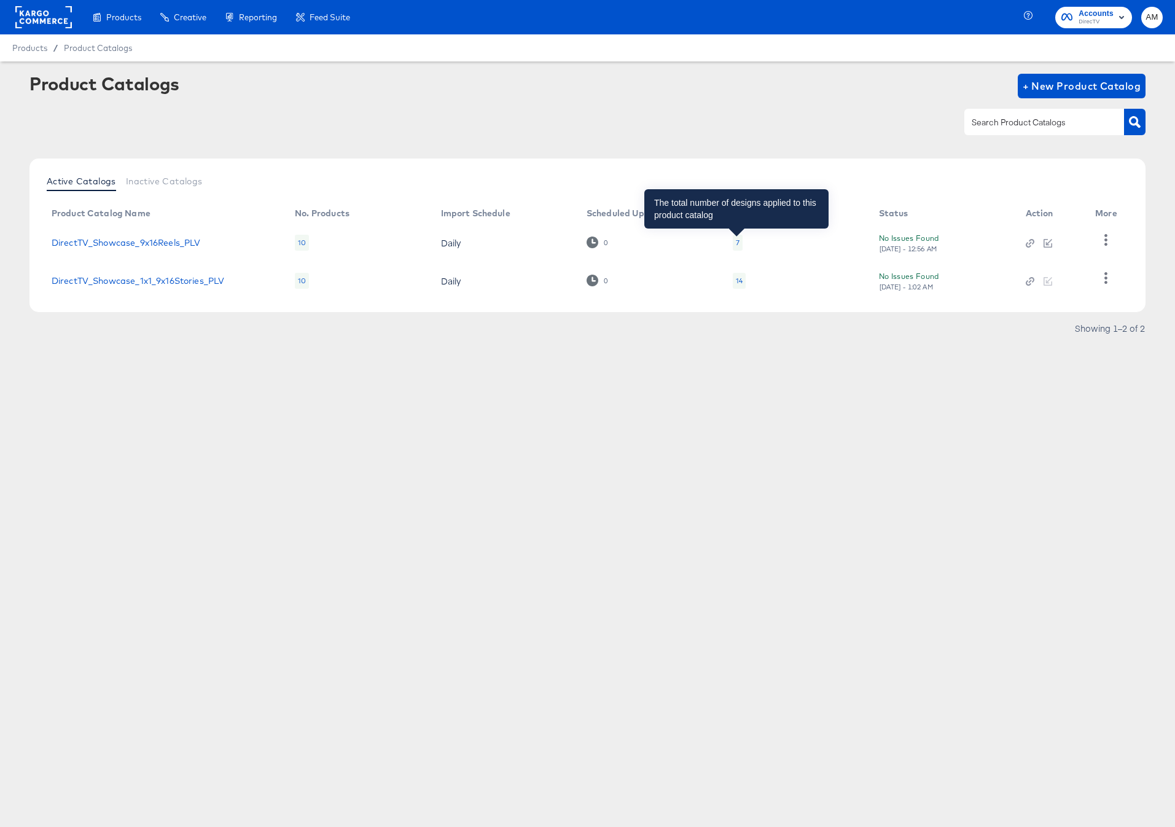
click at [736, 240] on div "7" at bounding box center [738, 243] width 4 height 10
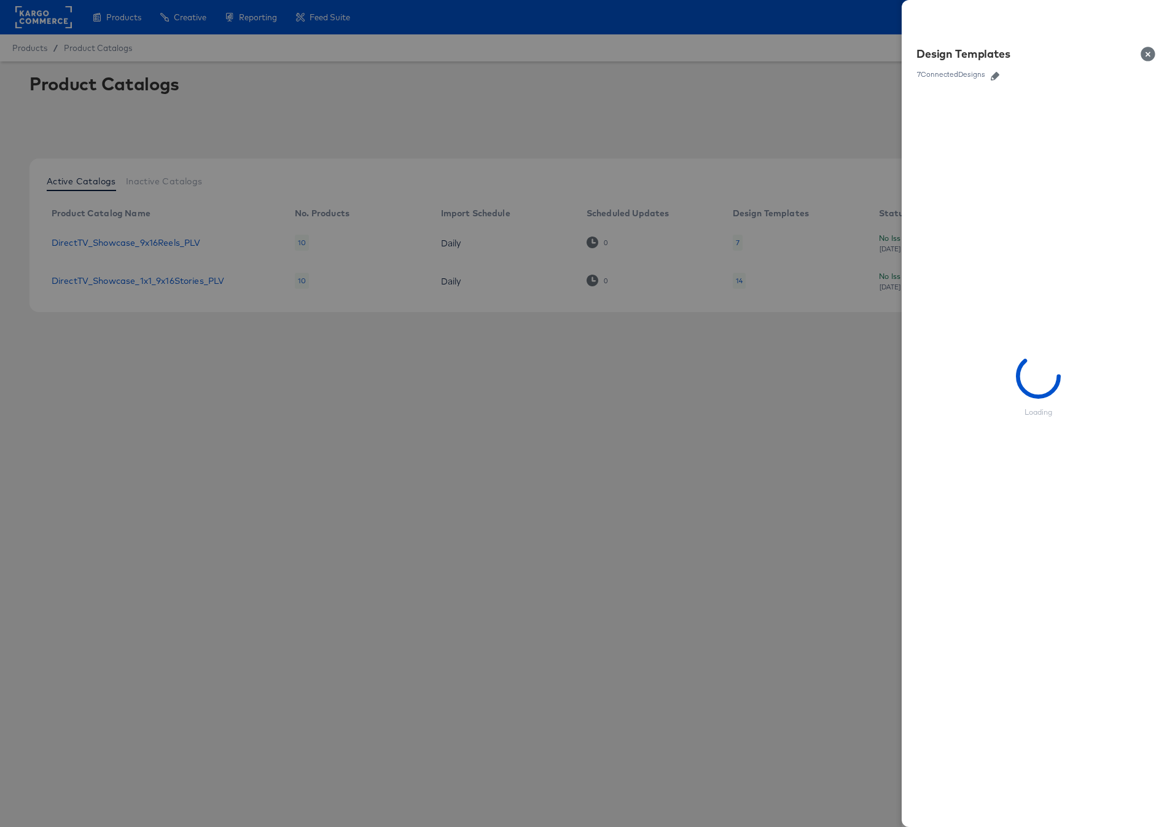
click at [997, 76] on icon "button" at bounding box center [995, 76] width 9 height 9
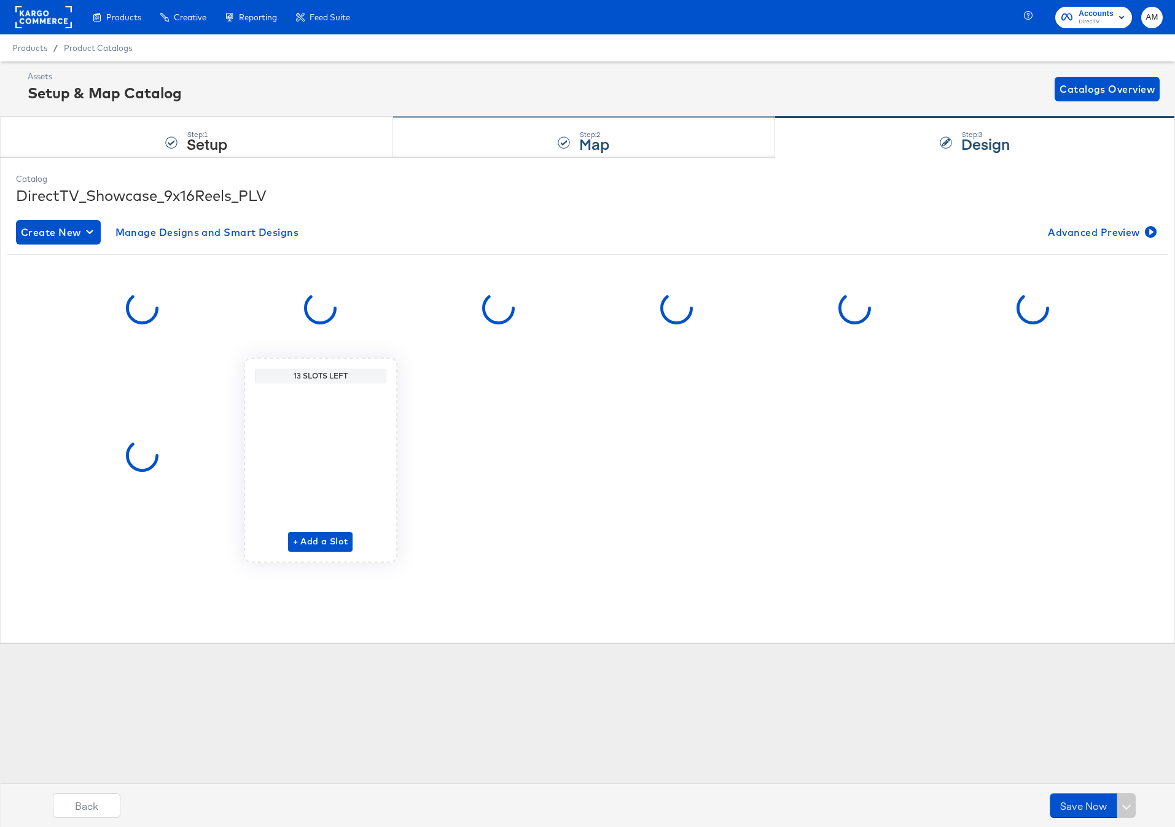
click at [537, 149] on div "Step: 2 Map" at bounding box center [584, 137] width 382 height 41
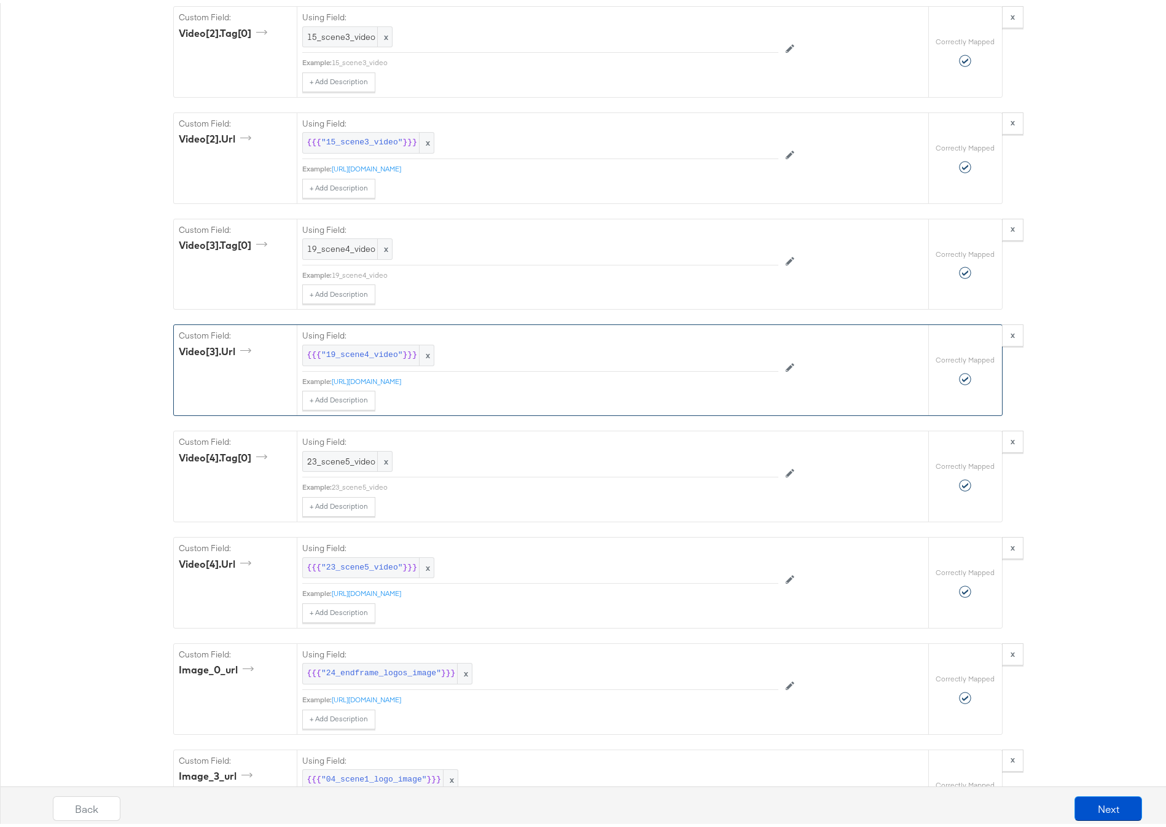
scroll to position [2047, 0]
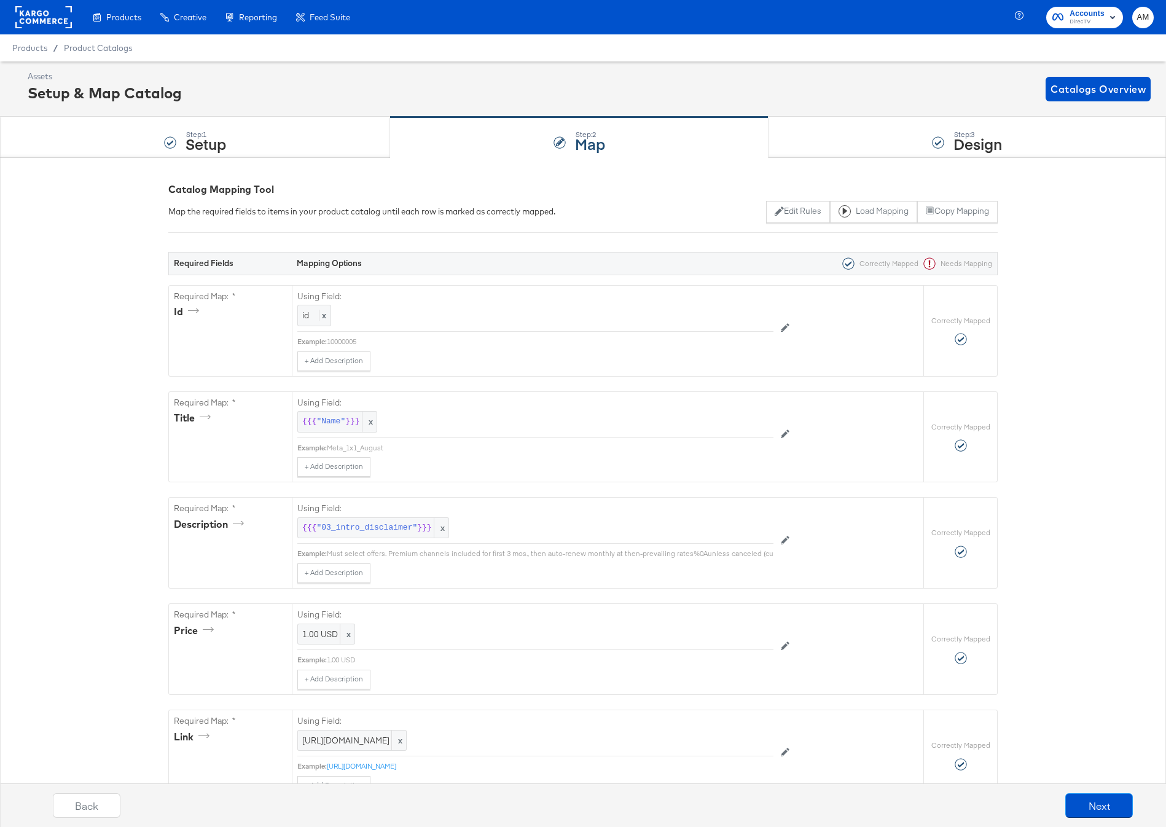
scroll to position [2047, 0]
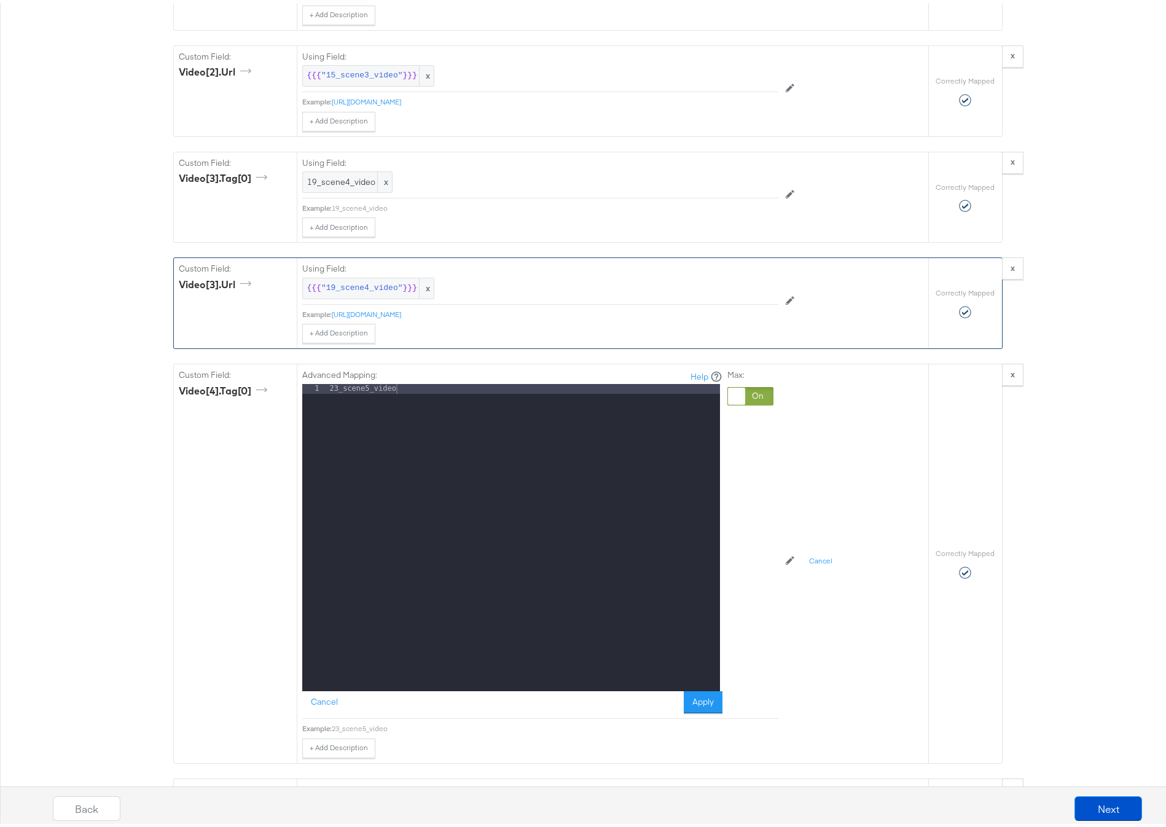
click at [511, 301] on div "Using Field: {{{ "19_scene4_video" }}} x" at bounding box center [540, 278] width 476 height 46
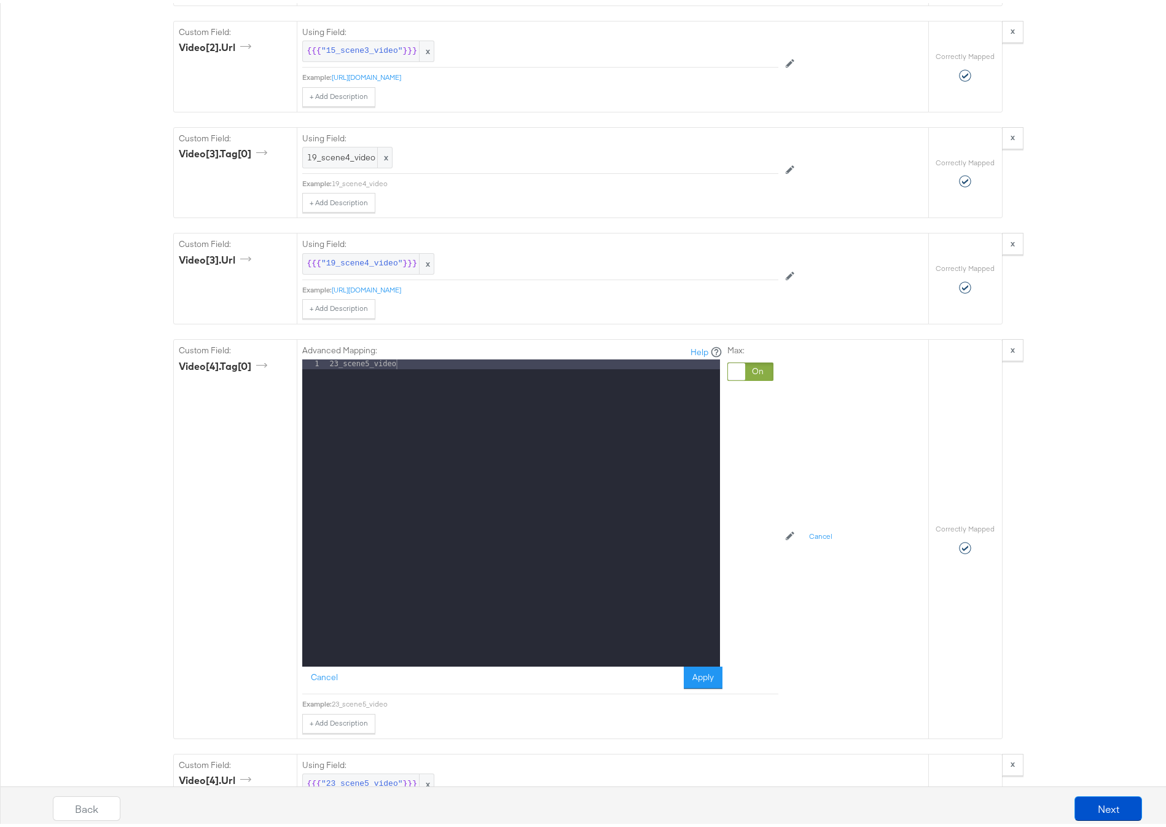
scroll to position [2239, 0]
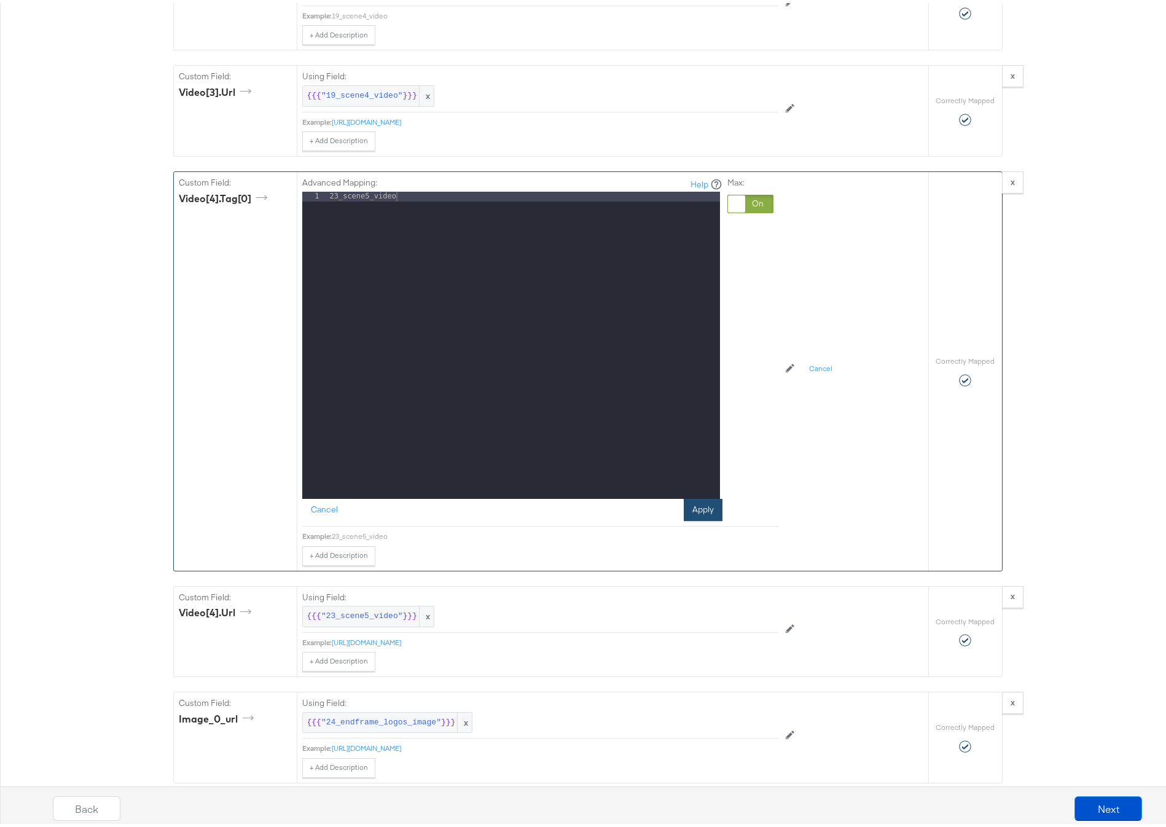
click at [688, 518] on button "Apply" at bounding box center [703, 507] width 39 height 22
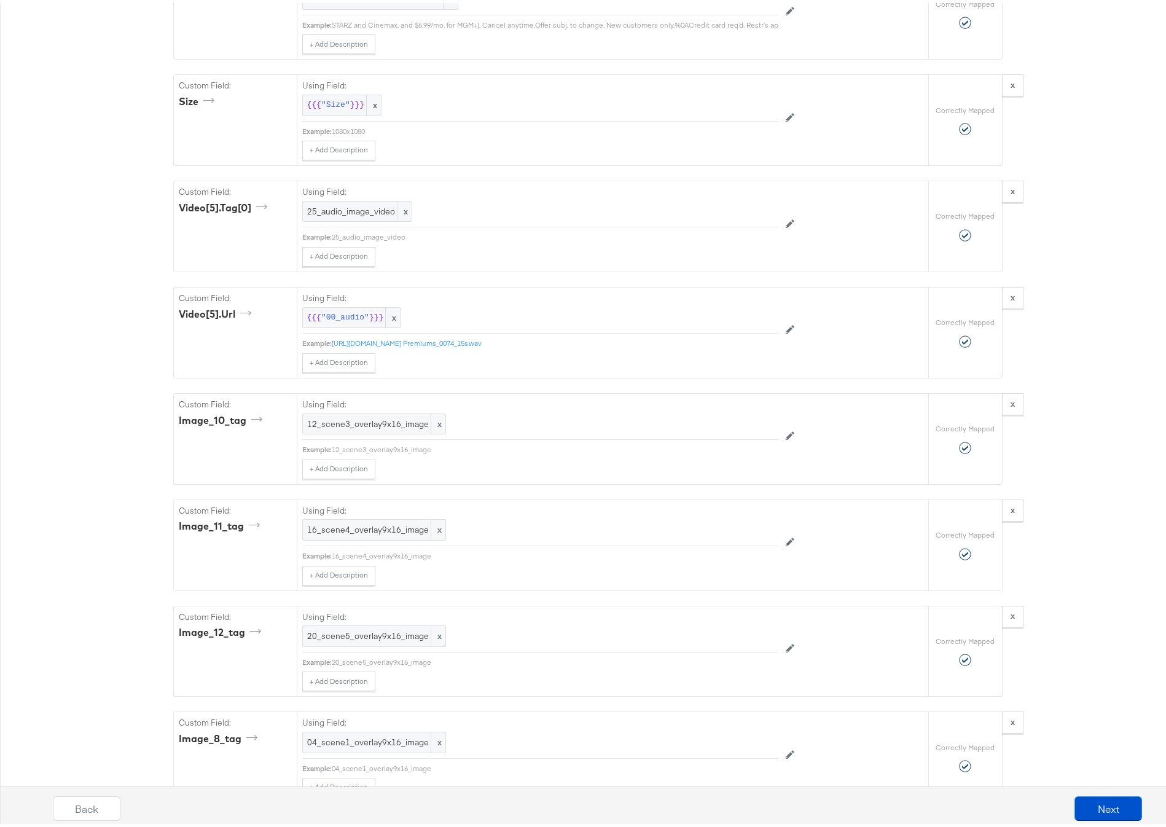
scroll to position [4678, 0]
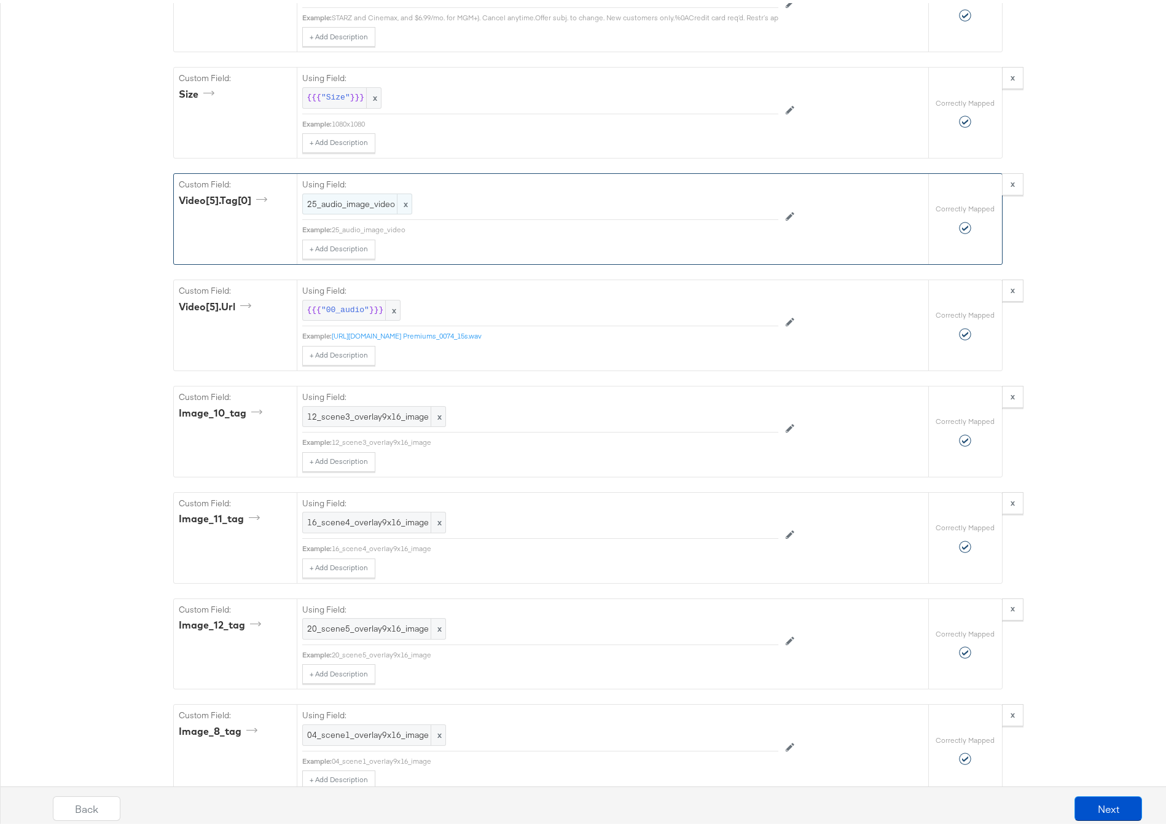
click at [314, 207] on span "25_audio_image_video" at bounding box center [357, 201] width 100 height 12
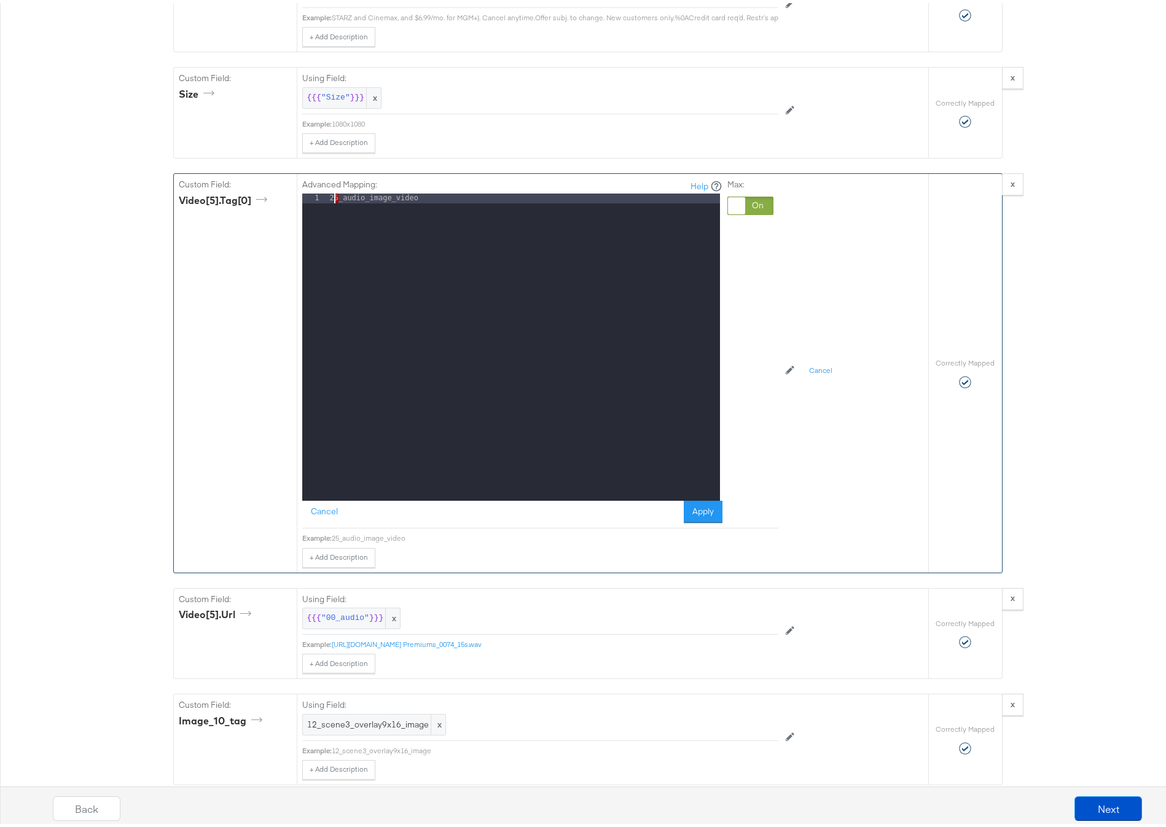
drag, startPoint x: 332, startPoint y: 224, endPoint x: 314, endPoint y: 224, distance: 18.4
click at [314, 224] on div "1 25_audio_image_video XXXXXXXXXXXXXXXXXXXXXXXXXXXXXXXXXXXXXXXXXXXXXXXXXX" at bounding box center [511, 343] width 418 height 307
click at [702, 520] on button "Apply" at bounding box center [703, 508] width 39 height 22
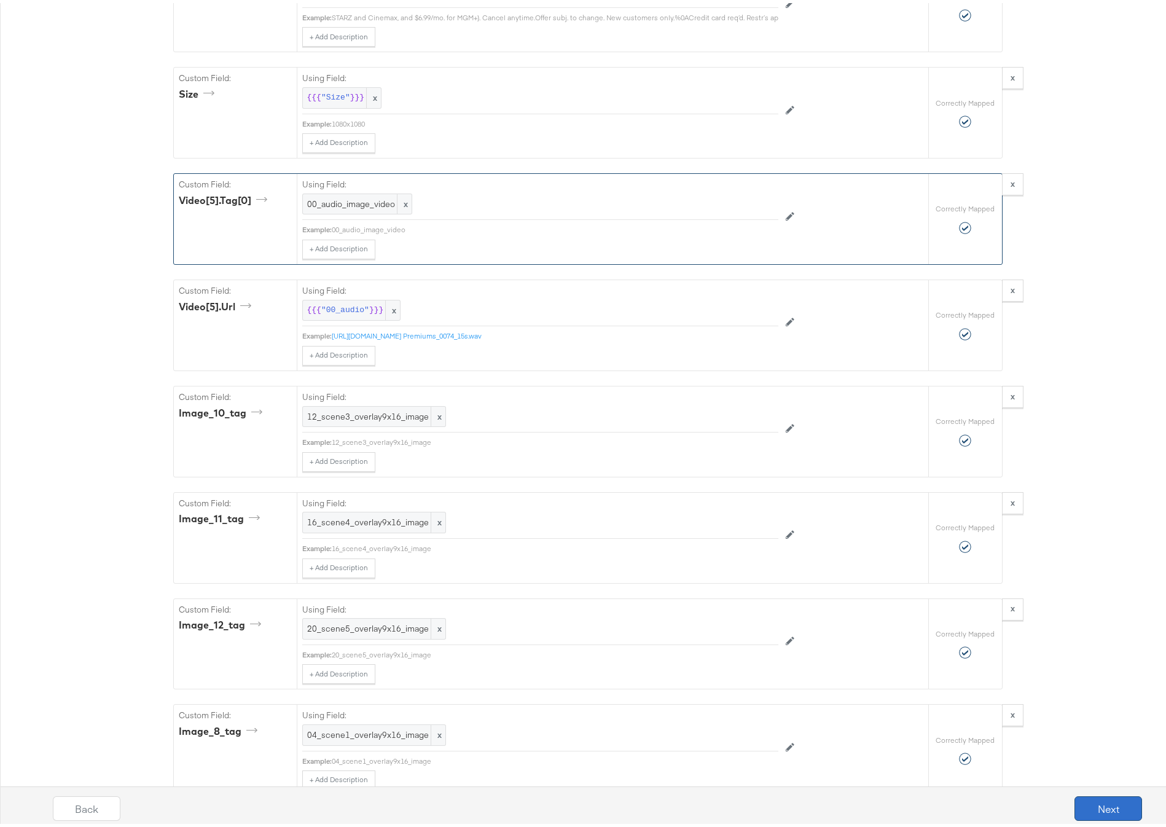
click at [1099, 805] on button "Next" at bounding box center [1108, 805] width 68 height 25
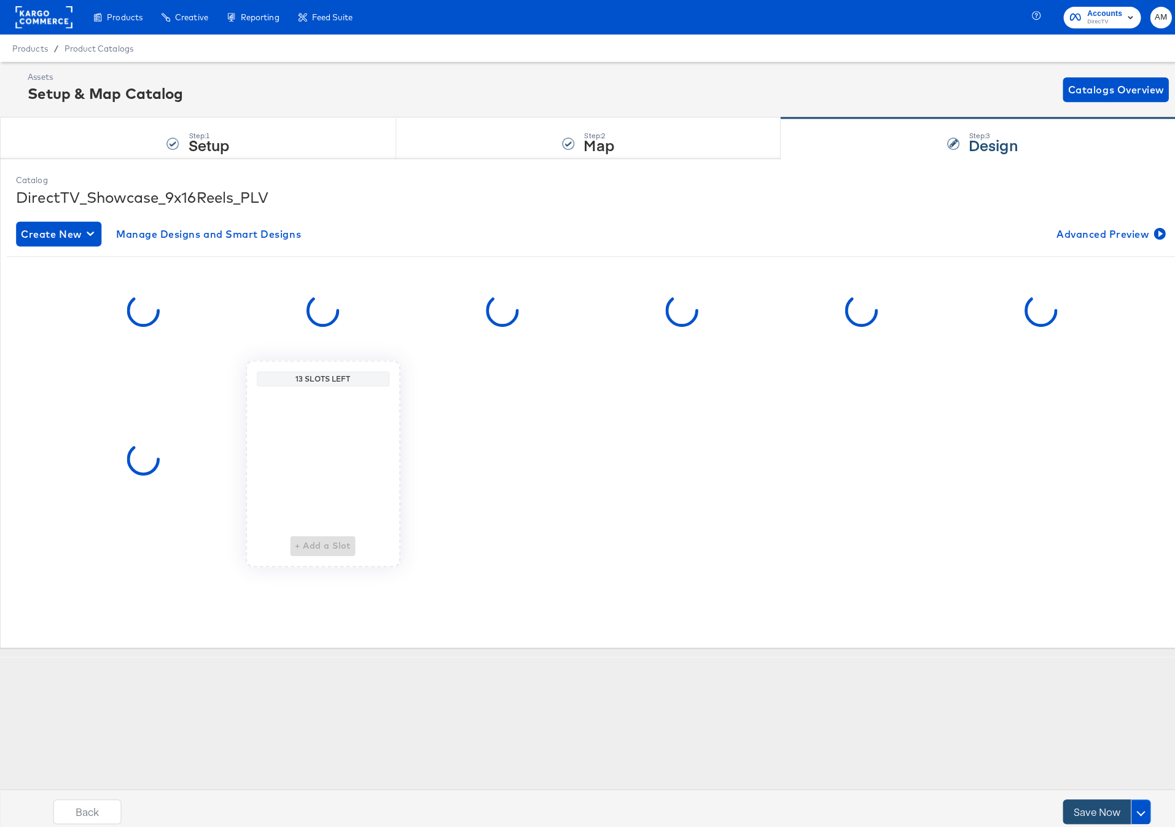
scroll to position [0, 0]
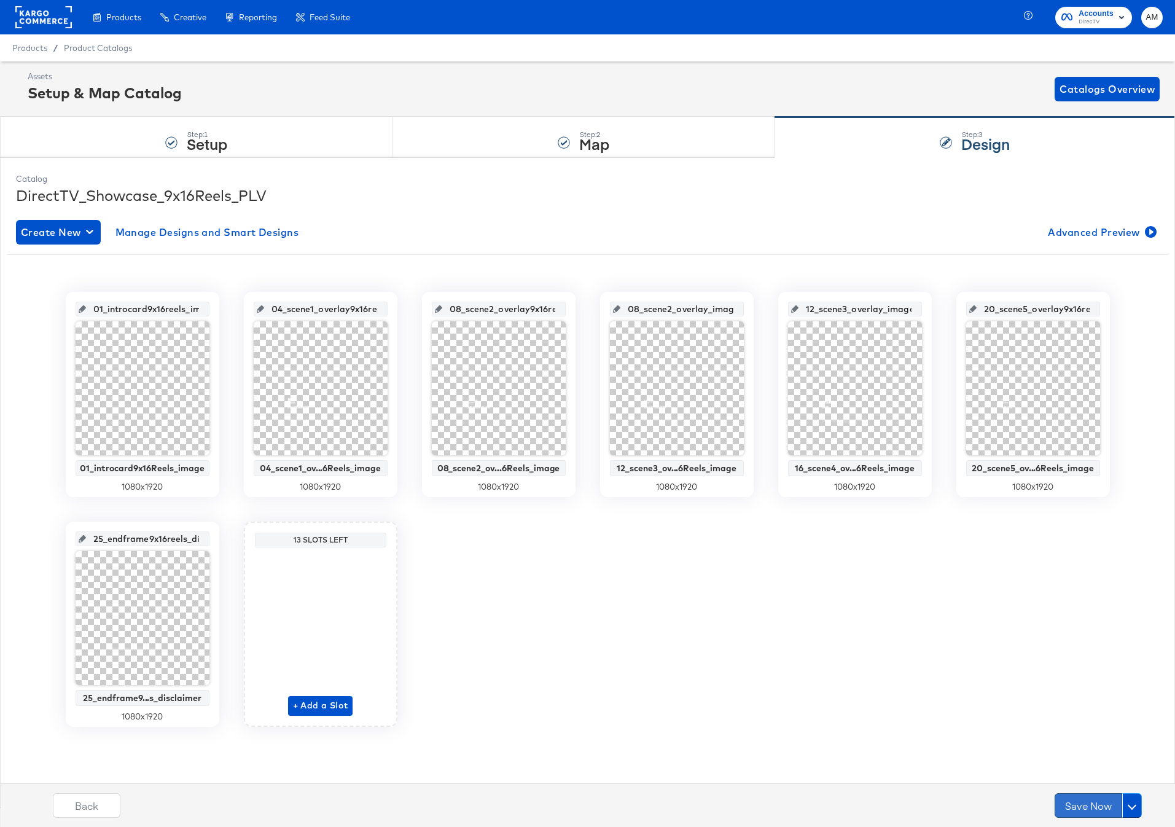
click at [1059, 806] on button "Save Now" at bounding box center [1088, 805] width 68 height 25
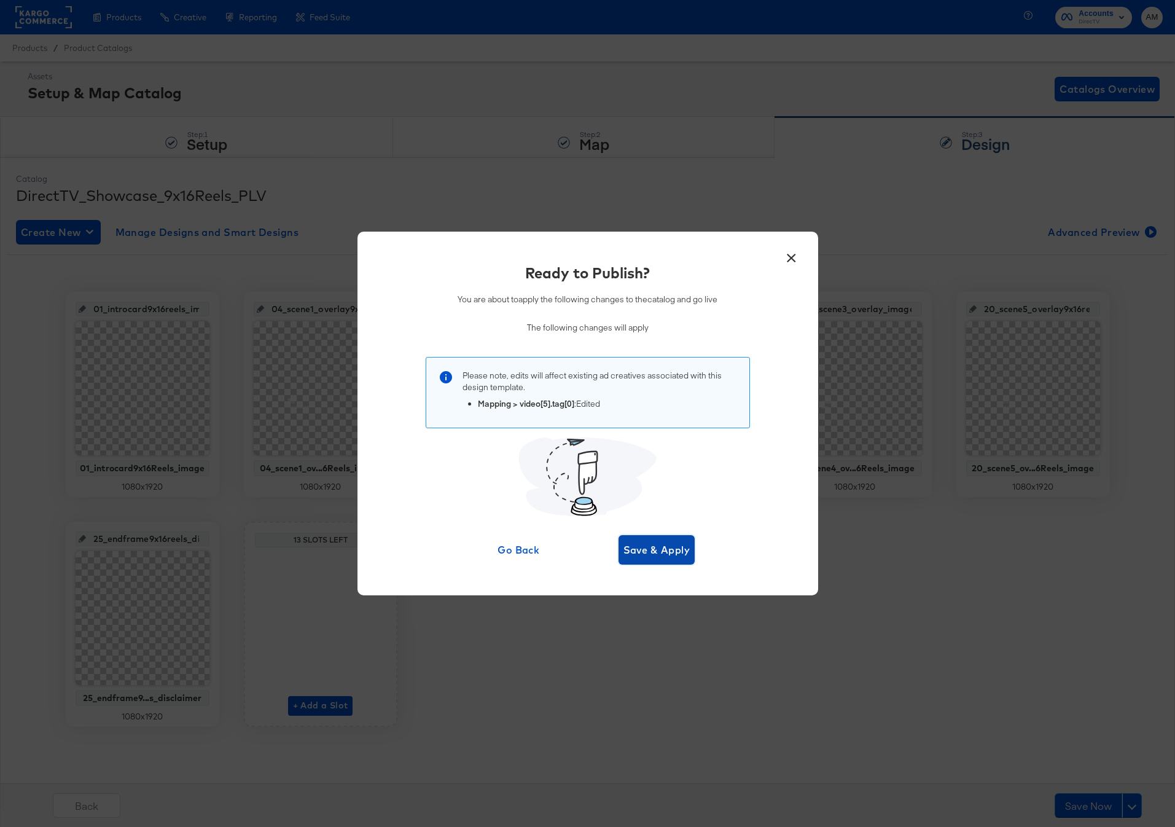
click at [642, 554] on span "Save & Apply" at bounding box center [656, 549] width 67 height 17
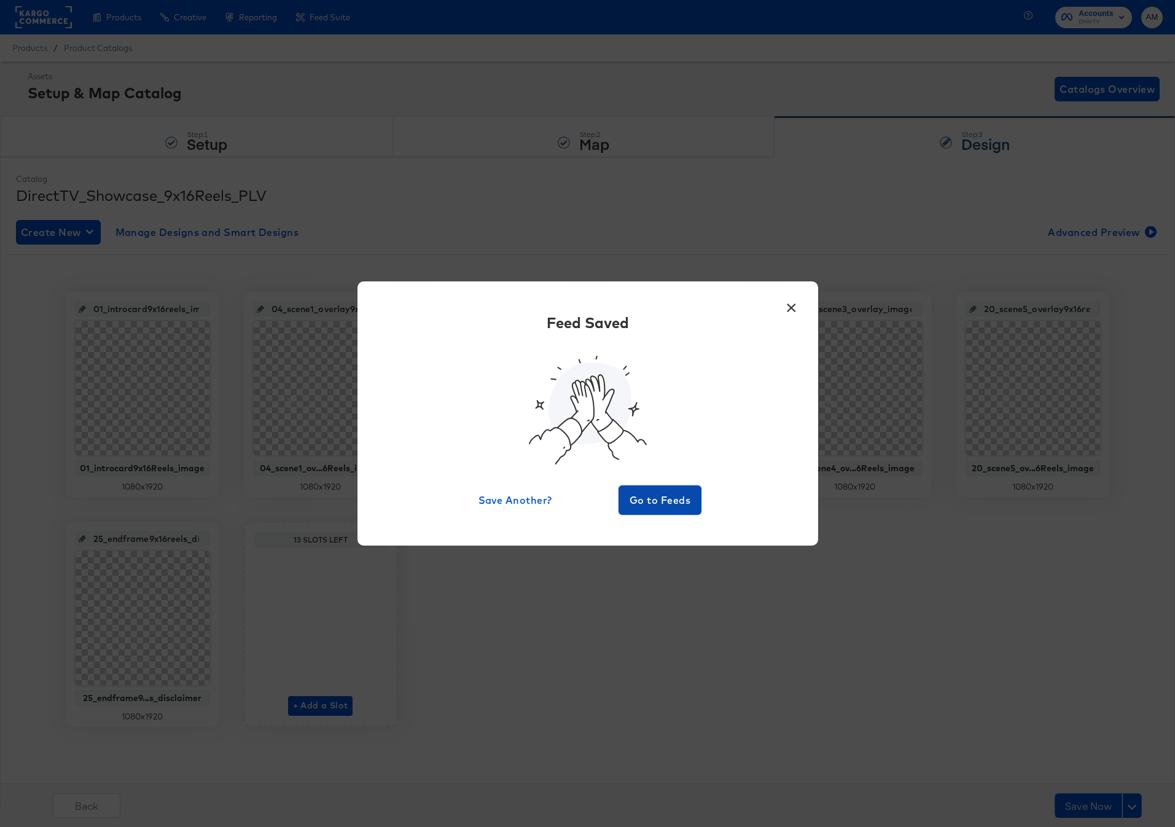
click at [658, 504] on span "Go to Feeds" at bounding box center [660, 499] width 74 height 17
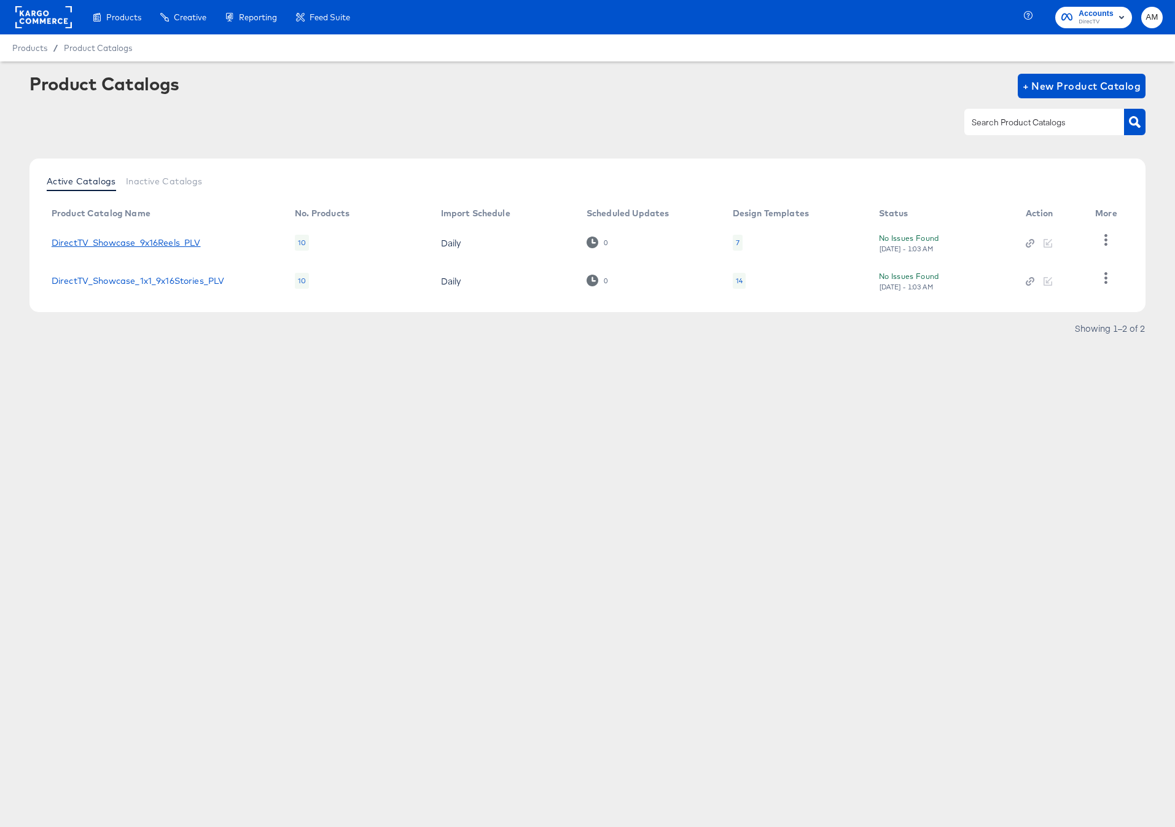
click at [190, 241] on link "DirectTV_Showcase_9x16Reels_PLV" at bounding box center [126, 243] width 149 height 10
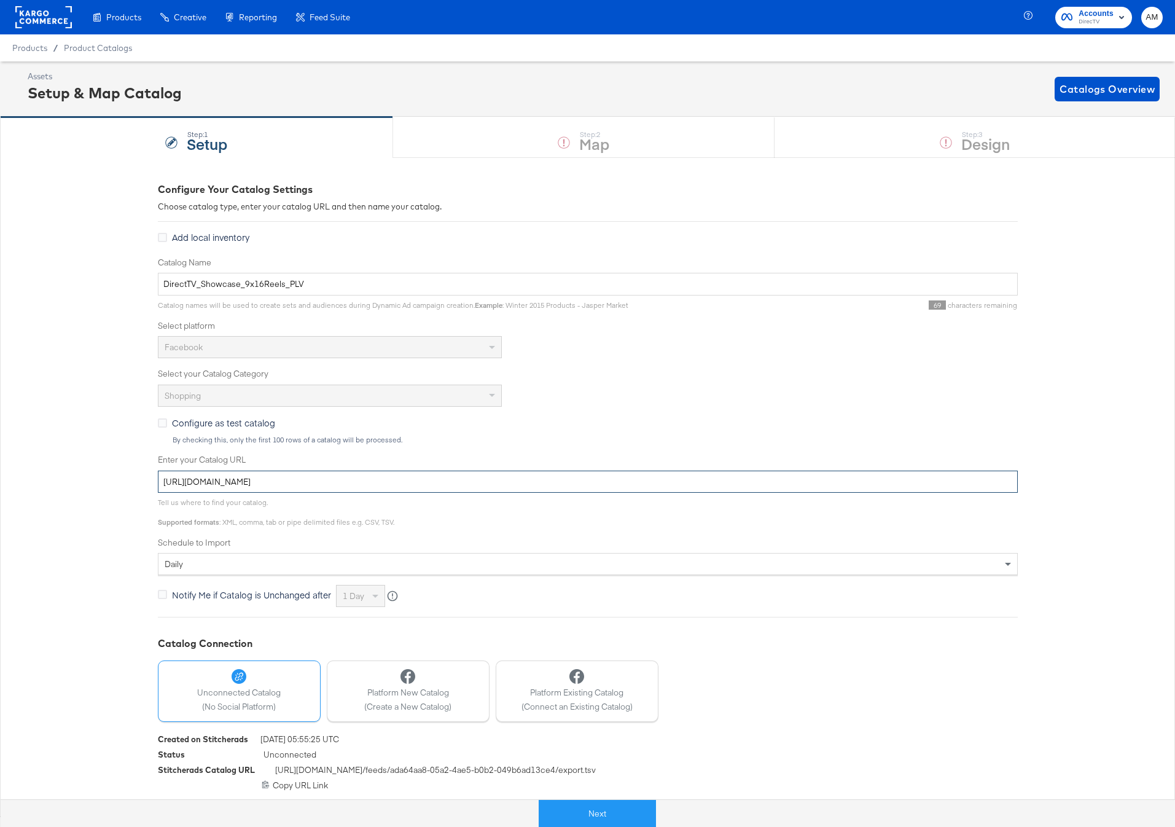
drag, startPoint x: 473, startPoint y: 478, endPoint x: 98, endPoint y: 472, distance: 374.7
click at [98, 472] on div "Configure Your Catalog Settings Choose catalog type, enter your catalog URL and…" at bounding box center [587, 486] width 1175 height 658
click at [97, 50] on span "Product Catalogs" at bounding box center [98, 48] width 69 height 10
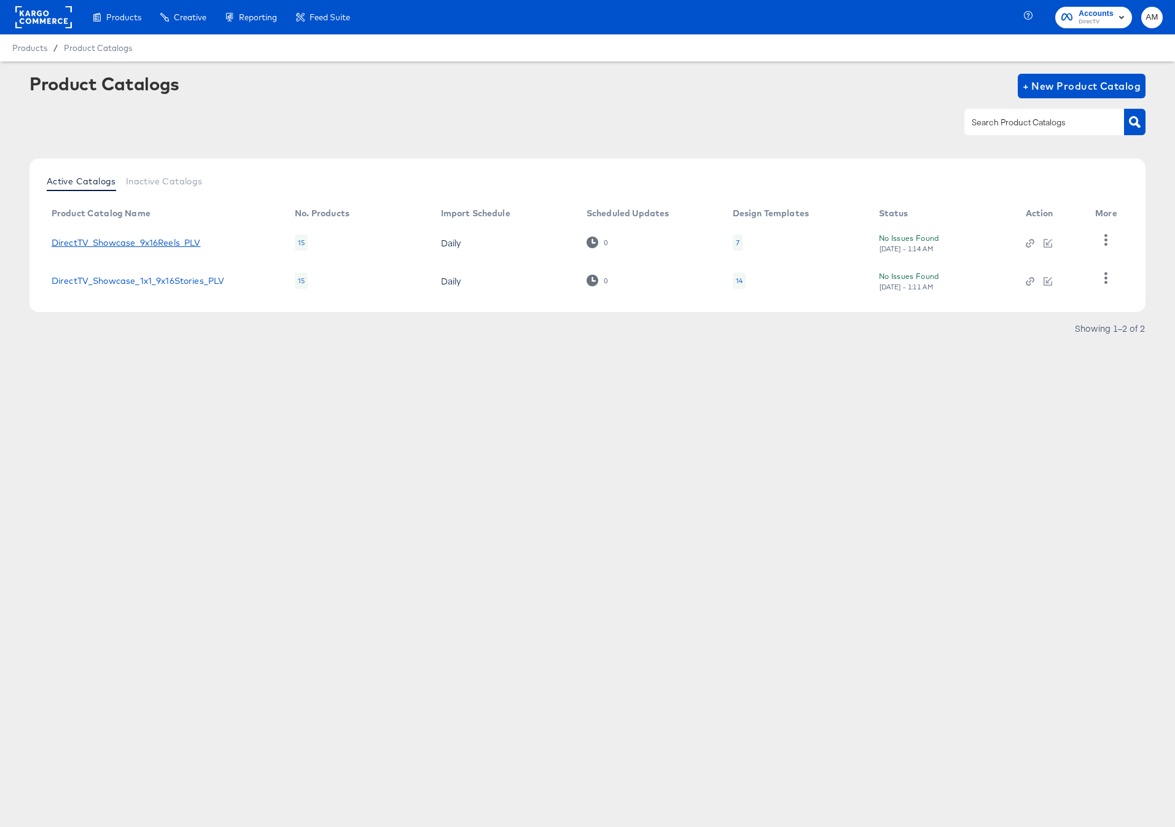
click at [192, 244] on link "DirectTV_Showcase_9x16Reels_PLV" at bounding box center [126, 243] width 149 height 10
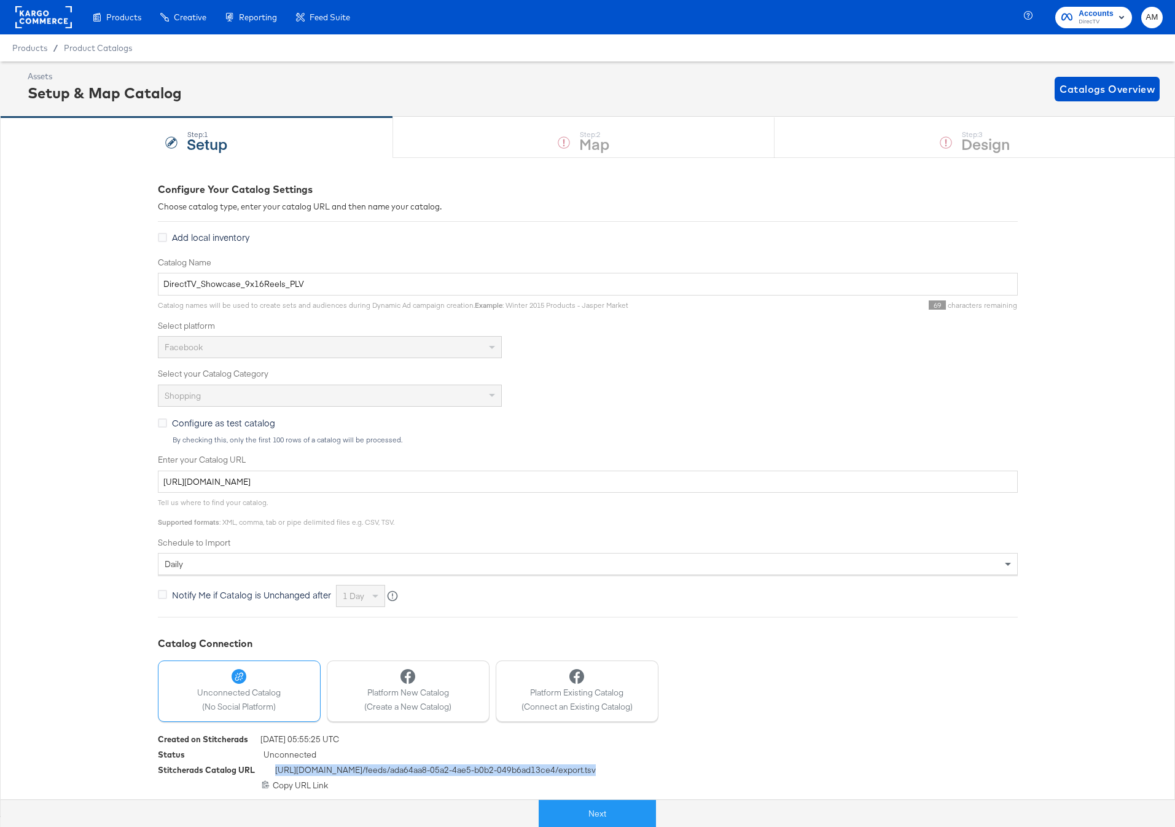
drag, startPoint x: 563, startPoint y: 761, endPoint x: 275, endPoint y: 773, distance: 287.6
click at [275, 773] on div "Stitcherads Catalog URL https://feeds.stitcherads.com /feeds/ ada64aa8-05a2-4ae…" at bounding box center [588, 771] width 860 height 15
copy span "https://feeds.stitcherads.com /feeds/ ada64aa8-05a2-4ae5-b0b2-049b6ad13ce4 /exp…"
click at [118, 49] on span "Product Catalogs" at bounding box center [98, 48] width 68 height 10
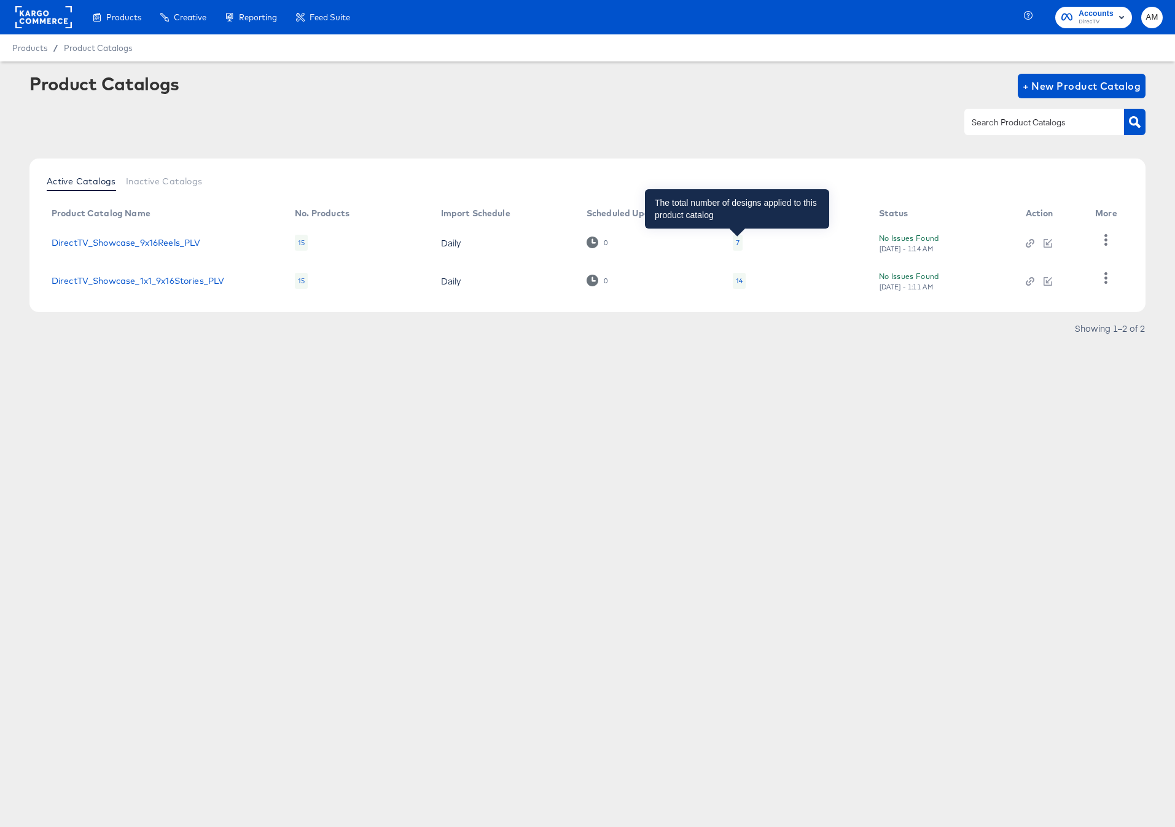
click at [736, 240] on div "7" at bounding box center [738, 243] width 4 height 10
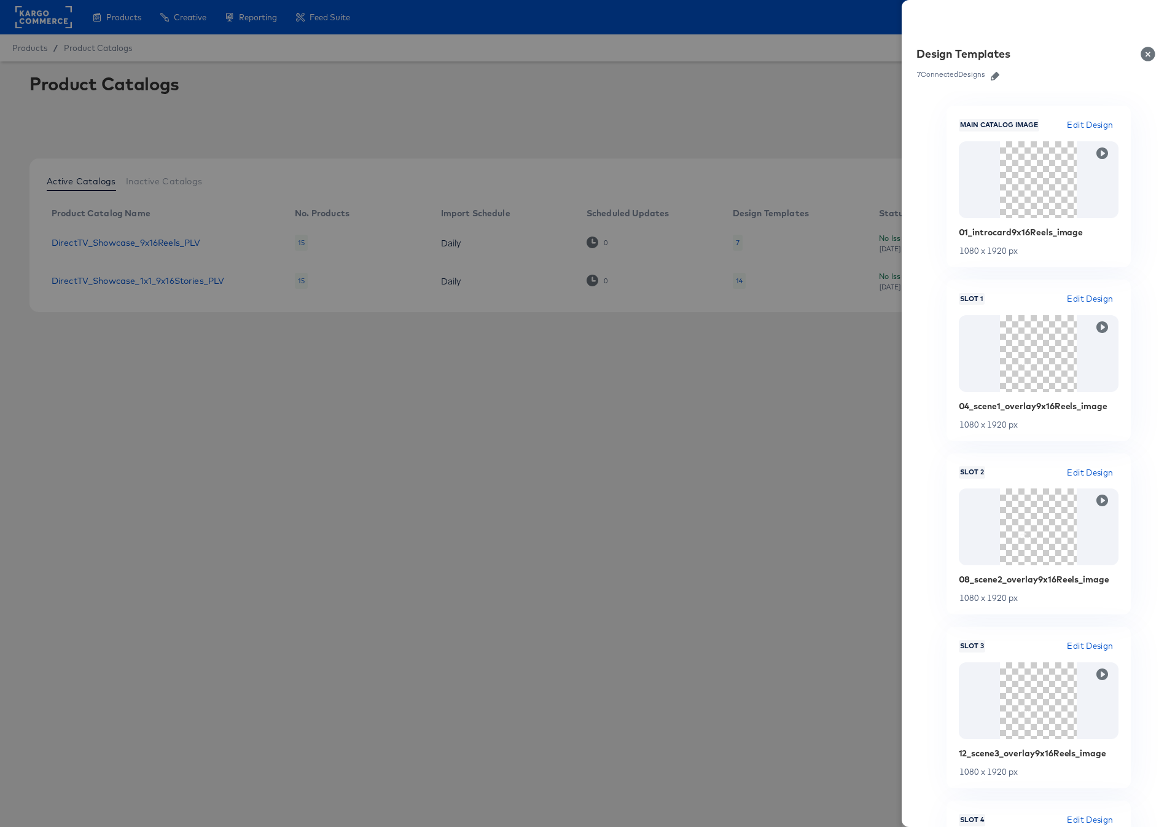
click at [996, 76] on icon "button" at bounding box center [995, 76] width 9 height 9
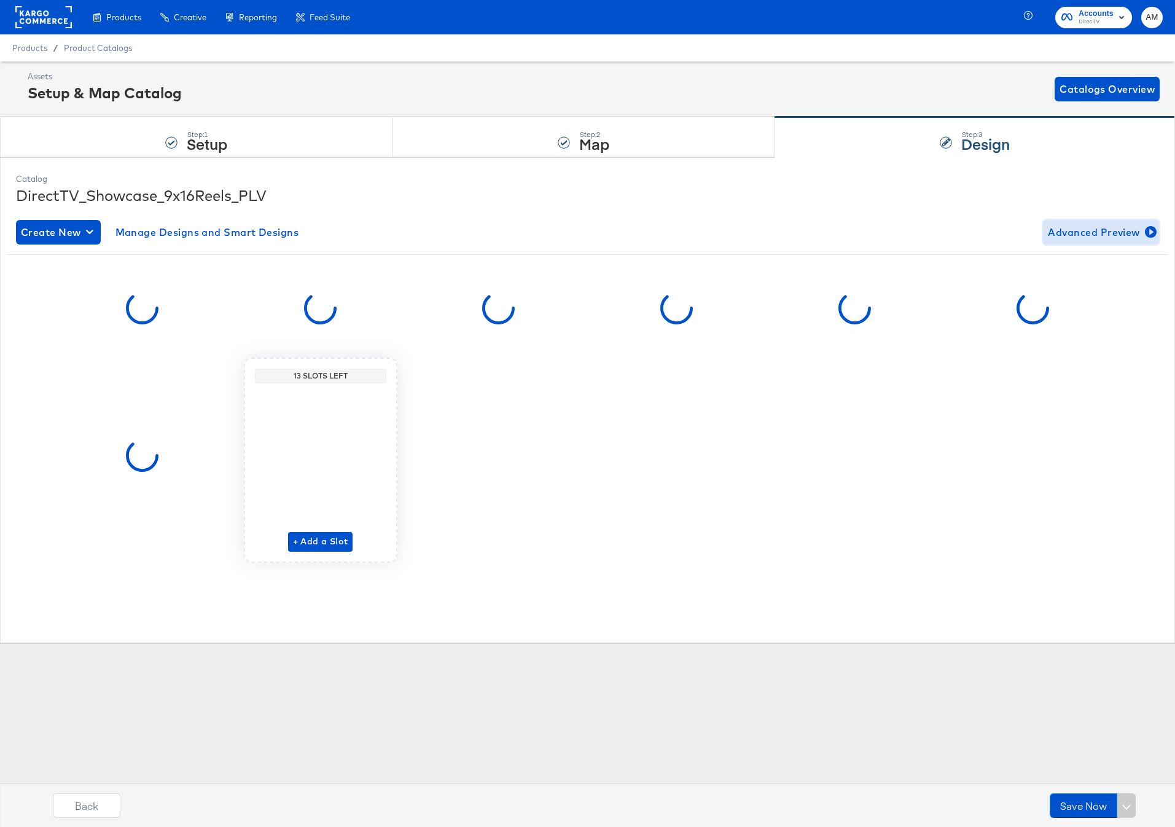
click at [1143, 230] on span "Advanced Preview" at bounding box center [1101, 232] width 106 height 17
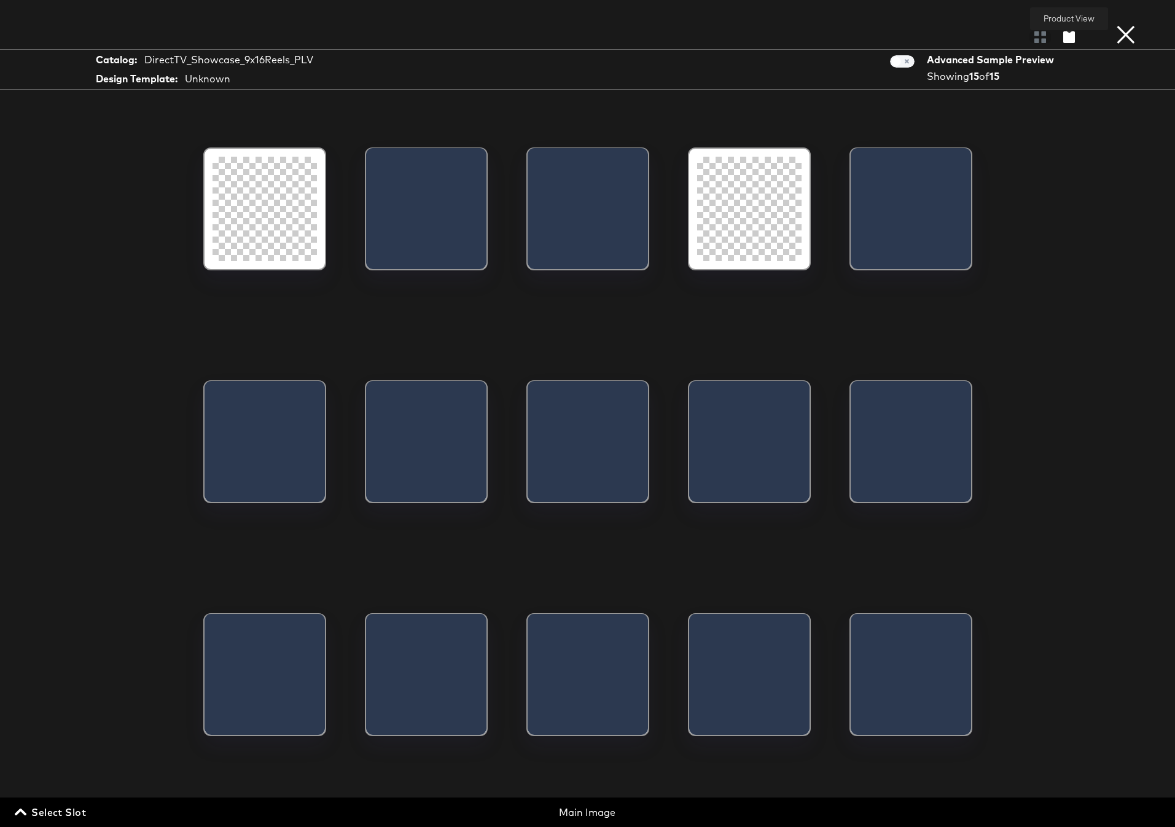
click at [1065, 39] on icon "button" at bounding box center [1069, 37] width 12 height 12
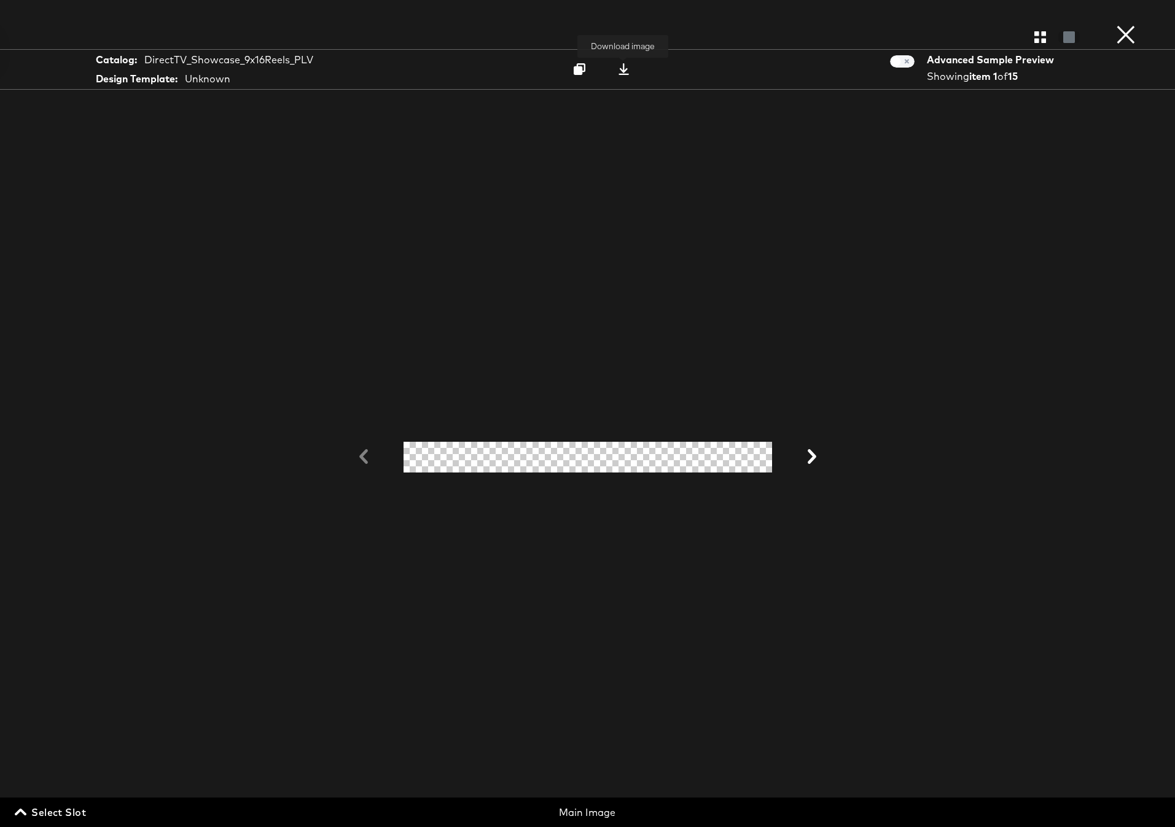
click at [626, 71] on icon at bounding box center [624, 69] width 12 height 12
drag, startPoint x: 64, startPoint y: 811, endPoint x: 97, endPoint y: 792, distance: 37.7
click at [65, 811] on span "Select Slot" at bounding box center [51, 811] width 69 height 17
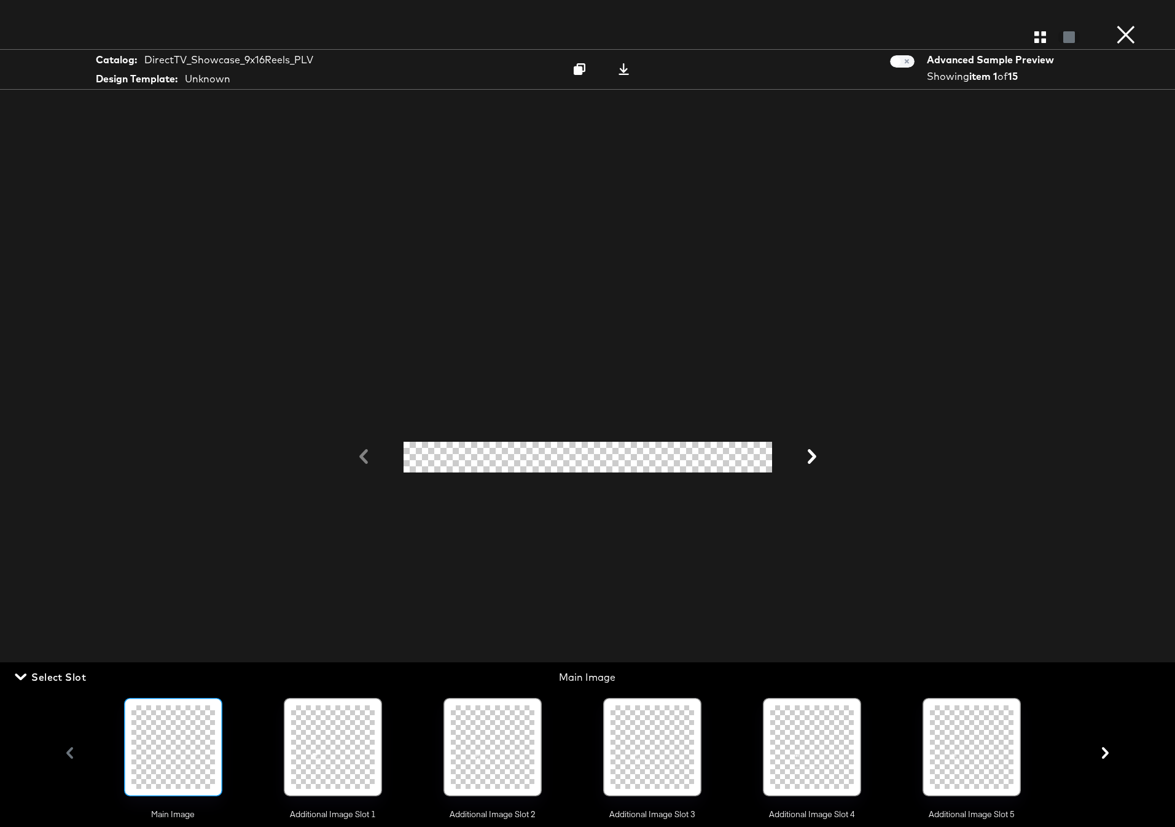
click at [315, 756] on div at bounding box center [333, 747] width 84 height 84
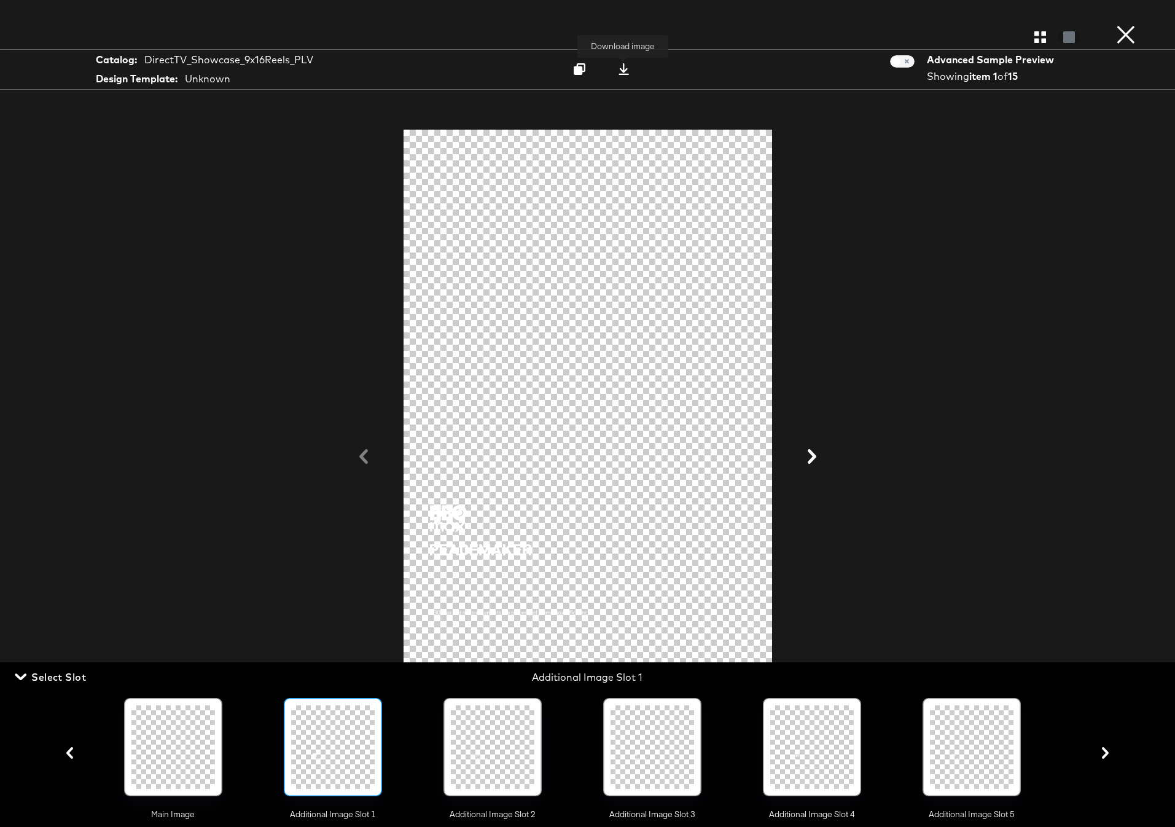
click at [625, 70] on icon at bounding box center [624, 69] width 12 height 12
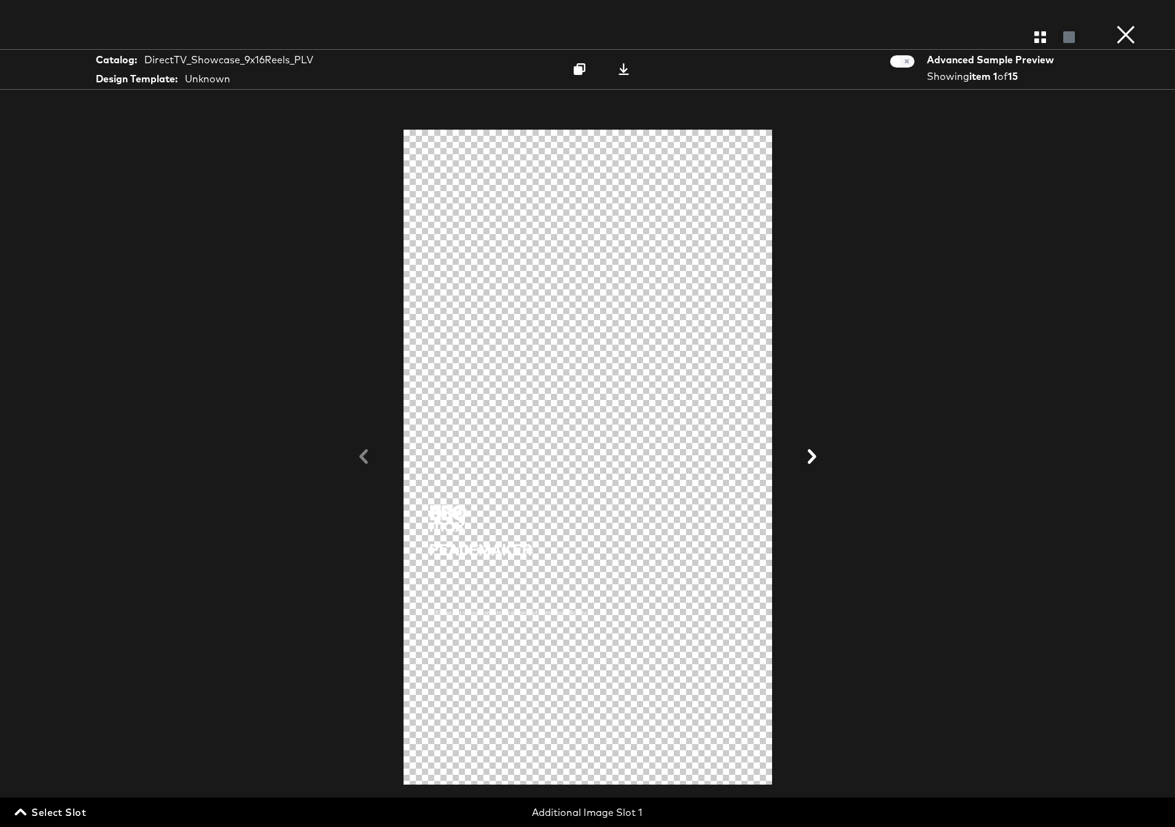
drag, startPoint x: 56, startPoint y: 812, endPoint x: 85, endPoint y: 807, distance: 30.0
click at [56, 812] on span "Select Slot" at bounding box center [51, 811] width 69 height 17
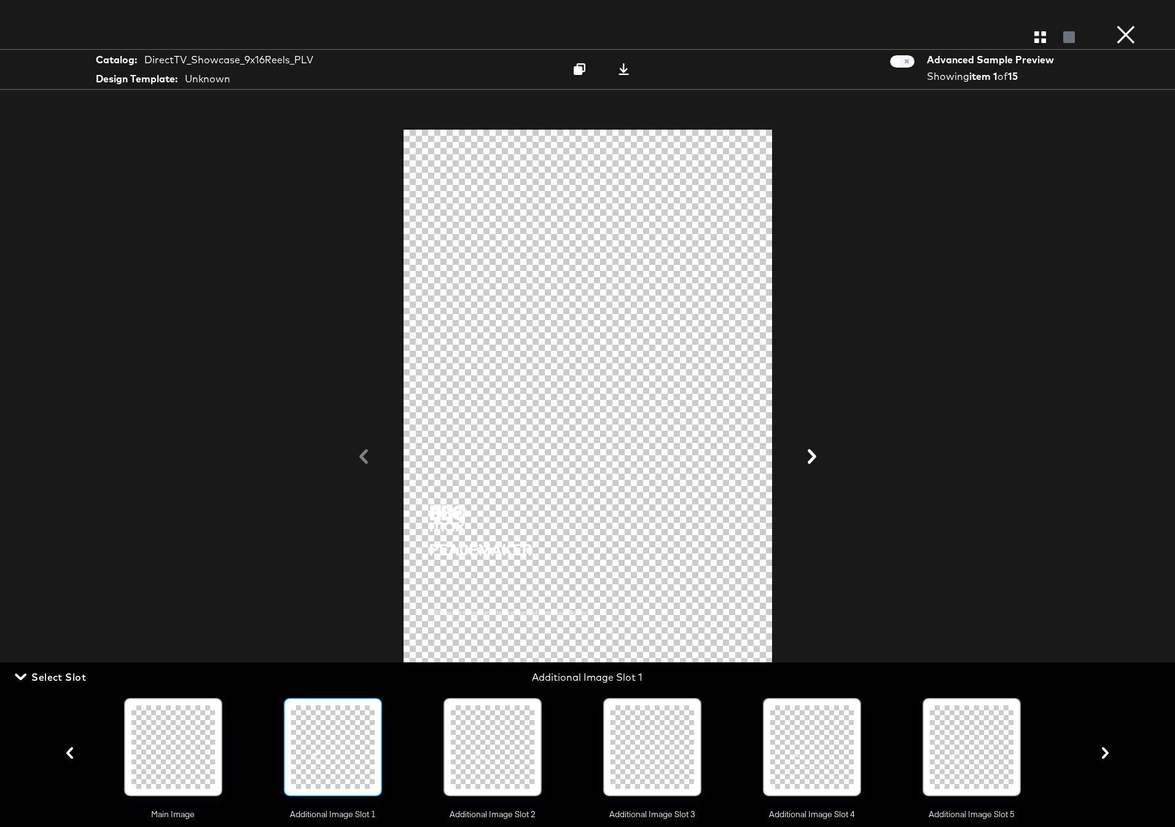
click at [485, 771] on div at bounding box center [493, 747] width 84 height 84
click at [621, 66] on icon at bounding box center [624, 69] width 12 height 12
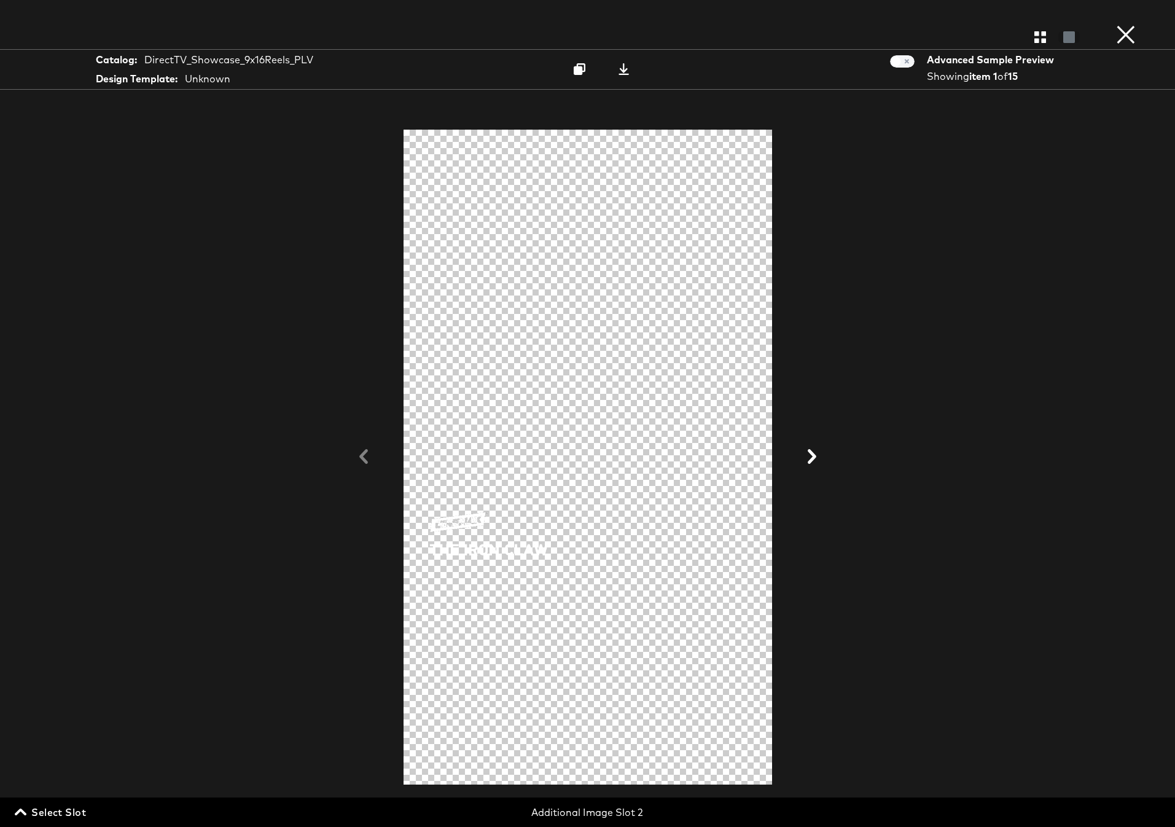
click at [59, 808] on span "Select Slot" at bounding box center [51, 811] width 69 height 17
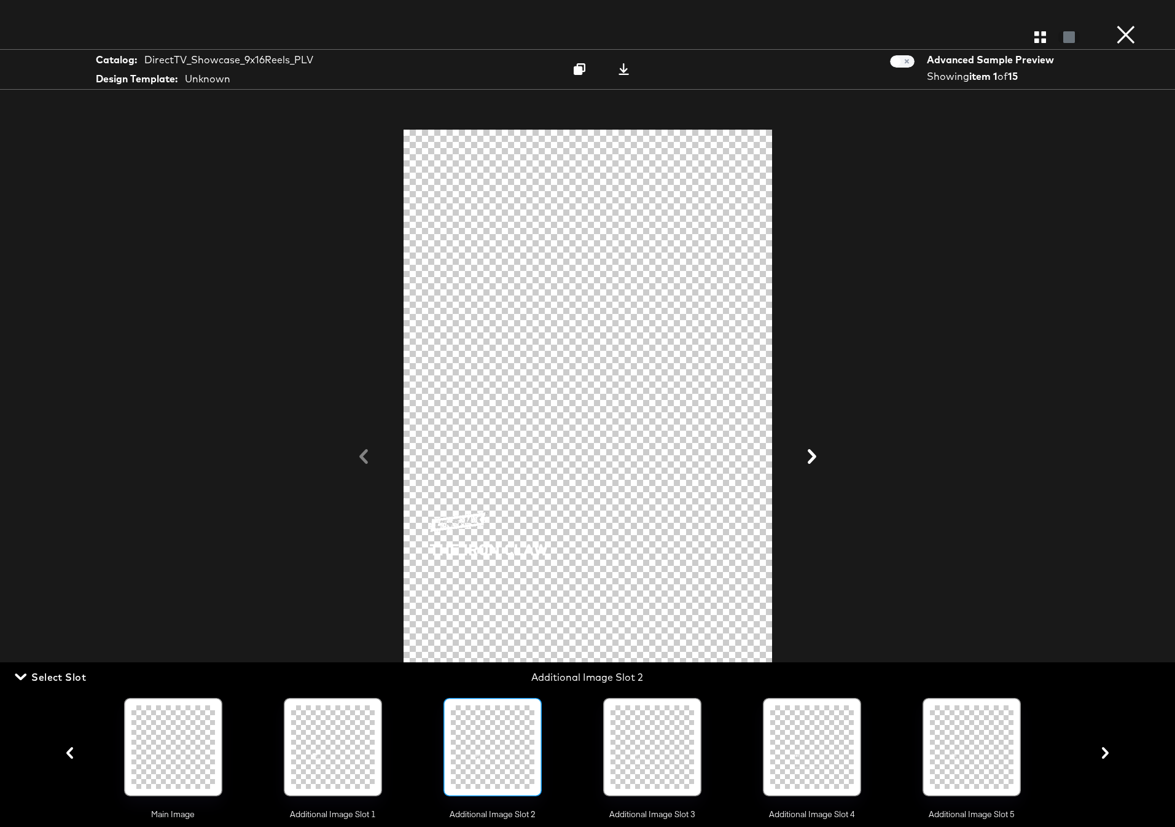
click at [655, 743] on div at bounding box center [652, 747] width 84 height 84
click at [625, 69] on icon at bounding box center [624, 69] width 12 height 12
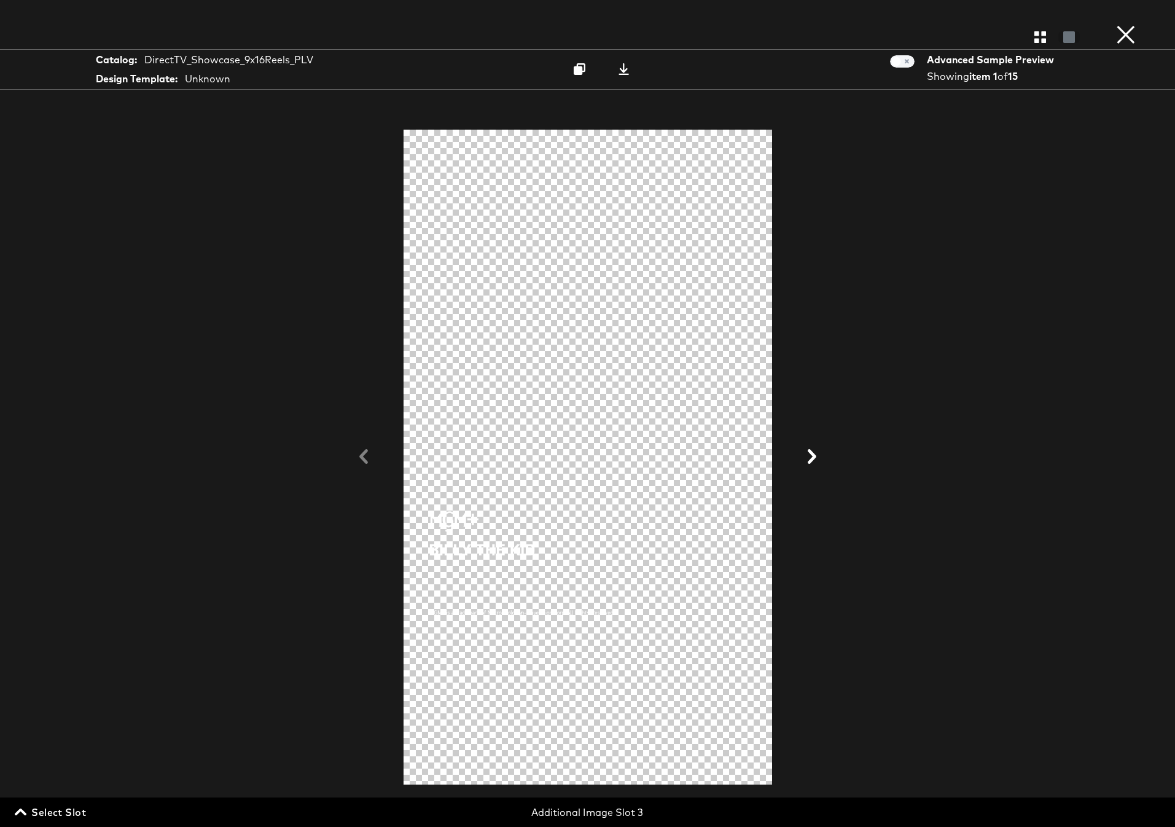
click at [44, 812] on span "Select Slot" at bounding box center [51, 811] width 69 height 17
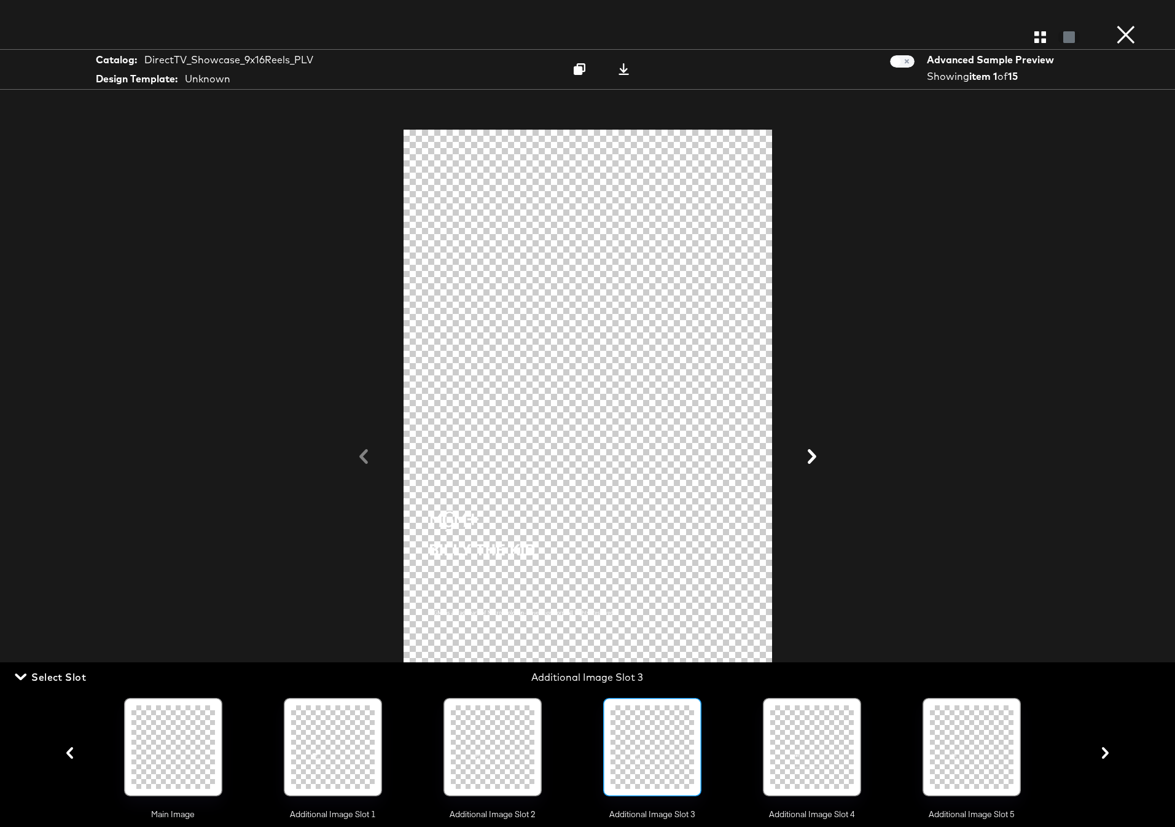
click at [828, 736] on div at bounding box center [812, 747] width 84 height 84
click at [622, 70] on icon at bounding box center [624, 69] width 12 height 12
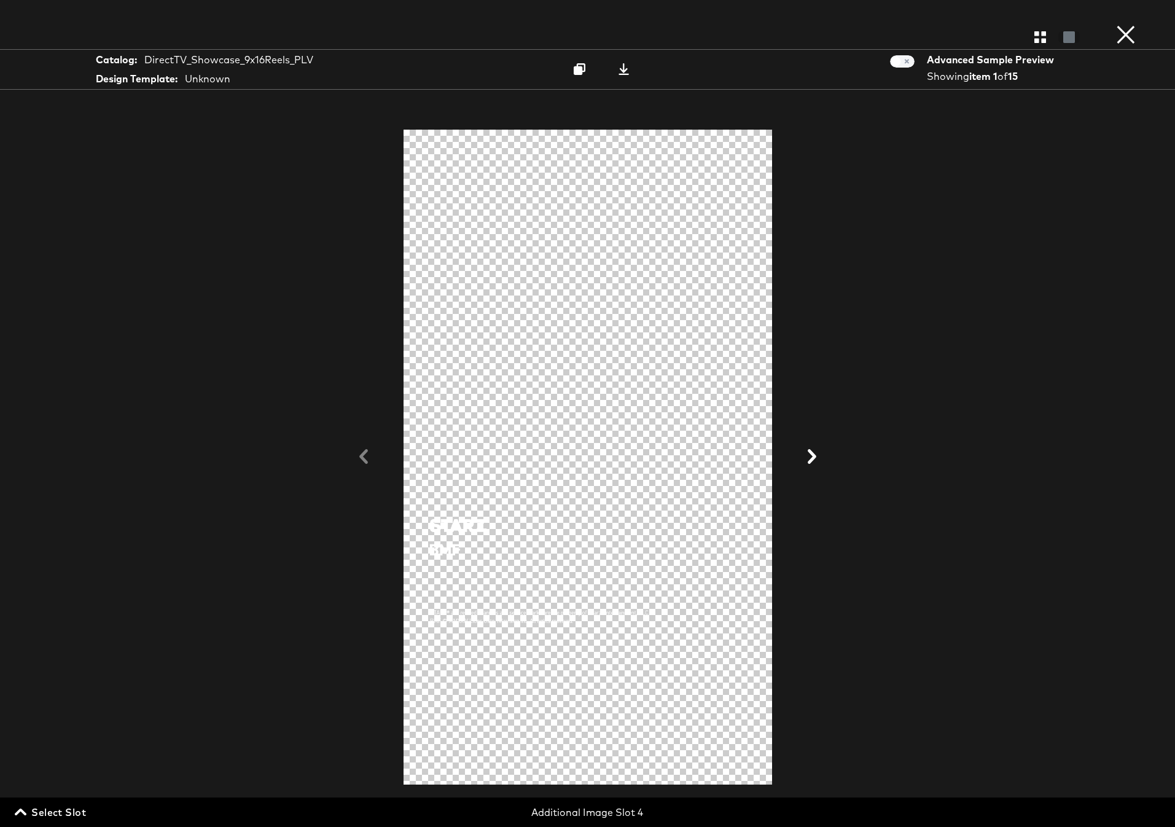
drag, startPoint x: 63, startPoint y: 811, endPoint x: 185, endPoint y: 788, distance: 124.4
click at [64, 811] on span "Select Slot" at bounding box center [51, 811] width 69 height 17
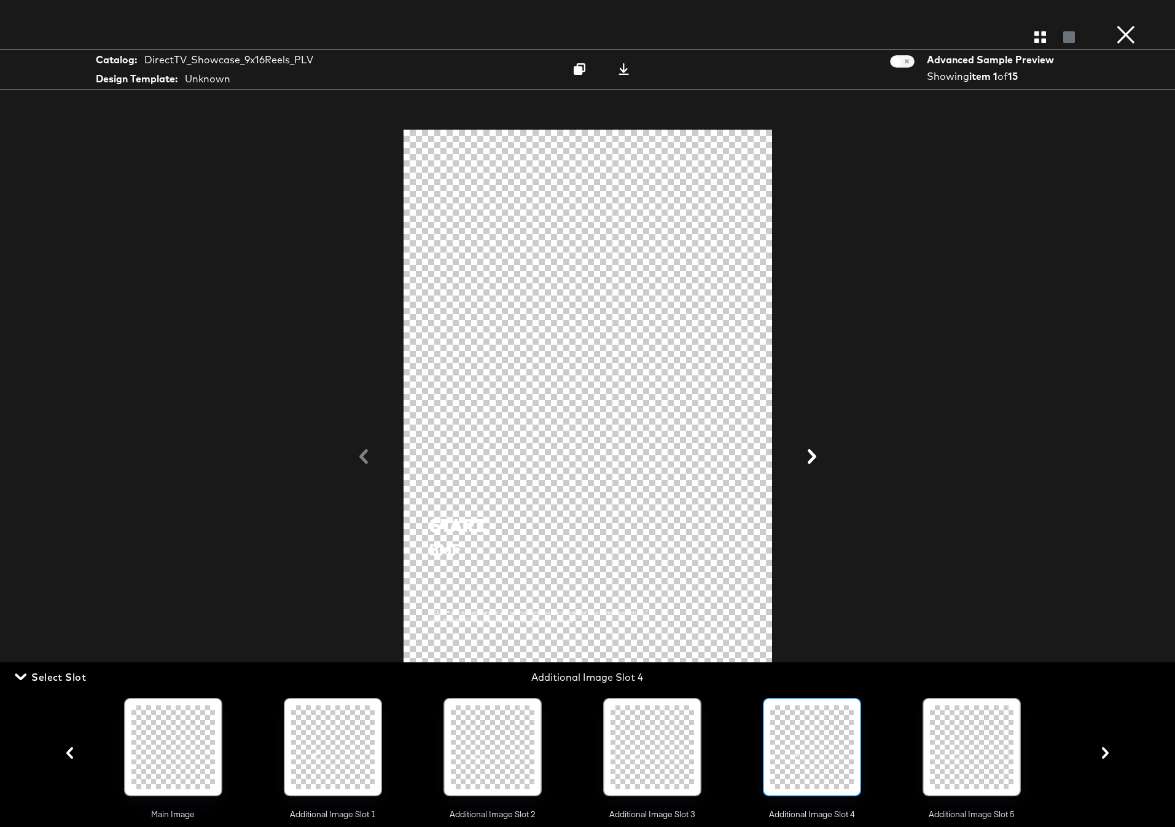
click at [962, 730] on div at bounding box center [972, 747] width 84 height 84
drag, startPoint x: 621, startPoint y: 66, endPoint x: 635, endPoint y: 87, distance: 25.2
click at [621, 66] on icon at bounding box center [624, 69] width 12 height 12
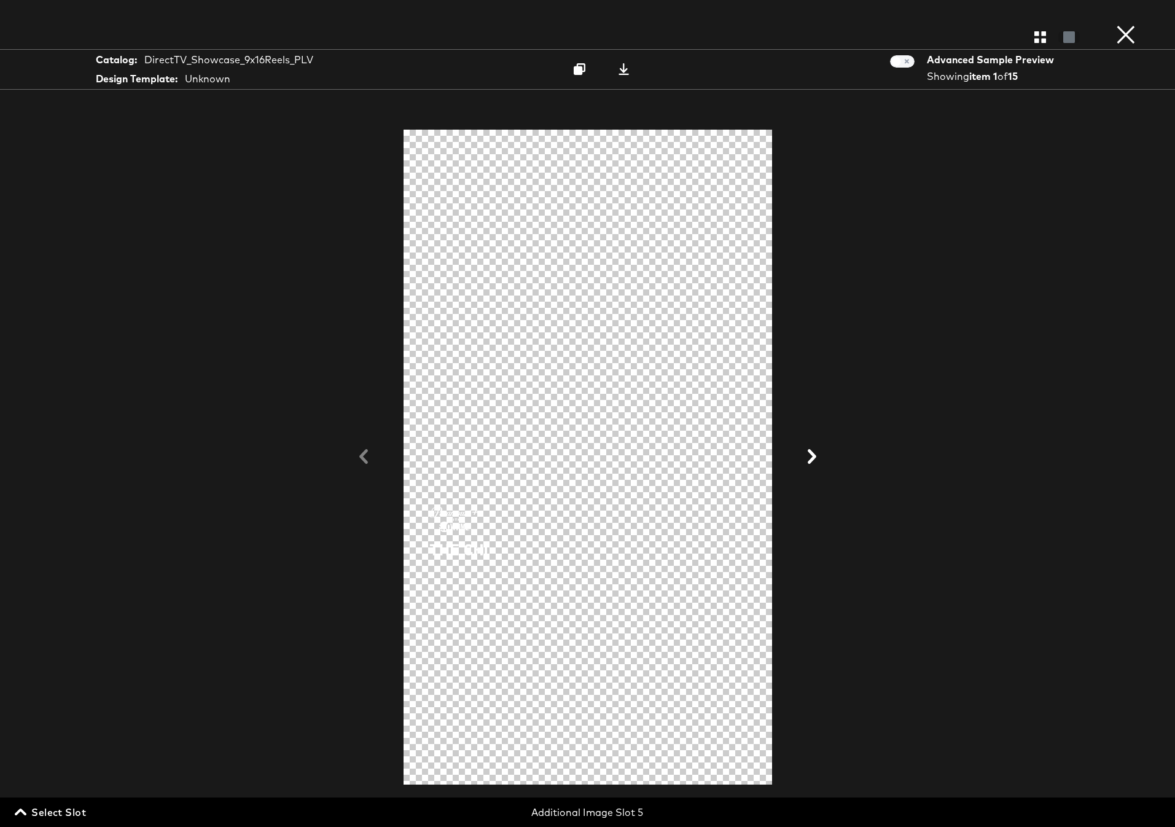
drag, startPoint x: 26, startPoint y: 808, endPoint x: 53, endPoint y: 807, distance: 26.4
click at [26, 808] on span "Select Slot" at bounding box center [51, 811] width 69 height 17
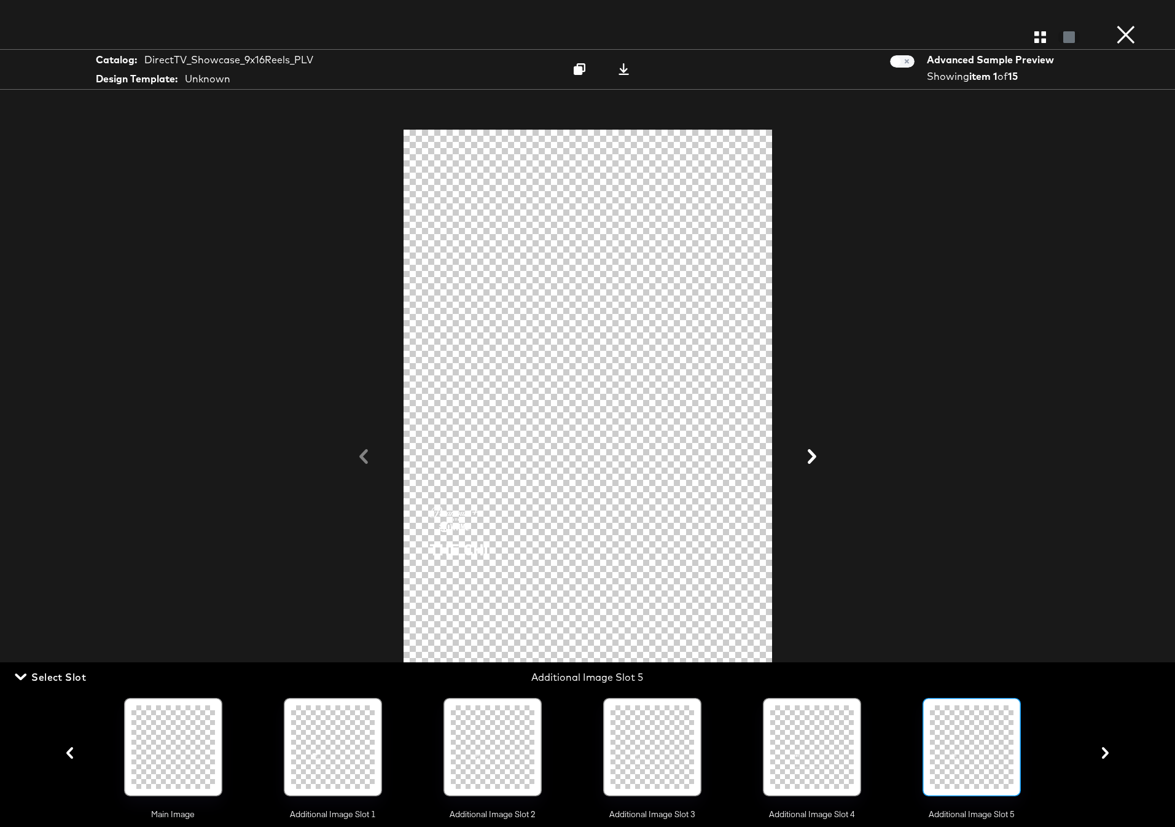
click at [1105, 755] on icon "button" at bounding box center [1105, 753] width 7 height 12
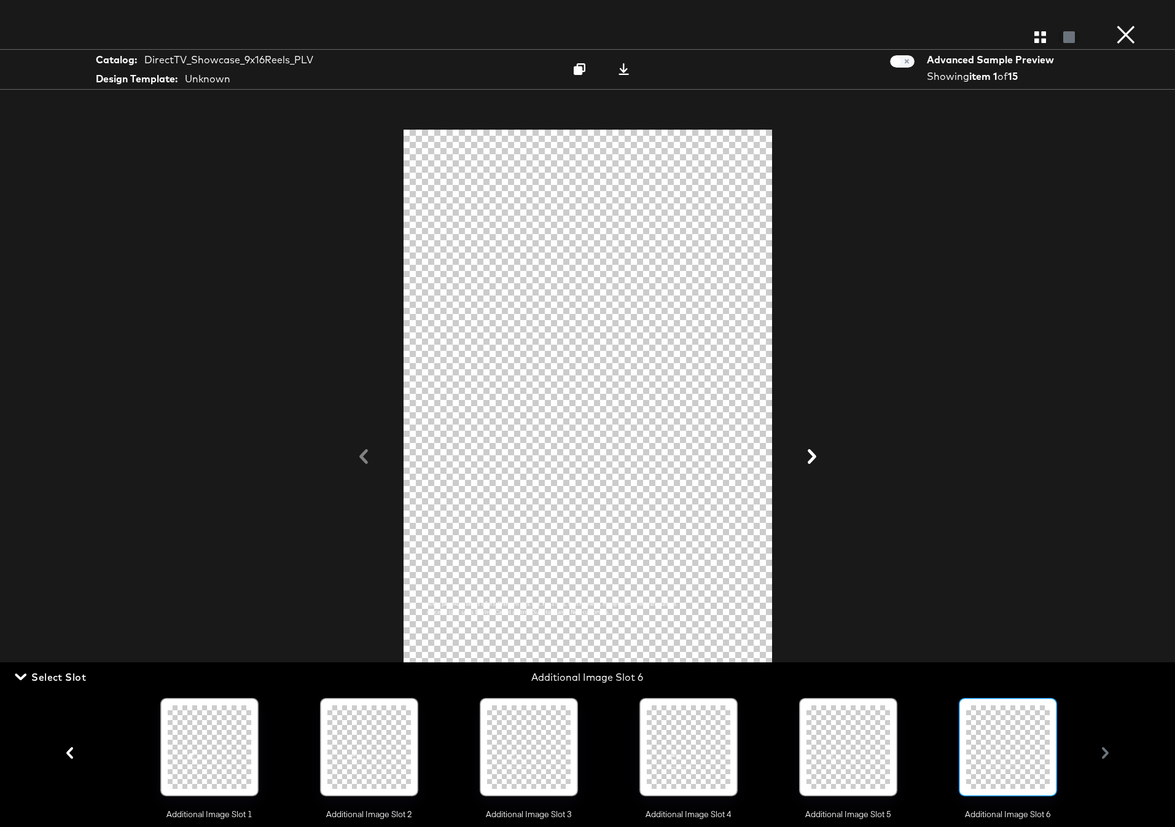
scroll to position [0, 129]
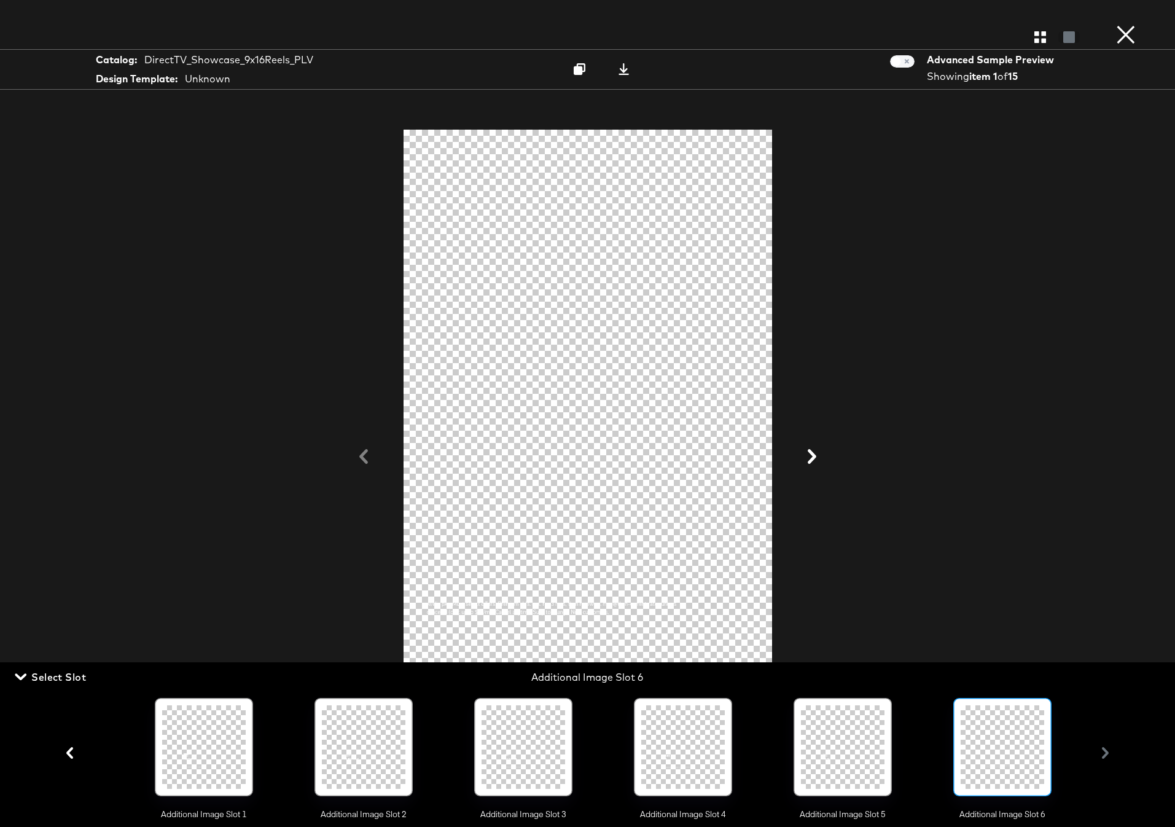
click at [1003, 750] on div at bounding box center [1002, 747] width 84 height 84
click at [621, 73] on icon at bounding box center [624, 69] width 12 height 12
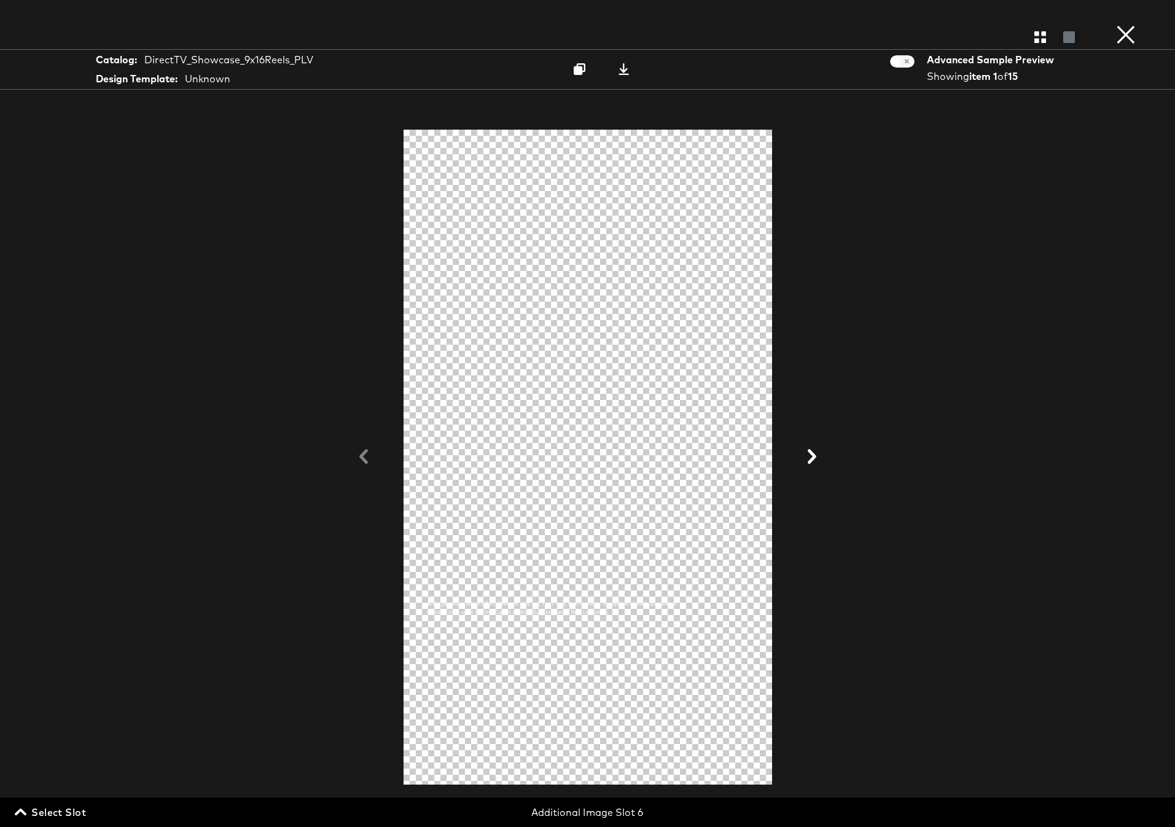
click at [1124, 25] on button "×" at bounding box center [1125, 12] width 25 height 25
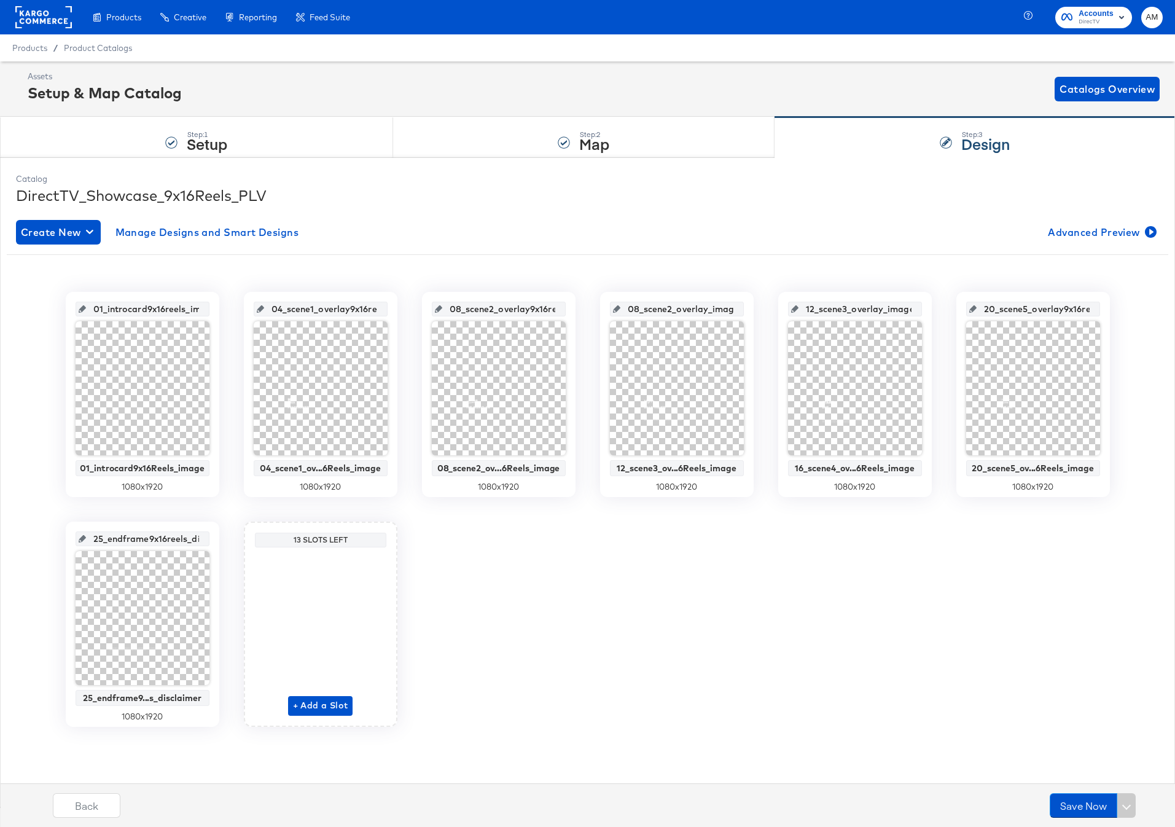
scroll to position [0, 26]
drag, startPoint x: 99, startPoint y: 309, endPoint x: 212, endPoint y: 314, distance: 113.7
click at [212, 314] on div "01_introcard9x16reels_image 01_introcard9x16Reels_image 1080 x 1920" at bounding box center [143, 394] width 154 height 205
drag, startPoint x: 276, startPoint y: 309, endPoint x: 386, endPoint y: 310, distance: 110.5
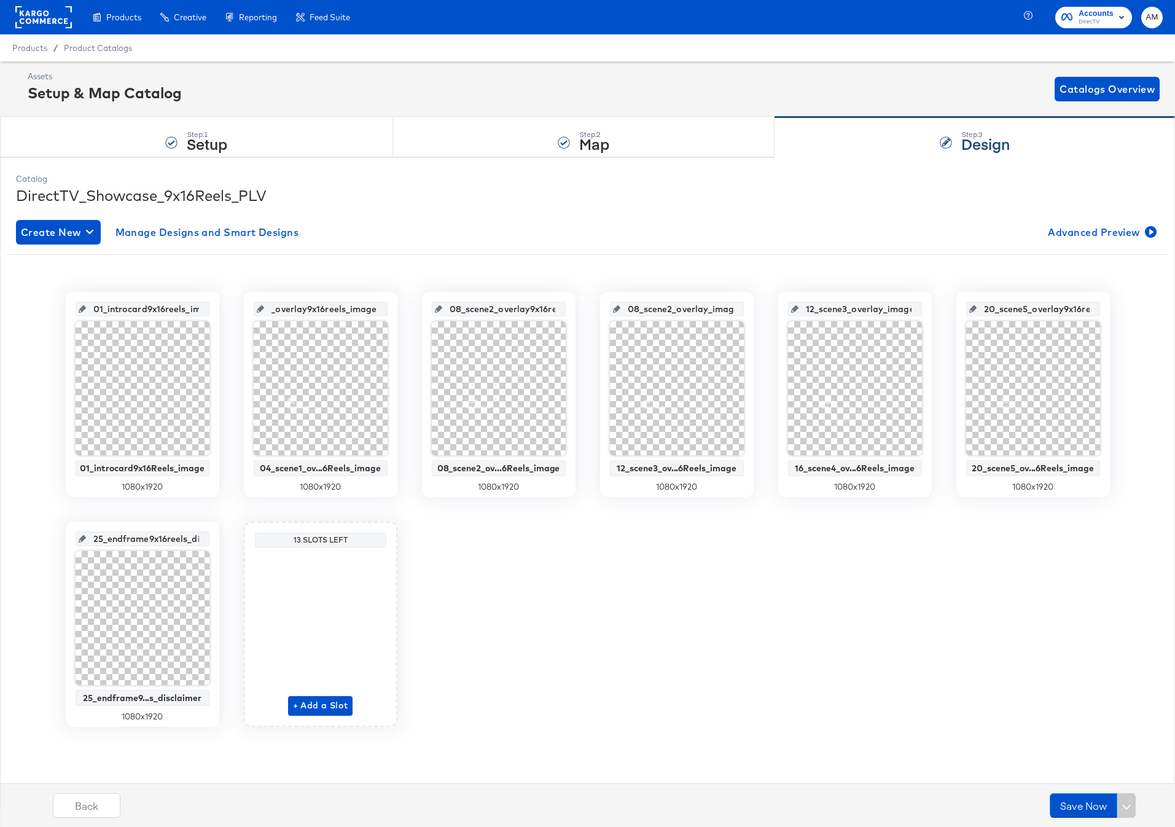
click at [386, 310] on div "04_scene1_overlay9x16reels_image" at bounding box center [321, 309] width 134 height 15
drag, startPoint x: 455, startPoint y: 310, endPoint x: 559, endPoint y: 314, distance: 103.9
click at [559, 314] on div "08_scene2_overlay9x16reels_image" at bounding box center [499, 309] width 134 height 15
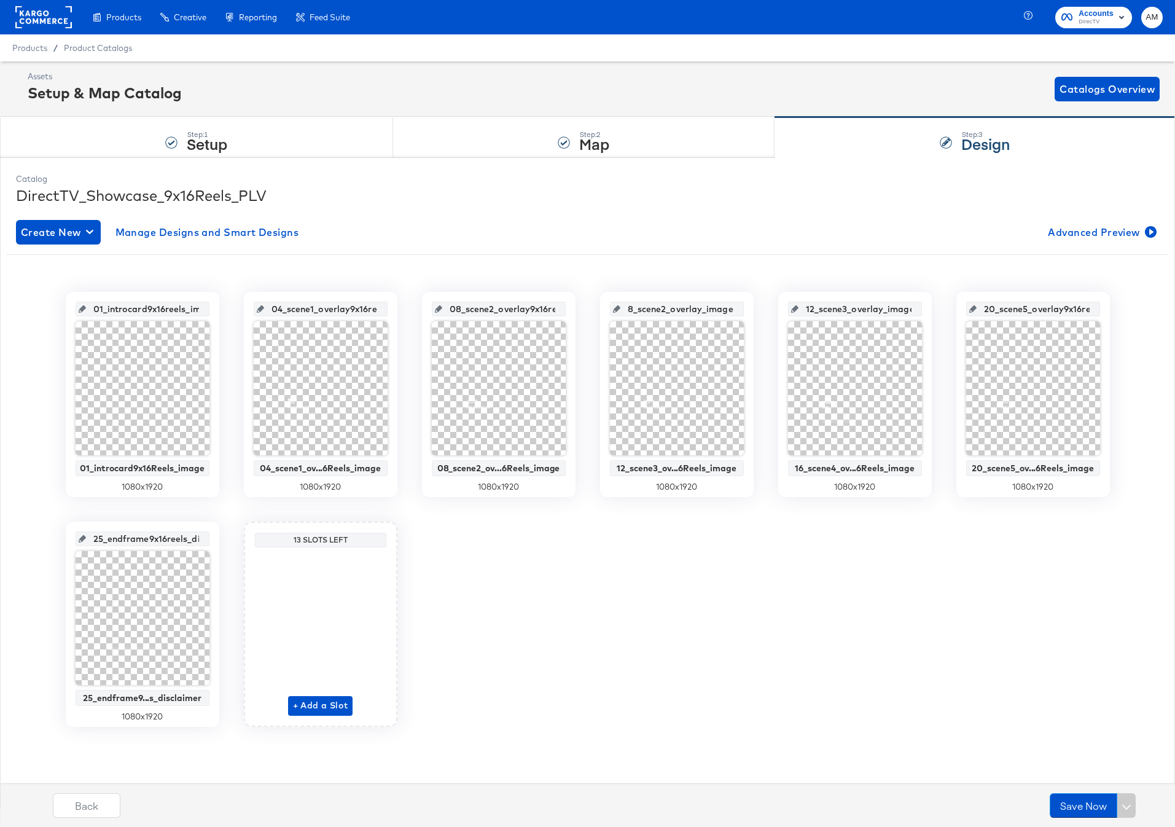
drag, startPoint x: 636, startPoint y: 310, endPoint x: 757, endPoint y: 316, distance: 121.2
click at [757, 316] on div "01_introcard9x16reels_image 01_introcard9x16Reels_image 1080 x 1920 04_scene1_o…" at bounding box center [587, 509] width 1161 height 435
drag, startPoint x: 810, startPoint y: 308, endPoint x: 931, endPoint y: 311, distance: 121.0
click at [931, 311] on div "12_scene3_overlay_image 16_scene4_ov...6Reels_image 1080 x 1920" at bounding box center [855, 394] width 154 height 205
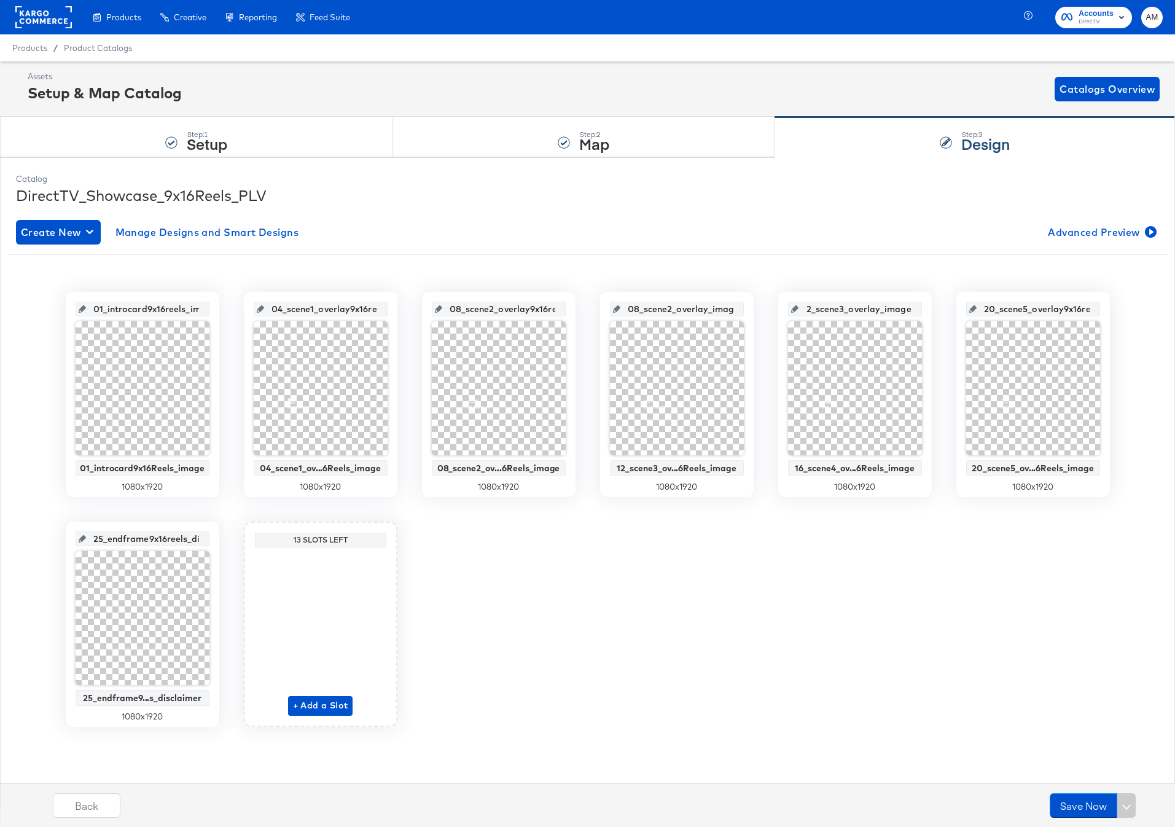
scroll to position [0, 0]
drag, startPoint x: 599, startPoint y: 456, endPoint x: 743, endPoint y: 467, distance: 144.8
click at [743, 467] on div "08_scene2_overlay_image 12_scene3_ov...6Reels_image 1080 x 1920" at bounding box center [677, 394] width 154 height 205
drag, startPoint x: 633, startPoint y: 305, endPoint x: 755, endPoint y: 312, distance: 121.8
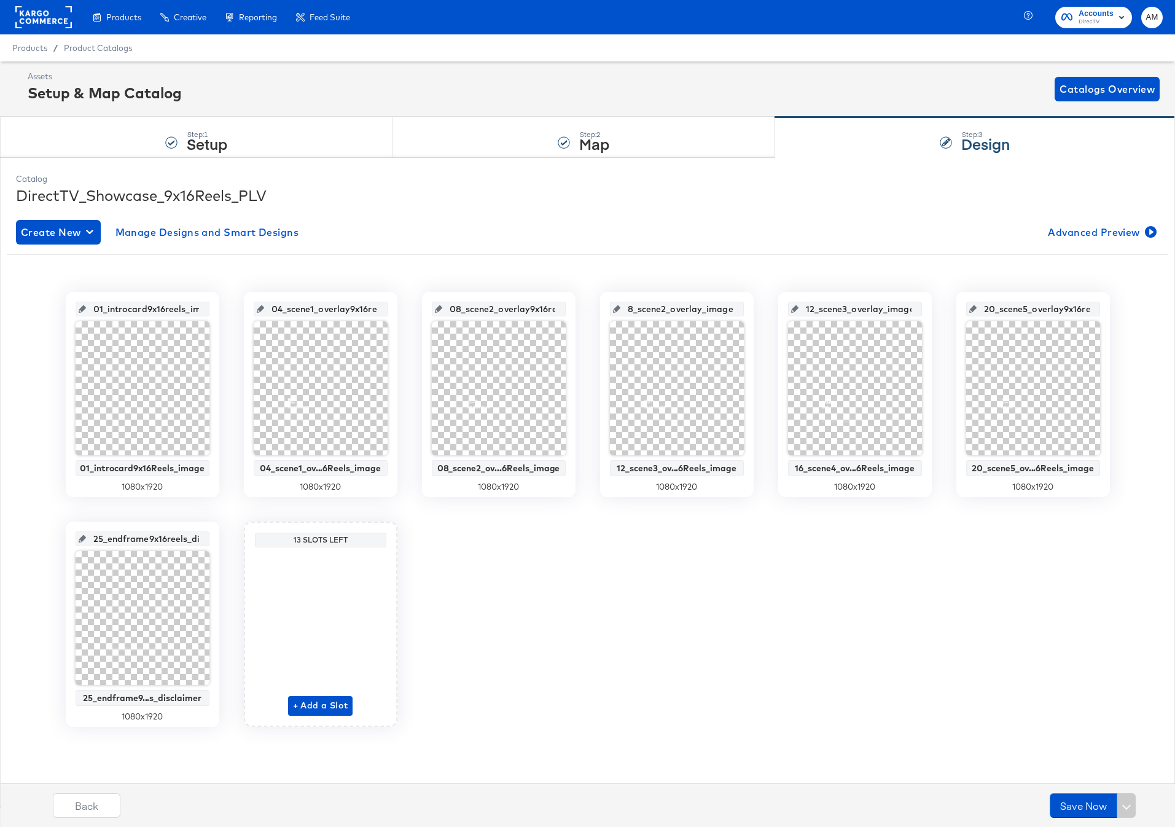
click at [755, 312] on div "01_introcard9x16reels_image 01_introcard9x16Reels_image 1080 x 1920 04_scene1_o…" at bounding box center [587, 509] width 1161 height 435
drag, startPoint x: 706, startPoint y: 311, endPoint x: 745, endPoint y: 313, distance: 39.3
click at [745, 313] on div "12_scene3_overlay_image 12_scene3_ov...6Reels_image 1080 x 1920" at bounding box center [677, 394] width 154 height 205
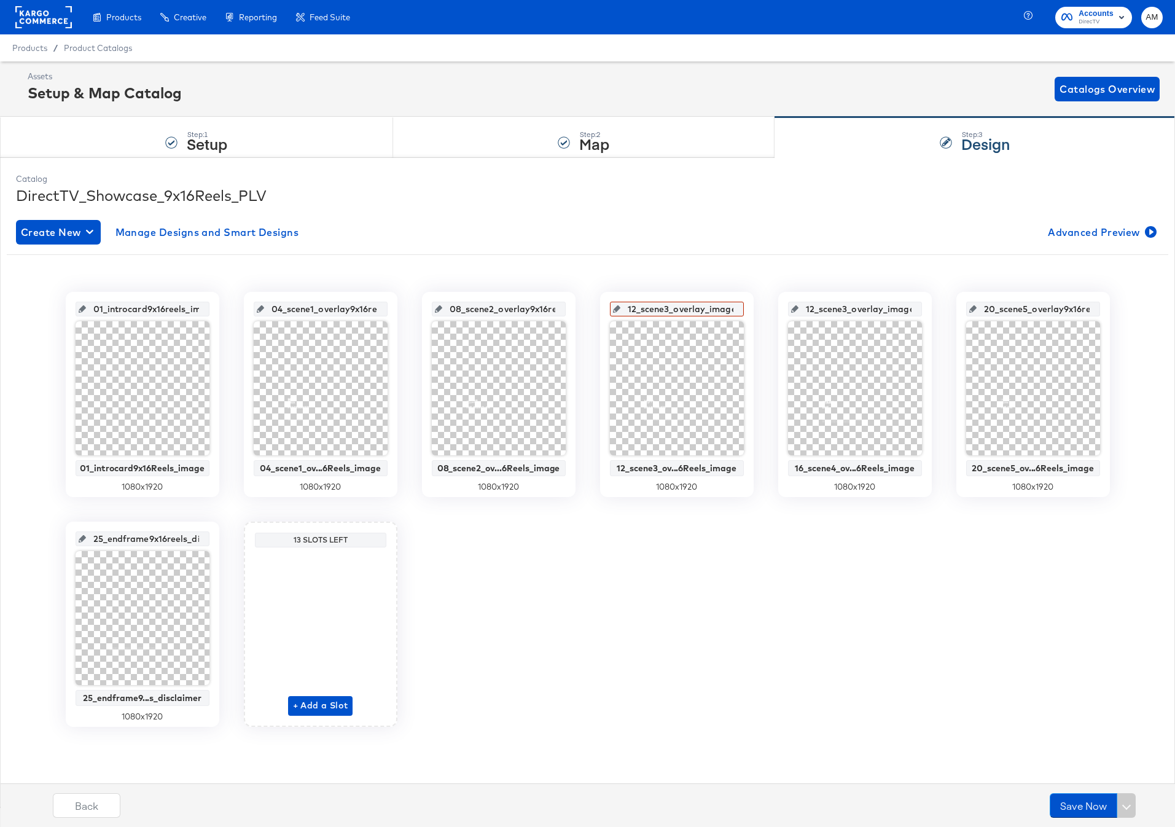
drag, startPoint x: 670, startPoint y: 310, endPoint x: 616, endPoint y: 308, distance: 54.1
click at [616, 308] on div "12_scene3_overlay_image" at bounding box center [677, 309] width 134 height 15
drag, startPoint x: 709, startPoint y: 310, endPoint x: 738, endPoint y: 311, distance: 29.5
click at [738, 311] on div "12_scene3_overlay_image" at bounding box center [677, 309] width 134 height 15
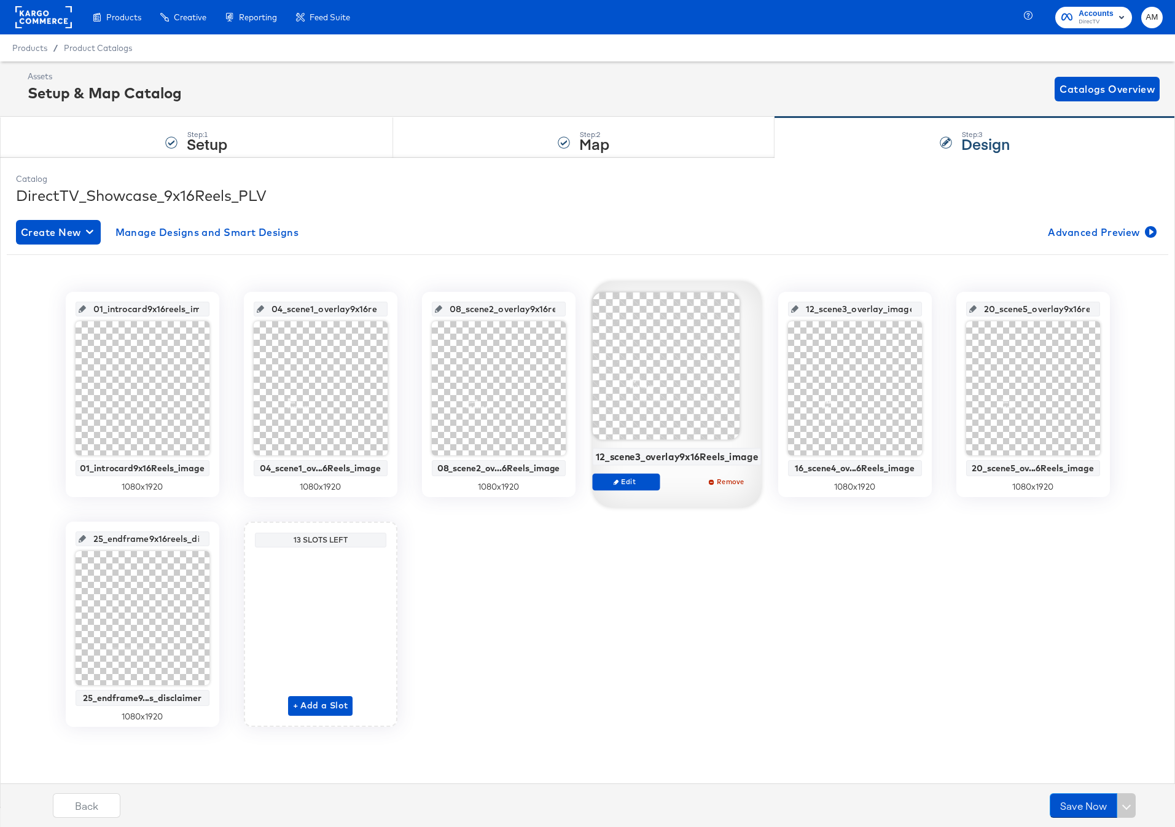
drag, startPoint x: 600, startPoint y: 455, endPoint x: 757, endPoint y: 458, distance: 156.6
click at [757, 458] on div "12_scene3_overlay9x16Reels_image" at bounding box center [676, 457] width 169 height 18
drag, startPoint x: 754, startPoint y: 458, endPoint x: 597, endPoint y: 452, distance: 157.3
click at [597, 452] on div "12_scene3_overlay9x16Reels_image" at bounding box center [676, 456] width 163 height 11
copy div "12_scene3_overlay9x16Reels_image"
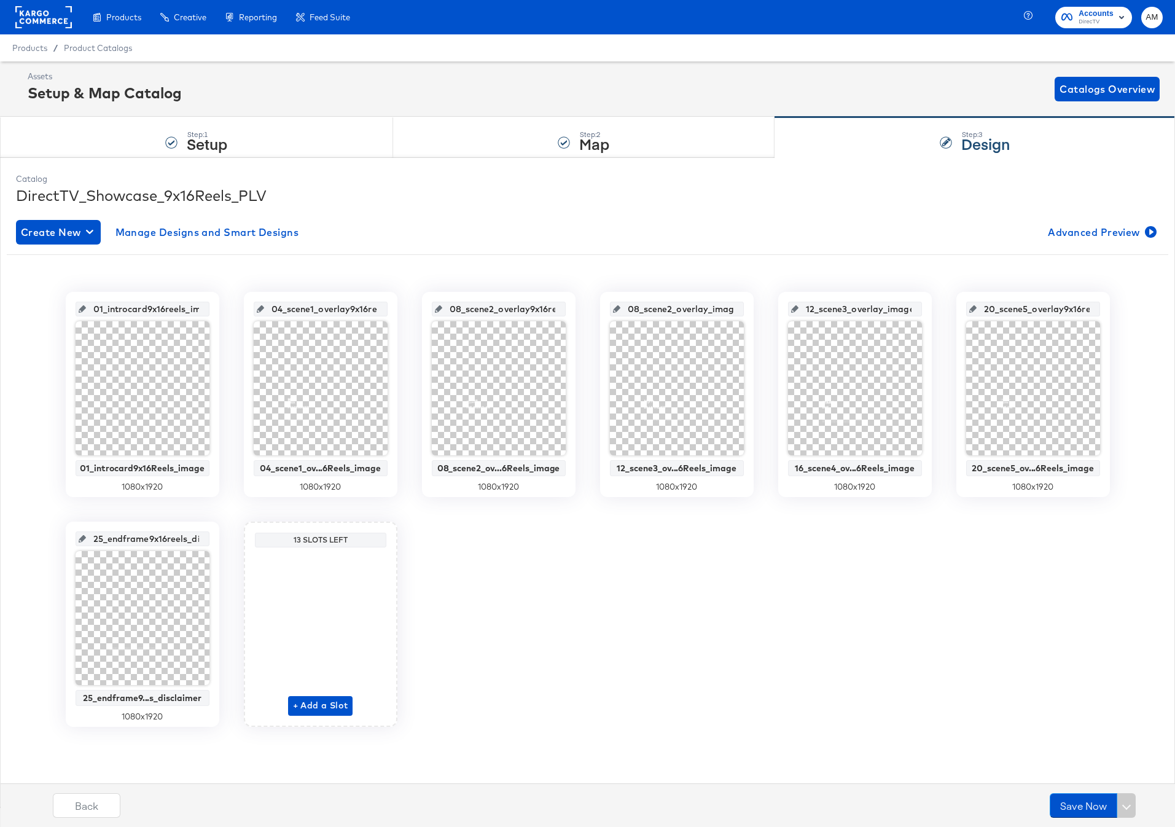
scroll to position [0, 14]
drag, startPoint x: 634, startPoint y: 311, endPoint x: 739, endPoint y: 314, distance: 104.4
click at [739, 314] on div "08_scene2_overlay_image" at bounding box center [677, 309] width 134 height 15
drag, startPoint x: 711, startPoint y: 308, endPoint x: 722, endPoint y: 310, distance: 11.1
click at [734, 311] on input "12_scene3_overlay9x16Reels_image" at bounding box center [680, 303] width 120 height 33
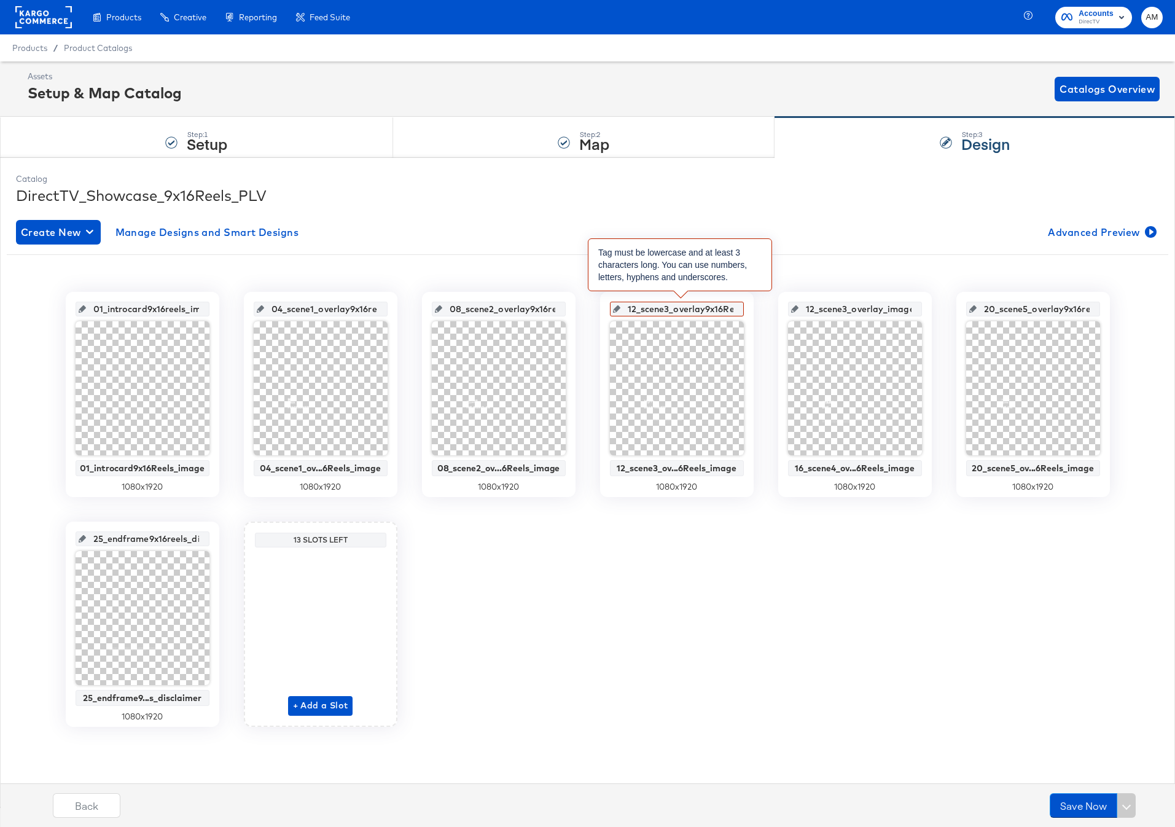
click at [718, 310] on input "12_scene3_overlay9x16Reels_image" at bounding box center [680, 303] width 120 height 33
click at [728, 309] on input "12_scene3_overlay9x16eels_imager" at bounding box center [680, 303] width 120 height 33
click at [680, 312] on input "12_scene3_overlay9x16eels_image" at bounding box center [680, 303] width 120 height 33
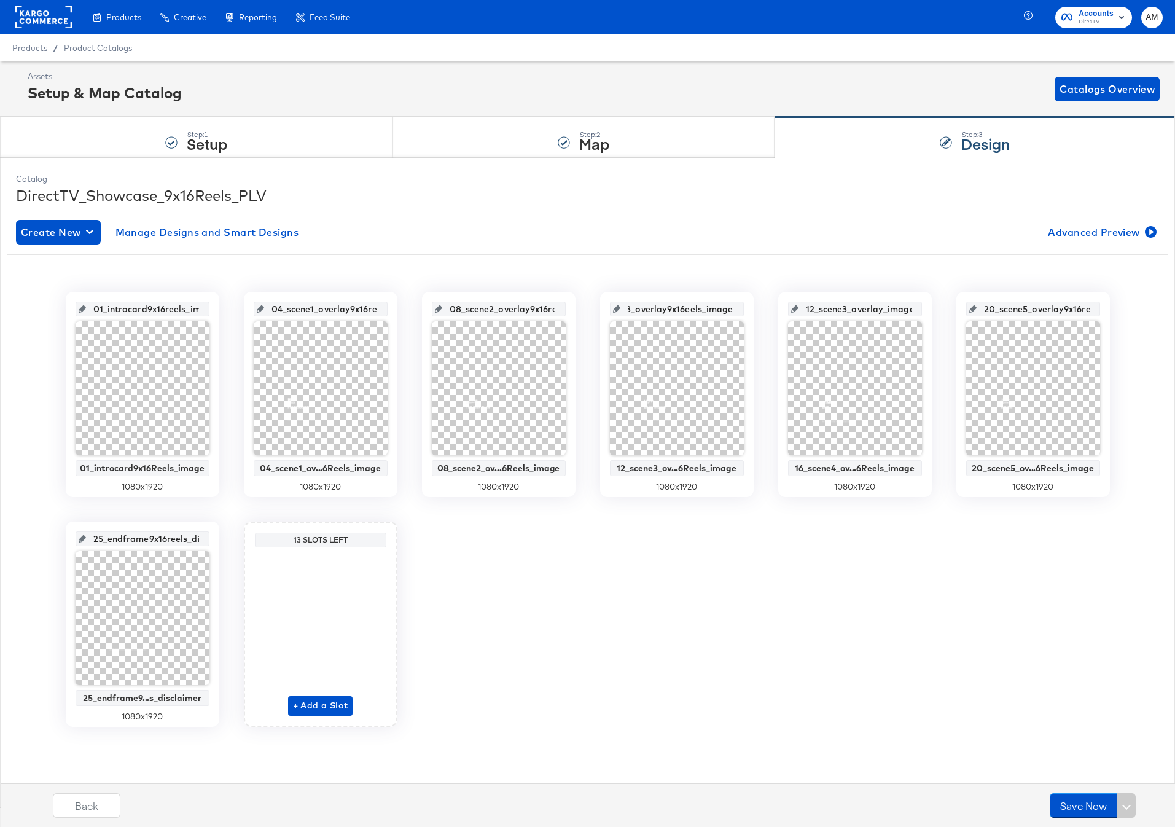
type input "12_scene3_overlay9x16reels_image"
click at [759, 307] on div "01_introcard9x16reels_image 01_introcard9x16Reels_image 1080 x 1920 04_scene1_o…" at bounding box center [587, 509] width 1161 height 435
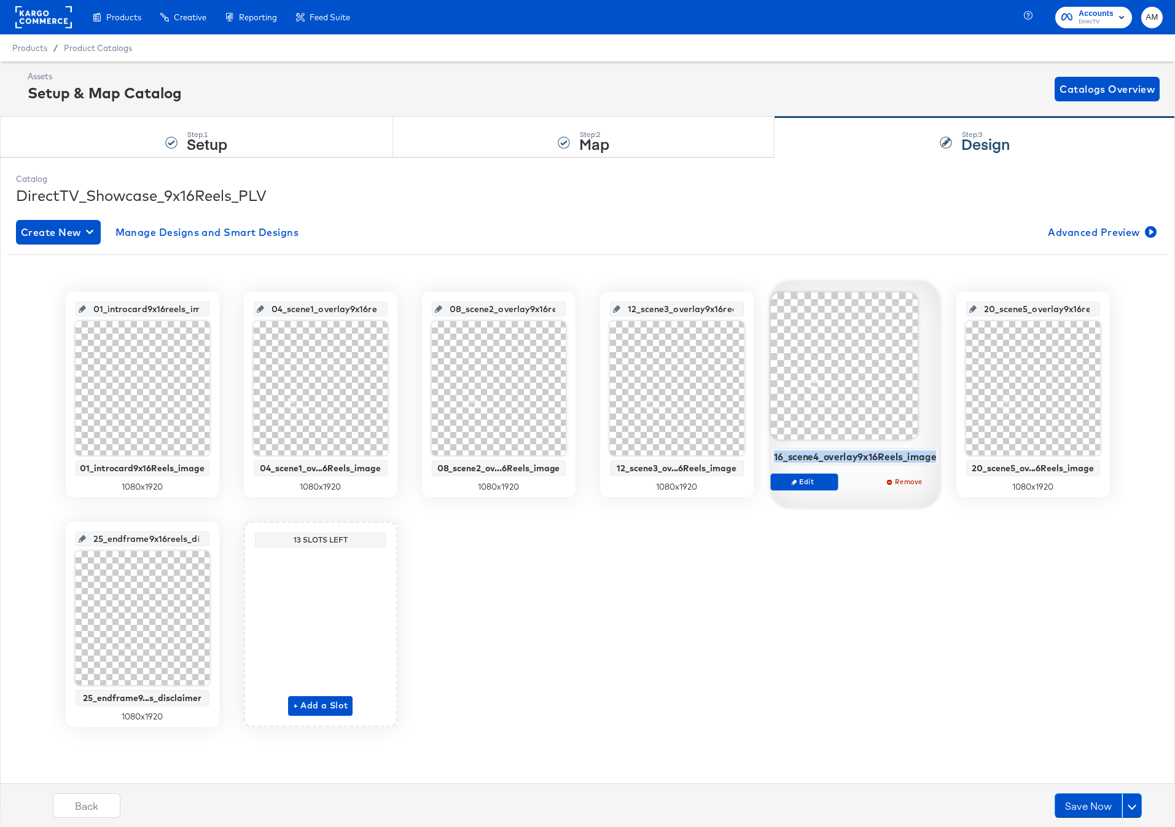
drag, startPoint x: 776, startPoint y: 458, endPoint x: 937, endPoint y: 461, distance: 160.9
click at [937, 461] on div "16_scene4_overlay9x16Reels_image" at bounding box center [854, 457] width 169 height 18
copy div "16_scene4_overlay9x16Reels_image"
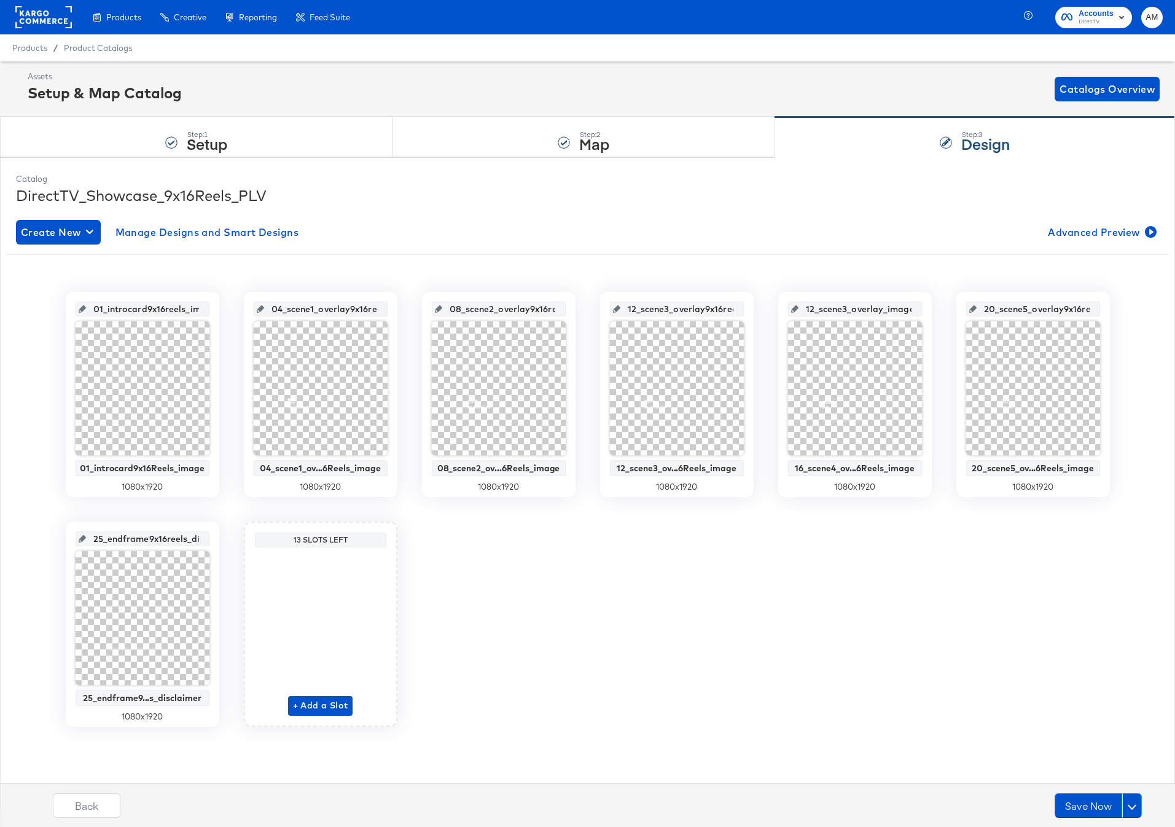
scroll to position [0, 10]
drag, startPoint x: 810, startPoint y: 307, endPoint x: 923, endPoint y: 312, distance: 113.1
click at [923, 312] on div "12_scene3_overlay_image 16_scene4_ov...6Reels_image 1080 x 1920" at bounding box center [855, 394] width 154 height 205
drag, startPoint x: 887, startPoint y: 311, endPoint x: 863, endPoint y: 308, distance: 24.8
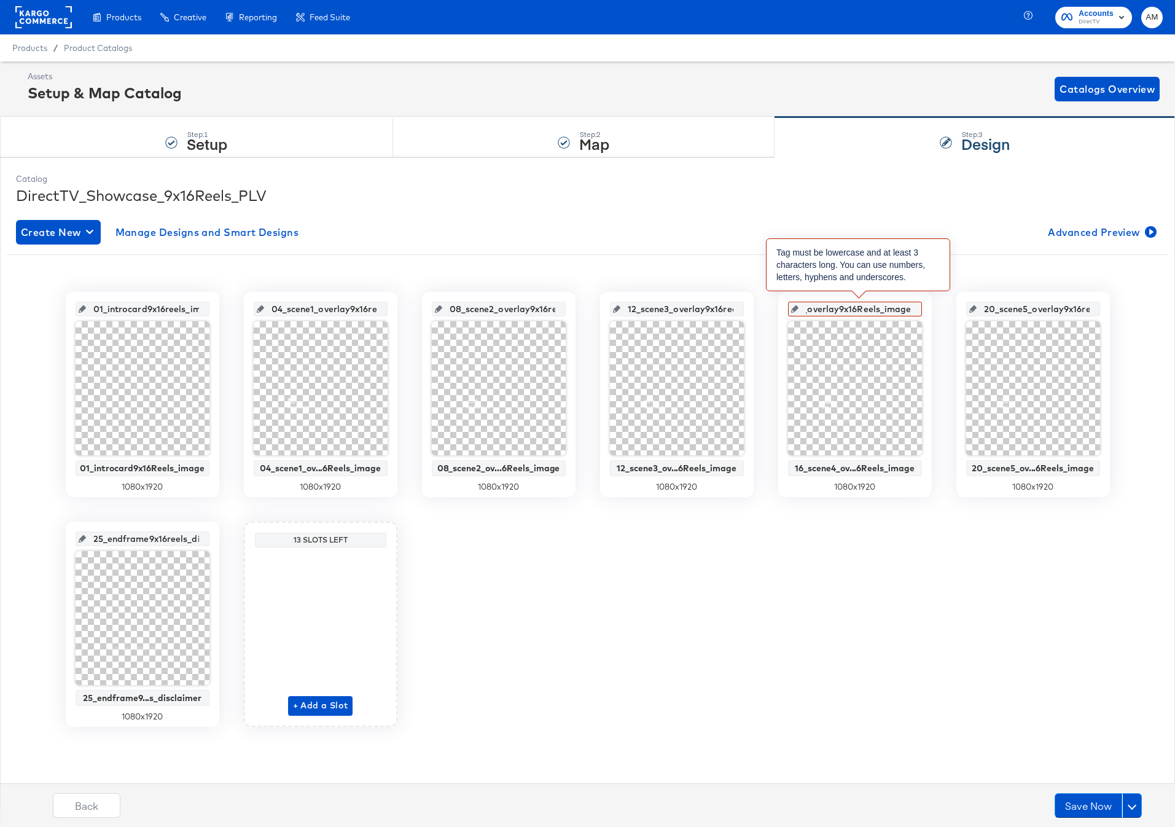
click at [871, 308] on input "16_scene4_overlay9x16Reels_image" at bounding box center [858, 303] width 120 height 33
click at [857, 310] on input "16_scene4_overlay9x16Reels_image" at bounding box center [858, 303] width 120 height 33
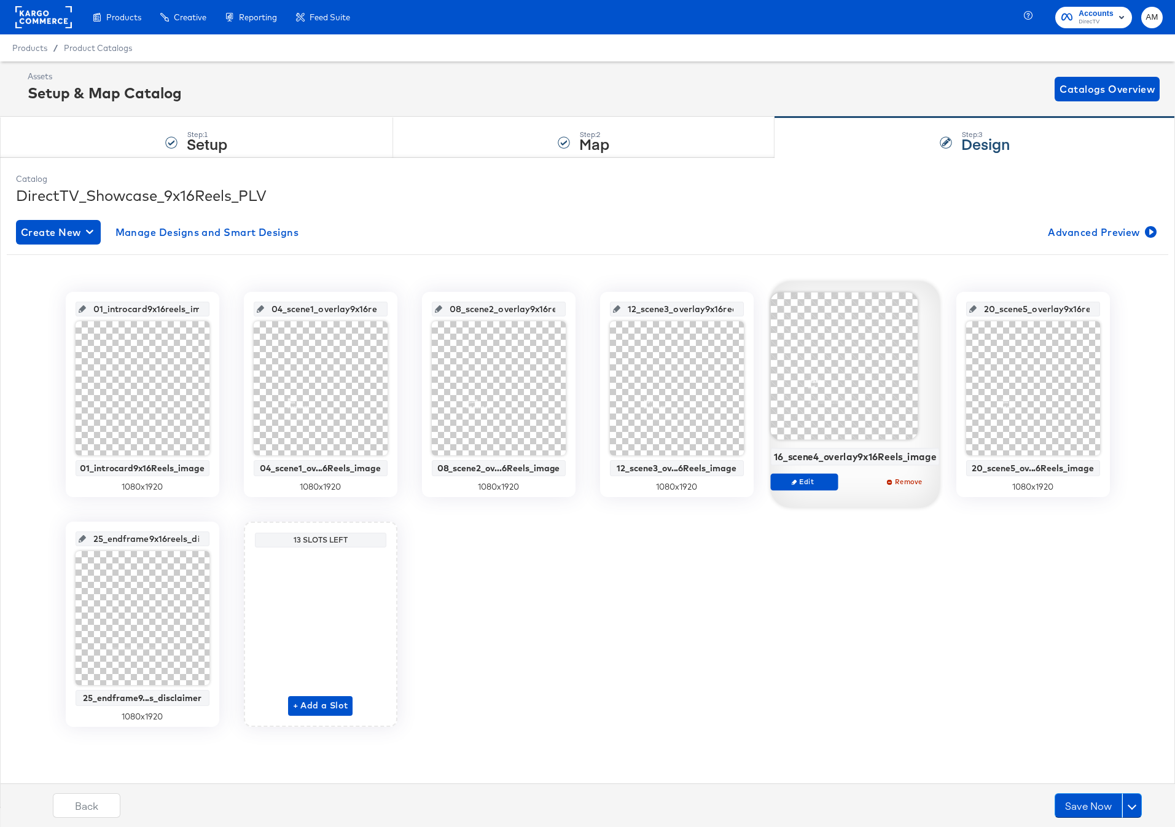
scroll to position [0, 45]
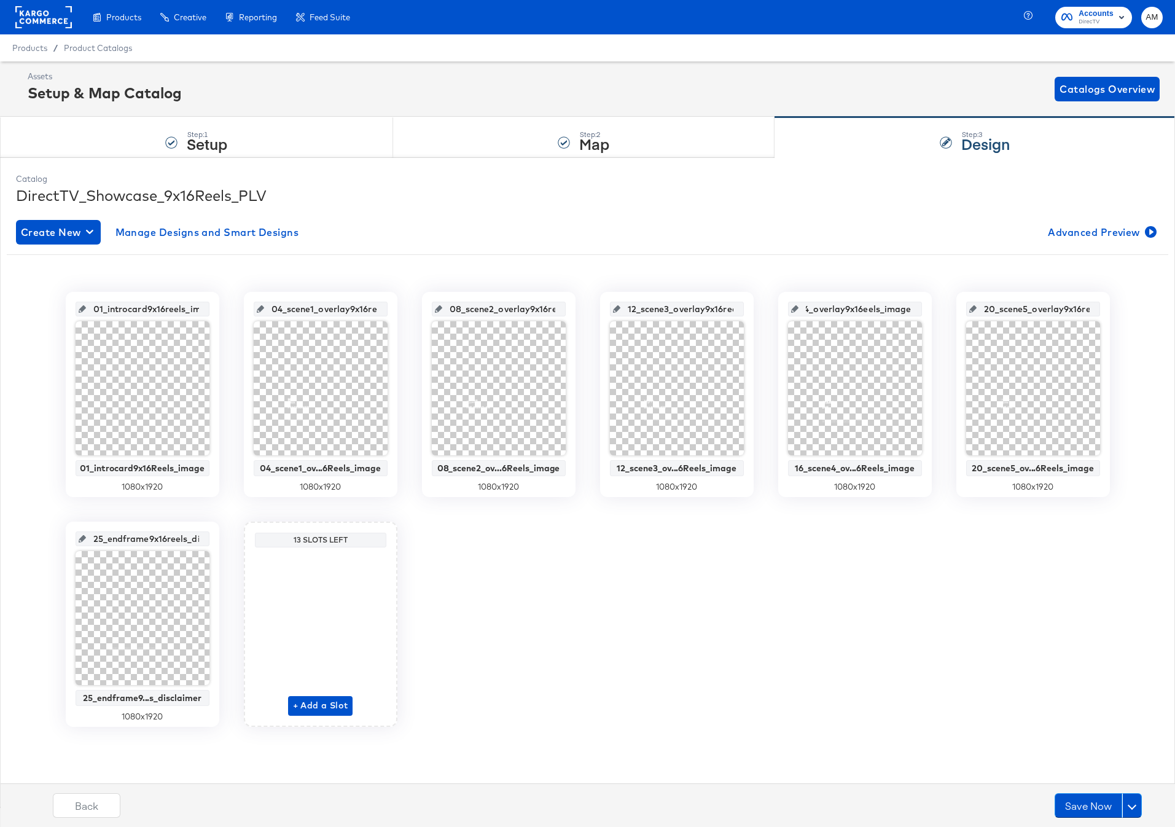
type input "16_scene4_overlay9x16reels_image"
drag, startPoint x: 954, startPoint y: 456, endPoint x: 1128, endPoint y: 458, distance: 174.4
click at [1128, 458] on div "01_introcard9x16reels_image 01_introcard9x16Reels_image 1080 x 1920 04_scene1_o…" at bounding box center [587, 509] width 1161 height 435
drag, startPoint x: 1037, startPoint y: 308, endPoint x: 1098, endPoint y: 310, distance: 61.4
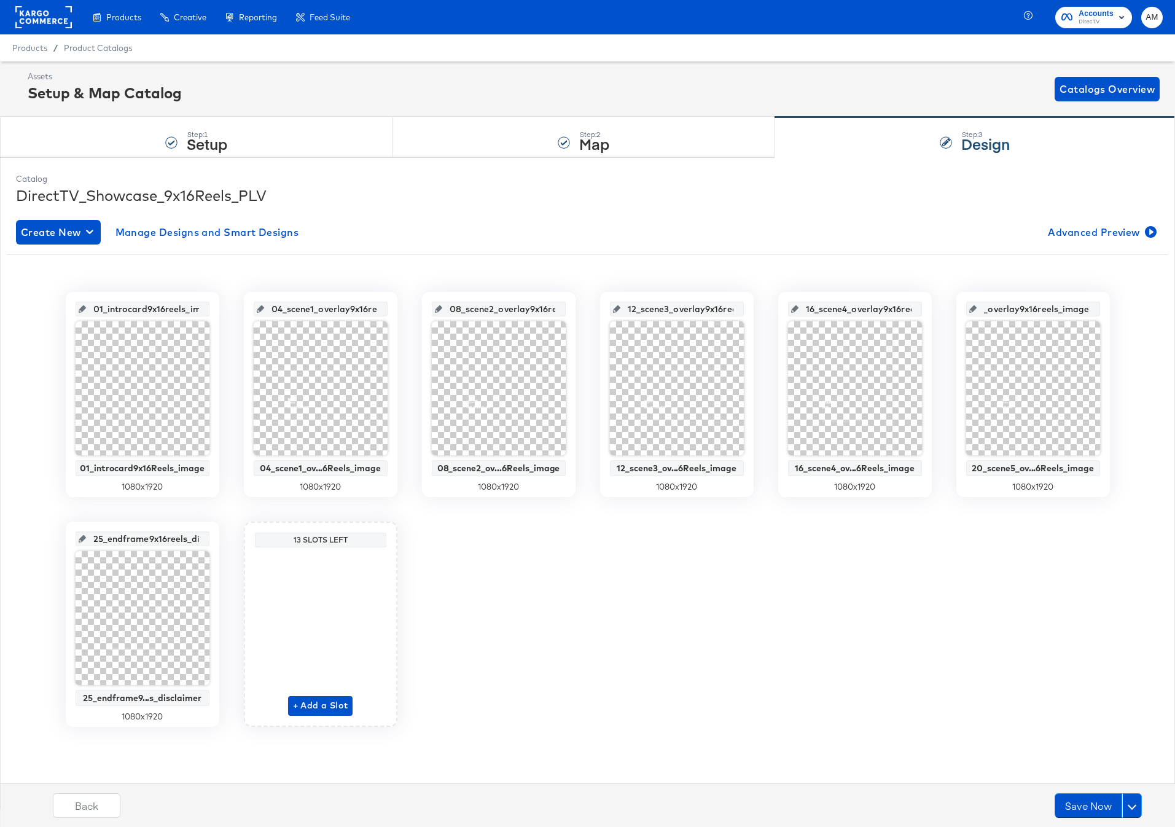
click at [1098, 310] on div "20_scene5_overlay9x16reels_image" at bounding box center [1033, 309] width 134 height 15
drag, startPoint x: 162, startPoint y: 539, endPoint x: 222, endPoint y: 540, distance: 59.6
click at [222, 540] on div "01_introcard9x16reels_image 01_introcard9x16Reels_image 1080 x 1920 04_scene1_o…" at bounding box center [587, 509] width 1161 height 435
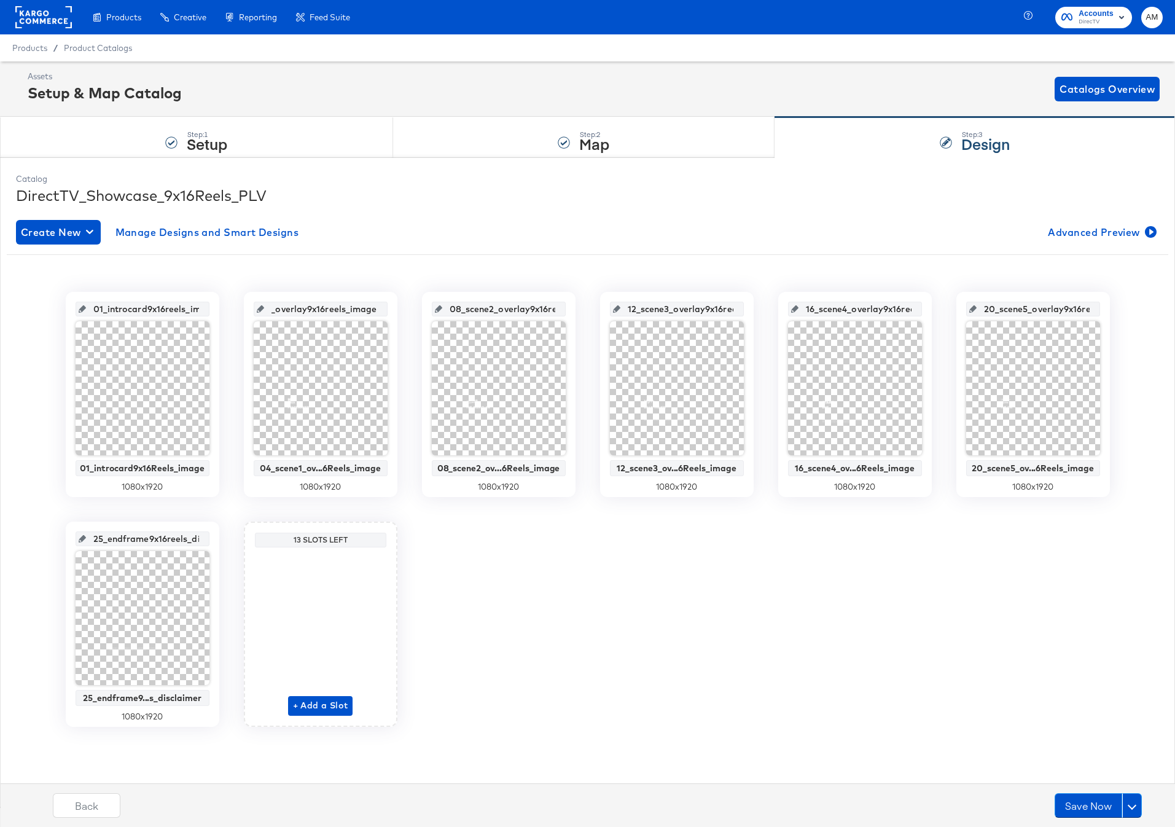
drag, startPoint x: 369, startPoint y: 308, endPoint x: 393, endPoint y: 310, distance: 24.0
click at [393, 310] on div "04_scene1_overlay9x16reels_image 04_scene1_ov...6Reels_image 1080 x 1920" at bounding box center [321, 394] width 154 height 205
drag, startPoint x: 160, startPoint y: 308, endPoint x: 235, endPoint y: 311, distance: 75.0
click at [235, 311] on div "01_introcard9x16reels_image 01_introcard9x16Reels_image 1080 x 1920 04_scene1_o…" at bounding box center [587, 509] width 1161 height 435
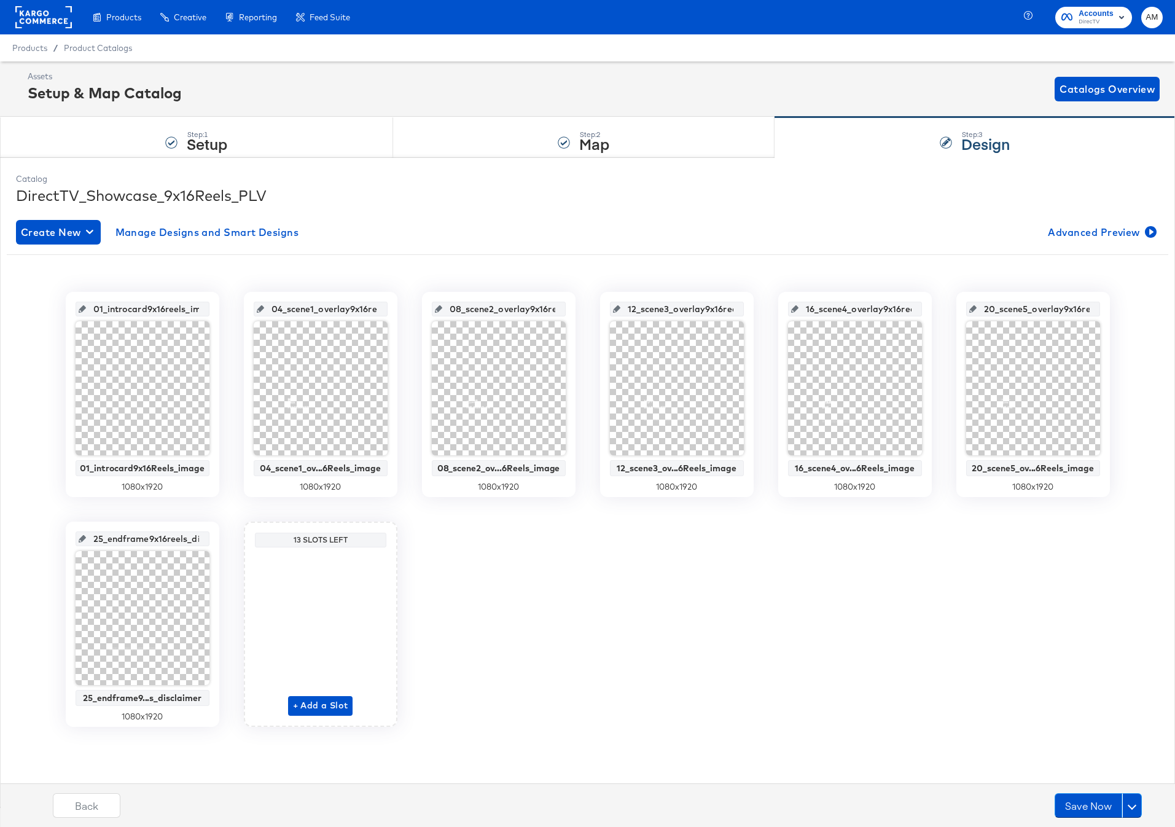
scroll to position [0, 52]
drag, startPoint x: 516, startPoint y: 308, endPoint x: 583, endPoint y: 310, distance: 67.6
click at [583, 310] on div "01_introcard9x16reels_image 01_introcard9x16Reels_image 1080 x 1920 04_scene1_o…" at bounding box center [587, 509] width 1161 height 435
drag, startPoint x: 676, startPoint y: 307, endPoint x: 760, endPoint y: 310, distance: 83.6
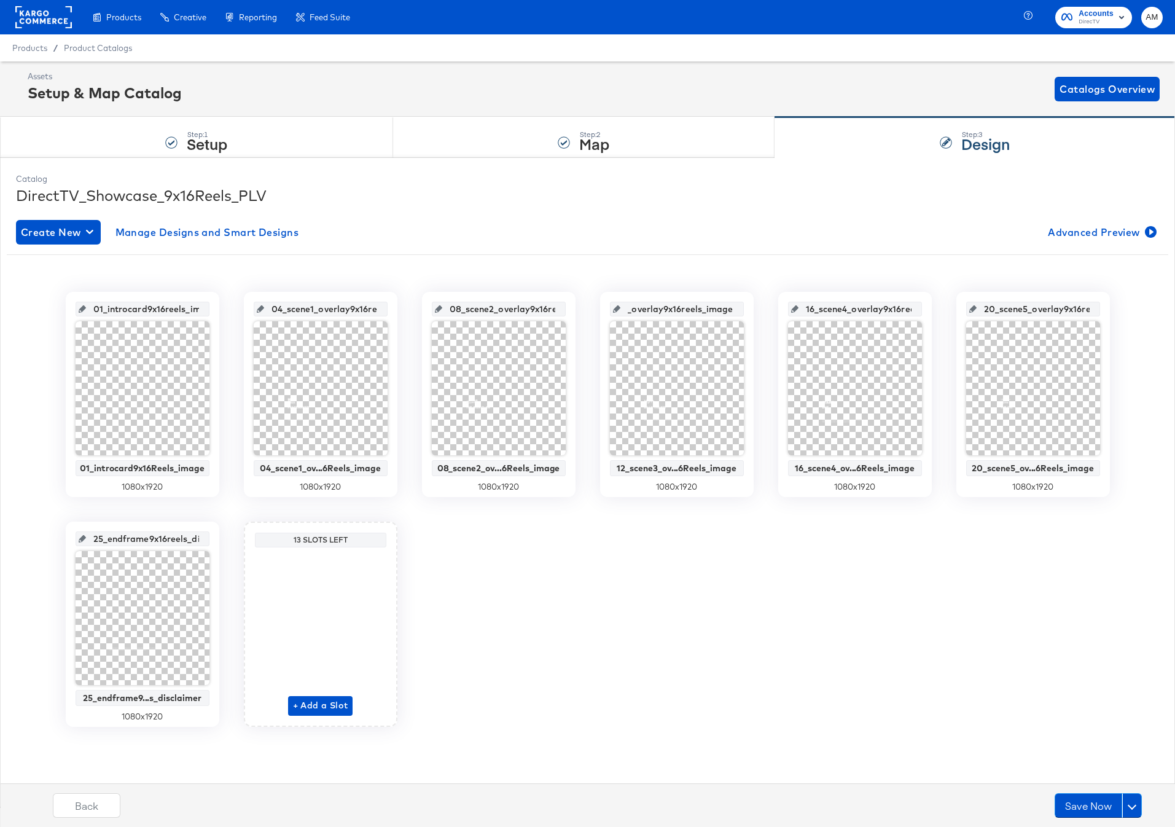
click at [760, 310] on div "01_introcard9x16reels_image 01_introcard9x16Reels_image 1080 x 1920 04_scene1_o…" at bounding box center [587, 509] width 1161 height 435
click at [835, 305] on input "16_scene4_overlay9x16reels_image" at bounding box center [858, 303] width 120 height 33
drag, startPoint x: 836, startPoint y: 306, endPoint x: 962, endPoint y: 312, distance: 126.0
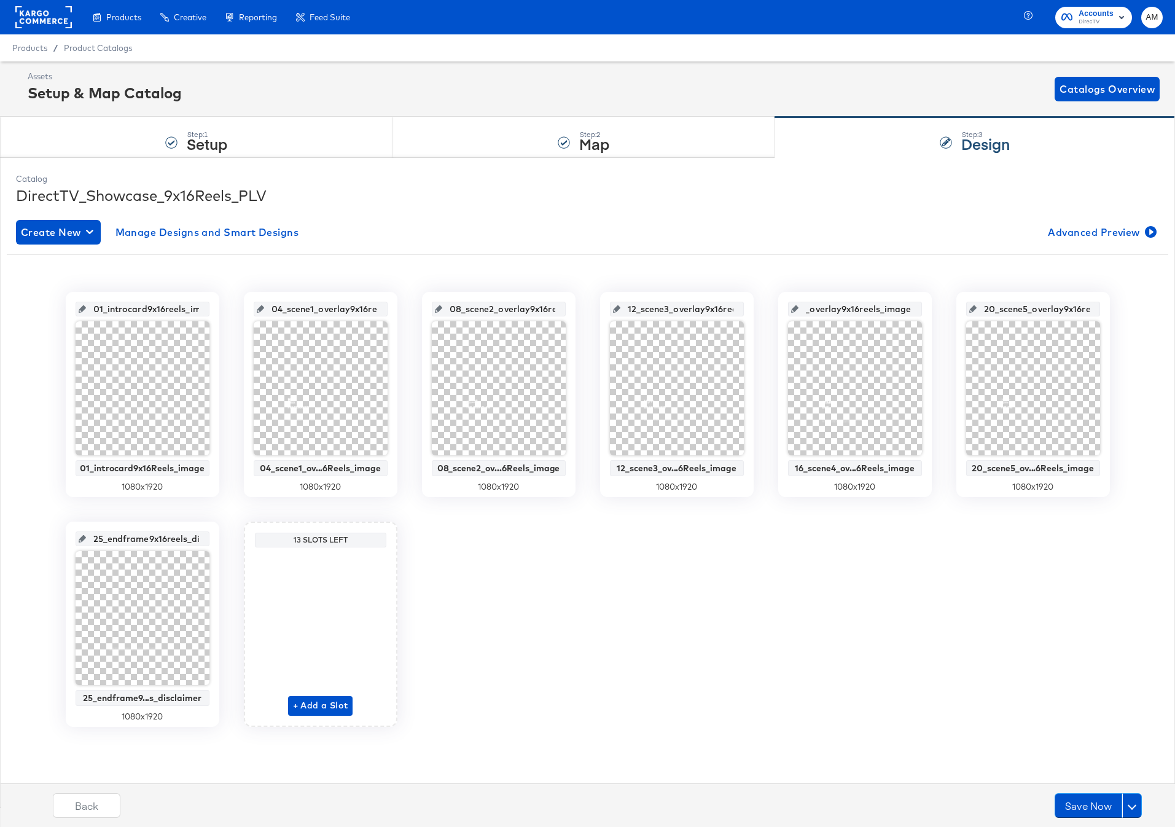
click at [962, 312] on div "01_introcard9x16reels_image 01_introcard9x16Reels_image 1080 x 1920 04_scene1_o…" at bounding box center [587, 509] width 1161 height 435
drag, startPoint x: 630, startPoint y: 310, endPoint x: 782, endPoint y: 319, distance: 152.5
click at [782, 319] on div "01_introcard9x16reels_image 01_introcard9x16Reels_image 1080 x 1920 04_scene1_o…" at bounding box center [587, 509] width 1161 height 435
drag, startPoint x: 809, startPoint y: 310, endPoint x: 915, endPoint y: 317, distance: 105.8
click at [915, 317] on div "16_scene4_overlay9x16reels_image 16_scene4_ov...6Reels_image 1080 x 1920" at bounding box center [855, 394] width 154 height 205
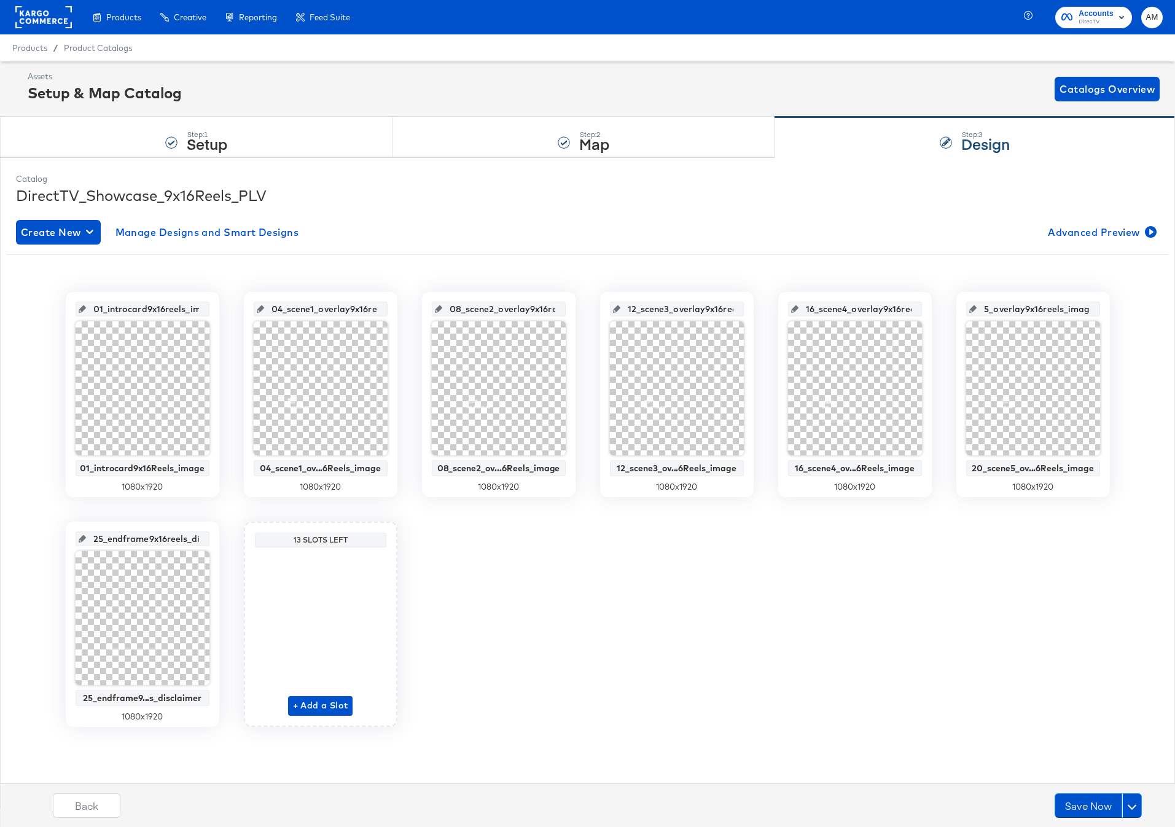
scroll to position [0, 52]
drag, startPoint x: 991, startPoint y: 310, endPoint x: 1099, endPoint y: 314, distance: 107.5
click at [1099, 314] on div "20_scene5_overlay9x16reels_image" at bounding box center [1033, 309] width 134 height 15
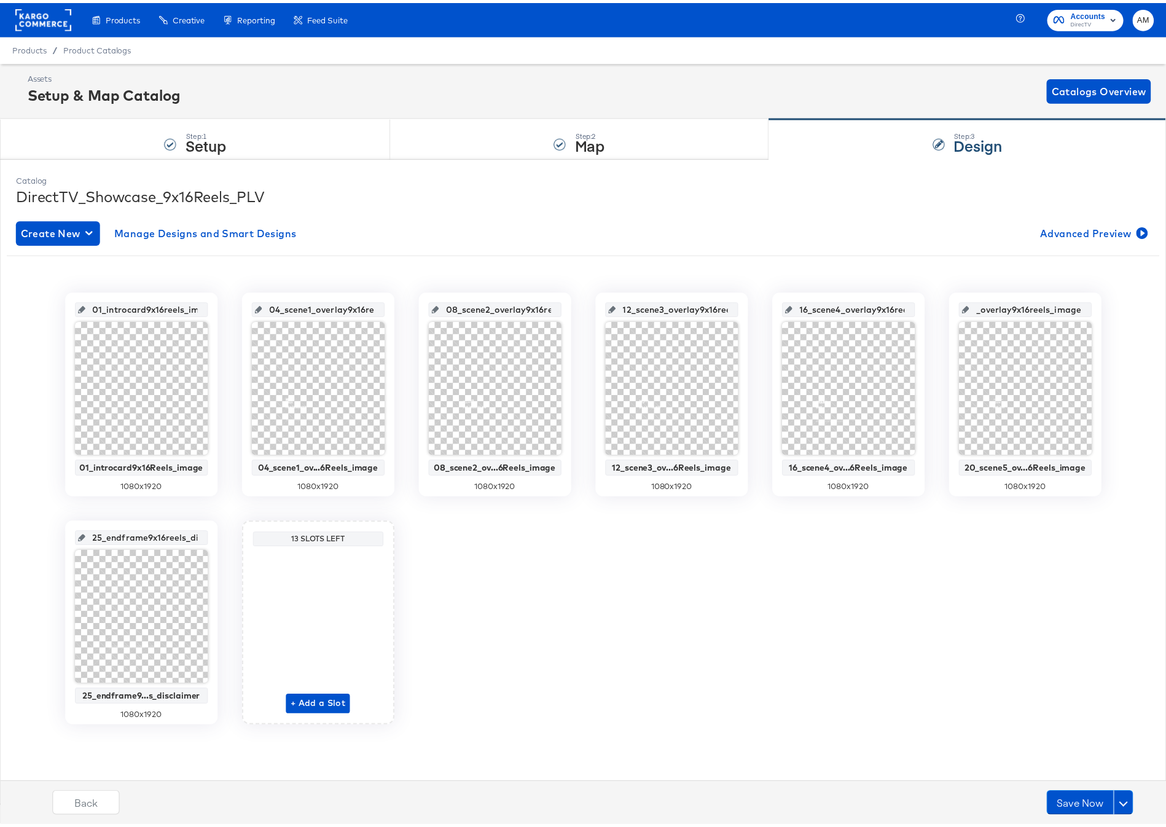
scroll to position [0, 0]
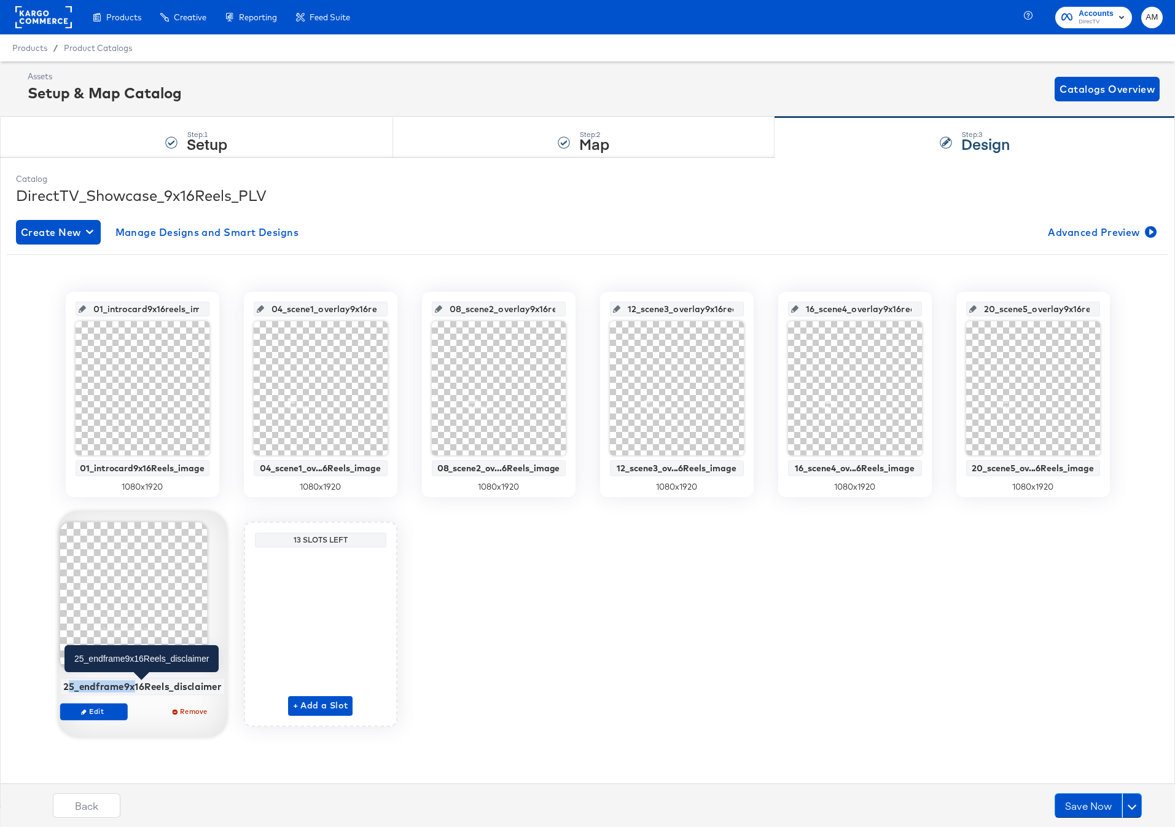
drag, startPoint x: 68, startPoint y: 687, endPoint x: 76, endPoint y: 683, distance: 9.1
click at [130, 687] on div "25_endframe9x16Reels_disclaimer" at bounding box center [142, 685] width 158 height 11
click at [87, 684] on div "25_endframe9x16Reels_disclaimer" at bounding box center [142, 685] width 158 height 11
drag, startPoint x: 66, startPoint y: 685, endPoint x: 212, endPoint y: 695, distance: 146.5
click at [212, 695] on div "25_endframe9x16Reels_disclaimer Edit Remove" at bounding box center [142, 626] width 165 height 209
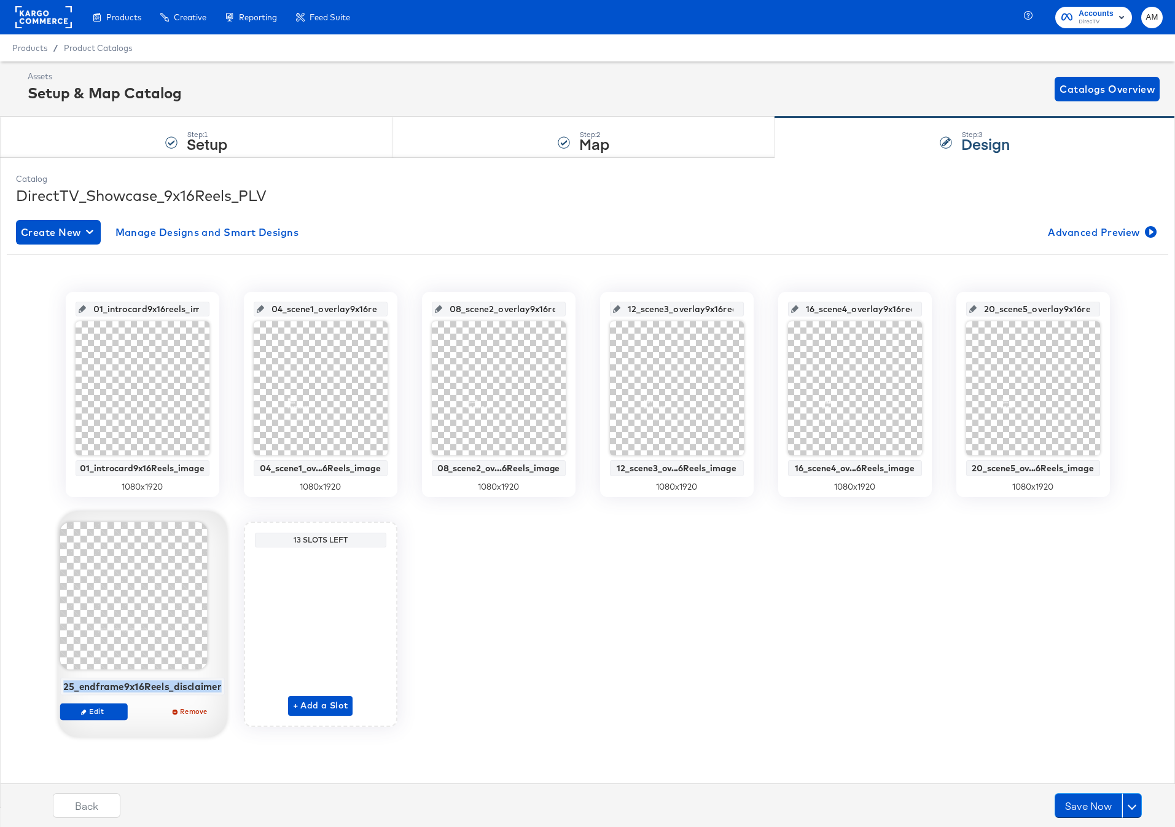
copy div "25_endframe9x16Reels_disclaimer"
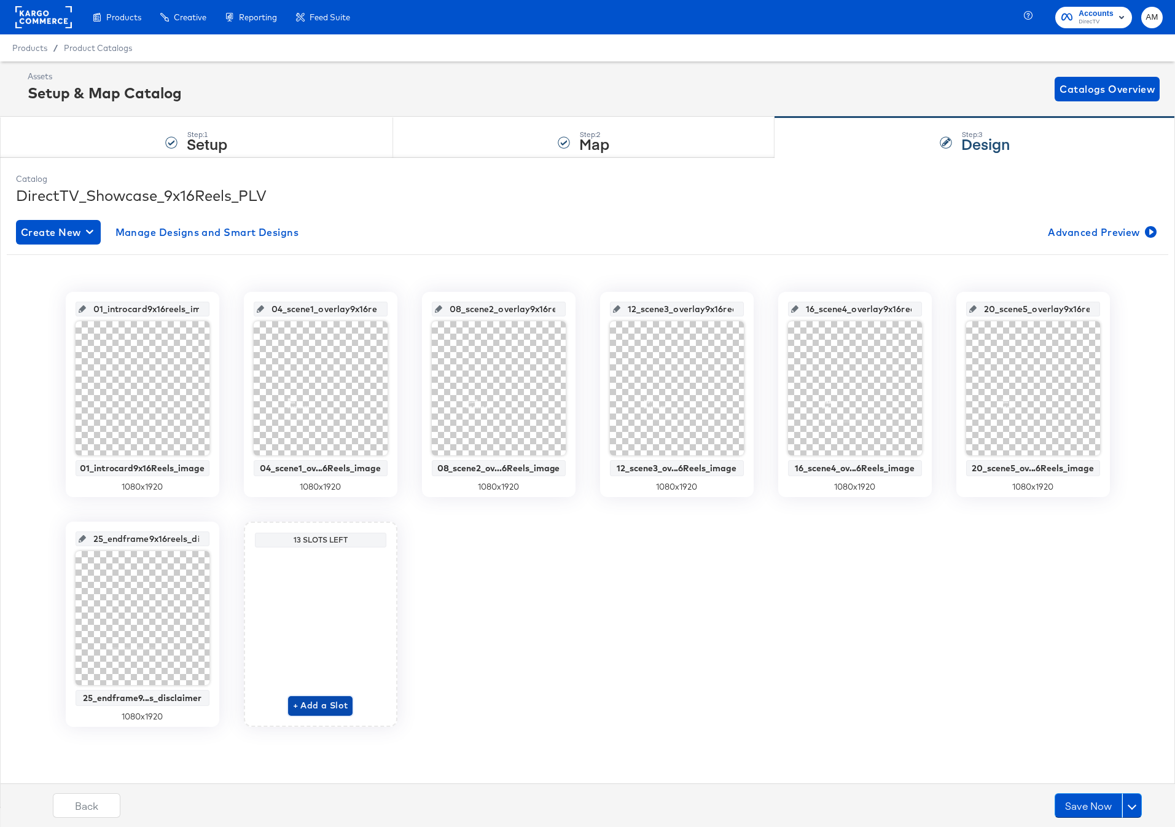
click at [318, 705] on span "+ Add a Slot" at bounding box center [320, 705] width 55 height 15
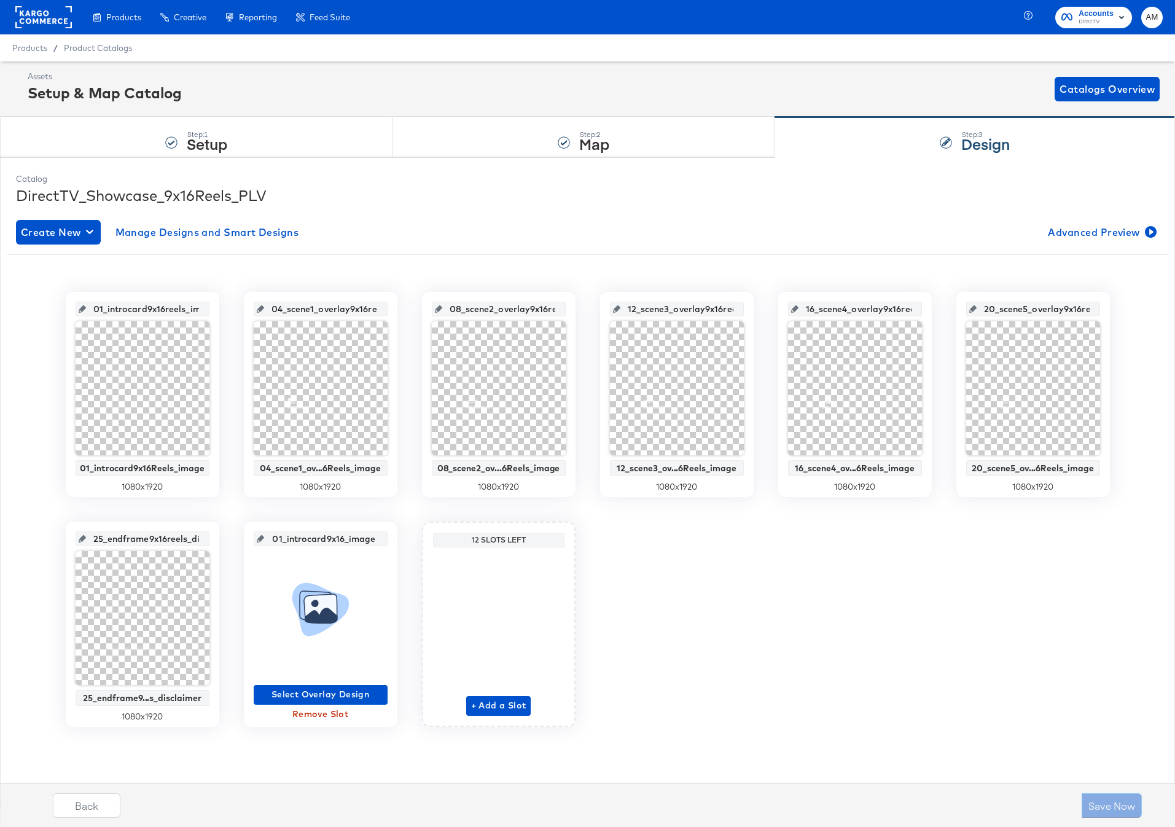
click at [303, 715] on span "Remove Slot" at bounding box center [321, 713] width 124 height 15
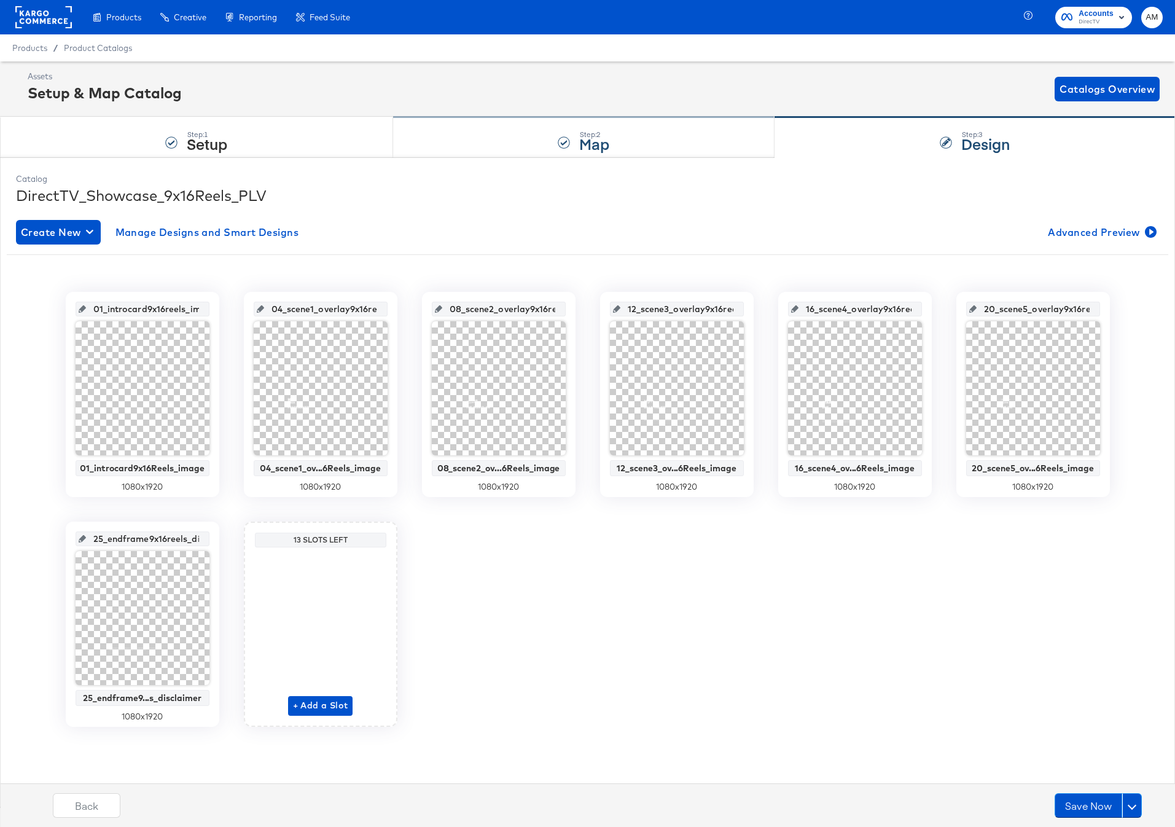
click at [497, 122] on div "Step: 2 Map" at bounding box center [584, 137] width 382 height 41
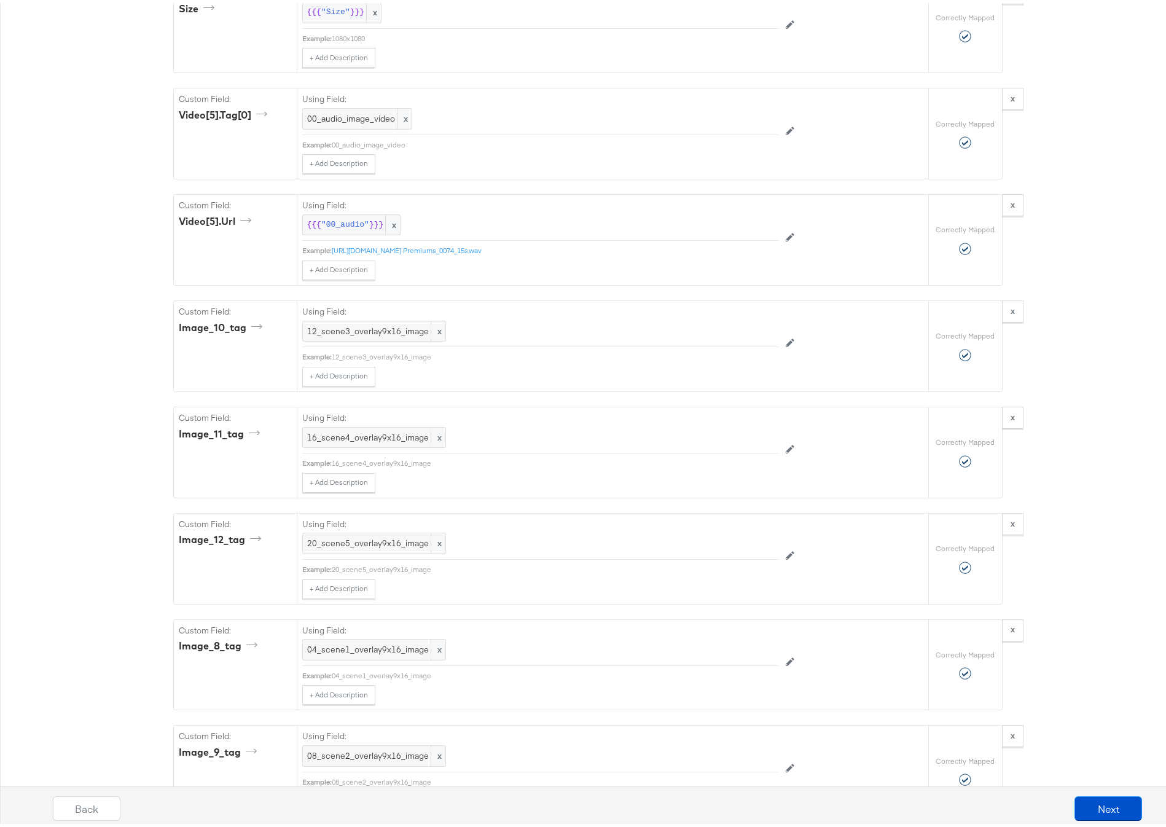
scroll to position [5067, 0]
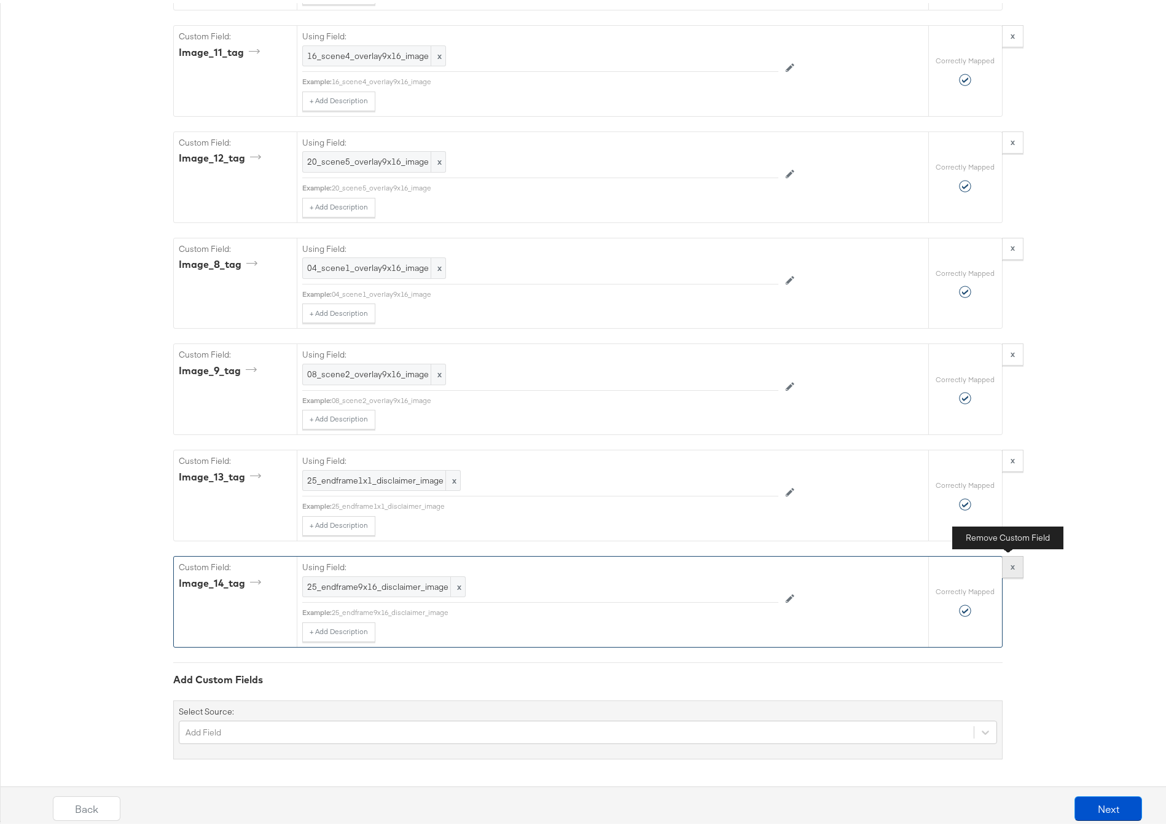
click at [1010, 561] on strong "x" at bounding box center [1012, 563] width 4 height 11
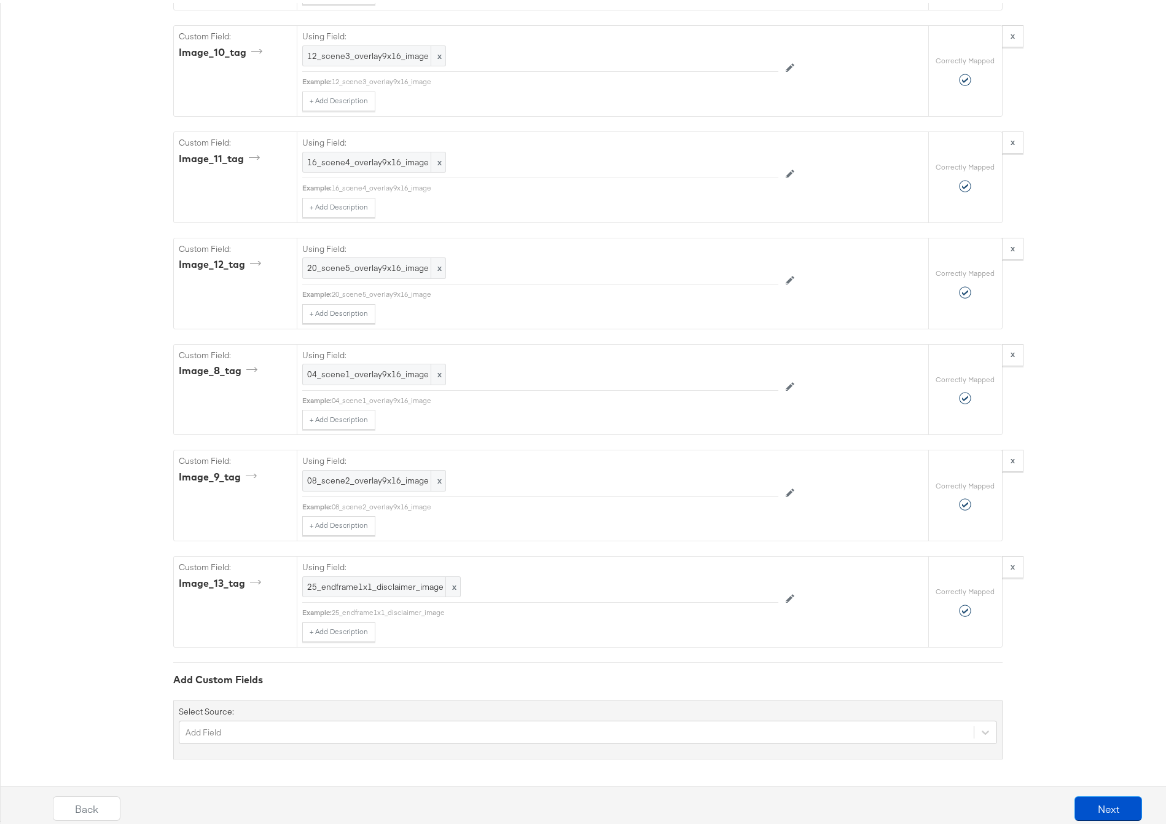
scroll to position [4961, 0]
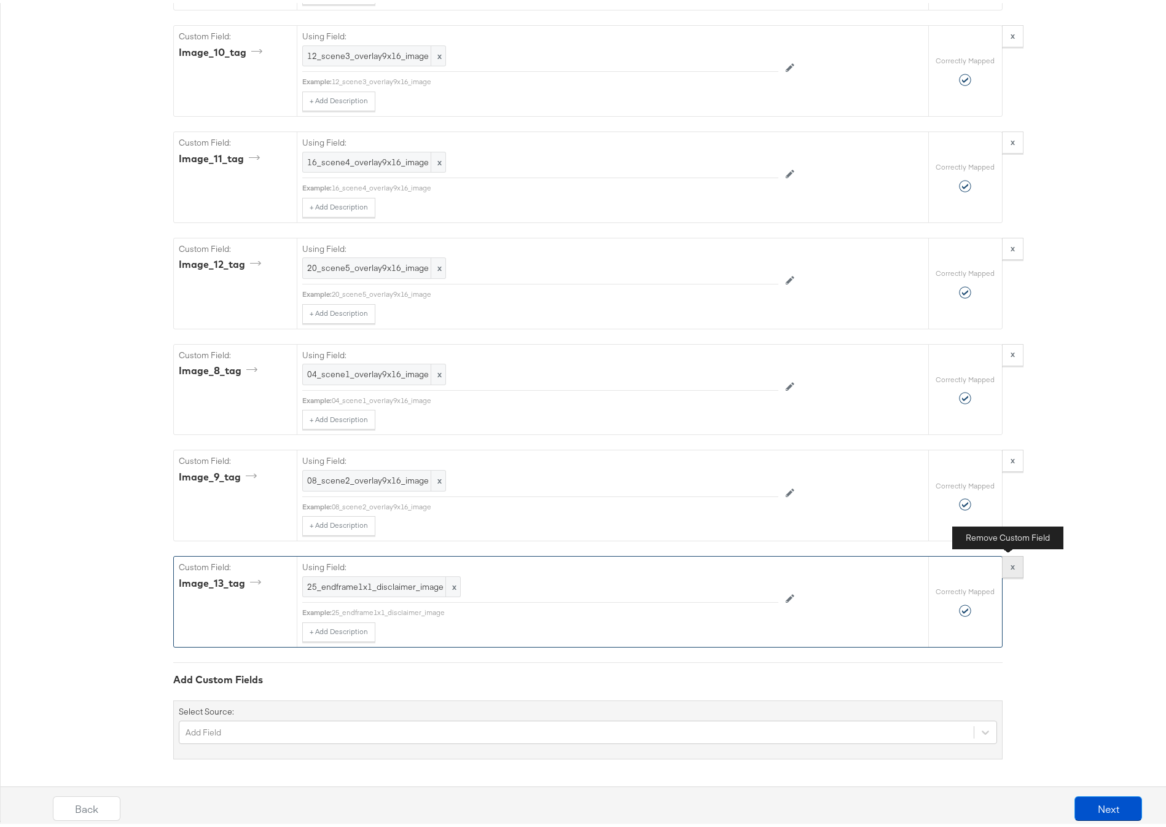
click at [1010, 561] on strong "x" at bounding box center [1012, 563] width 4 height 11
click at [1010, 565] on strong "x" at bounding box center [1012, 563] width 4 height 11
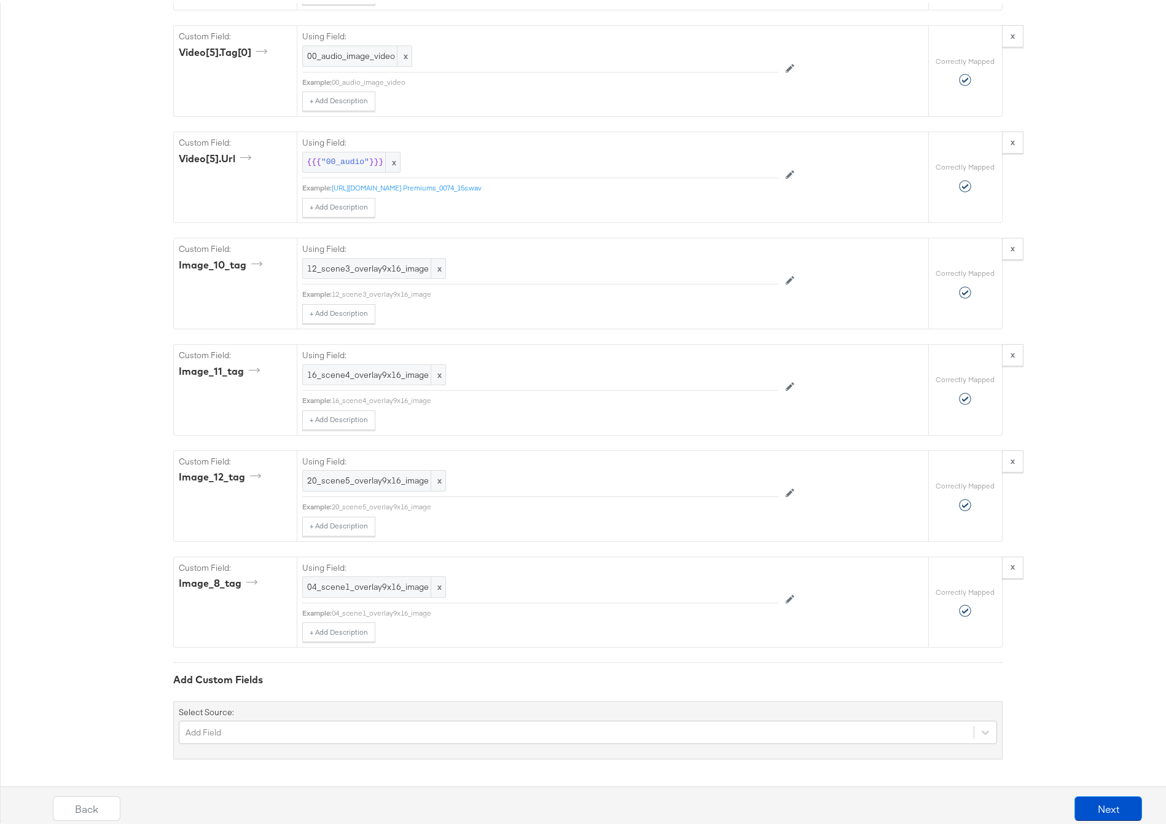
scroll to position [4748, 0]
click at [1010, 564] on strong "x" at bounding box center [1012, 563] width 4 height 11
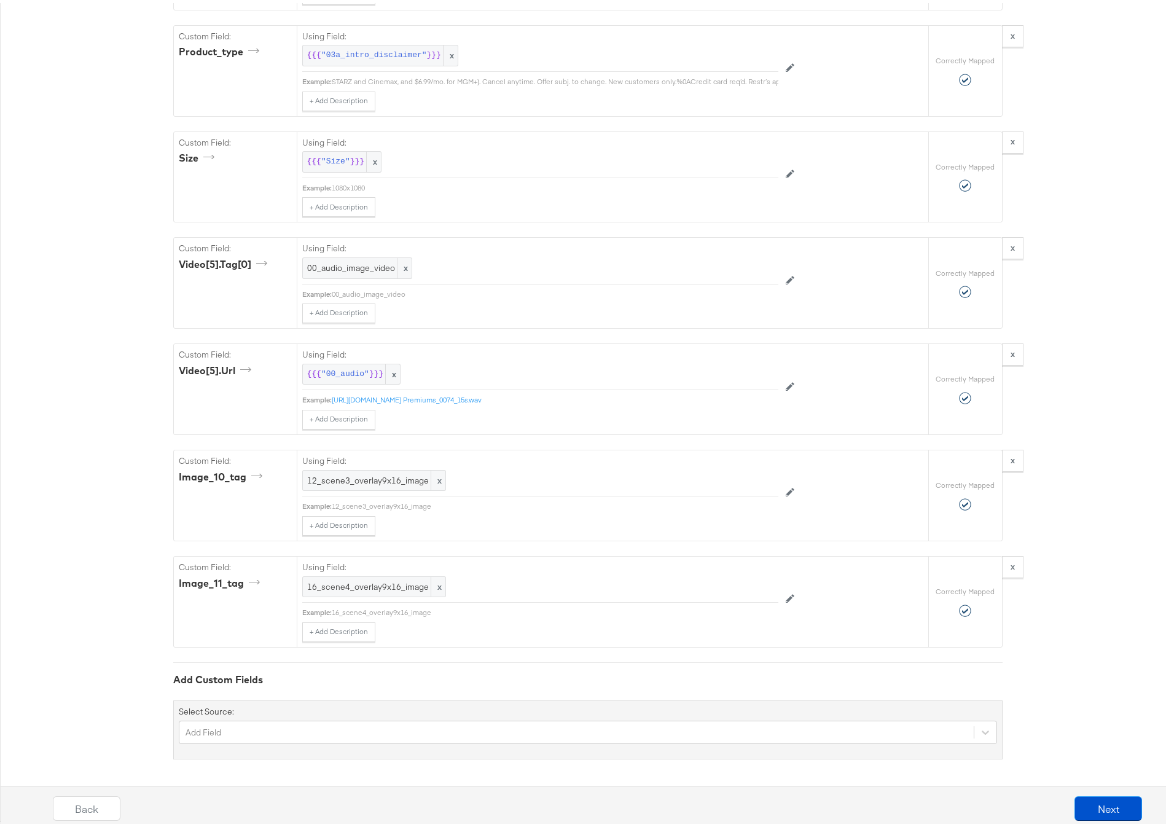
click at [1010, 564] on strong "x" at bounding box center [1012, 563] width 4 height 11
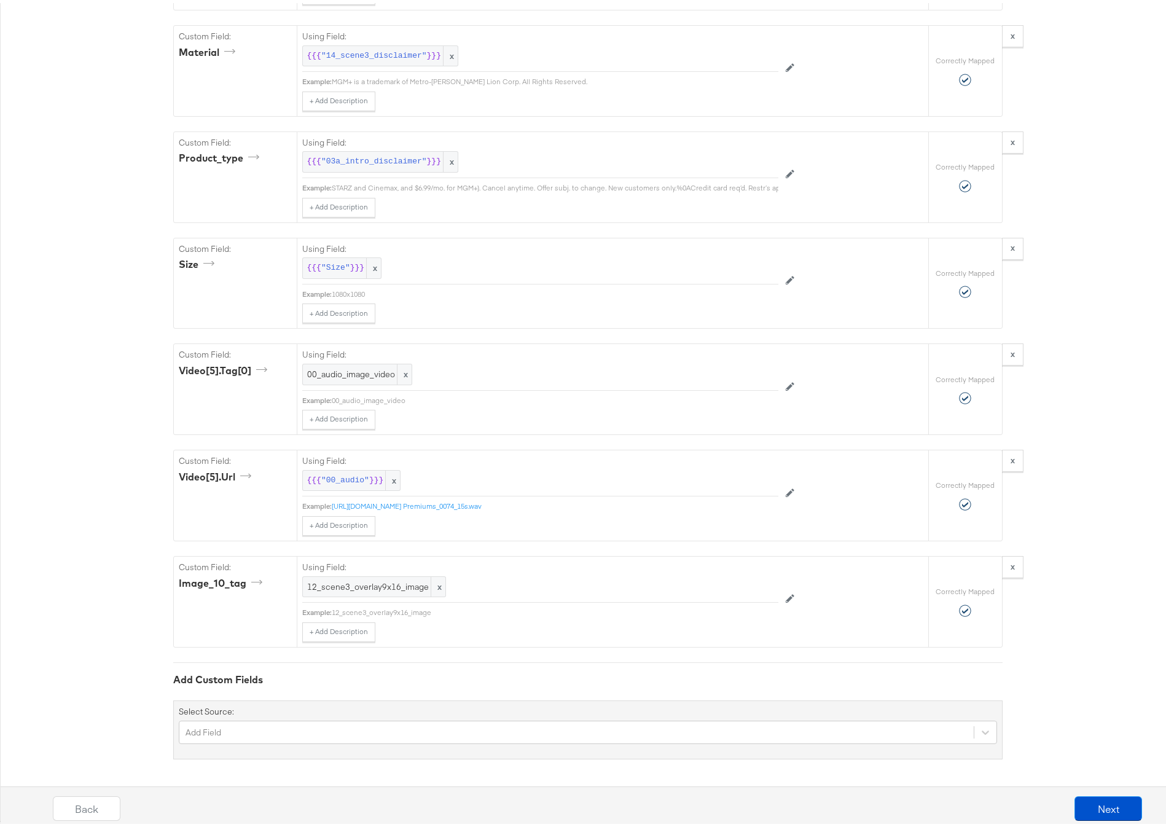
click at [1010, 564] on strong "x" at bounding box center [1012, 563] width 4 height 11
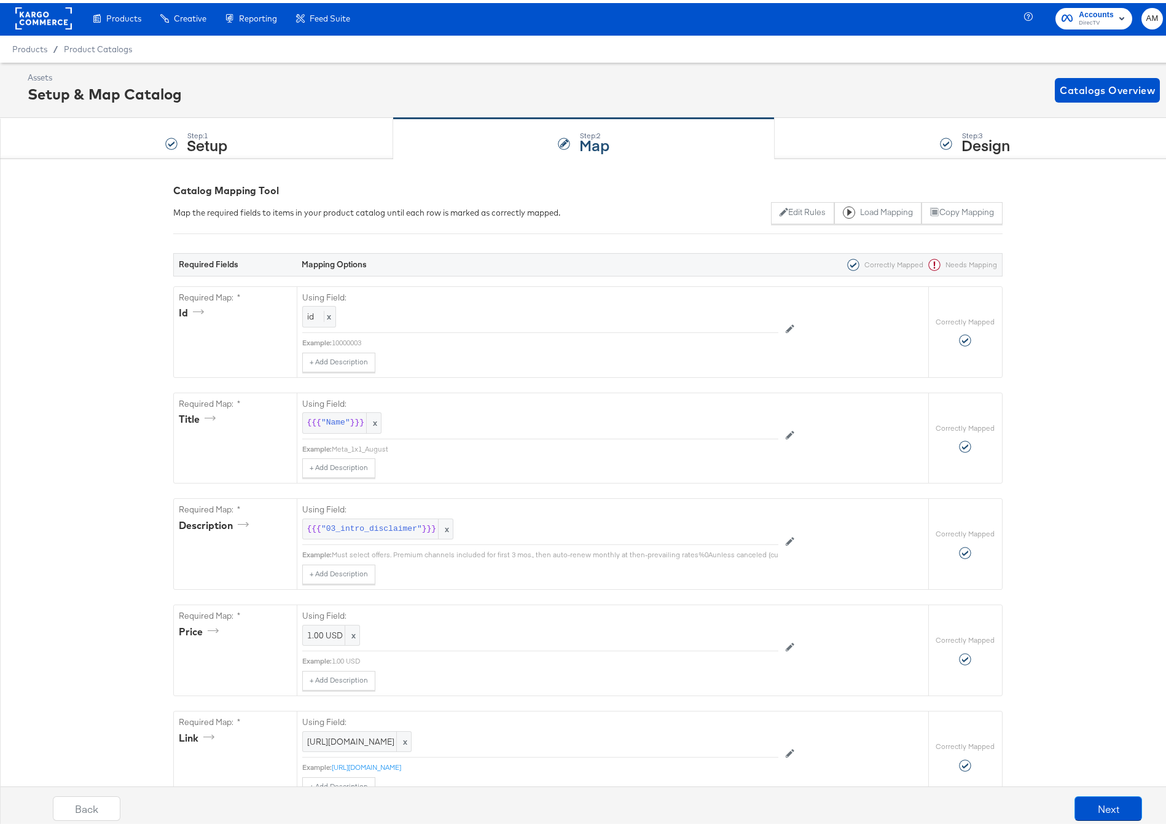
scroll to position [2, 0]
click at [1093, 809] on button "Next" at bounding box center [1108, 805] width 68 height 25
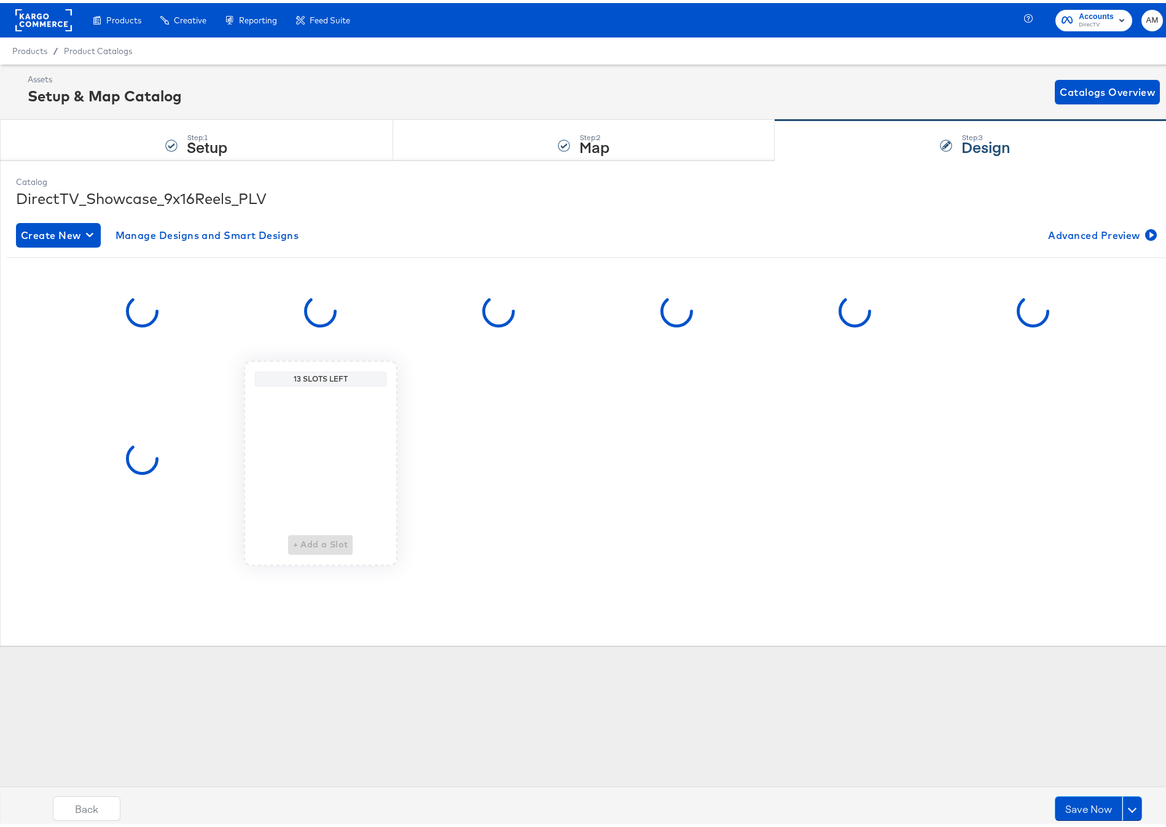
scroll to position [0, 0]
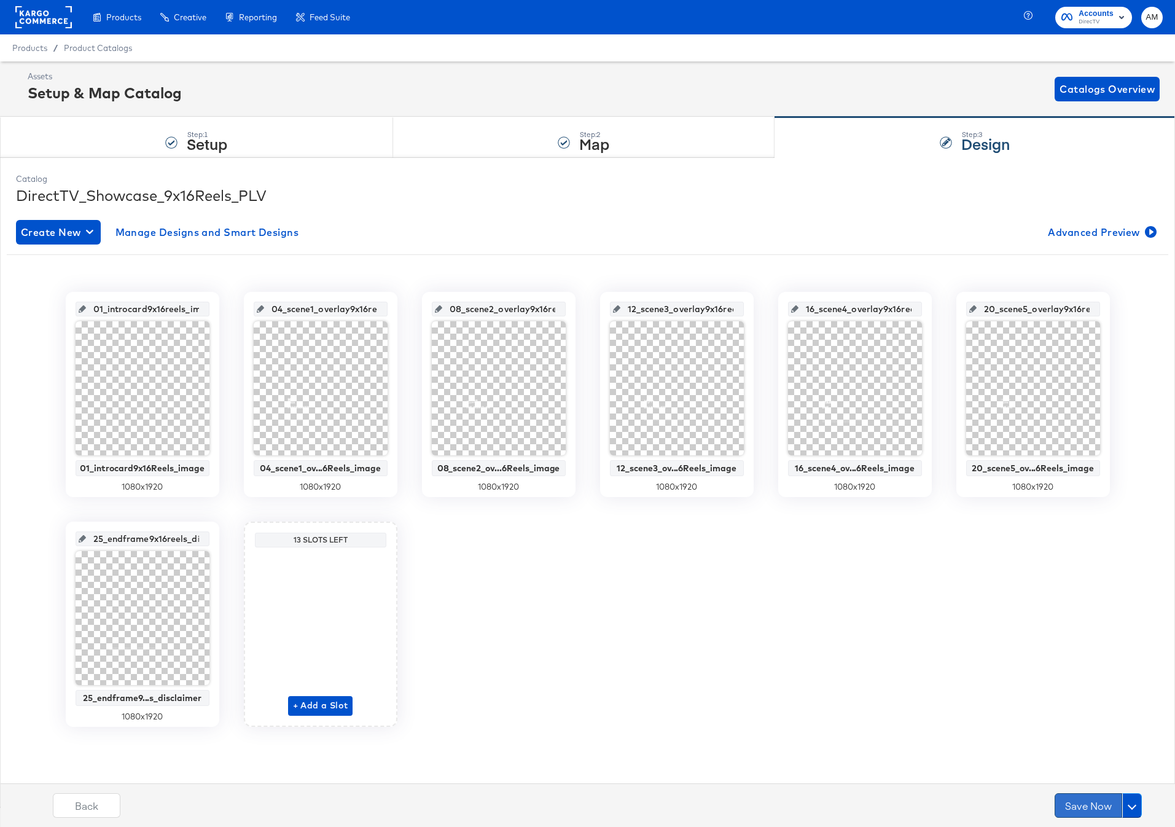
click at [1062, 803] on button "Save Now" at bounding box center [1088, 805] width 68 height 25
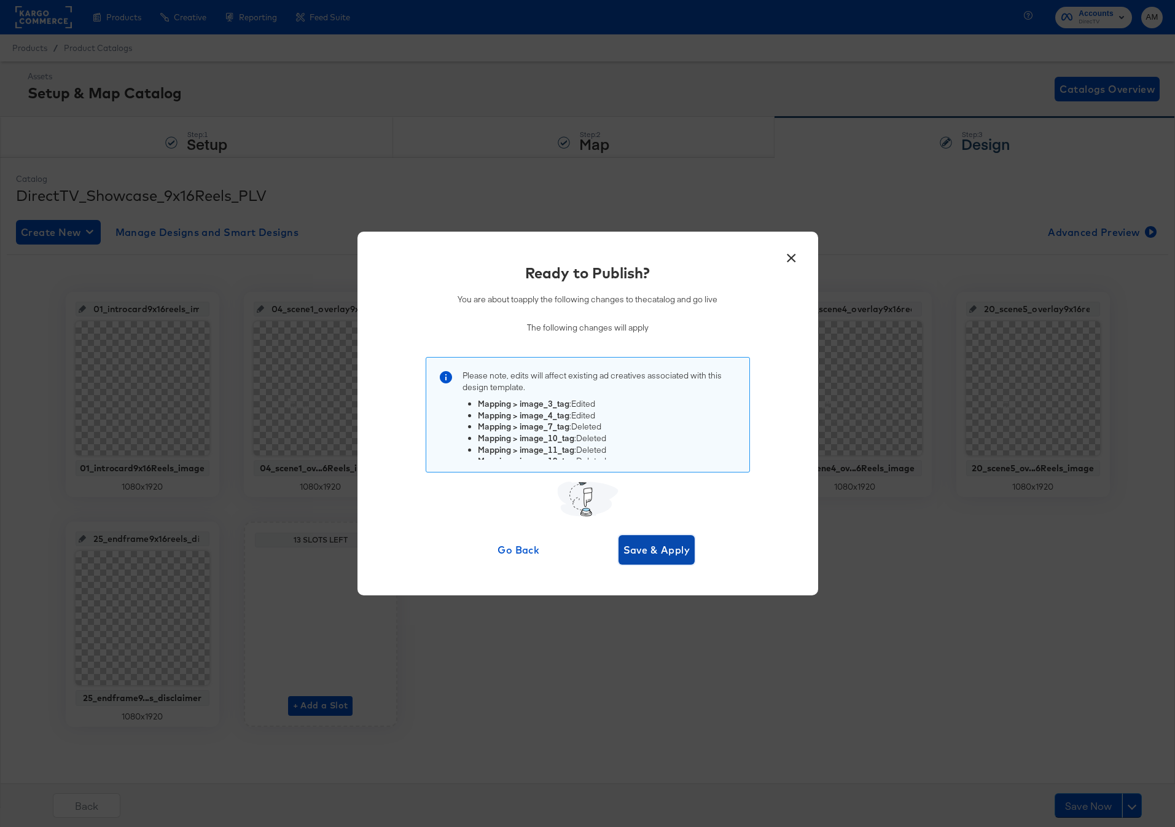
click at [635, 542] on button "Save & Apply" at bounding box center [656, 549] width 77 height 29
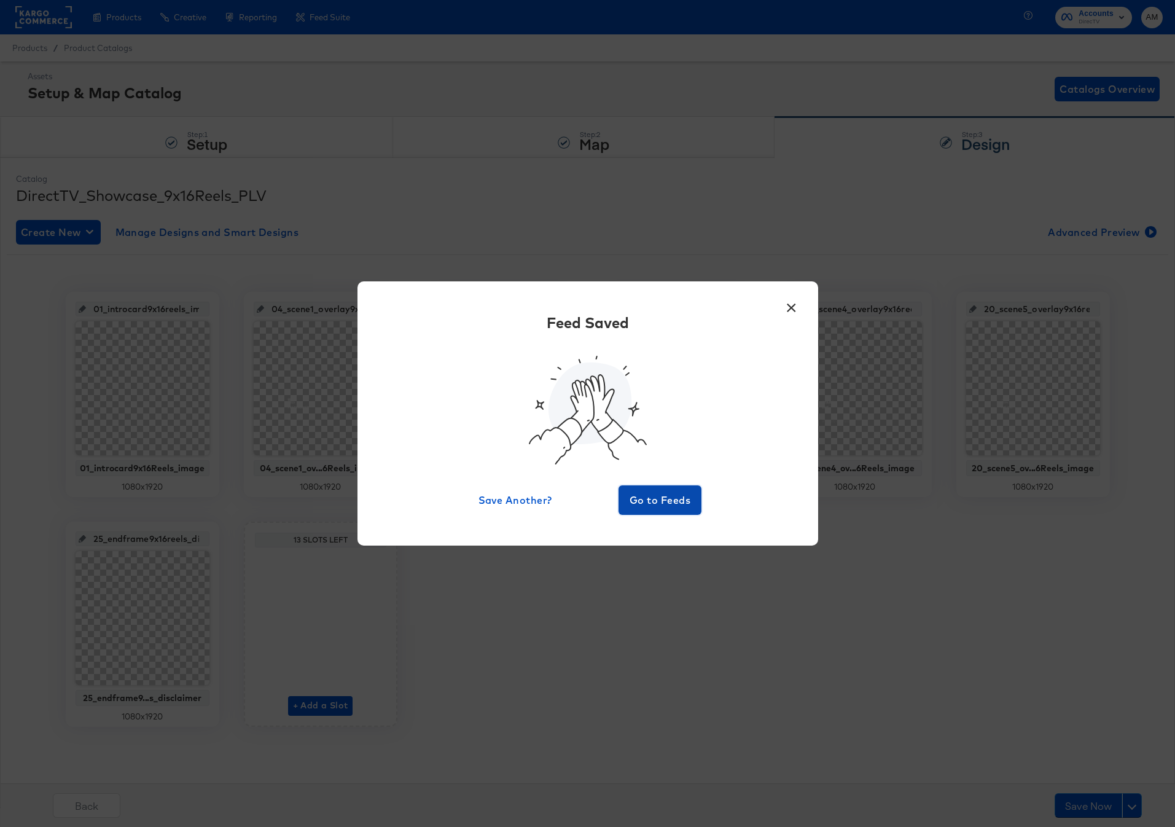
click at [650, 507] on span "Go to Feeds" at bounding box center [660, 499] width 74 height 17
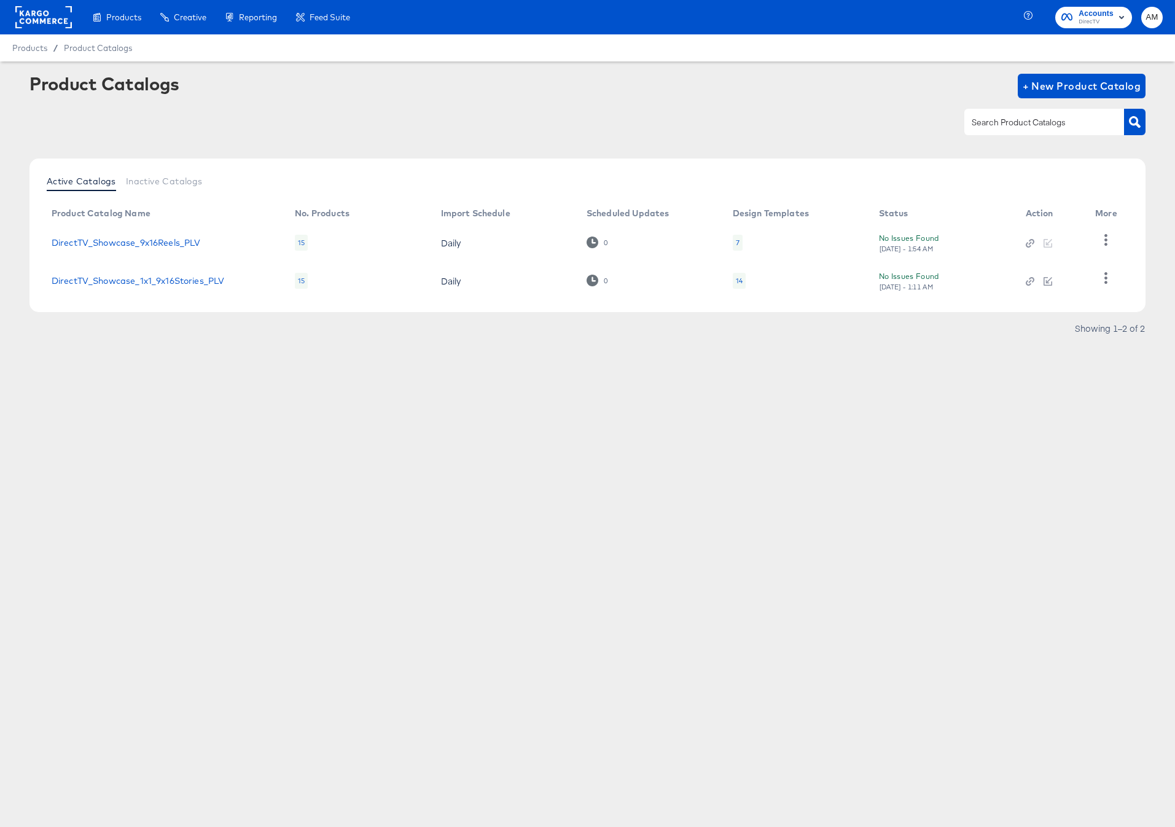
click at [146, 289] on td "DirectTV_Showcase_1x1_9x16Stories_PLV" at bounding box center [163, 281] width 243 height 38
click at [147, 282] on link "DirectTV_Showcase_1x1_9x16Stories_PLV" at bounding box center [138, 281] width 173 height 10
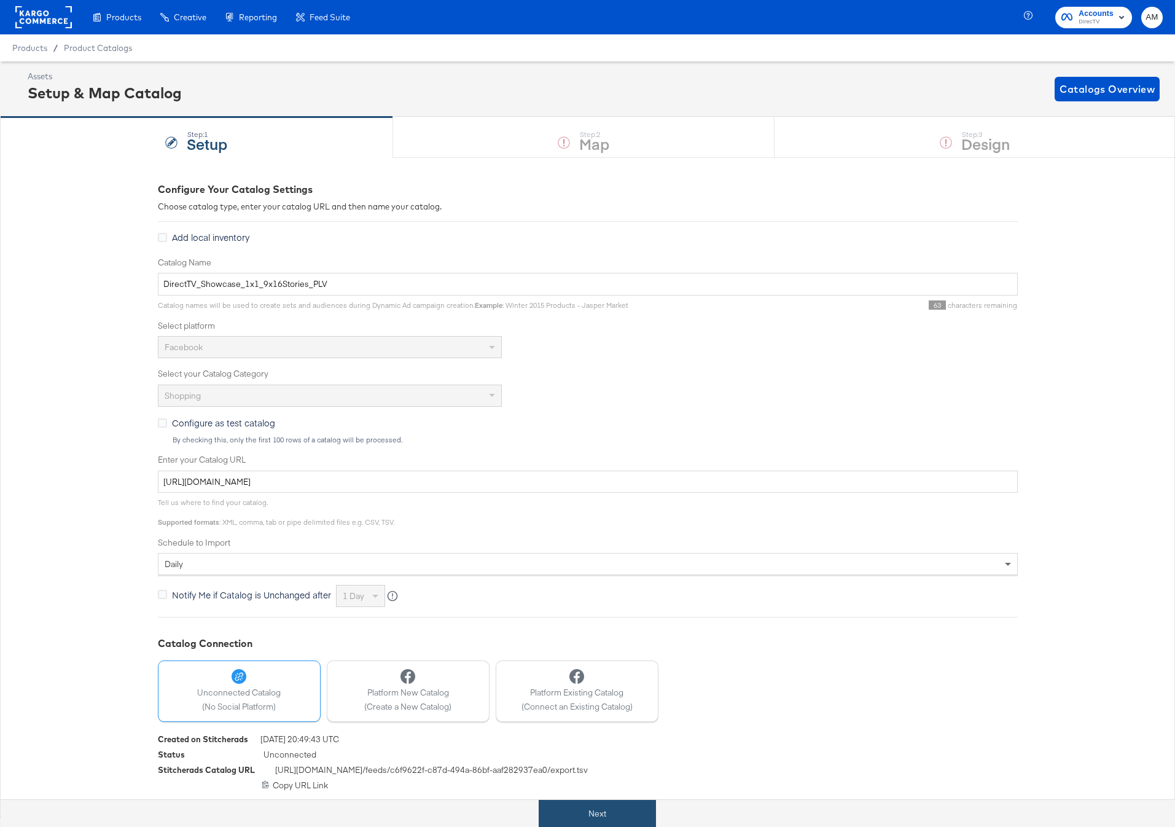
click at [567, 803] on button "Next" at bounding box center [597, 814] width 117 height 28
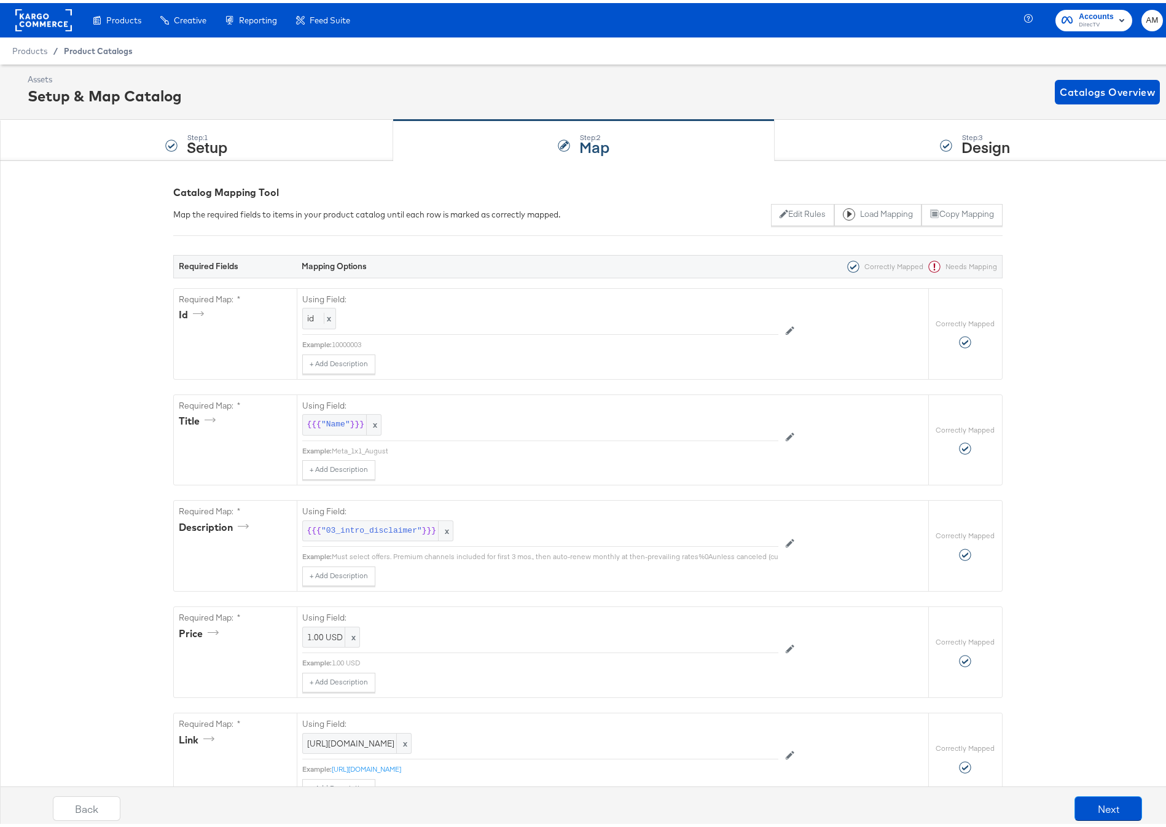
click at [79, 48] on span "Product Catalogs" at bounding box center [98, 48] width 69 height 10
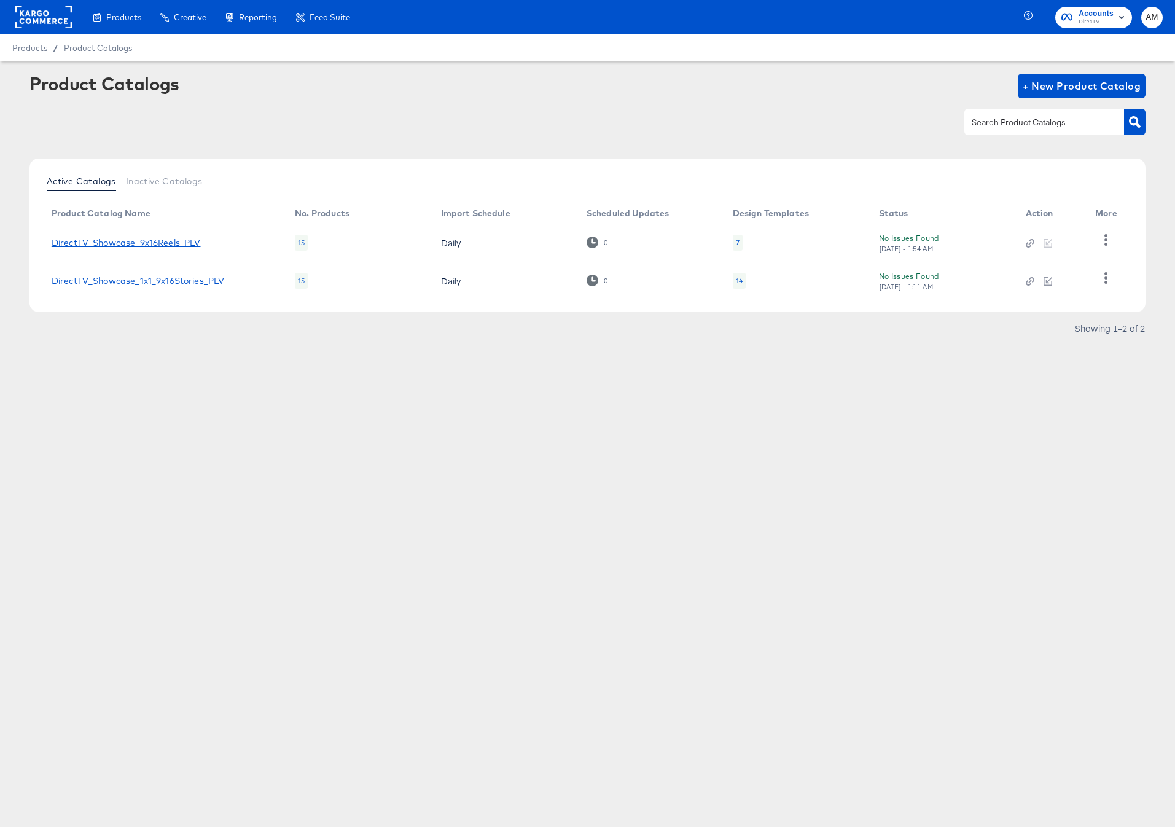
click at [193, 238] on link "DirectTV_Showcase_9x16Reels_PLV" at bounding box center [126, 243] width 149 height 10
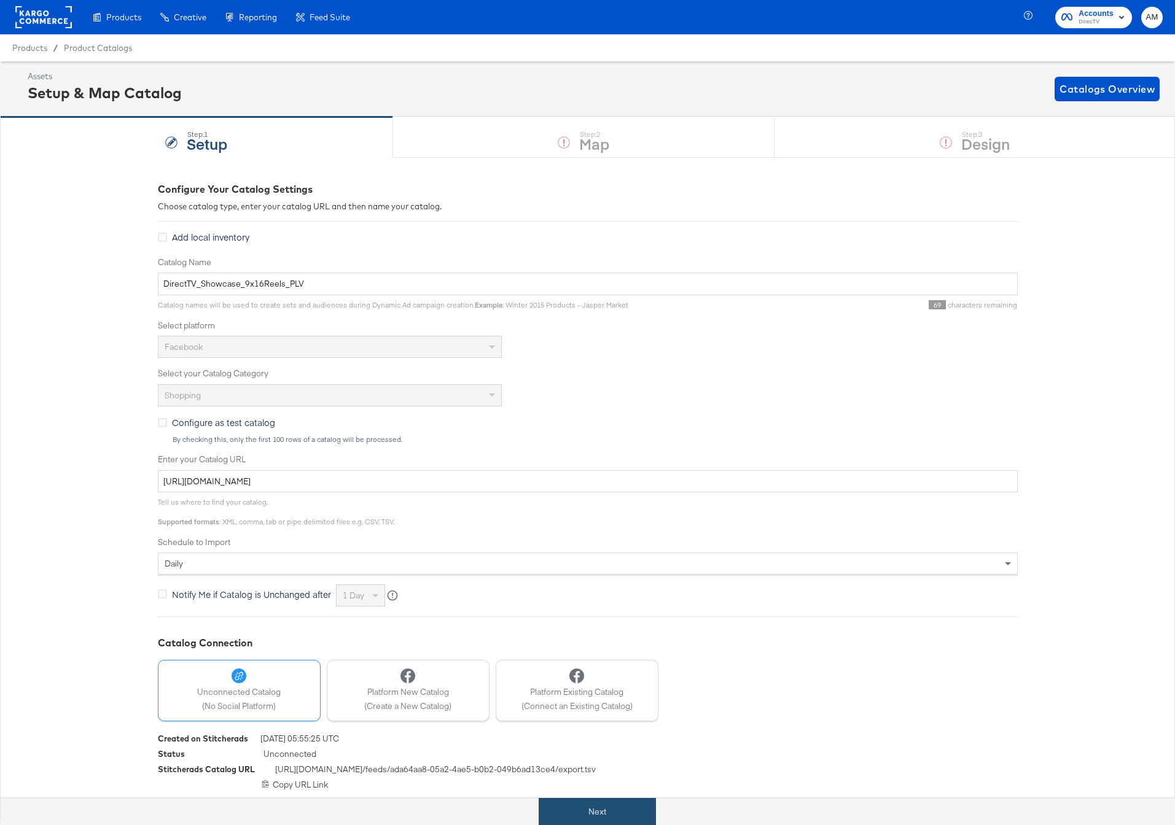
click at [607, 819] on button "Next" at bounding box center [597, 812] width 117 height 28
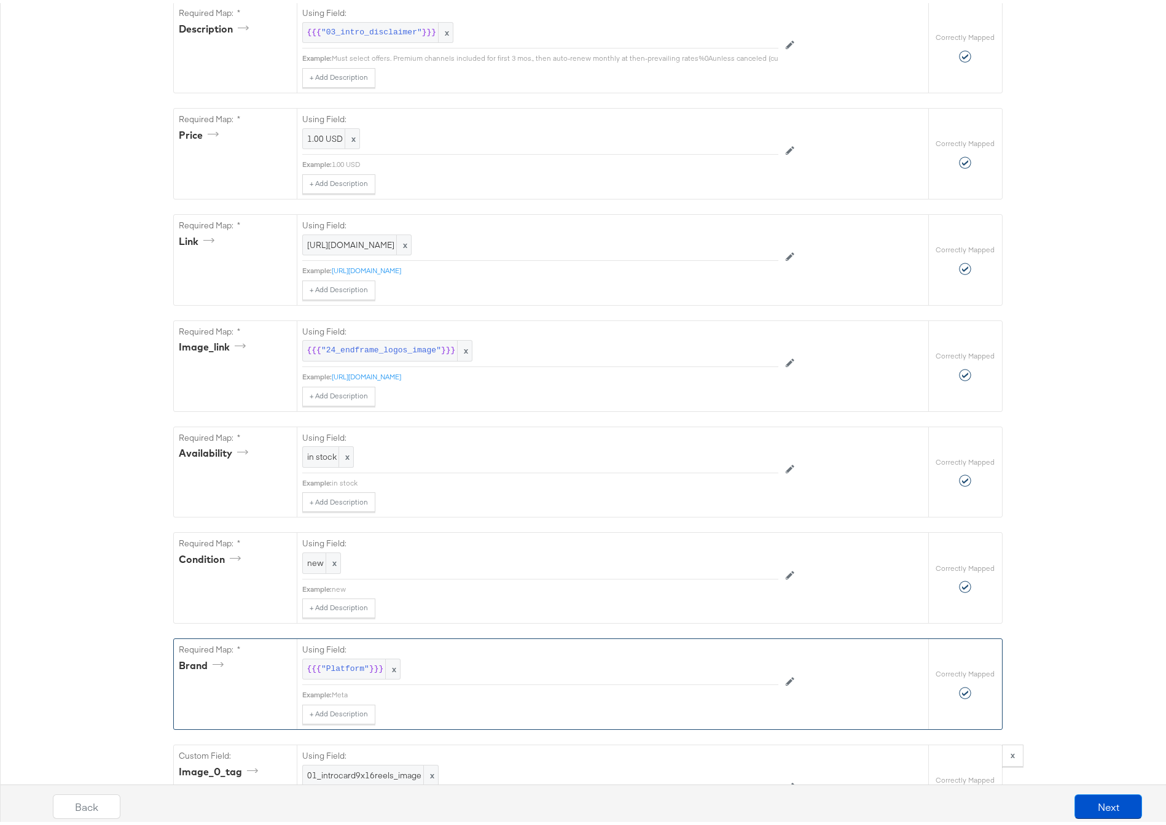
scroll to position [694, 0]
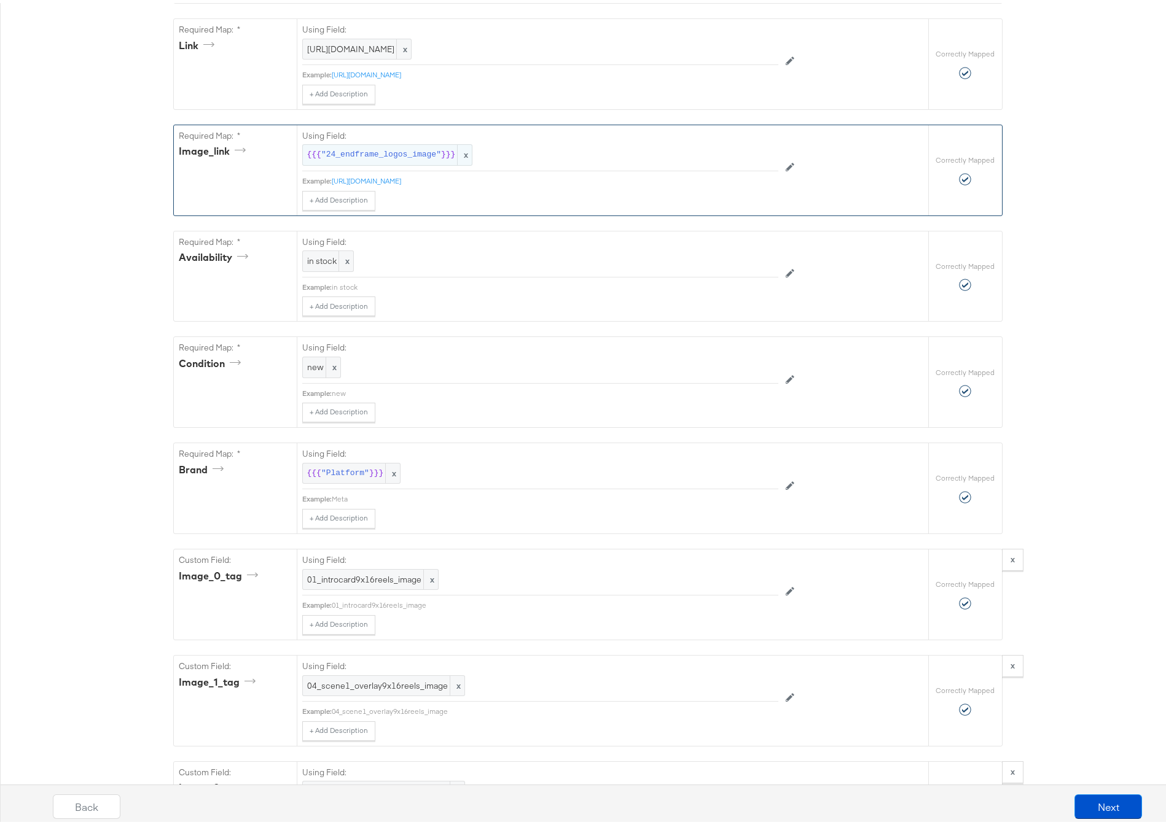
click at [345, 158] on span ""24_endframe_logos_image"" at bounding box center [381, 152] width 120 height 12
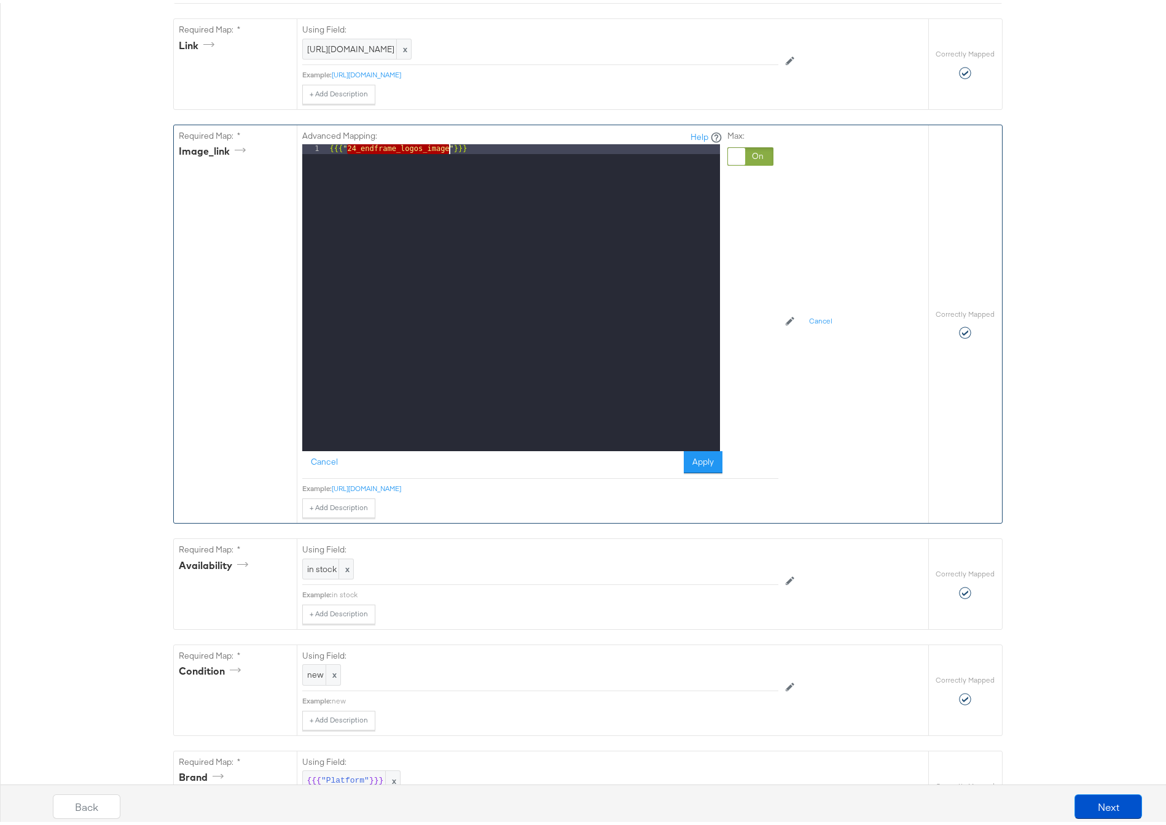
drag, startPoint x: 341, startPoint y: 158, endPoint x: 443, endPoint y: 158, distance: 101.3
click at [443, 158] on div "{{{ "24_endframe_logos_image" }}}" at bounding box center [523, 304] width 392 height 327
click at [697, 470] on button "Apply" at bounding box center [703, 459] width 39 height 22
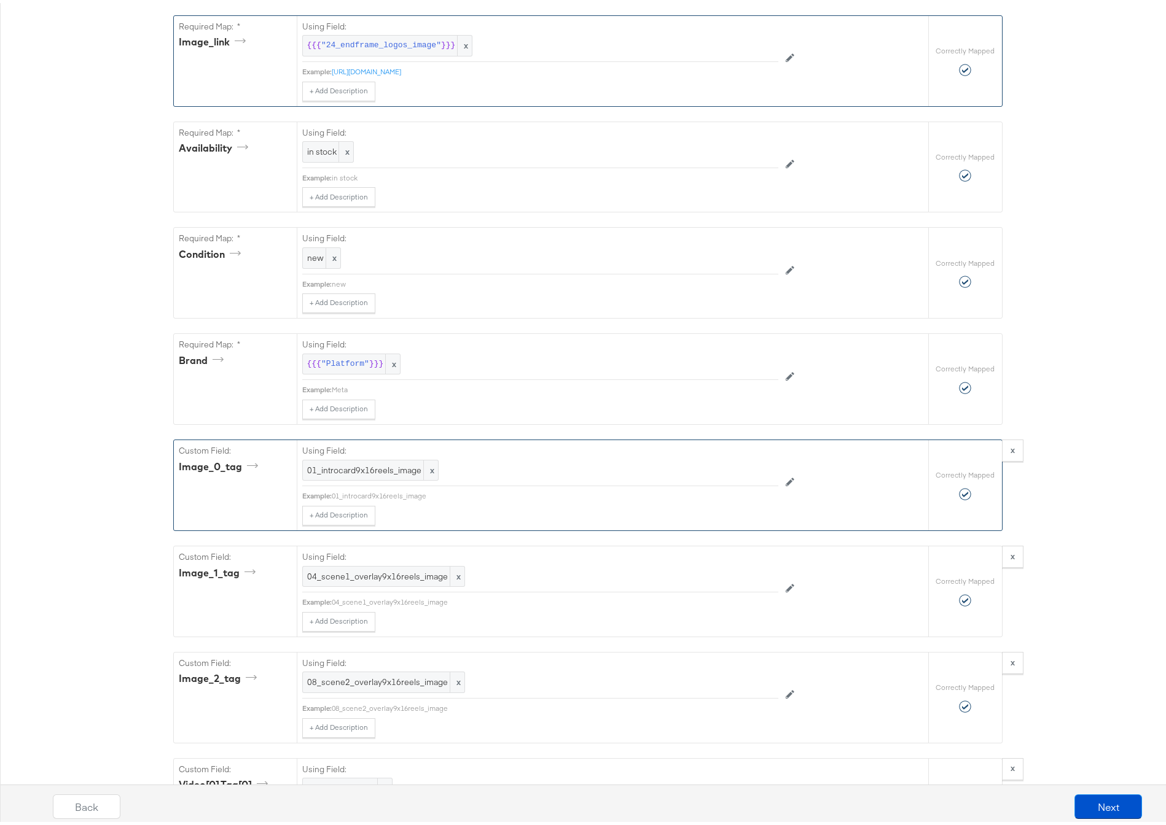
scroll to position [804, 0]
click at [363, 478] on div "01_introcard9x16reels_image x" at bounding box center [370, 466] width 136 height 21
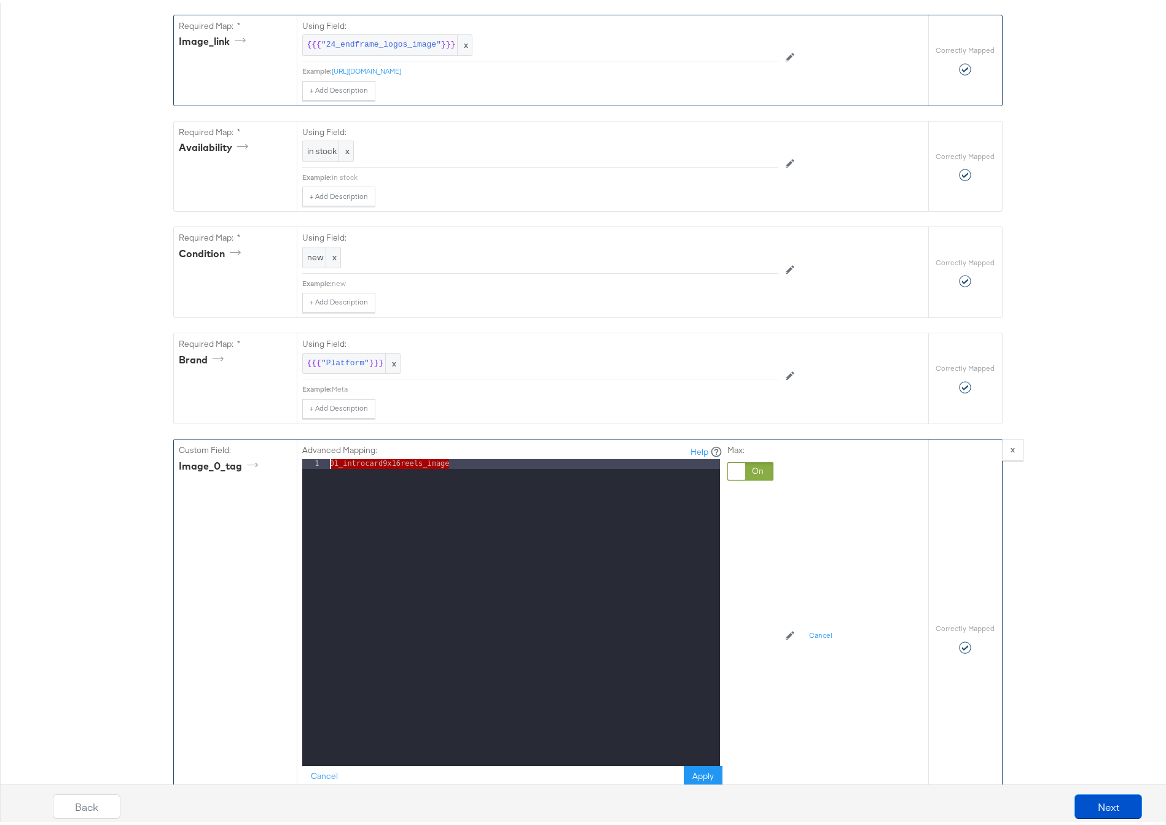
drag, startPoint x: 467, startPoint y: 475, endPoint x: 257, endPoint y: 467, distance: 210.2
click at [257, 467] on div "Custom Field: image_0_tag Advanced Mapping: Help 1 01_introcard9x16reels_image …" at bounding box center [551, 636] width 754 height 398
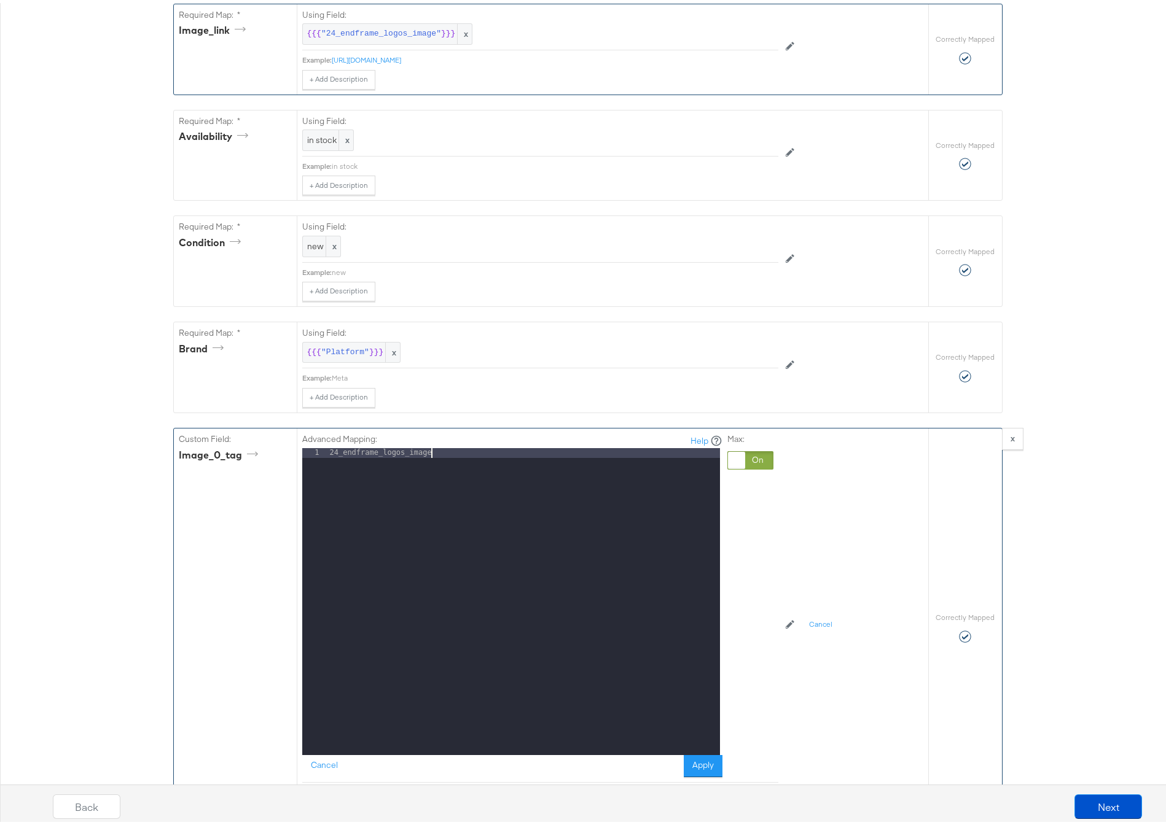
scroll to position [881, 0]
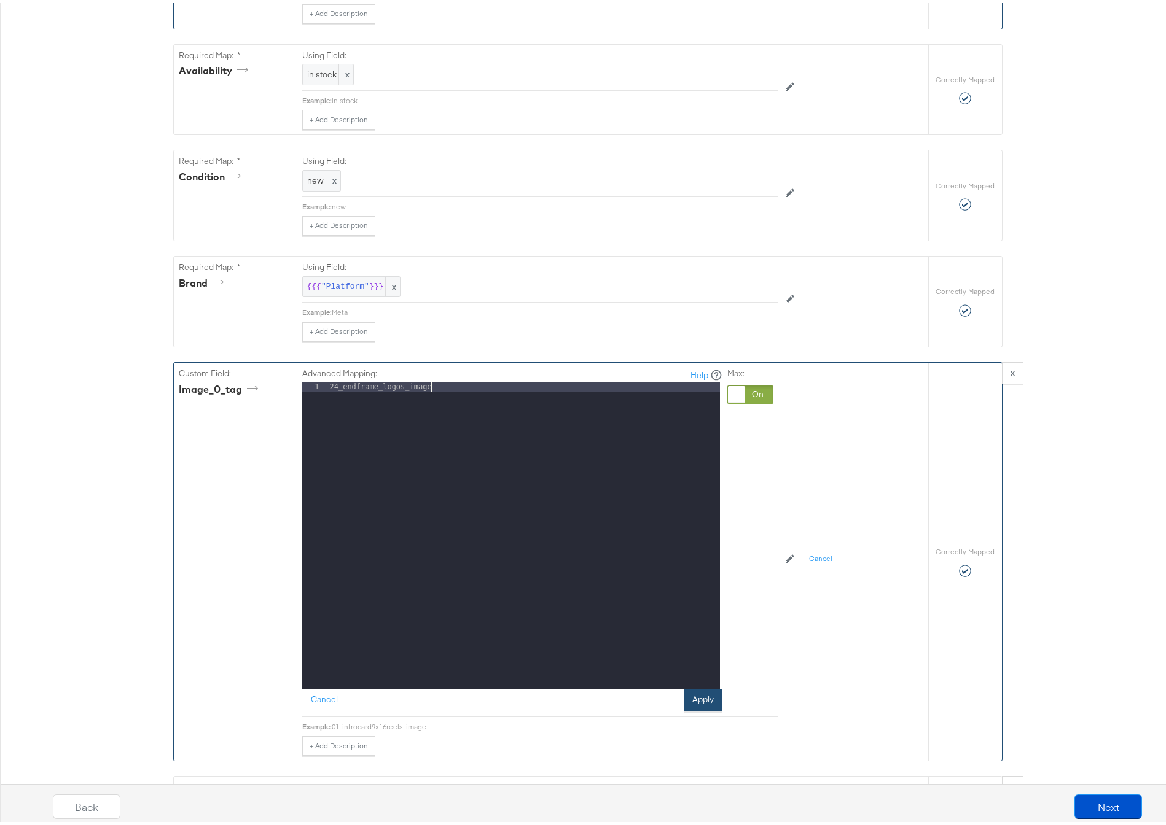
click at [698, 706] on button "Apply" at bounding box center [703, 698] width 39 height 22
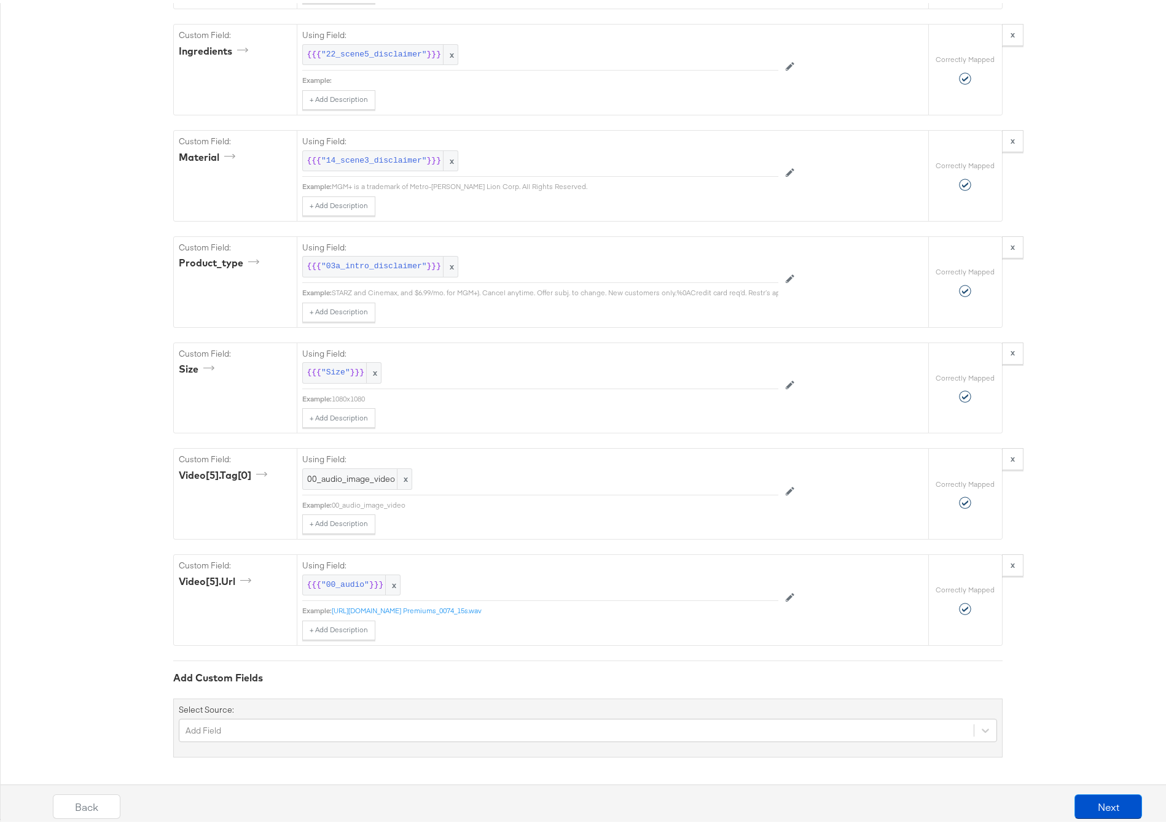
scroll to position [4325, 0]
click at [1085, 803] on button "Next" at bounding box center [1108, 804] width 68 height 25
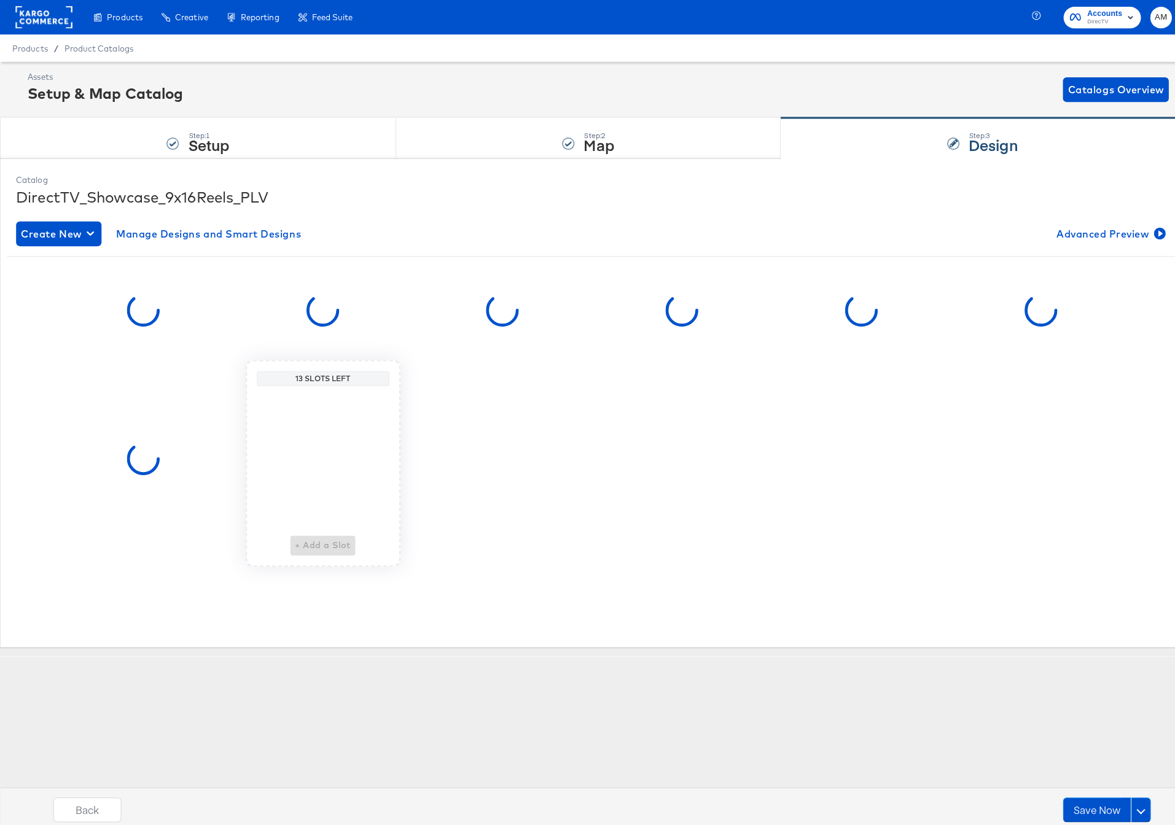
scroll to position [0, 0]
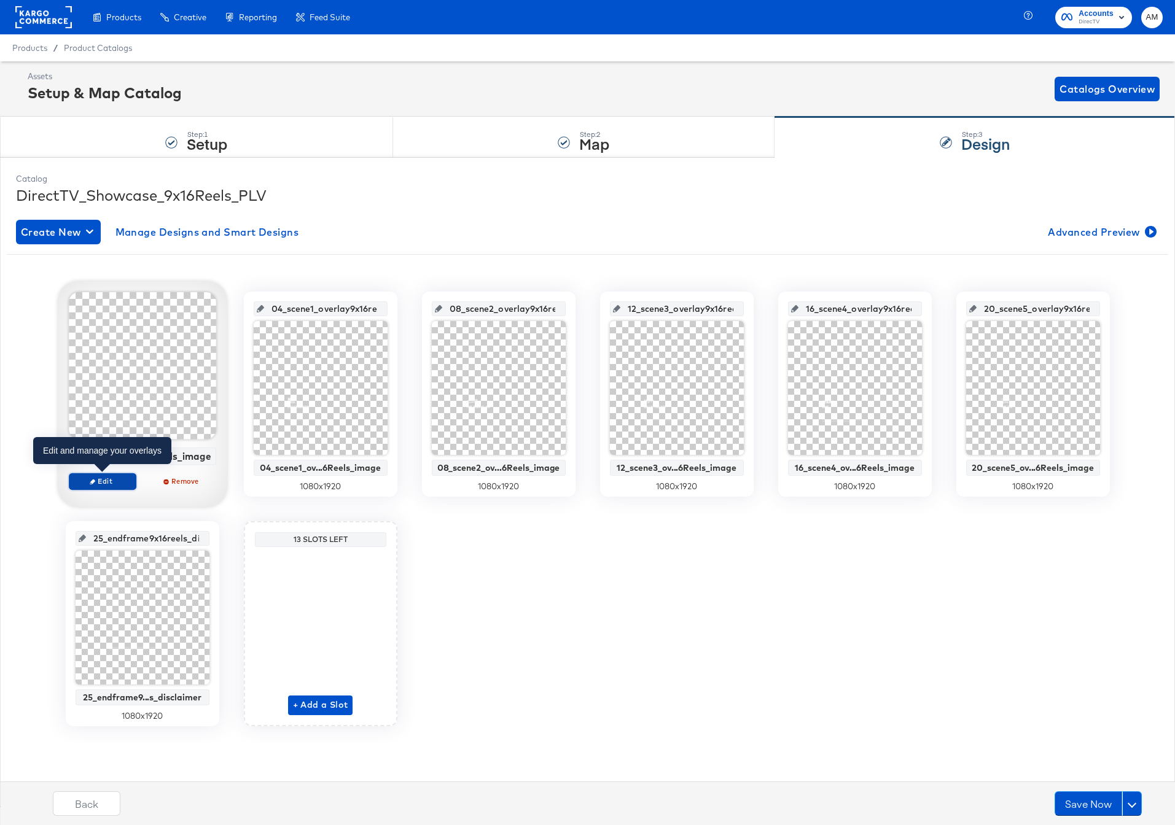
click at [115, 480] on span "Edit" at bounding box center [102, 481] width 56 height 9
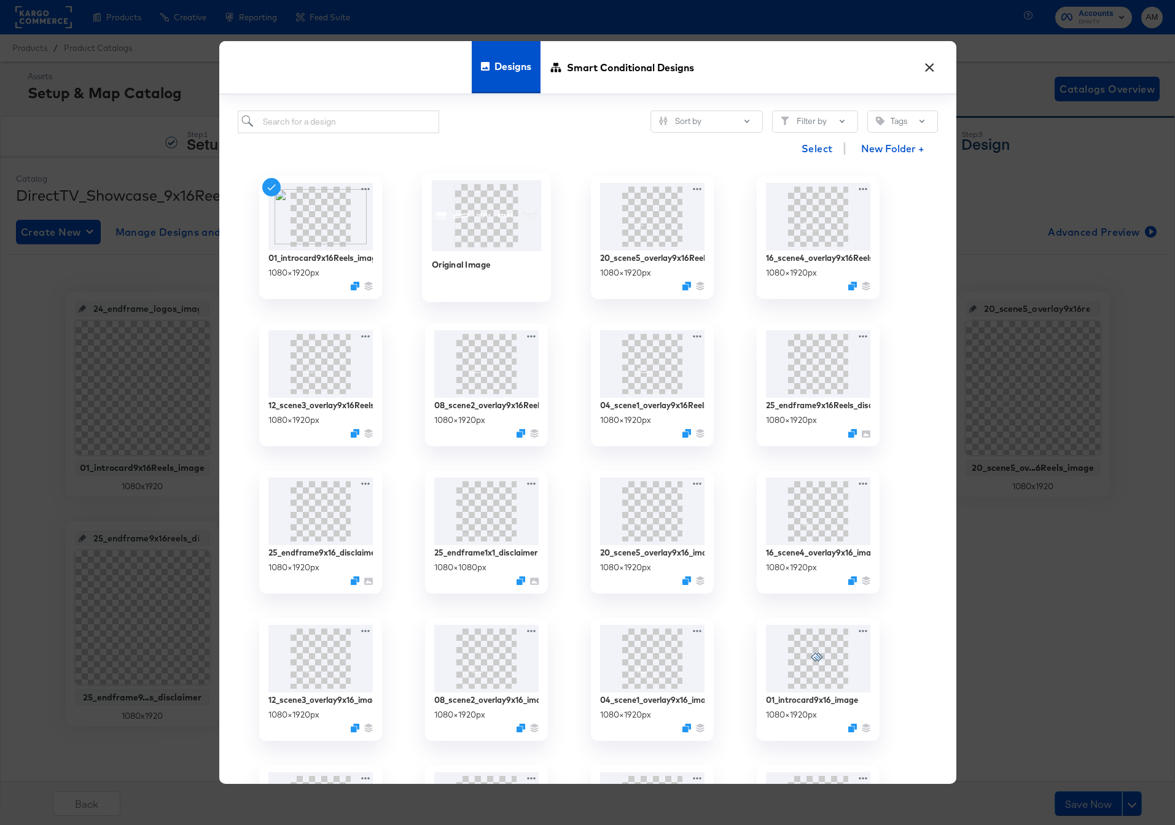
click at [512, 220] on img at bounding box center [486, 216] width 110 height 71
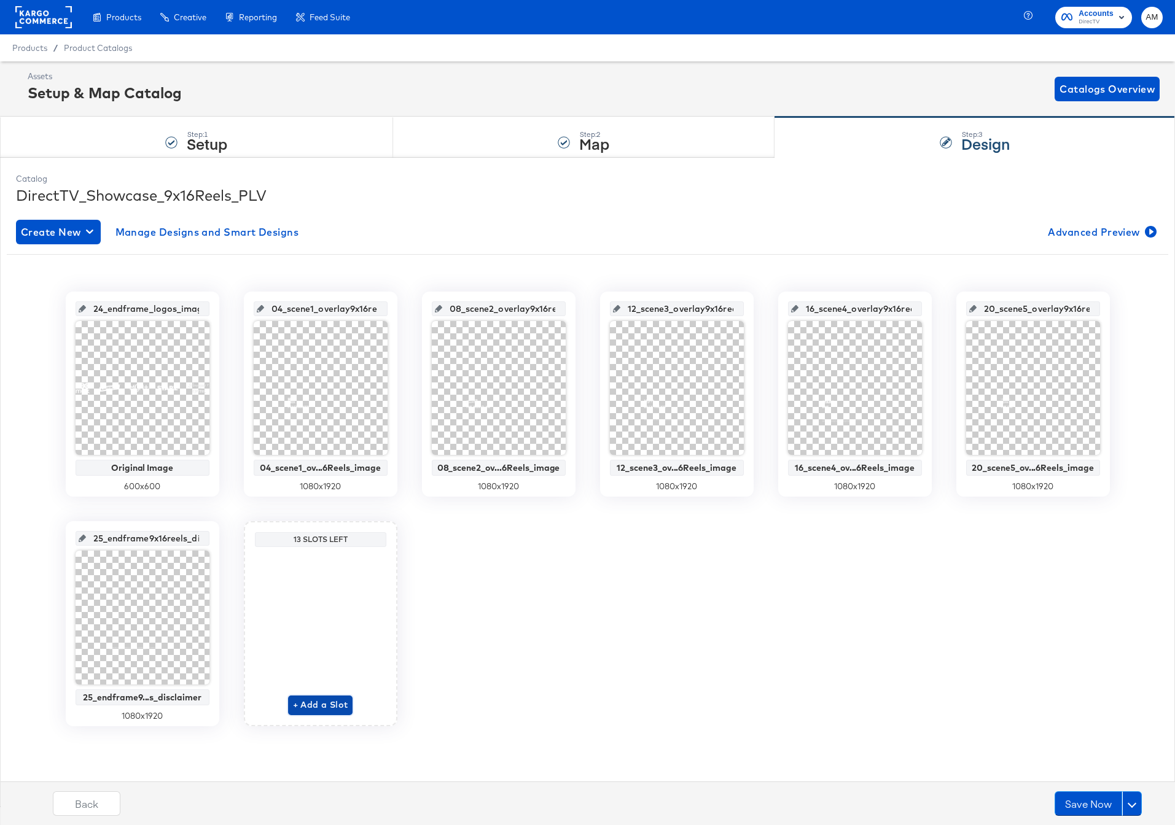
click at [324, 703] on span "+ Add a Slot" at bounding box center [320, 705] width 55 height 15
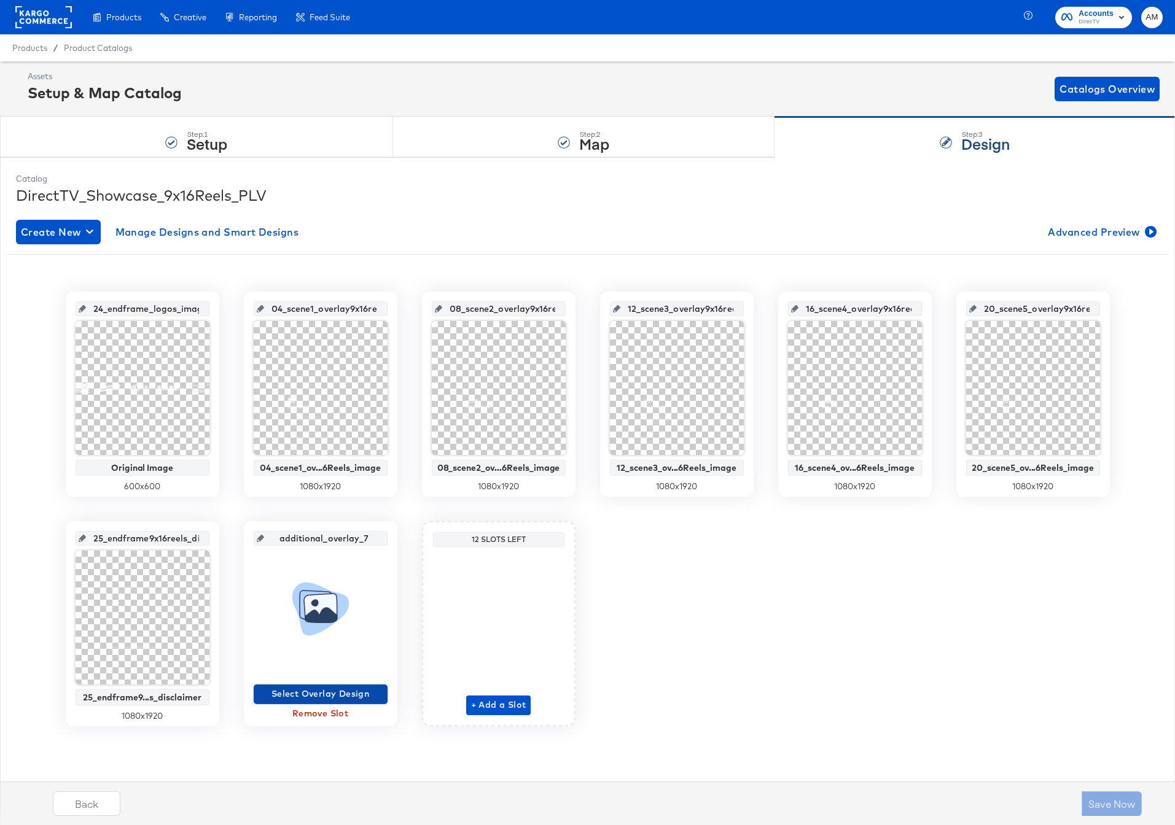
click at [310, 697] on span "Select Overlay Design" at bounding box center [321, 694] width 124 height 15
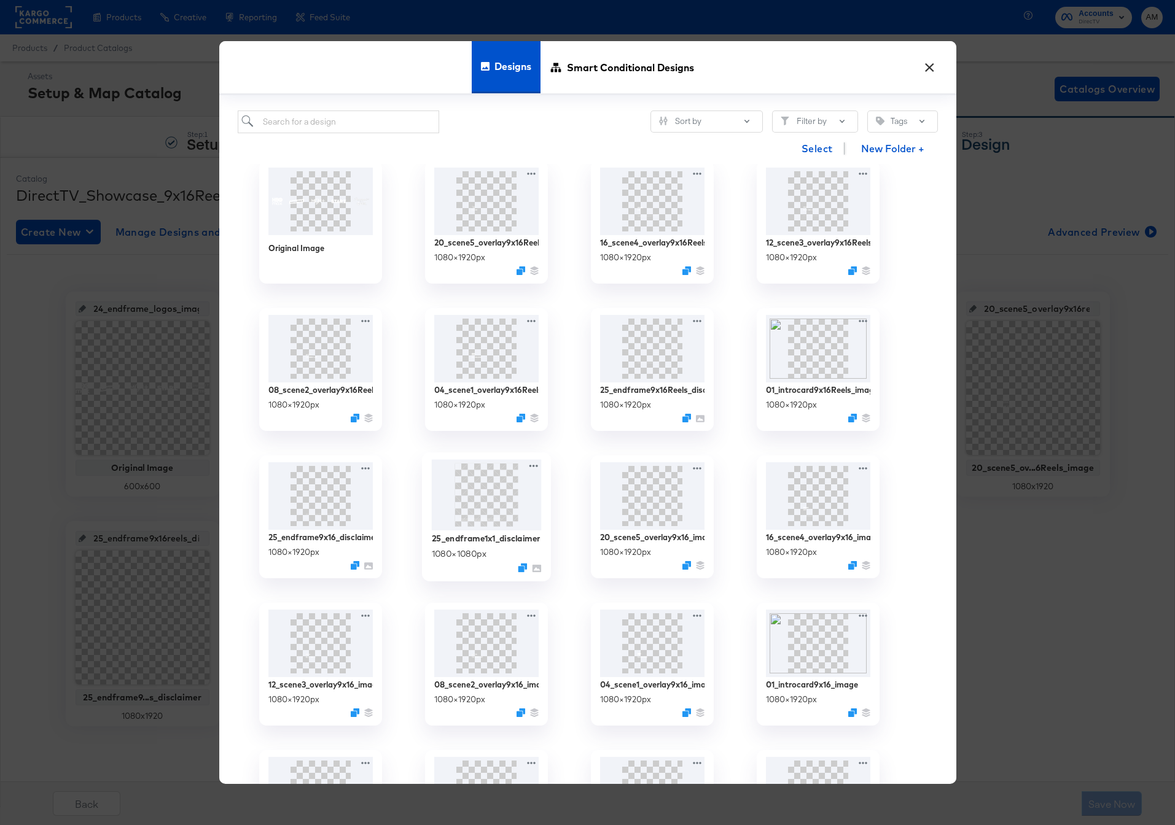
scroll to position [80, 0]
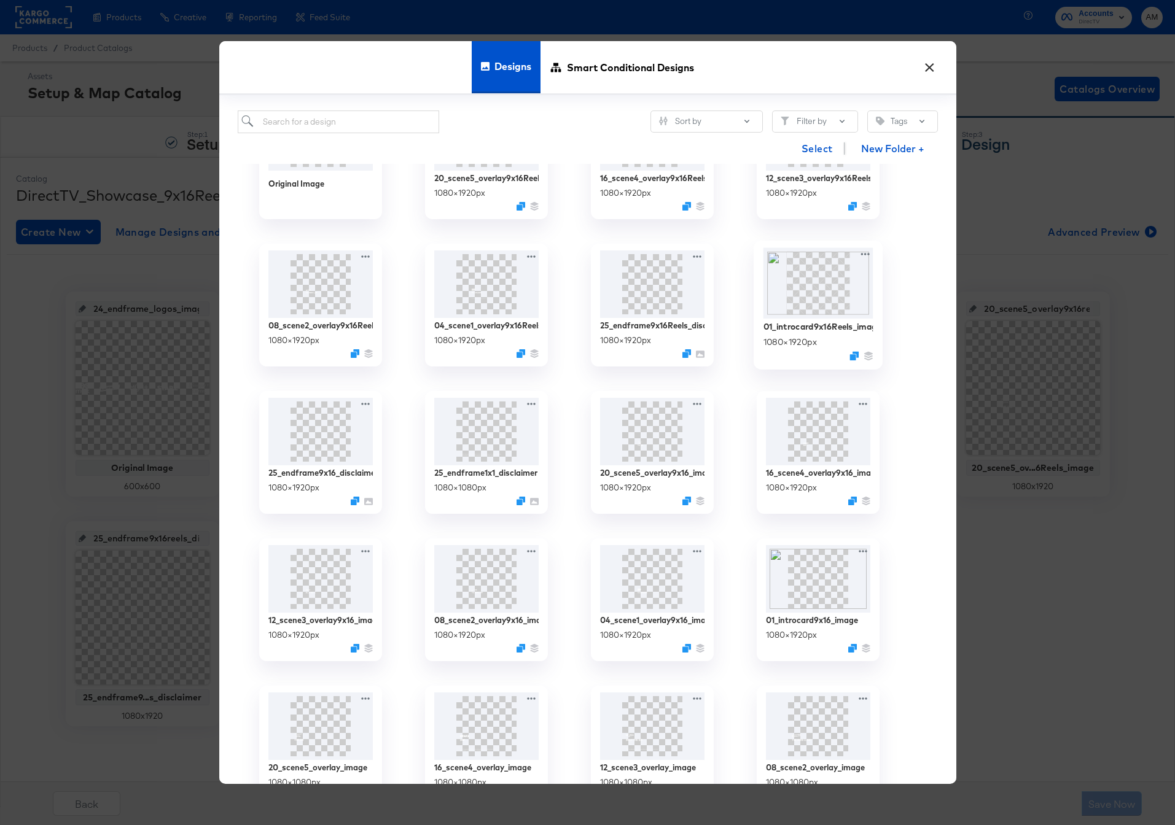
click at [817, 305] on img at bounding box center [818, 283] width 110 height 71
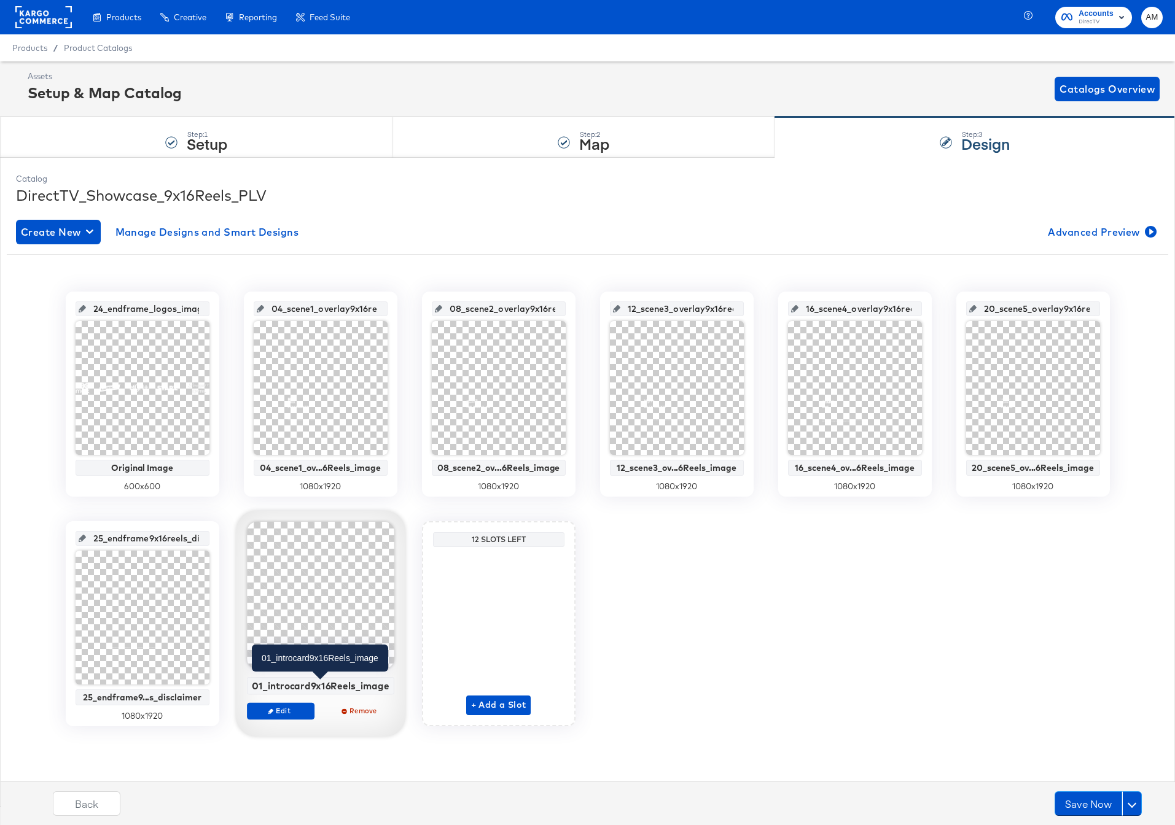
drag, startPoint x: 257, startPoint y: 685, endPoint x: 389, endPoint y: 687, distance: 132.0
click at [389, 687] on div "01_introcard9x16Reels_image" at bounding box center [320, 685] width 141 height 11
drag, startPoint x: 384, startPoint y: 686, endPoint x: 254, endPoint y: 688, distance: 130.8
click at [254, 688] on div "01_introcard9x16Reels_image" at bounding box center [320, 685] width 141 height 11
copy div "01_introcard9x16Reels_image"
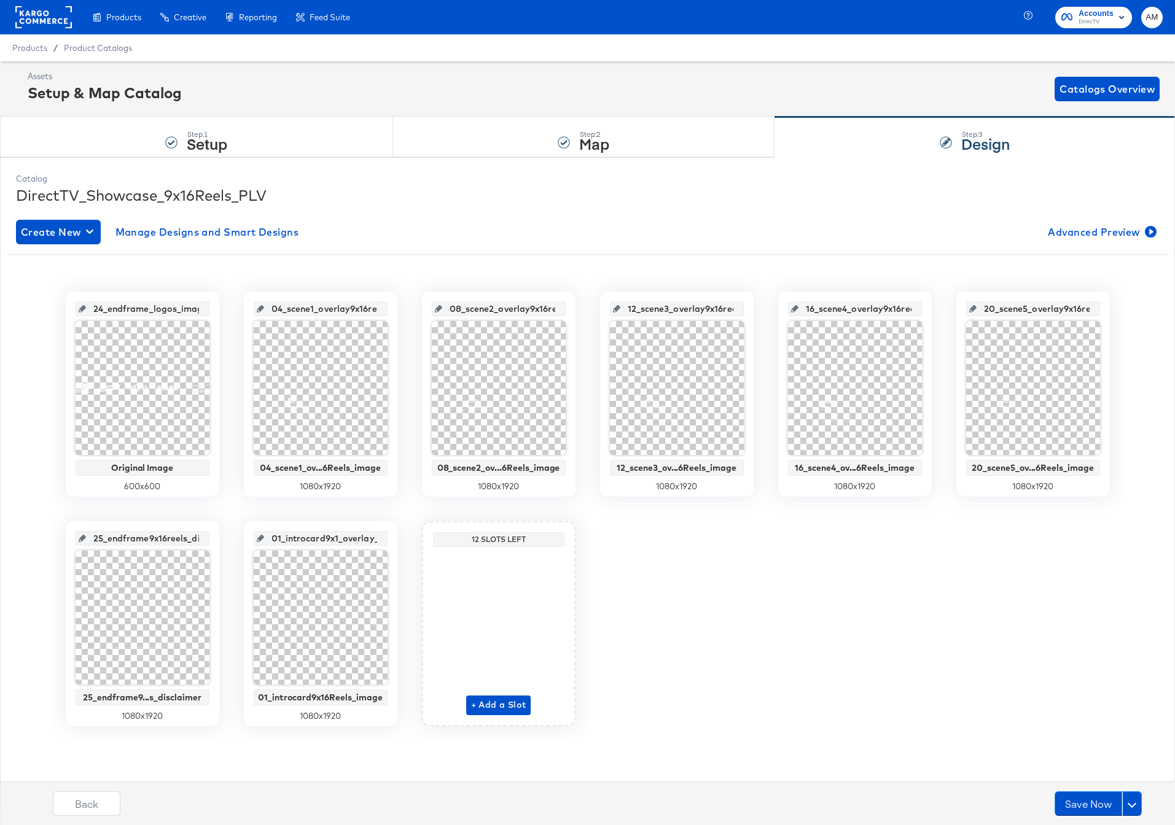
scroll to position [0, 14]
drag, startPoint x: 275, startPoint y: 539, endPoint x: 397, endPoint y: 542, distance: 121.6
click at [397, 542] on div "24_endframe_logos_image Original Image 600 x 600 04_scene1_overlay9x16reels_ima…" at bounding box center [587, 509] width 1161 height 435
drag, startPoint x: 347, startPoint y: 538, endPoint x: 354, endPoint y: 539, distance: 7.4
click at [354, 539] on input "01_introcard9x16Reels_image" at bounding box center [324, 533] width 120 height 33
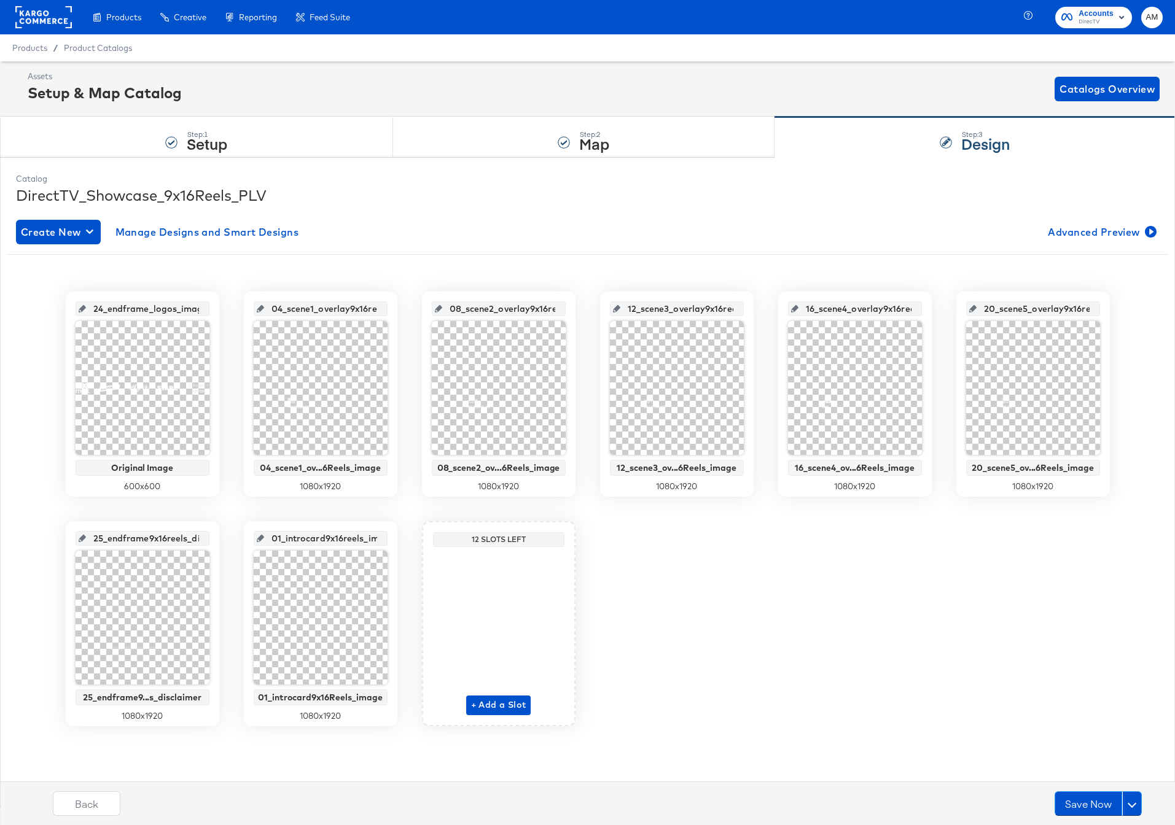
scroll to position [0, 26]
click at [402, 514] on div "24_endframe_logos_image Original Image 600 x 600 04_scene1_overlay9x16reels_ima…" at bounding box center [587, 509] width 1161 height 435
click at [1085, 804] on button "Save Now" at bounding box center [1088, 804] width 68 height 25
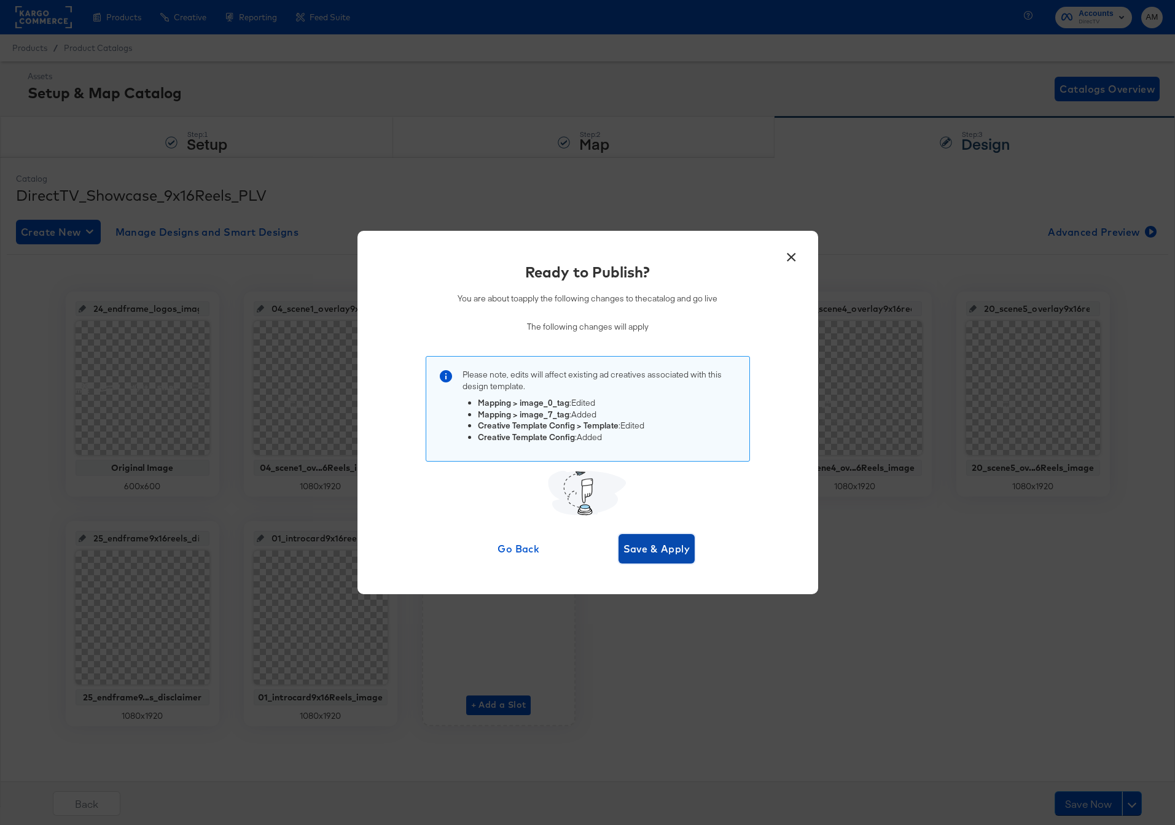
click at [642, 547] on span "Save & Apply" at bounding box center [656, 548] width 67 height 17
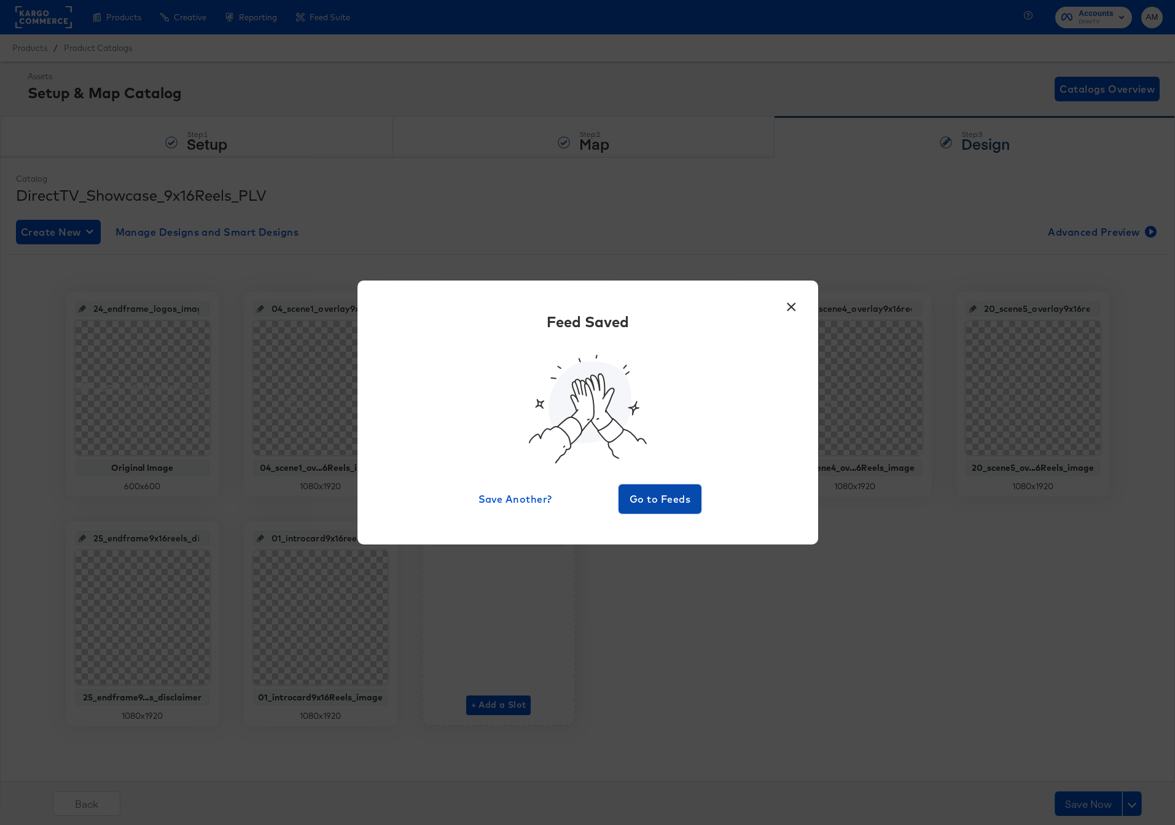
click at [647, 489] on button "Go to Feeds" at bounding box center [660, 499] width 84 height 29
